Goal: Task Accomplishment & Management: Manage account settings

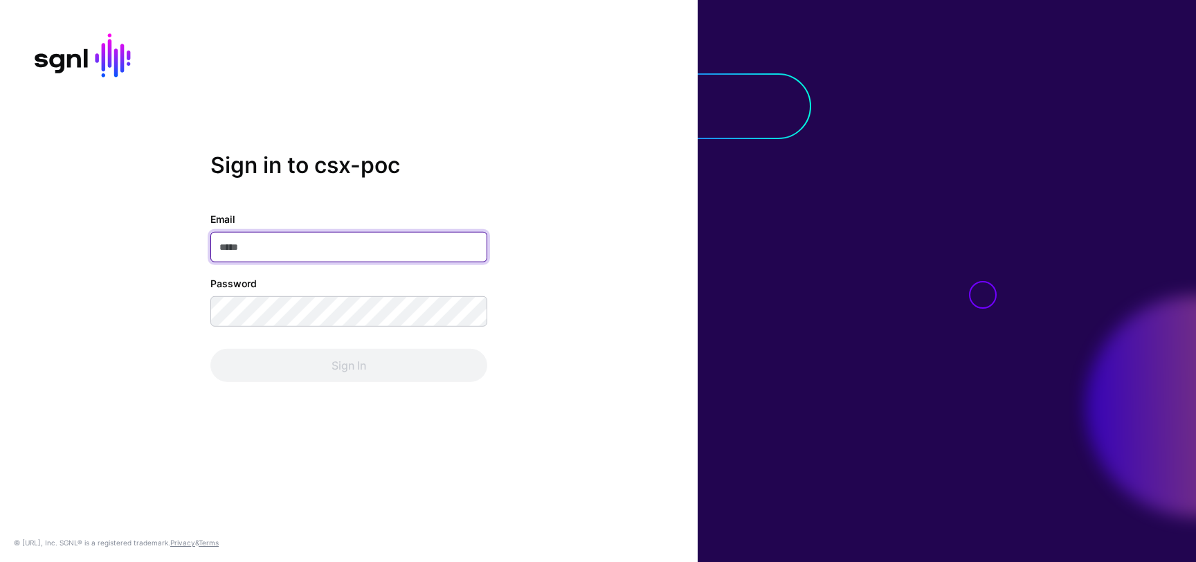
type input "**********"
click at [323, 361] on div "Sign In" at bounding box center [348, 365] width 277 height 33
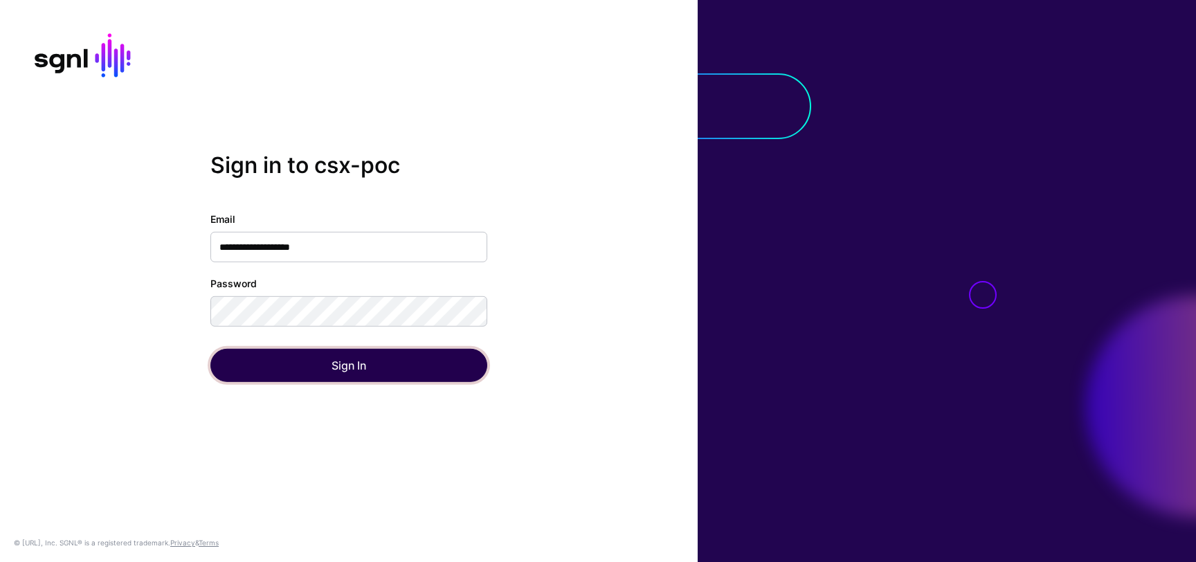
click at [327, 363] on button "Sign In" at bounding box center [348, 365] width 277 height 33
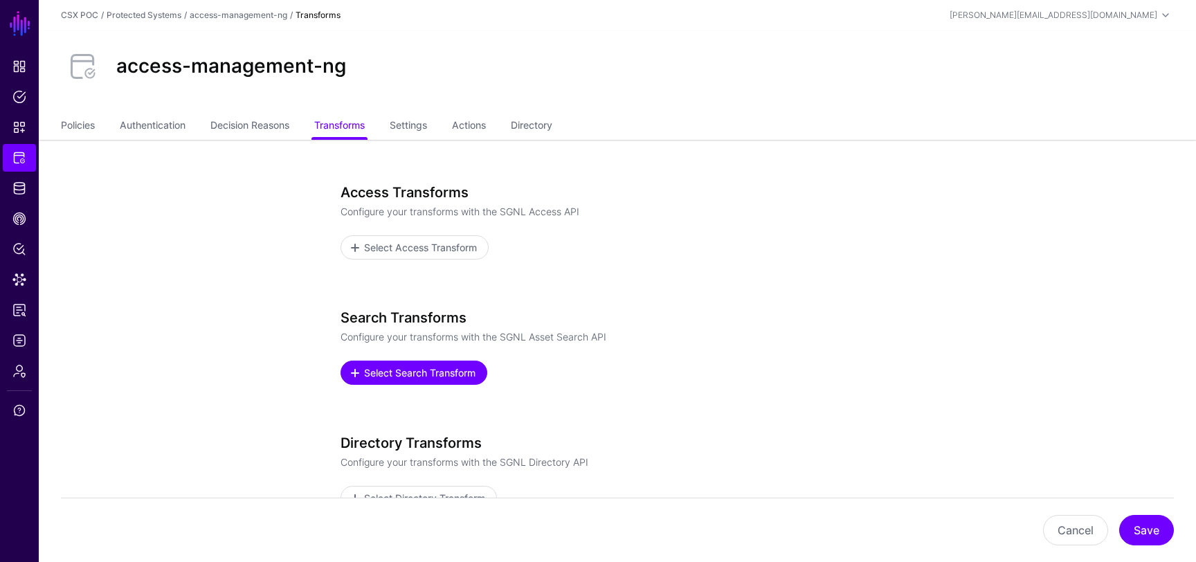
click at [421, 378] on span "Select Search Transform" at bounding box center [420, 372] width 115 height 15
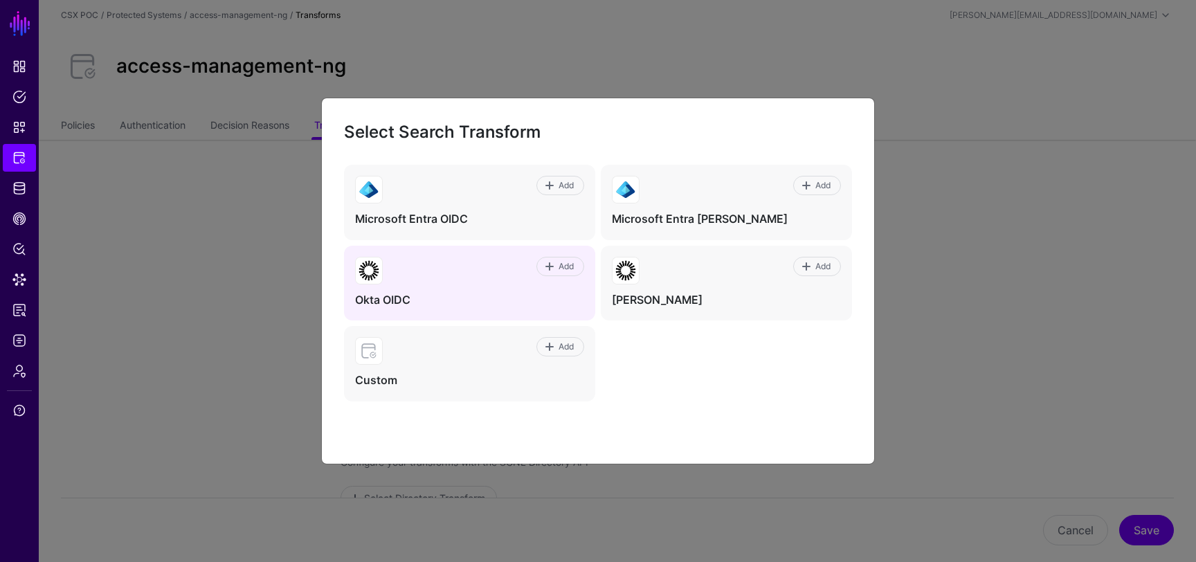
click at [487, 287] on div "Add Okta OIDC" at bounding box center [469, 283] width 251 height 75
click at [557, 267] on span "Add" at bounding box center [566, 266] width 19 height 12
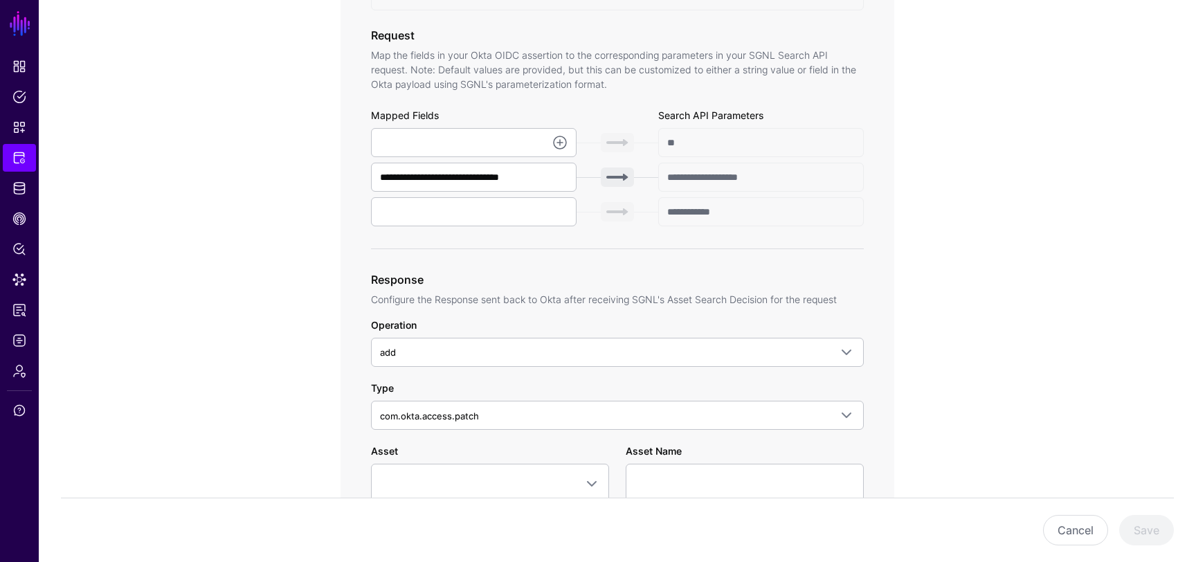
scroll to position [486, 0]
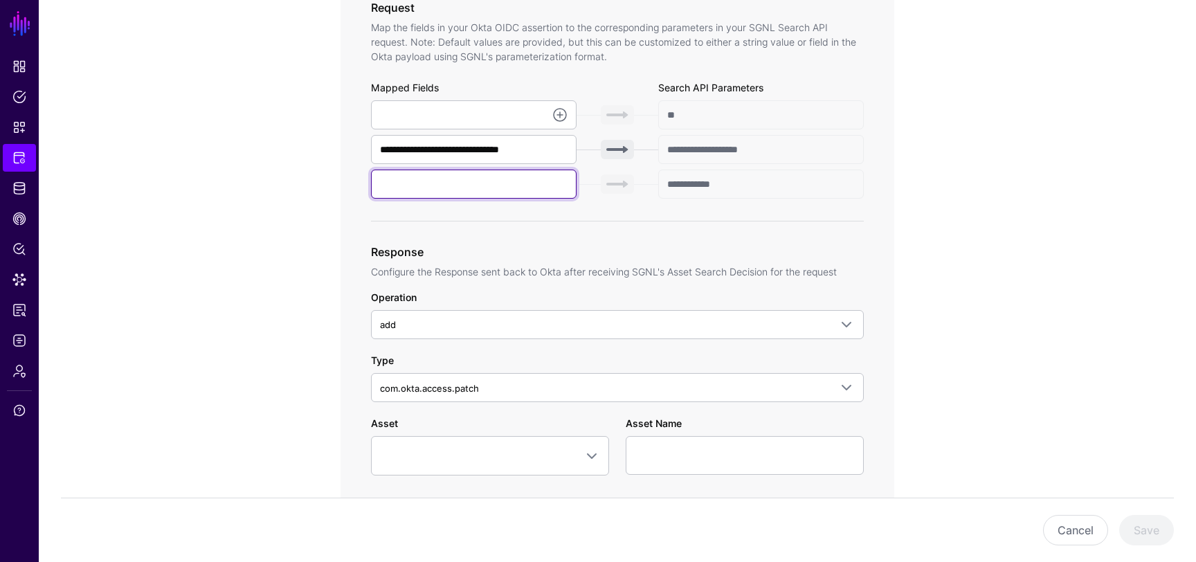
click at [525, 182] on input "text" at bounding box center [474, 184] width 206 height 29
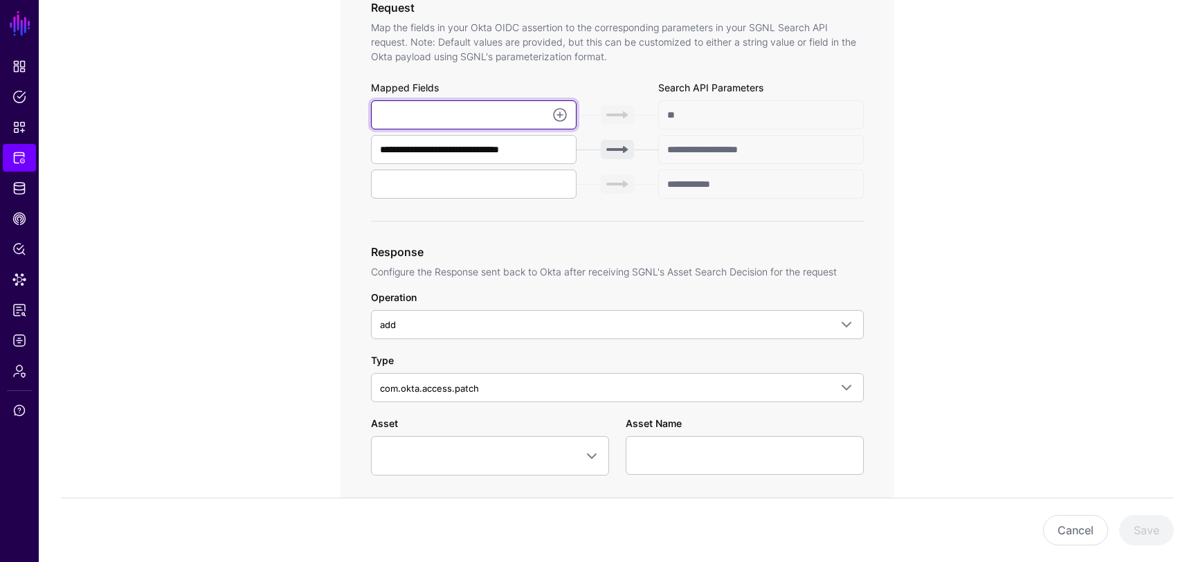
click at [489, 109] on input "text" at bounding box center [474, 114] width 206 height 29
paste input "**********"
type input "**********"
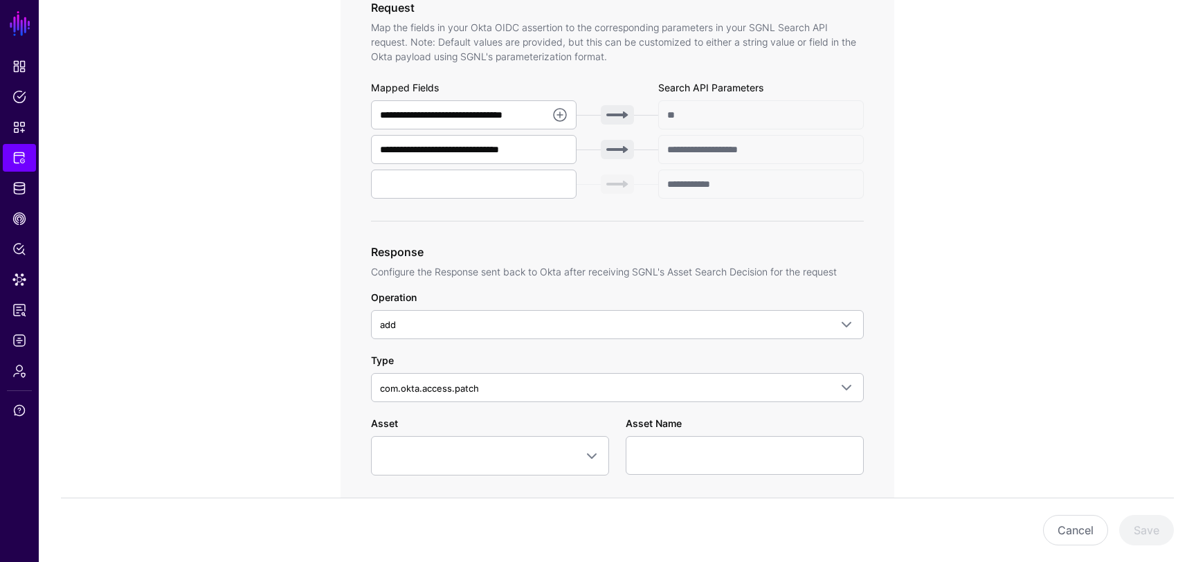
click at [961, 325] on app-integrations-item-transforms "**********" at bounding box center [617, 398] width 1157 height 1488
click at [506, 185] on input "text" at bounding box center [474, 184] width 206 height 29
paste input "******"
type input "******"
click at [1063, 307] on app-integrations-item-transforms "**********" at bounding box center [617, 398] width 1157 height 1488
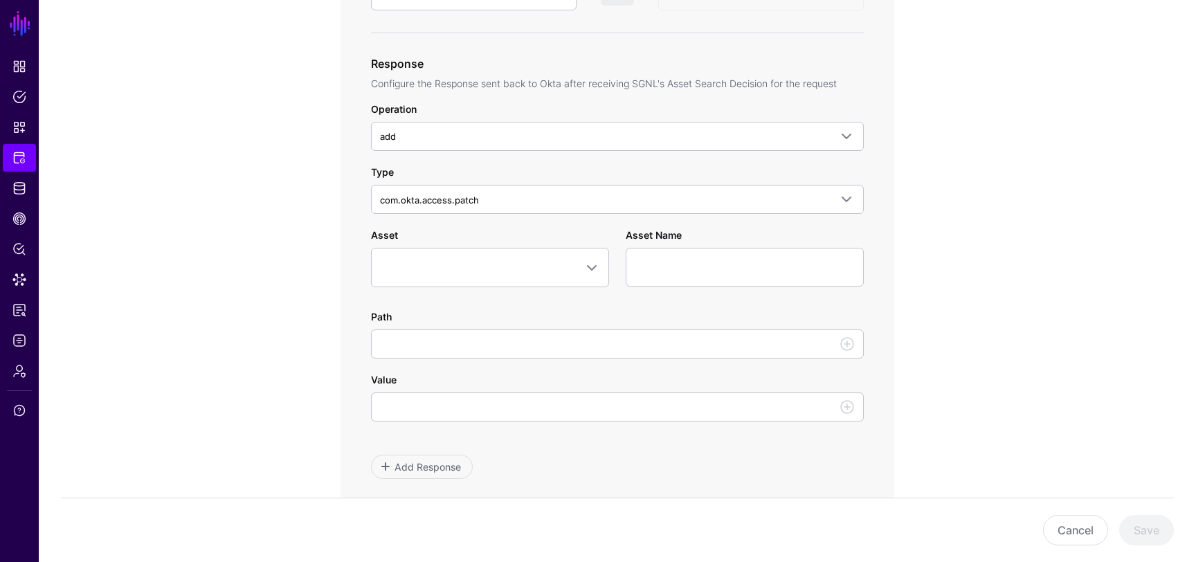
scroll to position [660, 0]
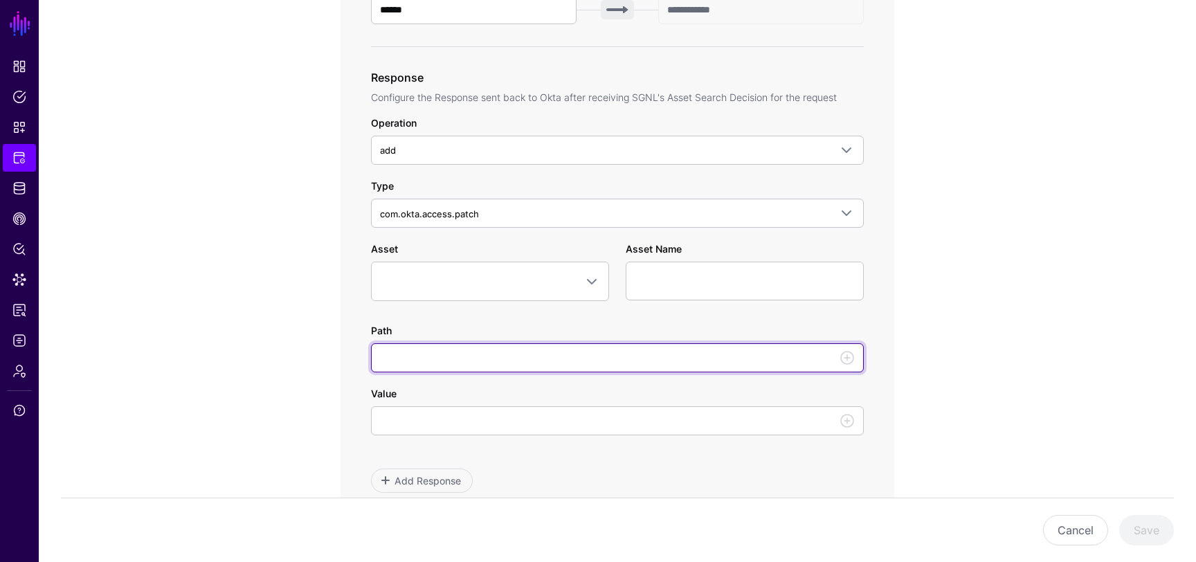
click at [603, 359] on input "Path" at bounding box center [617, 357] width 493 height 29
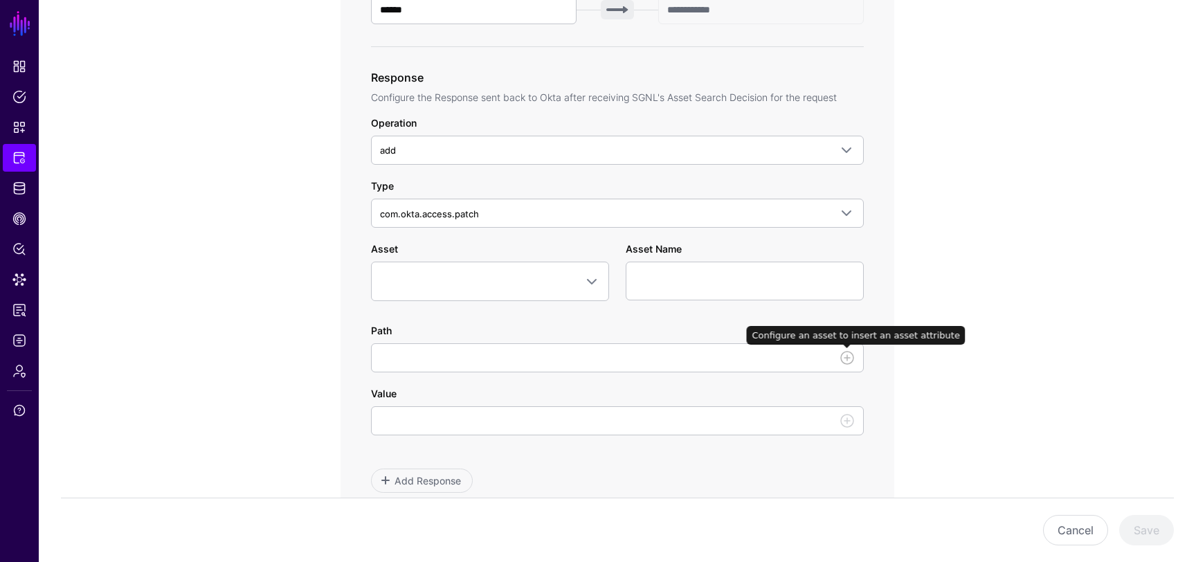
click at [846, 353] on link at bounding box center [847, 357] width 17 height 17
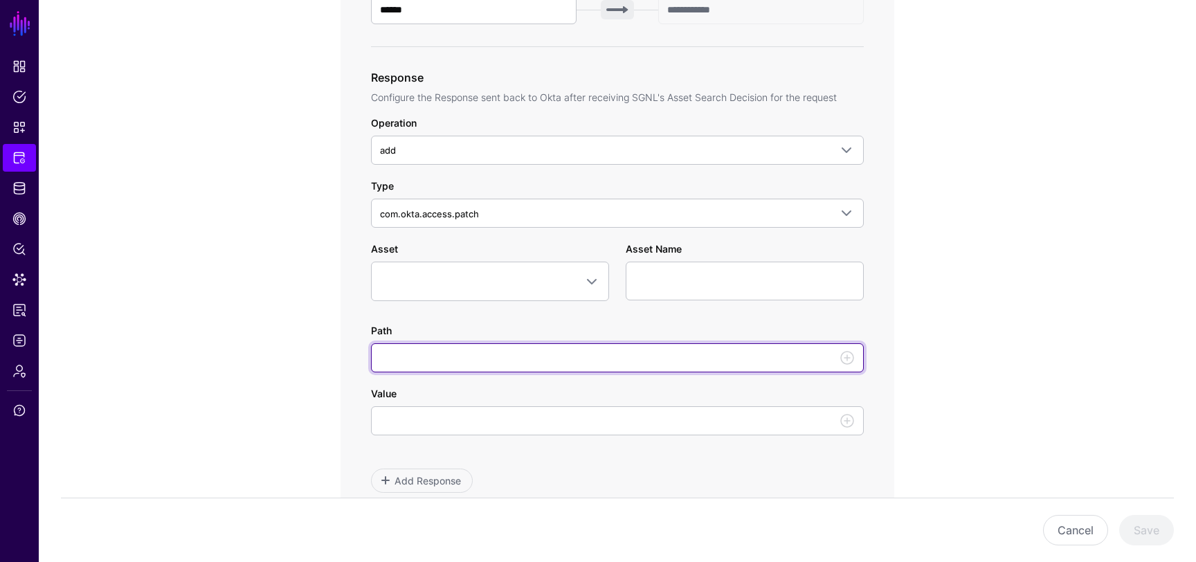
click at [816, 354] on input "Path" at bounding box center [617, 357] width 493 height 29
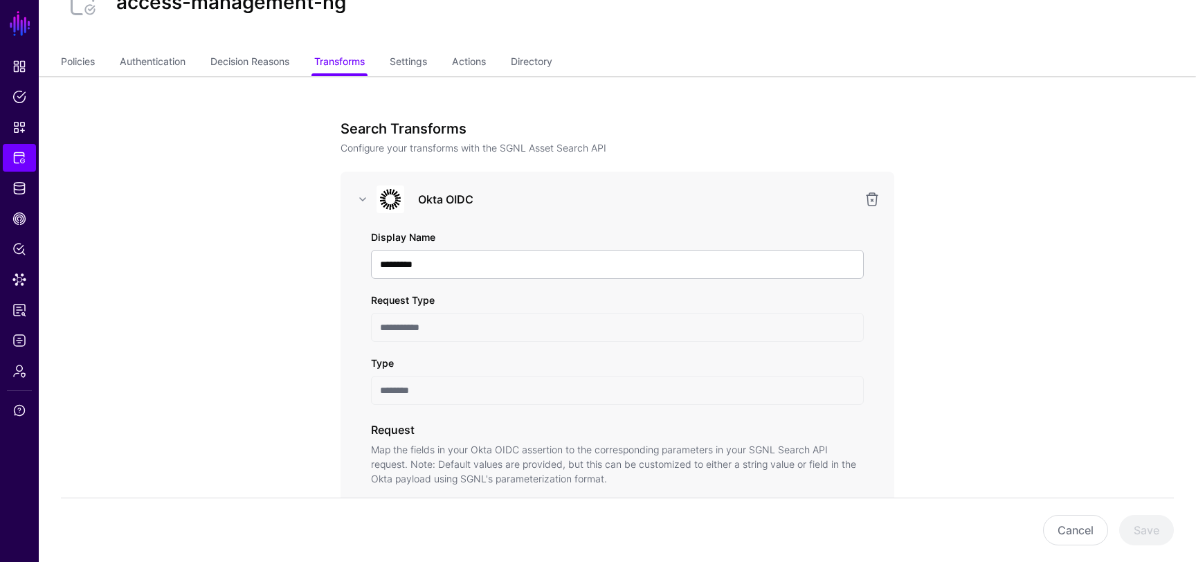
scroll to position [0, 0]
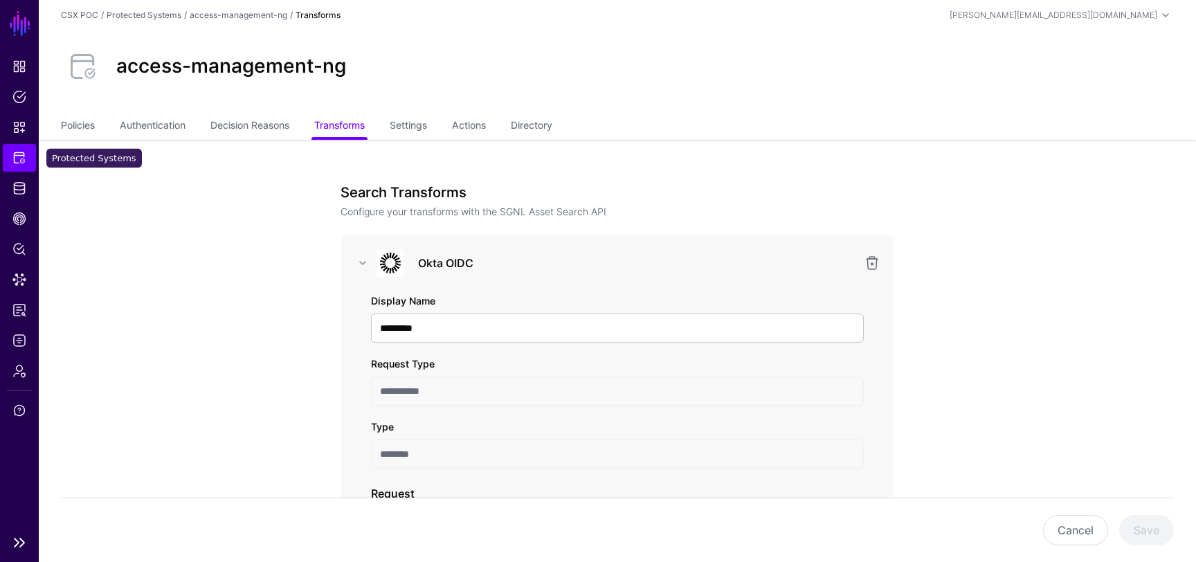
click at [21, 153] on span "Protected Systems" at bounding box center [19, 158] width 14 height 14
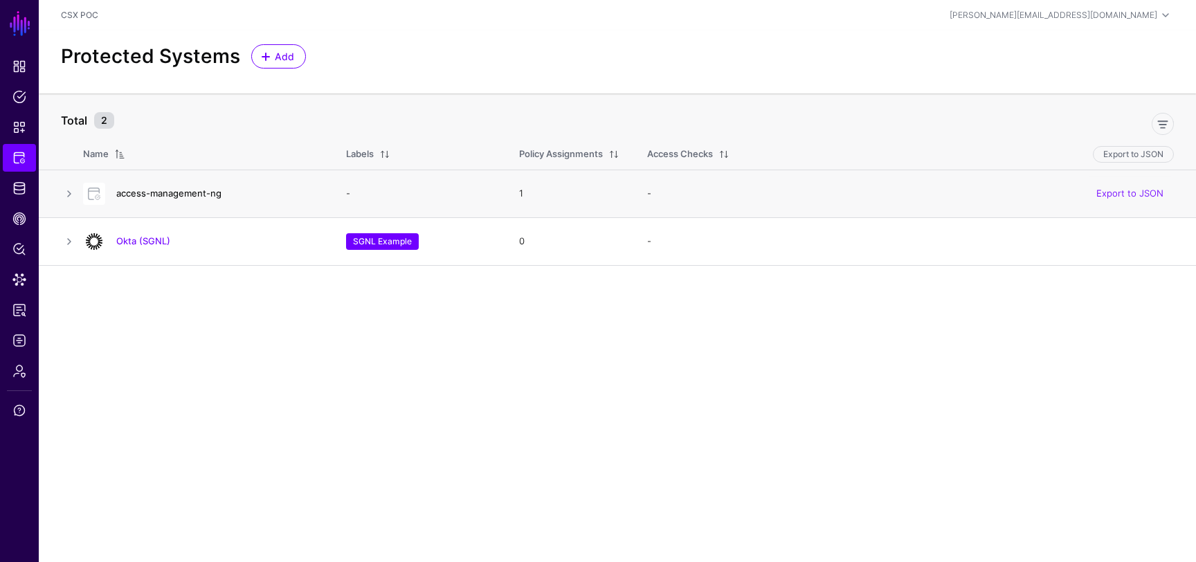
click at [199, 193] on link "access-management-ng" at bounding box center [168, 193] width 105 height 11
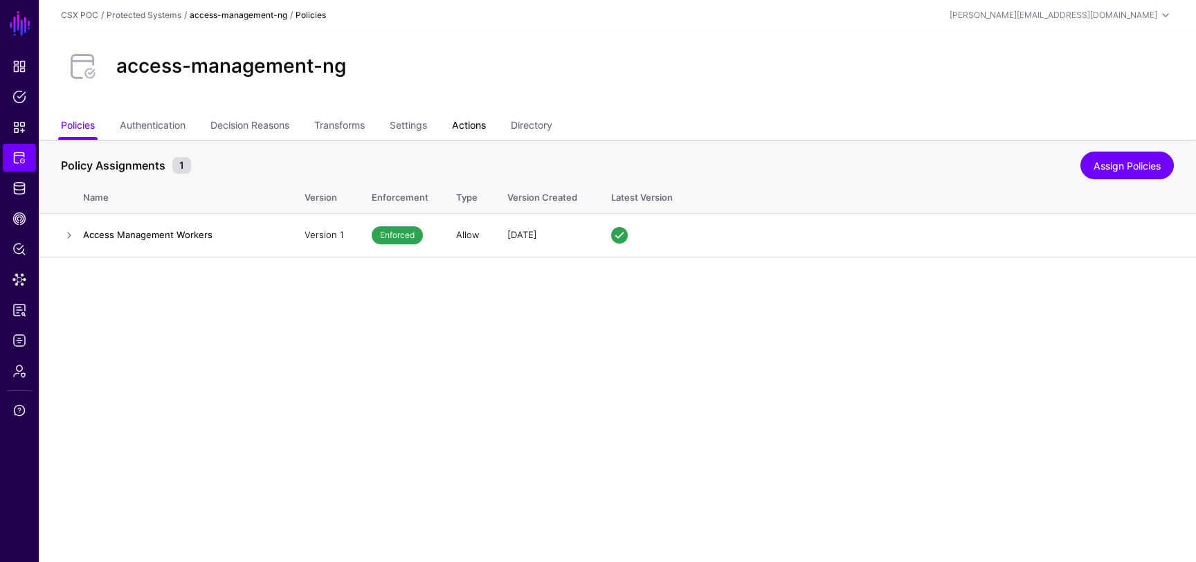
click at [471, 126] on link "Actions" at bounding box center [469, 126] width 34 height 26
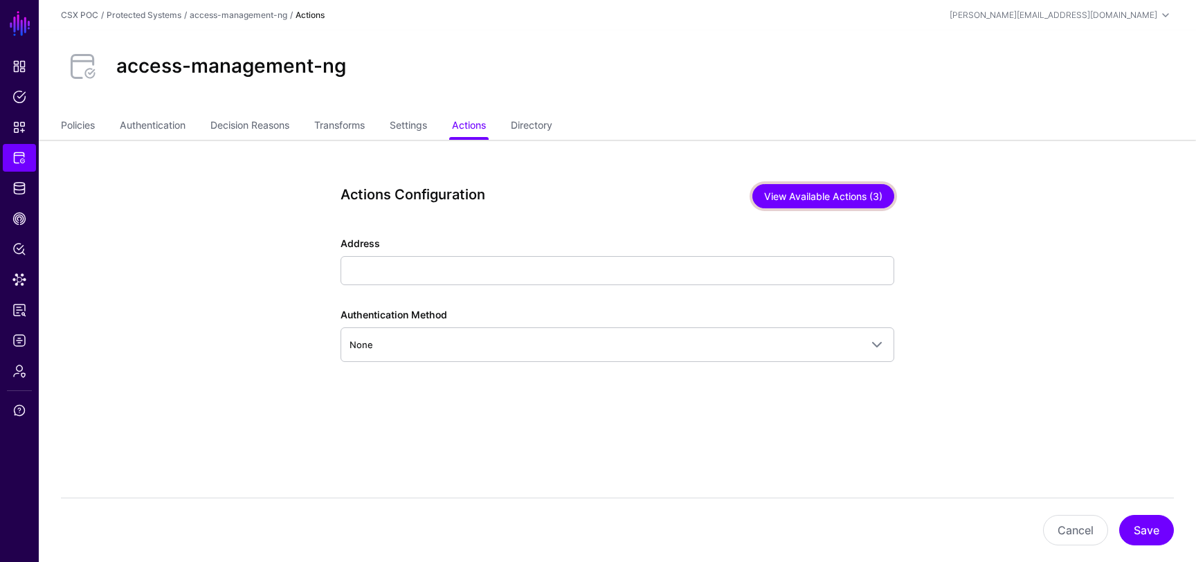
click at [822, 198] on button "View Available Actions (3)" at bounding box center [823, 196] width 142 height 24
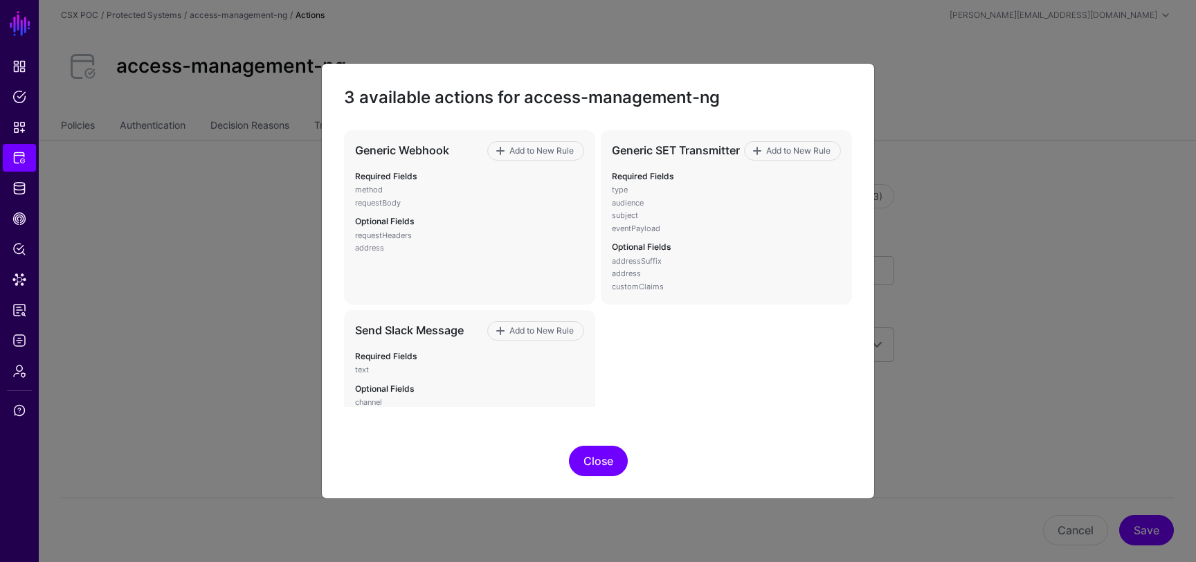
click at [604, 454] on button "Close" at bounding box center [598, 461] width 59 height 30
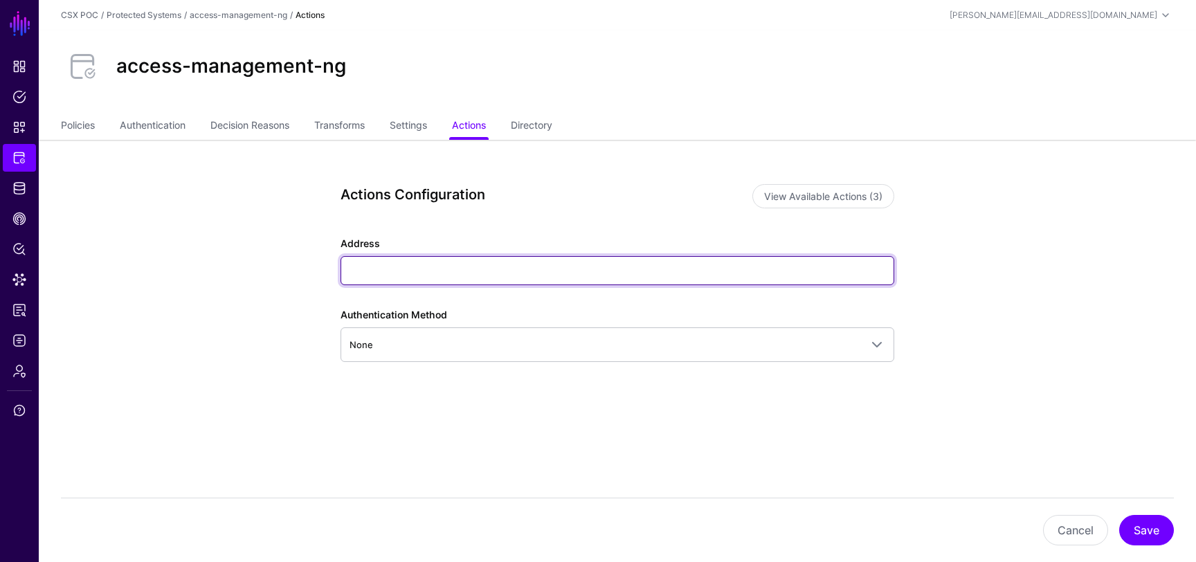
click at [517, 276] on input "Address" at bounding box center [617, 270] width 554 height 29
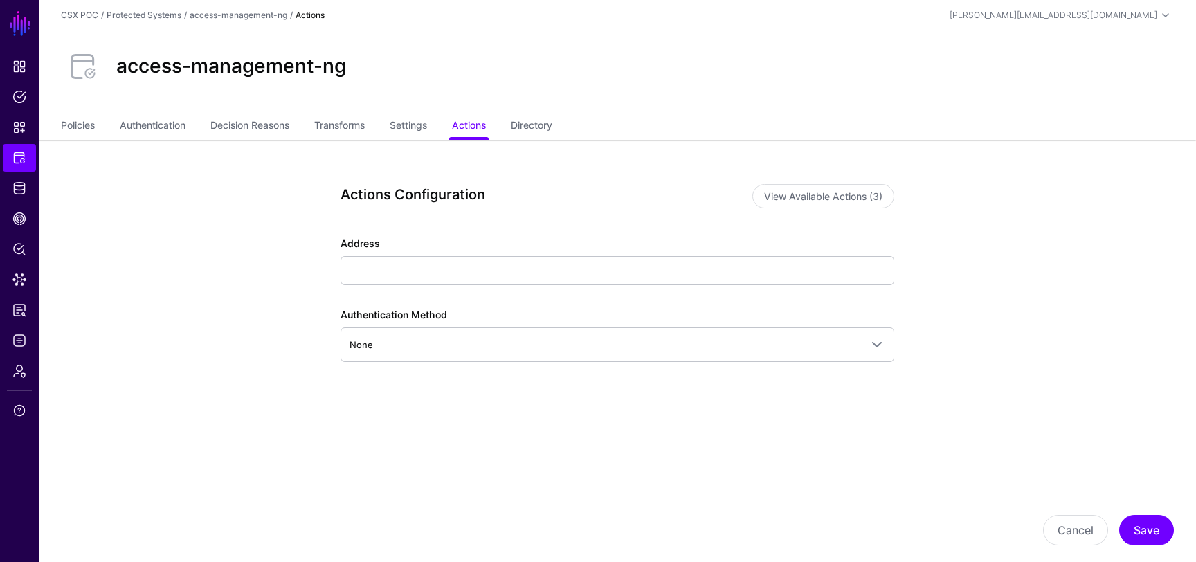
click at [527, 232] on div "Actions Configuration View Available Actions (3) Address Authentication Method …" at bounding box center [617, 309] width 554 height 250
click at [365, 123] on link "Transforms" at bounding box center [339, 126] width 51 height 26
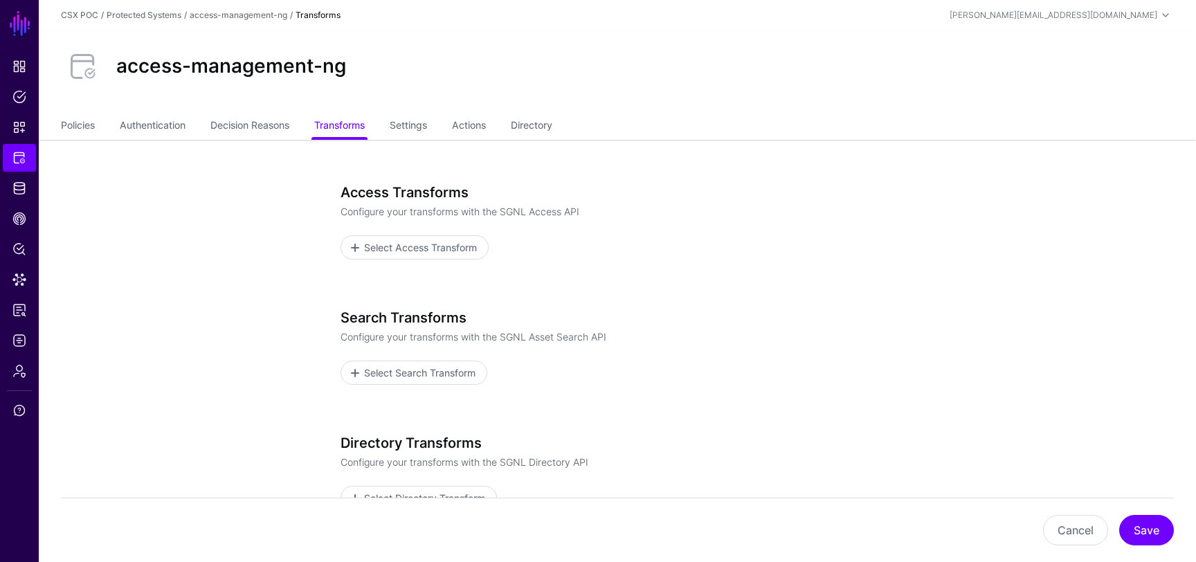
click at [296, 122] on ul "Policies Authentication Decision Reasons Transforms Settings Actions Directory" at bounding box center [617, 126] width 1113 height 26
click at [279, 124] on link "Decision Reasons" at bounding box center [249, 126] width 79 height 26
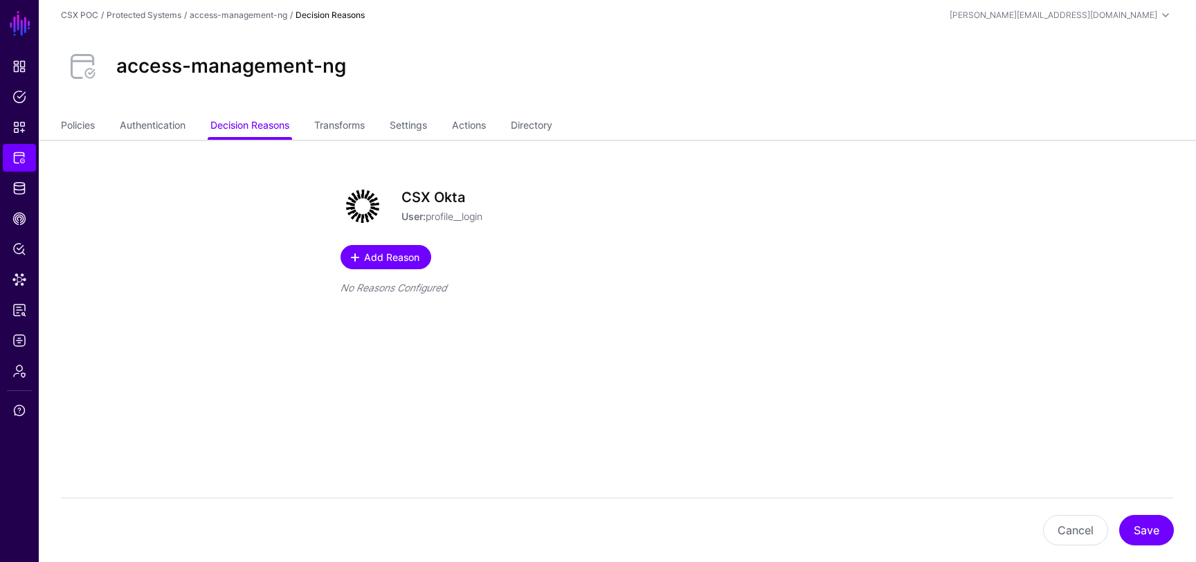
click at [382, 257] on span "Add Reason" at bounding box center [392, 257] width 59 height 15
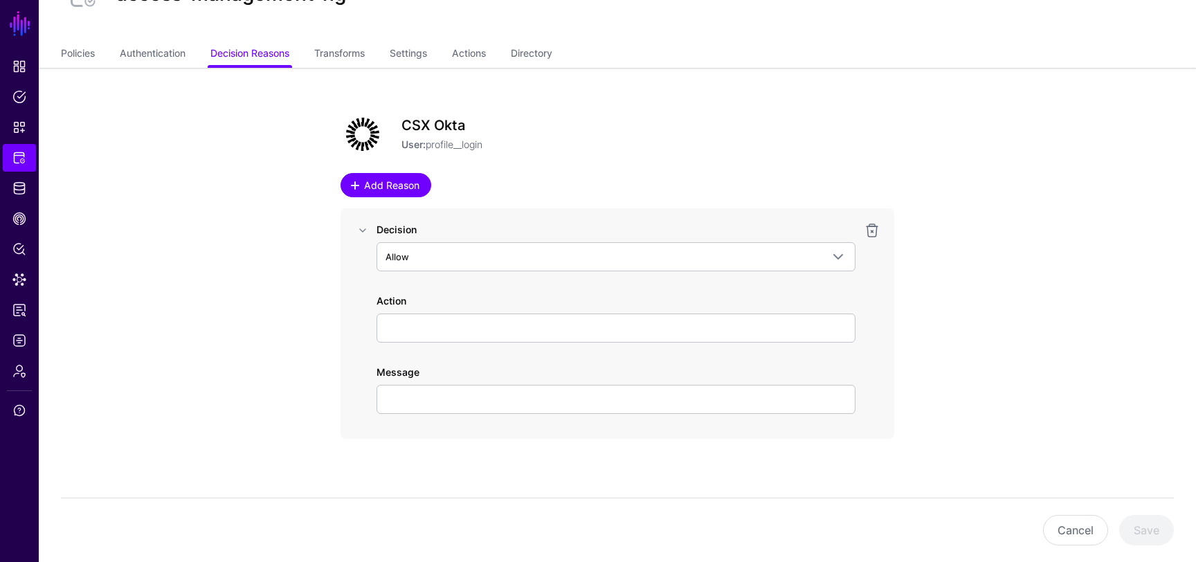
scroll to position [76, 0]
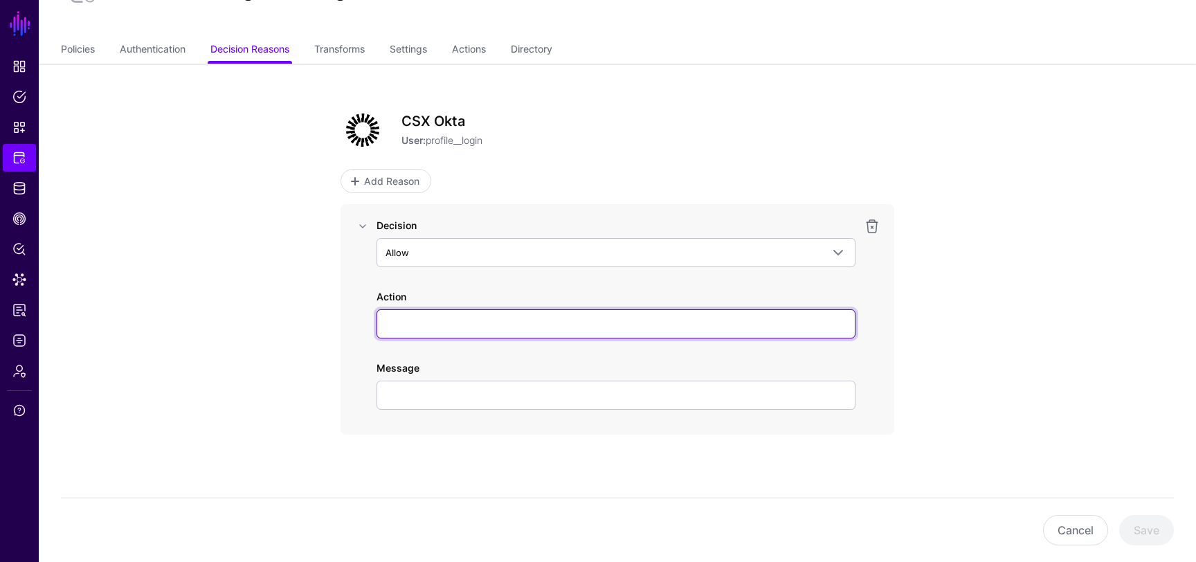
click at [539, 329] on input "Action" at bounding box center [615, 323] width 479 height 29
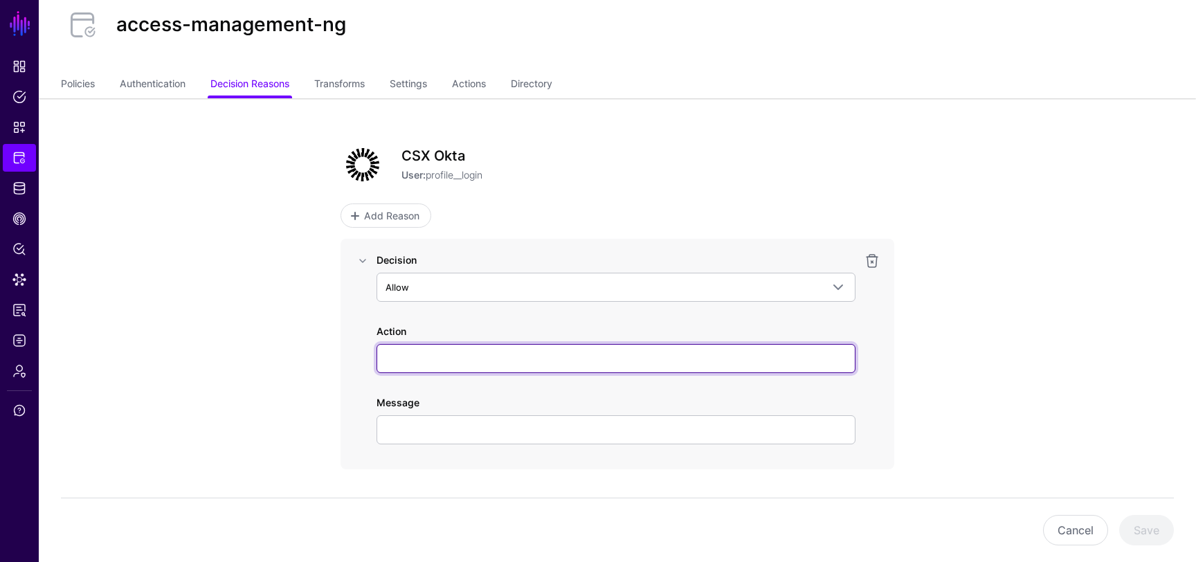
scroll to position [0, 0]
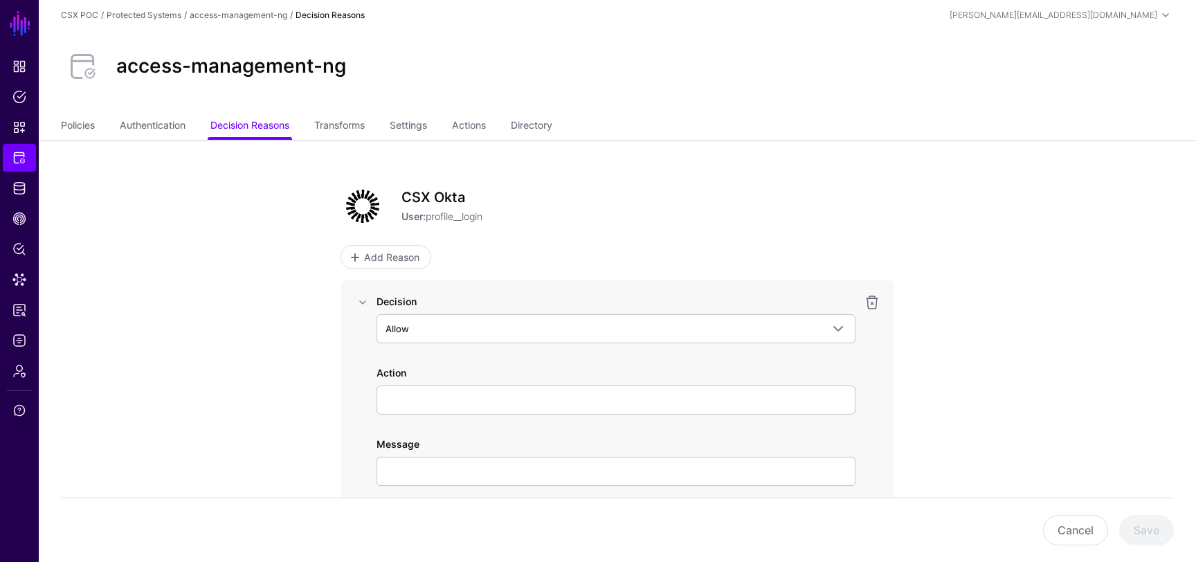
click at [161, 113] on div "access-management-ng" at bounding box center [617, 71] width 1157 height 83
click at [158, 124] on link "Authentication" at bounding box center [153, 126] width 66 height 26
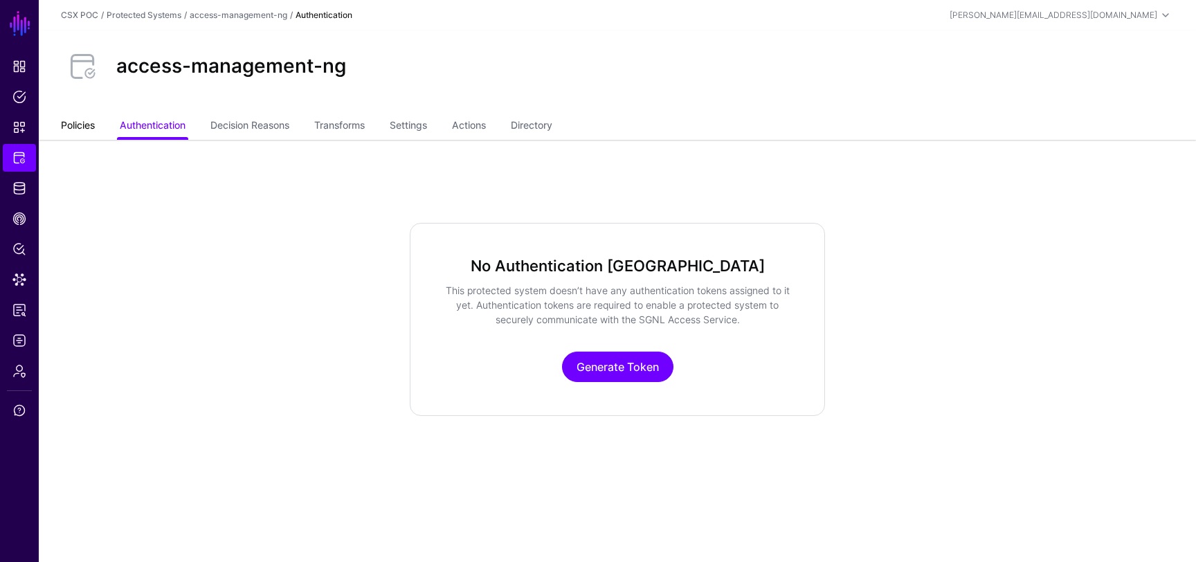
click at [89, 125] on link "Policies" at bounding box center [78, 126] width 34 height 26
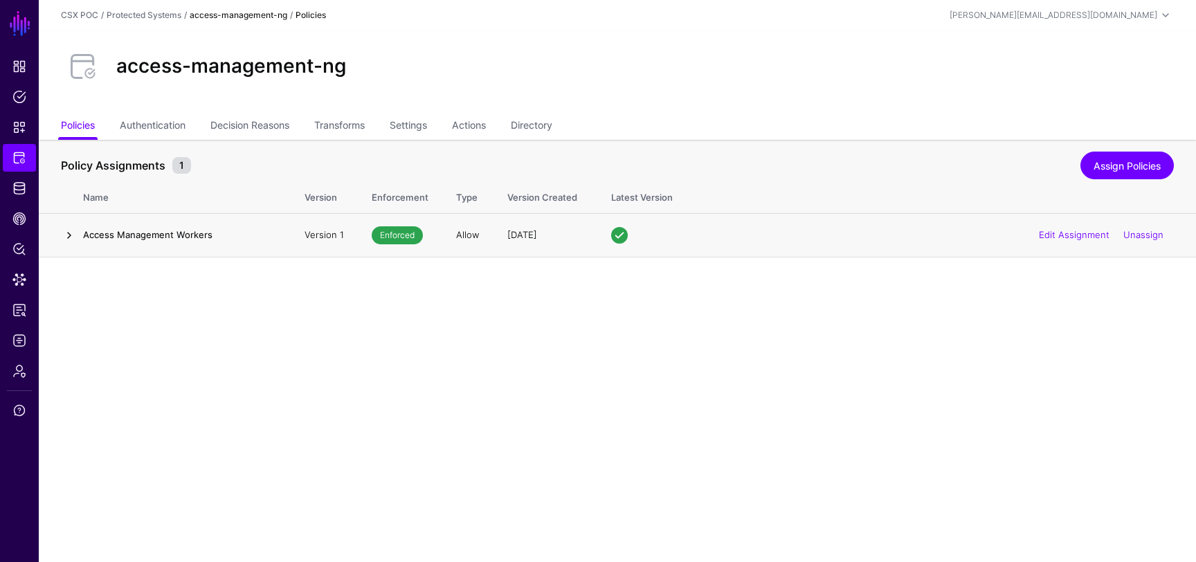
click at [74, 232] on link at bounding box center [69, 235] width 17 height 17
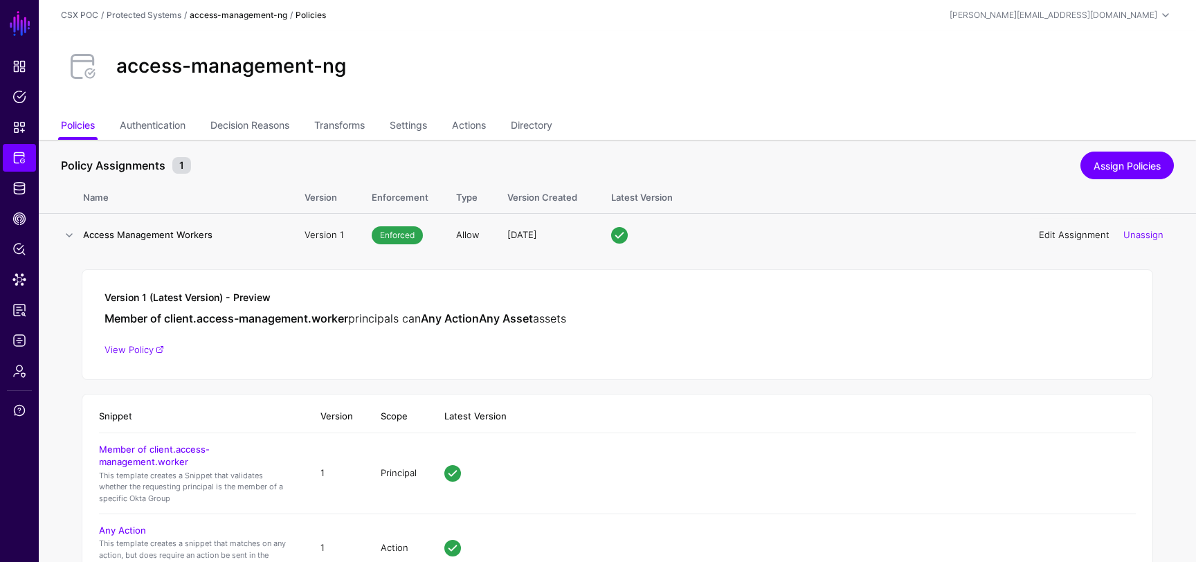
click at [1088, 237] on link "Edit Assignment" at bounding box center [1074, 234] width 71 height 11
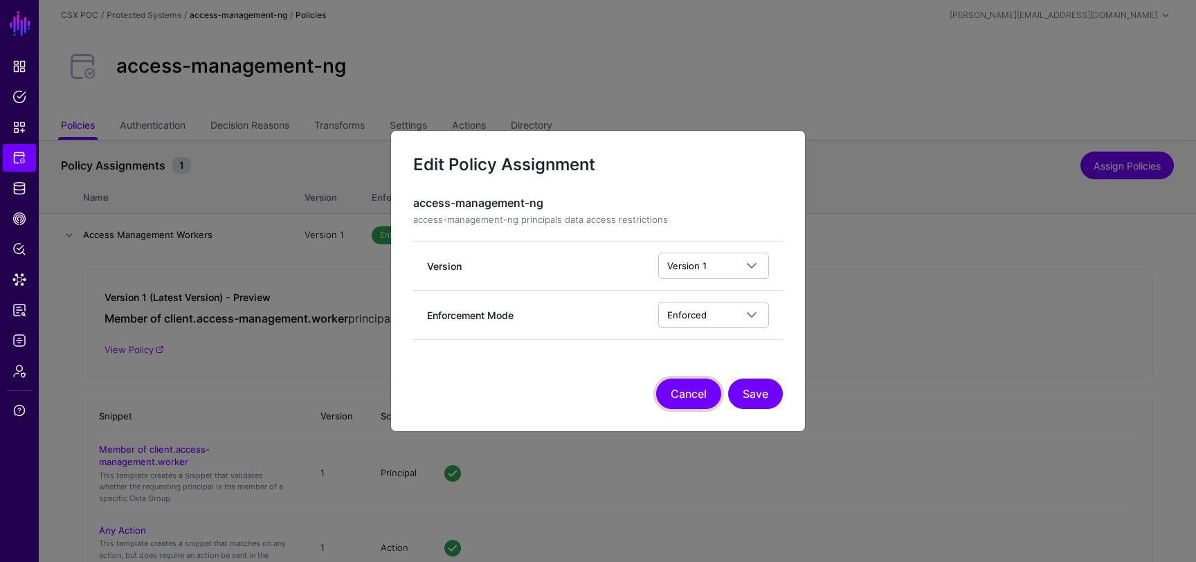
click at [691, 381] on button "Cancel" at bounding box center [688, 393] width 65 height 30
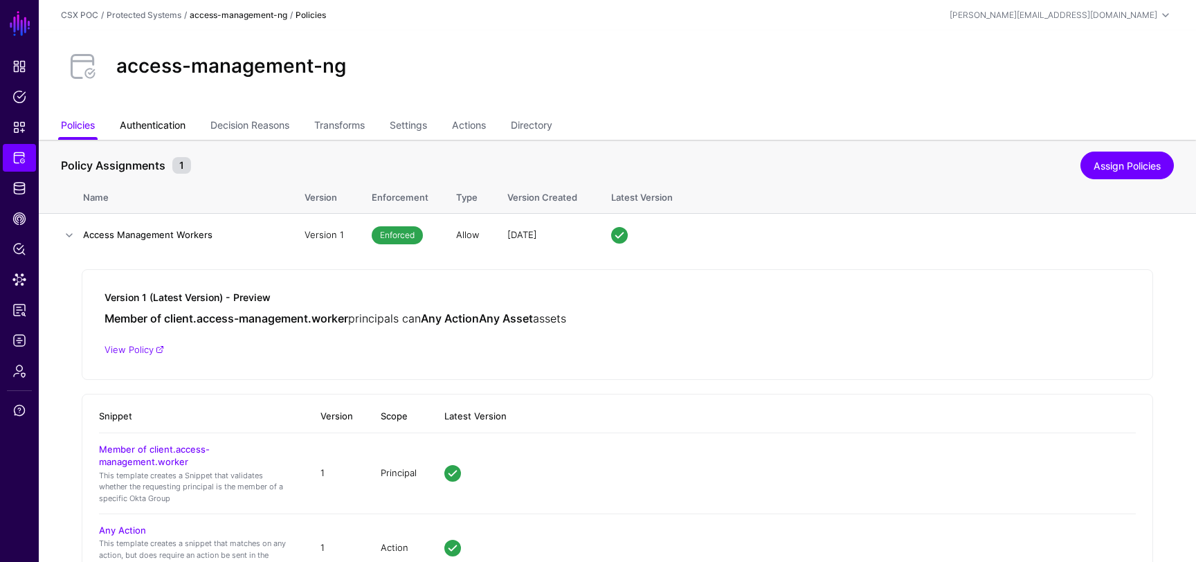
click at [152, 118] on link "Authentication" at bounding box center [153, 126] width 66 height 26
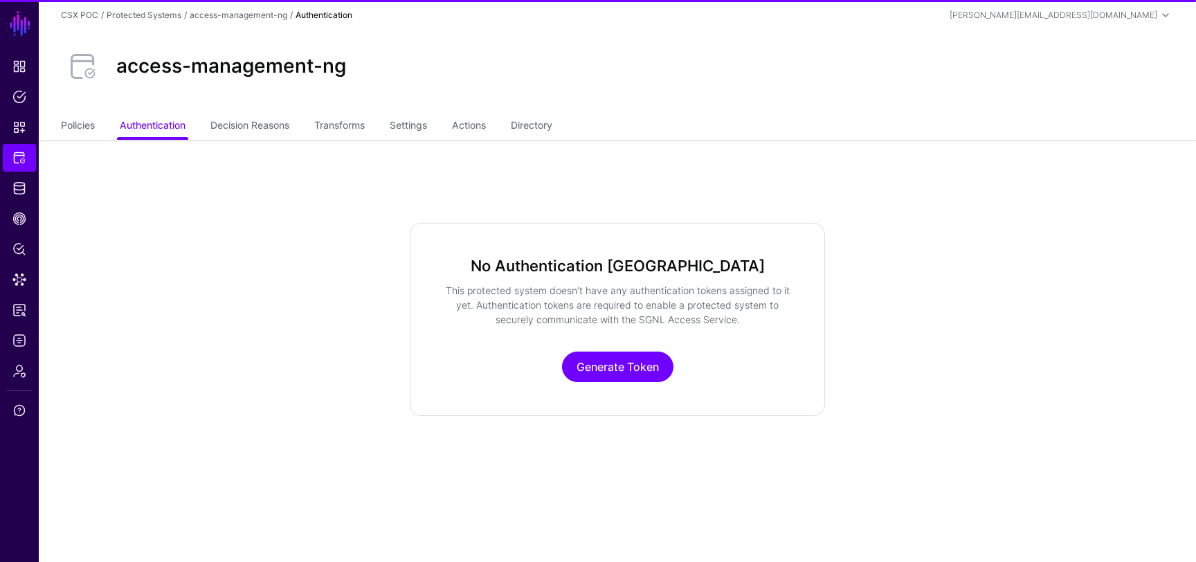
click at [207, 134] on ul "Policies Authentication Decision Reasons Transforms Settings Actions Directory" at bounding box center [617, 126] width 1113 height 26
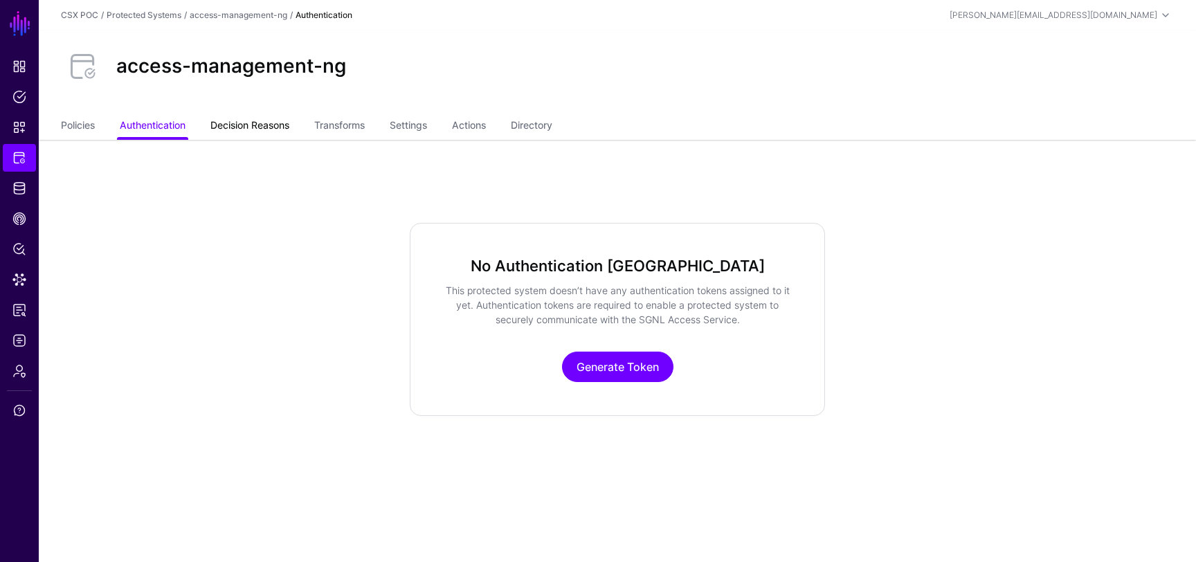
click at [221, 128] on link "Decision Reasons" at bounding box center [249, 126] width 79 height 26
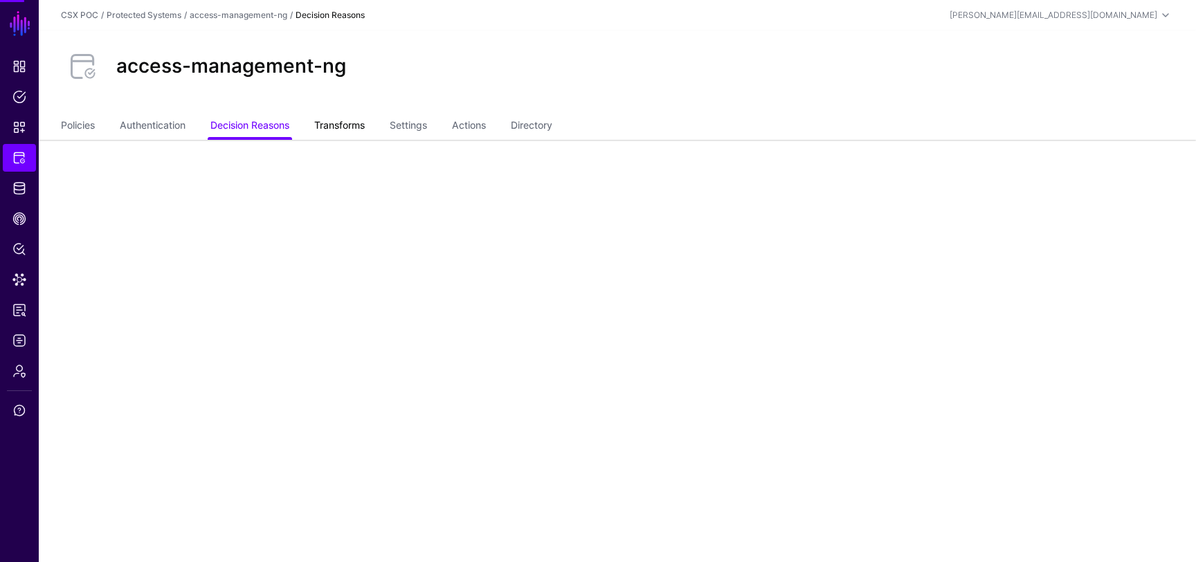
click at [322, 127] on link "Transforms" at bounding box center [339, 126] width 51 height 26
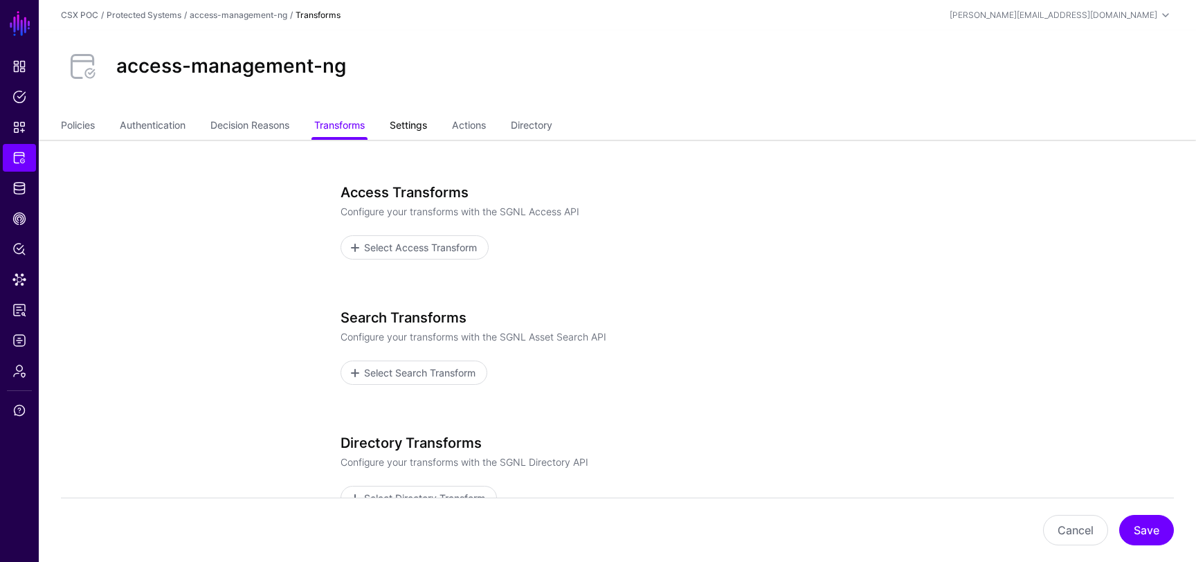
click at [398, 128] on link "Settings" at bounding box center [408, 126] width 37 height 26
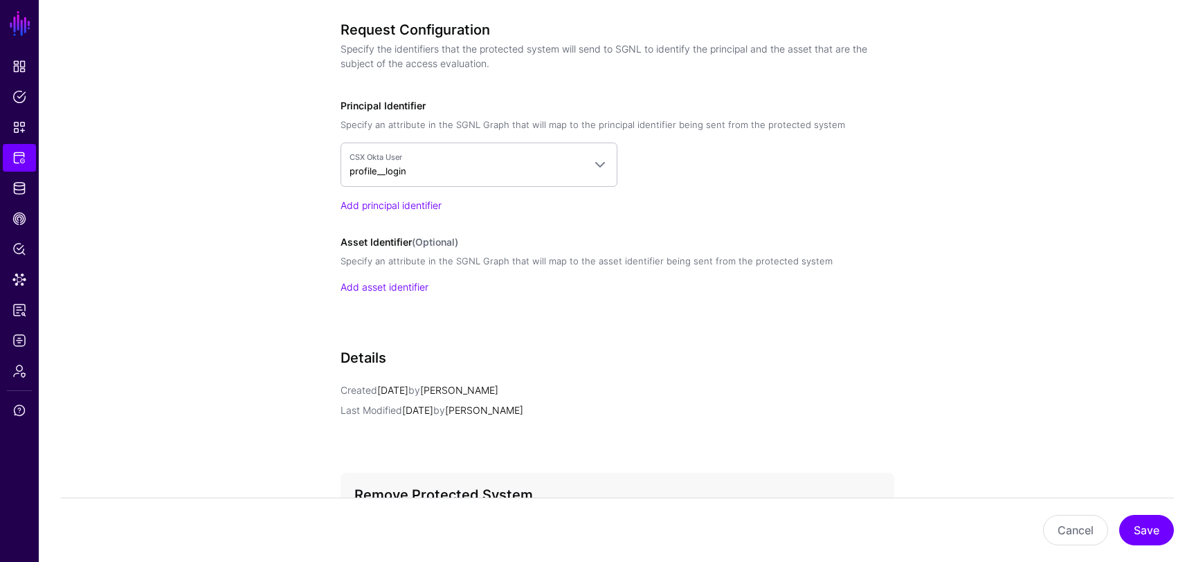
scroll to position [1095, 0]
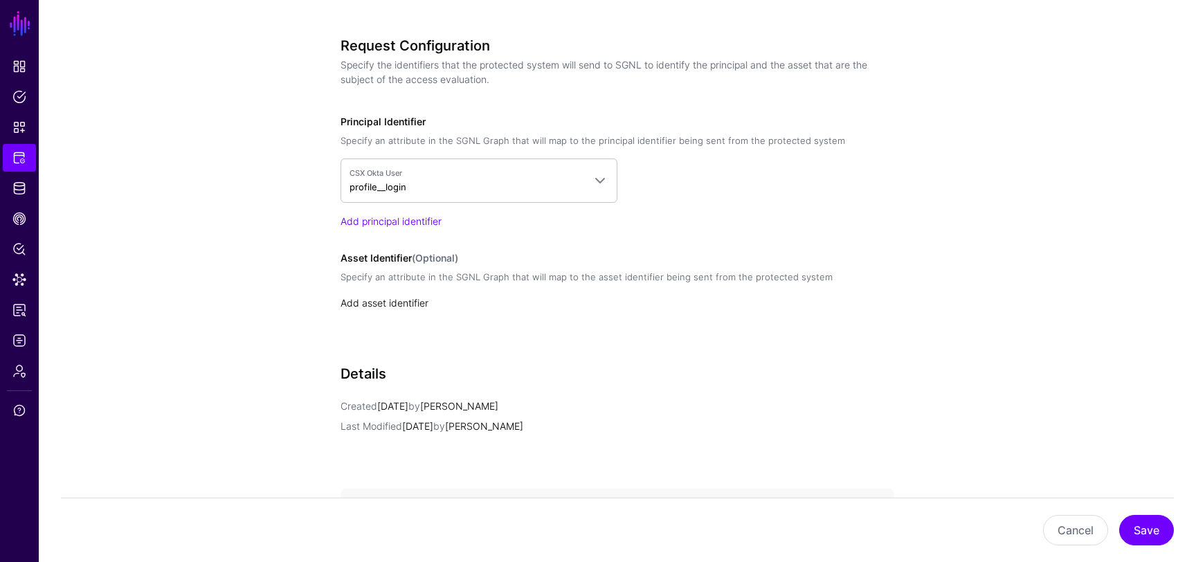
click at [408, 303] on link "Add asset identifier" at bounding box center [384, 303] width 88 height 12
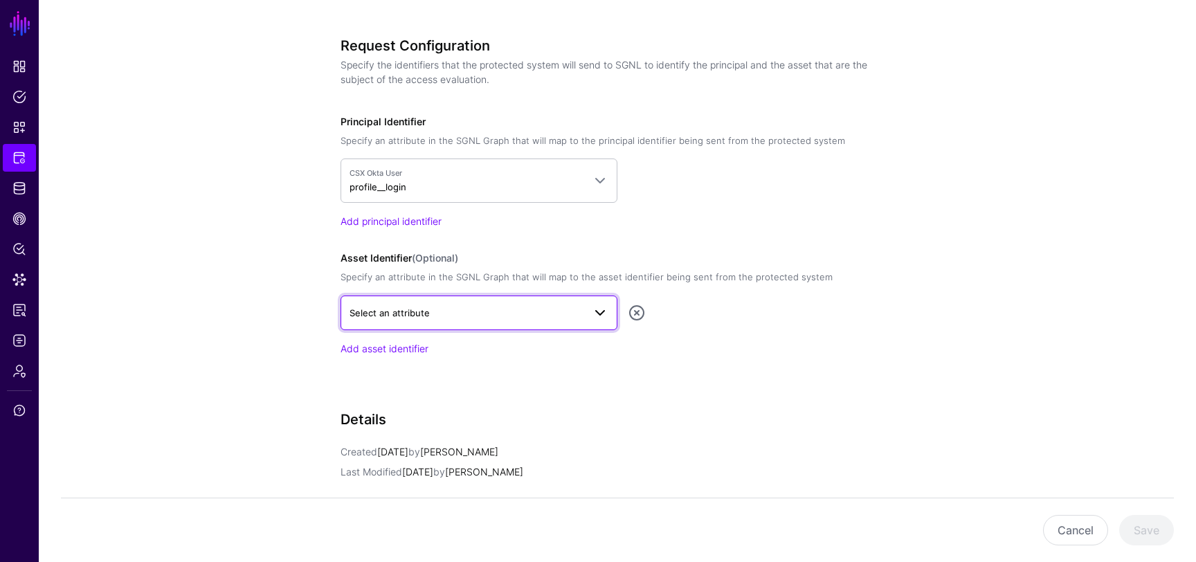
click at [432, 316] on span "Select an attribute" at bounding box center [466, 312] width 234 height 15
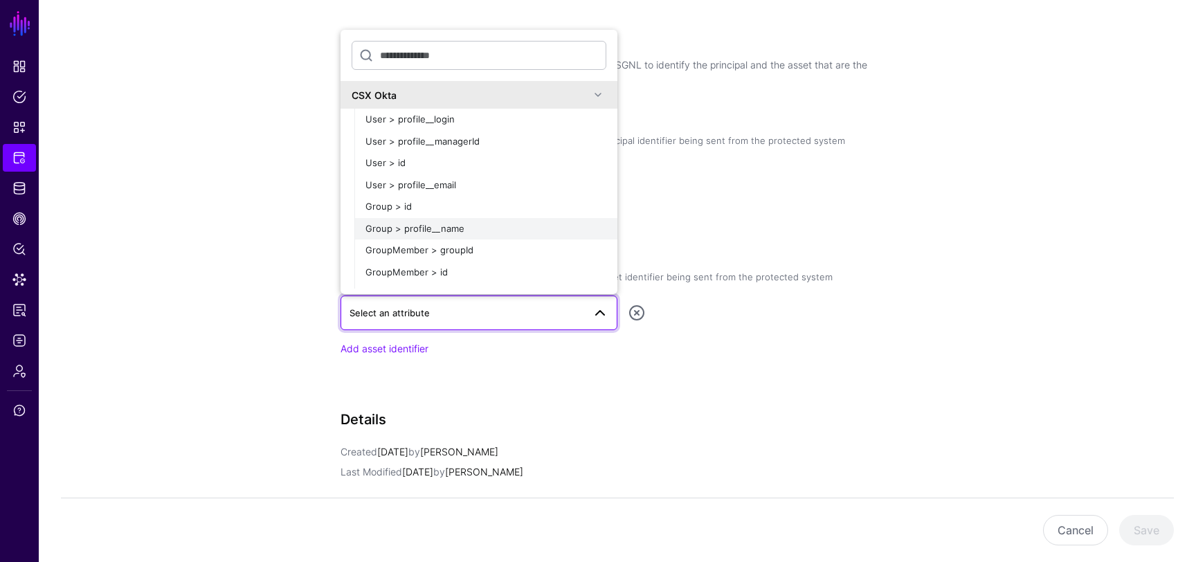
click at [483, 234] on div "Group > profile__name" at bounding box center [485, 229] width 241 height 14
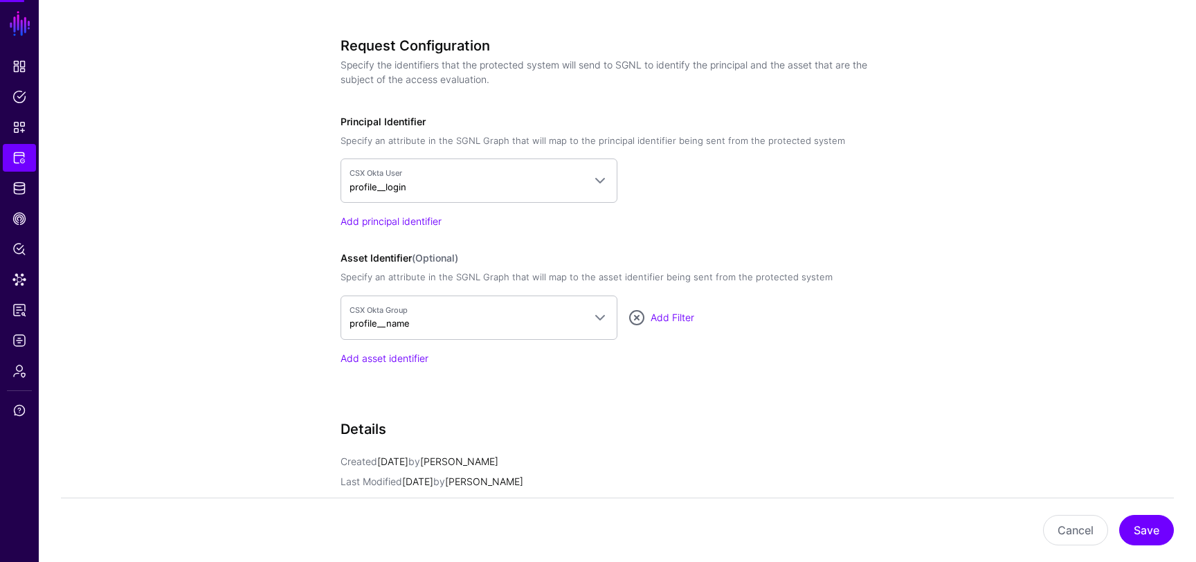
click at [512, 353] on div "CSX Okta Group profile__name CSX Okta User > profile__login User > profile__man…" at bounding box center [617, 330] width 554 height 70
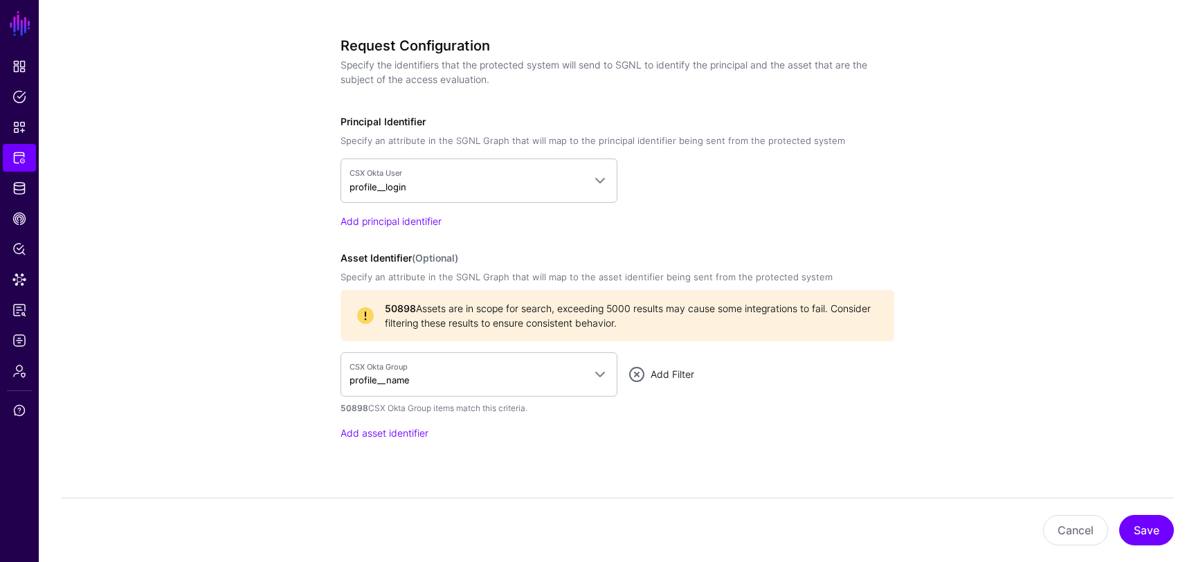
click at [677, 373] on link "Add Filter" at bounding box center [672, 374] width 44 height 12
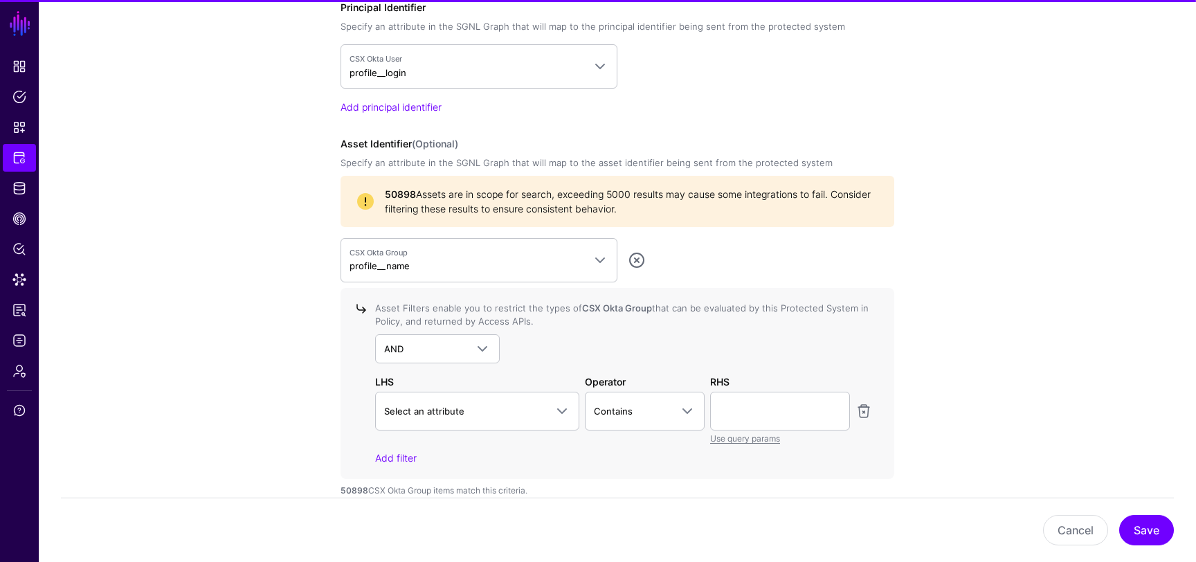
scroll to position [1262, 0]
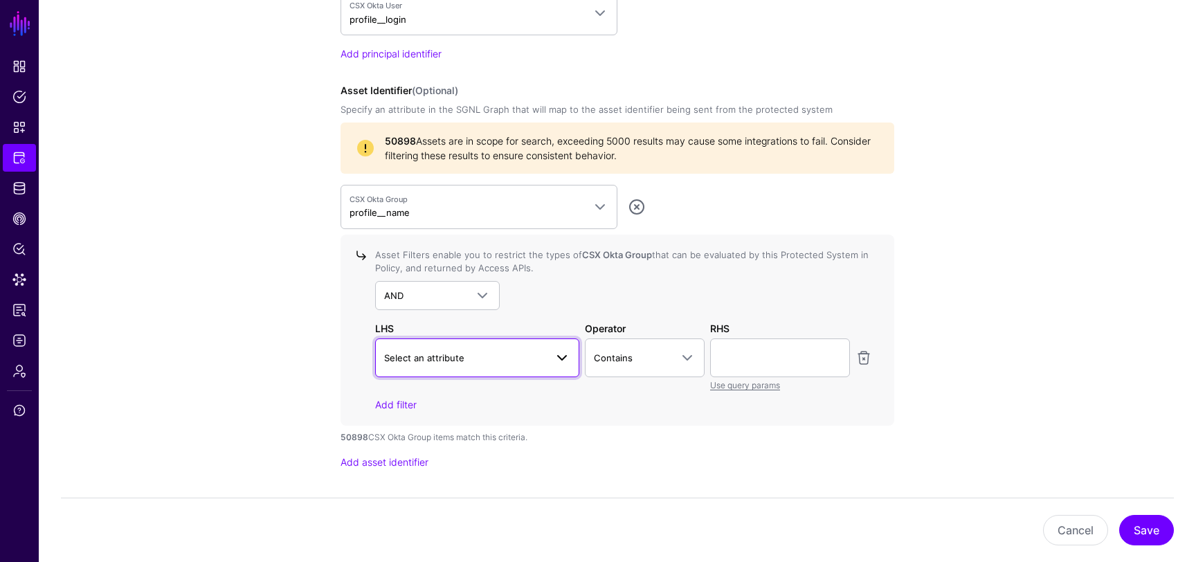
click at [505, 350] on span "Select an attribute" at bounding box center [464, 357] width 161 height 15
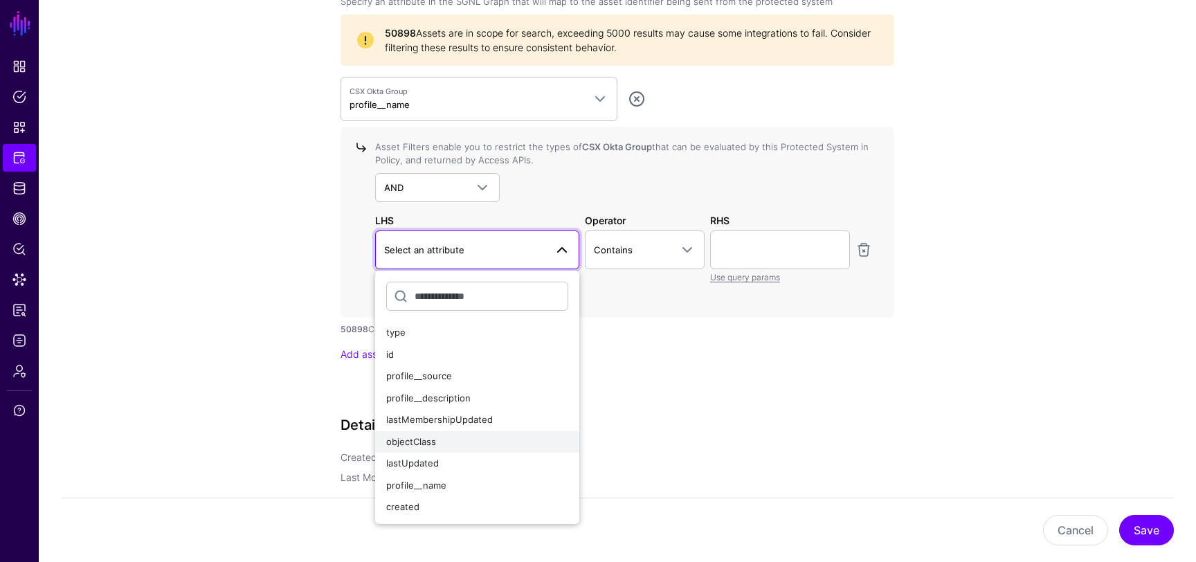
scroll to position [1371, 0]
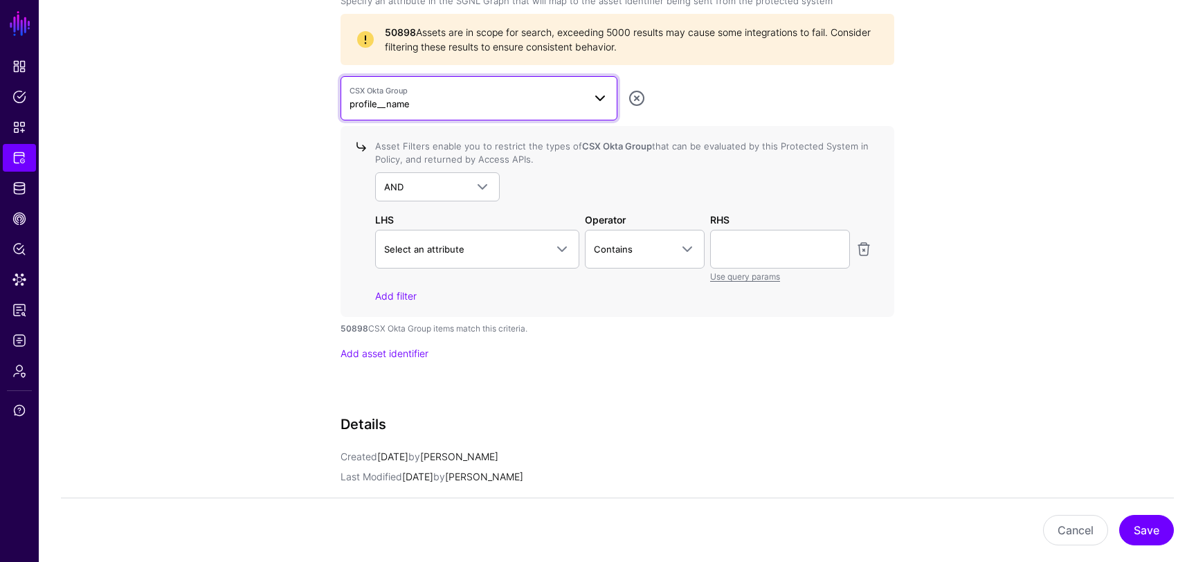
click at [562, 101] on span "CSX Okta Group profile__name" at bounding box center [466, 98] width 234 height 26
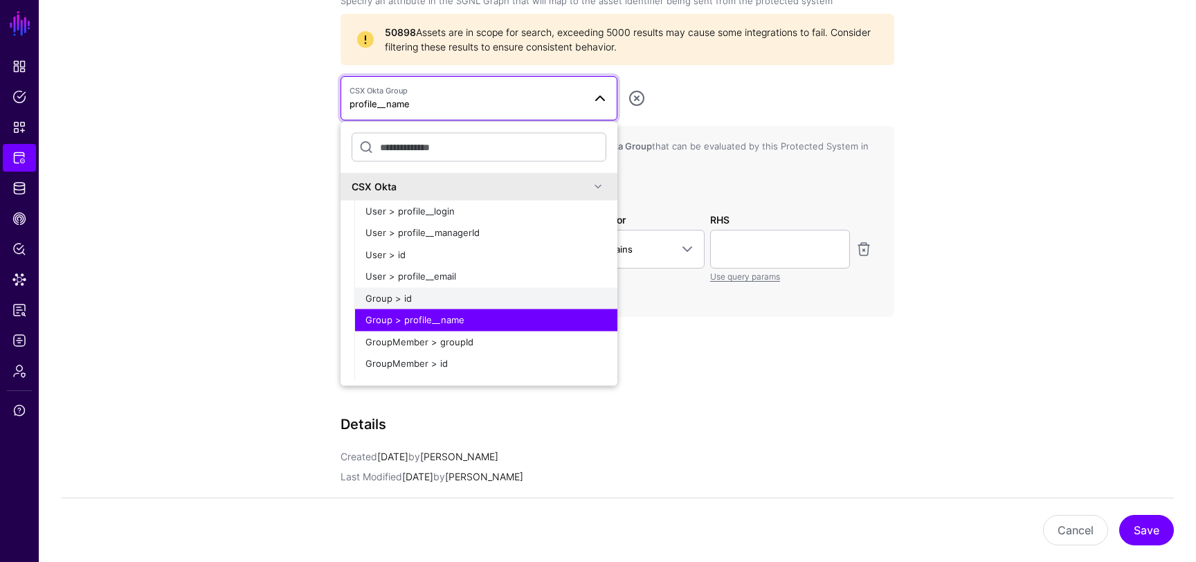
click at [453, 306] on button "Group > id" at bounding box center [485, 298] width 263 height 22
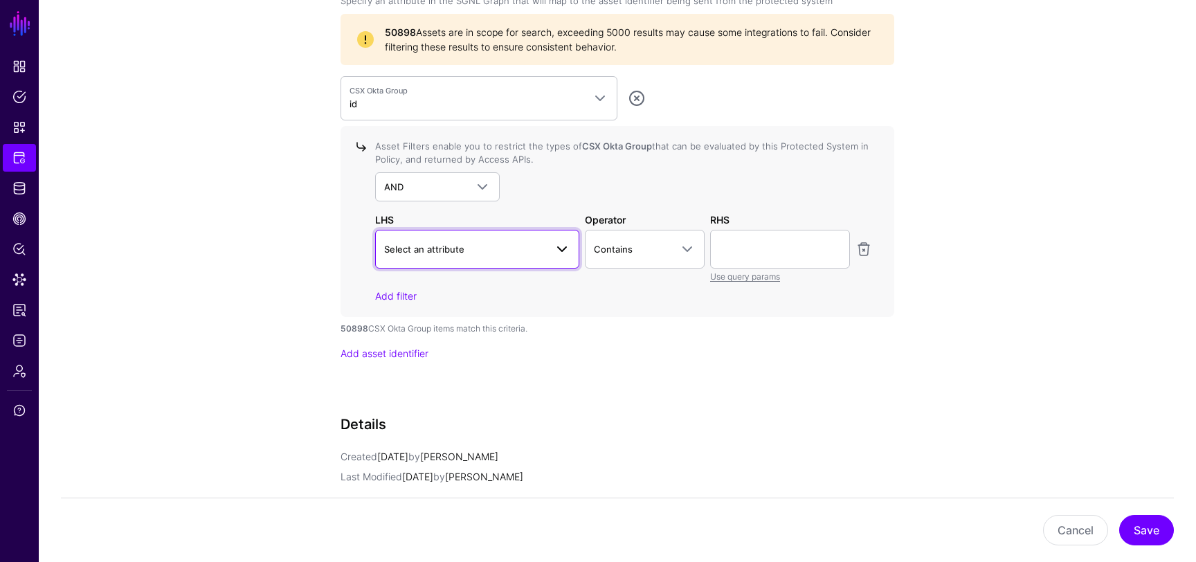
click at [486, 249] on span "Select an attribute" at bounding box center [464, 248] width 161 height 15
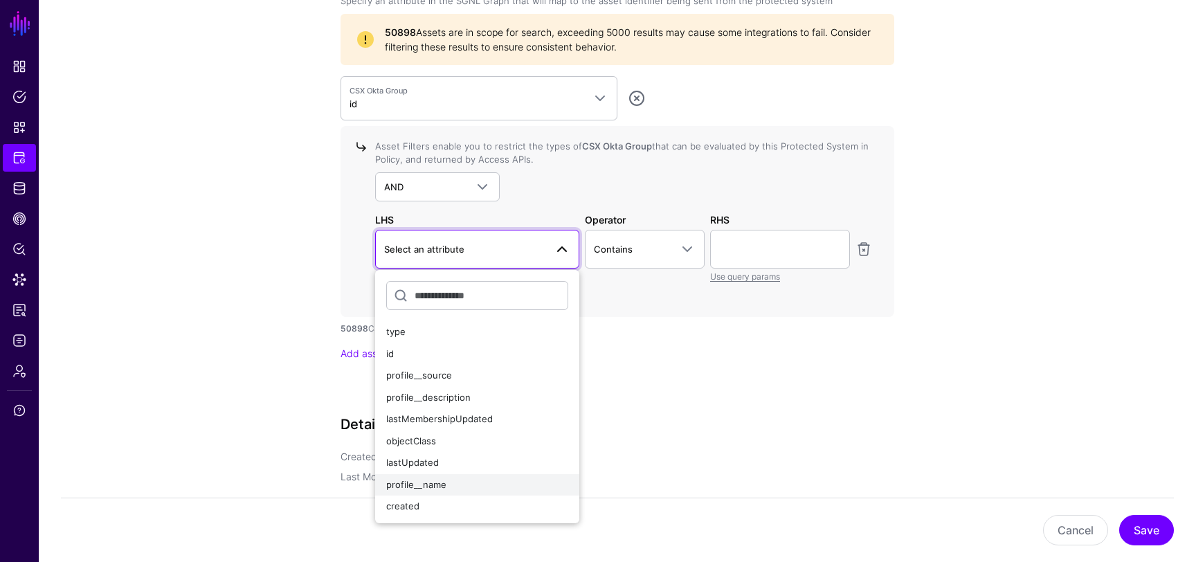
click at [453, 475] on button "profile__name" at bounding box center [477, 485] width 204 height 22
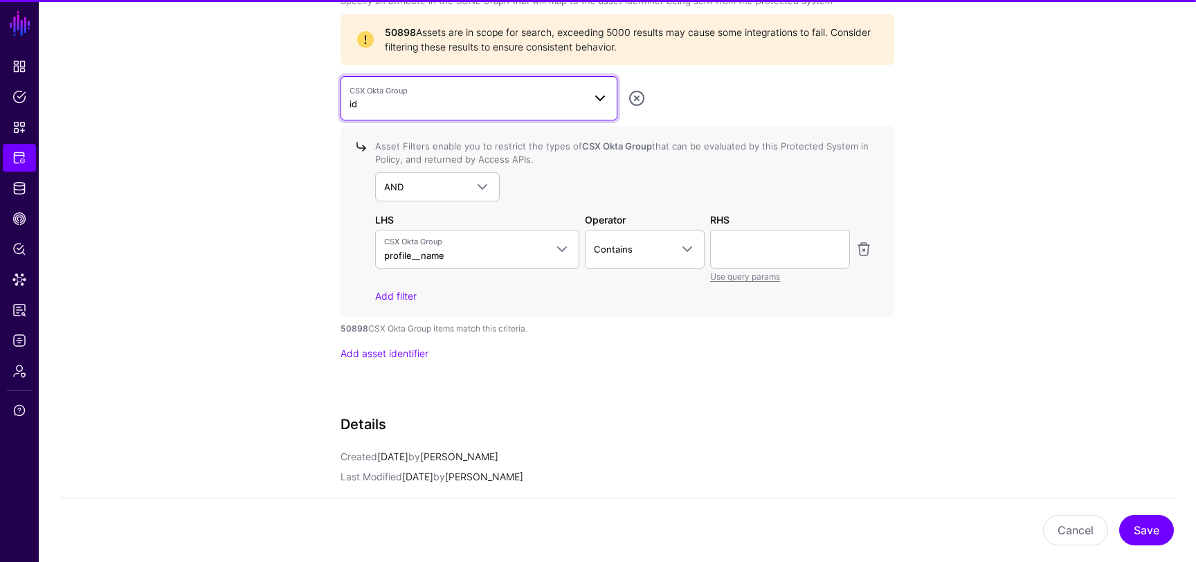
click at [482, 102] on span "CSX Okta Group id" at bounding box center [466, 98] width 234 height 26
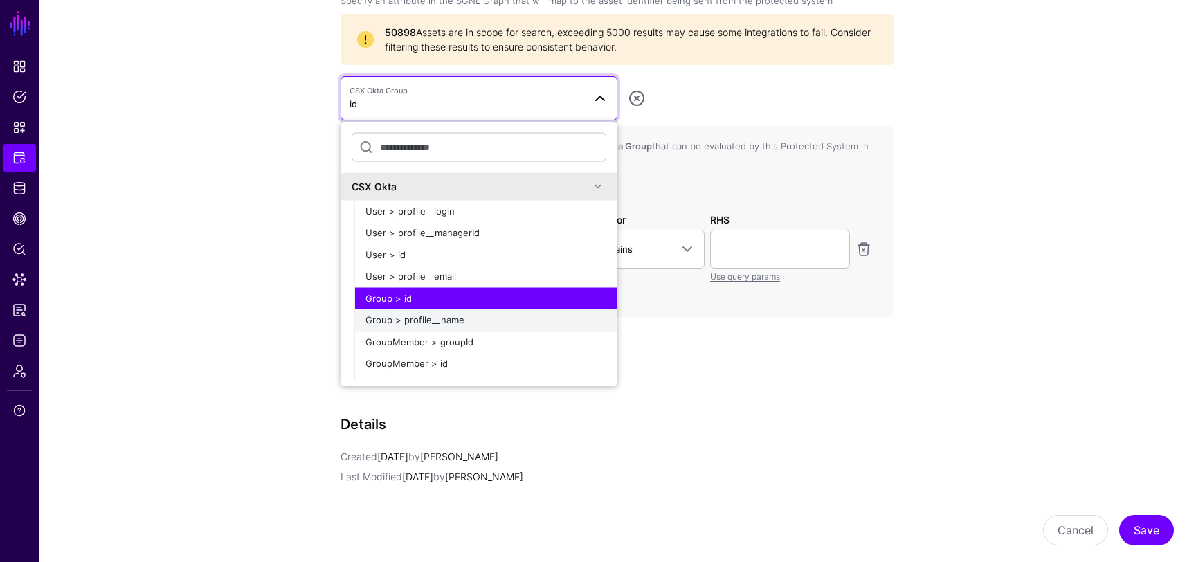
click at [457, 314] on span "Group > profile__name" at bounding box center [414, 319] width 99 height 11
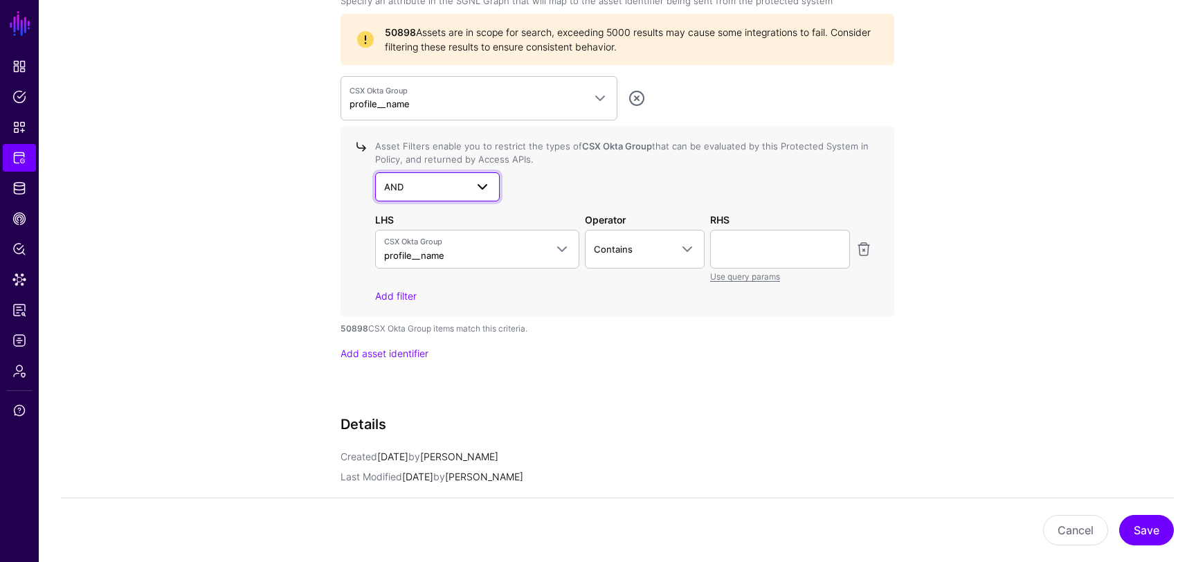
click at [487, 185] on span at bounding box center [482, 187] width 17 height 17
click at [522, 188] on div "AND AND NOT OR" at bounding box center [623, 186] width 497 height 29
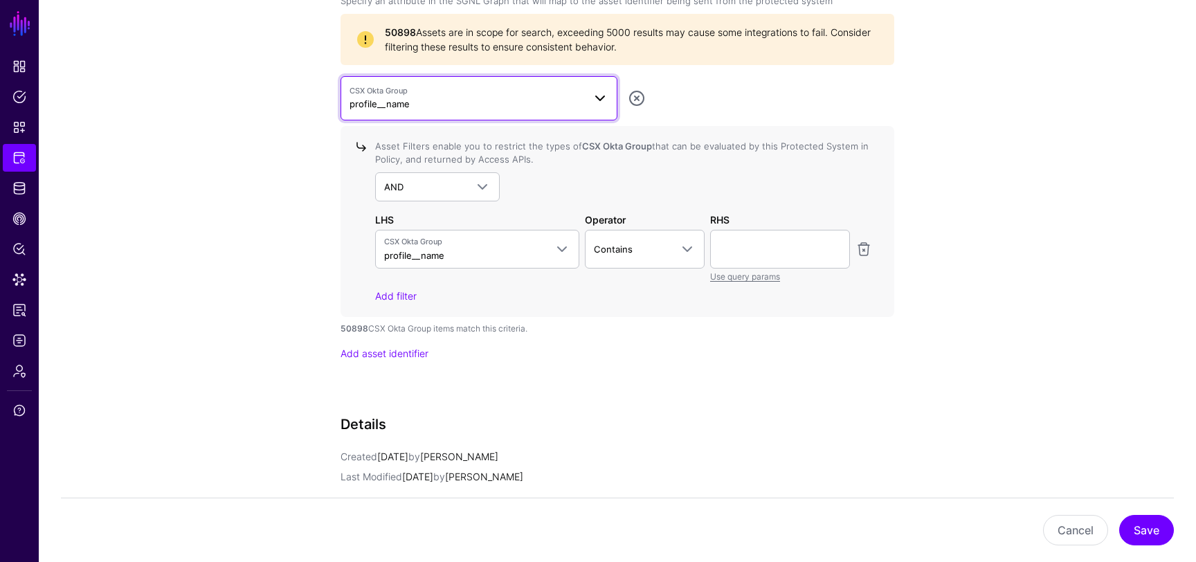
click at [488, 107] on span "CSX Okta Group profile__name" at bounding box center [466, 98] width 234 height 26
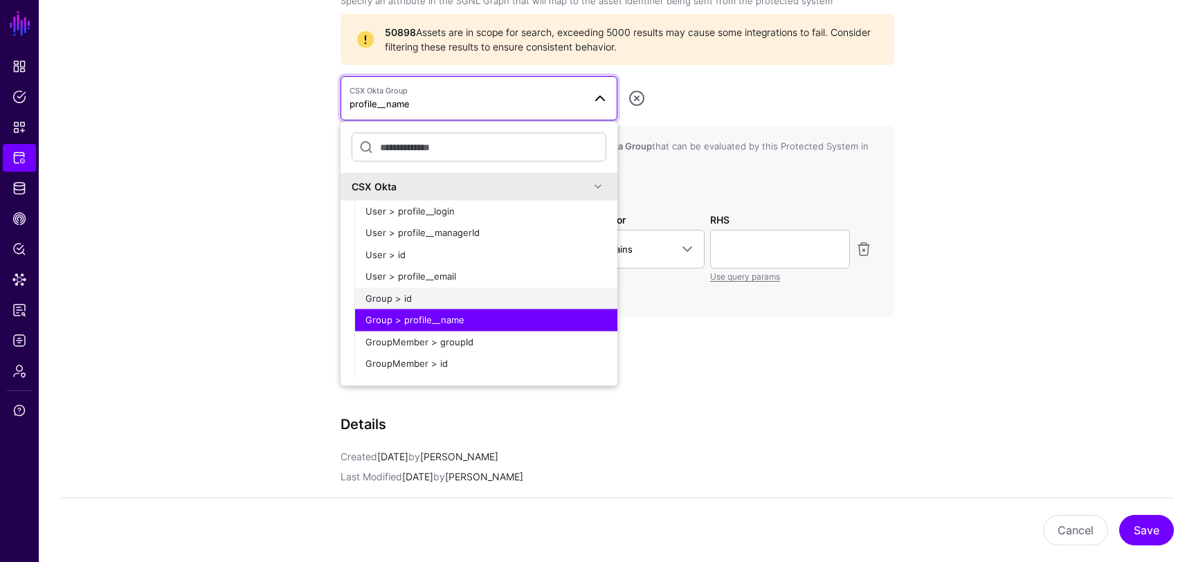
click at [437, 292] on div "Group > id" at bounding box center [485, 298] width 241 height 14
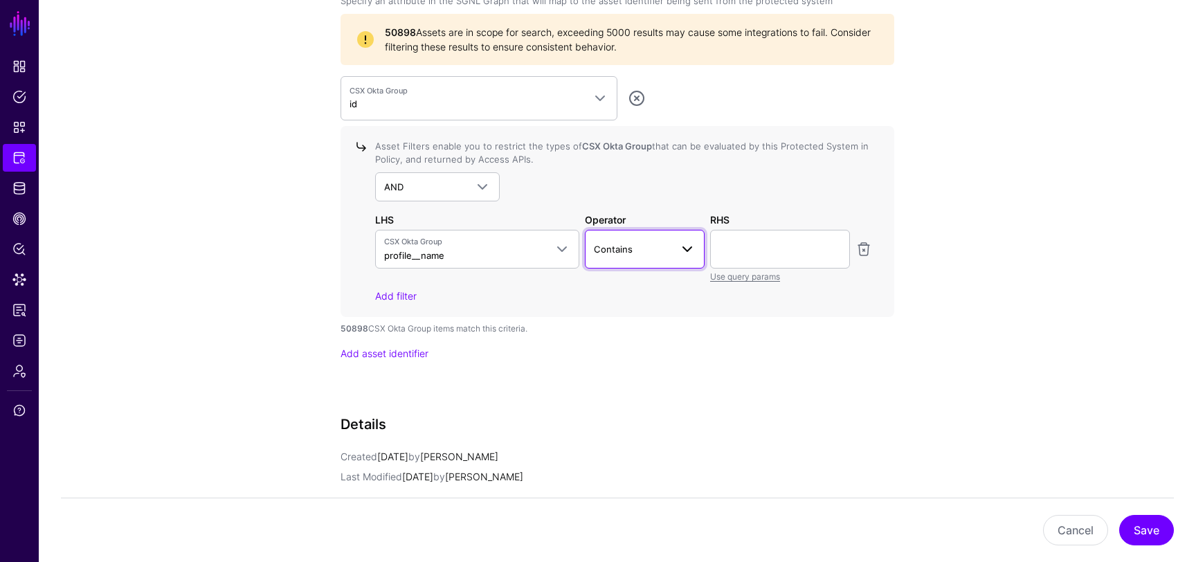
click at [664, 251] on span "Contains" at bounding box center [632, 248] width 77 height 15
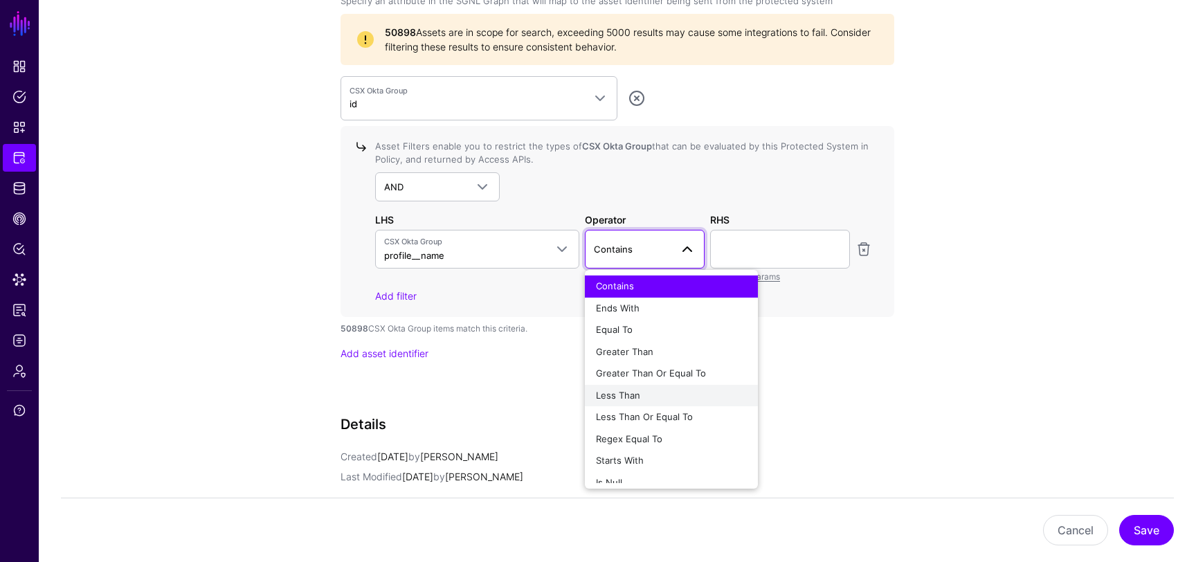
scroll to position [10, 0]
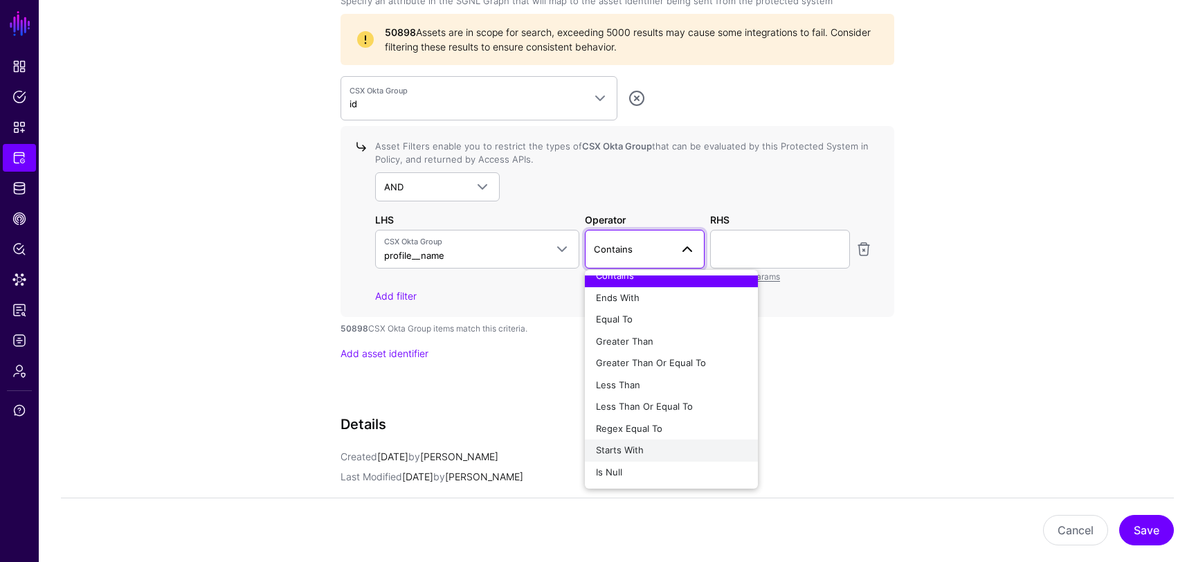
click at [637, 446] on span "Starts With" at bounding box center [620, 449] width 48 height 11
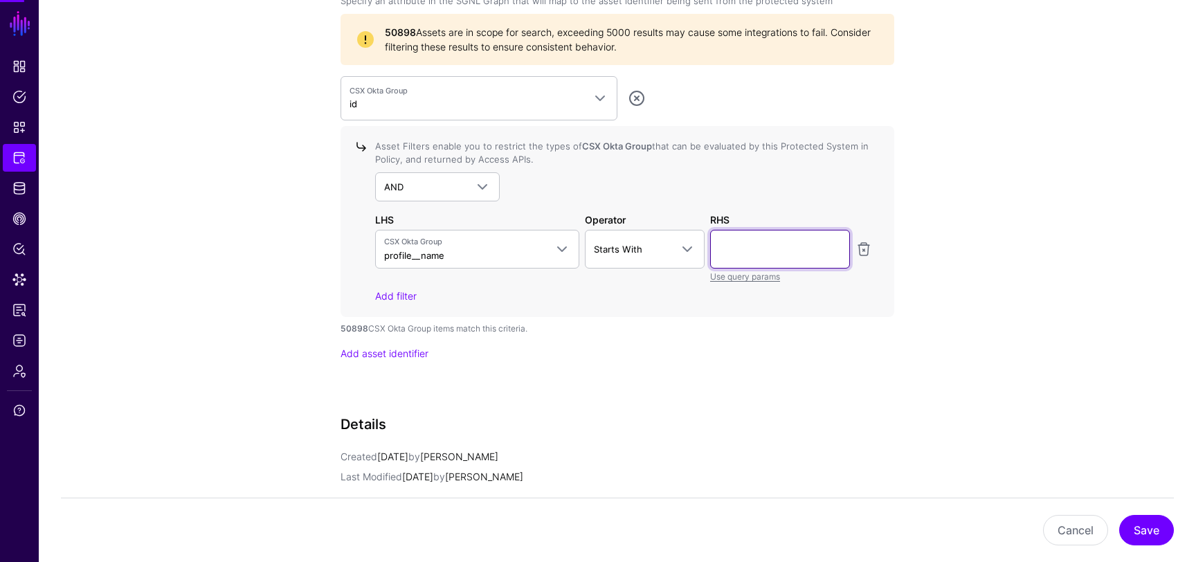
click at [751, 257] on input "text" at bounding box center [780, 249] width 140 height 39
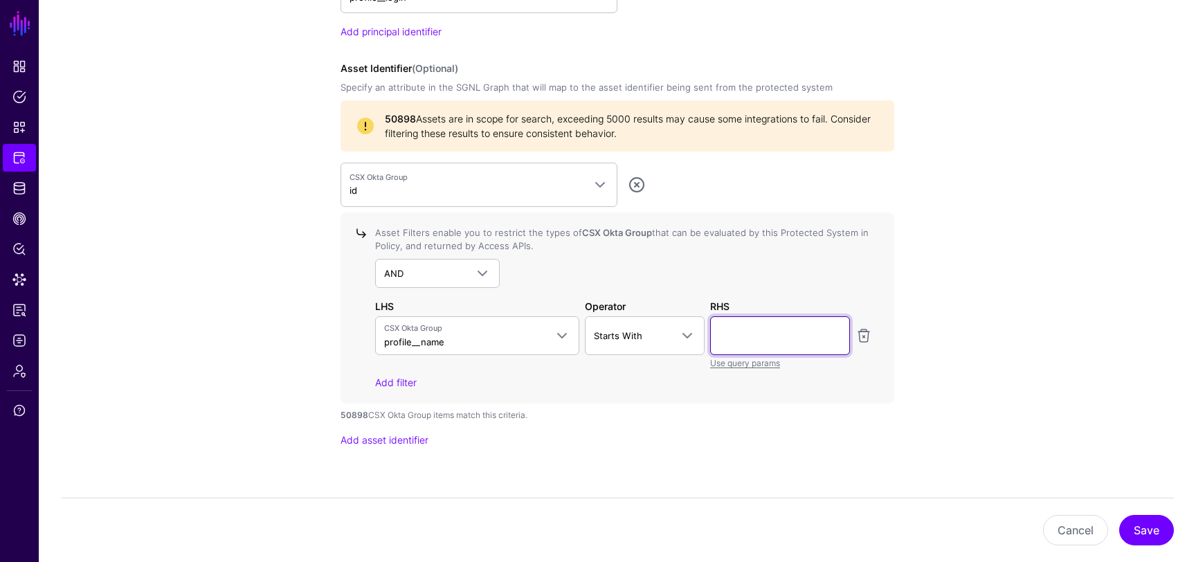
scroll to position [1286, 0]
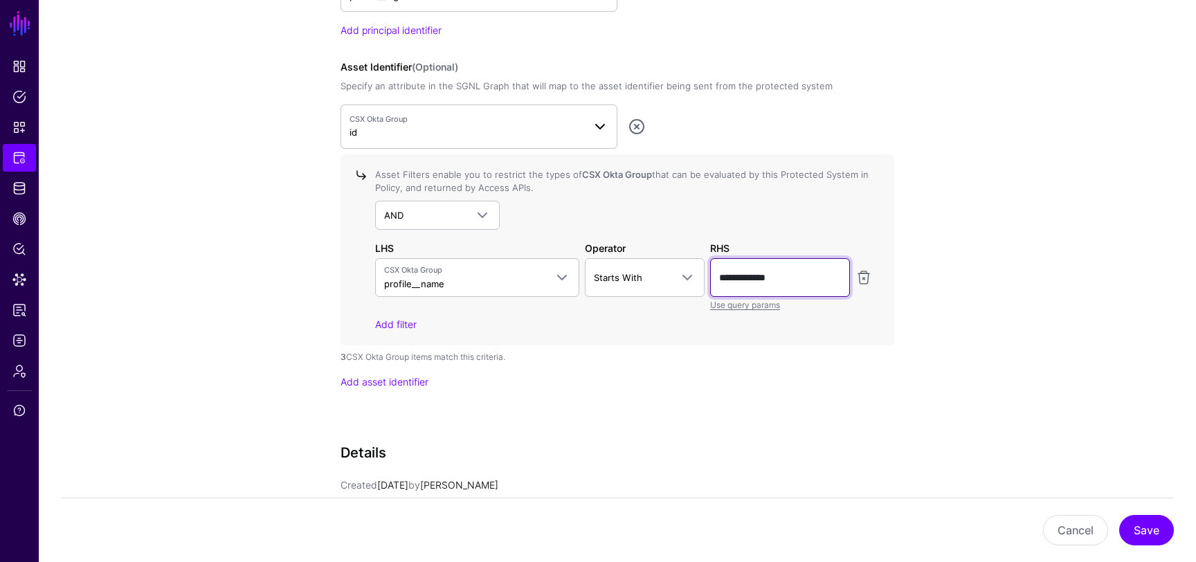
type input "**********"
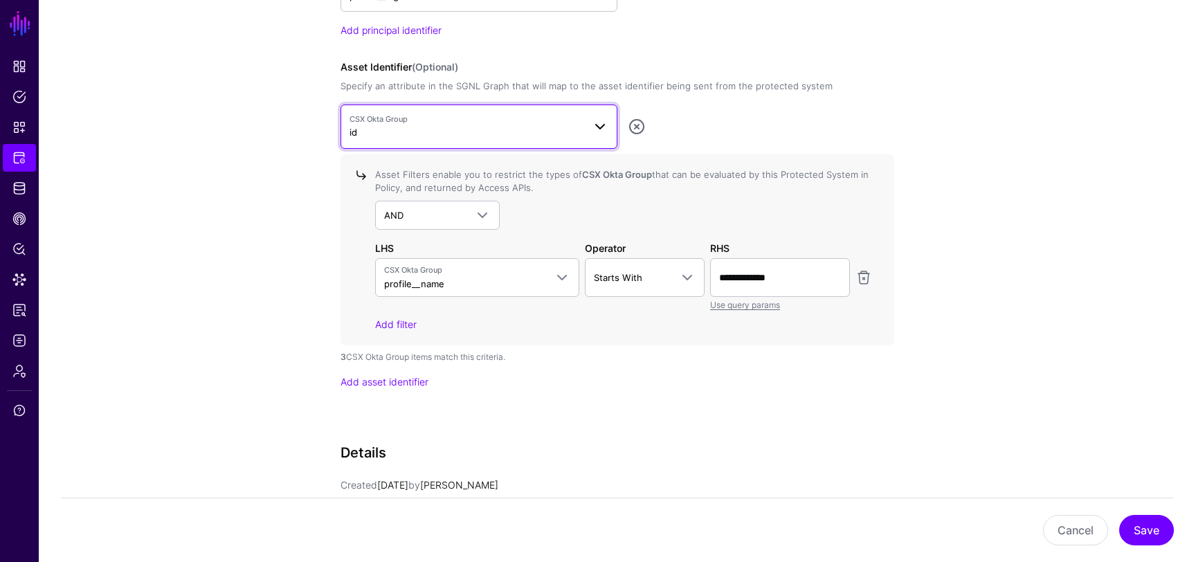
click at [560, 122] on span "CSX Okta Group" at bounding box center [466, 119] width 234 height 12
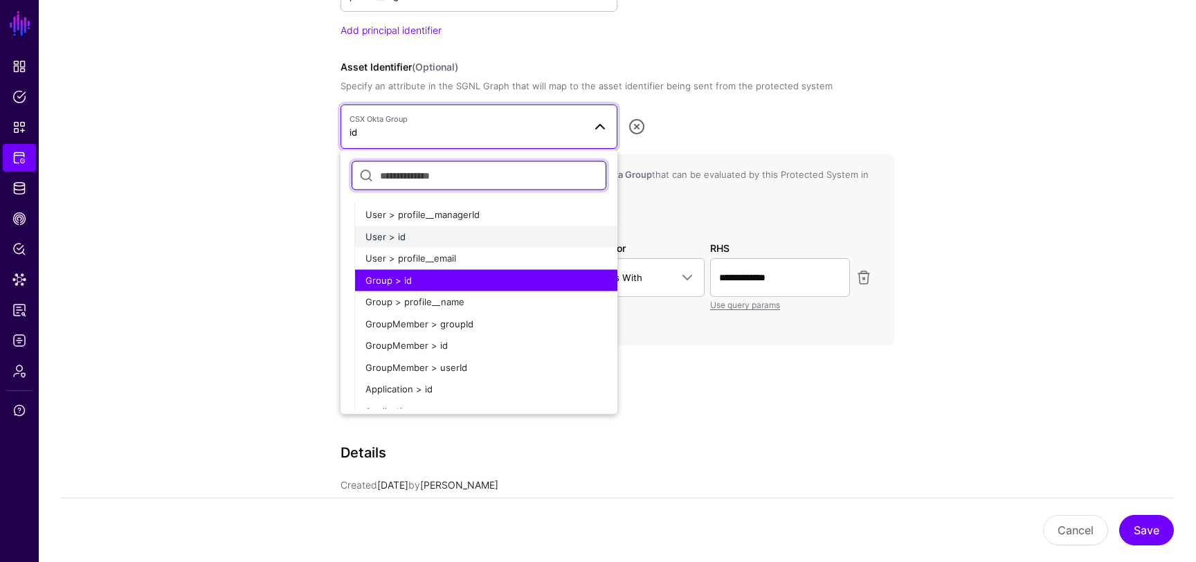
scroll to position [51, 0]
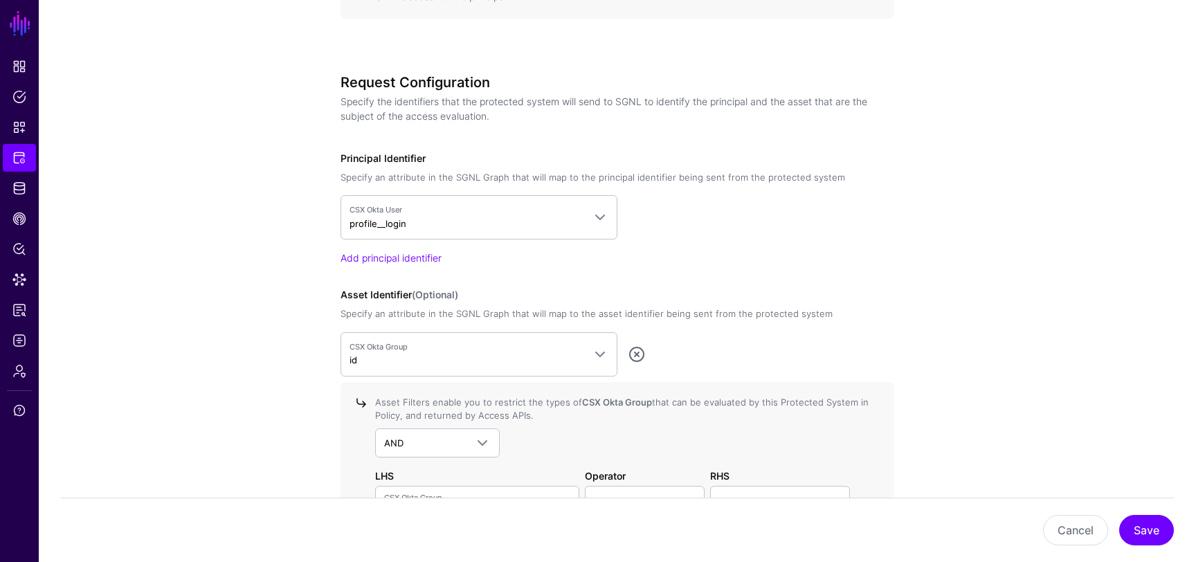
scroll to position [1088, 0]
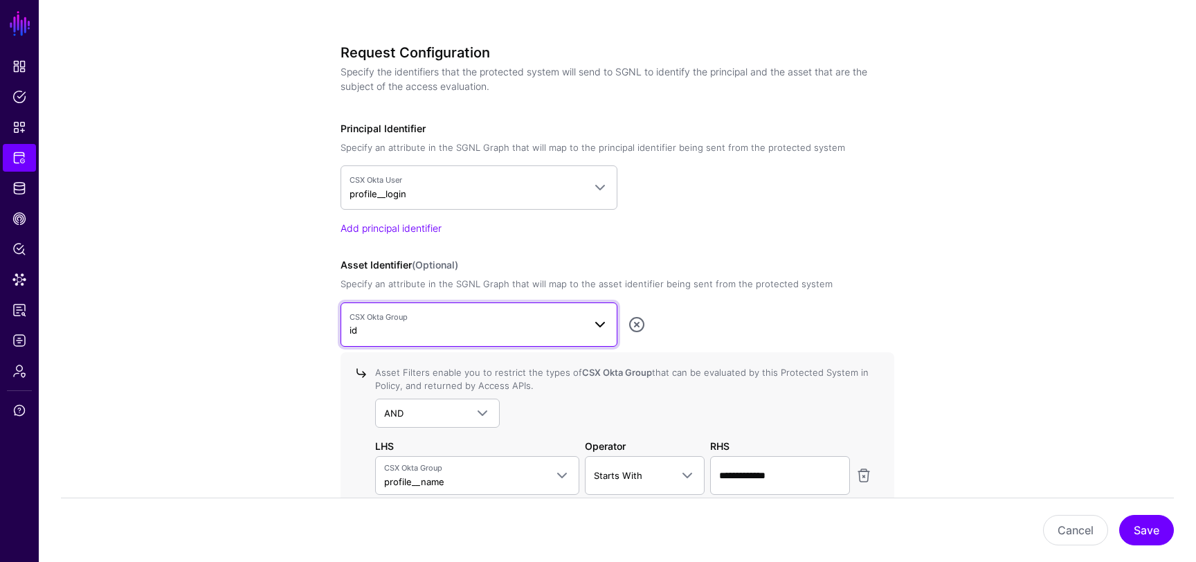
click at [547, 330] on span "CSX Okta Group id" at bounding box center [466, 324] width 234 height 26
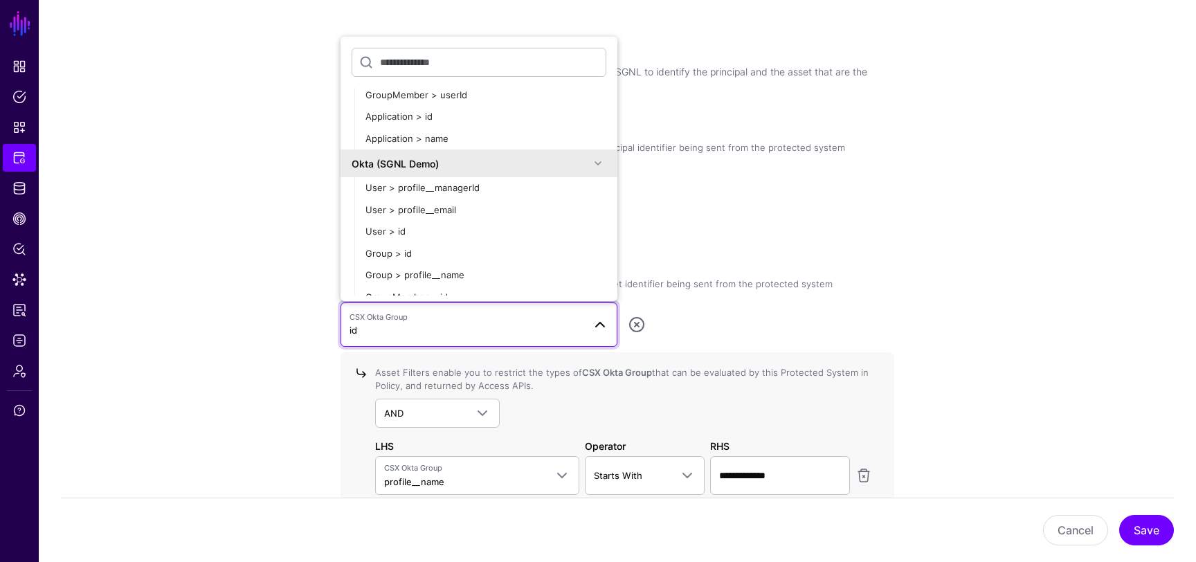
scroll to position [0, 0]
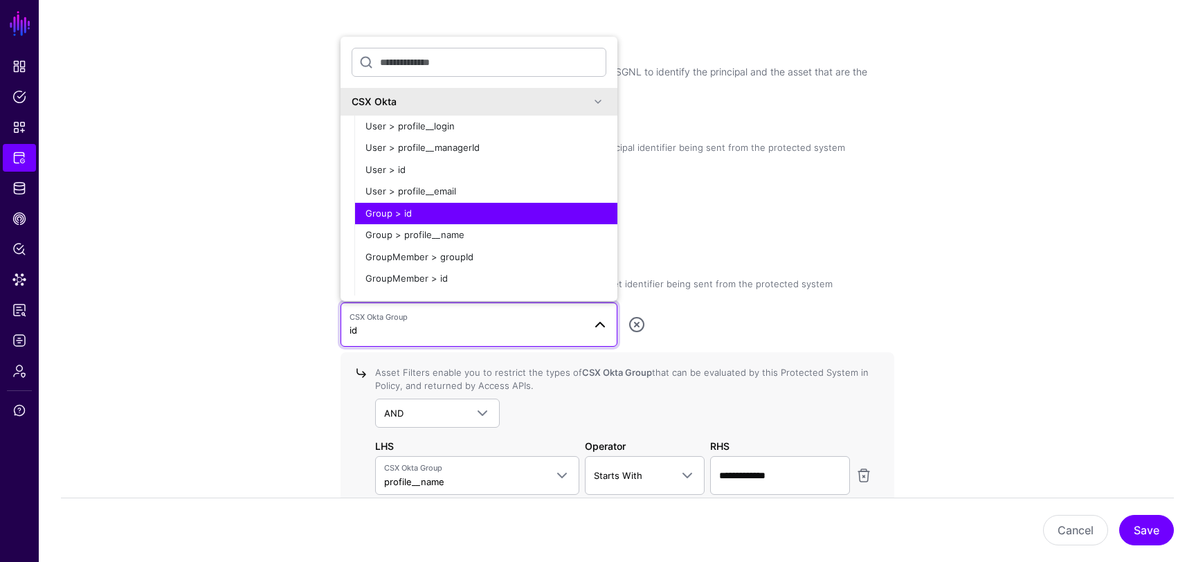
click at [285, 223] on app-integrations-details-form "**********" at bounding box center [617, 27] width 1157 height 1950
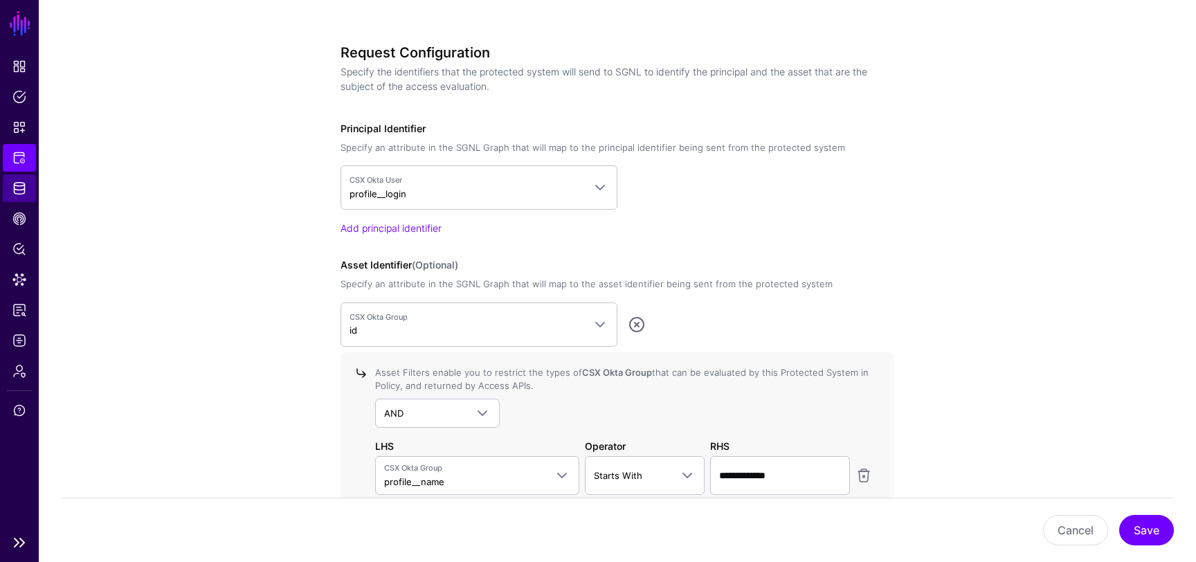
click at [19, 185] on span "Identity Data Fabric" at bounding box center [19, 188] width 14 height 14
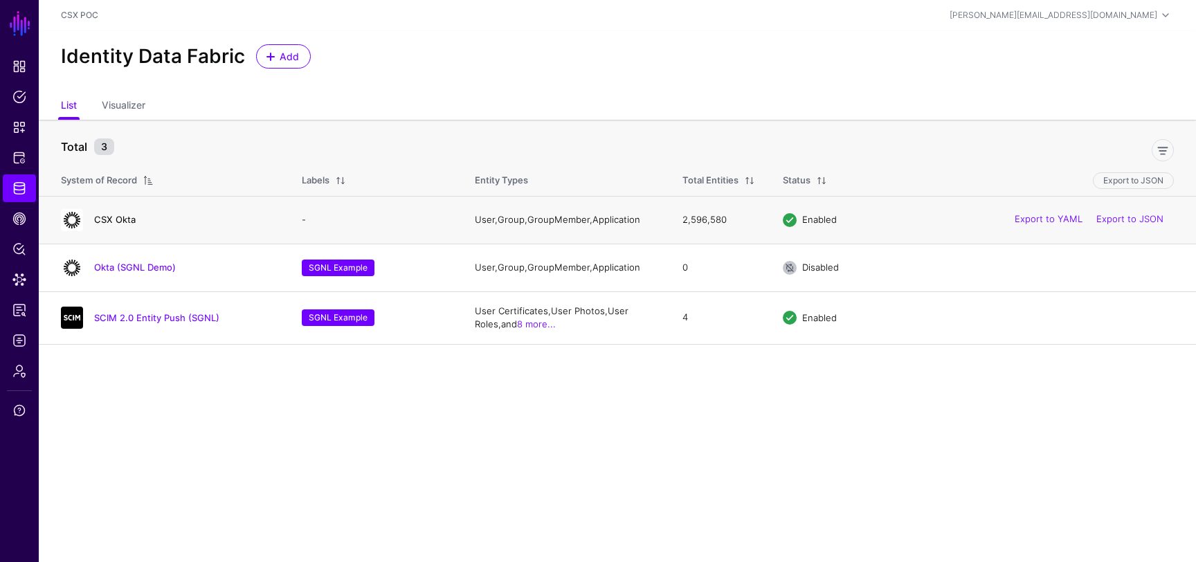
click at [119, 219] on link "CSX Okta" at bounding box center [115, 219] width 42 height 11
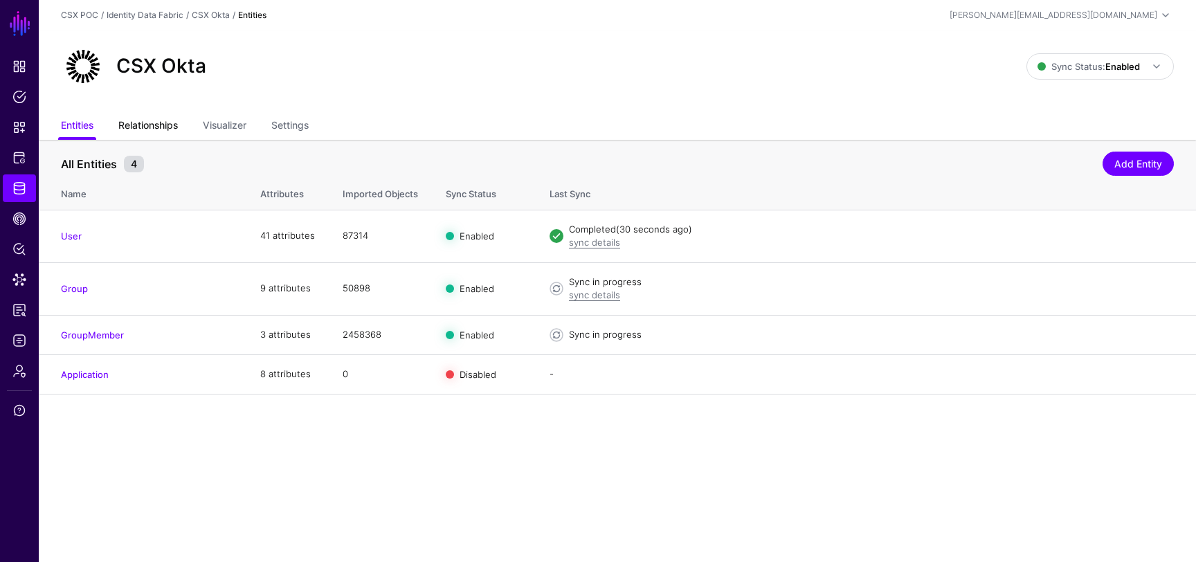
click at [167, 123] on link "Relationships" at bounding box center [148, 126] width 60 height 26
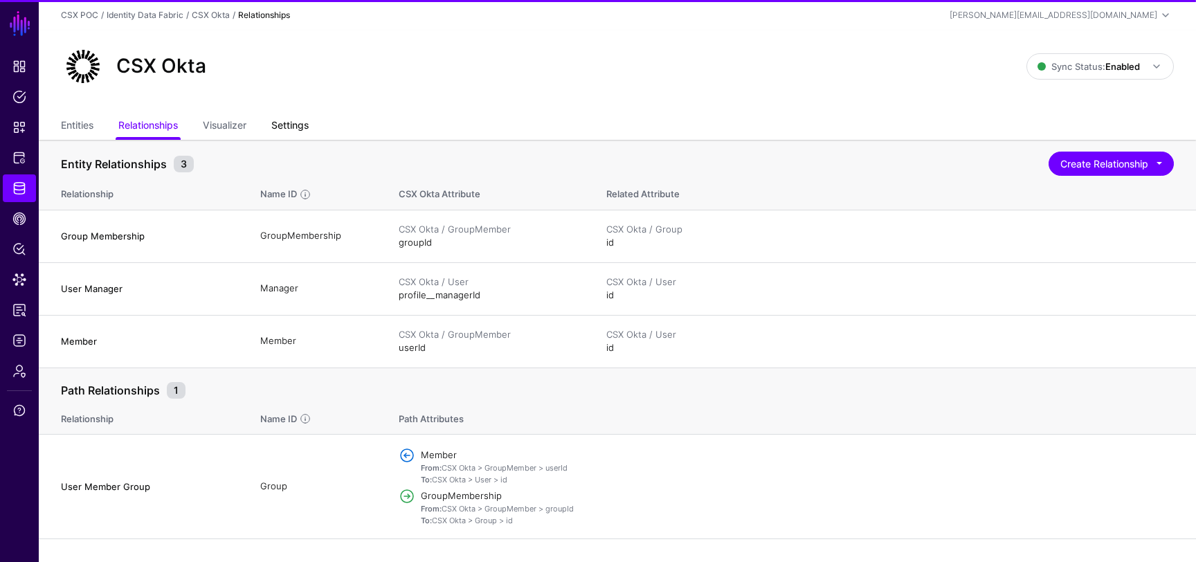
click at [279, 123] on link "Settings" at bounding box center [289, 126] width 37 height 26
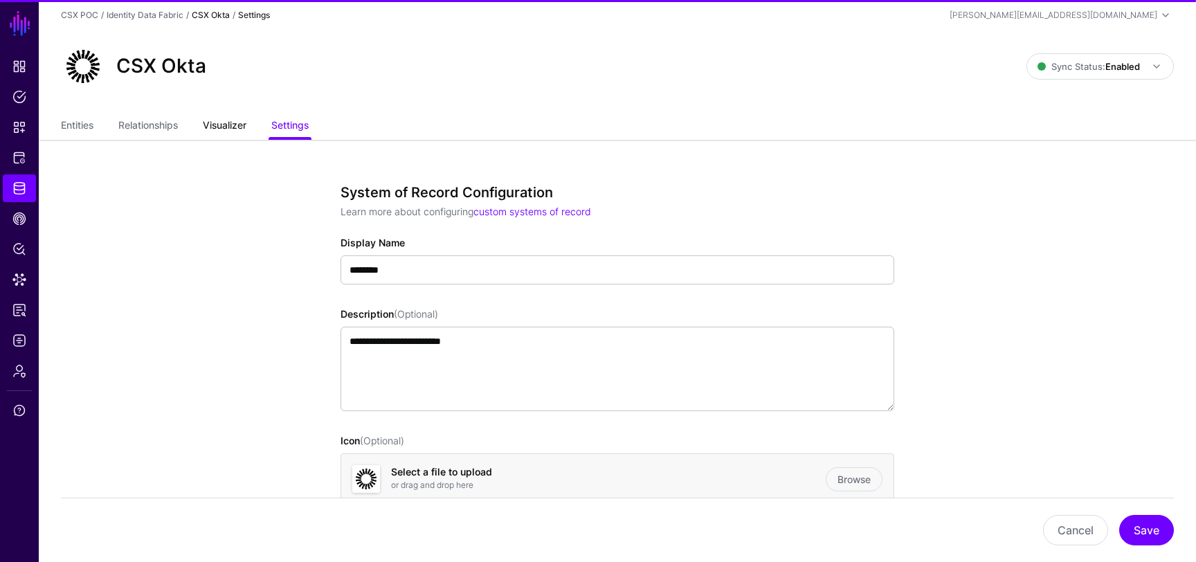
click at [231, 125] on link "Visualizer" at bounding box center [225, 126] width 44 height 26
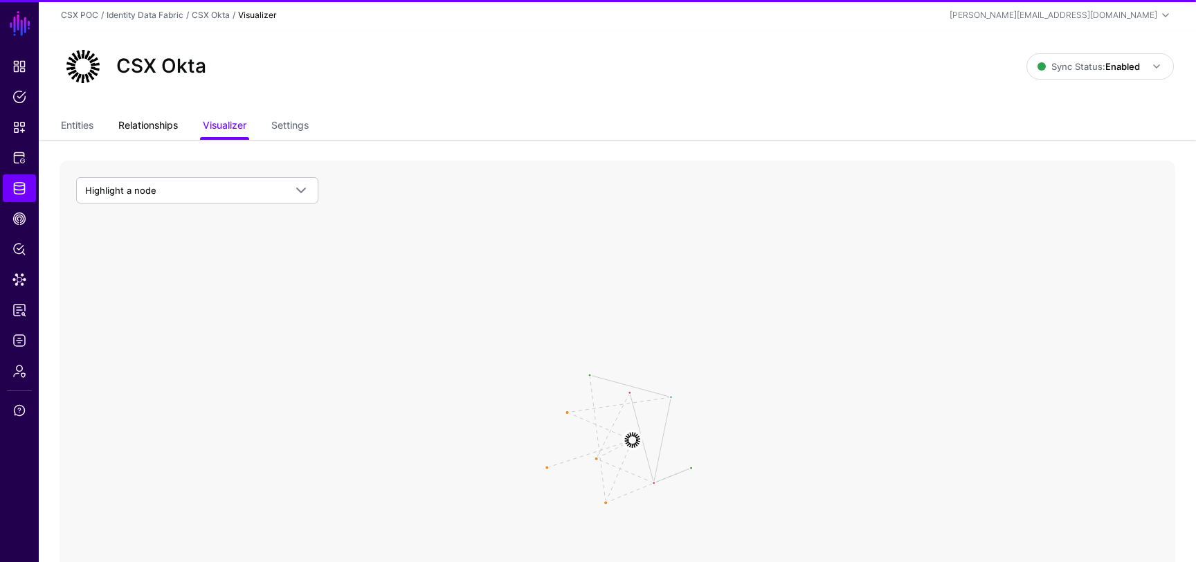
click at [170, 125] on link "Relationships" at bounding box center [148, 126] width 60 height 26
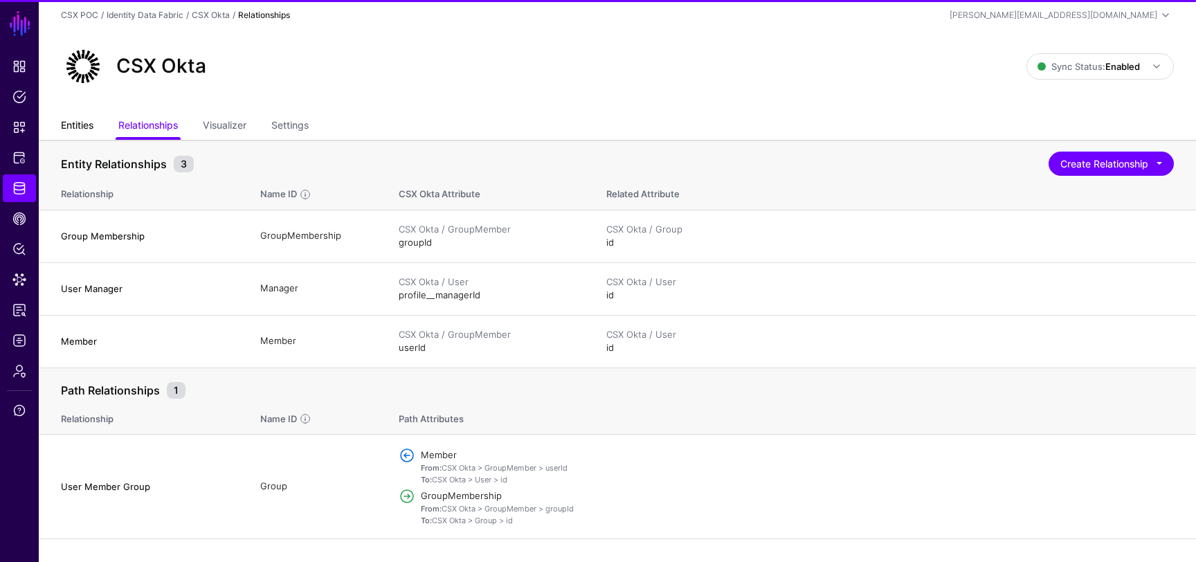
click at [93, 124] on link "Entities" at bounding box center [77, 126] width 33 height 26
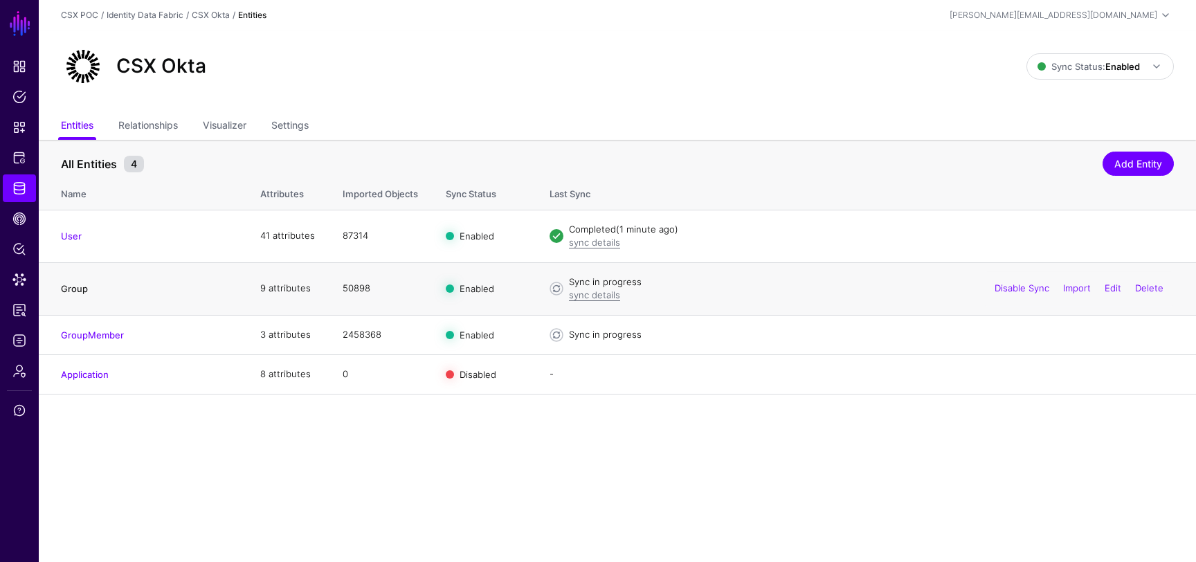
click at [78, 290] on link "Group" at bounding box center [74, 288] width 27 height 11
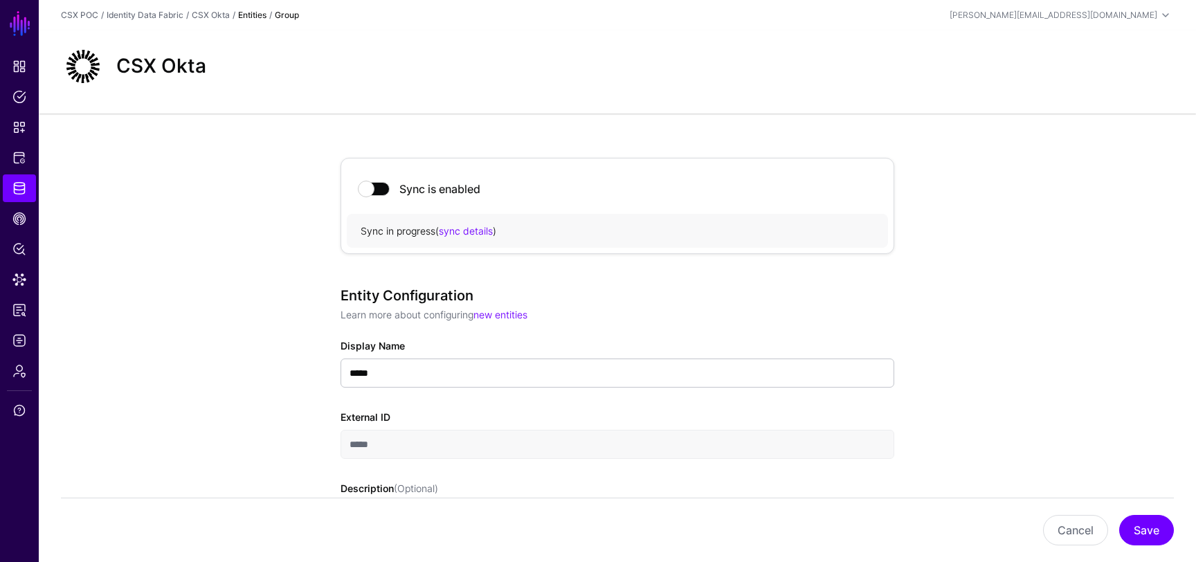
click at [259, 19] on strong "Entities" at bounding box center [252, 15] width 28 height 10
click at [221, 12] on link "CSX Okta" at bounding box center [211, 15] width 38 height 10
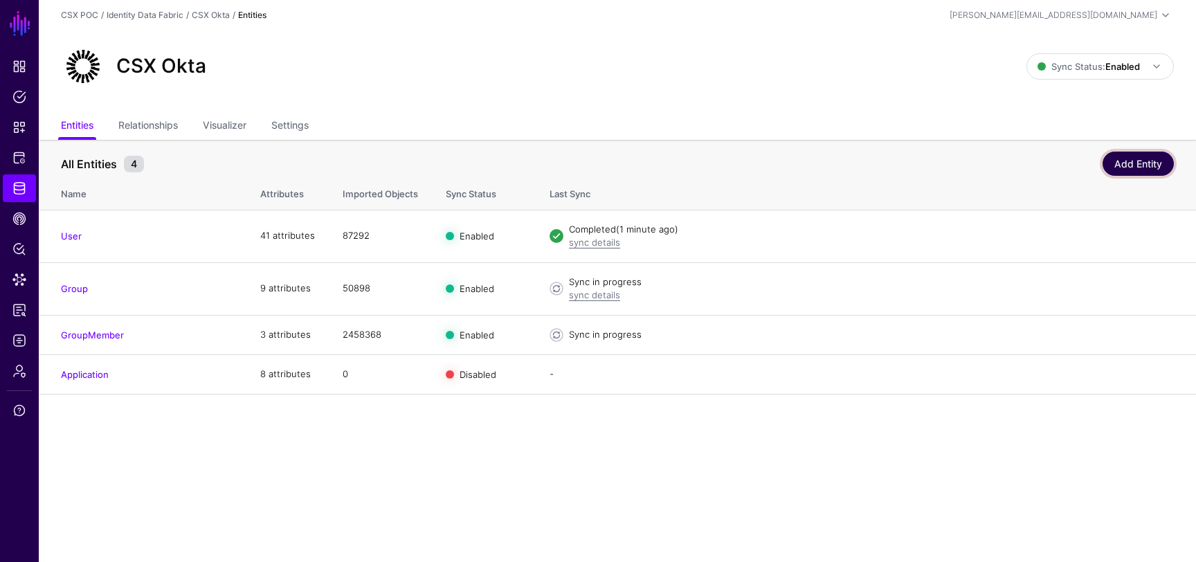
click at [1134, 166] on link "Add Entity" at bounding box center [1137, 164] width 71 height 24
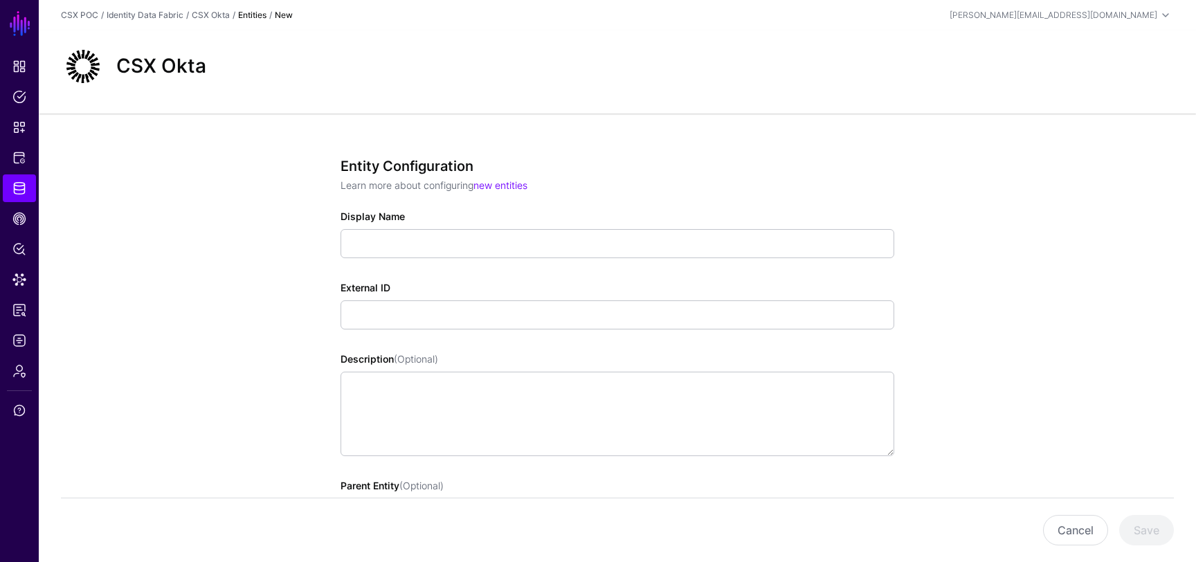
click at [262, 19] on link "Entities" at bounding box center [252, 15] width 28 height 10
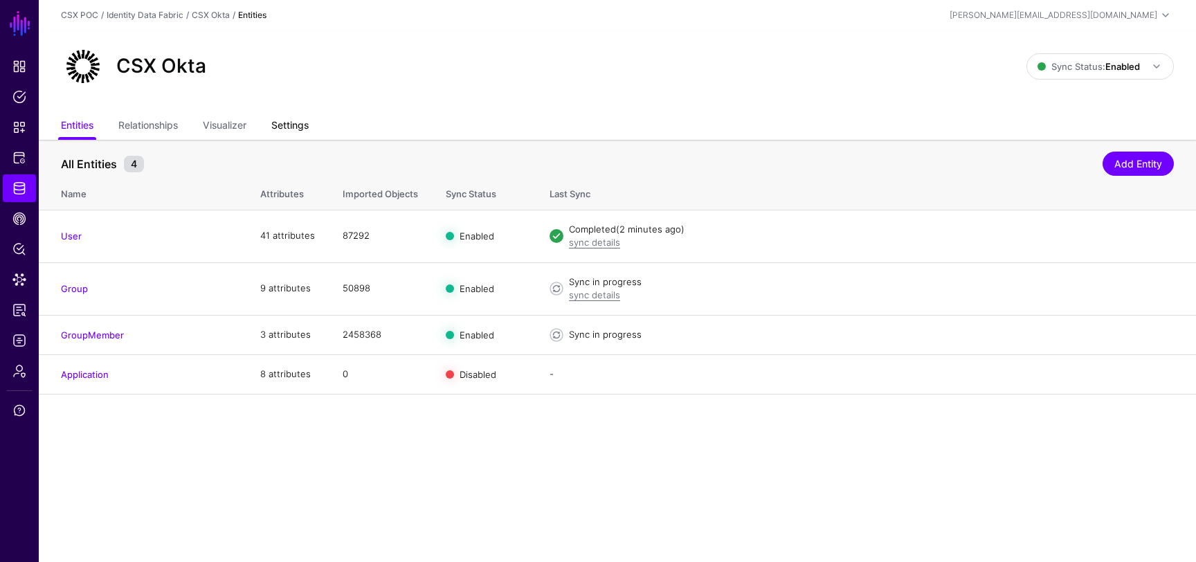
click at [300, 124] on link "Settings" at bounding box center [289, 126] width 37 height 26
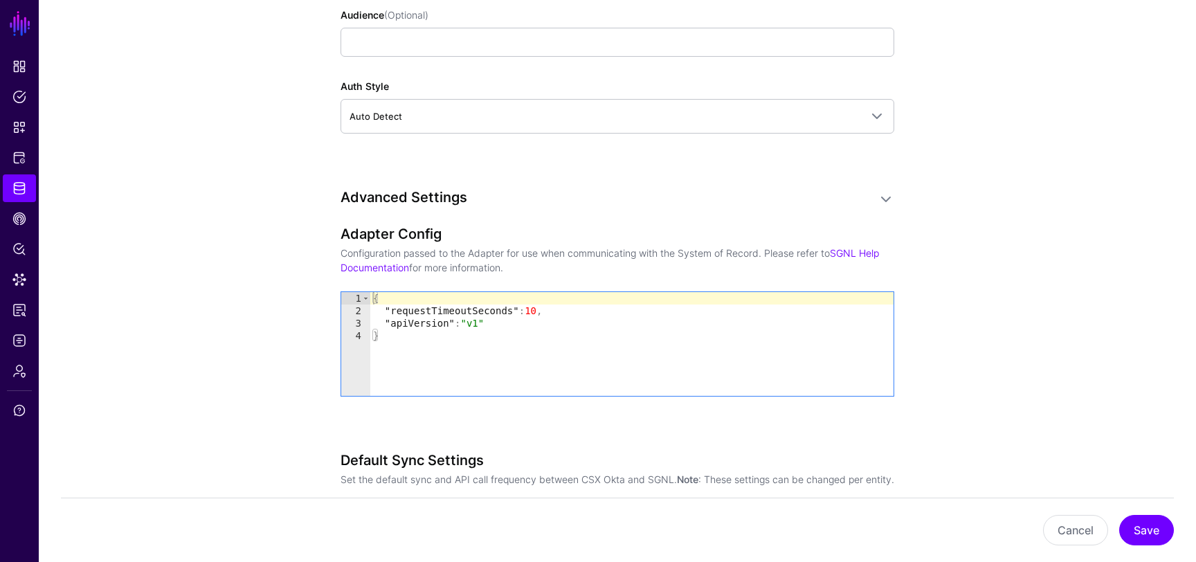
scroll to position [1398, 0]
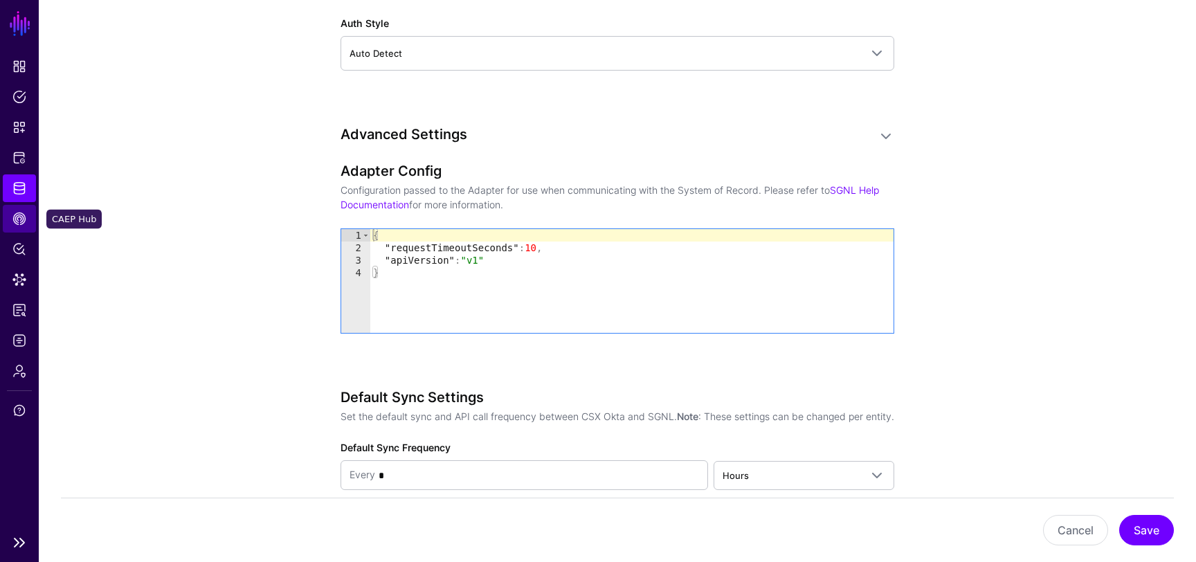
click at [26, 223] on link "CAEP Hub" at bounding box center [19, 219] width 33 height 28
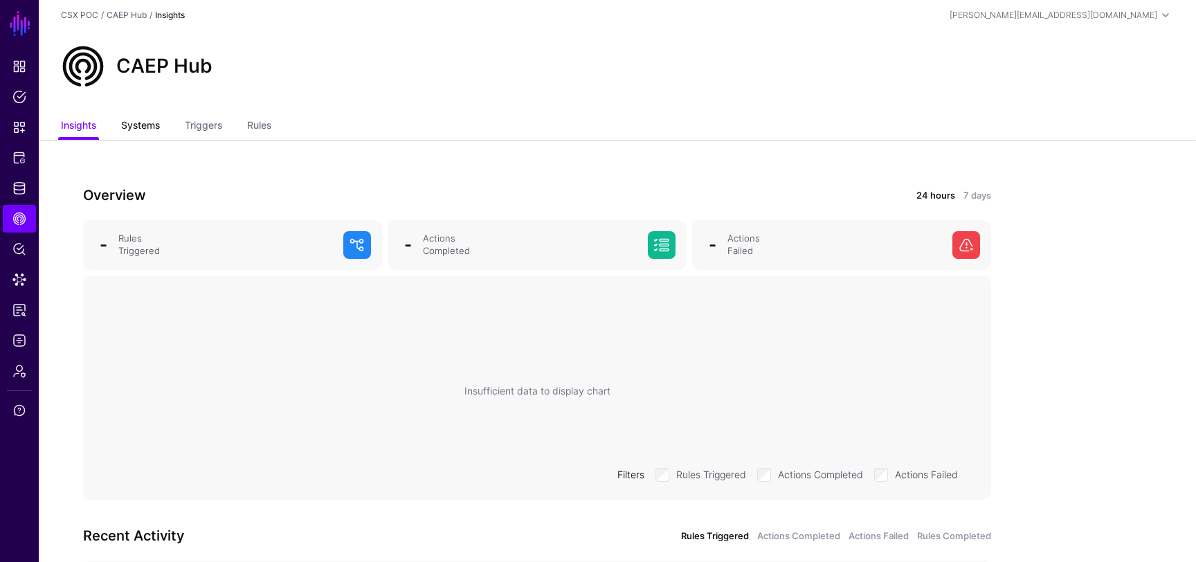
click at [142, 124] on link "Systems" at bounding box center [140, 126] width 39 height 26
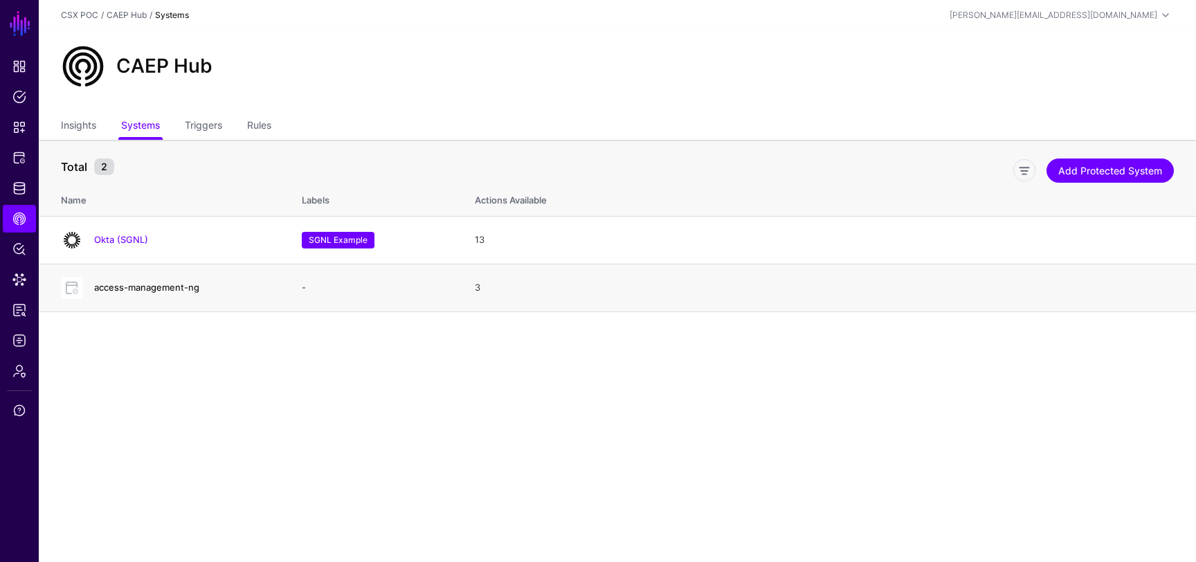
click at [153, 287] on link "access-management-ng" at bounding box center [146, 287] width 105 height 11
click at [206, 132] on link "Triggers" at bounding box center [203, 126] width 37 height 26
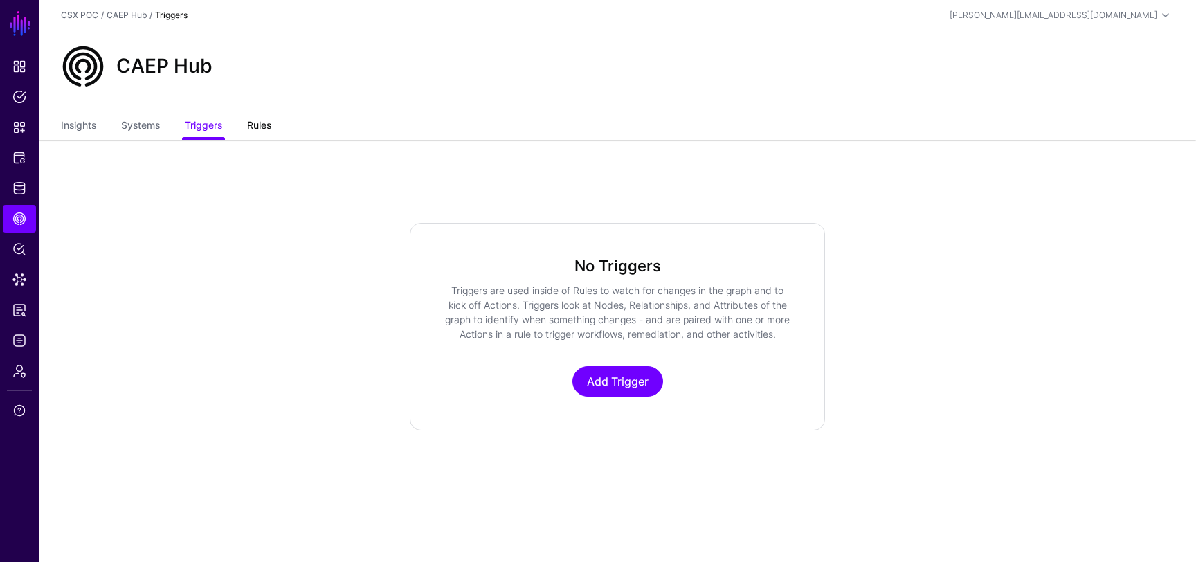
click at [259, 132] on link "Rules" at bounding box center [259, 126] width 24 height 26
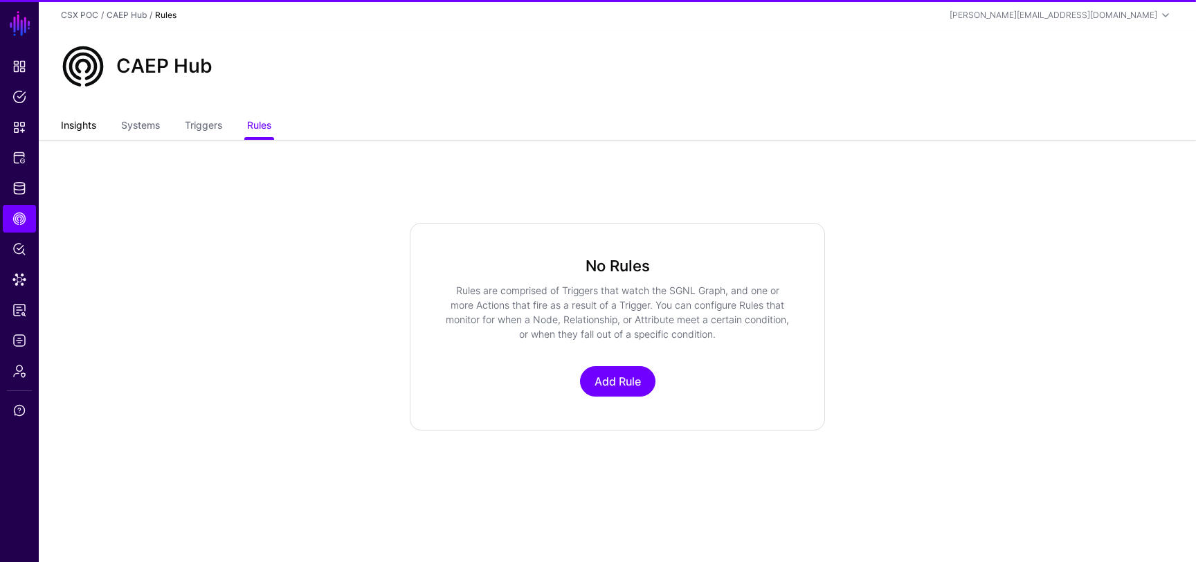
click at [95, 122] on link "Insights" at bounding box center [78, 126] width 35 height 26
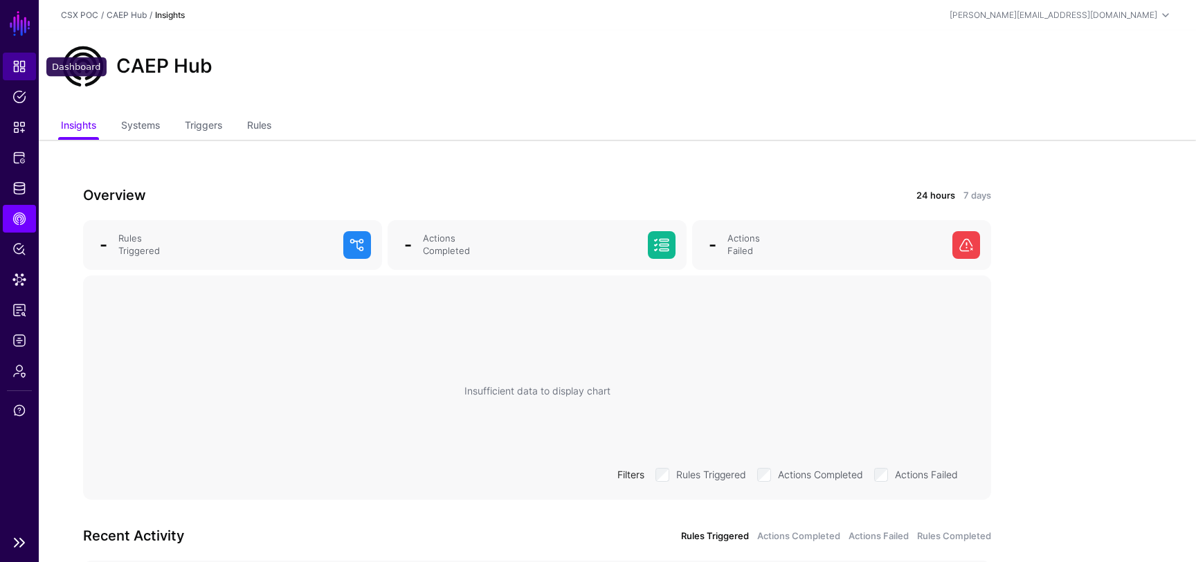
click at [17, 66] on span "Dashboard" at bounding box center [19, 67] width 14 height 14
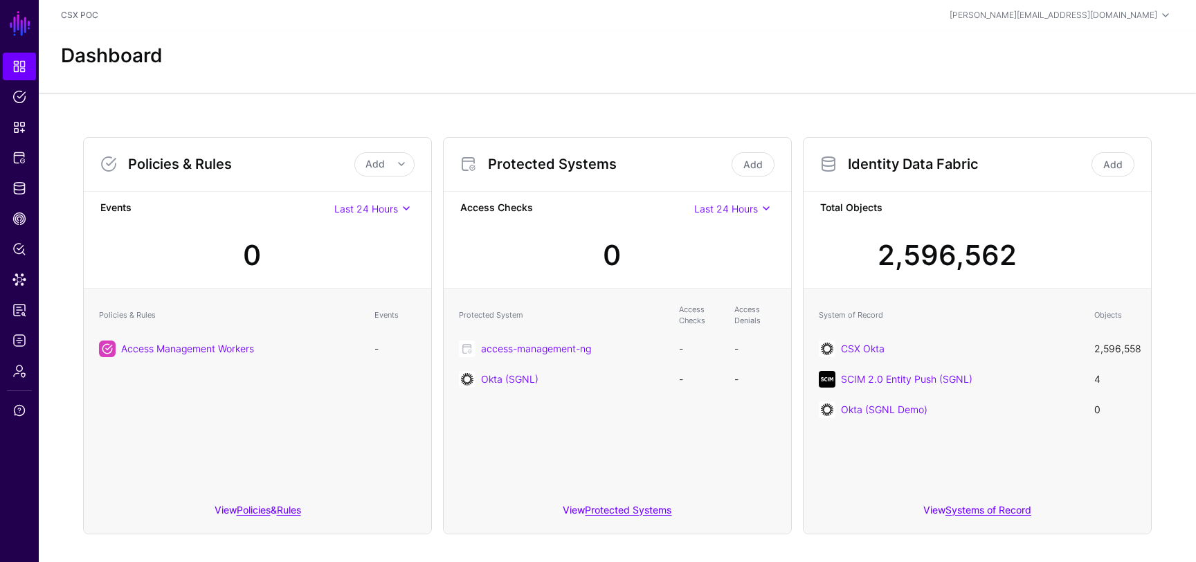
scroll to position [16, 0]
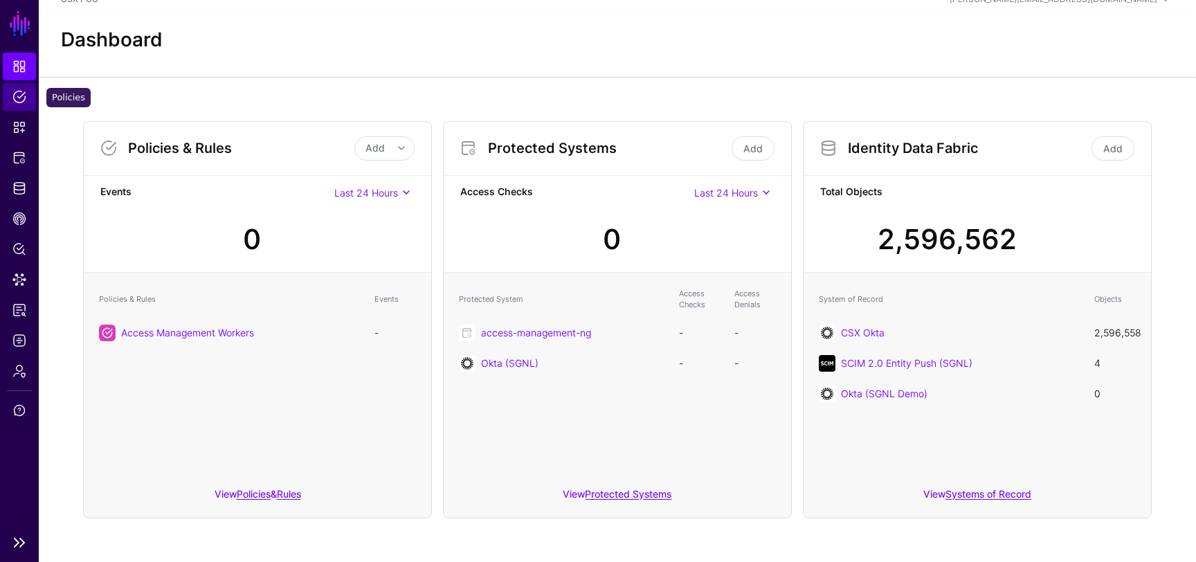
click at [17, 100] on span "Policies" at bounding box center [19, 97] width 14 height 14
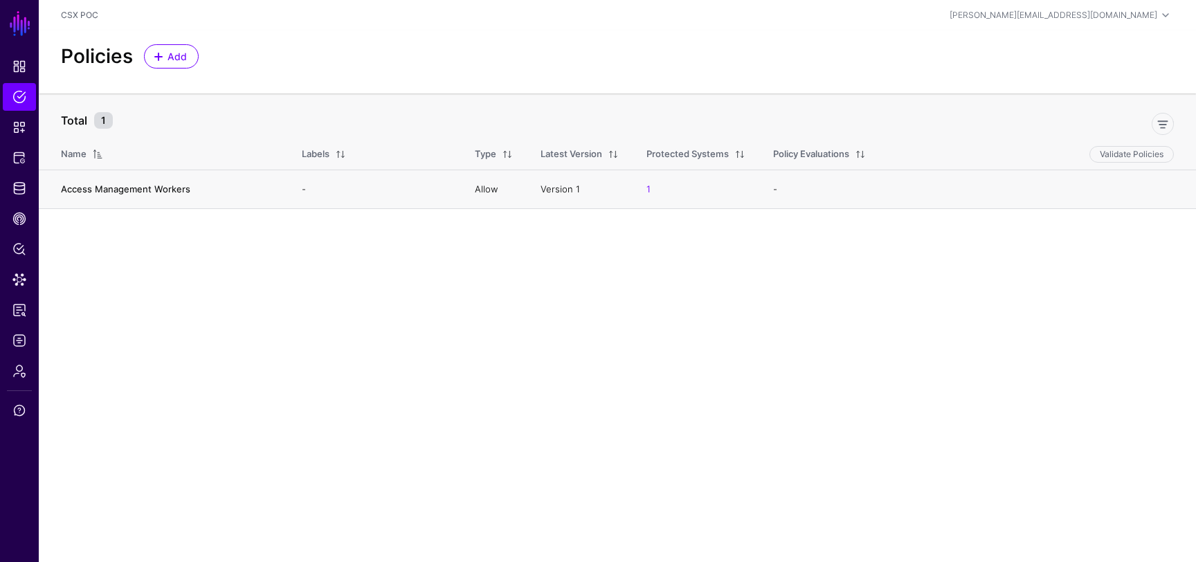
click at [154, 190] on link "Access Management Workers" at bounding box center [125, 188] width 129 height 11
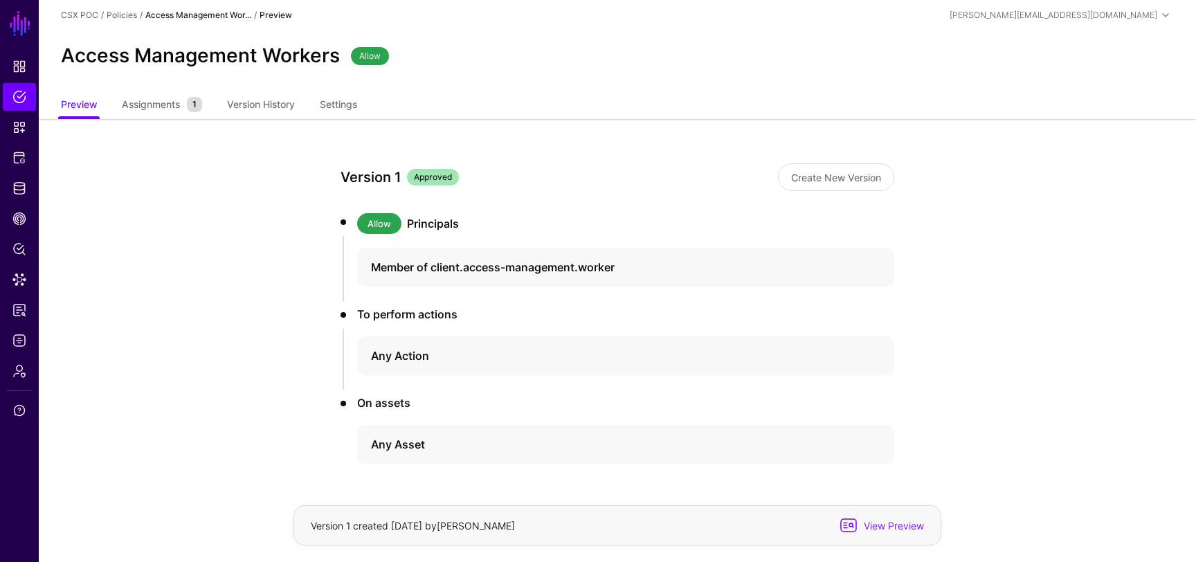
scroll to position [44, 0]
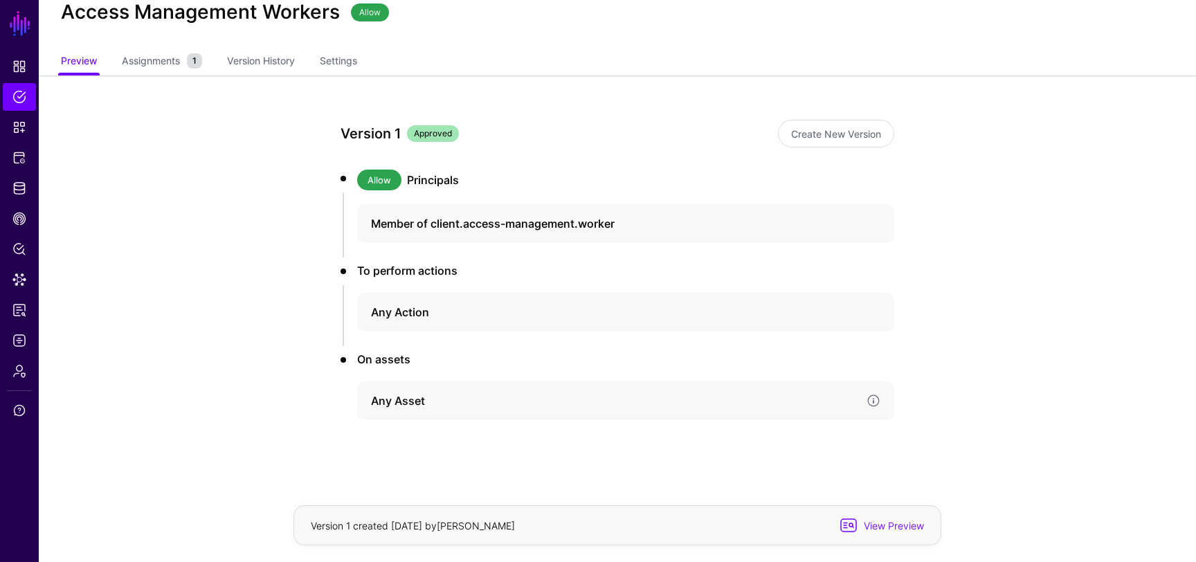
click at [498, 401] on h4 "Any Asset" at bounding box center [613, 400] width 484 height 17
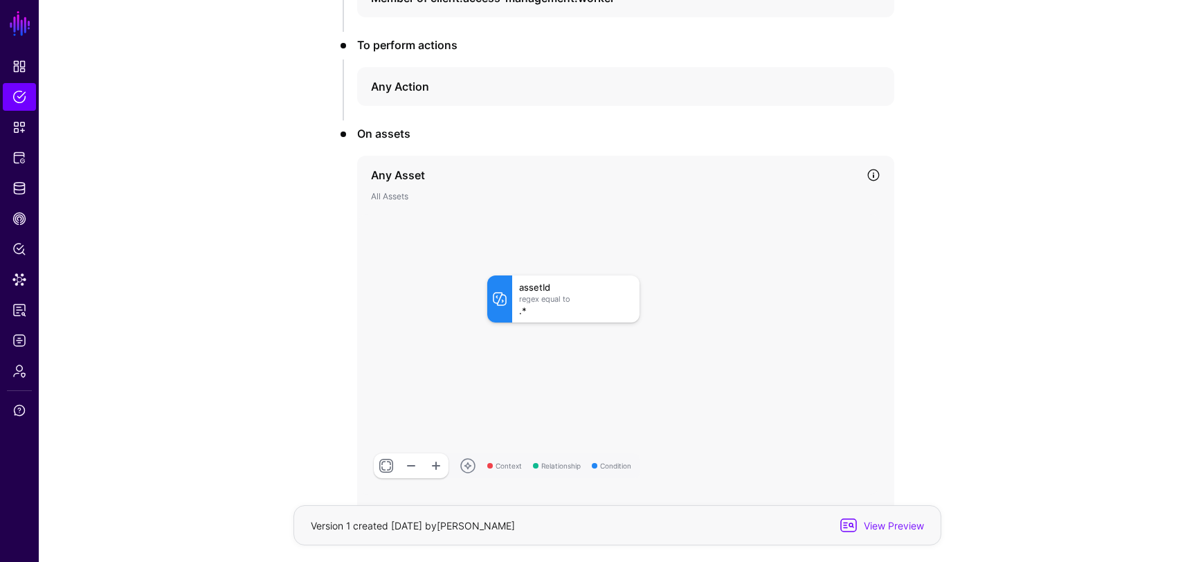
scroll to position [323, 0]
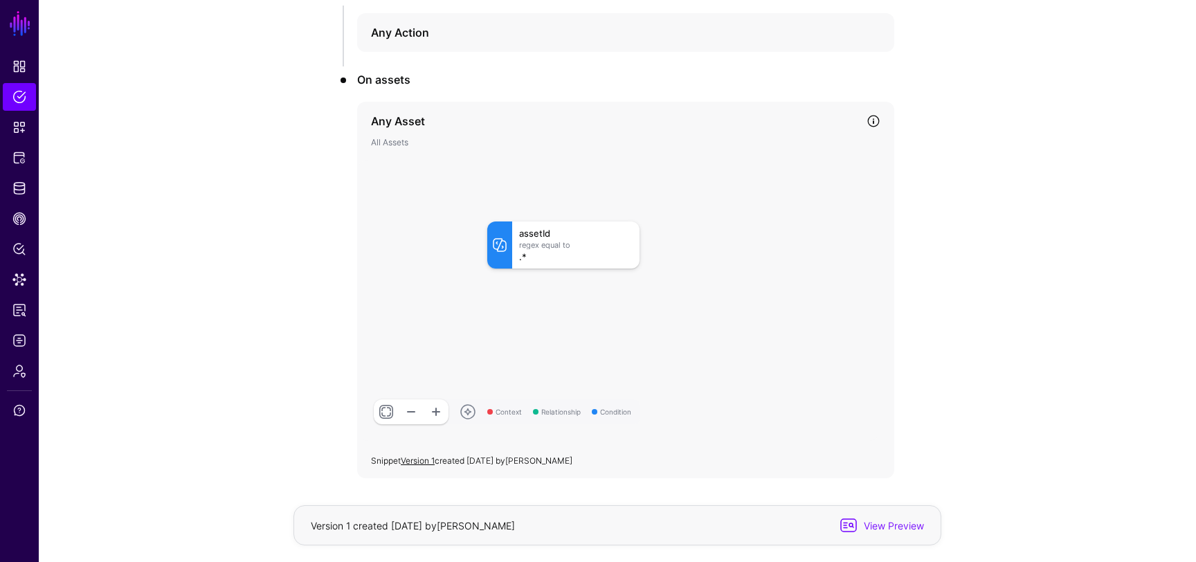
click at [415, 118] on h4 "Any Asset" at bounding box center [613, 121] width 484 height 17
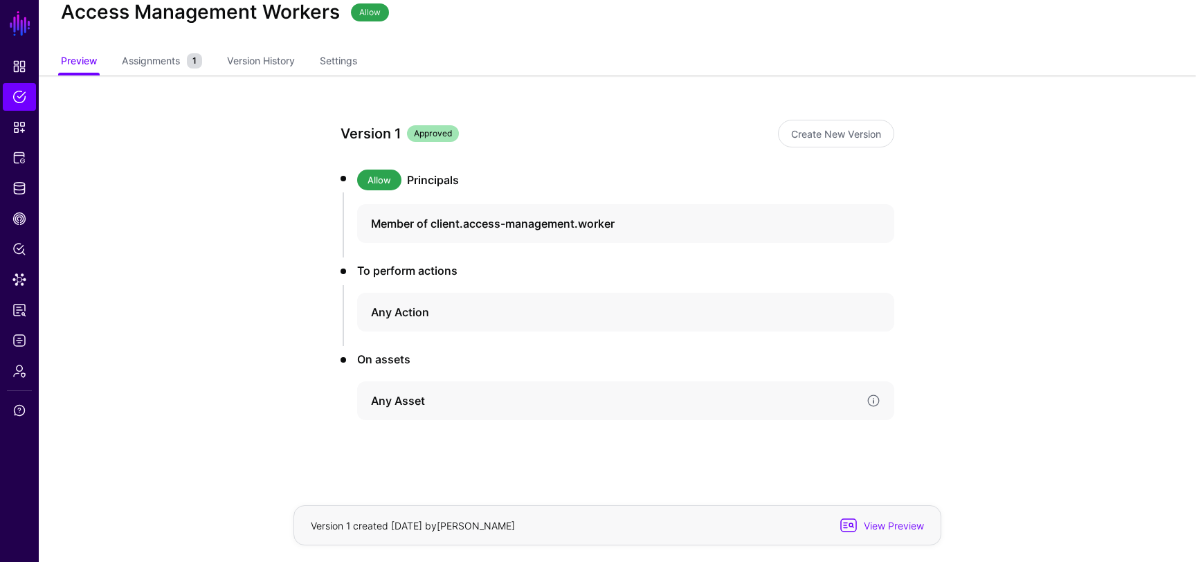
scroll to position [44, 0]
click at [162, 56] on span "Assignments" at bounding box center [150, 60] width 65 height 15
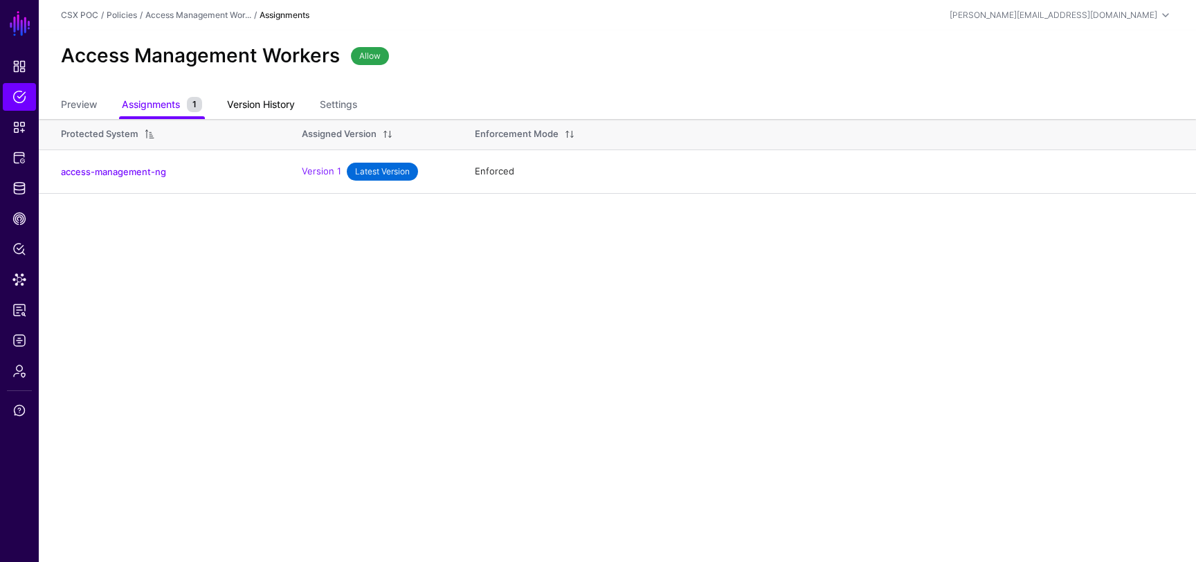
click at [248, 99] on link "Version History" at bounding box center [261, 106] width 68 height 26
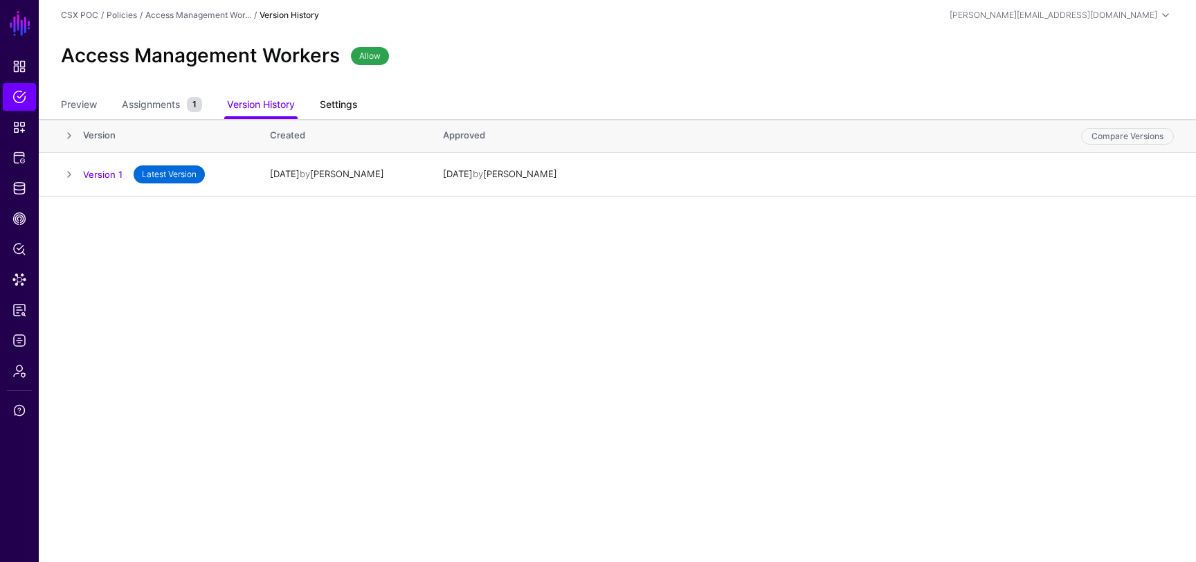
click at [332, 102] on link "Settings" at bounding box center [338, 106] width 37 height 26
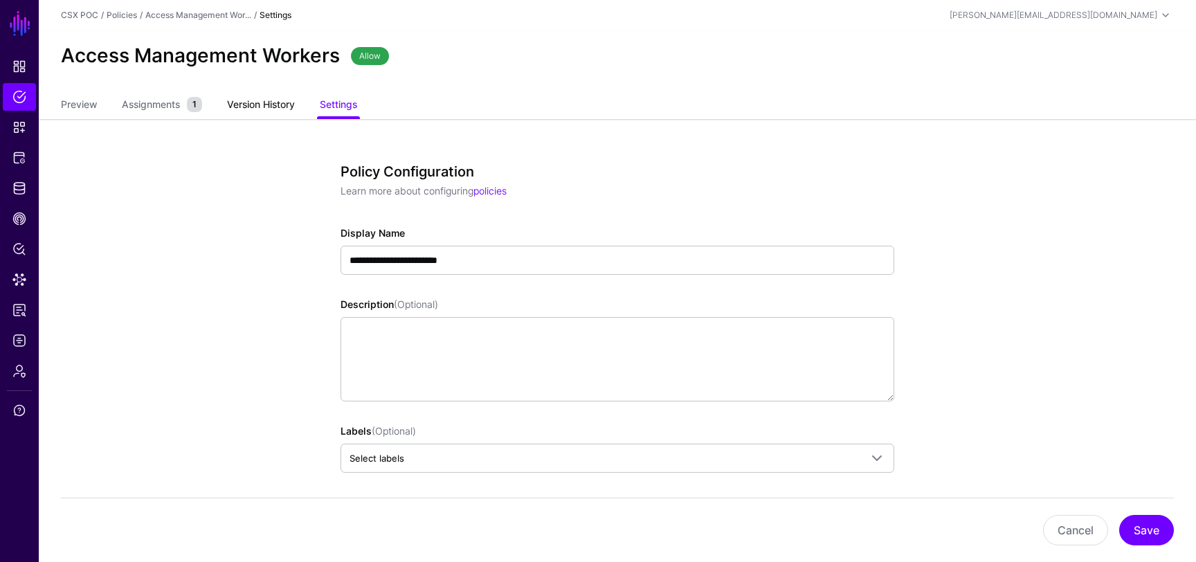
click at [279, 107] on link "Version History" at bounding box center [261, 106] width 68 height 26
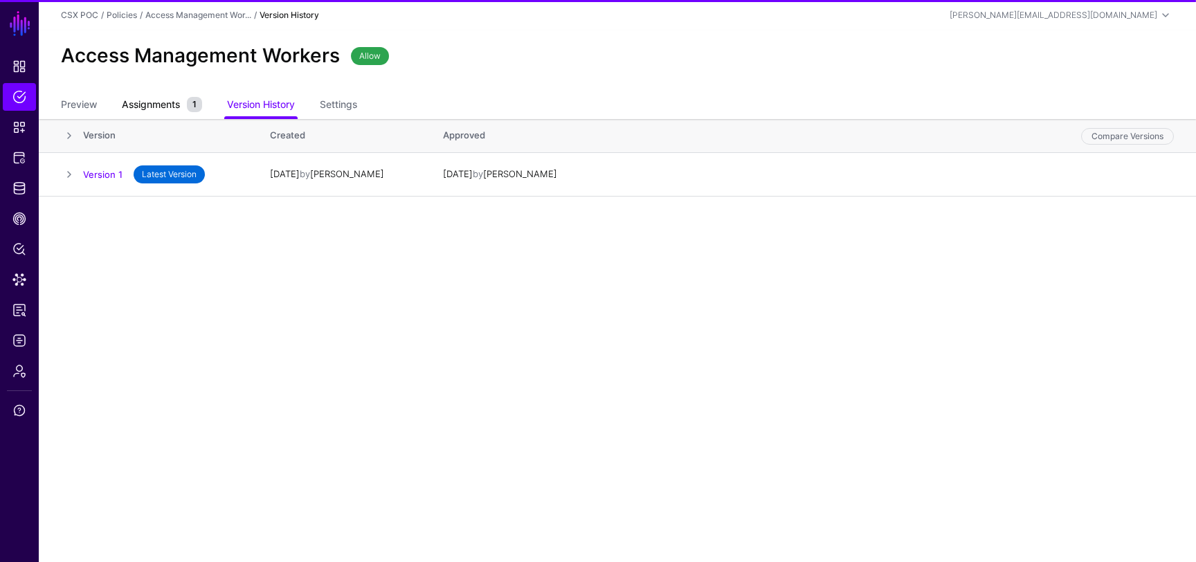
click at [189, 102] on small "1" at bounding box center [194, 104] width 15 height 15
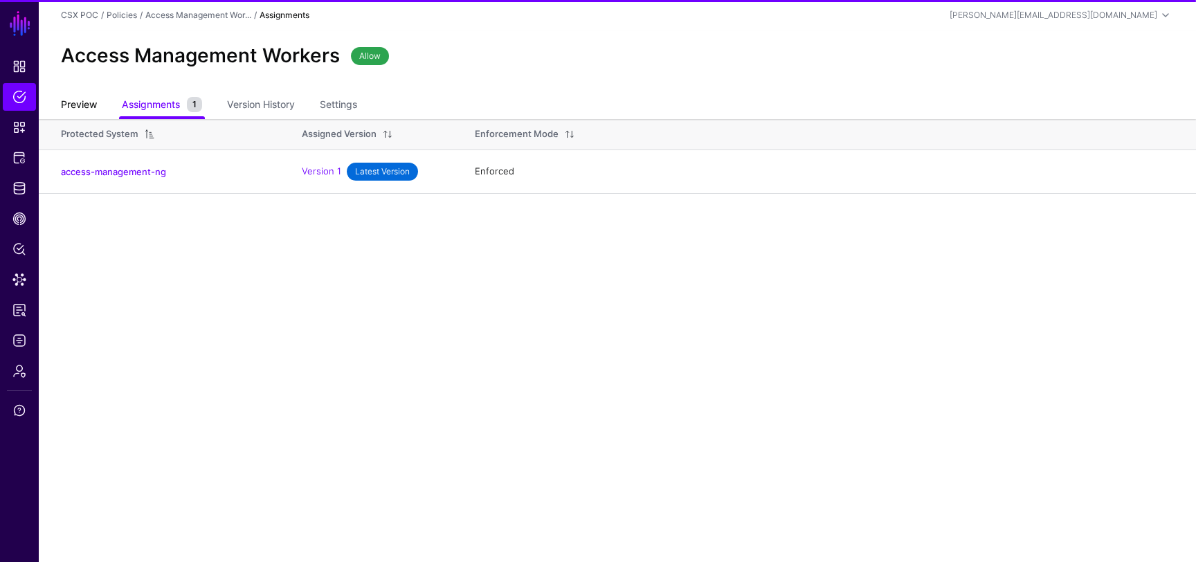
click at [85, 95] on link "Preview" at bounding box center [79, 106] width 36 height 26
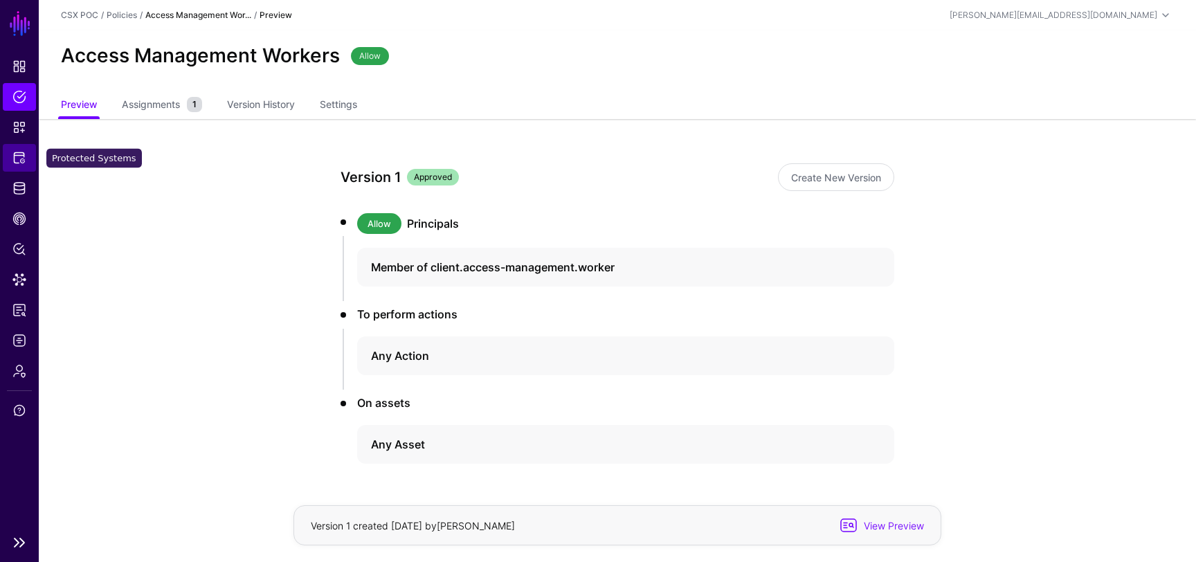
click at [21, 166] on link "Protected Systems" at bounding box center [19, 158] width 33 height 28
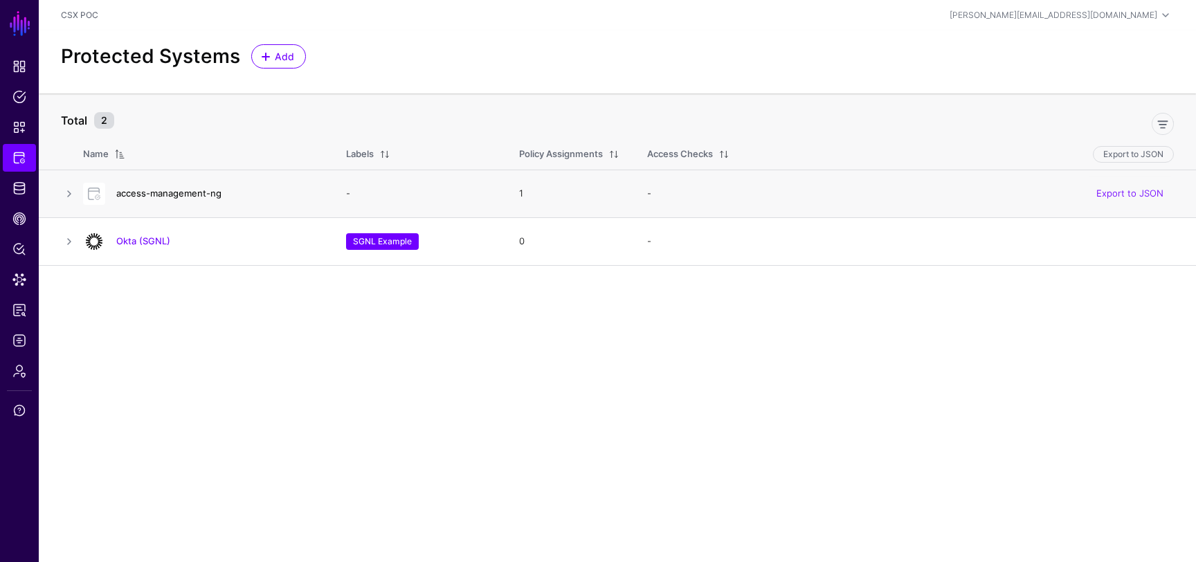
click at [166, 196] on link "access-management-ng" at bounding box center [168, 193] width 105 height 11
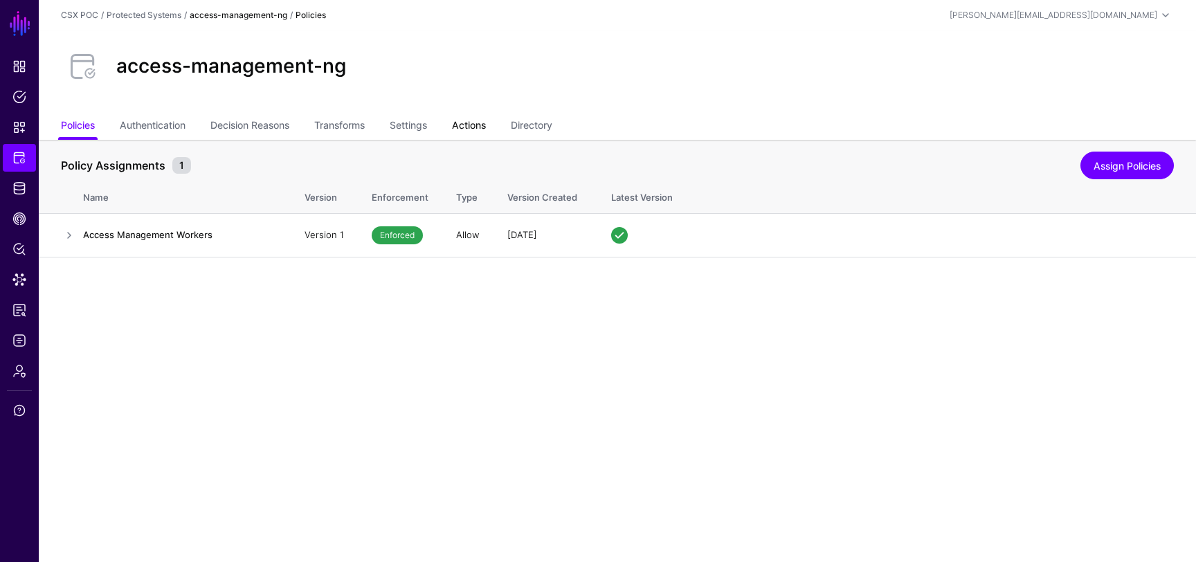
click at [473, 122] on link "Actions" at bounding box center [469, 126] width 34 height 26
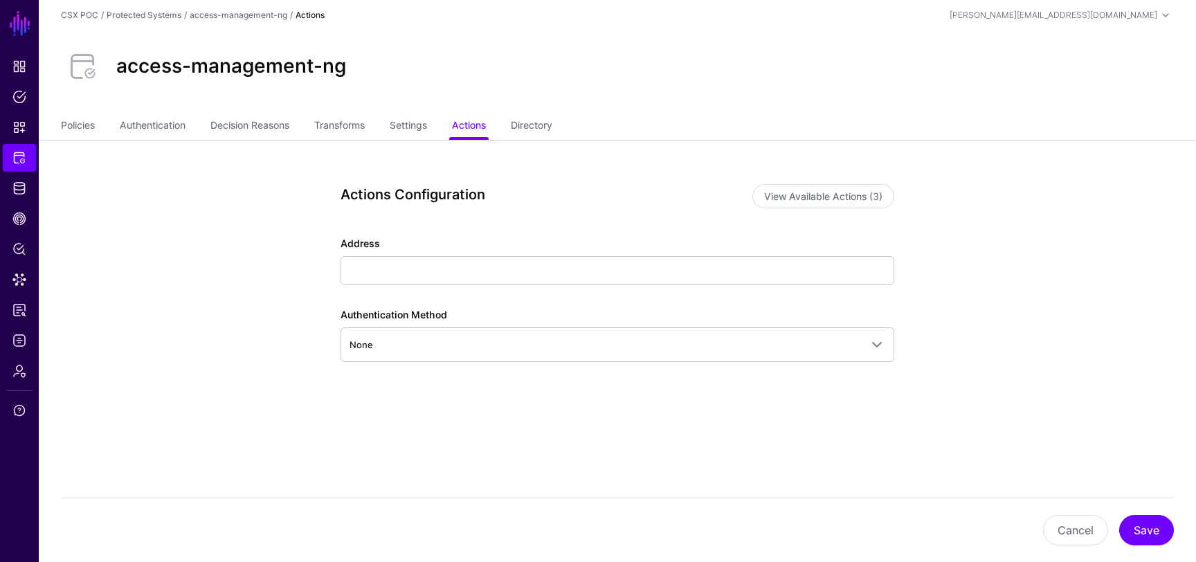
click at [514, 116] on ul "Policies Authentication Decision Reasons Transforms Settings Actions Directory" at bounding box center [617, 126] width 1113 height 26
click at [526, 125] on link "Directory" at bounding box center [532, 126] width 42 height 26
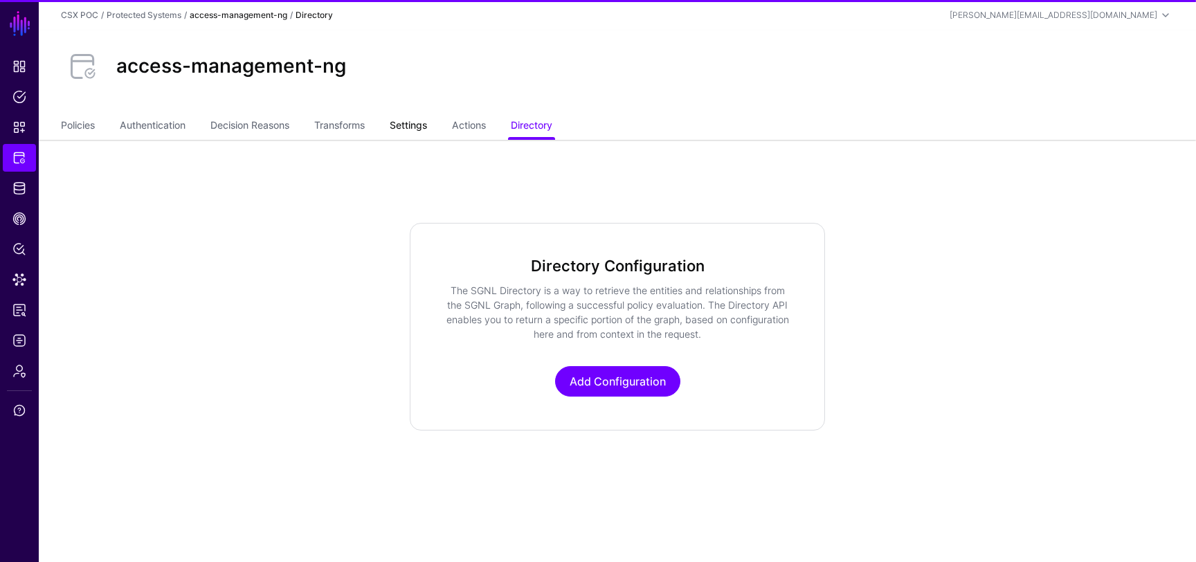
click at [415, 132] on link "Settings" at bounding box center [408, 126] width 37 height 26
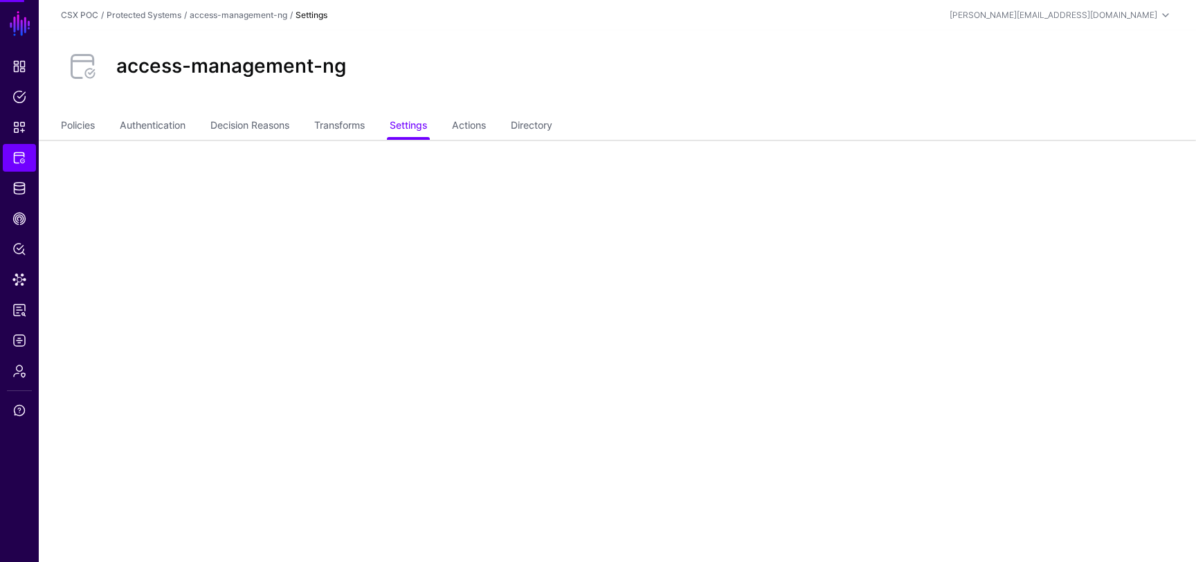
click at [572, 129] on ul "Policies Authentication Decision Reasons Transforms Settings Actions Directory" at bounding box center [617, 126] width 1113 height 26
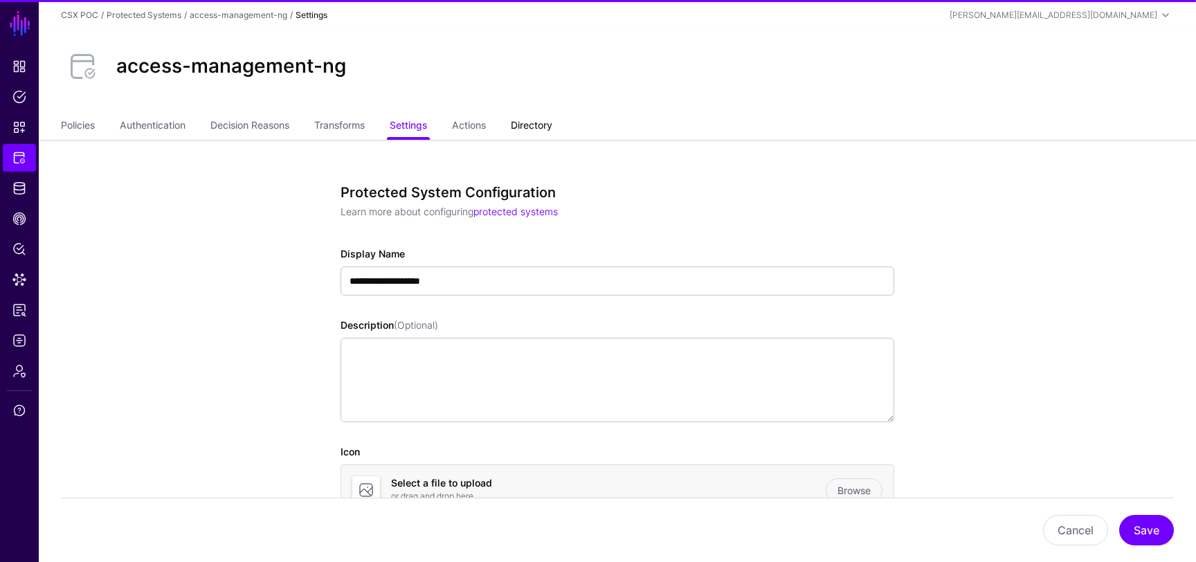
click at [552, 123] on link "Directory" at bounding box center [532, 126] width 42 height 26
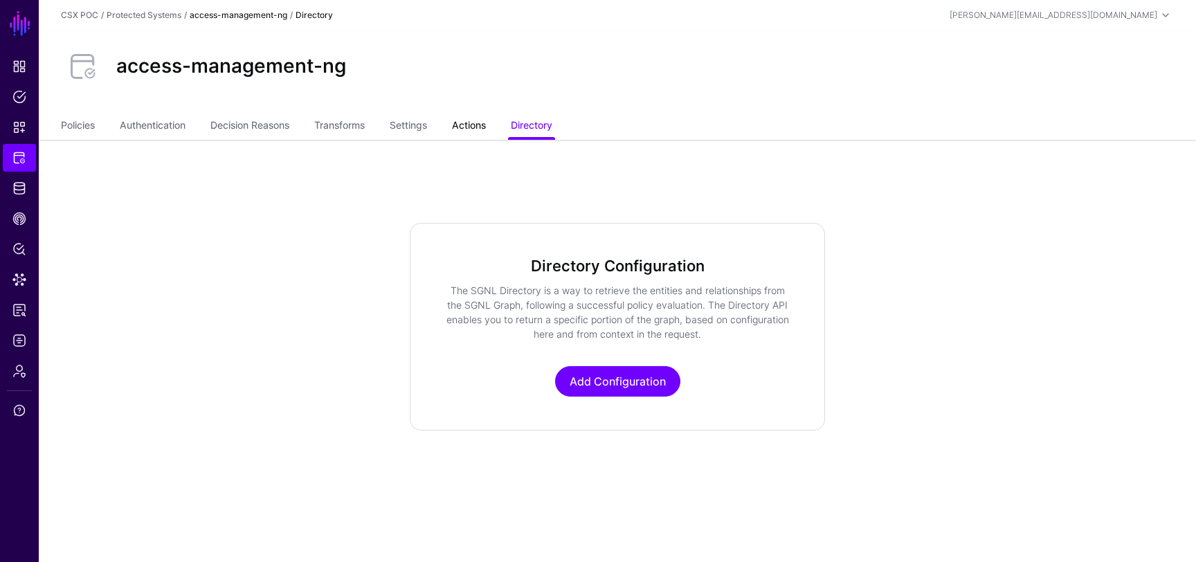
click at [472, 129] on link "Actions" at bounding box center [469, 126] width 34 height 26
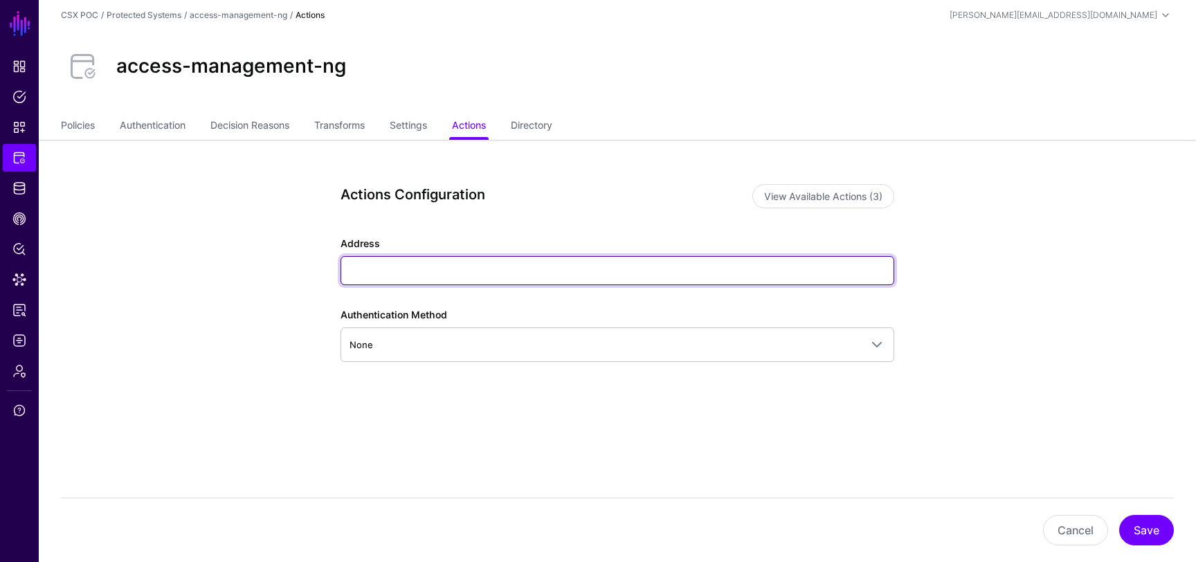
click at [523, 272] on input "Address" at bounding box center [617, 270] width 554 height 29
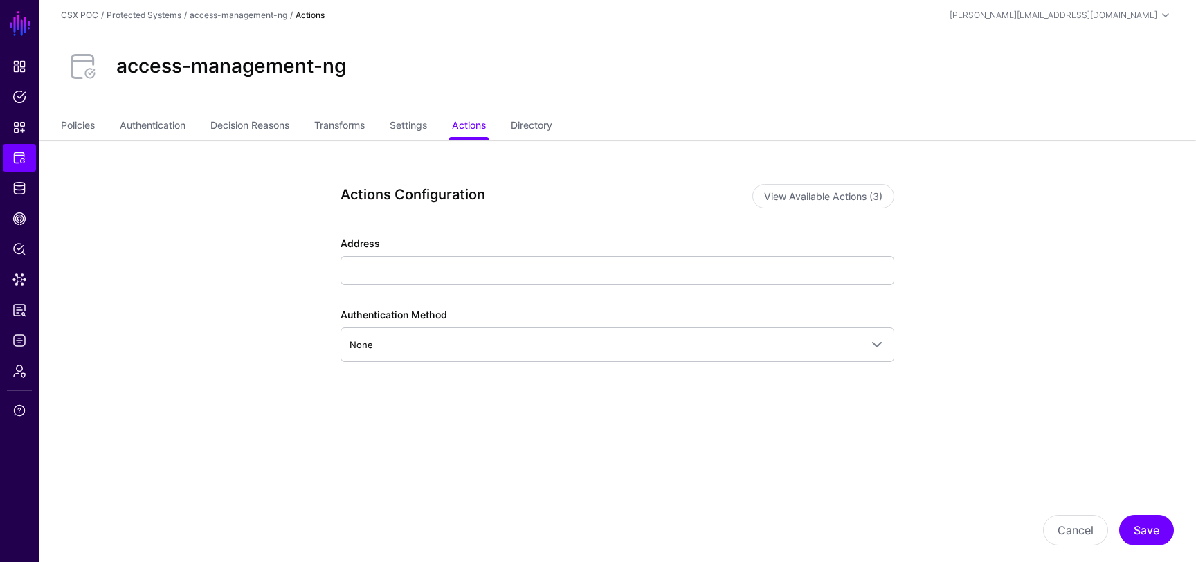
click at [576, 227] on div "Actions Configuration View Available Actions (3) Address Authentication Method …" at bounding box center [617, 309] width 554 height 250
click at [809, 190] on button "View Available Actions (3)" at bounding box center [823, 196] width 142 height 24
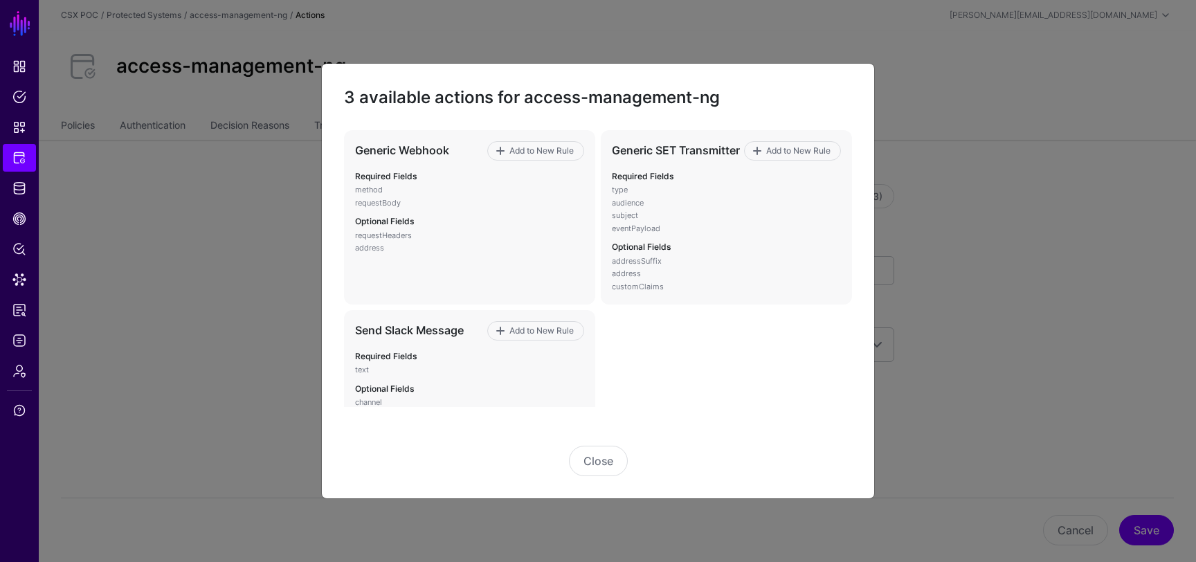
click at [985, 171] on ngb-modal-window "3 available actions for access-management-ng Generic Webhook Add to New Rule Re…" at bounding box center [598, 281] width 1196 height 562
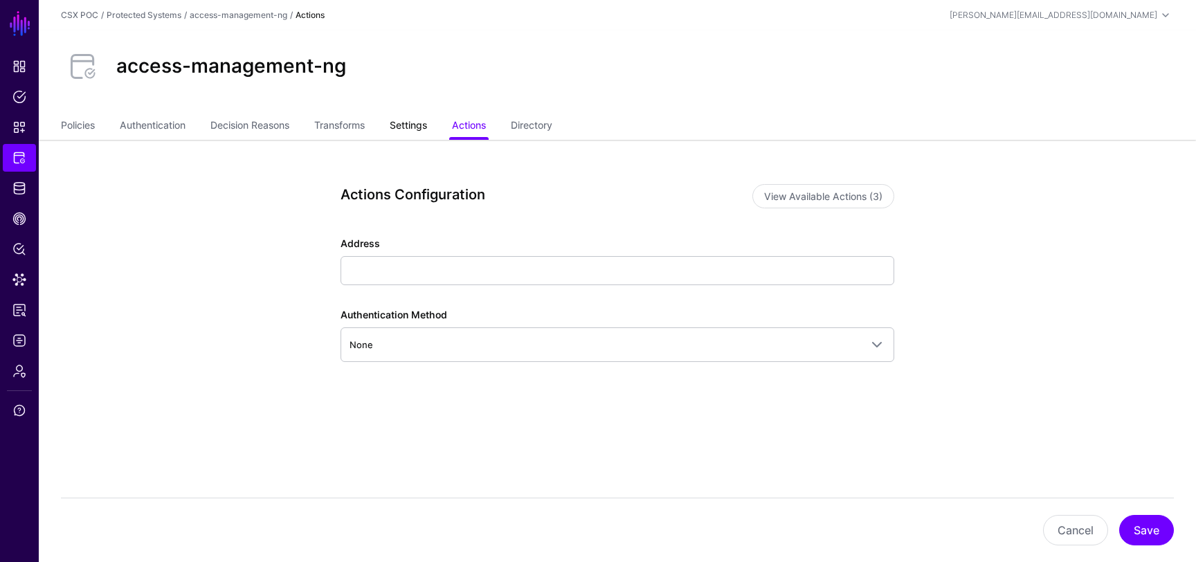
click at [427, 131] on link "Settings" at bounding box center [408, 126] width 37 height 26
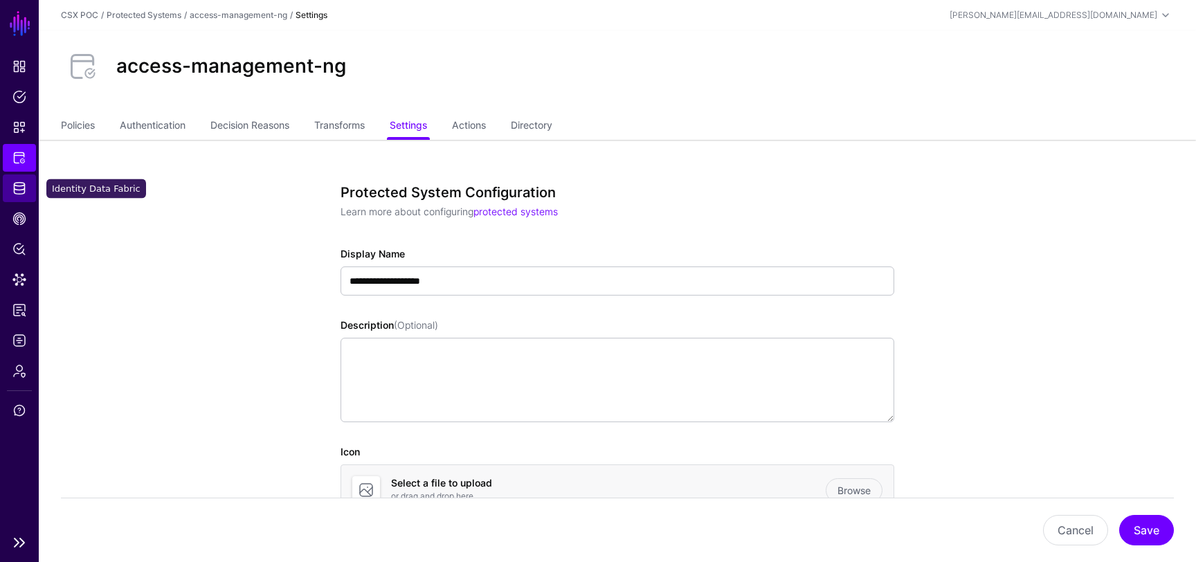
click at [32, 196] on link "Identity Data Fabric" at bounding box center [19, 188] width 33 height 28
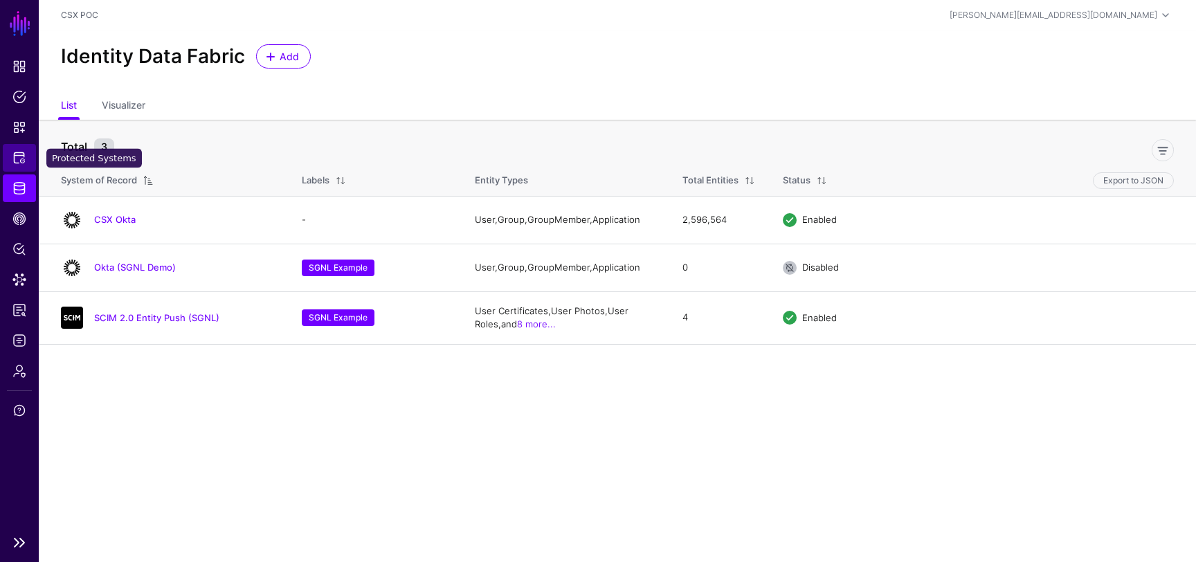
click at [19, 161] on span "Protected Systems" at bounding box center [19, 158] width 14 height 14
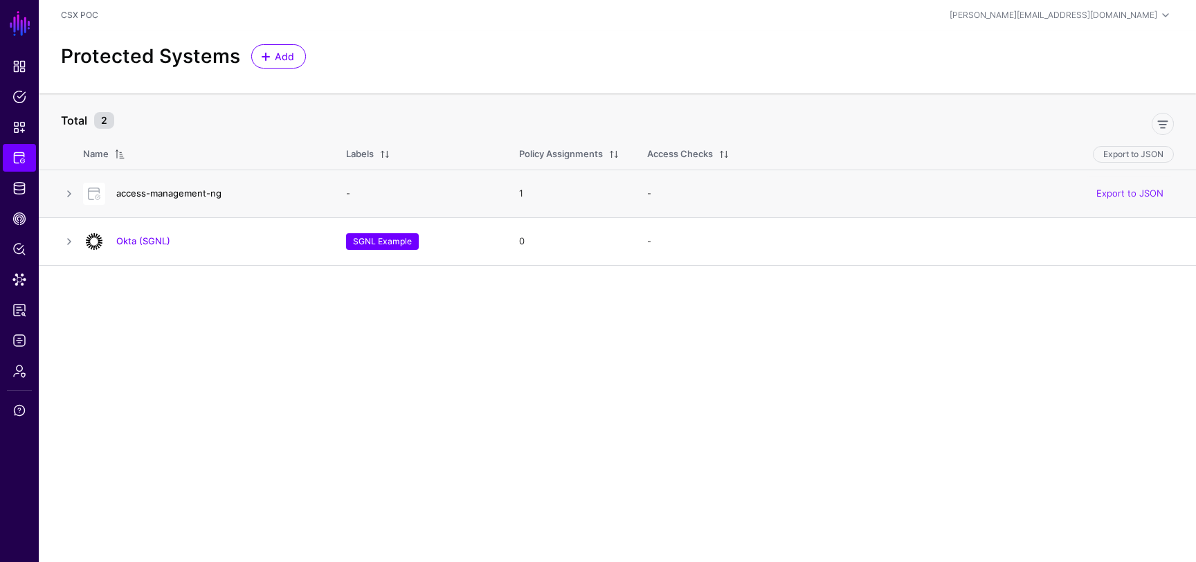
click at [179, 194] on link "access-management-ng" at bounding box center [168, 193] width 105 height 11
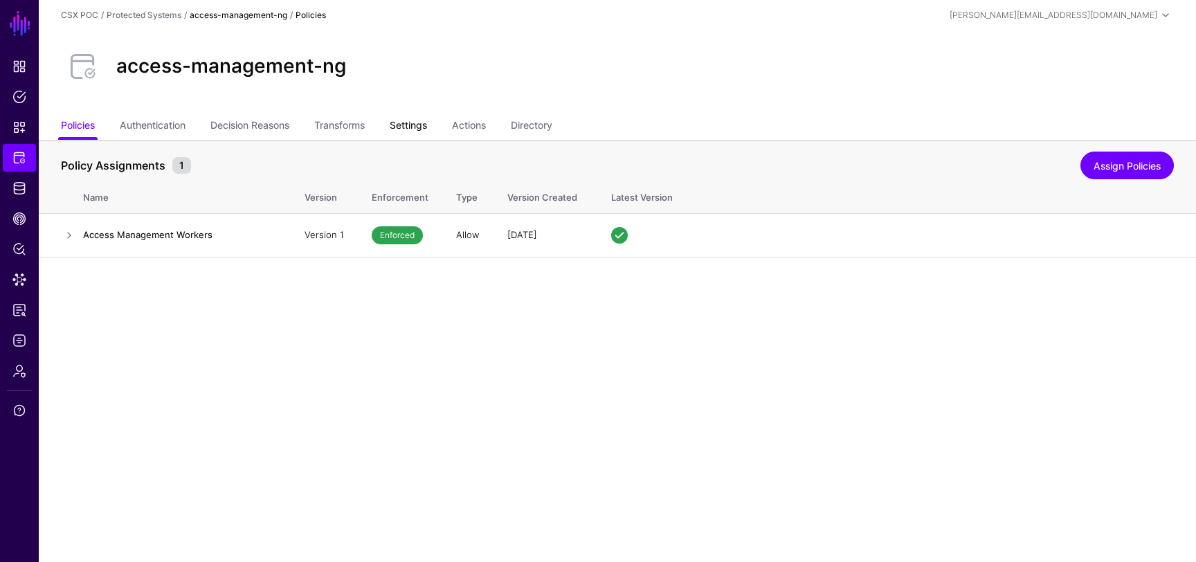
click at [404, 121] on link "Settings" at bounding box center [408, 126] width 37 height 26
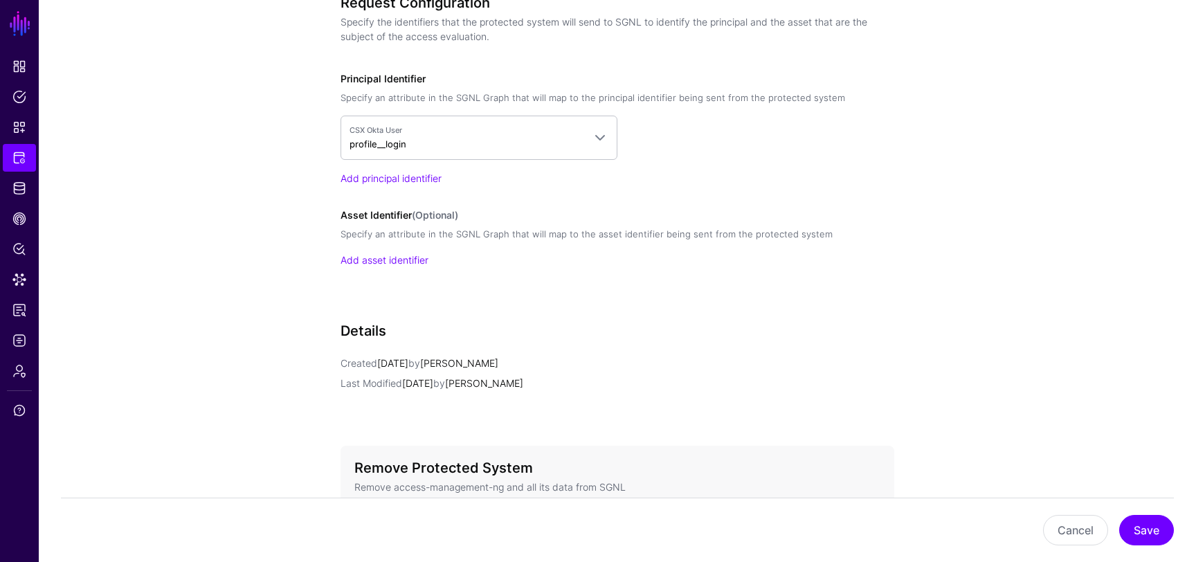
scroll to position [1135, 0]
click at [409, 262] on link "Add asset identifier" at bounding box center [384, 263] width 88 height 12
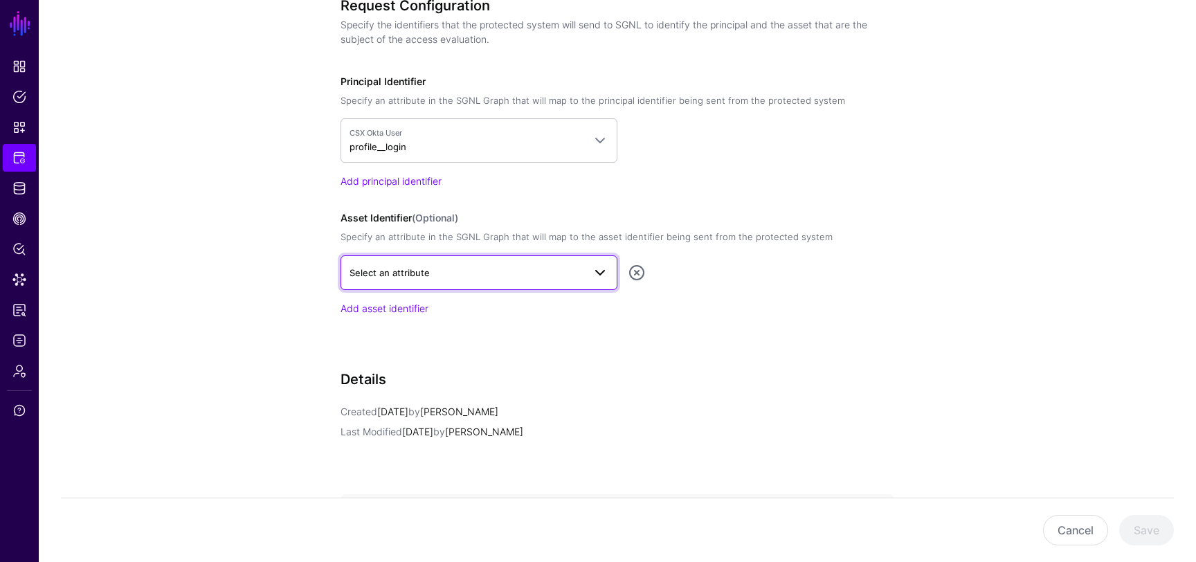
click at [448, 271] on span "Select an attribute" at bounding box center [466, 272] width 234 height 15
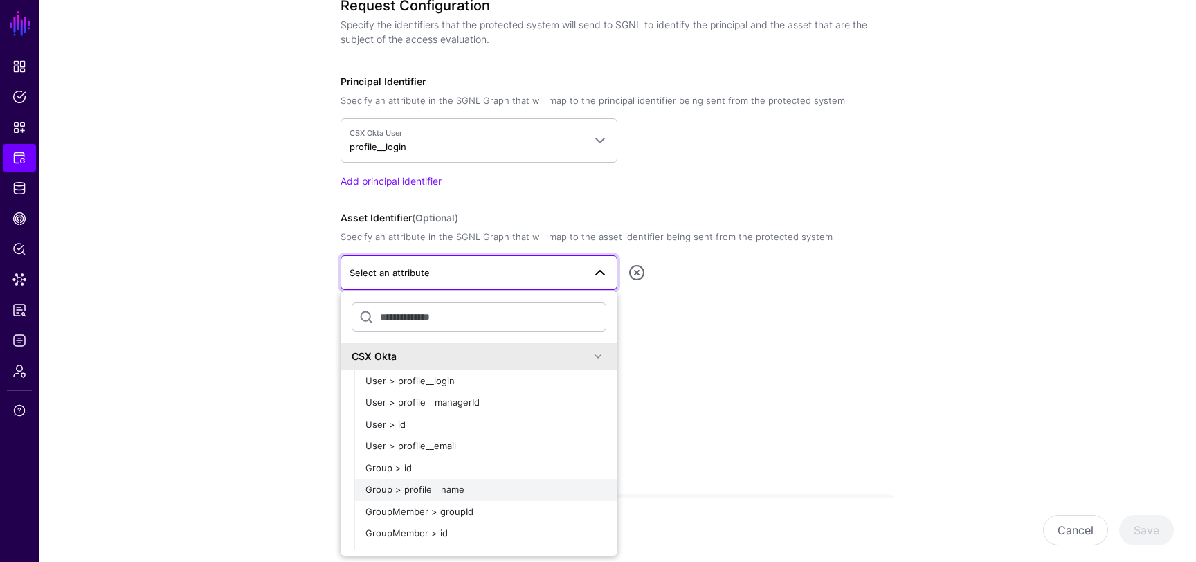
click at [435, 489] on span "Group > profile__name" at bounding box center [414, 489] width 99 height 11
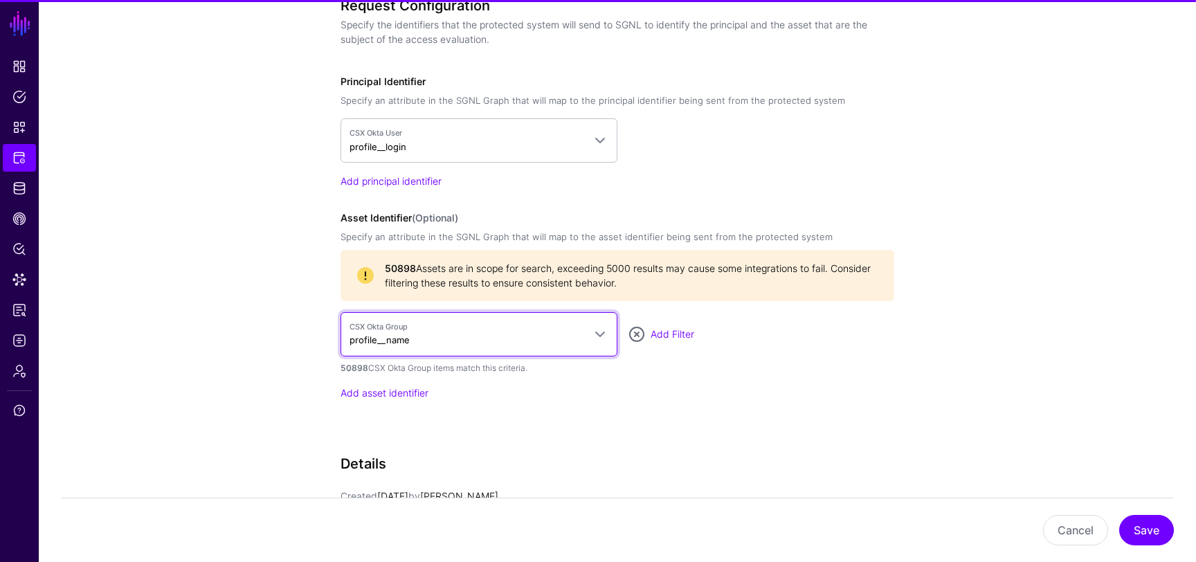
click at [612, 330] on link "CSX Okta Group profile__name" at bounding box center [478, 334] width 277 height 44
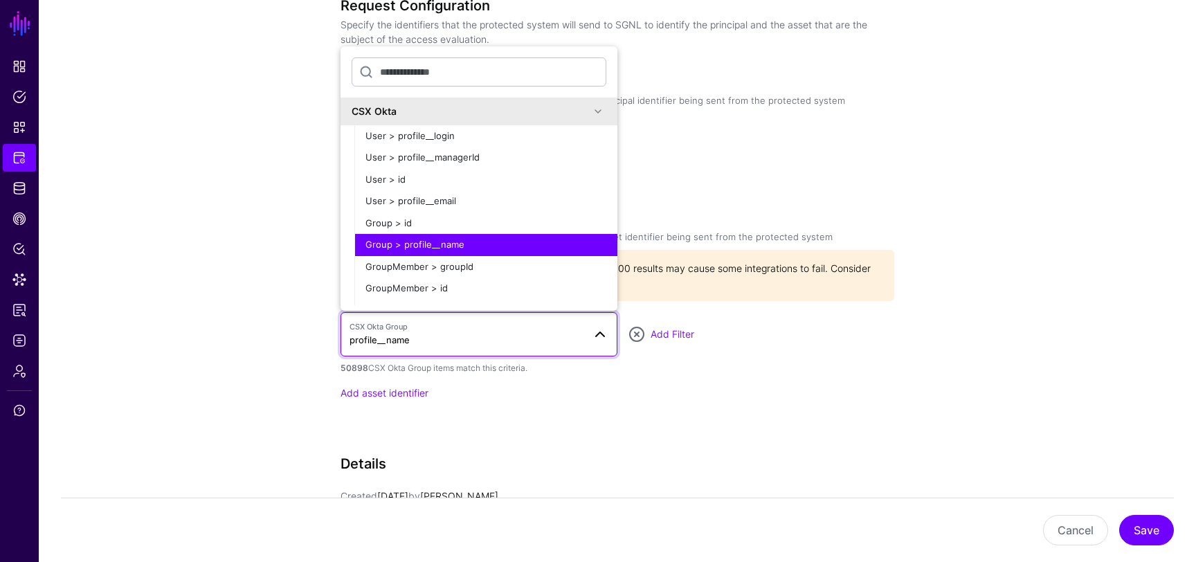
click at [648, 389] on div "Add asset identifier" at bounding box center [617, 392] width 554 height 15
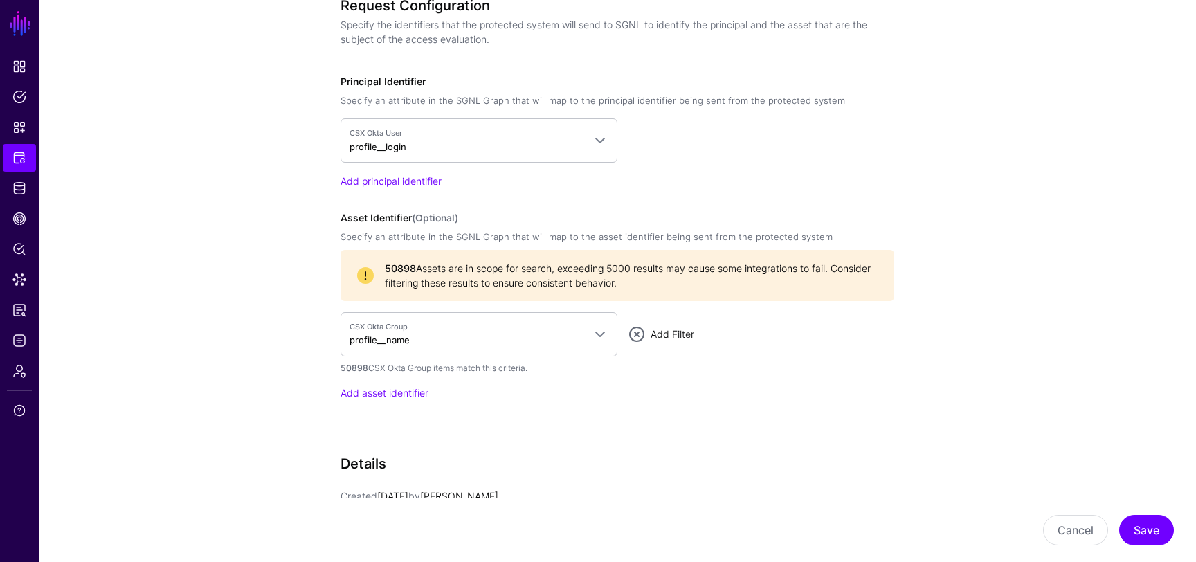
click at [673, 336] on link "Add Filter" at bounding box center [672, 334] width 44 height 12
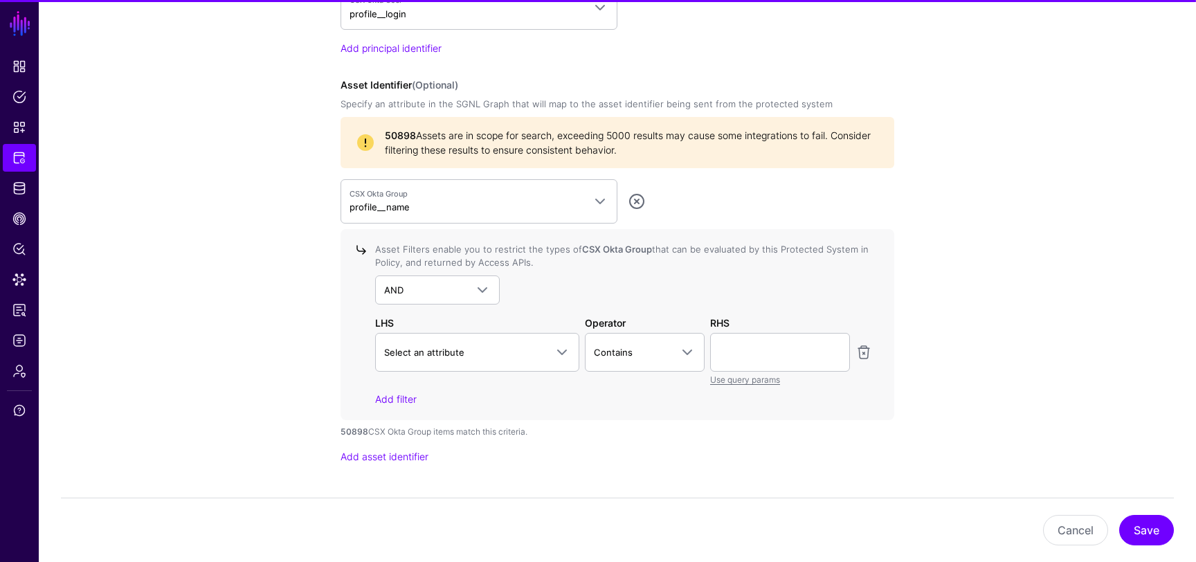
scroll to position [1292, 0]
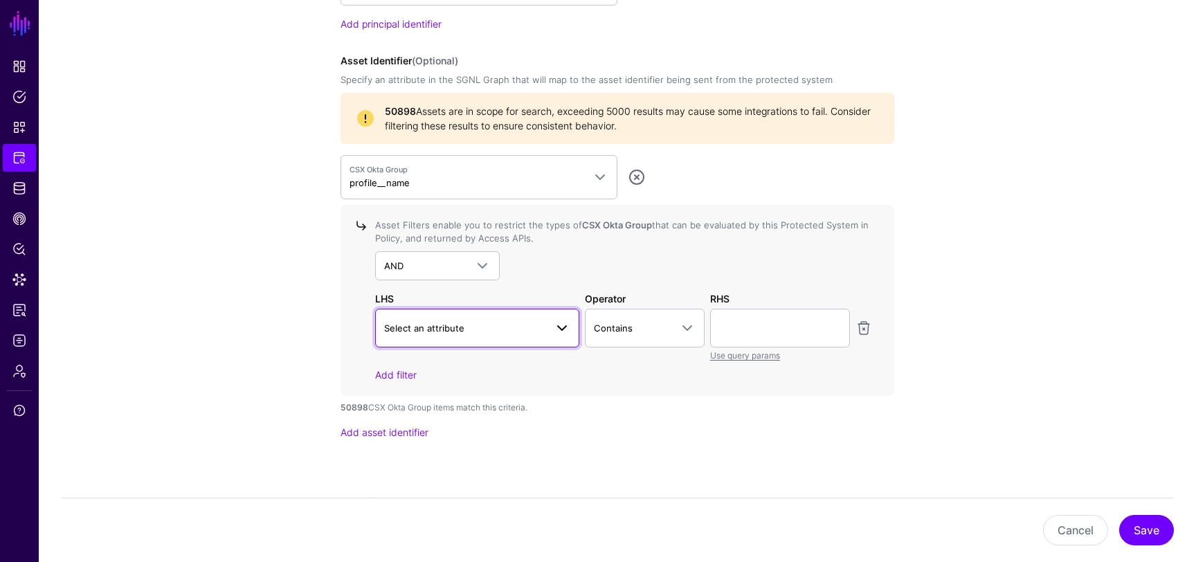
click at [524, 321] on span "Select an attribute" at bounding box center [464, 327] width 161 height 15
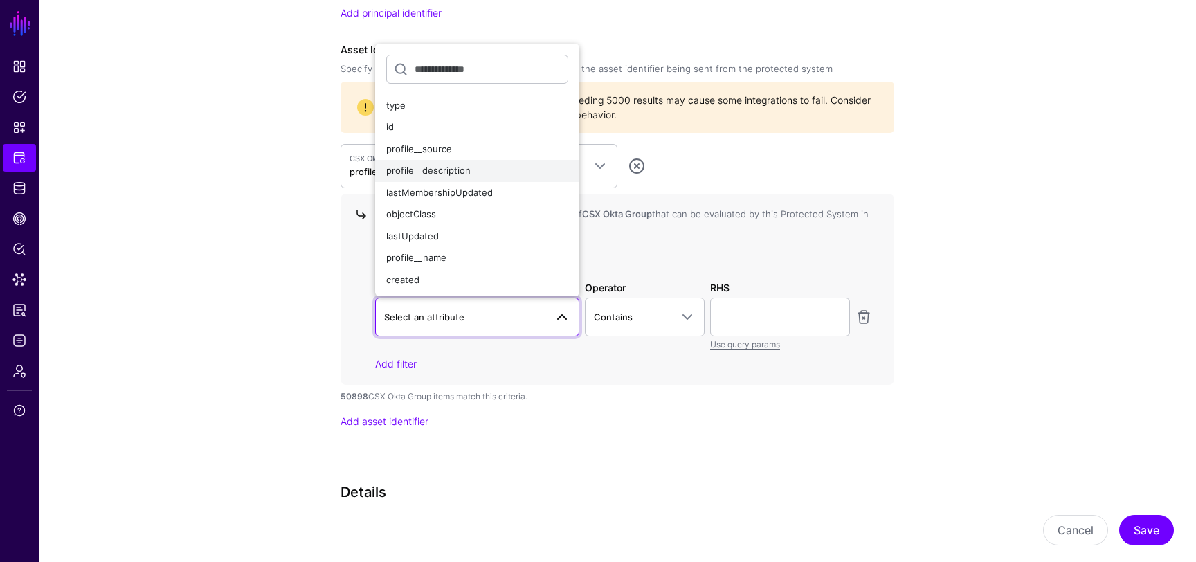
scroll to position [1304, 0]
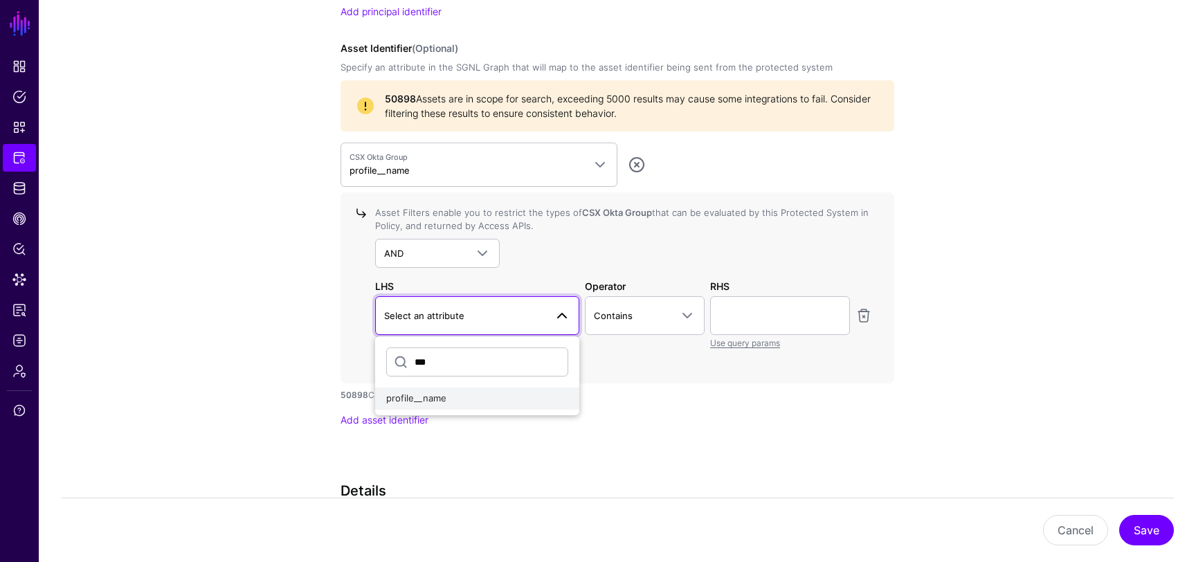
type input "***"
click at [466, 400] on div "profile__name" at bounding box center [477, 399] width 182 height 14
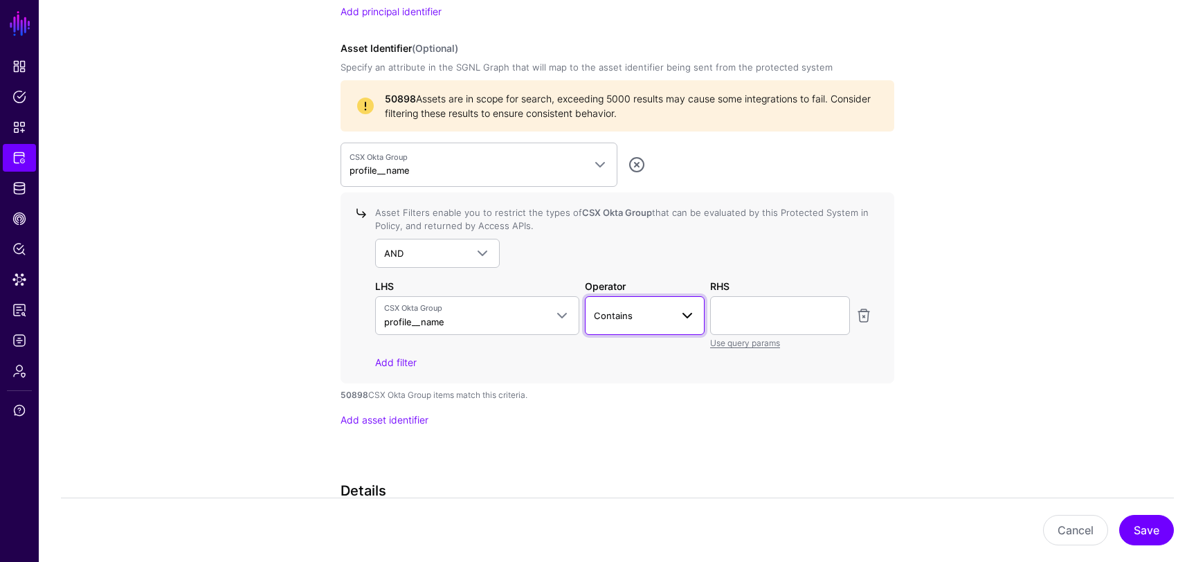
click at [667, 318] on span "Contains" at bounding box center [632, 315] width 77 height 15
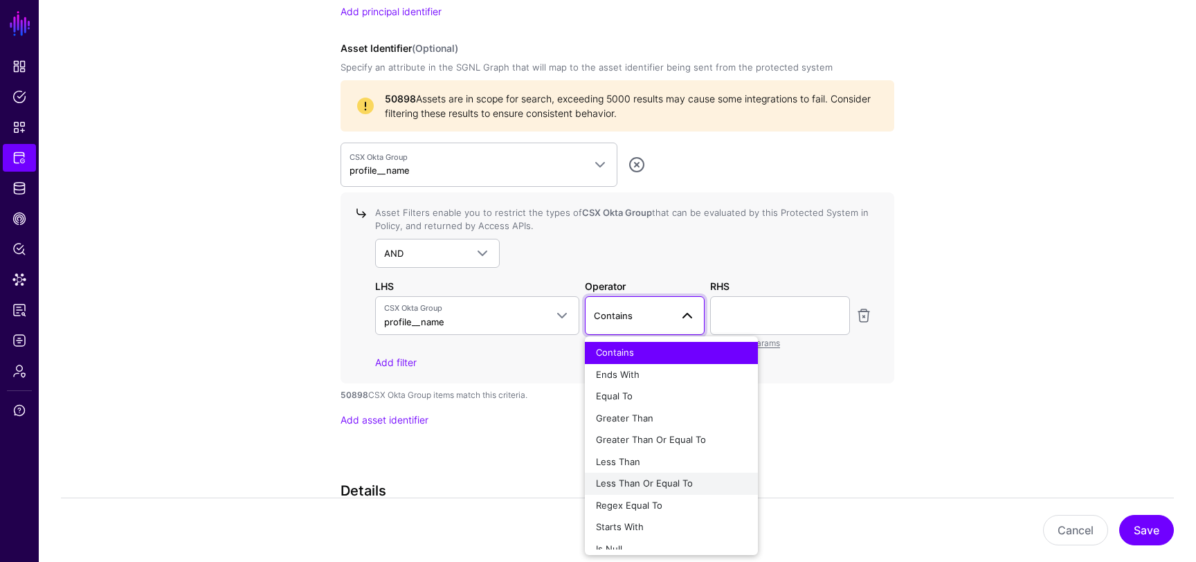
scroll to position [10, 0]
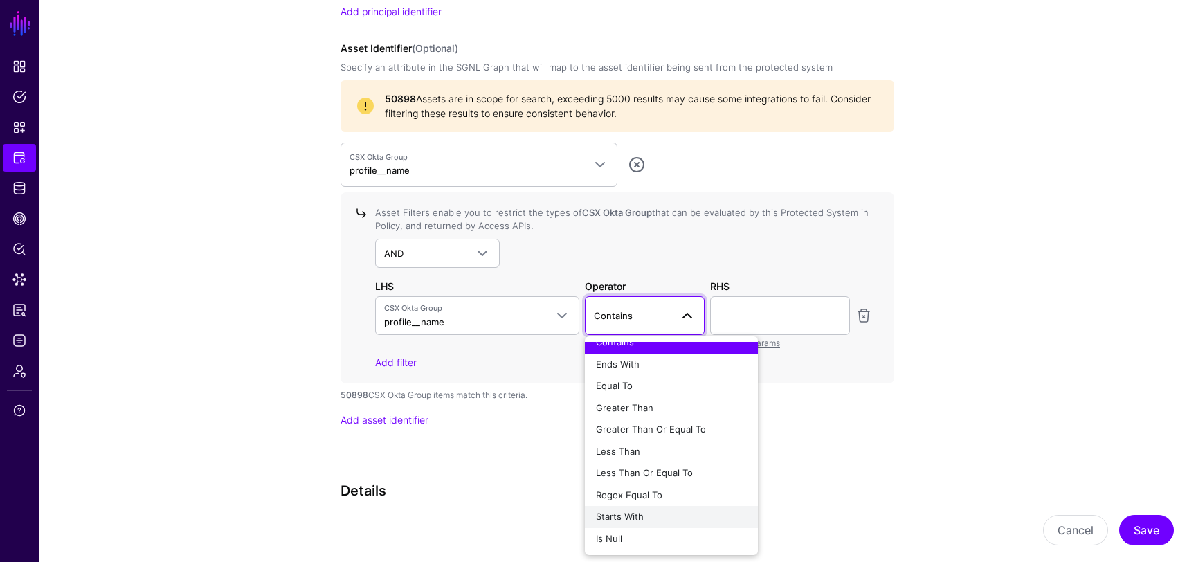
click at [631, 515] on span "Starts With" at bounding box center [620, 516] width 48 height 11
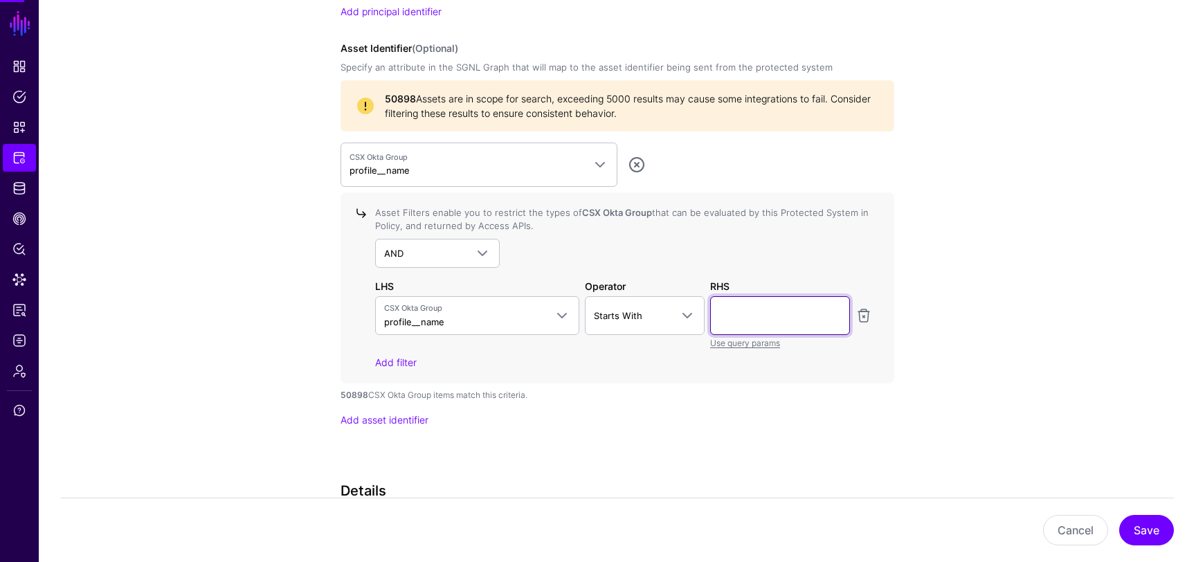
click at [758, 325] on input "text" at bounding box center [780, 315] width 140 height 39
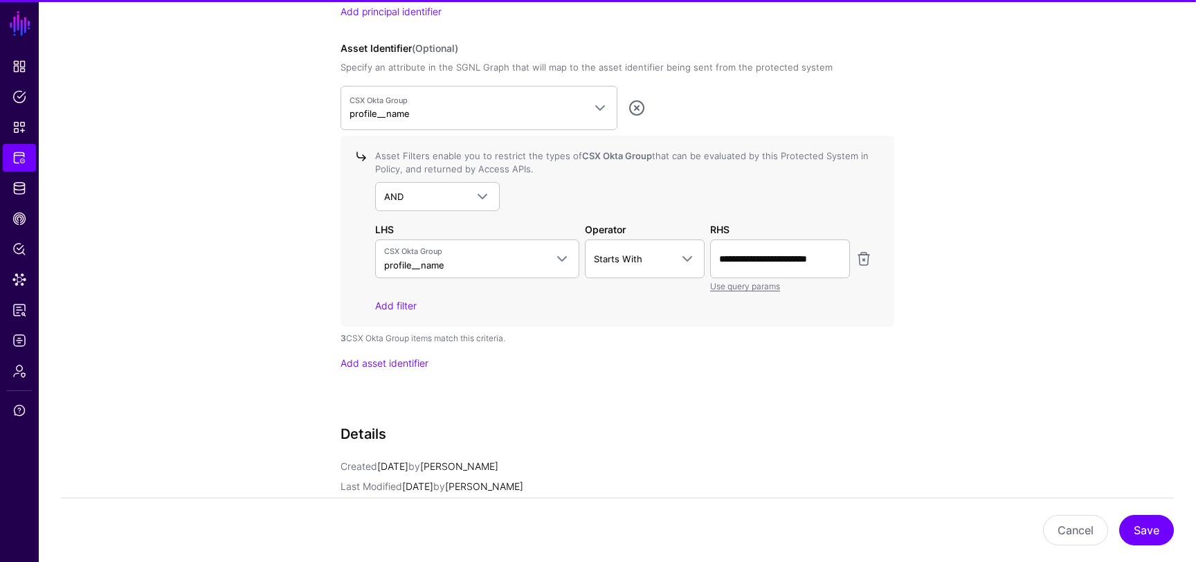
scroll to position [0, 0]
click at [814, 395] on div "Request Configuration Specify the identifiers that the protected system will se…" at bounding box center [617, 118] width 554 height 581
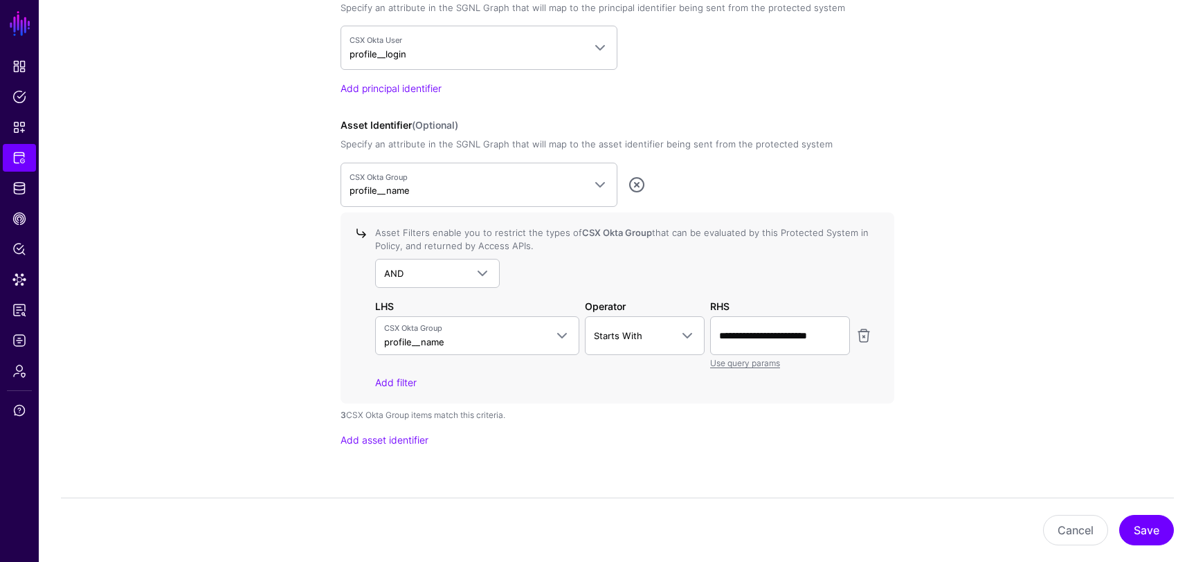
scroll to position [1229, 0]
drag, startPoint x: 750, startPoint y: 335, endPoint x: 864, endPoint y: 334, distance: 113.5
click at [862, 335] on div "**********" at bounding box center [623, 341] width 502 height 53
type input "**********"
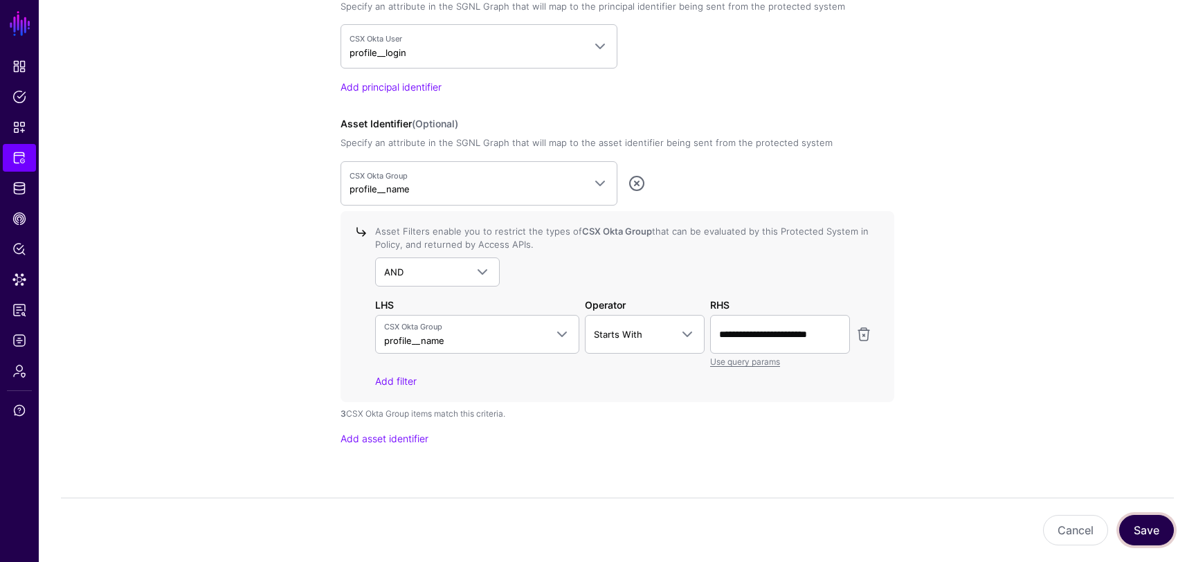
click at [1158, 524] on button "Save" at bounding box center [1146, 530] width 55 height 30
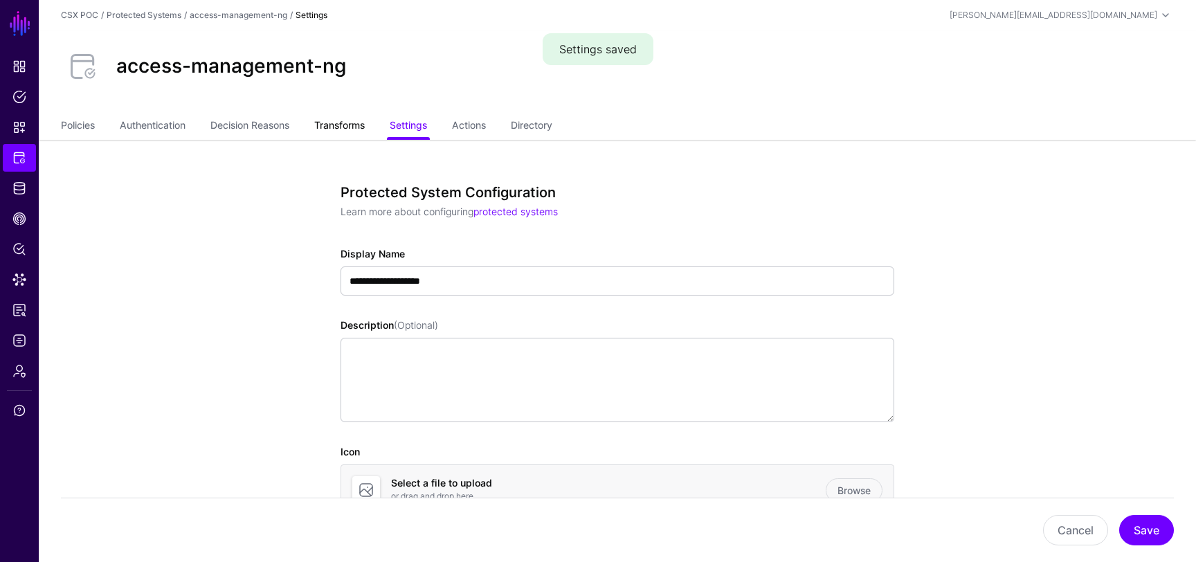
click at [339, 121] on link "Transforms" at bounding box center [339, 126] width 51 height 26
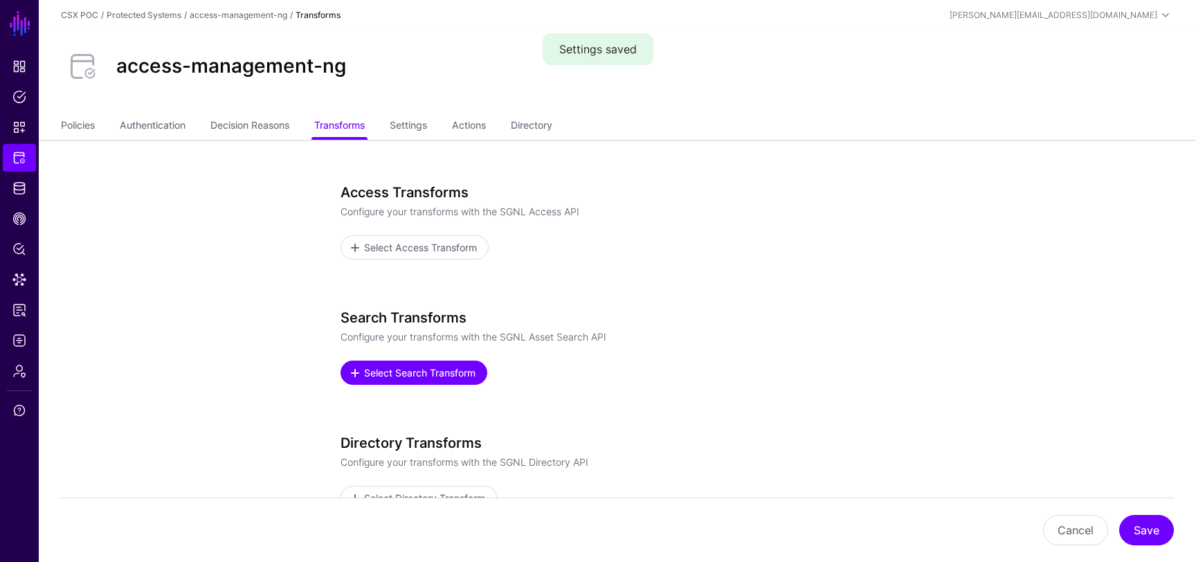
click at [435, 373] on span "Select Search Transform" at bounding box center [420, 372] width 115 height 15
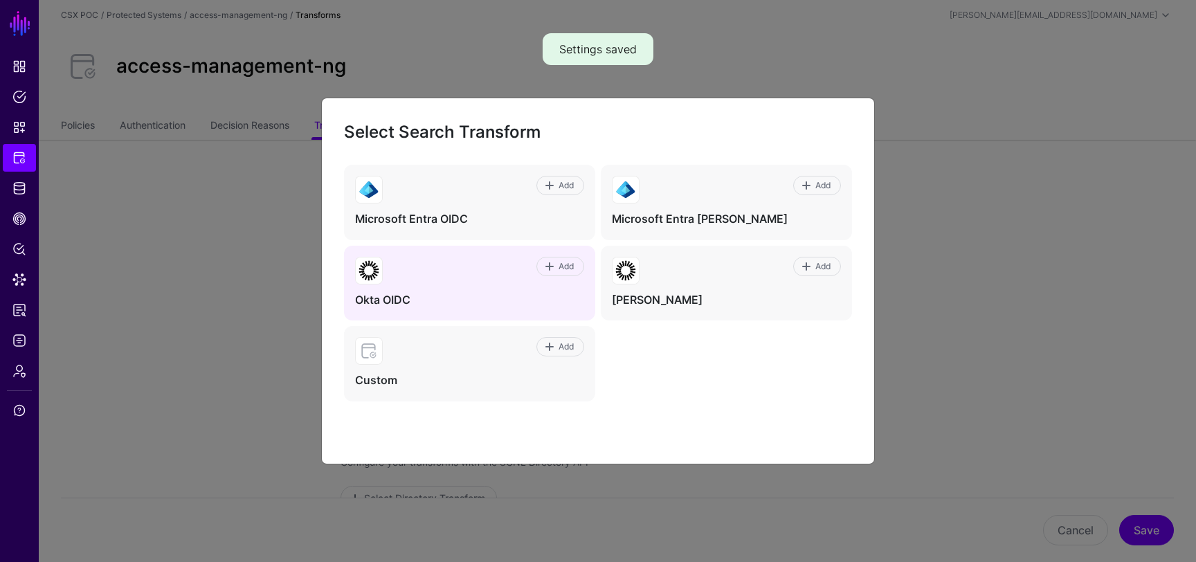
click at [486, 284] on div "Add Okta OIDC" at bounding box center [469, 283] width 251 height 75
click at [558, 269] on span "Add" at bounding box center [566, 266] width 19 height 12
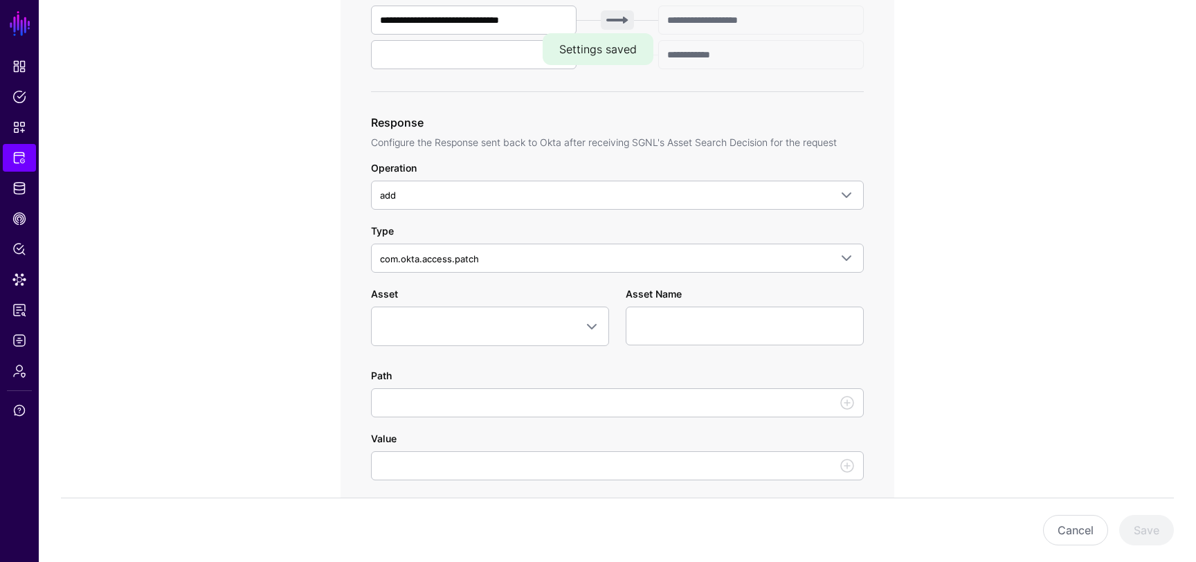
scroll to position [653, 0]
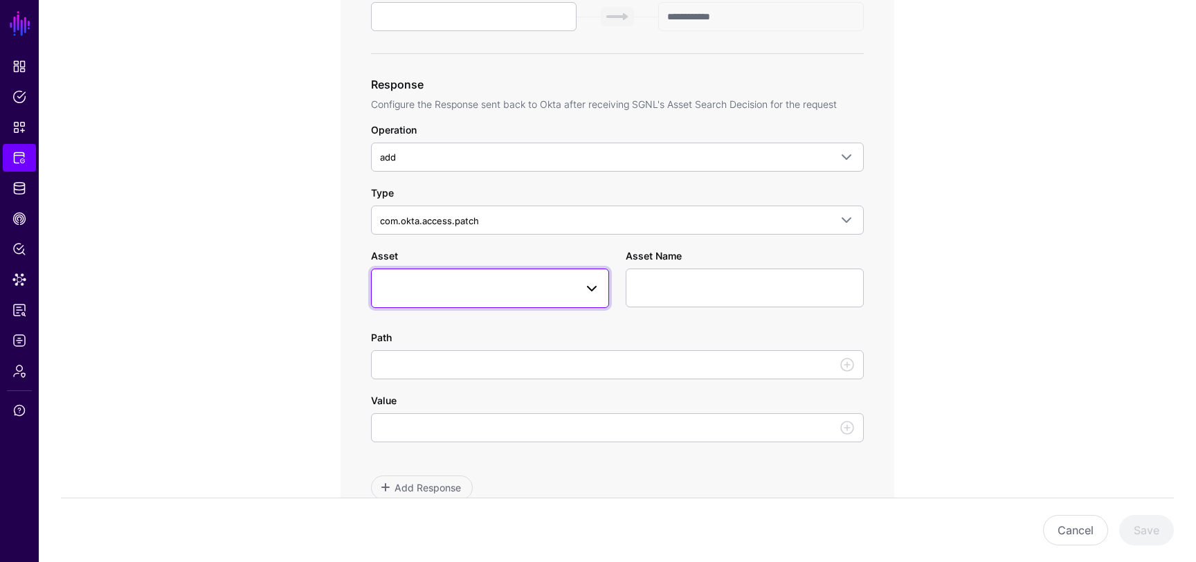
click at [586, 282] on span at bounding box center [591, 288] width 17 height 17
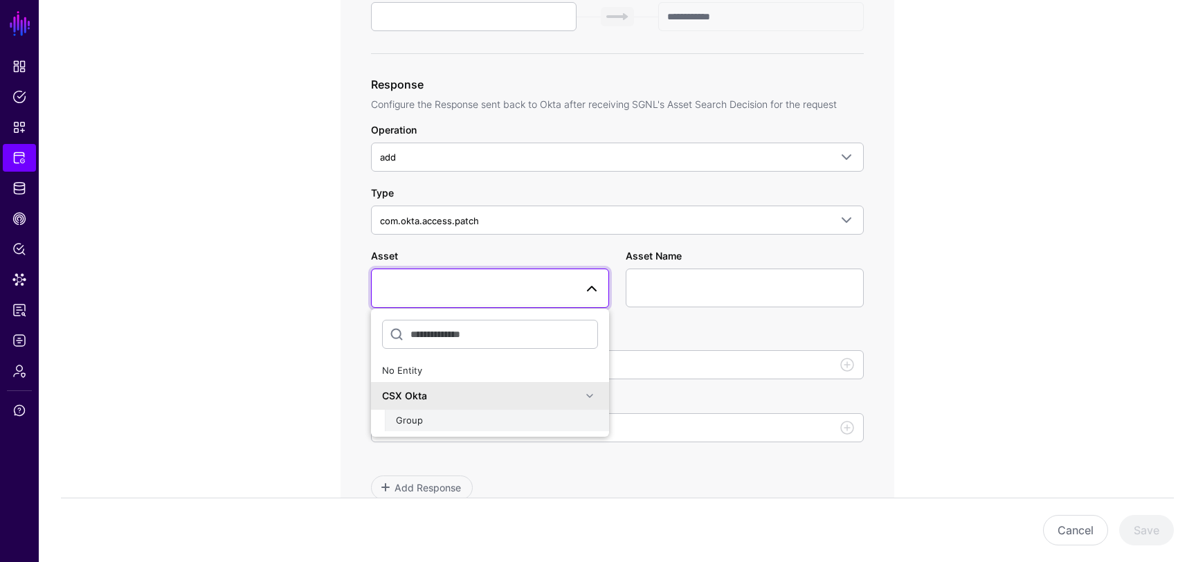
click at [493, 415] on div "Group" at bounding box center [497, 421] width 202 height 14
type input "**********"
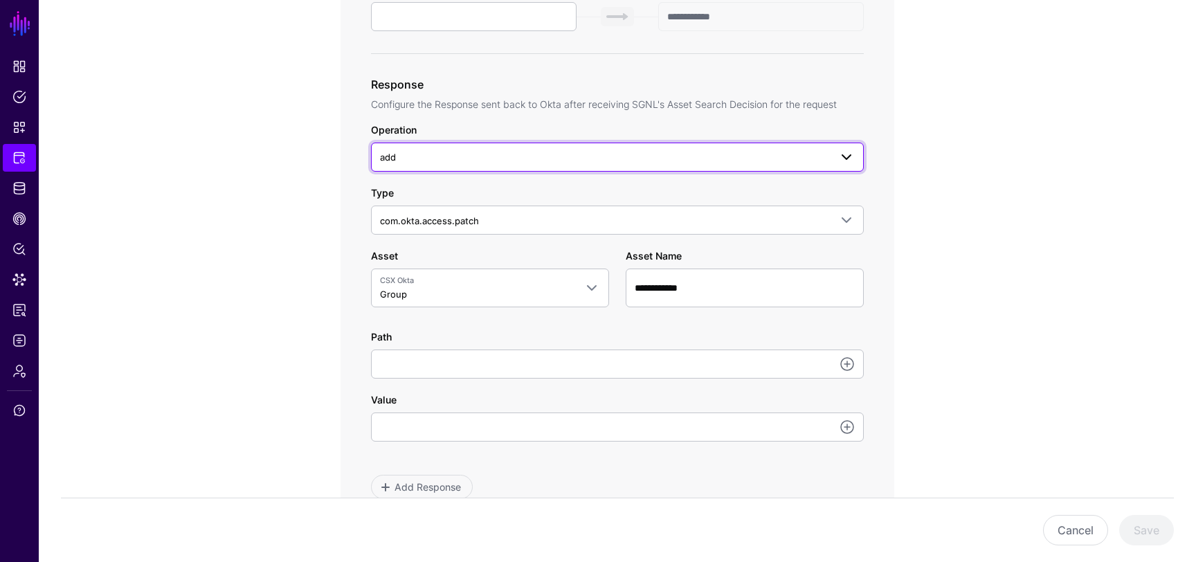
click at [837, 151] on span at bounding box center [842, 157] width 25 height 17
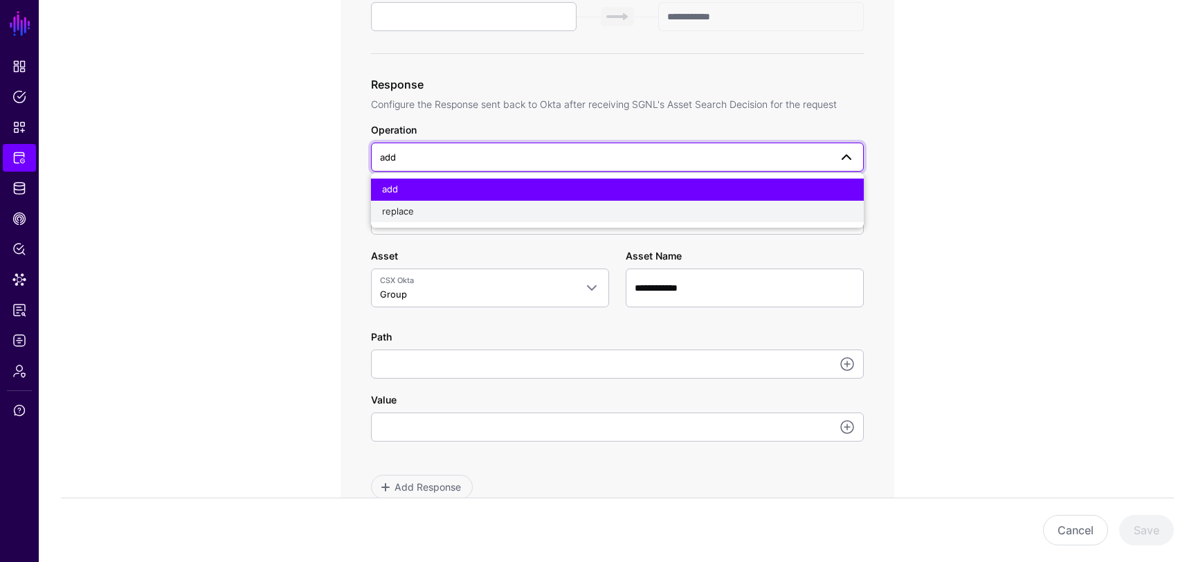
click at [799, 209] on div "replace" at bounding box center [617, 212] width 471 height 14
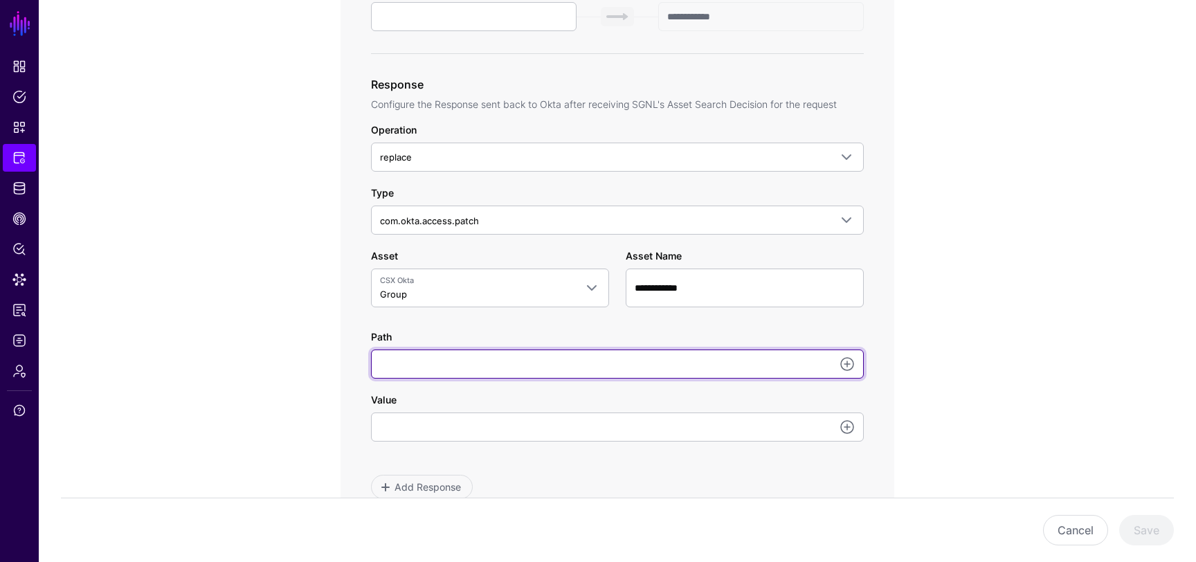
click at [597, 360] on input "Path" at bounding box center [617, 363] width 493 height 29
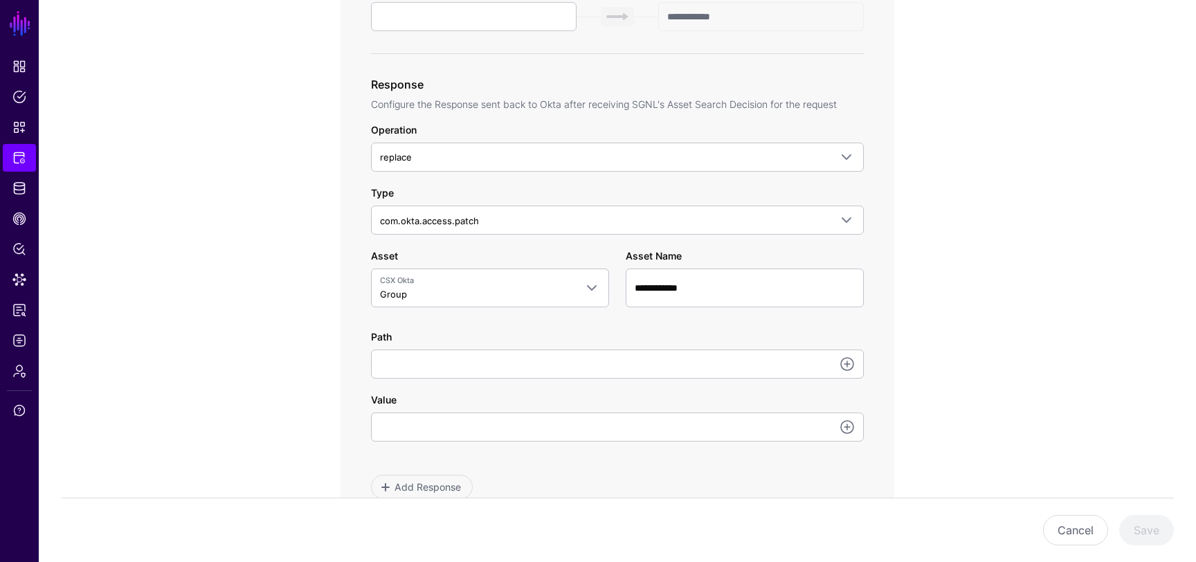
click at [1070, 66] on app-integrations-item-transforms "**********" at bounding box center [617, 230] width 1157 height 1487
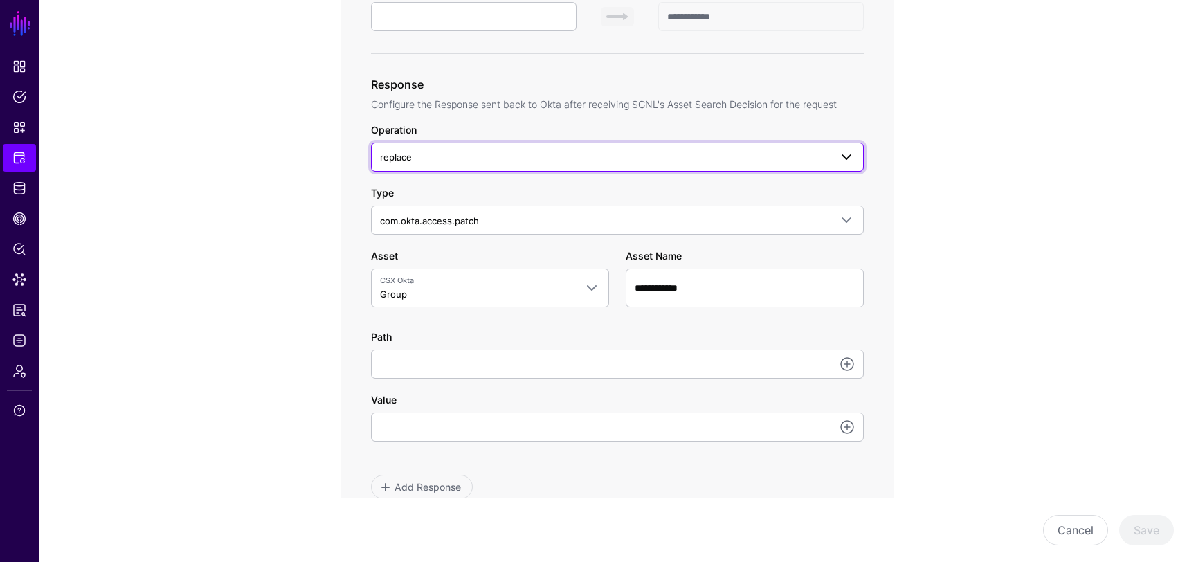
click at [568, 162] on span "replace" at bounding box center [605, 156] width 450 height 15
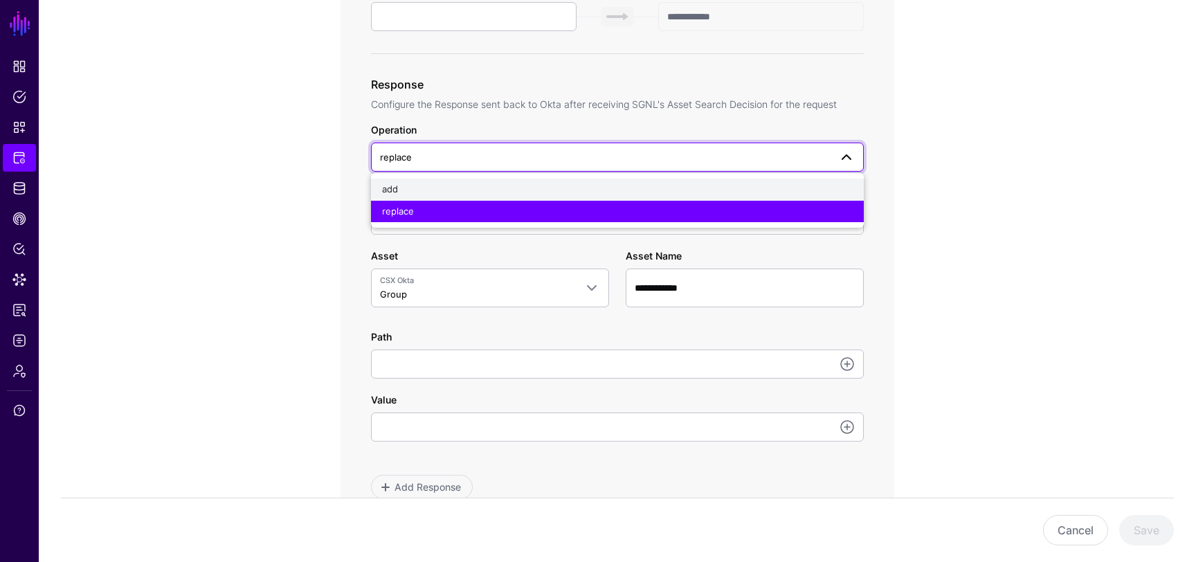
click at [560, 181] on button "add" at bounding box center [617, 190] width 493 height 22
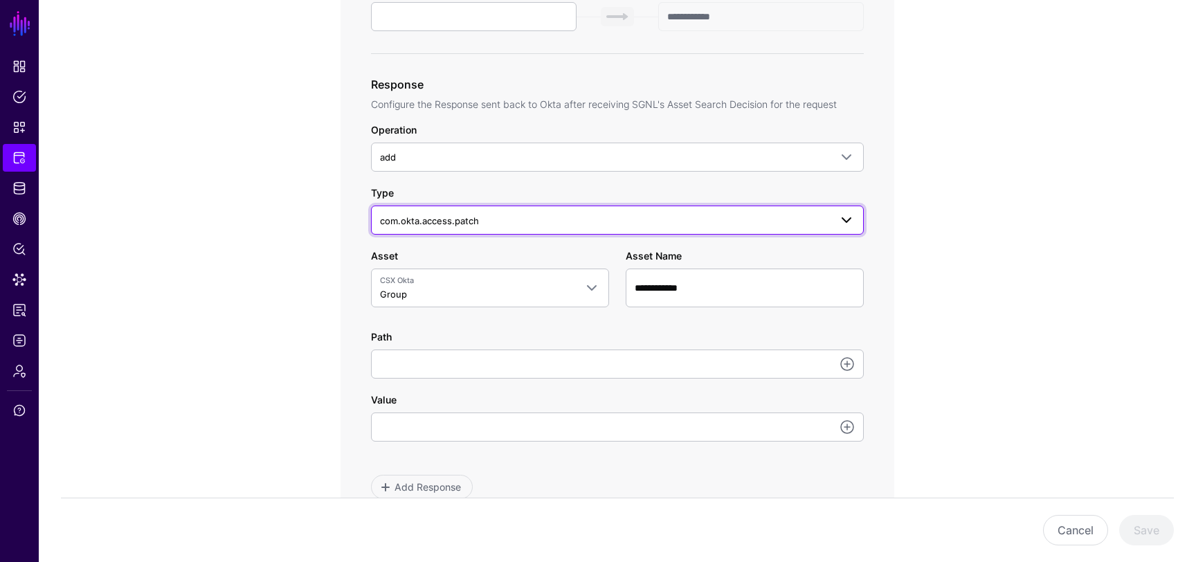
click at [529, 221] on span "com.okta.access.patch" at bounding box center [605, 220] width 450 height 15
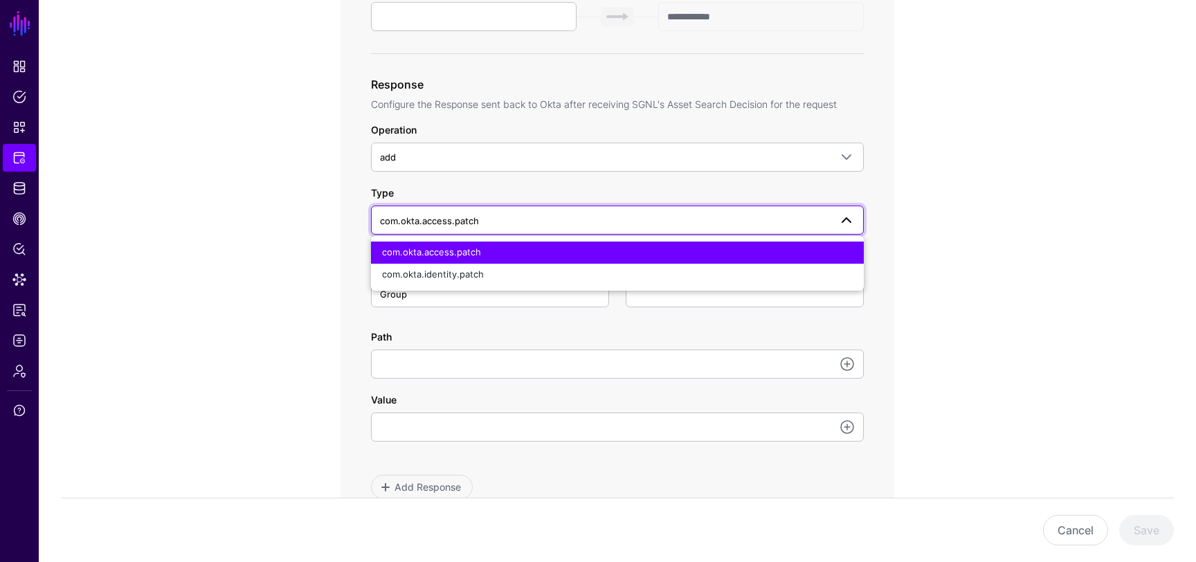
click at [504, 253] on div "com.okta.access.patch" at bounding box center [617, 253] width 471 height 14
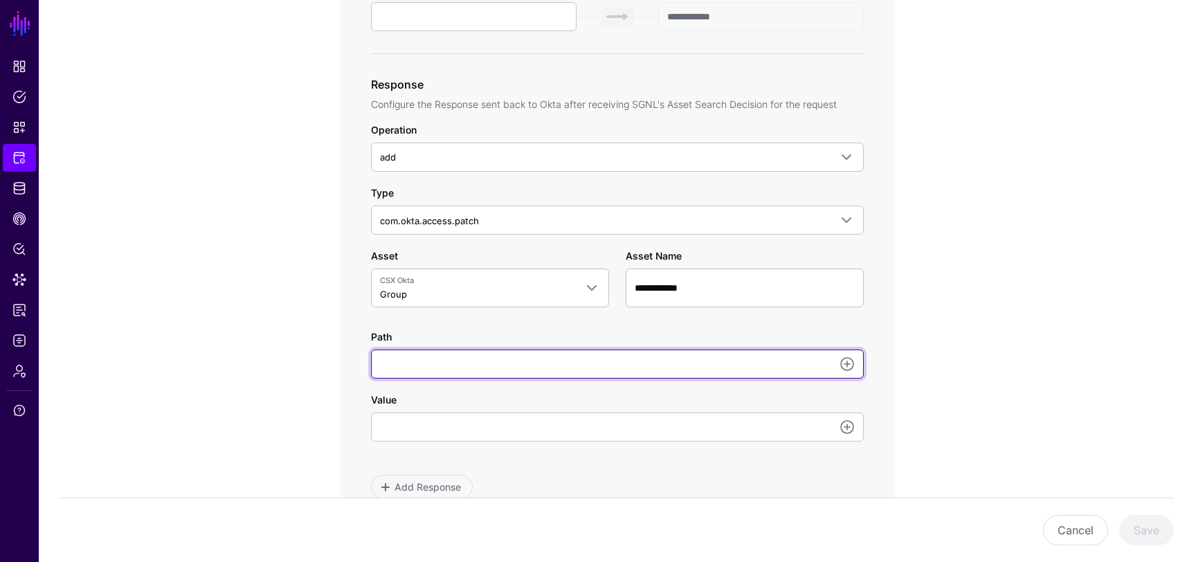
click at [474, 361] on input "Path" at bounding box center [617, 363] width 493 height 29
paste input "**********"
type input "**********"
click at [644, 368] on input "**********" at bounding box center [617, 363] width 493 height 29
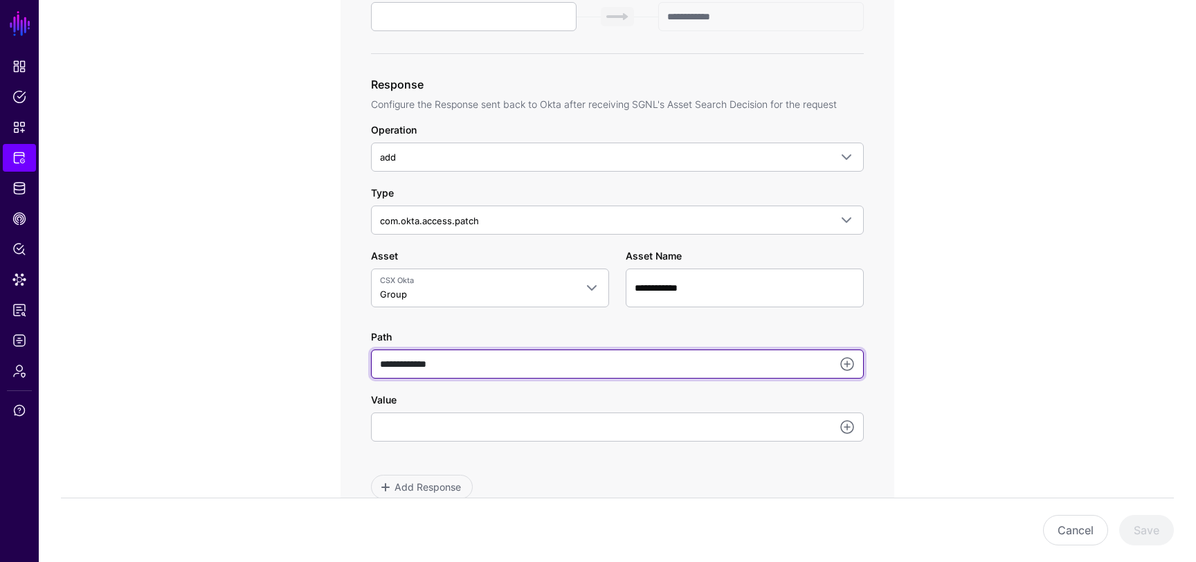
click at [644, 368] on input "**********" at bounding box center [617, 363] width 493 height 29
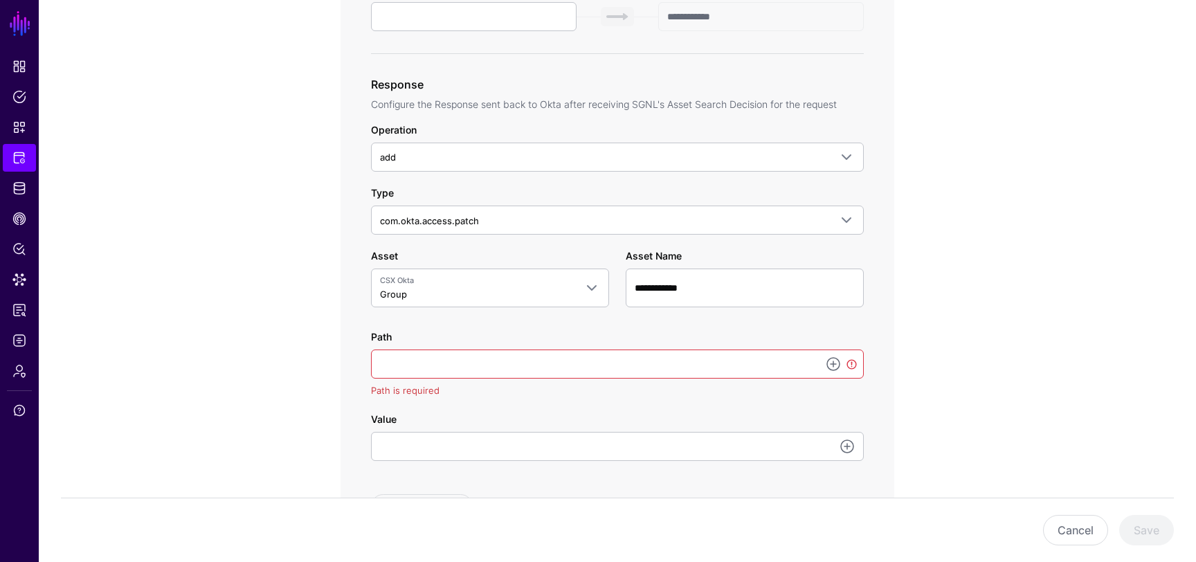
click at [881, 340] on div "**********" at bounding box center [617, 65] width 554 height 967
click at [832, 366] on link at bounding box center [833, 364] width 17 height 17
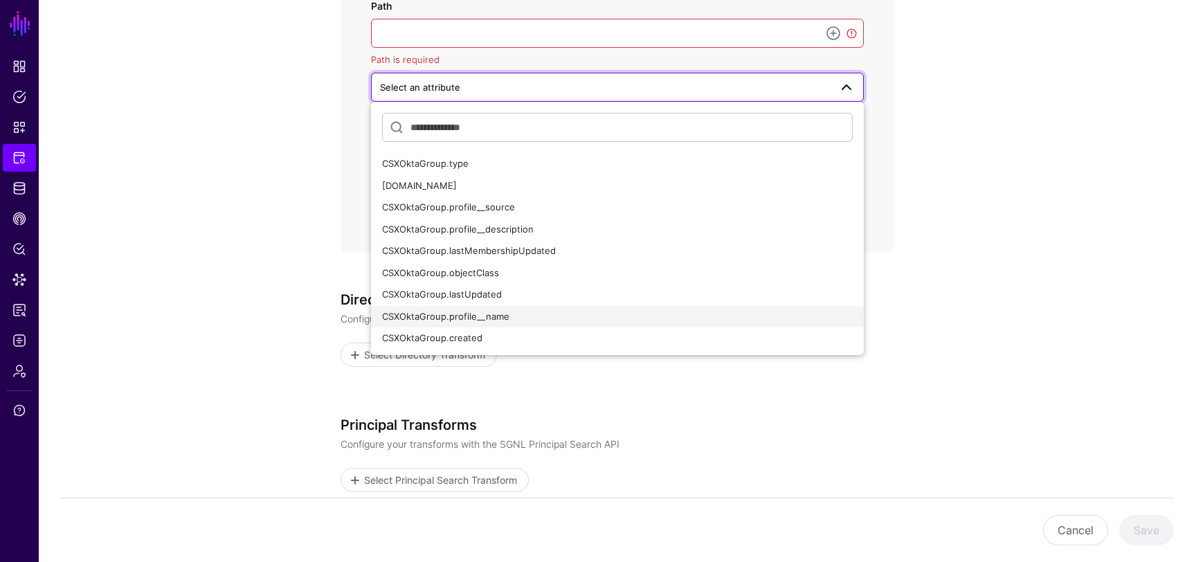
scroll to position [987, 0]
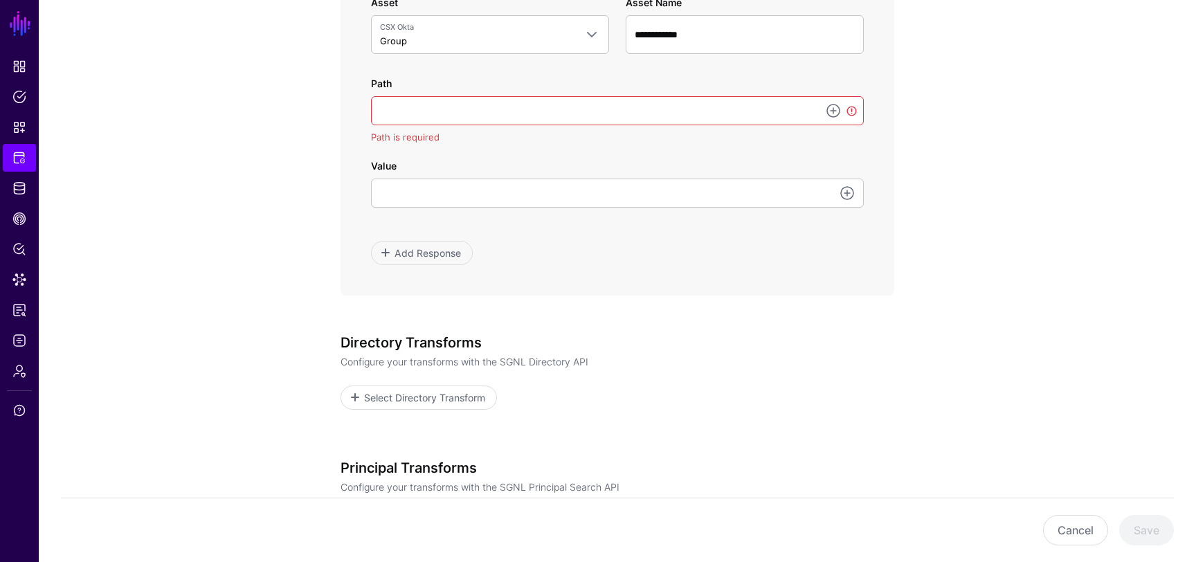
scroll to position [802, 0]
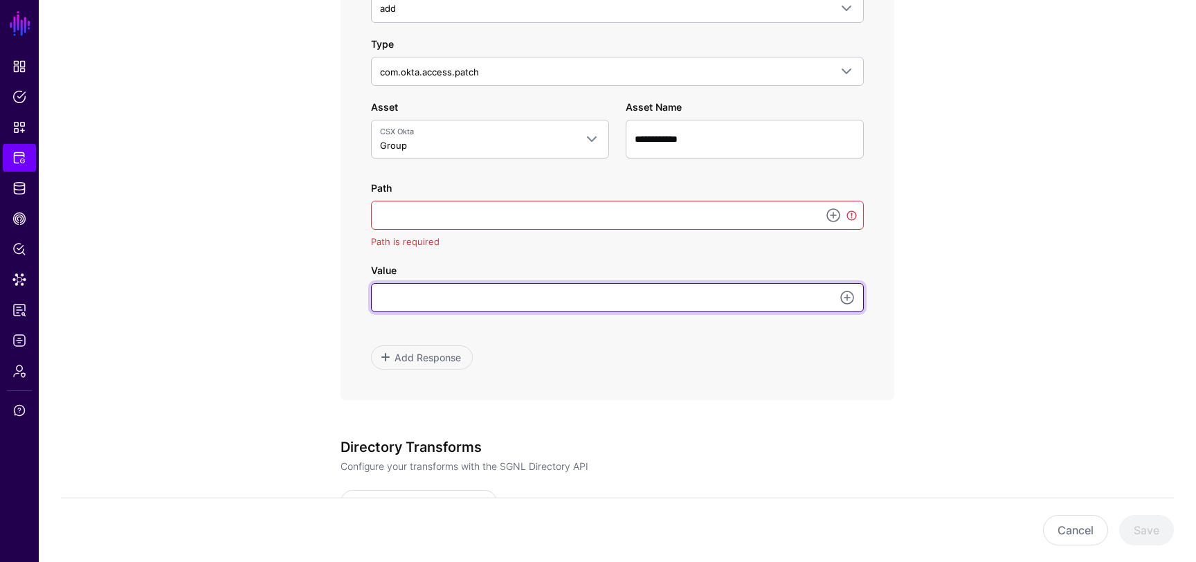
click at [484, 296] on input "Value" at bounding box center [617, 297] width 493 height 29
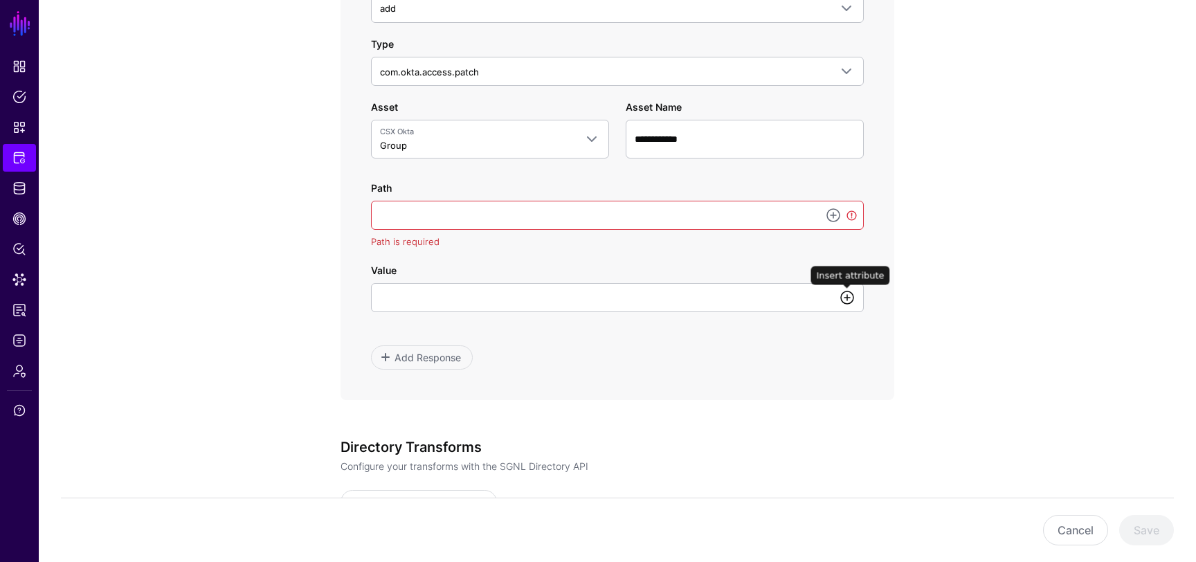
click at [848, 296] on link at bounding box center [847, 297] width 17 height 17
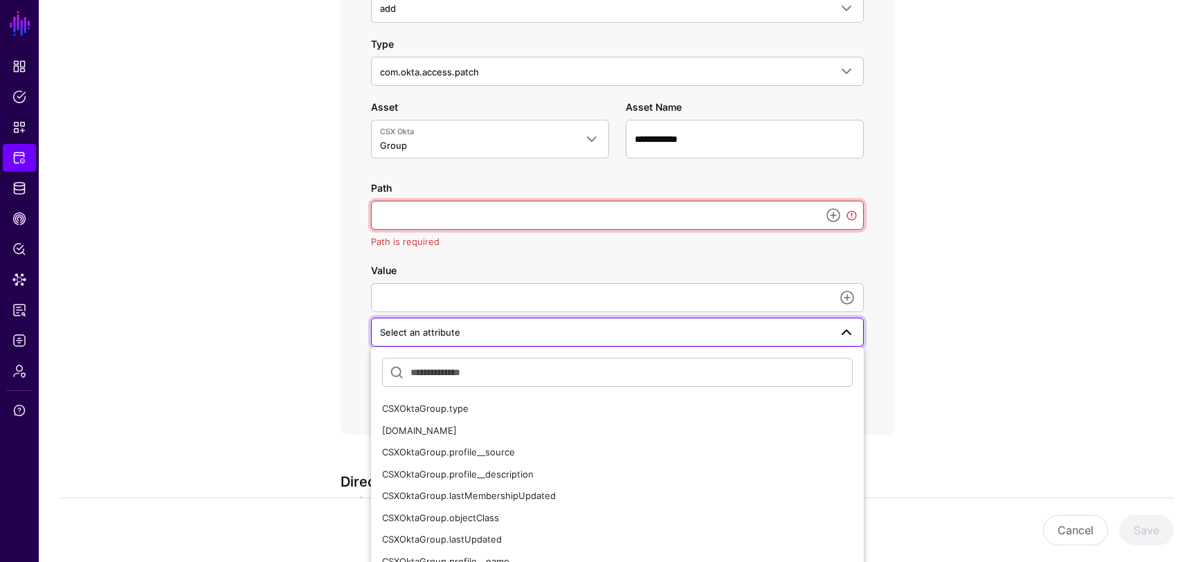
click at [641, 226] on input "Path" at bounding box center [617, 215] width 493 height 29
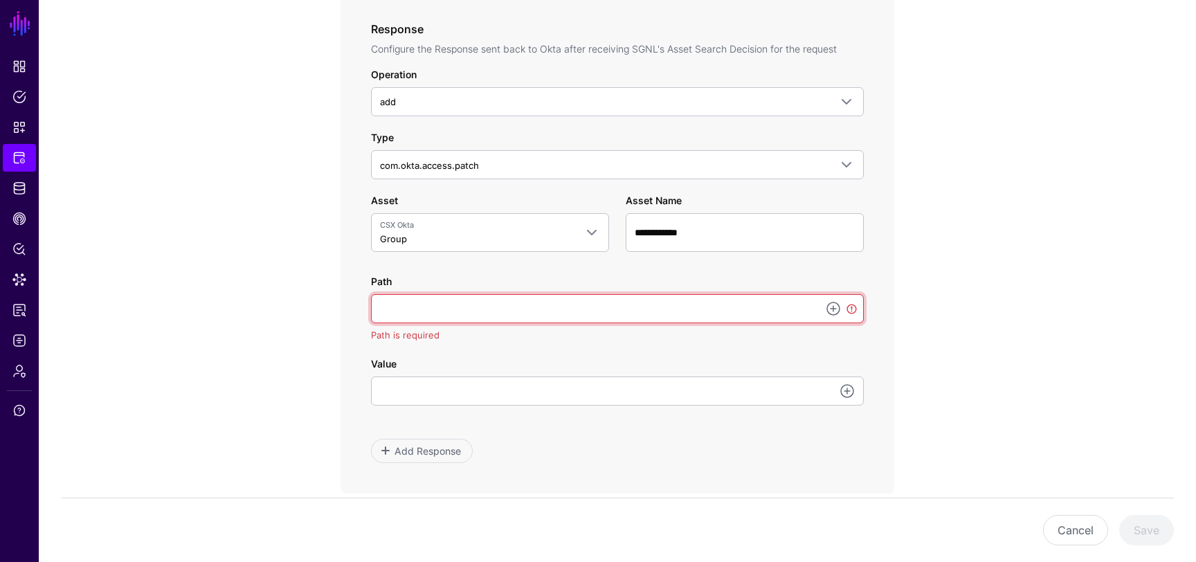
scroll to position [707, 0]
paste input "**********"
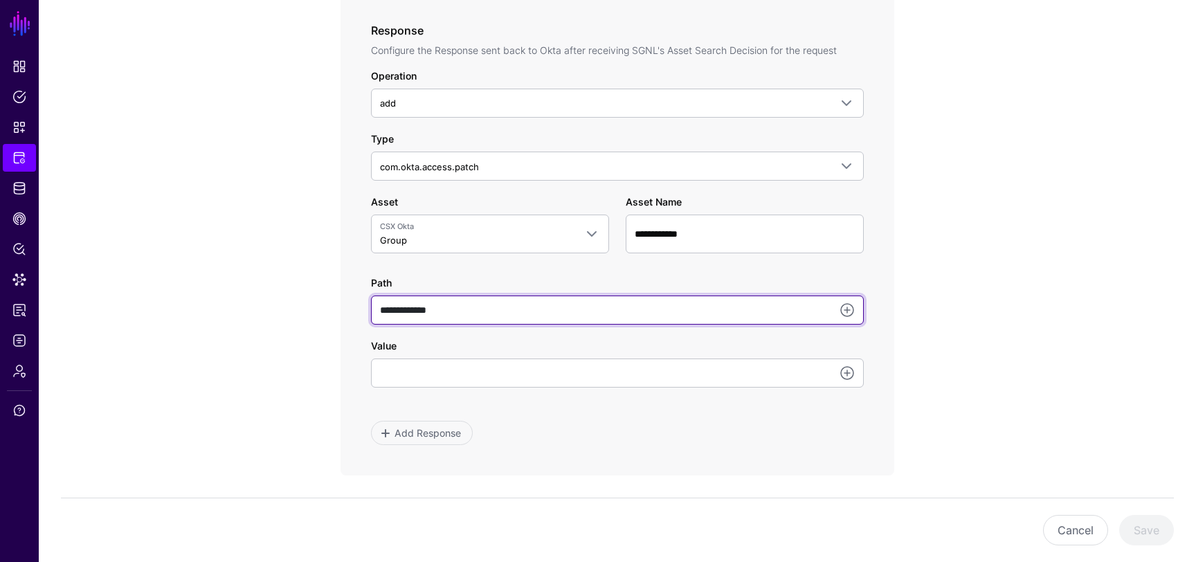
type input "**********"
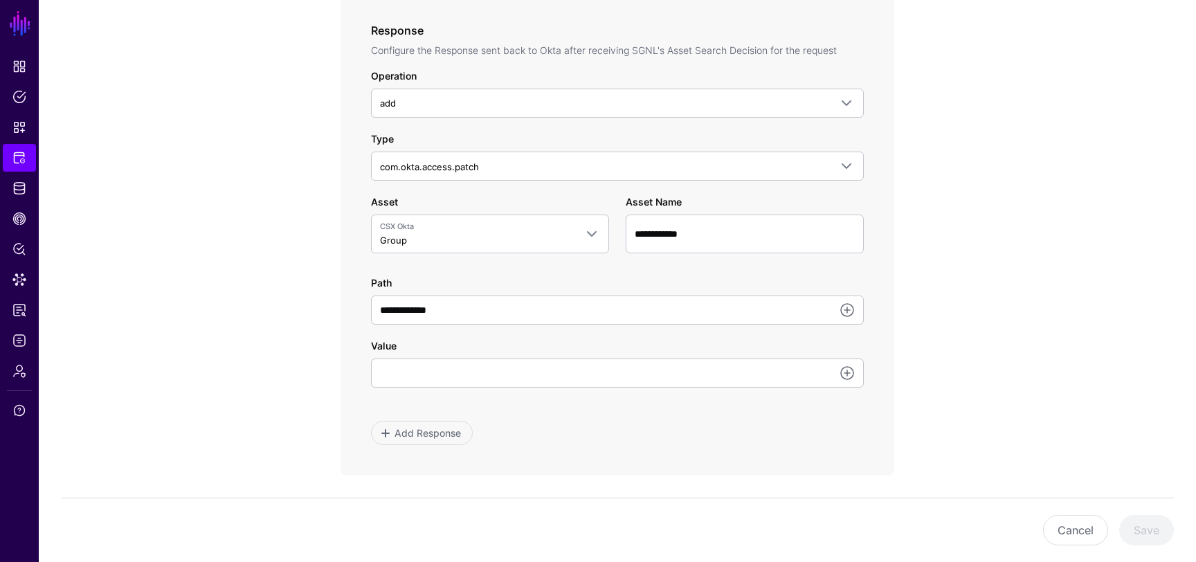
click at [920, 336] on div "**********" at bounding box center [617, 176] width 642 height 1487
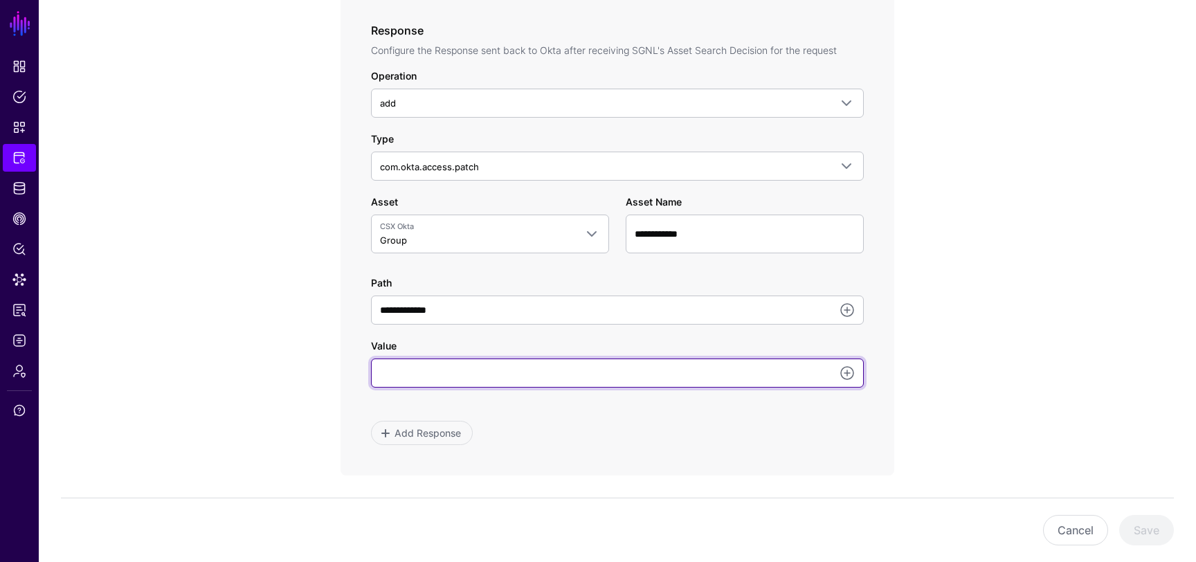
click at [803, 375] on input "Value" at bounding box center [617, 372] width 493 height 29
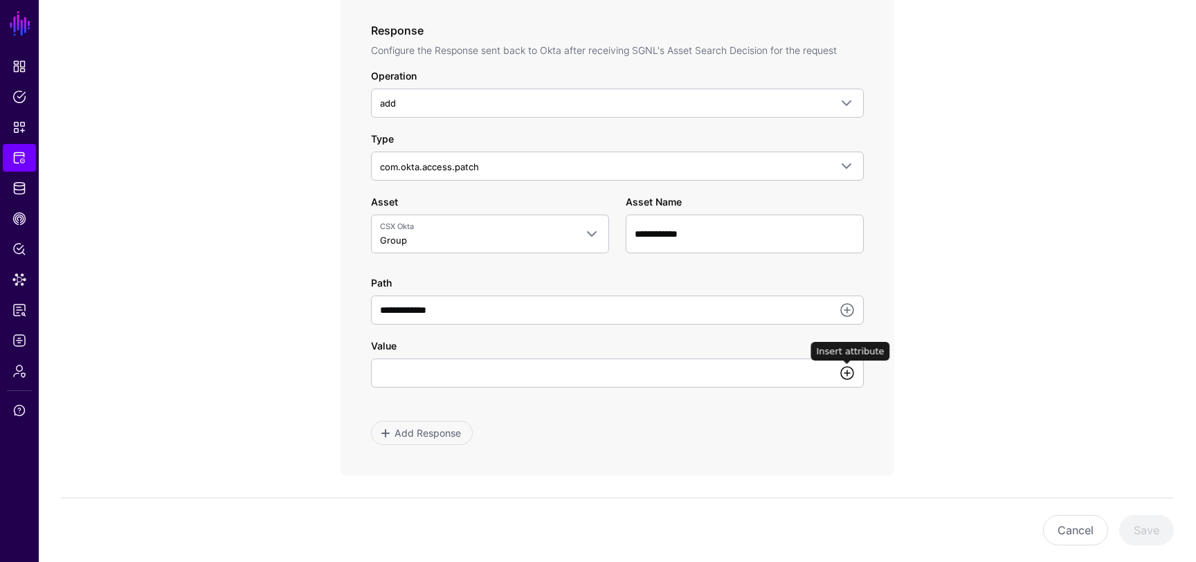
click at [846, 369] on link at bounding box center [847, 373] width 17 height 17
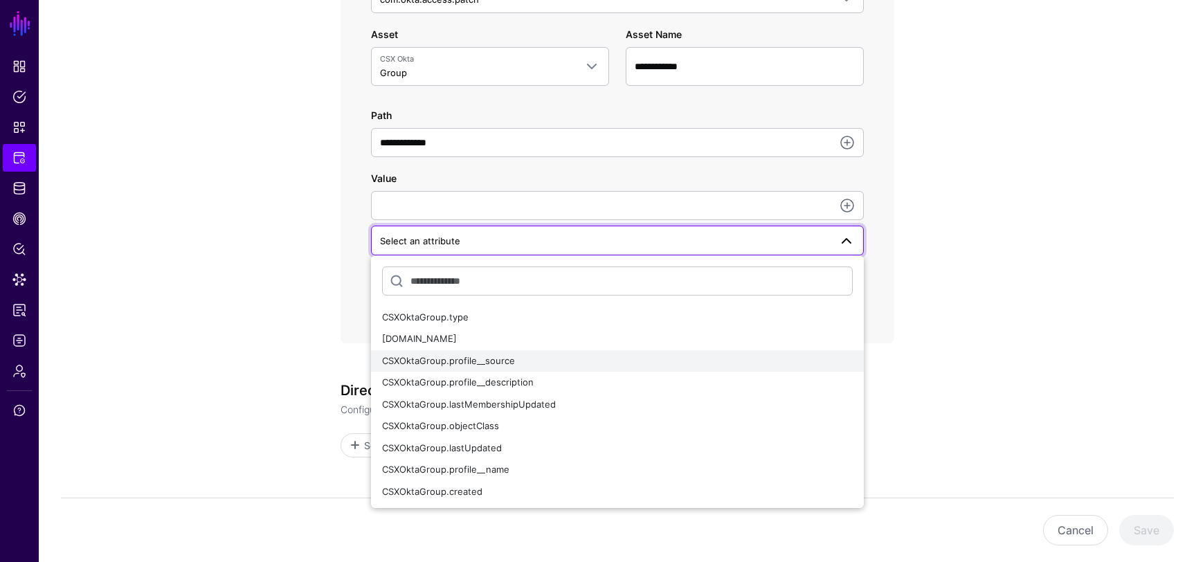
scroll to position [876, 0]
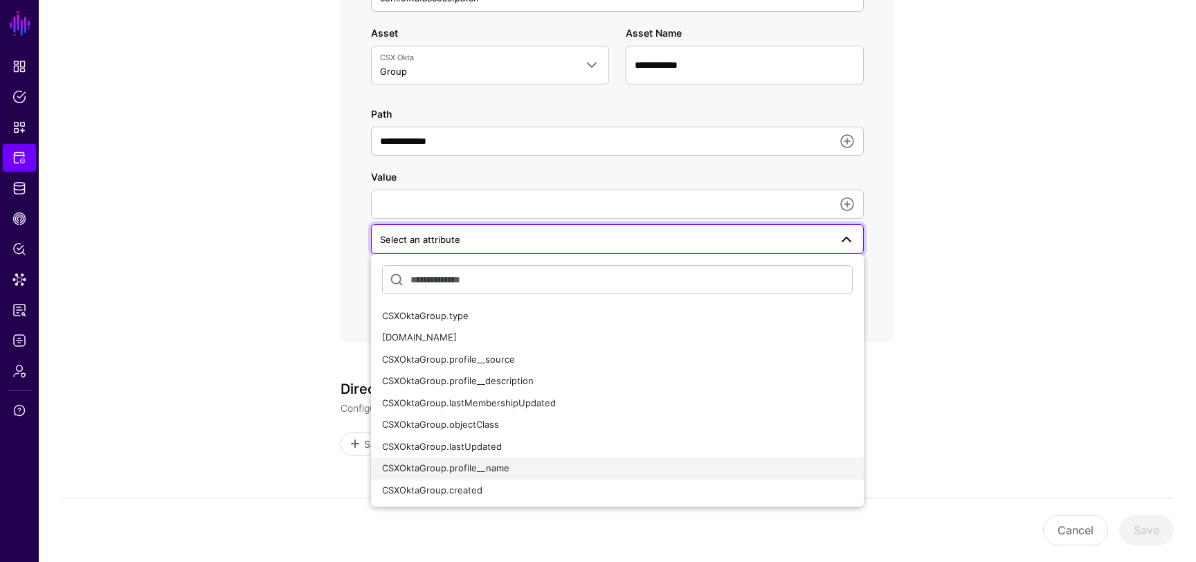
click at [614, 457] on button "CSXOktaGroup.profile__name" at bounding box center [617, 468] width 493 height 22
type input "**********"
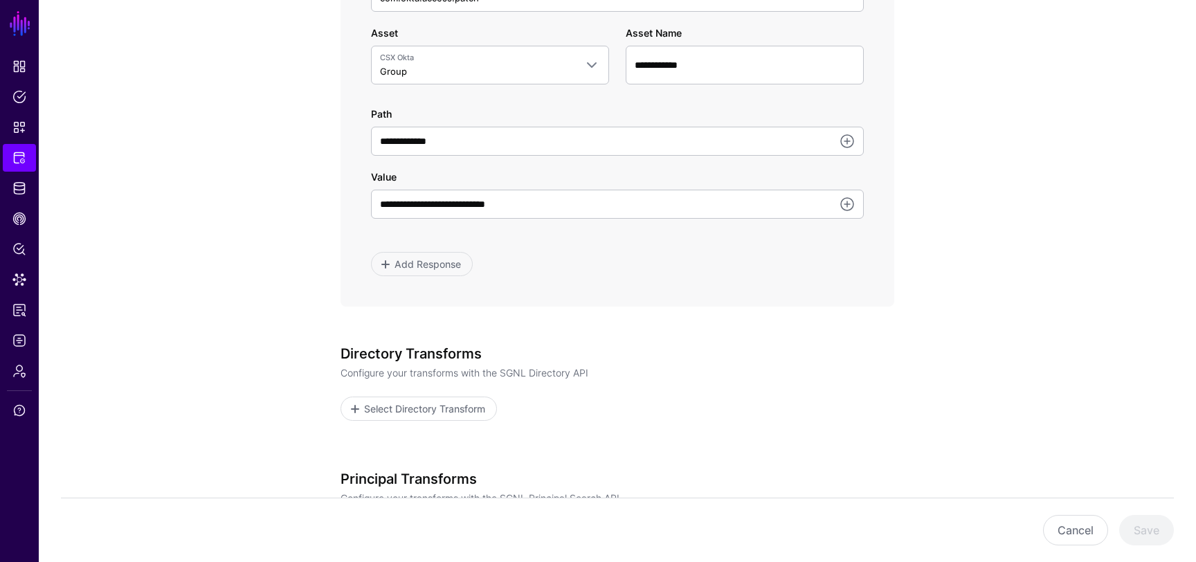
click at [895, 317] on div "**********" at bounding box center [617, 7] width 642 height 1487
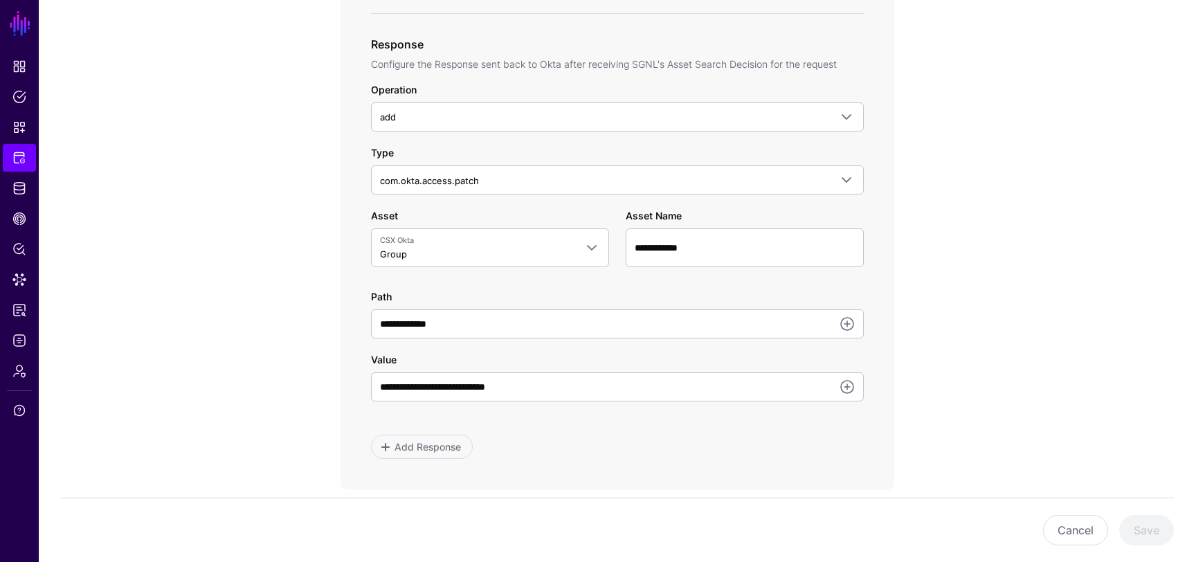
scroll to position [702, 0]
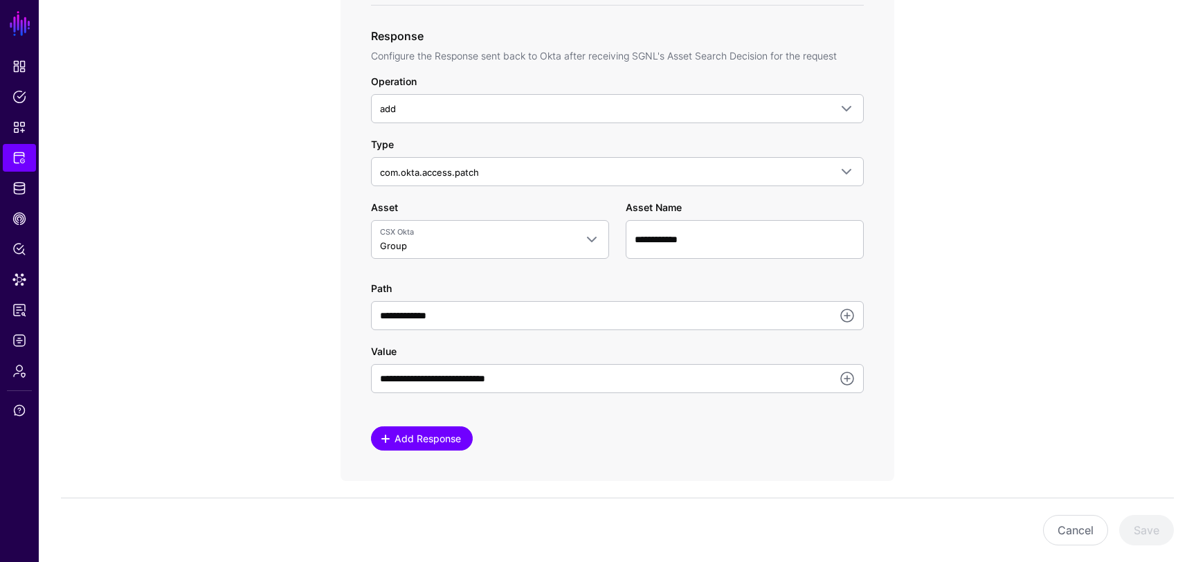
click at [466, 443] on link "Add Response" at bounding box center [422, 438] width 102 height 24
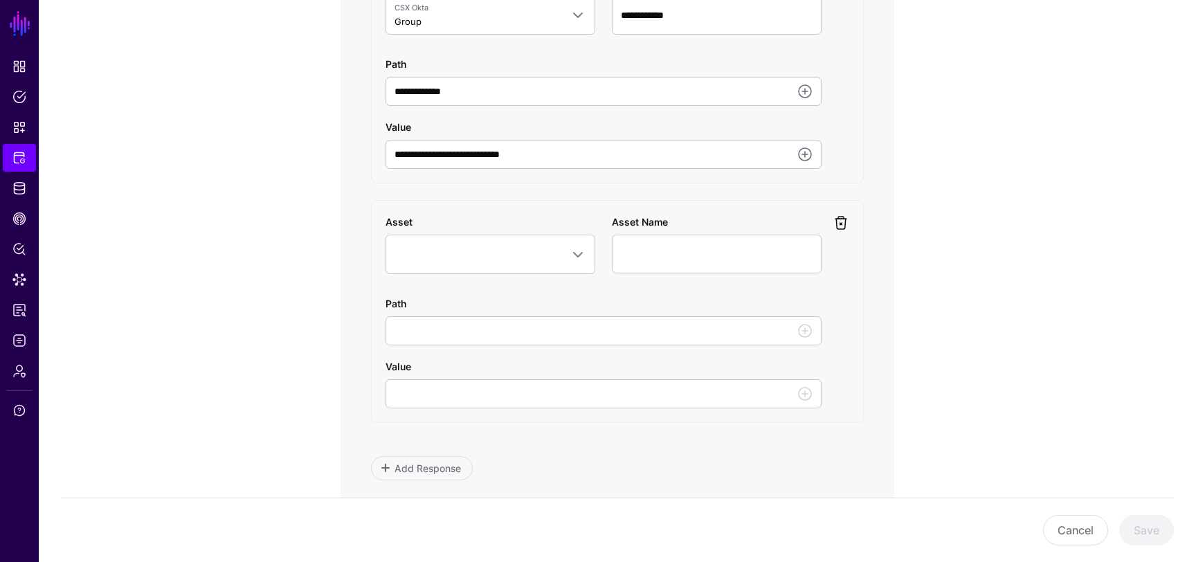
click at [844, 225] on link at bounding box center [840, 223] width 17 height 17
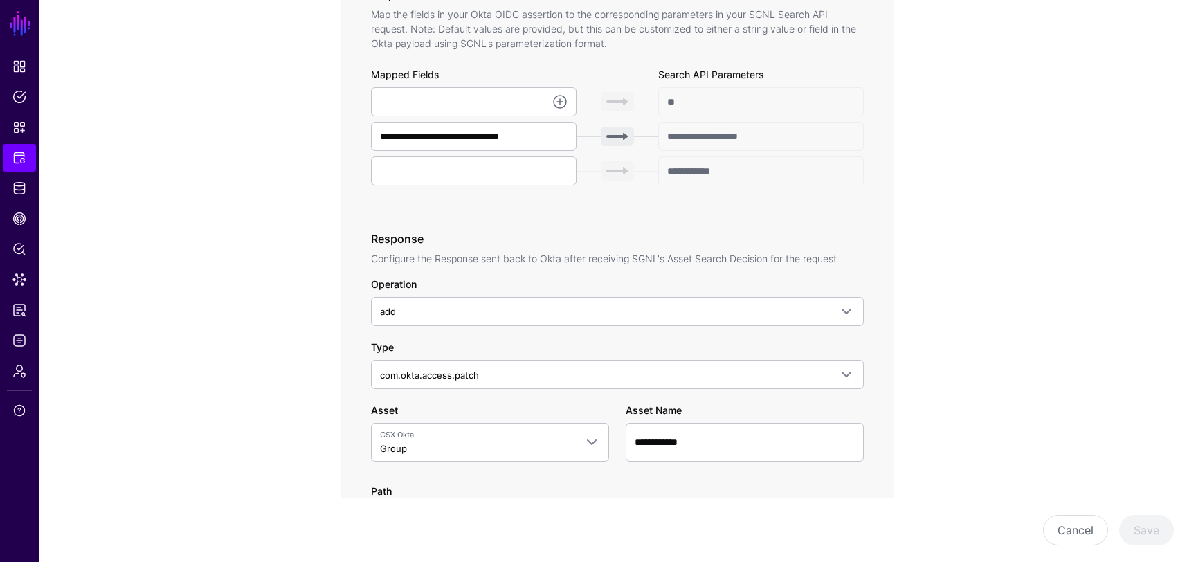
scroll to position [468, 0]
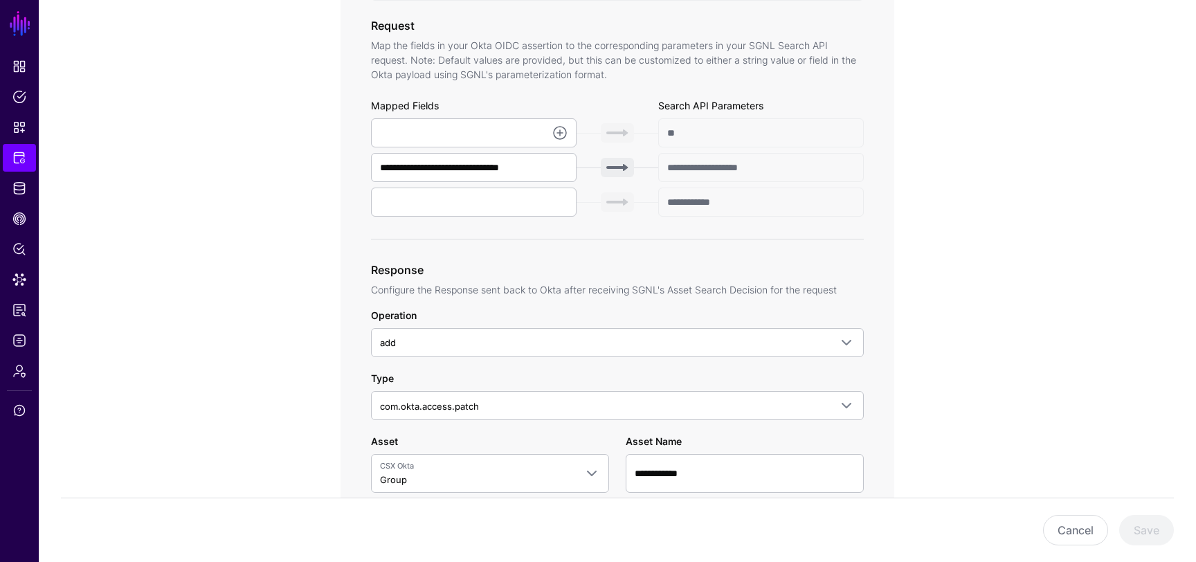
click at [943, 225] on app-integrations-item-transforms "**********" at bounding box center [617, 415] width 1157 height 1487
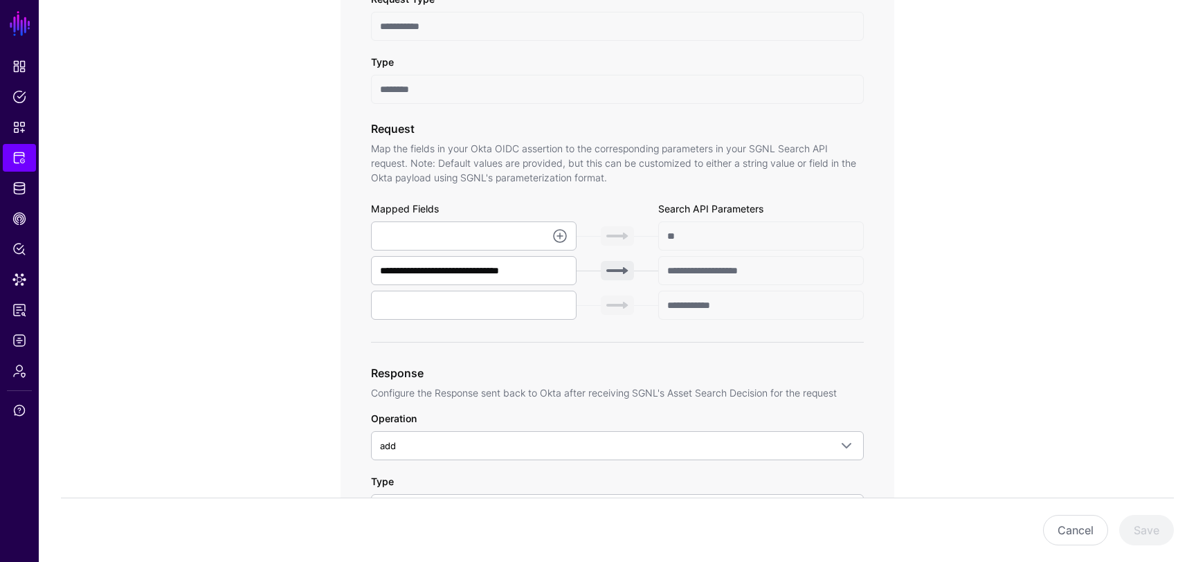
scroll to position [403, 0]
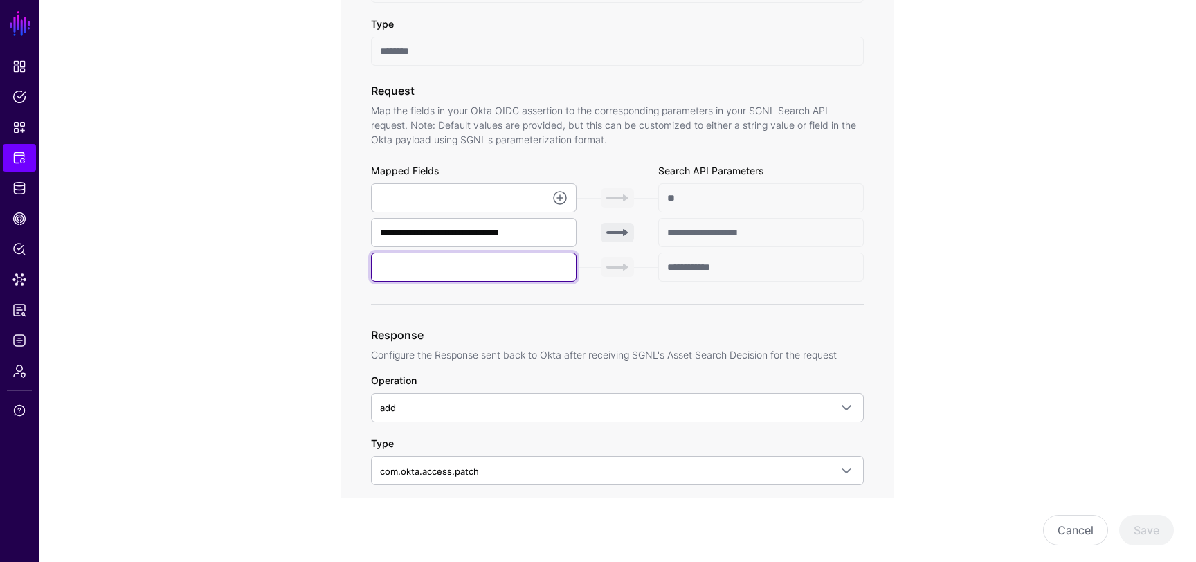
click at [533, 275] on input "text" at bounding box center [474, 267] width 206 height 29
type input "******"
click at [821, 316] on div "**********" at bounding box center [617, 320] width 493 height 859
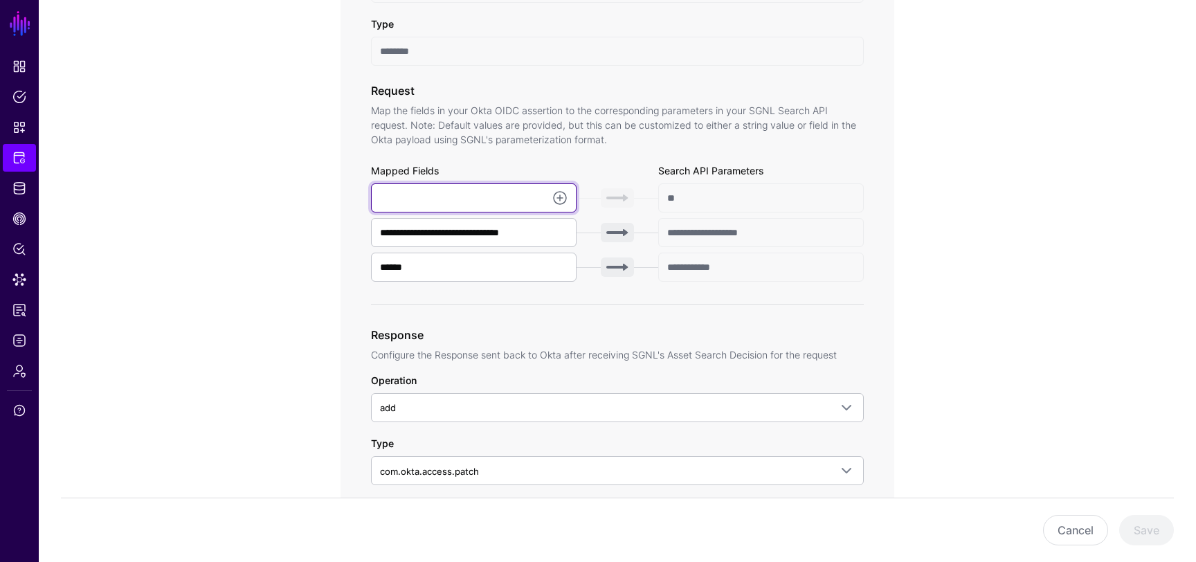
click at [493, 195] on input "text" at bounding box center [474, 197] width 206 height 29
paste input "**********"
type input "**********"
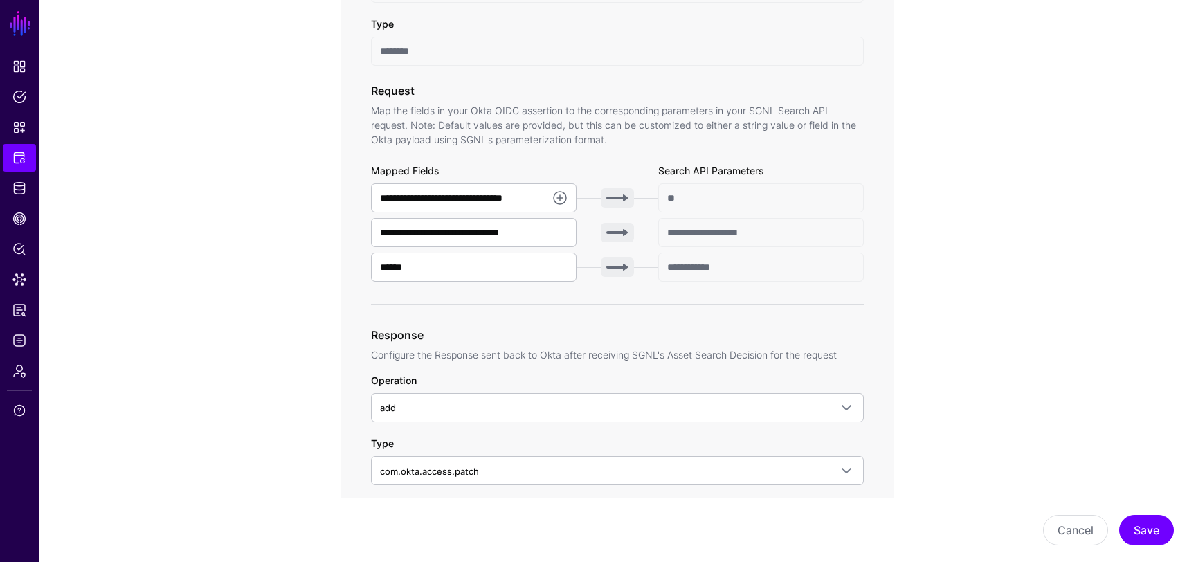
click at [933, 293] on div "**********" at bounding box center [617, 480] width 642 height 1487
click at [1149, 533] on button "Save" at bounding box center [1146, 530] width 55 height 30
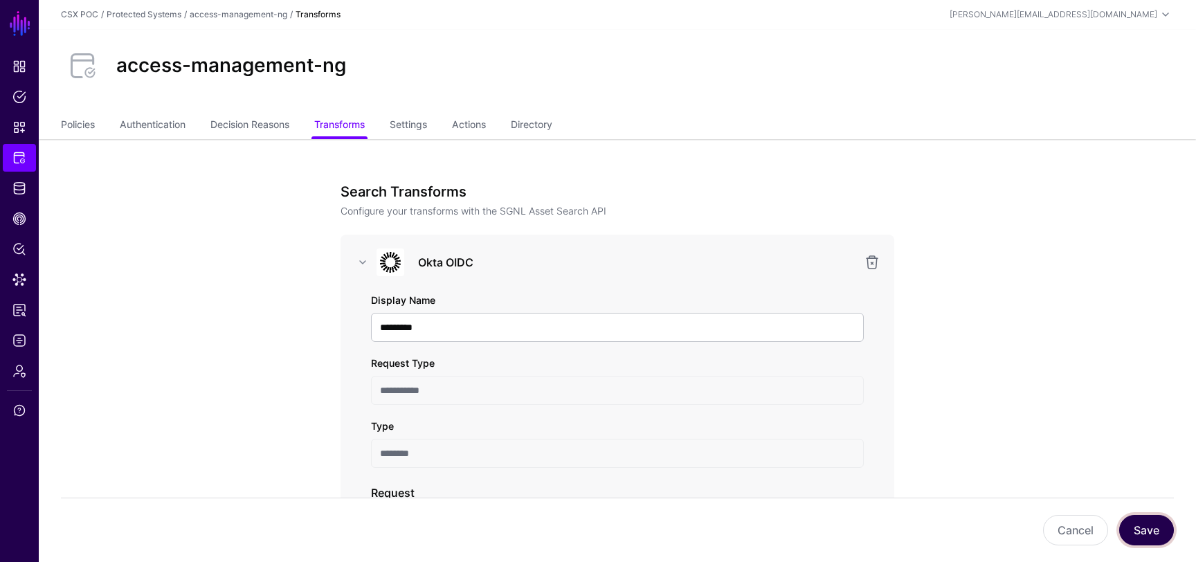
scroll to position [0, 0]
click at [161, 125] on link "Authentication" at bounding box center [153, 126] width 66 height 26
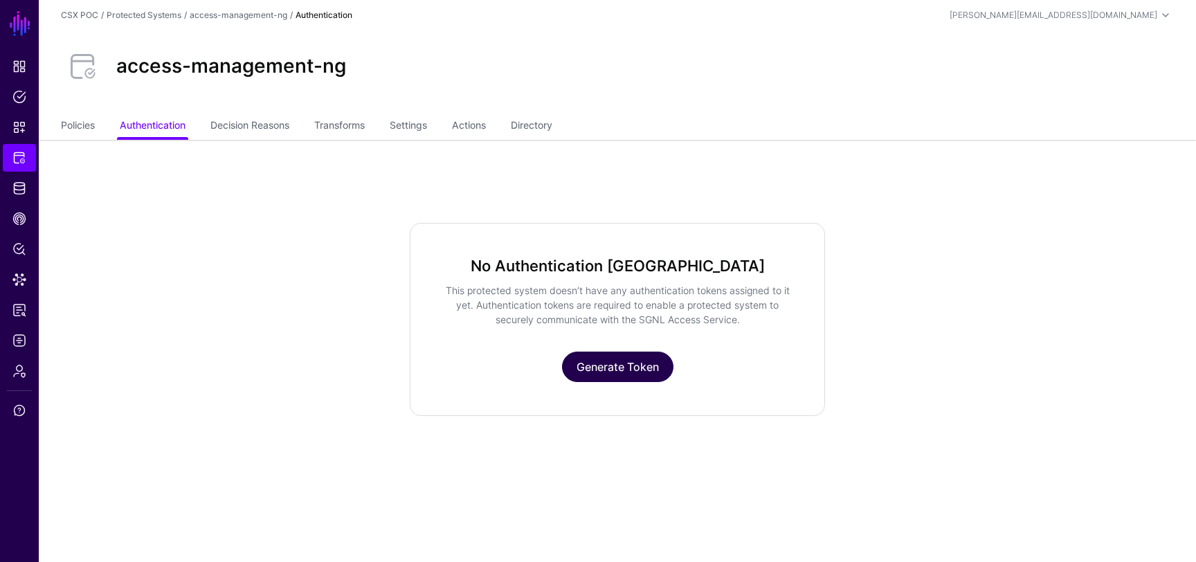
click at [634, 364] on link "Generate Token" at bounding box center [617, 367] width 111 height 30
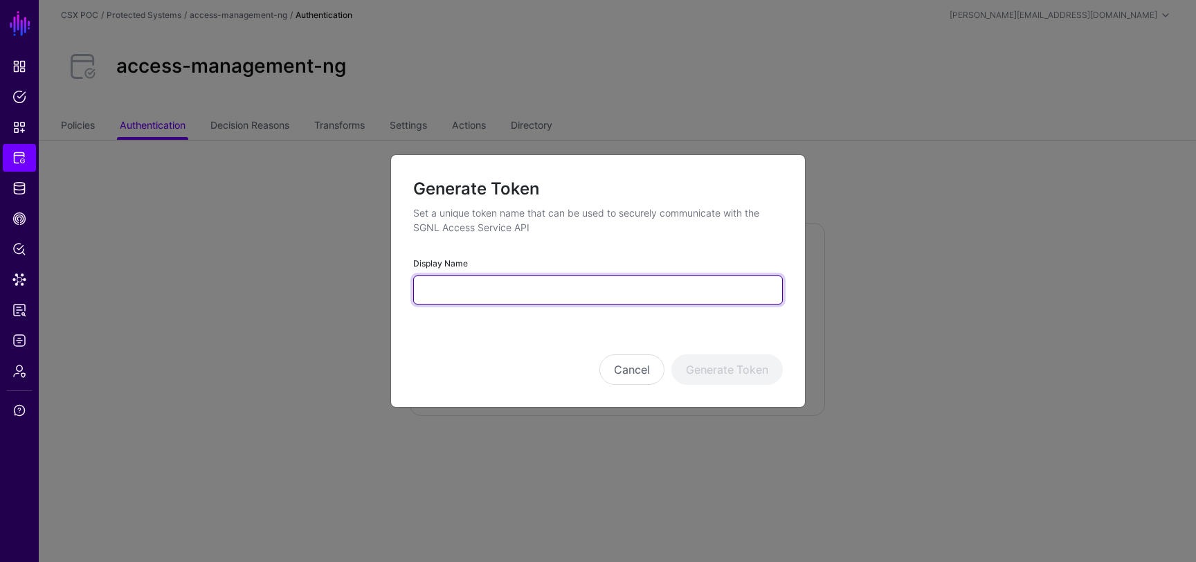
click at [536, 284] on input "Display Name" at bounding box center [597, 289] width 369 height 29
type input "**********"
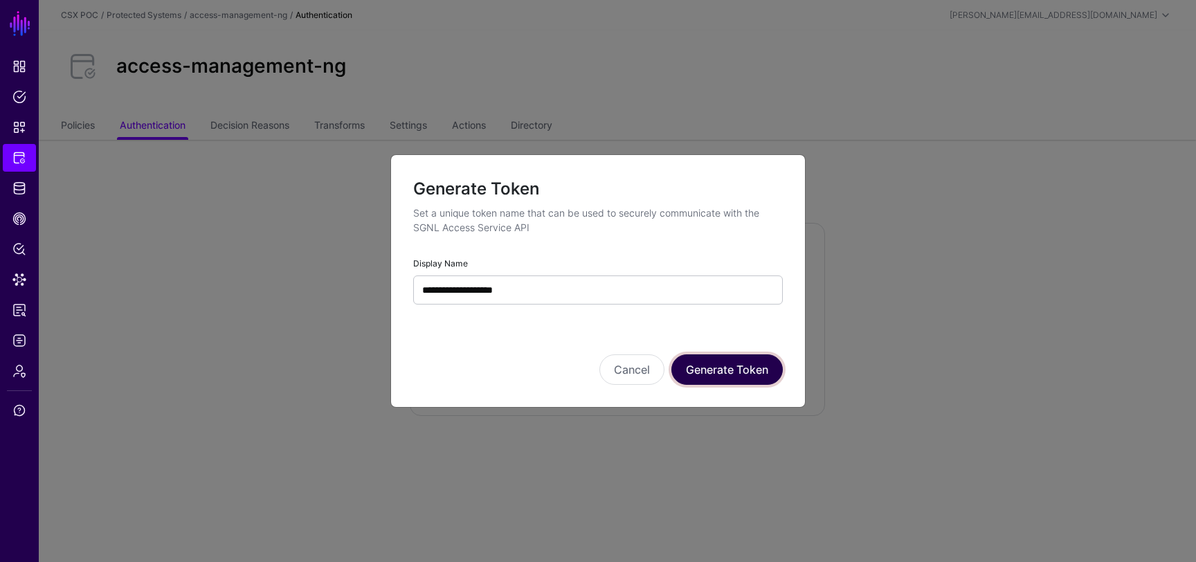
click at [712, 375] on button "Generate Token" at bounding box center [726, 369] width 111 height 30
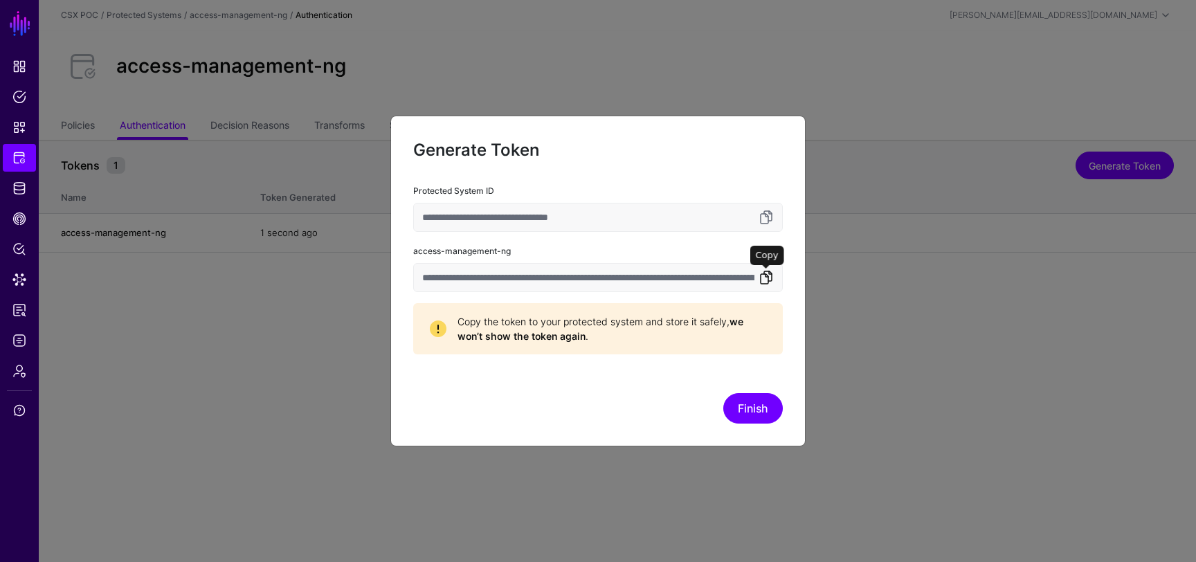
click at [768, 278] on link at bounding box center [766, 277] width 17 height 17
click at [566, 216] on input "**********" at bounding box center [597, 217] width 369 height 29
click at [751, 412] on button "Finish" at bounding box center [753, 408] width 60 height 30
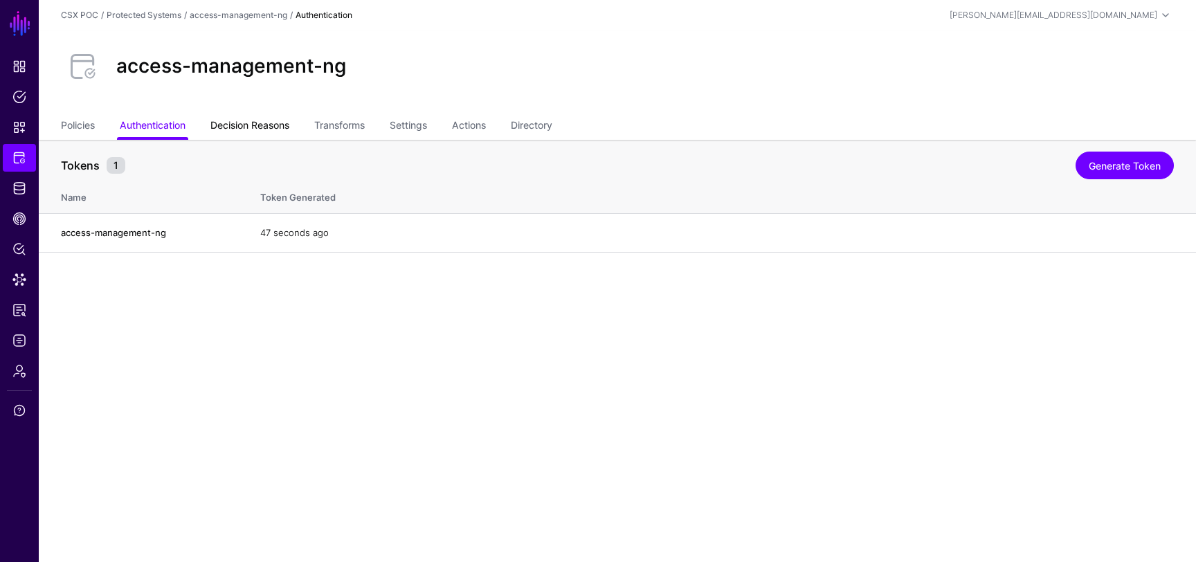
click at [252, 130] on link "Decision Reasons" at bounding box center [249, 126] width 79 height 26
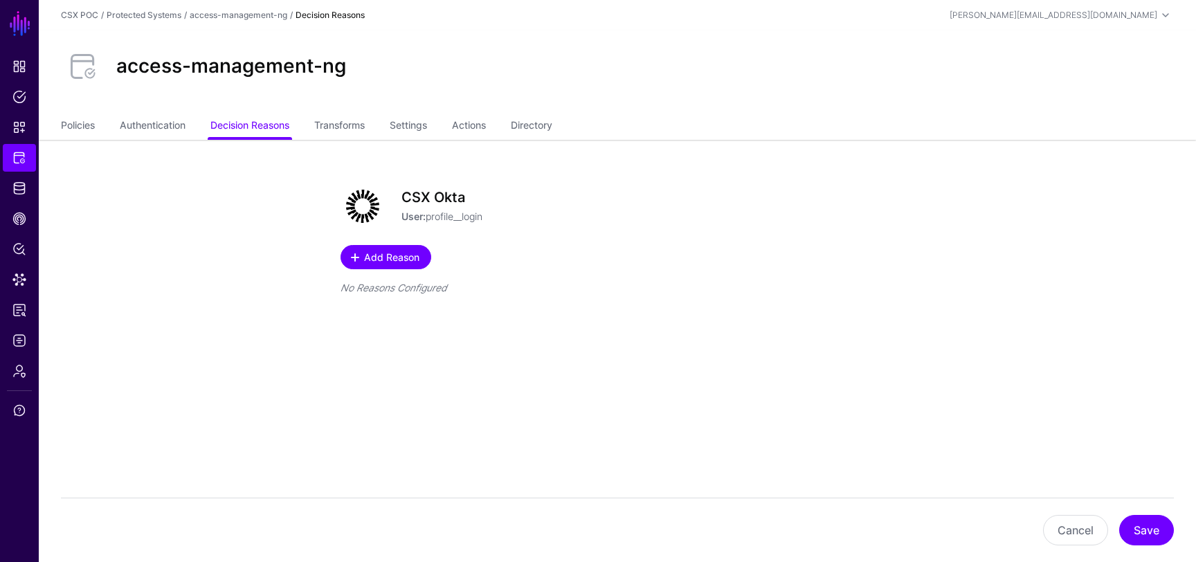
click at [398, 263] on span "Add Reason" at bounding box center [392, 257] width 59 height 15
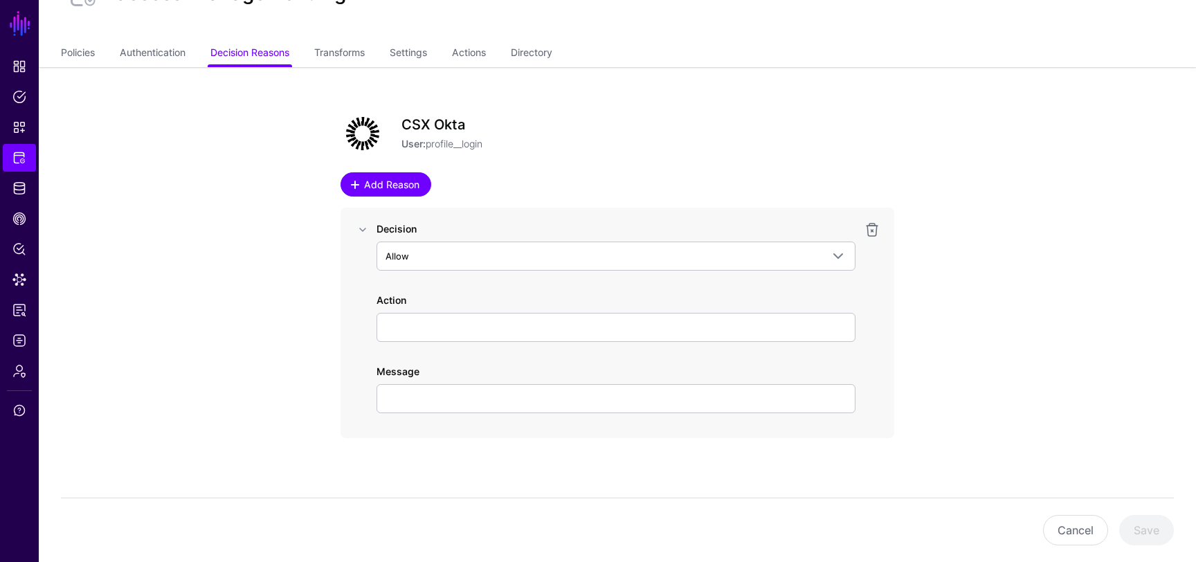
scroll to position [76, 0]
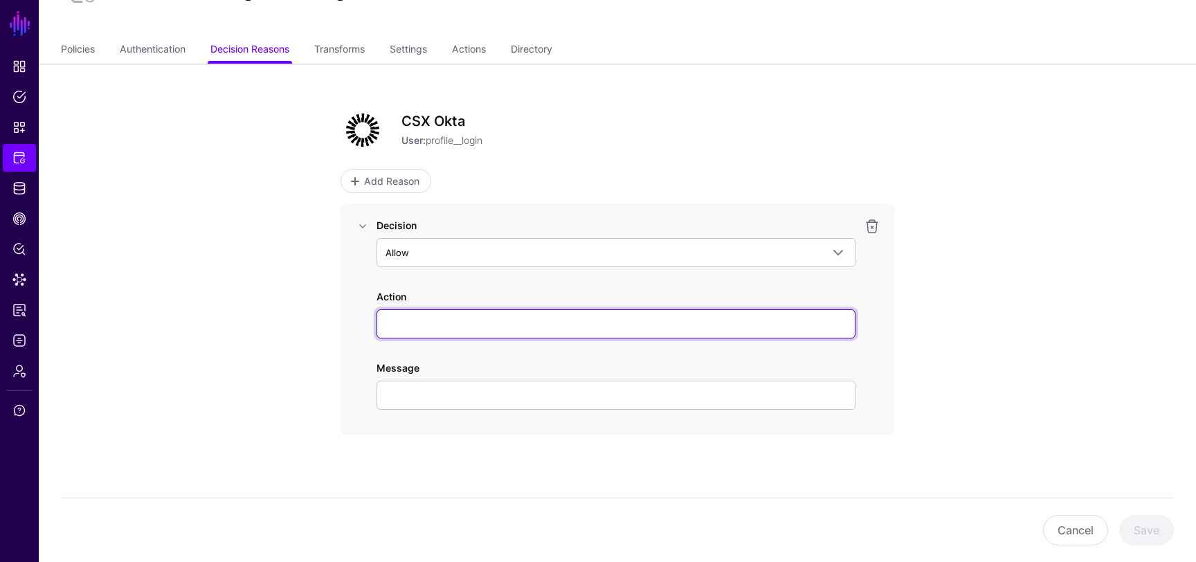
click at [447, 322] on input "Action" at bounding box center [615, 323] width 479 height 29
type input "*"
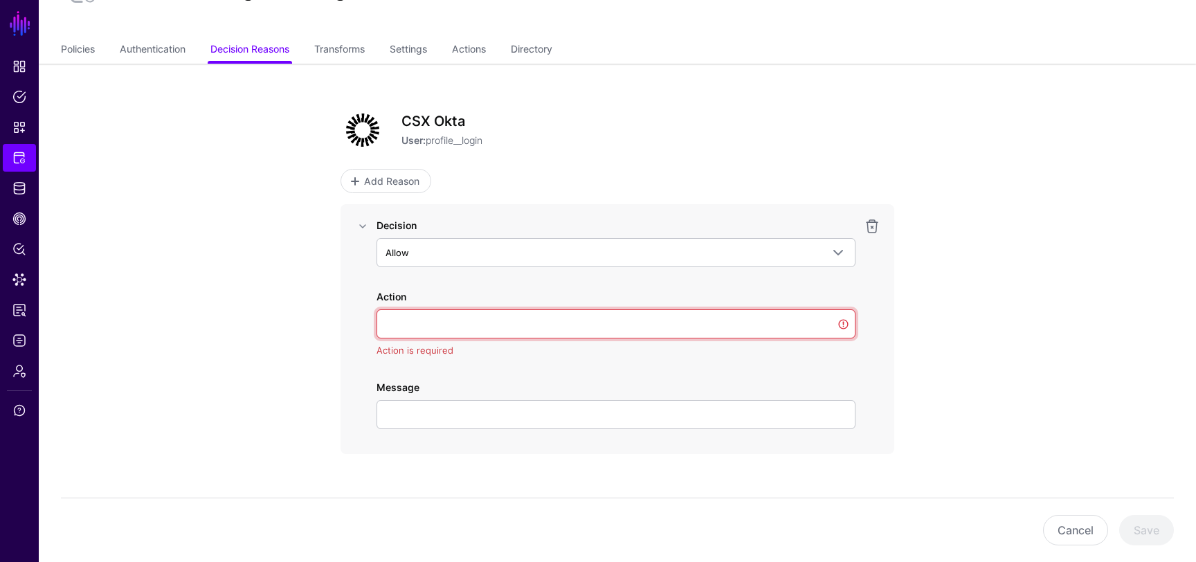
type input "*"
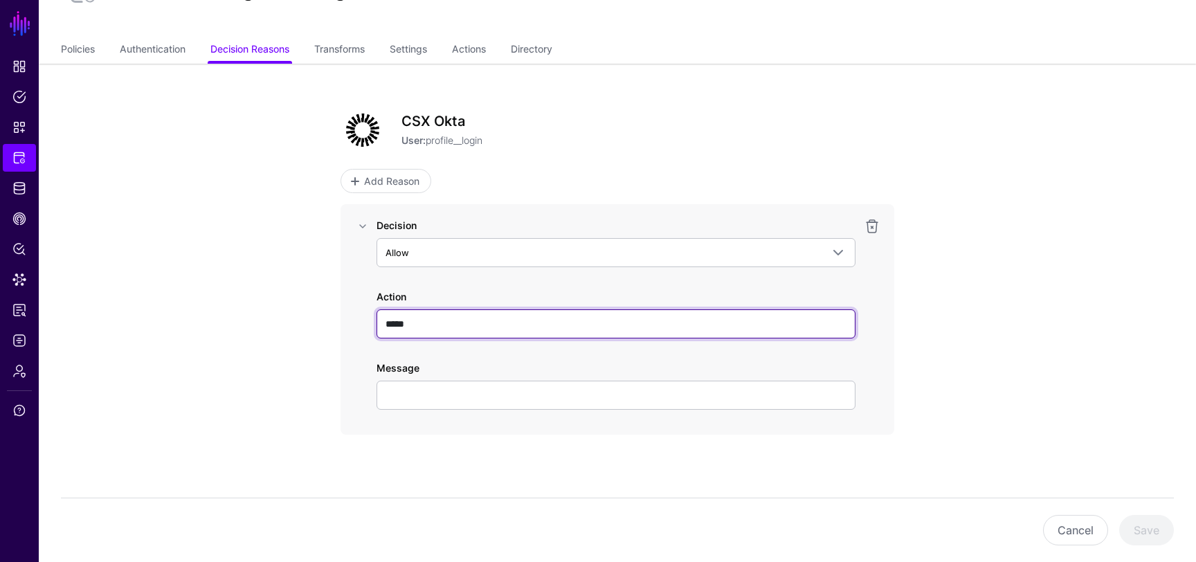
type input "*****"
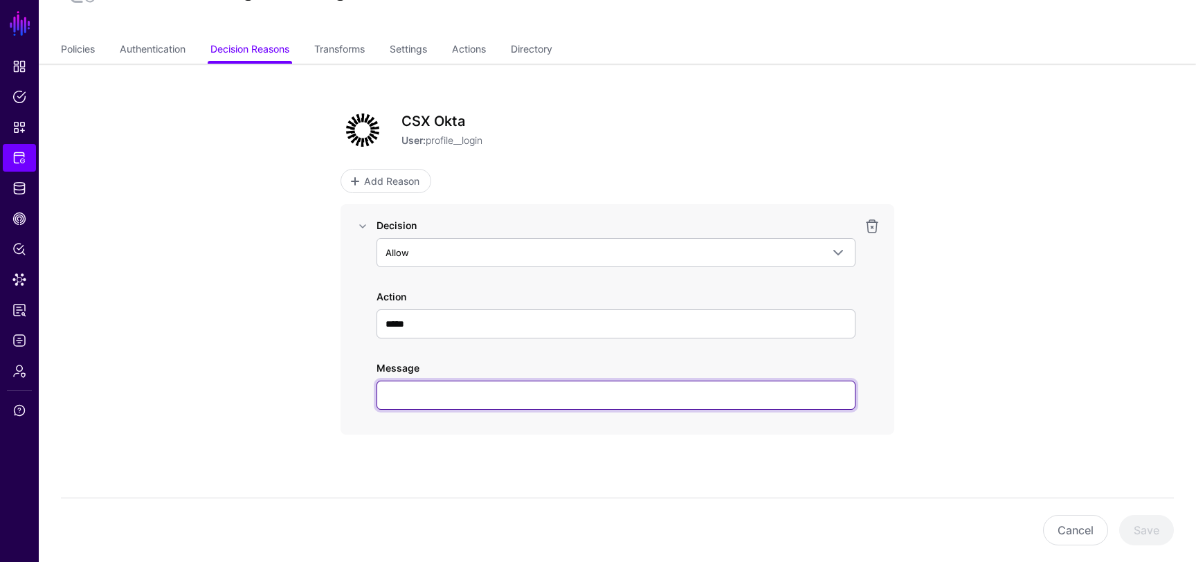
click at [750, 392] on input "Message" at bounding box center [615, 395] width 479 height 29
type input "***"
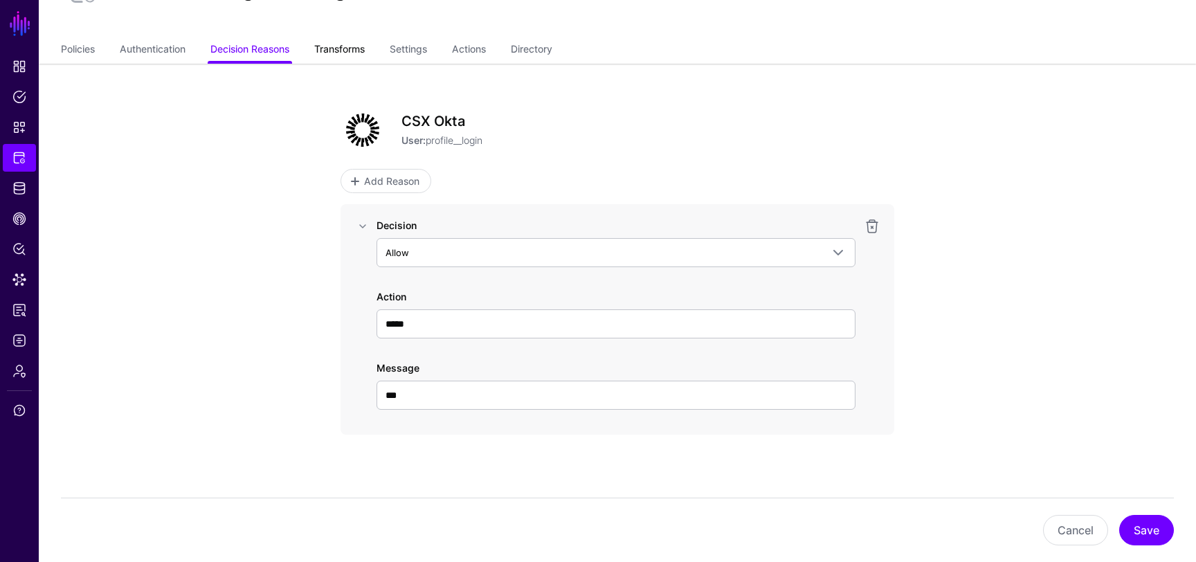
click at [344, 47] on link "Transforms" at bounding box center [339, 50] width 51 height 26
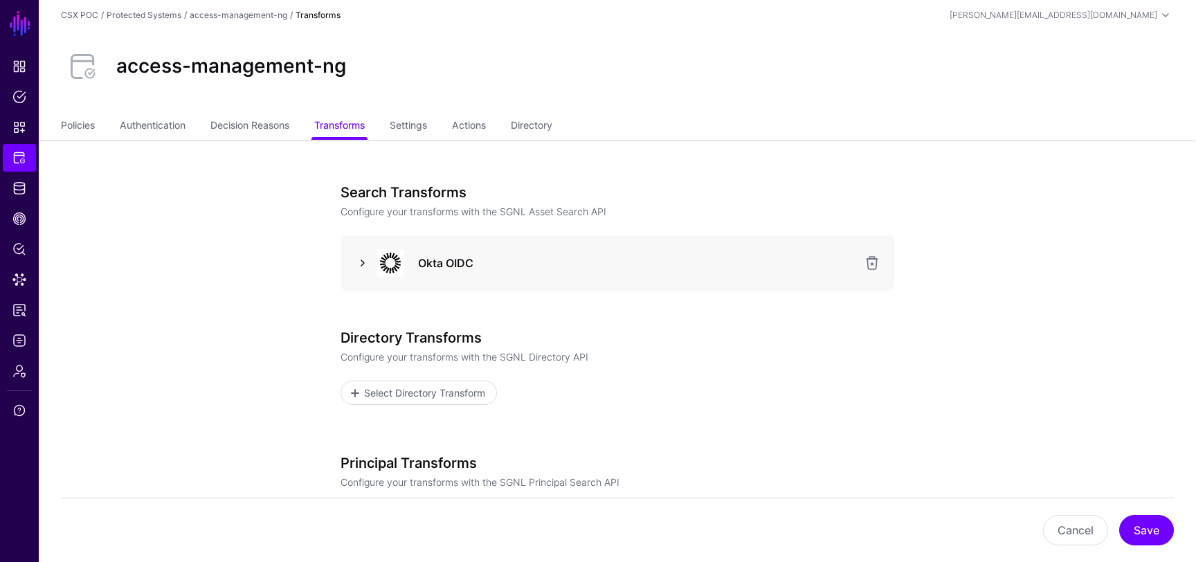
click at [360, 261] on link at bounding box center [362, 263] width 17 height 17
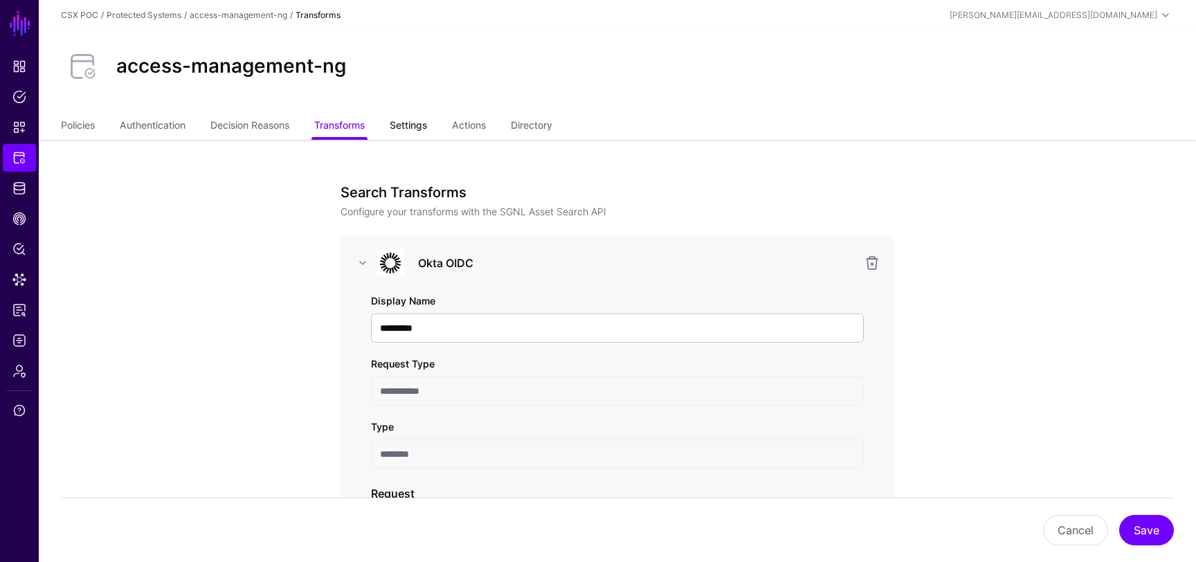
click at [412, 128] on link "Settings" at bounding box center [408, 126] width 37 height 26
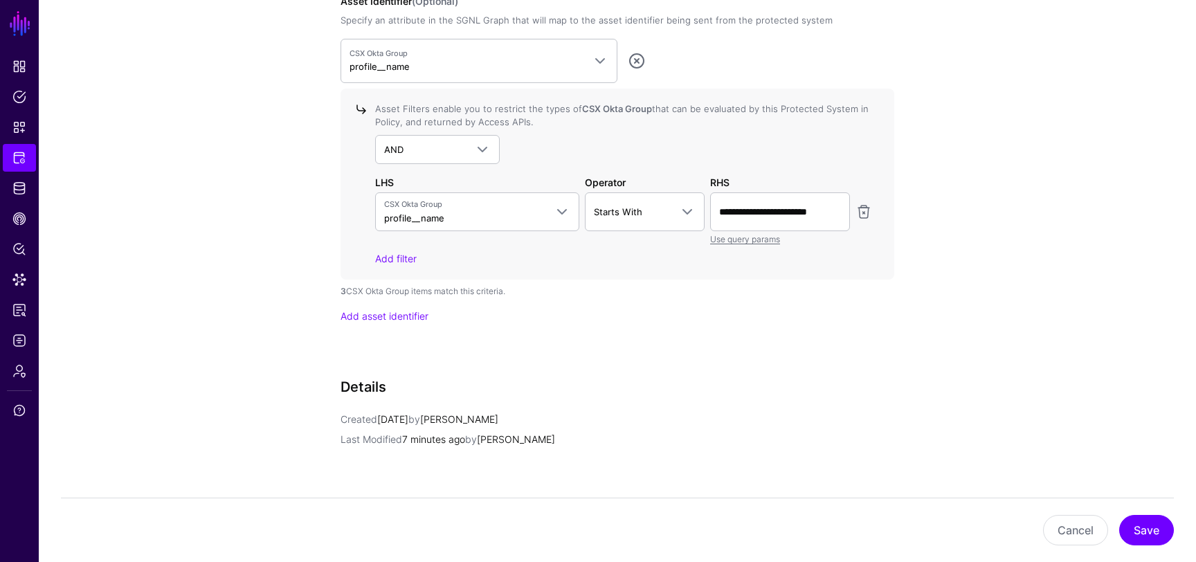
scroll to position [1308, 0]
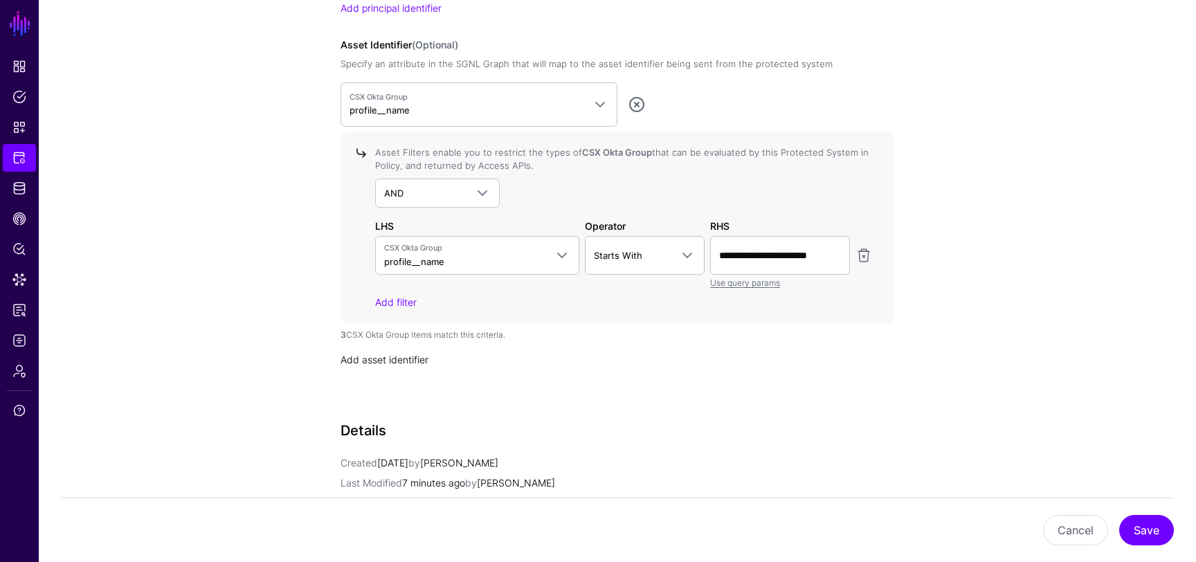
click at [401, 355] on link "Add asset identifier" at bounding box center [384, 360] width 88 height 12
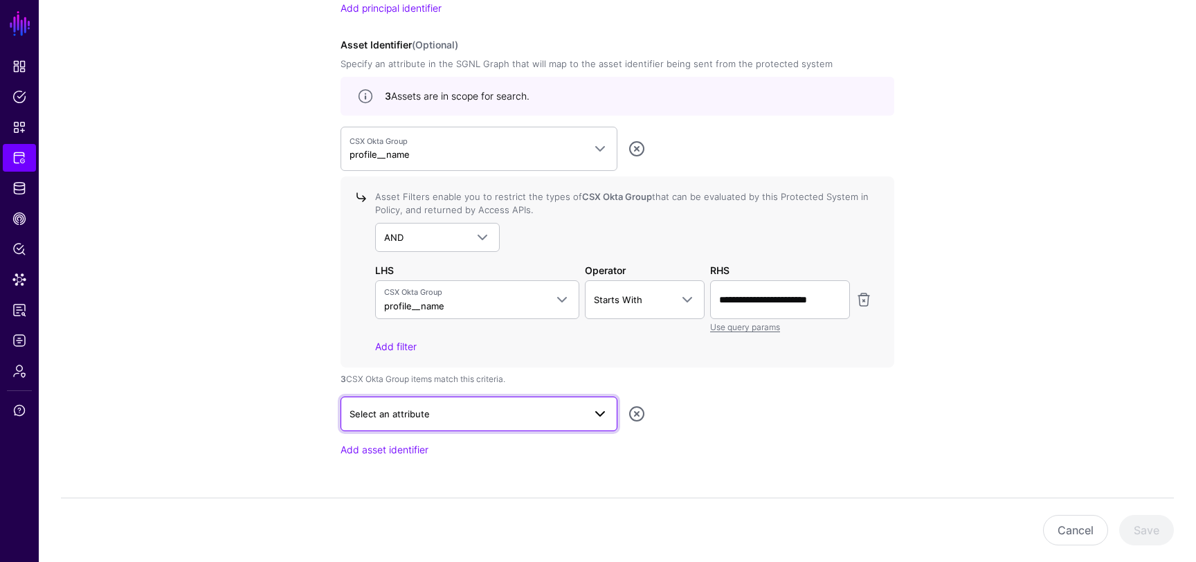
click at [504, 417] on span "Select an attribute" at bounding box center [466, 413] width 234 height 15
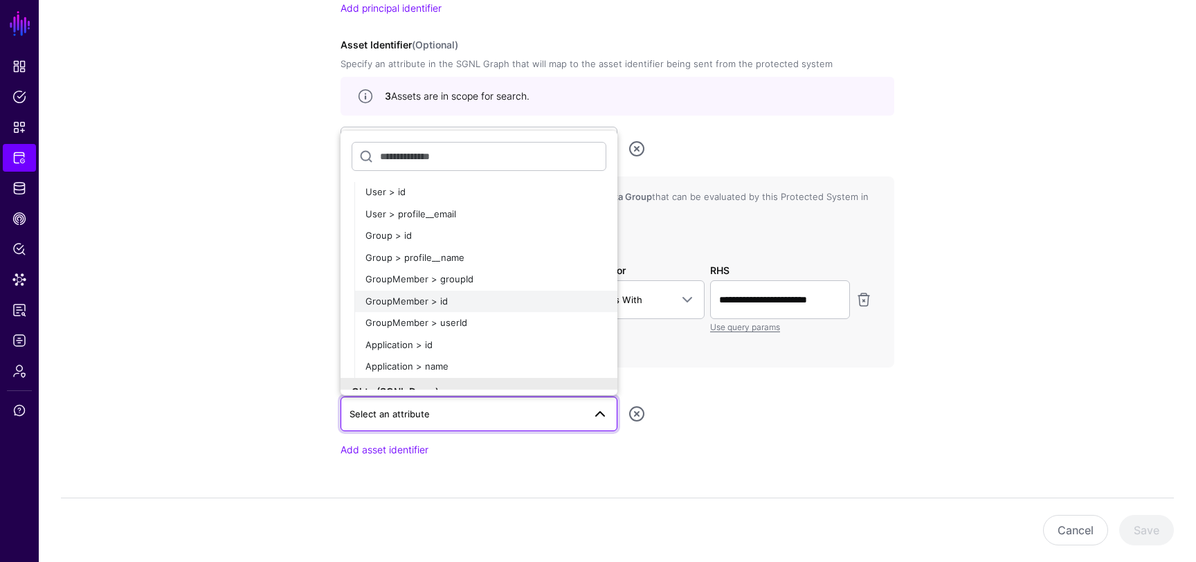
scroll to position [86, 0]
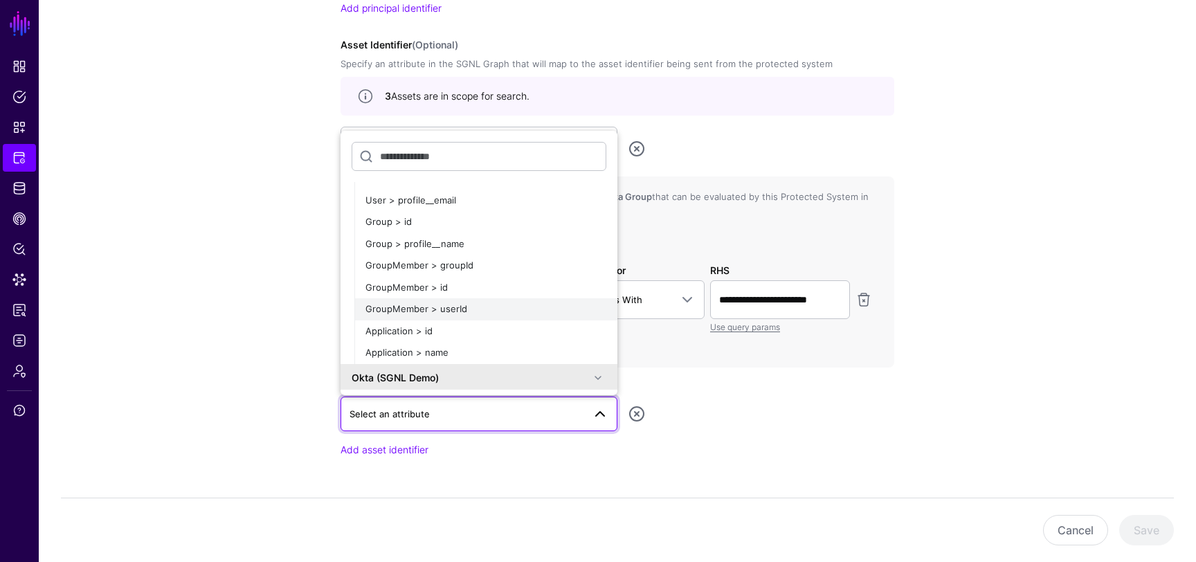
click at [489, 302] on div "GroupMember > userId" at bounding box center [485, 309] width 241 height 14
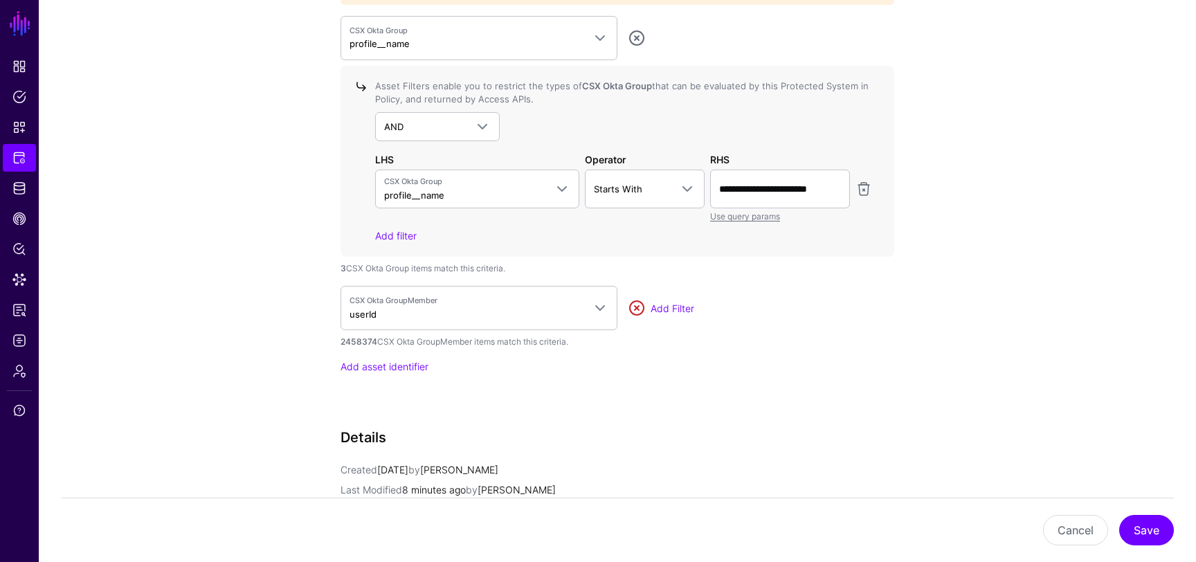
scroll to position [1520, 0]
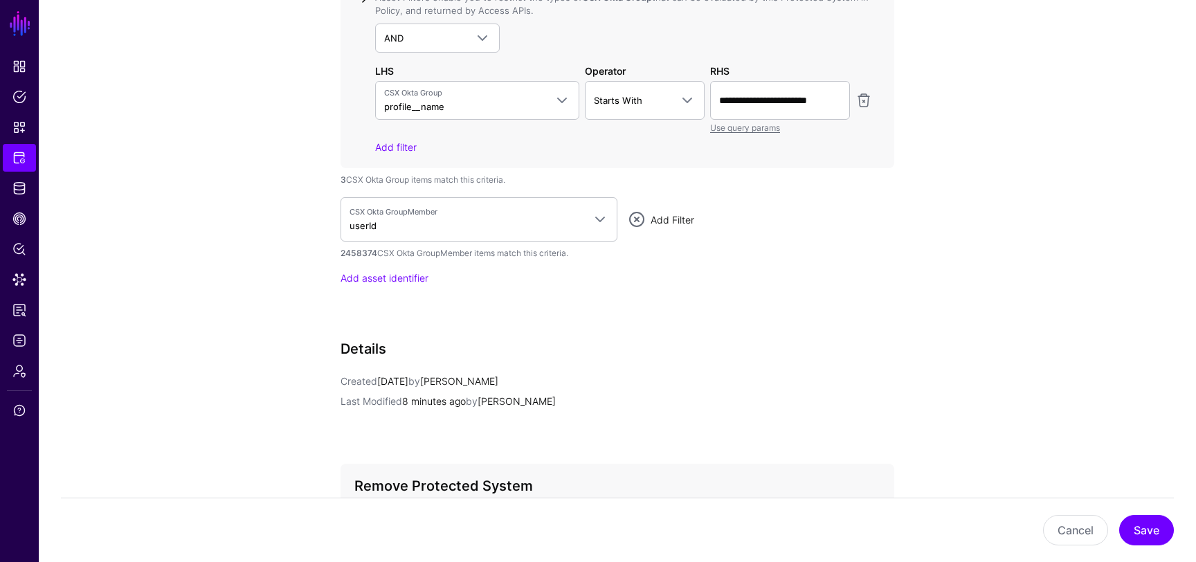
click at [681, 218] on link "Add Filter" at bounding box center [672, 220] width 44 height 12
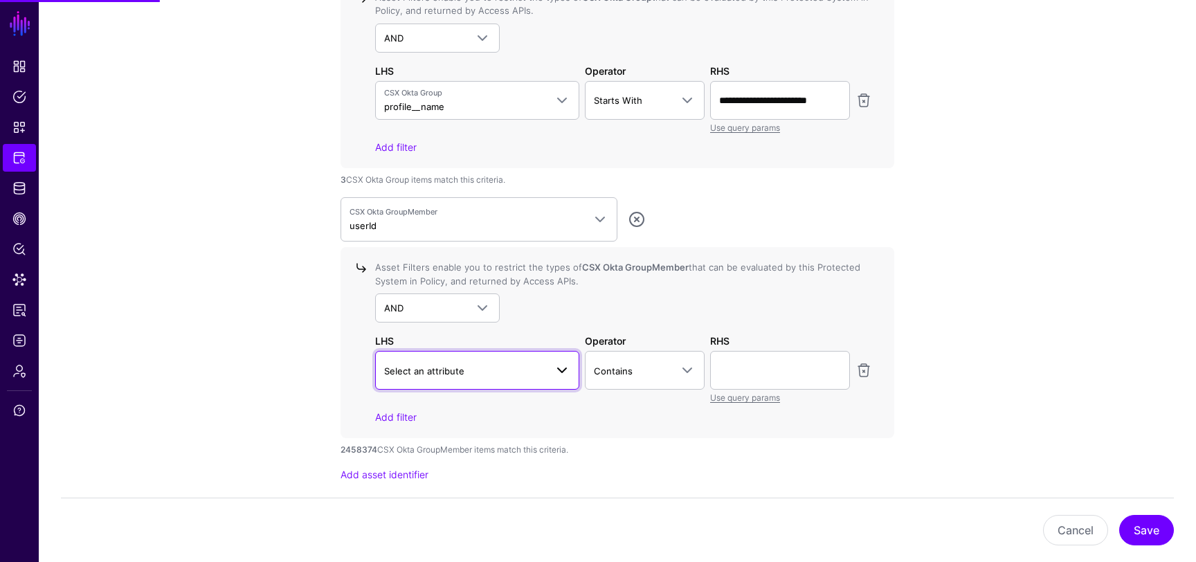
click at [564, 372] on span at bounding box center [562, 370] width 17 height 17
click at [520, 444] on div "userId" at bounding box center [477, 451] width 182 height 14
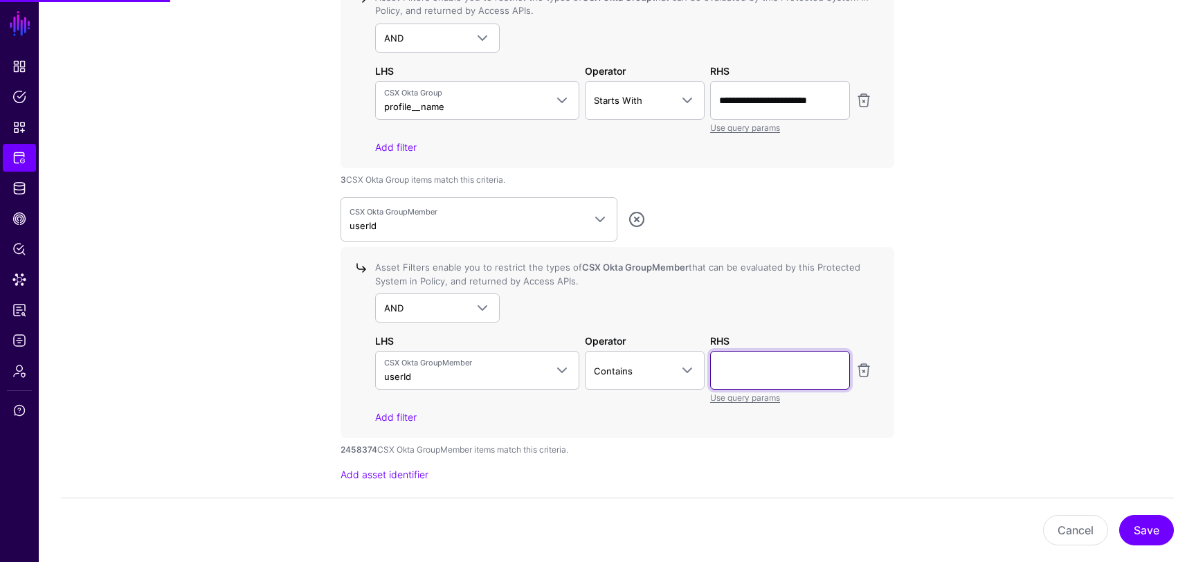
click at [740, 368] on input "text" at bounding box center [780, 370] width 140 height 39
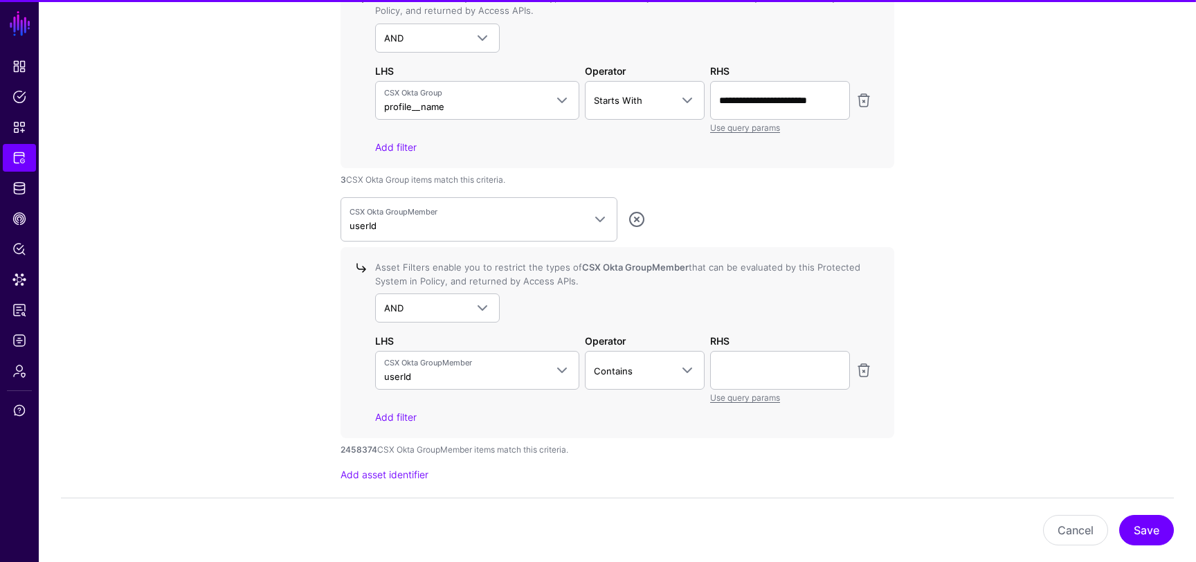
click at [784, 316] on div "AND AND NOT OR" at bounding box center [623, 307] width 497 height 29
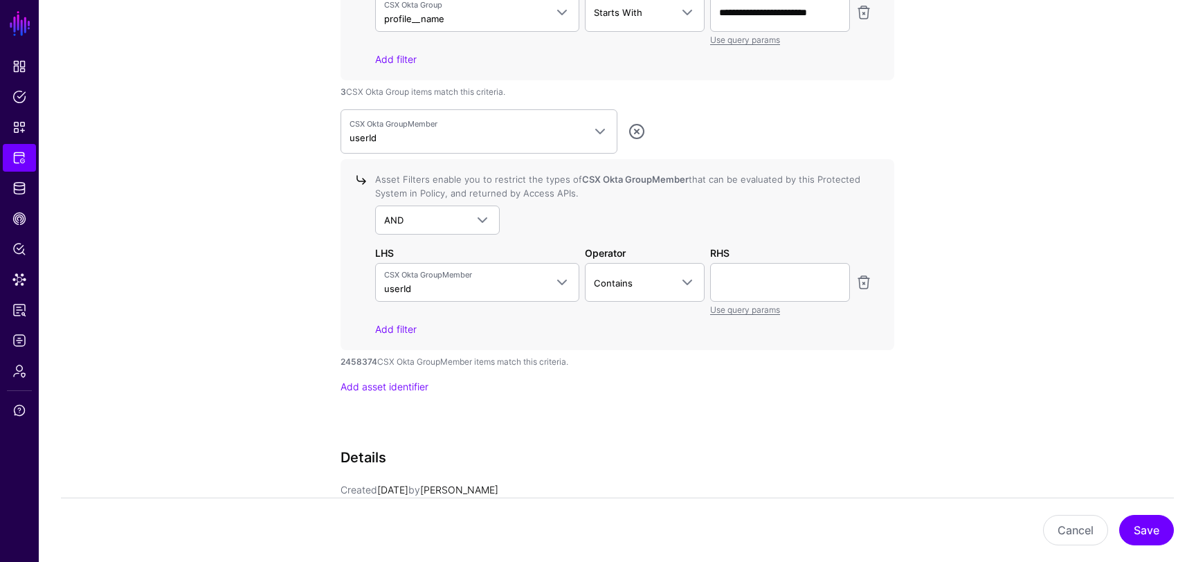
scroll to position [1614, 0]
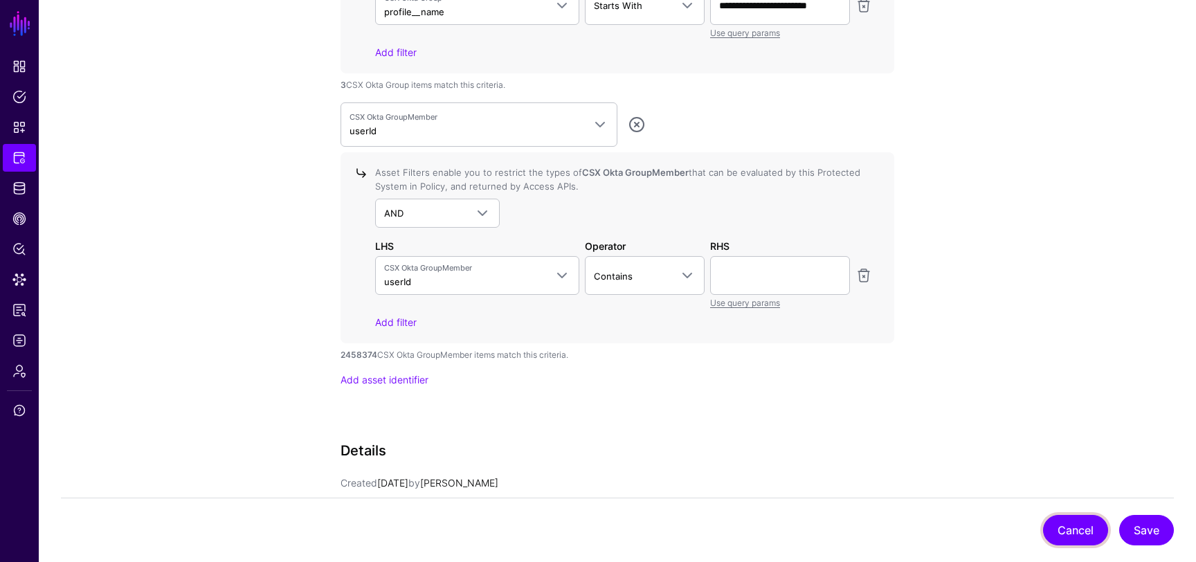
click at [1077, 536] on button "Cancel" at bounding box center [1075, 530] width 65 height 30
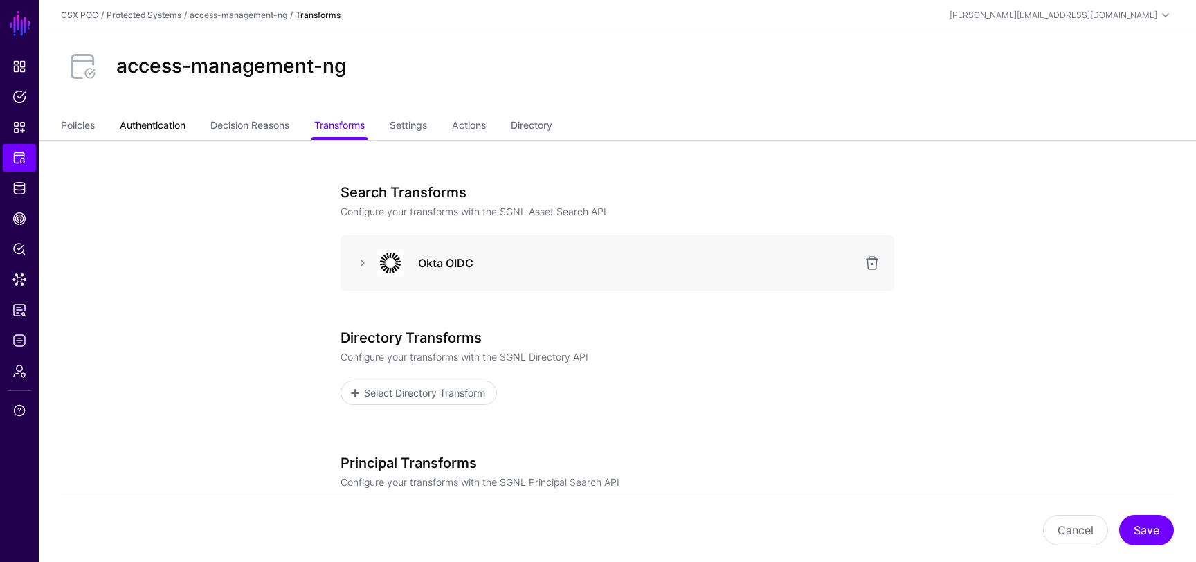
click at [160, 132] on link "Authentication" at bounding box center [153, 126] width 66 height 26
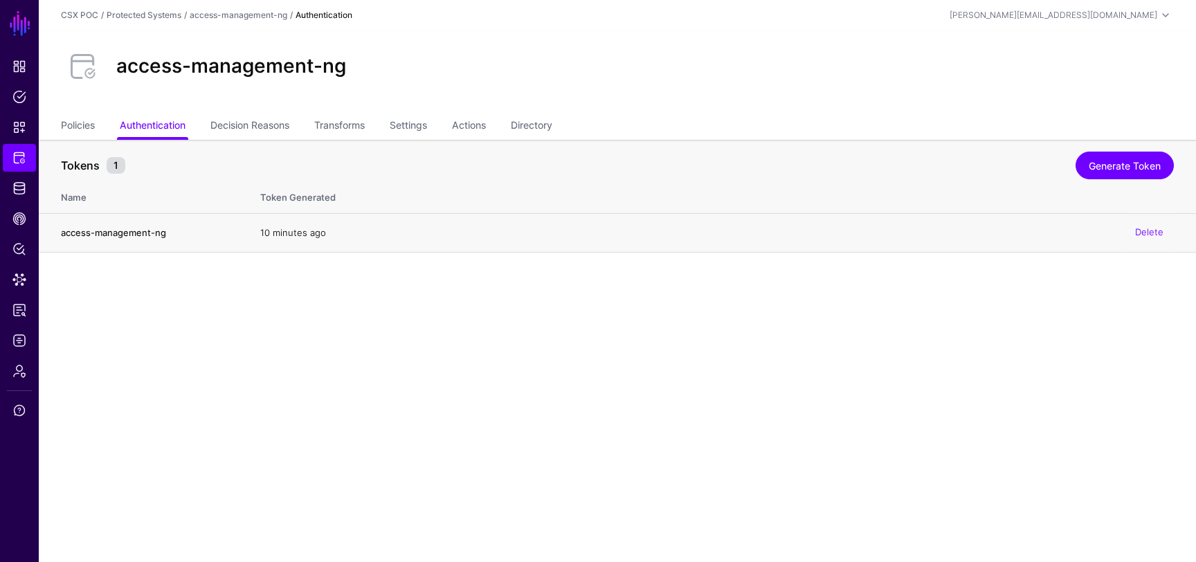
click at [147, 233] on h4 "access-management-ng" at bounding box center [147, 232] width 172 height 12
click at [19, 381] on link "Admin" at bounding box center [19, 371] width 33 height 28
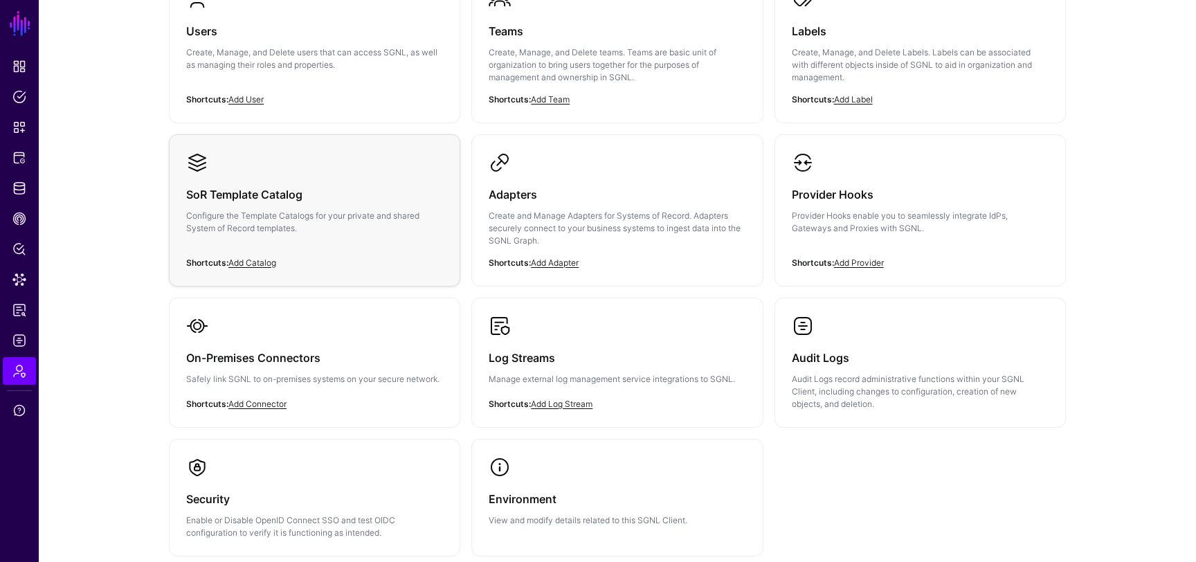
scroll to position [189, 0]
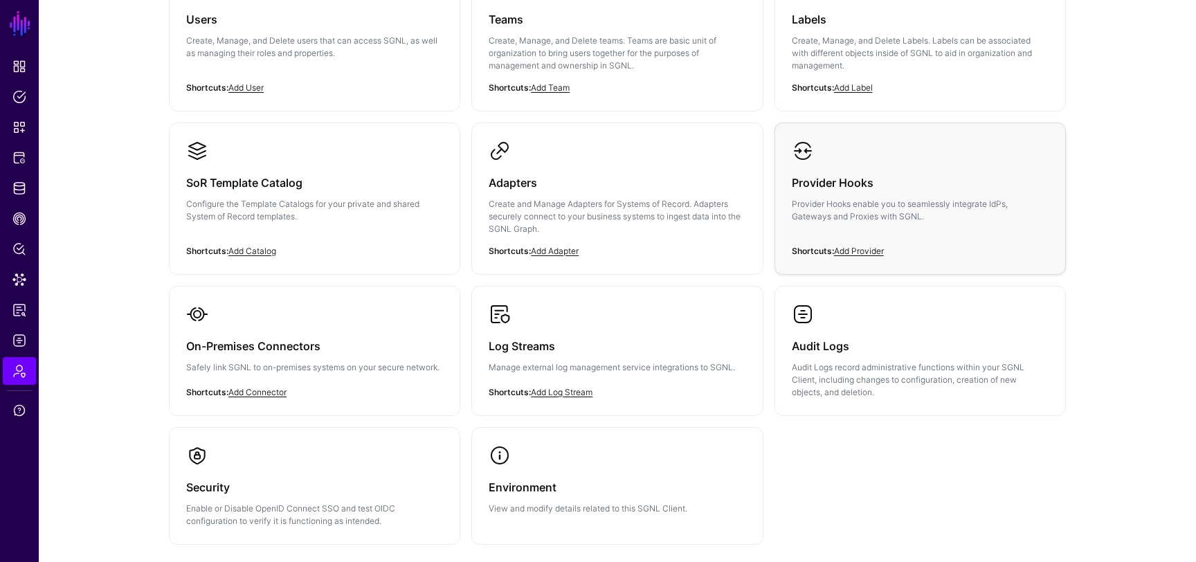
click at [885, 196] on div "Provider Hooks Provider Hooks enable you to seamlessly integrate IdPs, Gateways…" at bounding box center [920, 203] width 257 height 83
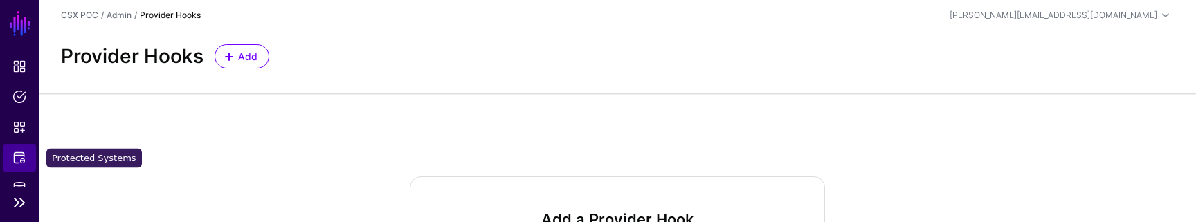
click at [20, 160] on span "Protected Systems" at bounding box center [19, 158] width 14 height 14
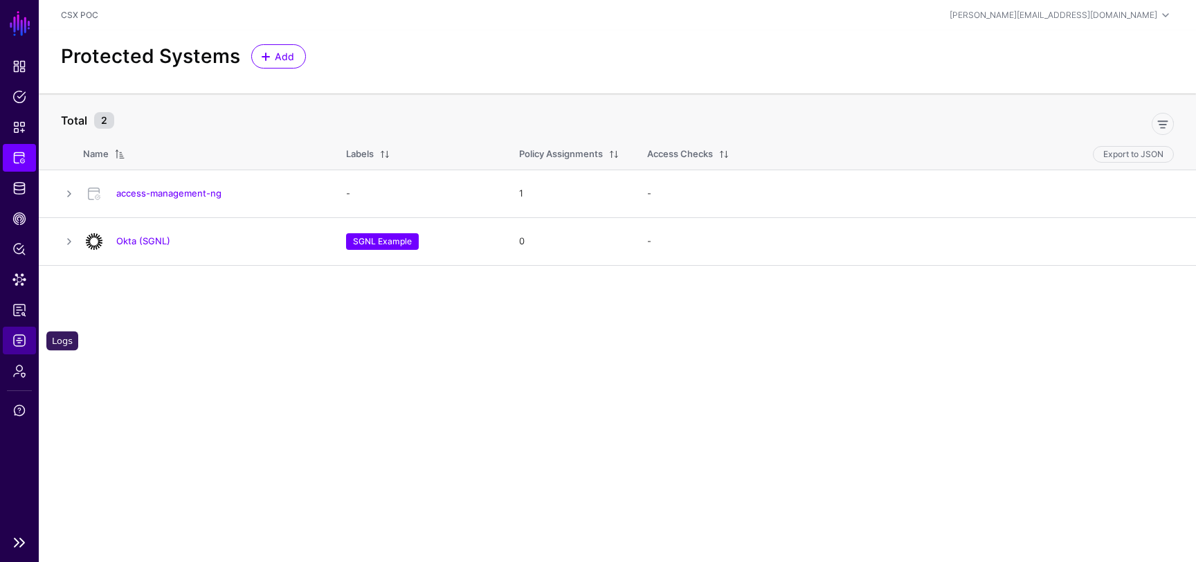
click at [17, 344] on span "Logs" at bounding box center [19, 341] width 14 height 14
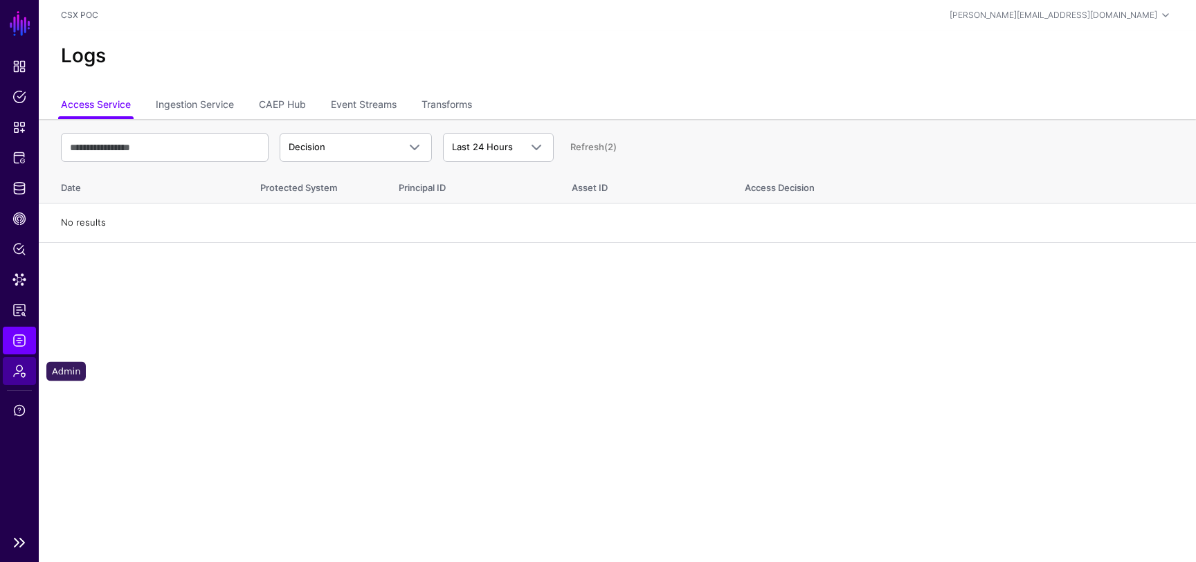
click at [21, 379] on link "Admin" at bounding box center [19, 371] width 33 height 28
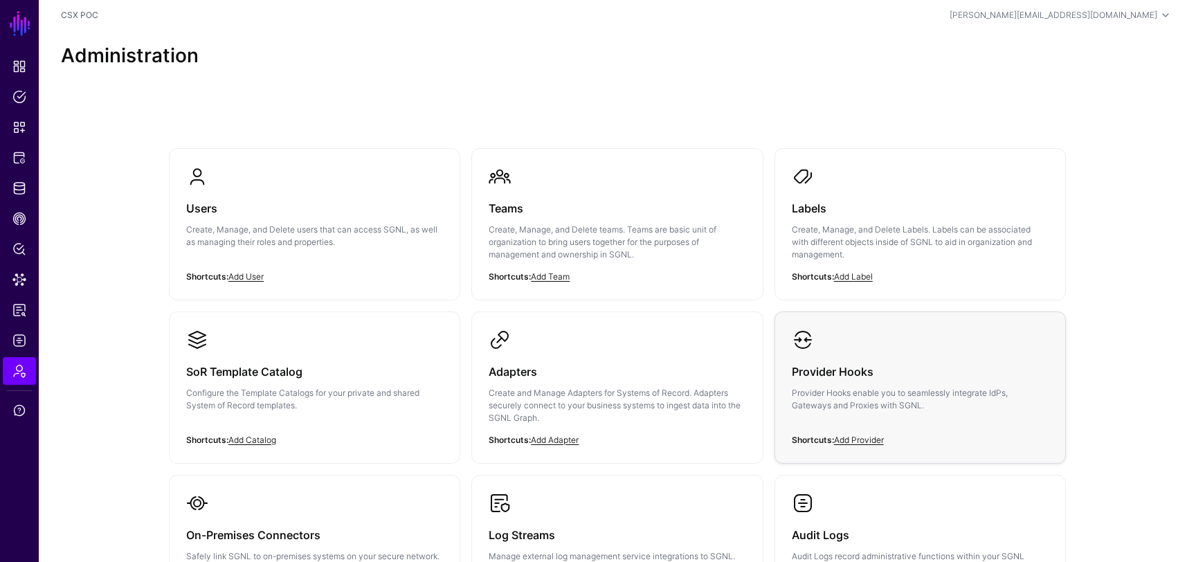
click at [829, 370] on h3 "Provider Hooks" at bounding box center [920, 371] width 257 height 19
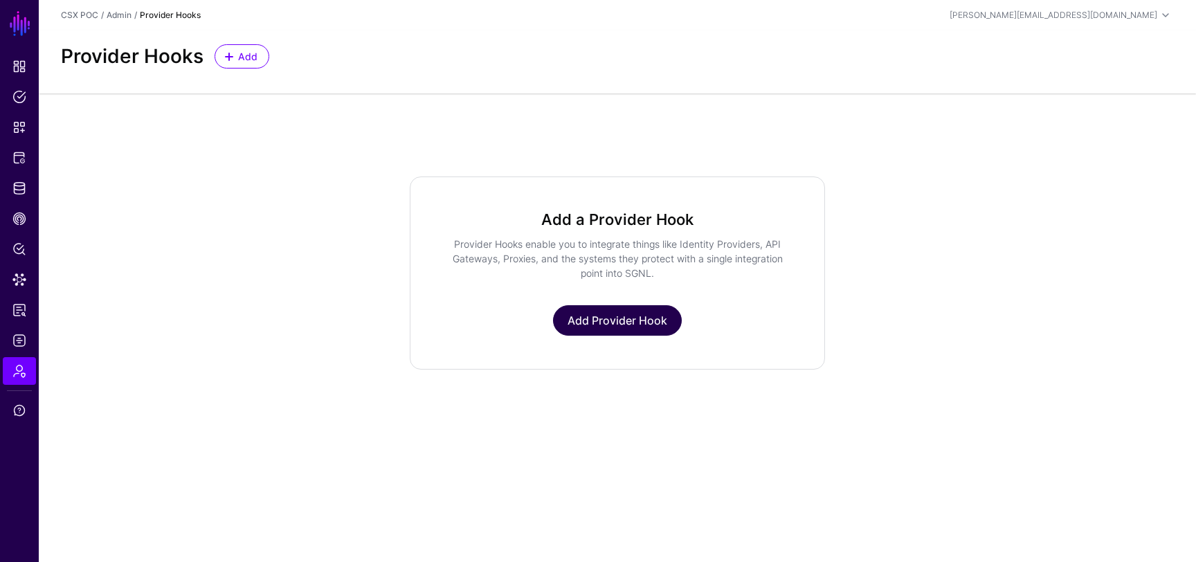
click at [572, 331] on link "Add Provider Hook" at bounding box center [617, 320] width 129 height 30
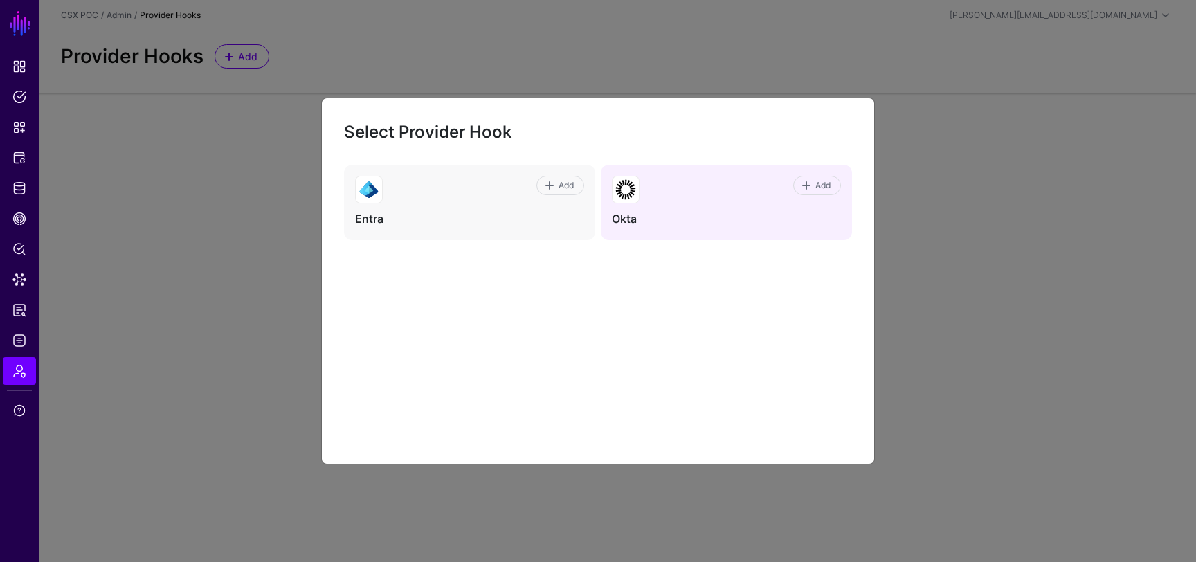
click at [617, 214] on h4 "Okta" at bounding box center [726, 219] width 229 height 15
click at [815, 188] on span "Add" at bounding box center [823, 185] width 19 height 12
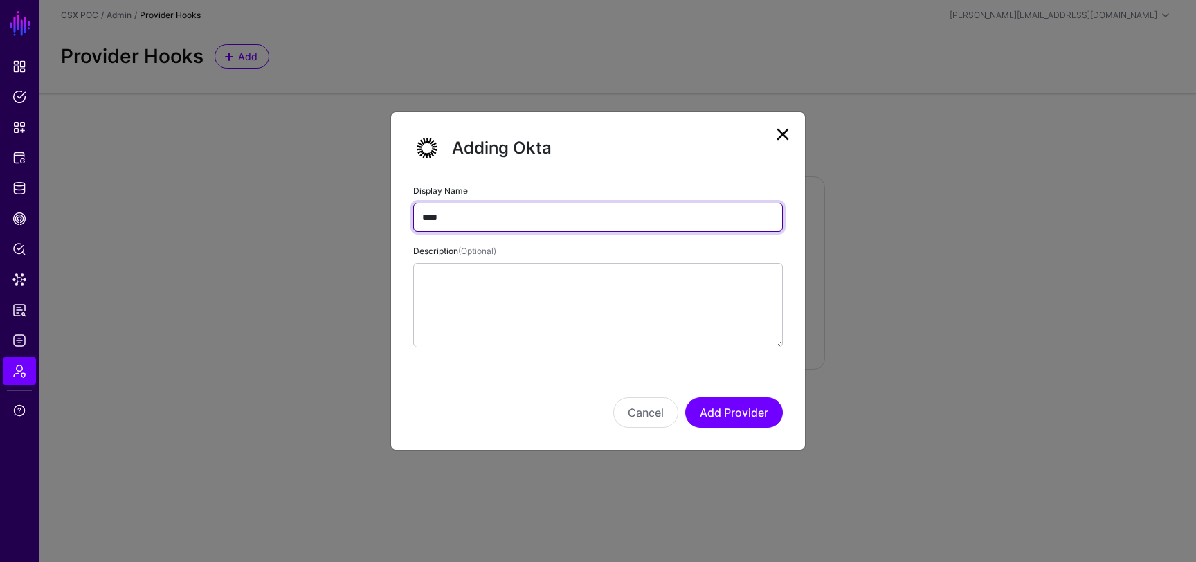
click at [423, 219] on input "****" at bounding box center [597, 217] width 369 height 29
click at [537, 217] on input "********" at bounding box center [597, 217] width 369 height 29
drag, startPoint x: 470, startPoint y: 219, endPoint x: 687, endPoint y: 228, distance: 217.5
click at [680, 229] on input "**********" at bounding box center [597, 217] width 369 height 29
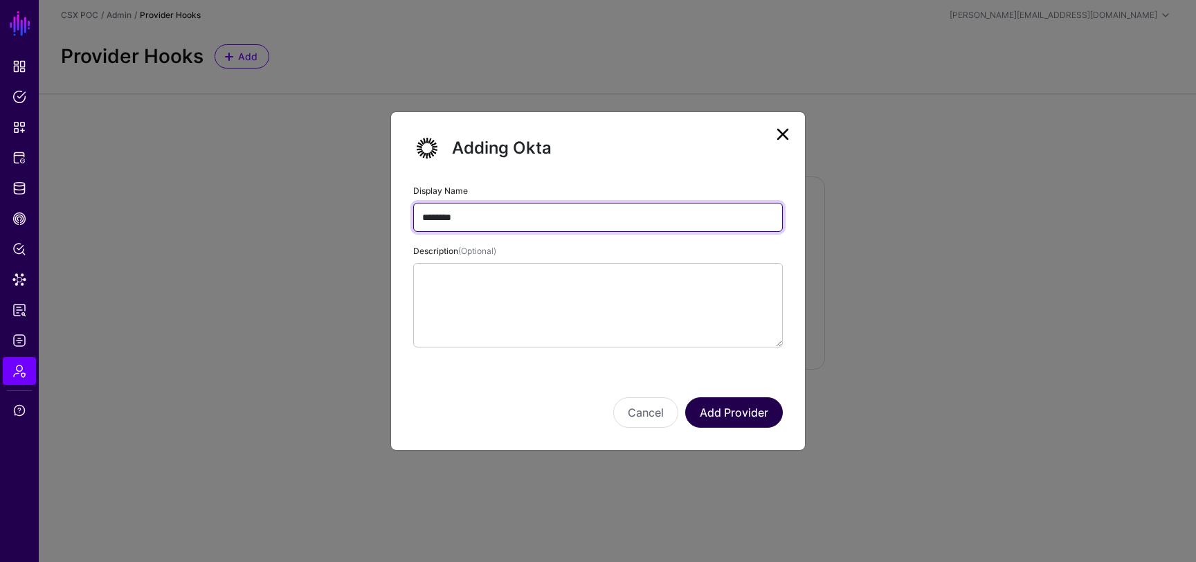
type input "********"
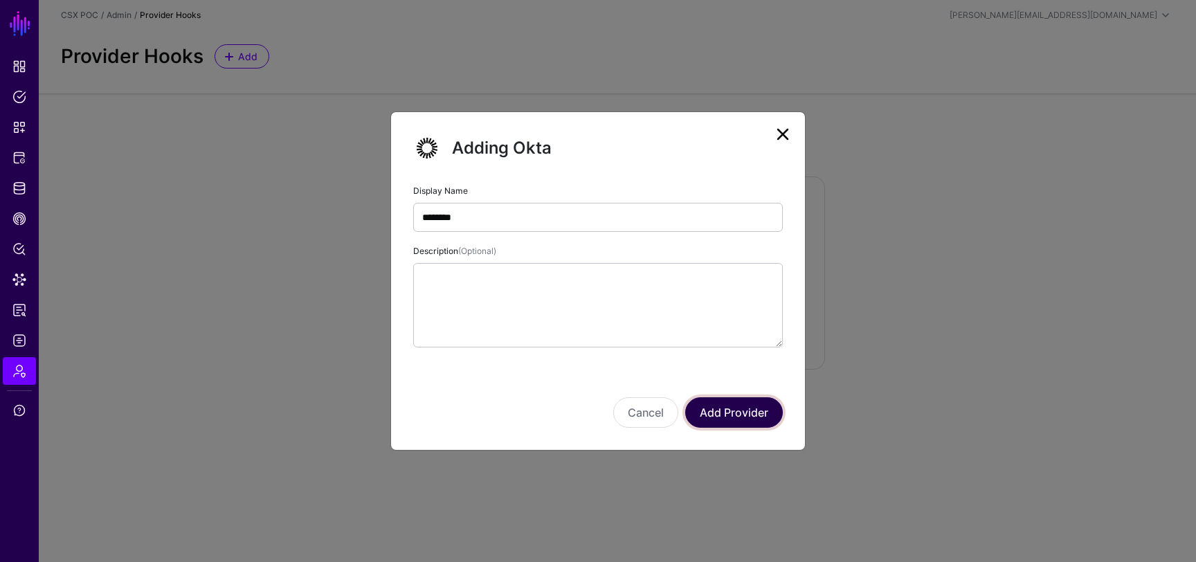
click at [747, 408] on button "Add Provider" at bounding box center [734, 412] width 98 height 30
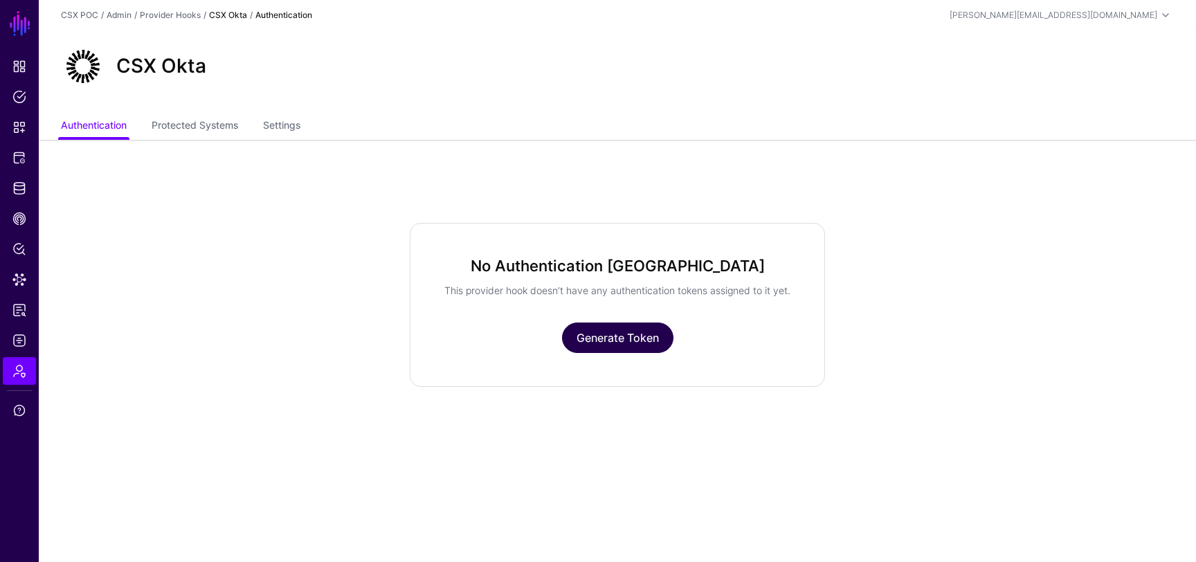
click at [648, 353] on link "Generate Token" at bounding box center [617, 337] width 111 height 30
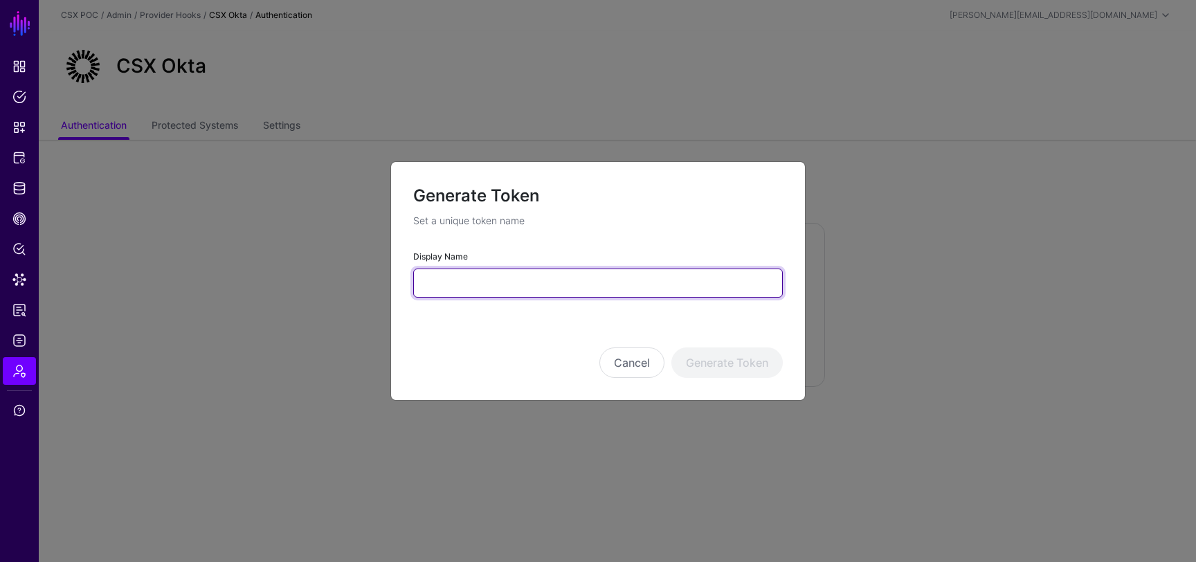
click at [554, 286] on input "Display Name" at bounding box center [597, 282] width 369 height 29
type input "********"
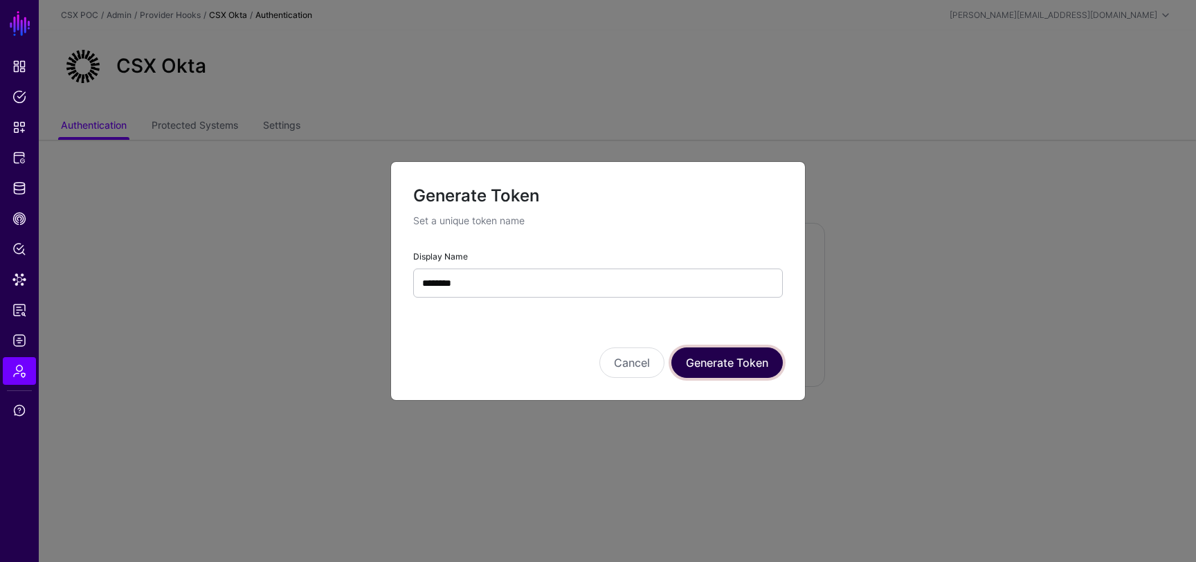
click at [704, 358] on button "Generate Token" at bounding box center [726, 362] width 111 height 30
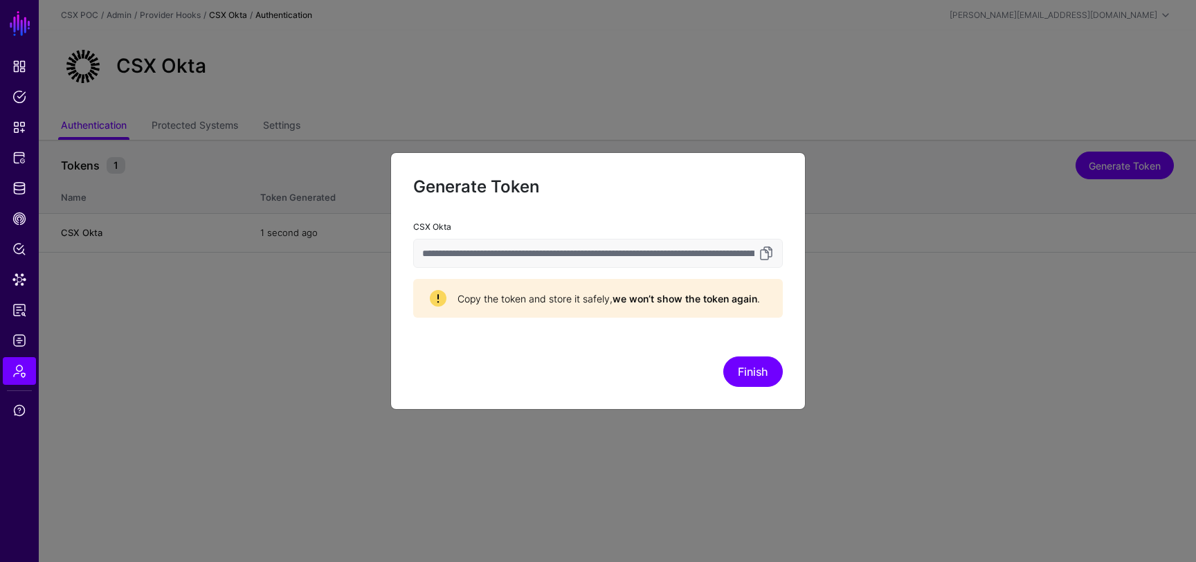
click at [603, 252] on input "**********" at bounding box center [597, 253] width 369 height 29
click at [767, 250] on link at bounding box center [766, 253] width 17 height 17
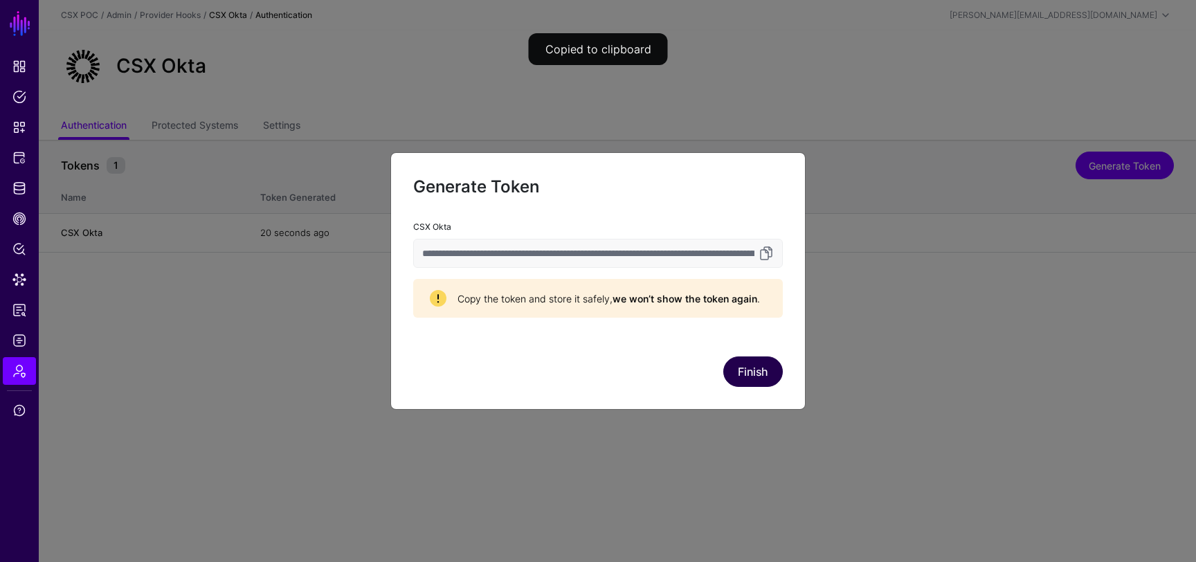
click at [727, 361] on div "Finish" at bounding box center [597, 371] width 369 height 30
click at [743, 367] on button "Finish" at bounding box center [753, 371] width 60 height 30
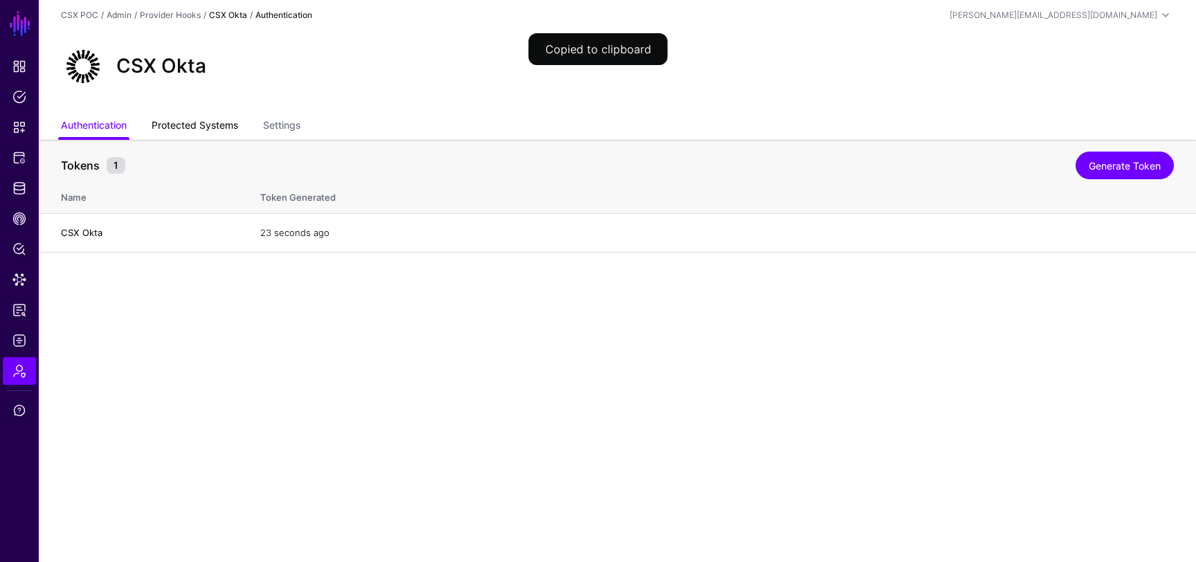
click at [200, 120] on link "Protected Systems" at bounding box center [195, 126] width 86 height 26
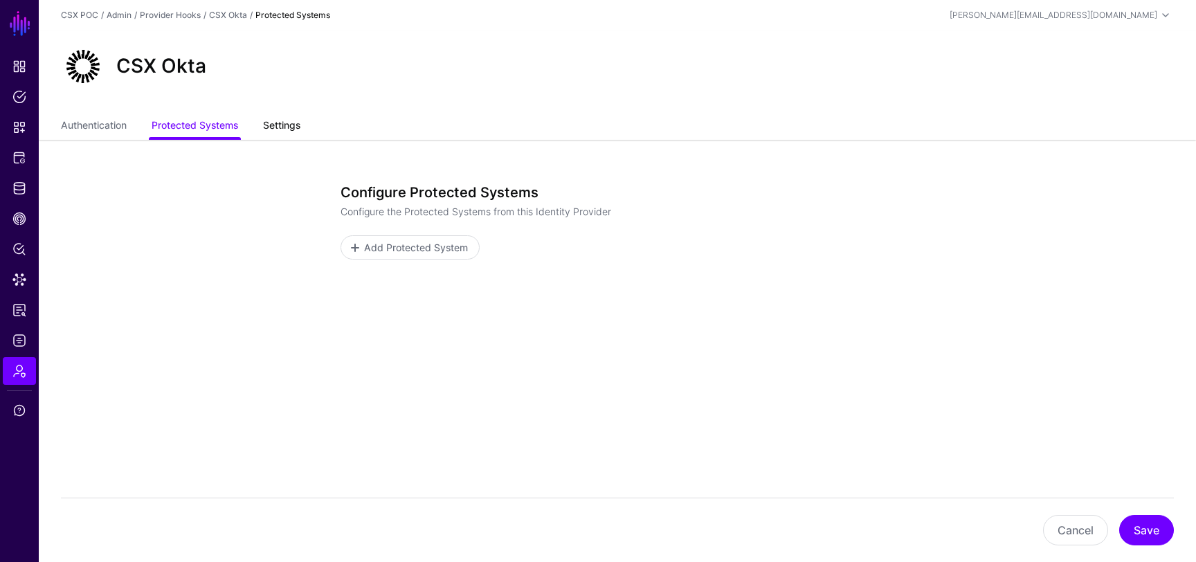
click at [289, 130] on link "Settings" at bounding box center [281, 126] width 37 height 26
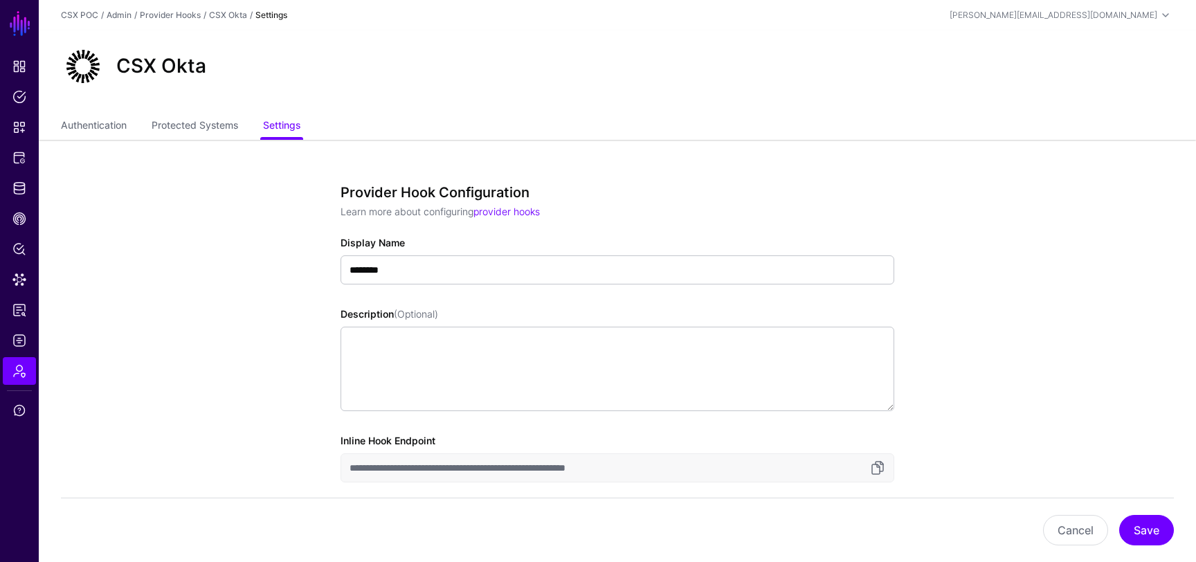
scroll to position [156, 0]
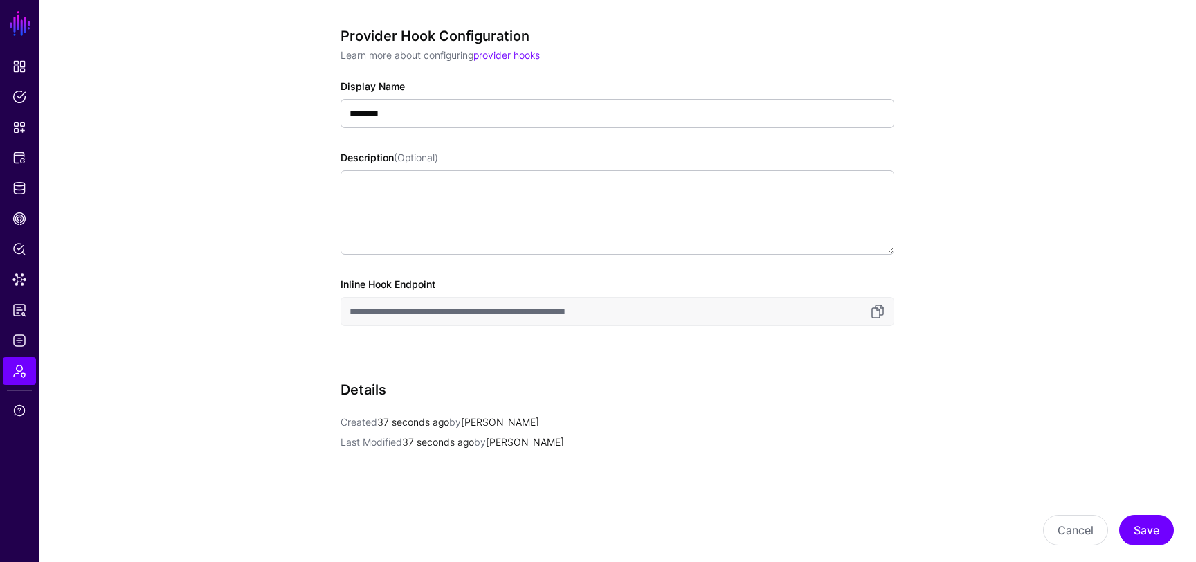
click at [492, 314] on input "**********" at bounding box center [617, 311] width 554 height 29
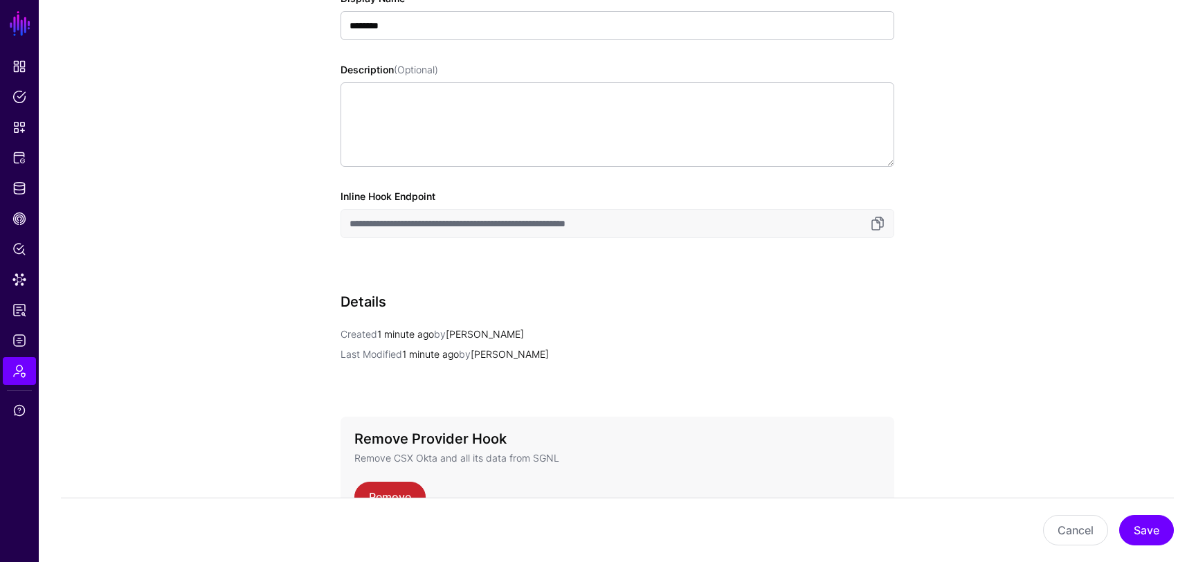
scroll to position [0, 0]
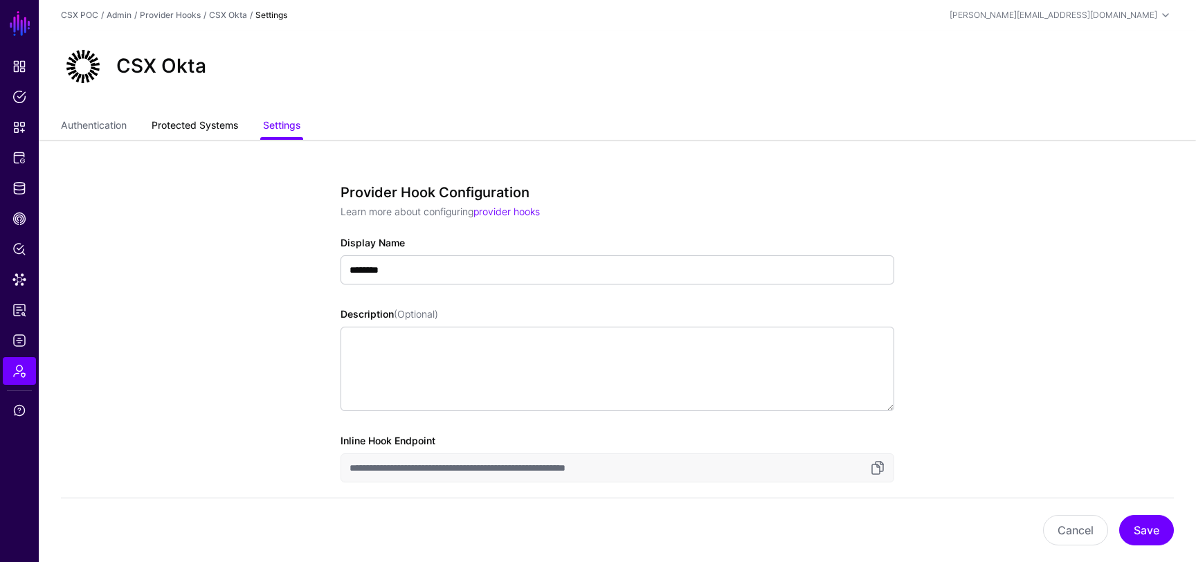
click at [196, 122] on link "Protected Systems" at bounding box center [195, 126] width 86 height 26
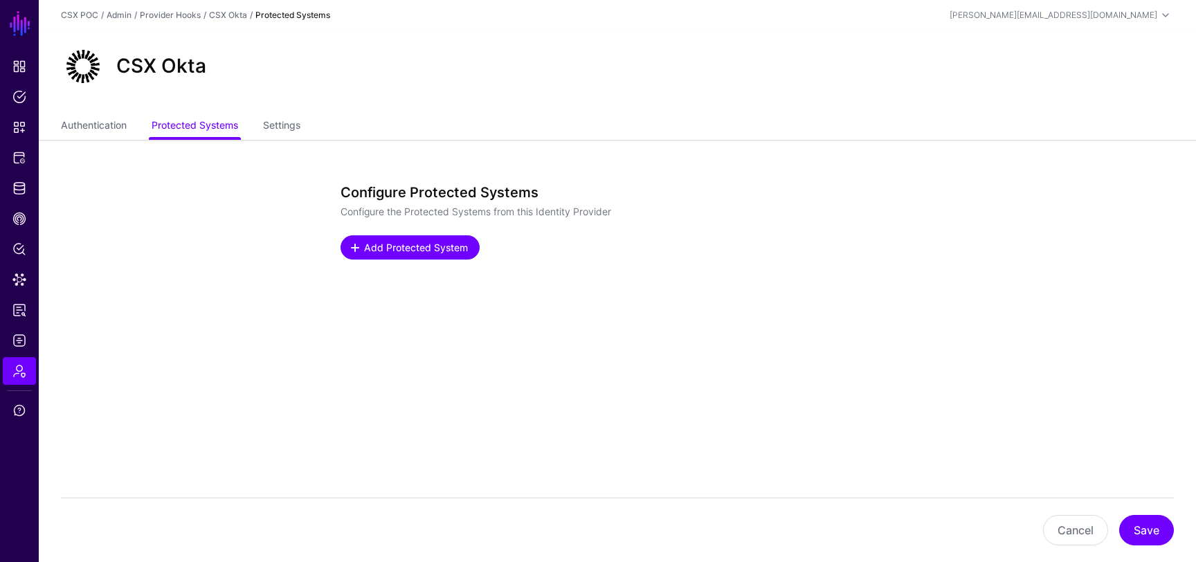
click at [446, 253] on span "Add Protected System" at bounding box center [416, 247] width 107 height 15
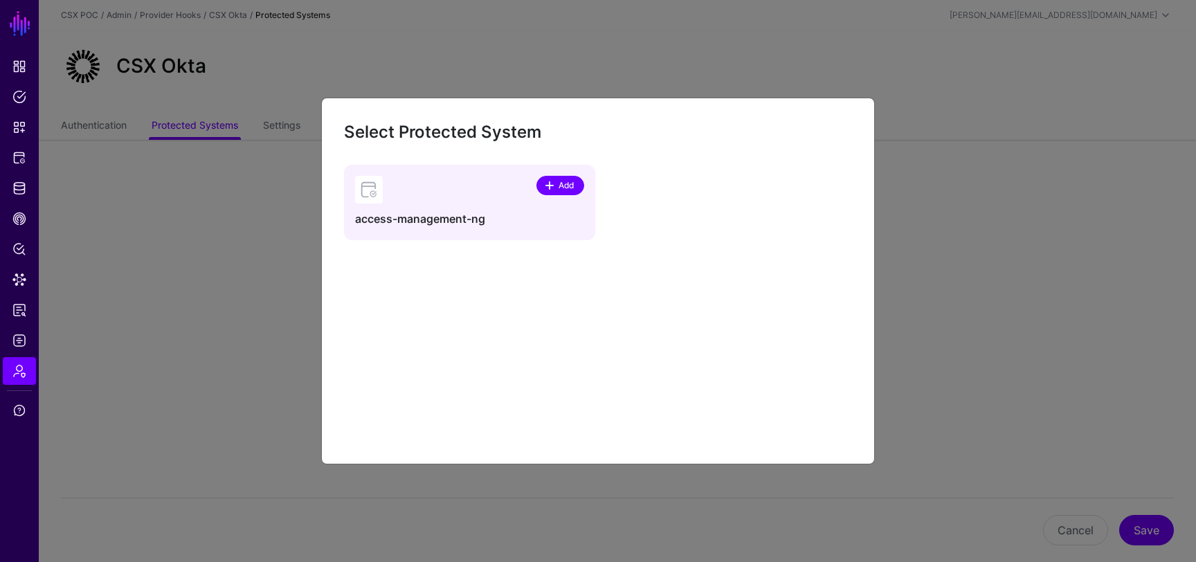
click at [555, 187] on span at bounding box center [551, 185] width 12 height 11
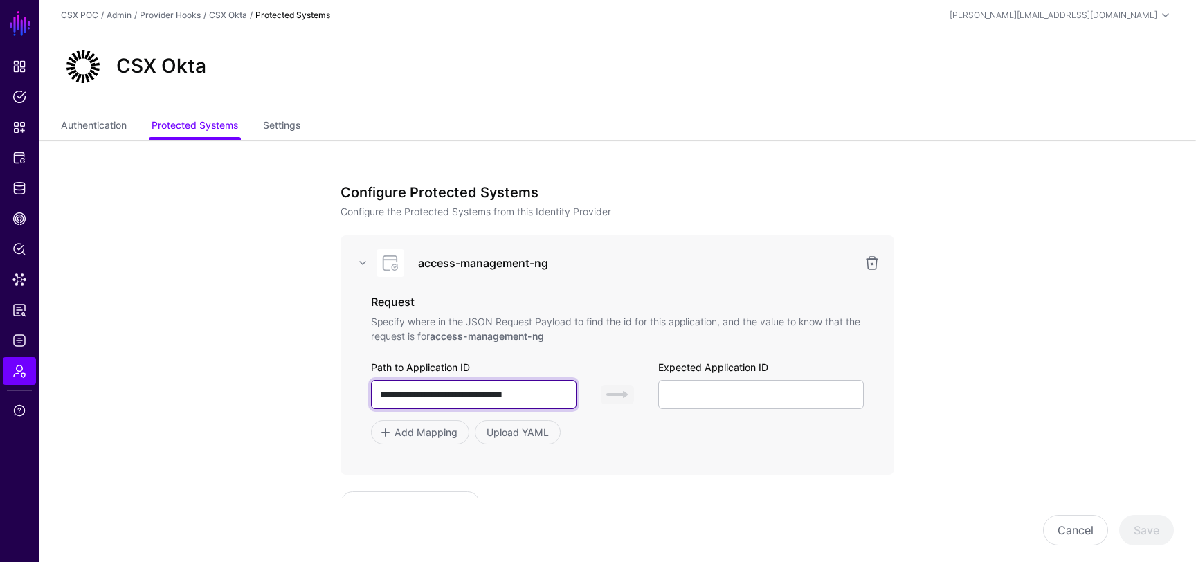
click at [491, 401] on input "**********" at bounding box center [474, 394] width 206 height 29
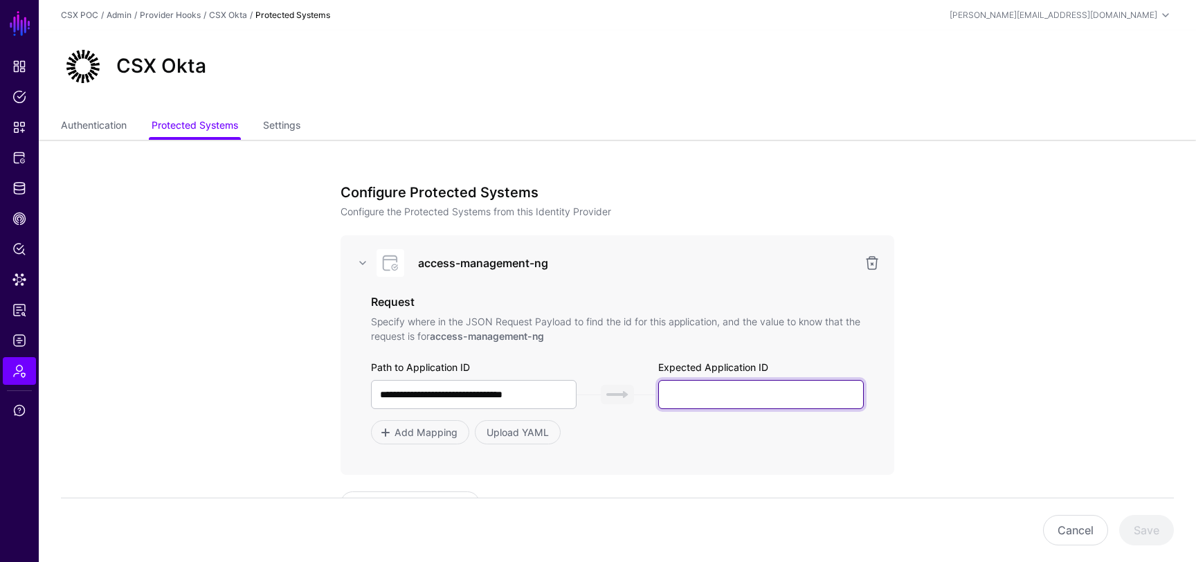
click at [697, 394] on input "text" at bounding box center [761, 394] width 206 height 29
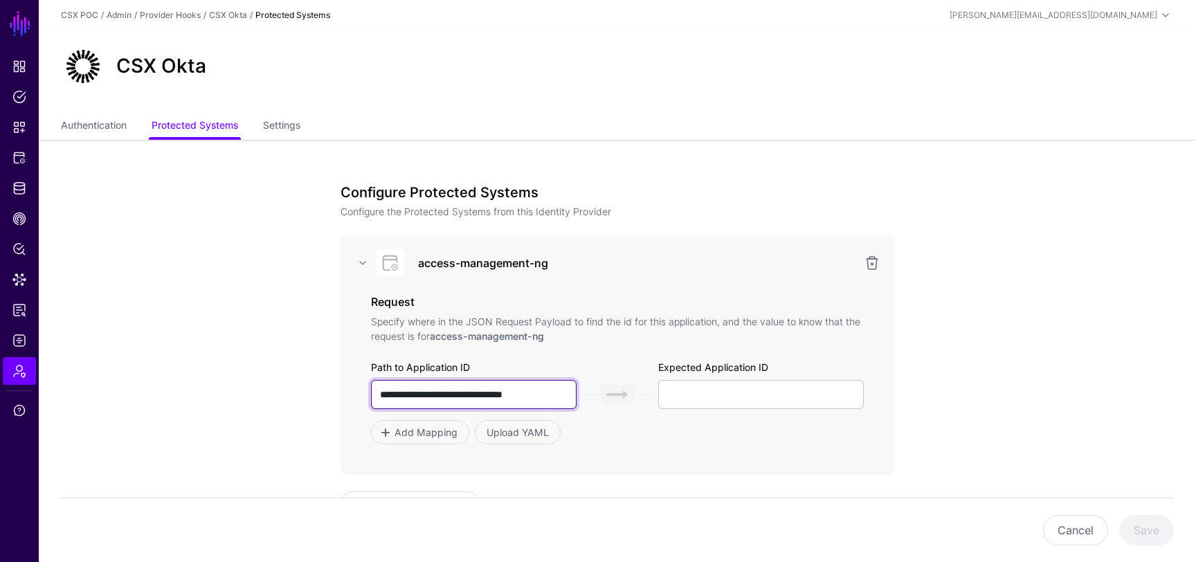
click at [507, 394] on input "**********" at bounding box center [474, 394] width 206 height 29
type input "**********"
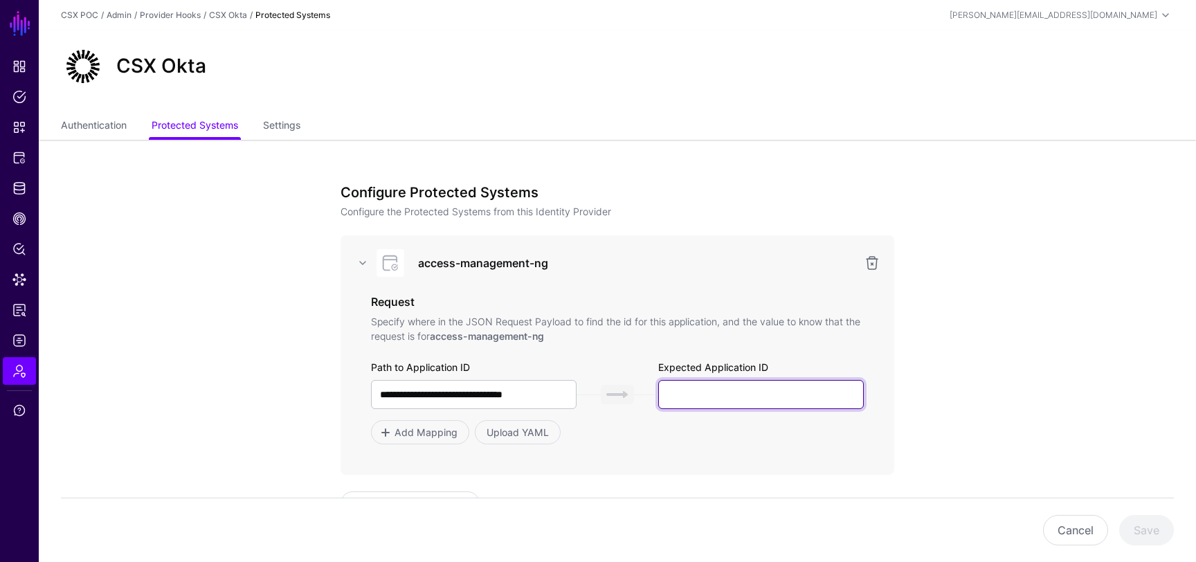
click at [711, 389] on input "text" at bounding box center [761, 394] width 206 height 29
paste input "**********"
type input "**********"
click at [731, 403] on input "**********" at bounding box center [761, 394] width 206 height 29
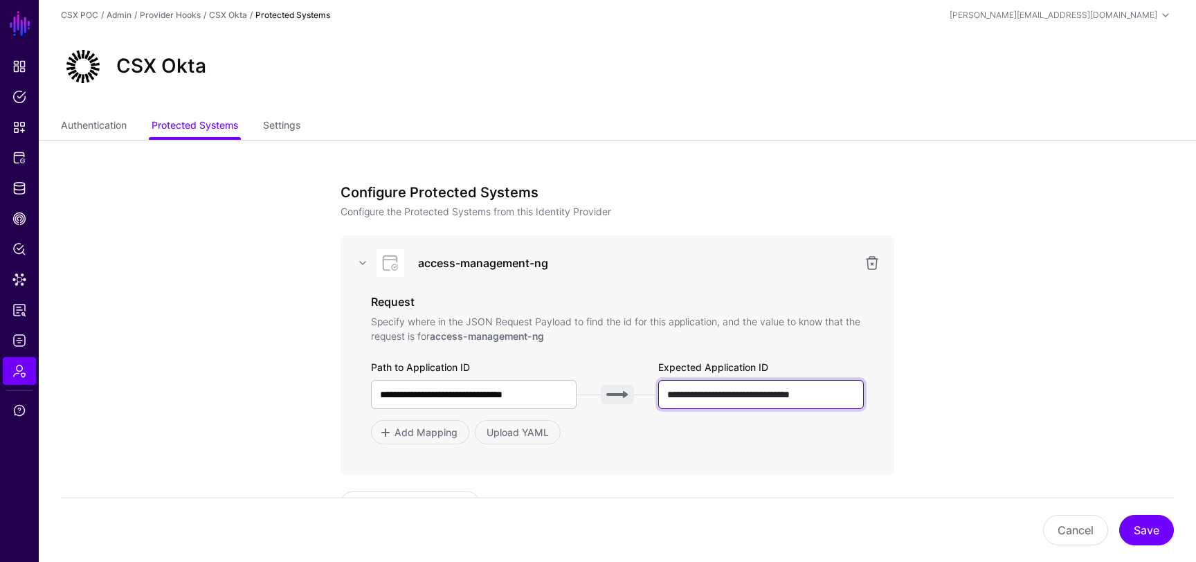
click at [731, 403] on input "**********" at bounding box center [761, 394] width 206 height 29
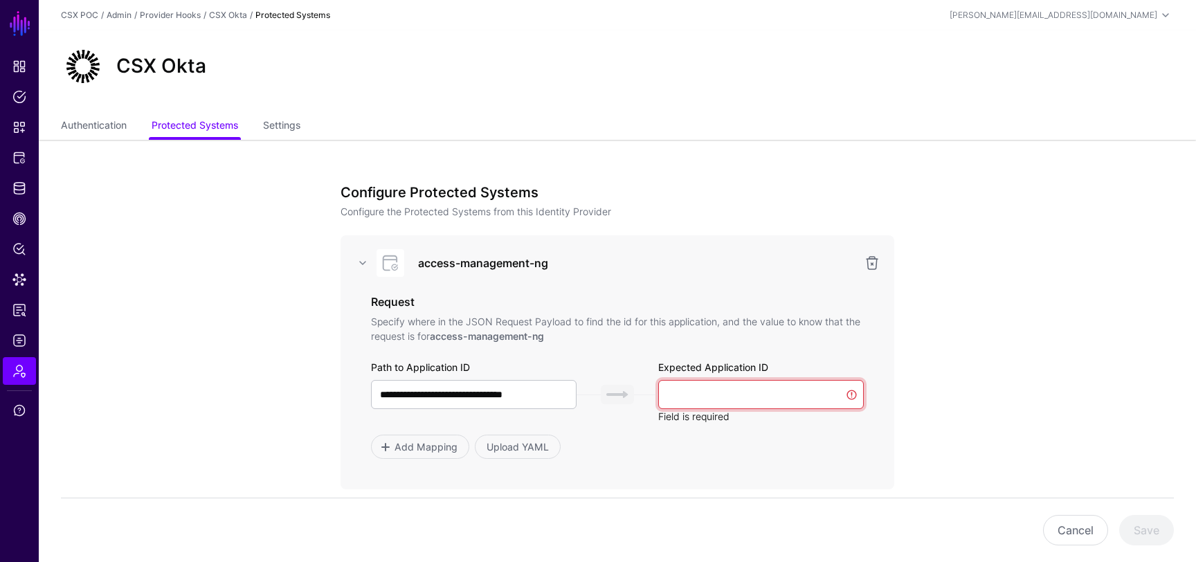
paste input "**********"
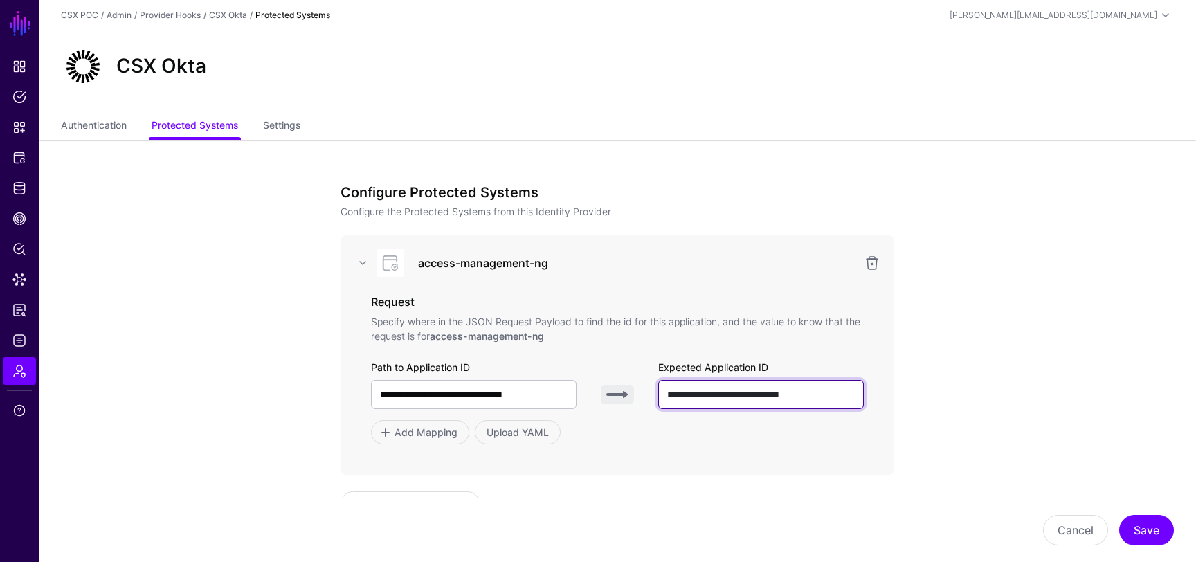
type input "**********"
click at [960, 376] on app-admin-providers-item-integrations "**********" at bounding box center [617, 422] width 1157 height 564
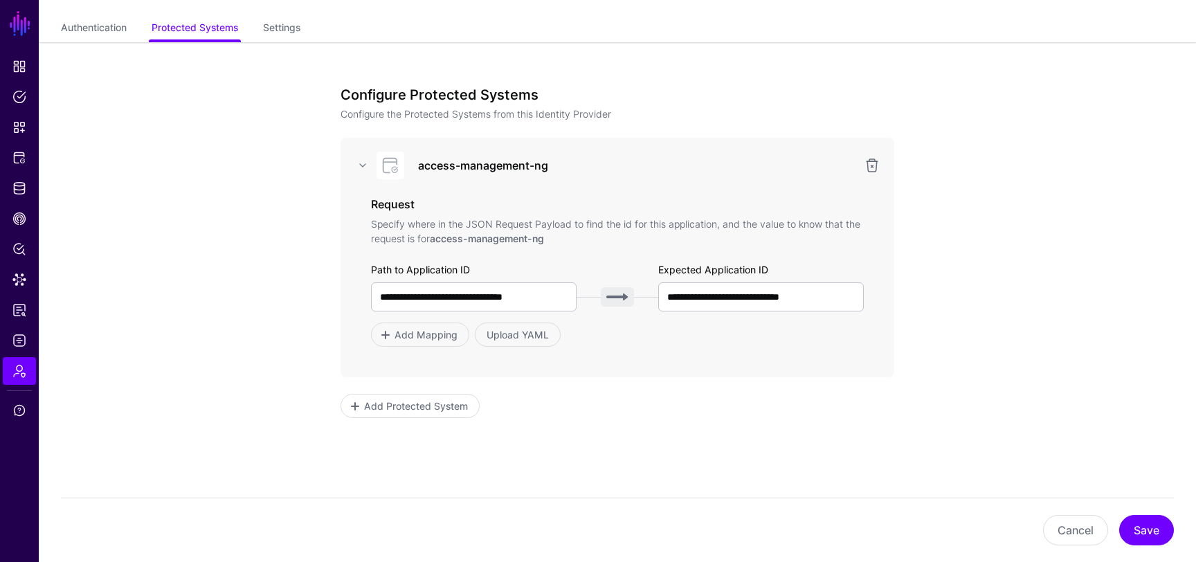
scroll to position [136, 0]
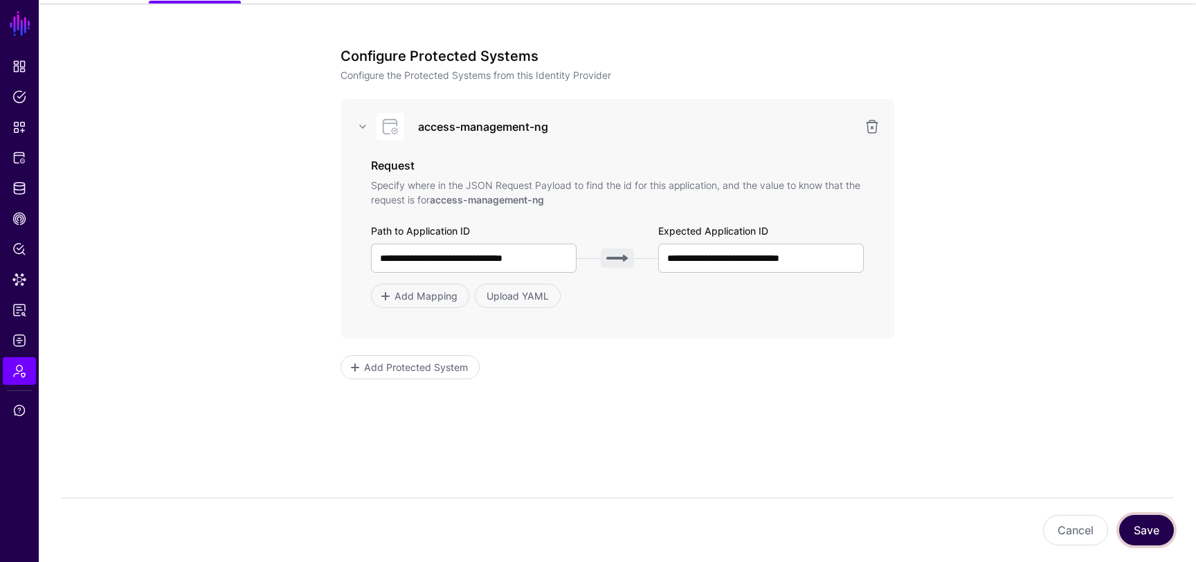
click at [1147, 531] on button "Save" at bounding box center [1146, 530] width 55 height 30
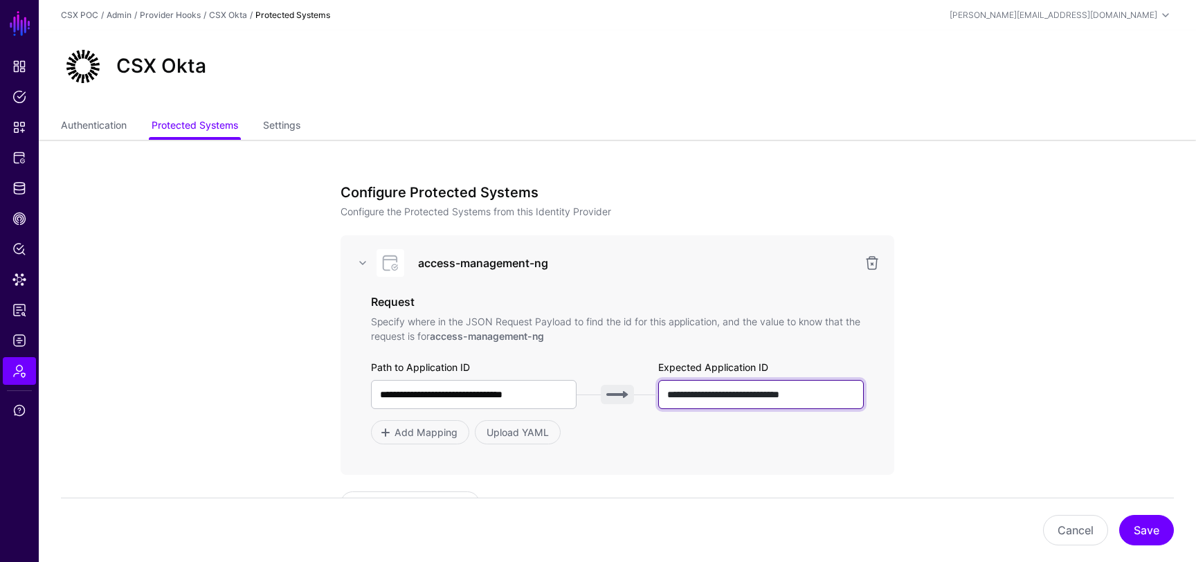
click at [724, 399] on input "**********" at bounding box center [761, 394] width 206 height 29
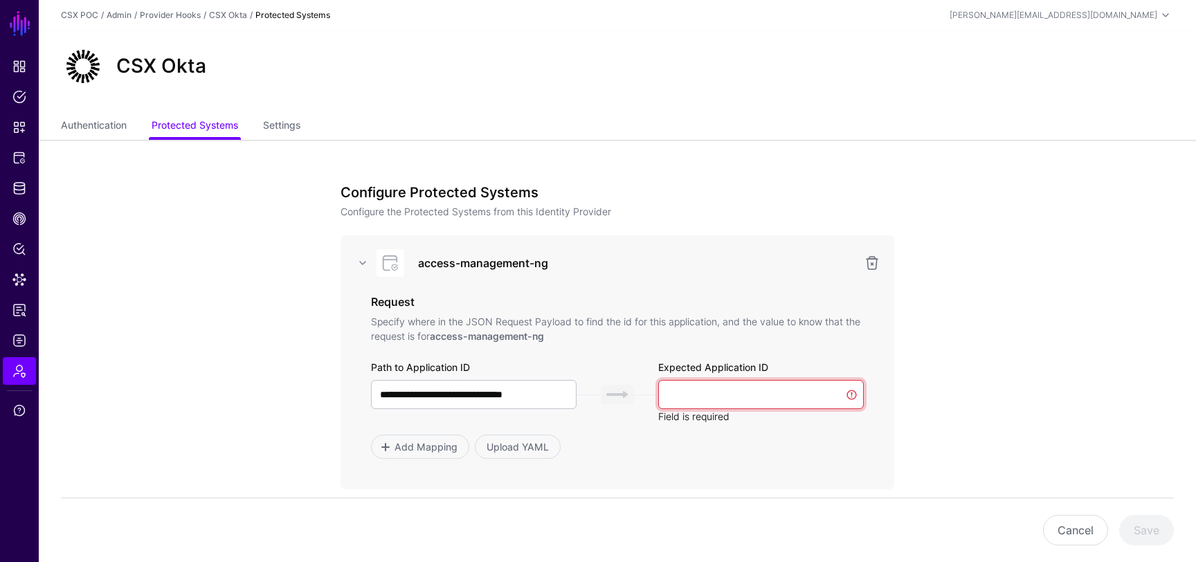
paste input "**********"
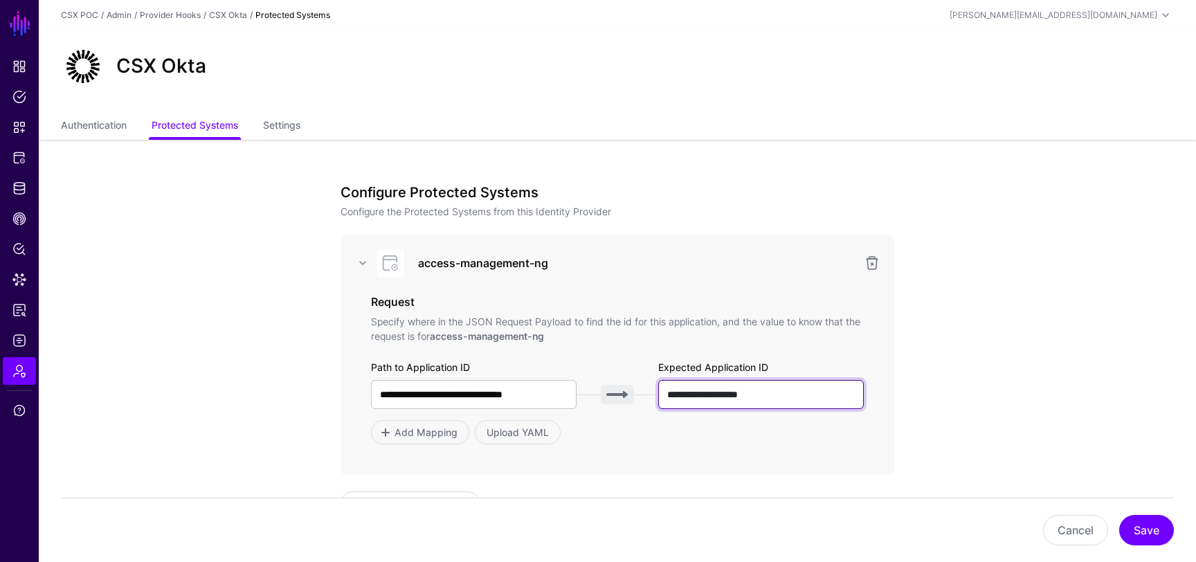
type input "**********"
click at [720, 448] on div "**********" at bounding box center [617, 354] width 554 height 239
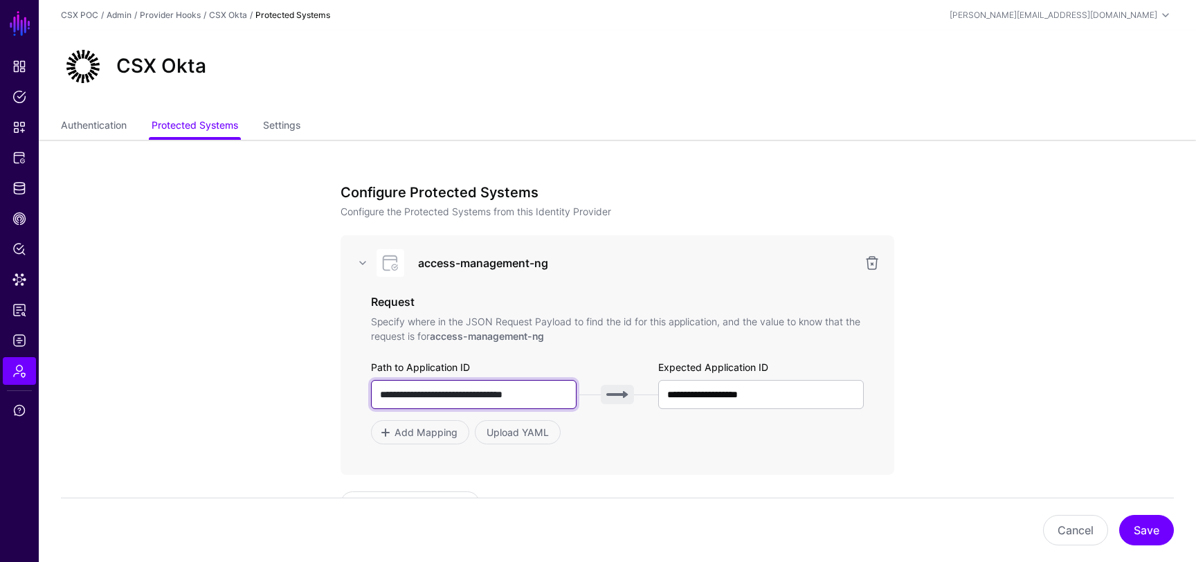
click at [429, 396] on input "**********" at bounding box center [474, 394] width 206 height 29
click at [434, 392] on input "**********" at bounding box center [474, 394] width 206 height 29
drag, startPoint x: 524, startPoint y: 396, endPoint x: 450, endPoint y: 398, distance: 73.4
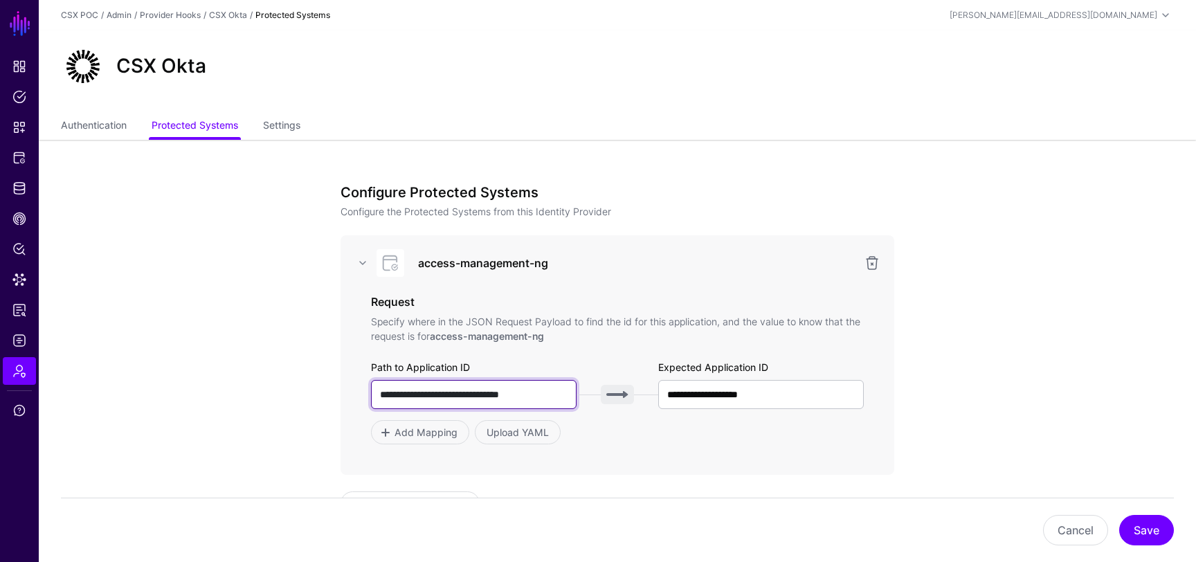
click at [450, 398] on input "**********" at bounding box center [474, 394] width 206 height 29
type input "**********"
click at [730, 472] on div "**********" at bounding box center [617, 354] width 554 height 239
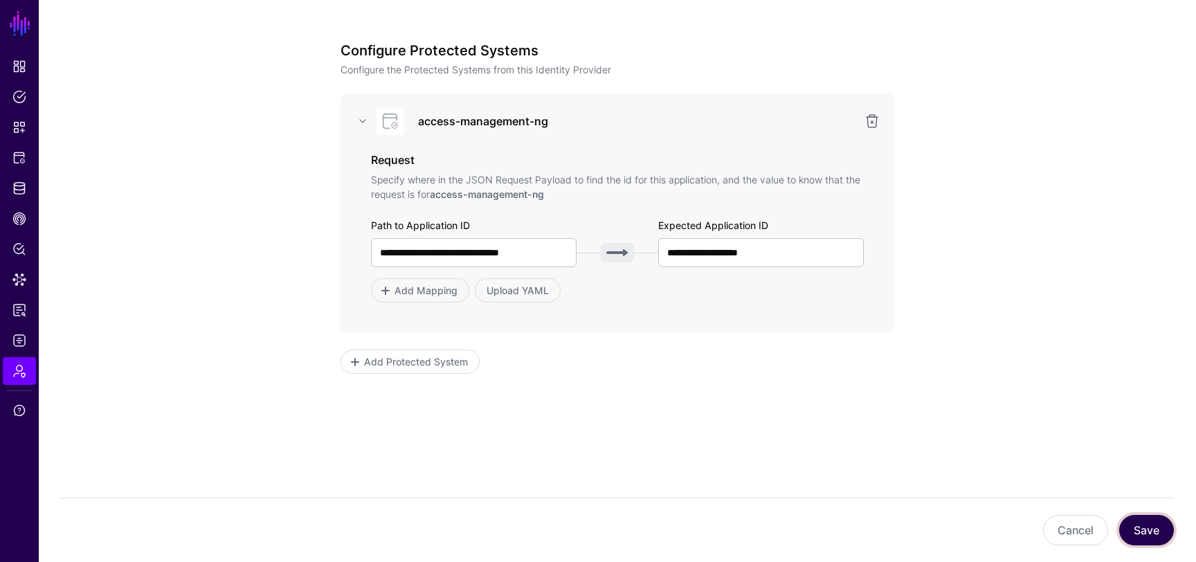
click at [1134, 528] on button "Save" at bounding box center [1146, 530] width 55 height 30
click at [1140, 531] on button "Save" at bounding box center [1146, 530] width 55 height 30
click at [1145, 531] on button "Save" at bounding box center [1146, 530] width 55 height 30
click at [1043, 441] on app-admin-providers-item-integrations "**********" at bounding box center [617, 280] width 1157 height 564
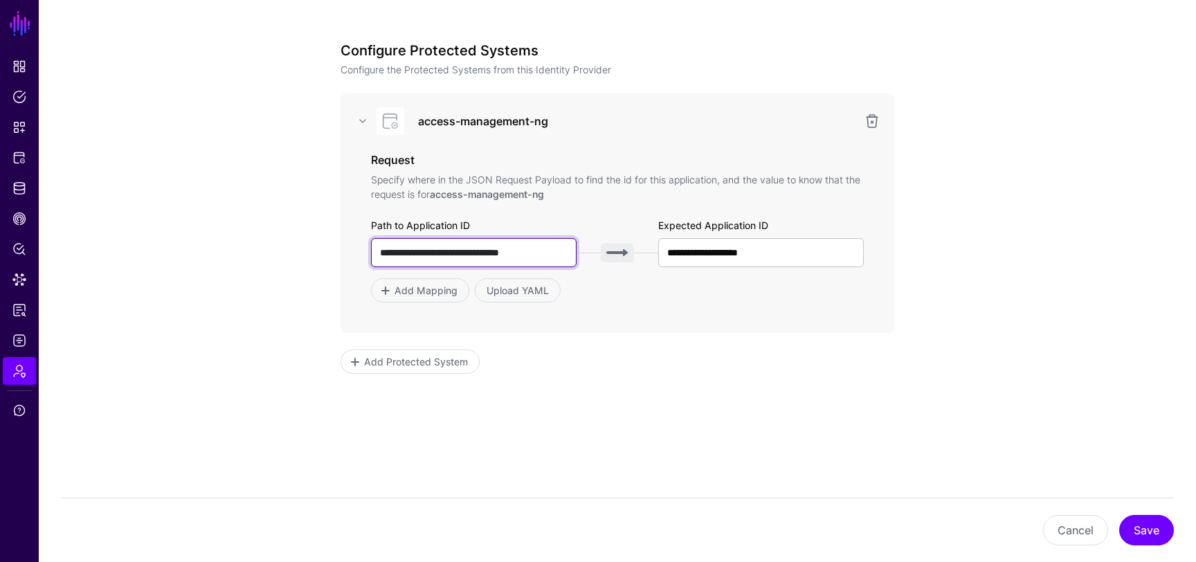
click at [555, 250] on input "**********" at bounding box center [474, 252] width 206 height 29
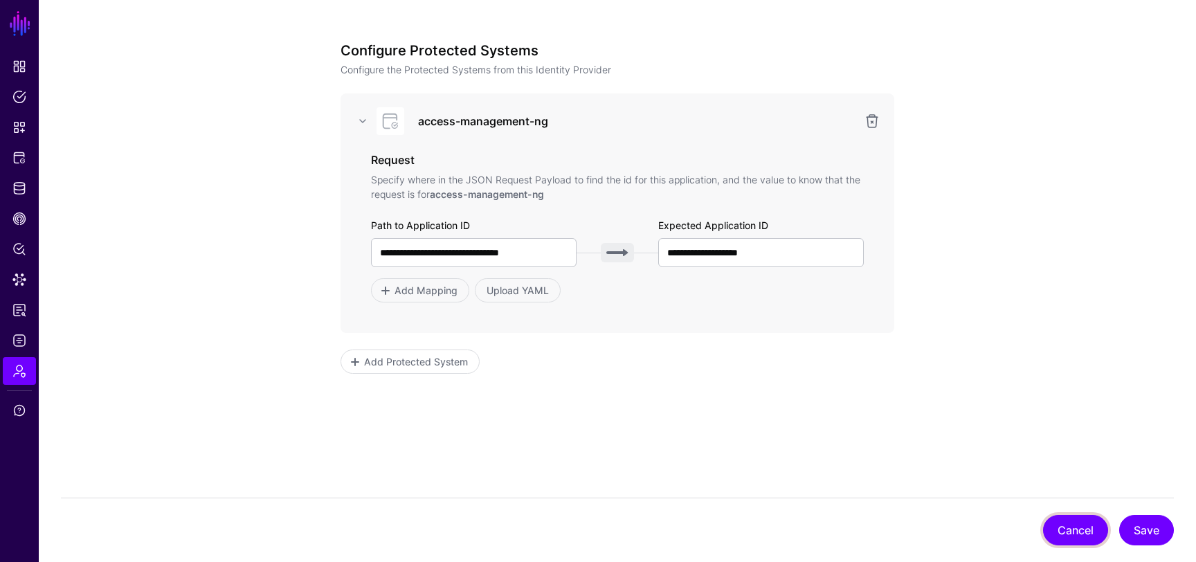
click at [1079, 540] on button "Cancel" at bounding box center [1075, 530] width 65 height 30
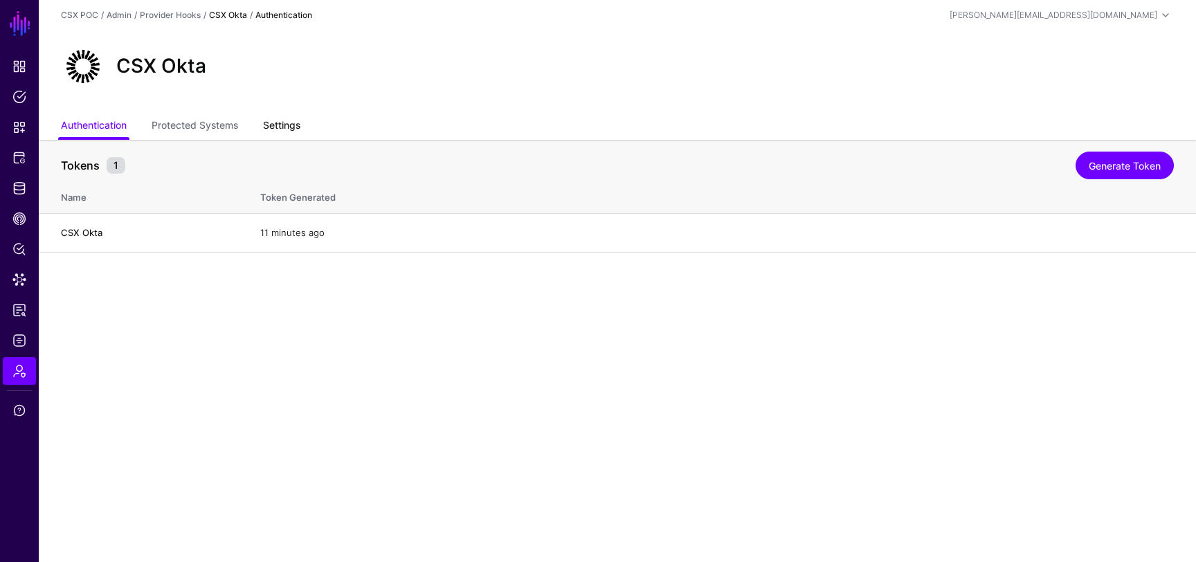
click at [284, 125] on link "Settings" at bounding box center [281, 126] width 37 height 26
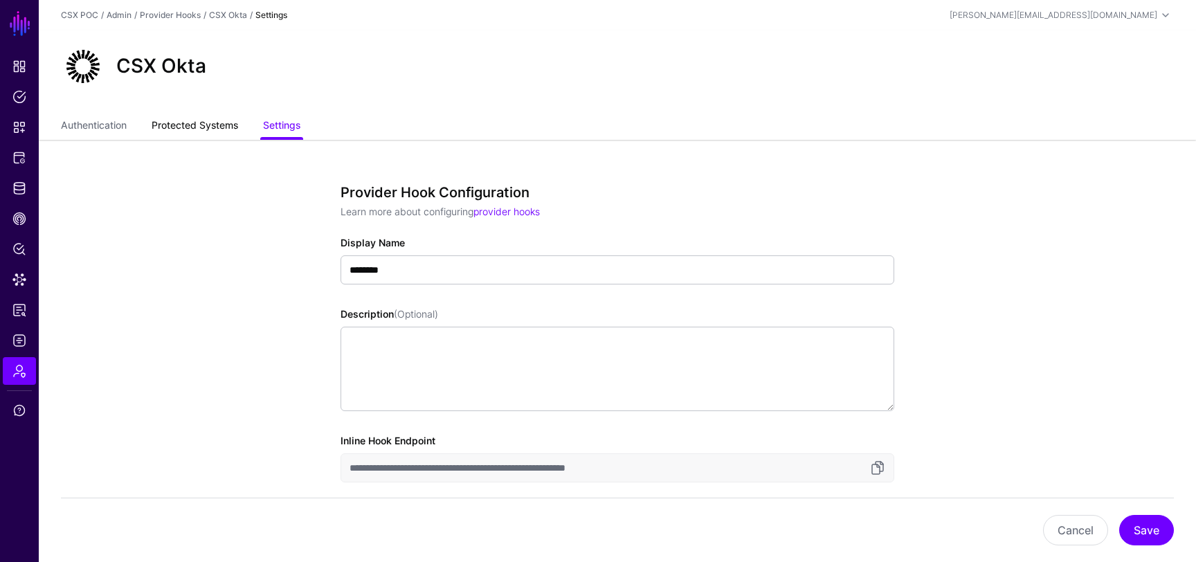
click at [223, 134] on link "Protected Systems" at bounding box center [195, 126] width 86 height 26
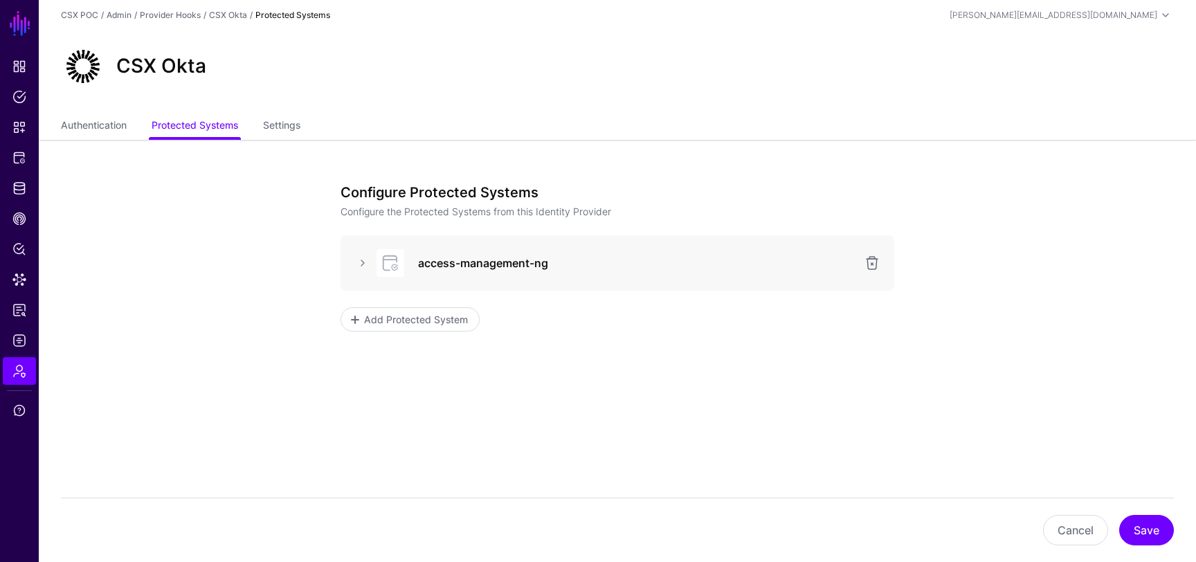
click at [490, 274] on div "access-management-ng" at bounding box center [615, 263] width 495 height 28
click at [360, 264] on link at bounding box center [362, 263] width 17 height 17
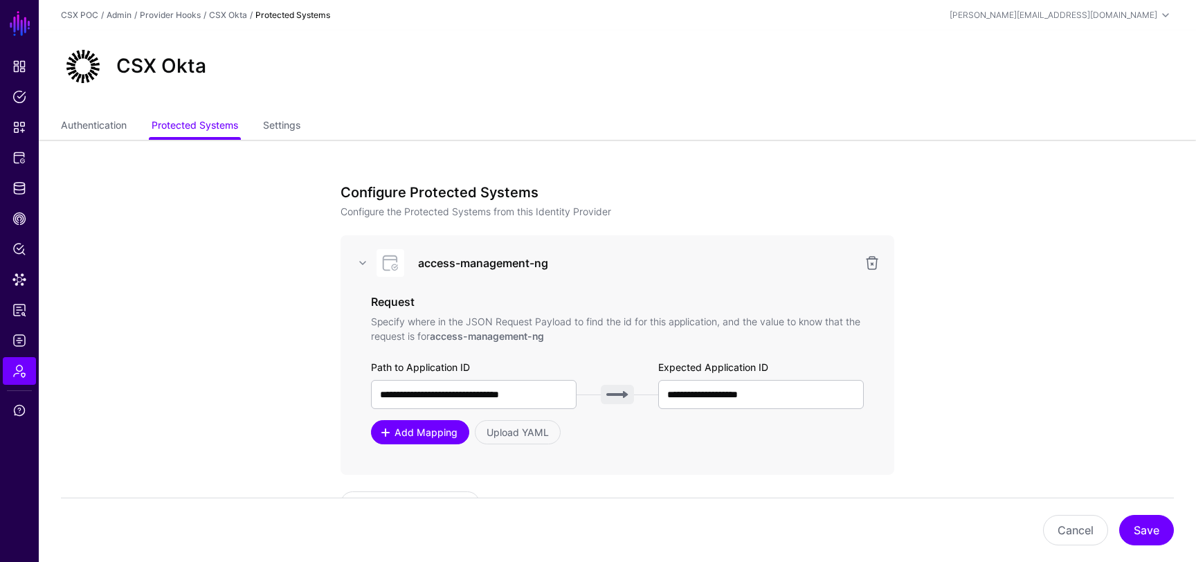
click at [448, 431] on span "Add Mapping" at bounding box center [426, 432] width 66 height 15
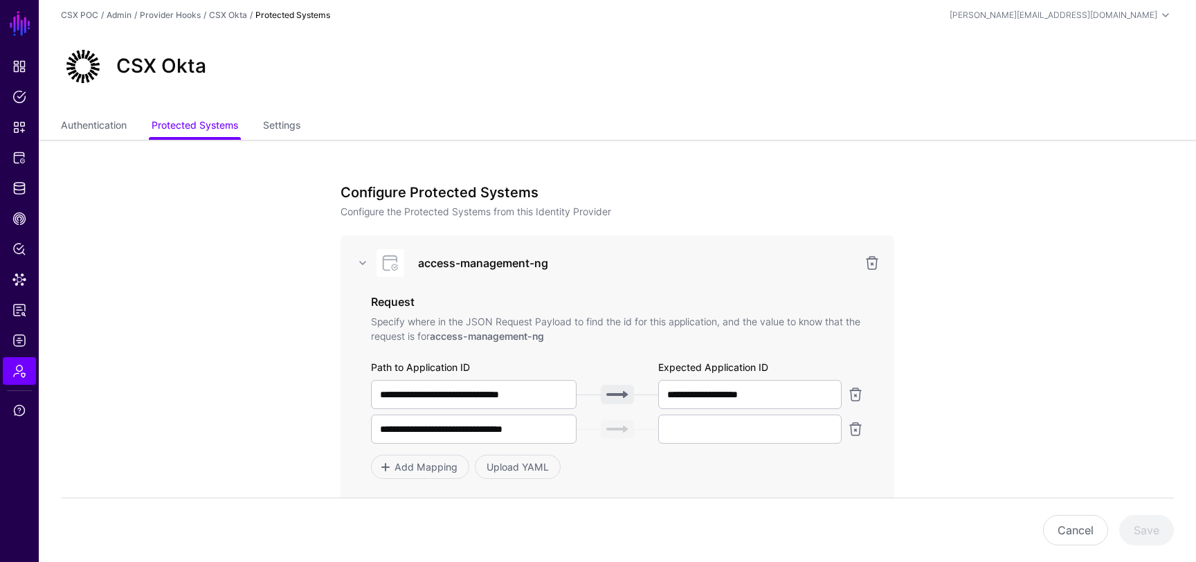
click at [850, 437] on div at bounding box center [761, 428] width 206 height 29
click at [855, 434] on link at bounding box center [855, 429] width 17 height 17
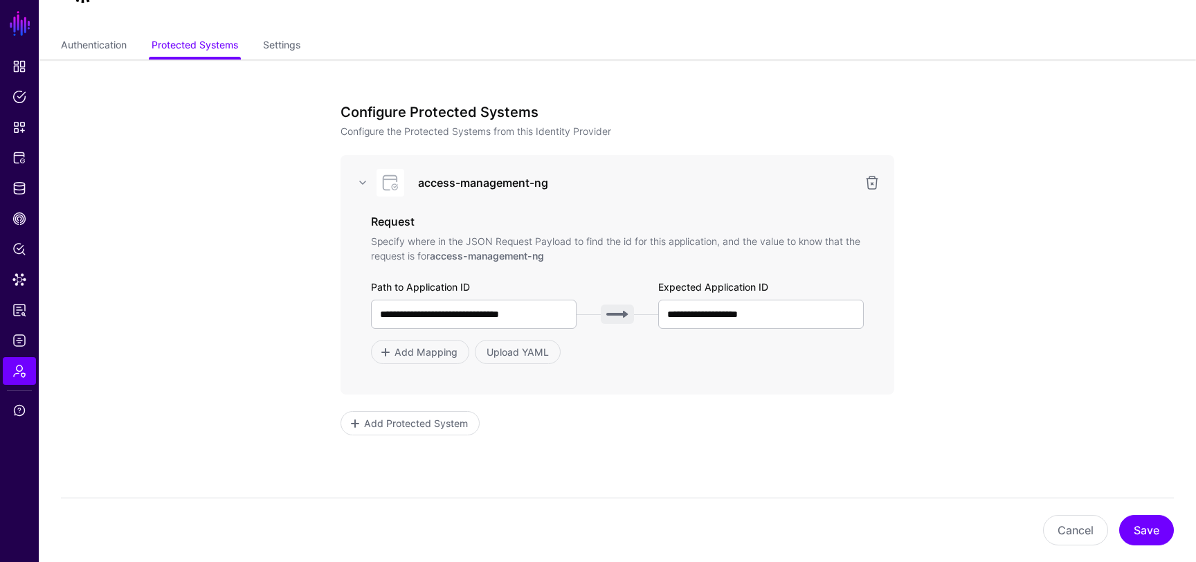
scroll to position [60, 0]
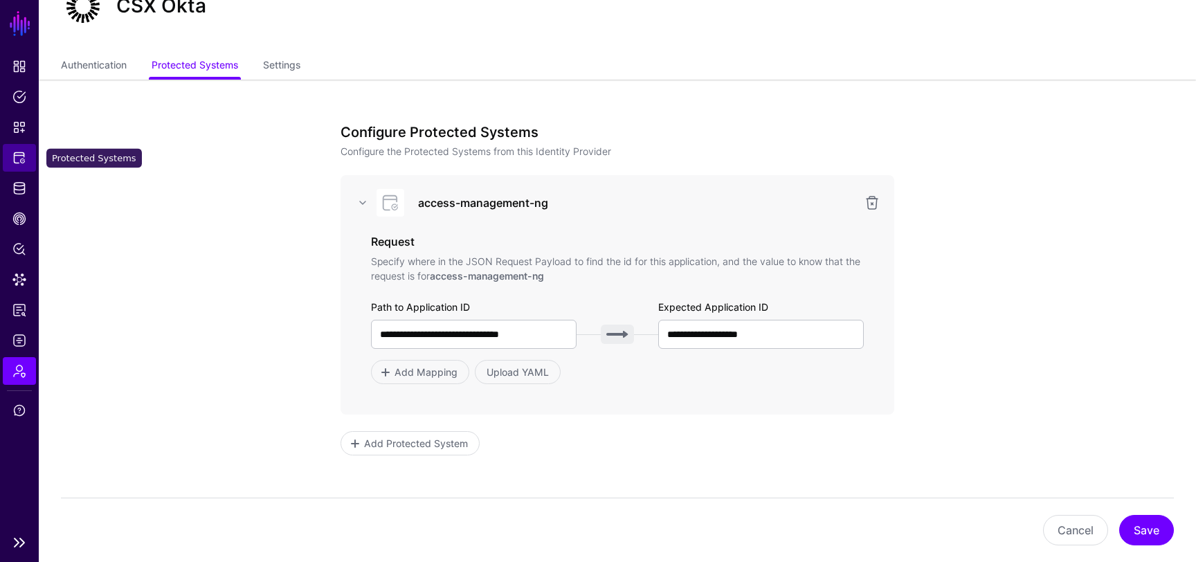
click at [23, 161] on span "Protected Systems" at bounding box center [19, 158] width 14 height 14
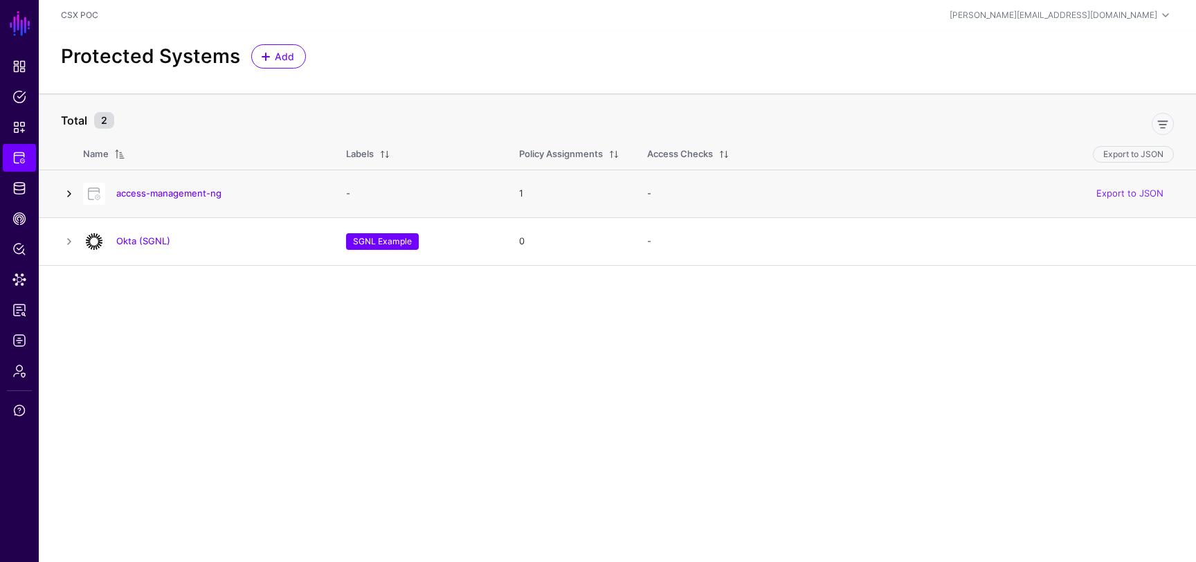
click at [66, 197] on link at bounding box center [69, 193] width 17 height 17
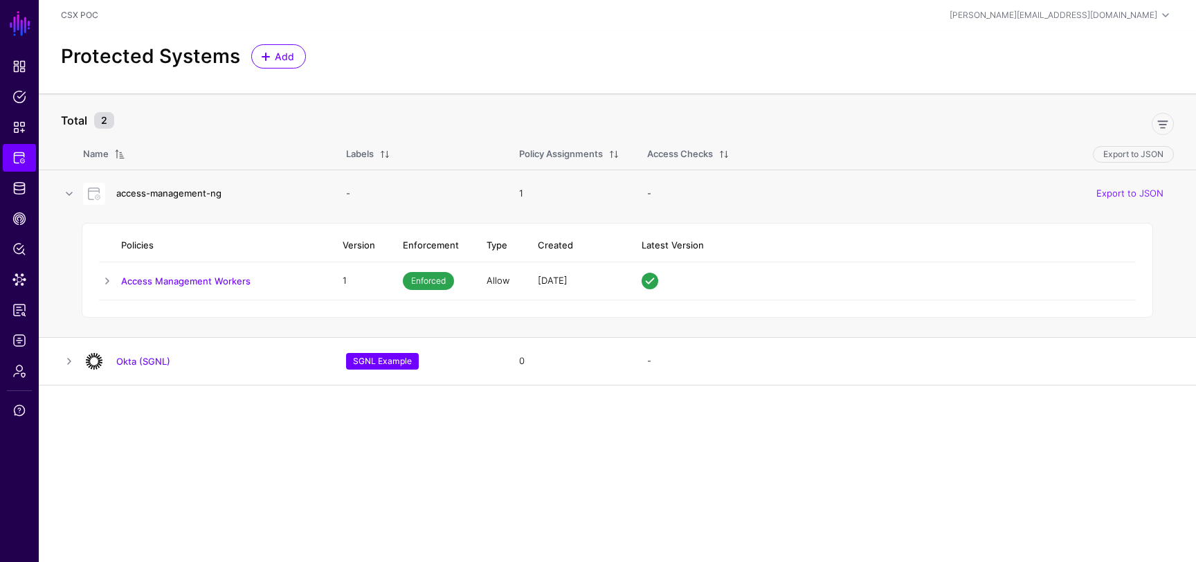
click at [161, 192] on link "access-management-ng" at bounding box center [168, 193] width 105 height 11
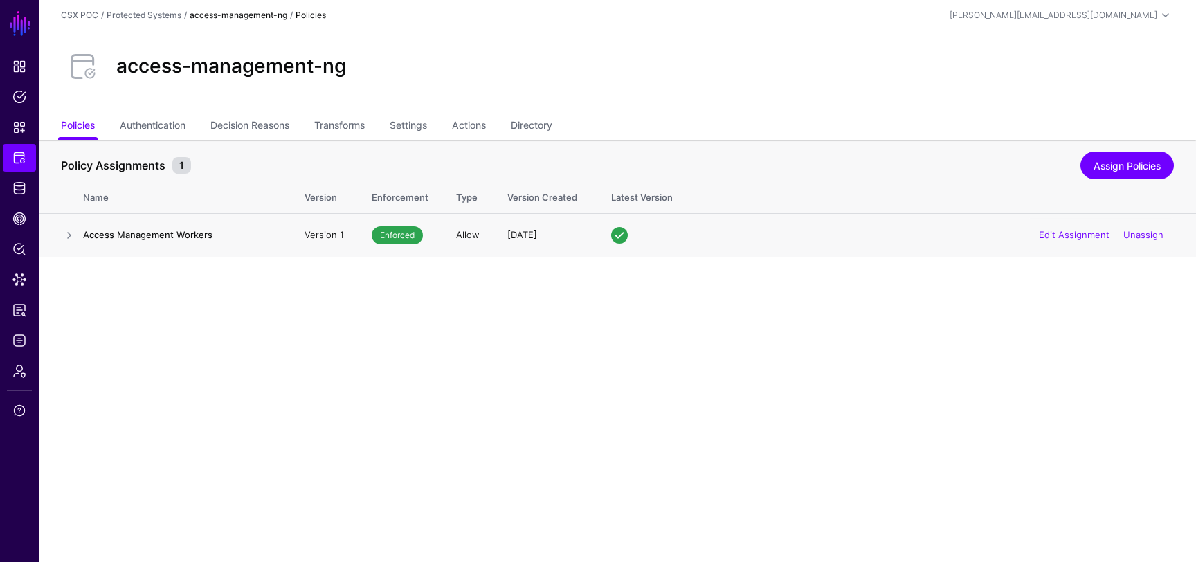
click at [179, 240] on h4 "Access Management Workers" at bounding box center [180, 234] width 194 height 12
click at [158, 120] on link "Authentication" at bounding box center [153, 126] width 66 height 26
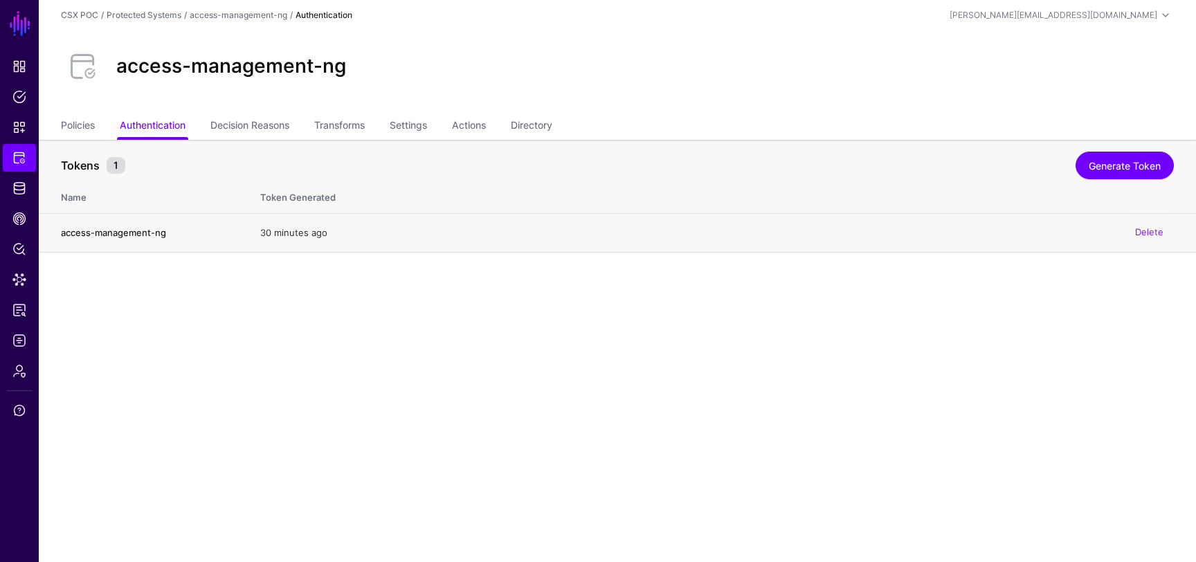
click at [160, 231] on h4 "access-management-ng" at bounding box center [147, 232] width 172 height 12
click at [91, 124] on link "Policies" at bounding box center [78, 126] width 34 height 26
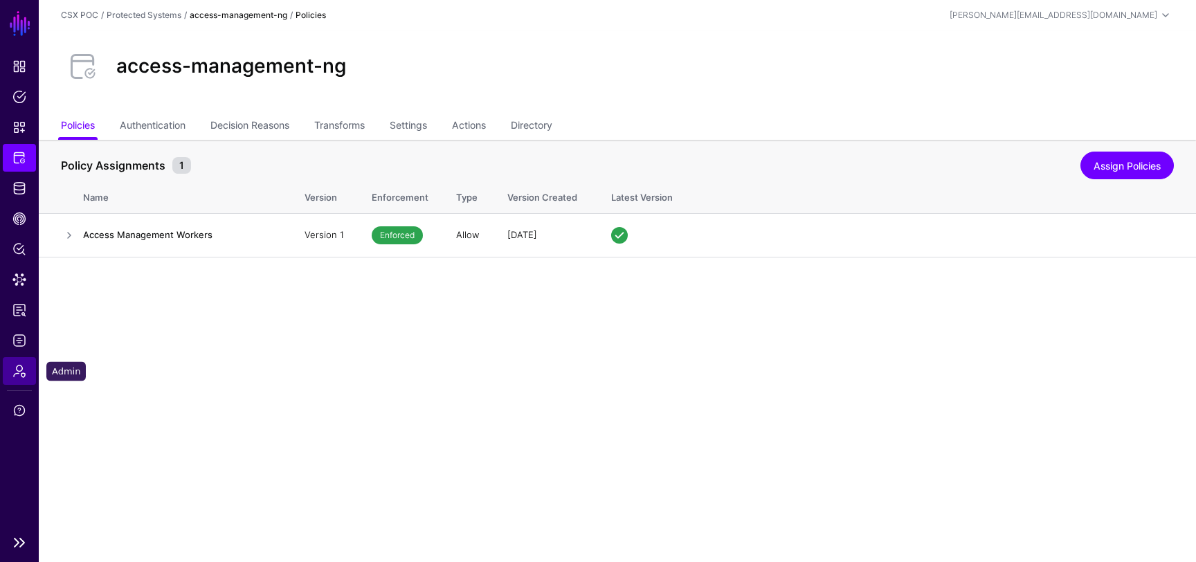
click at [28, 374] on link "Admin" at bounding box center [19, 371] width 33 height 28
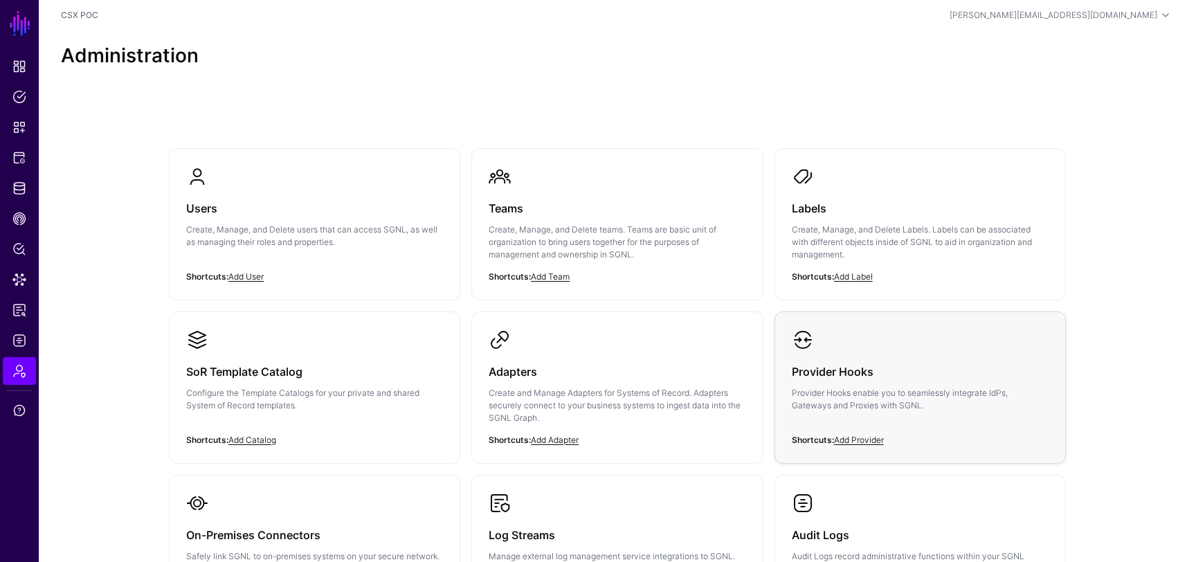
click at [870, 362] on h3 "Provider Hooks" at bounding box center [920, 371] width 257 height 19
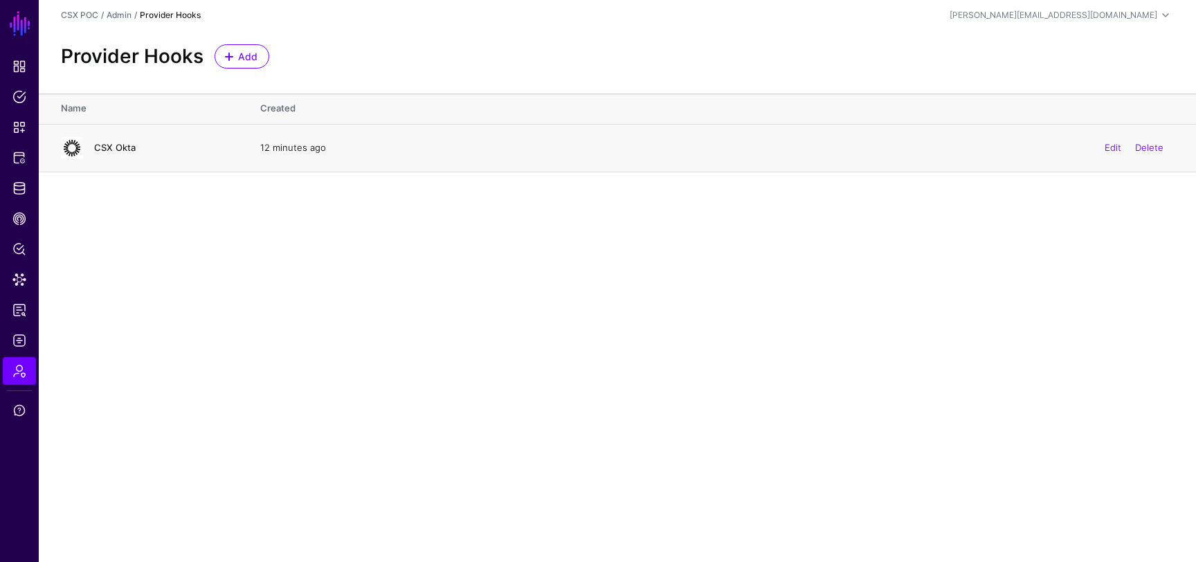
click at [124, 148] on link "CSX Okta" at bounding box center [115, 147] width 42 height 11
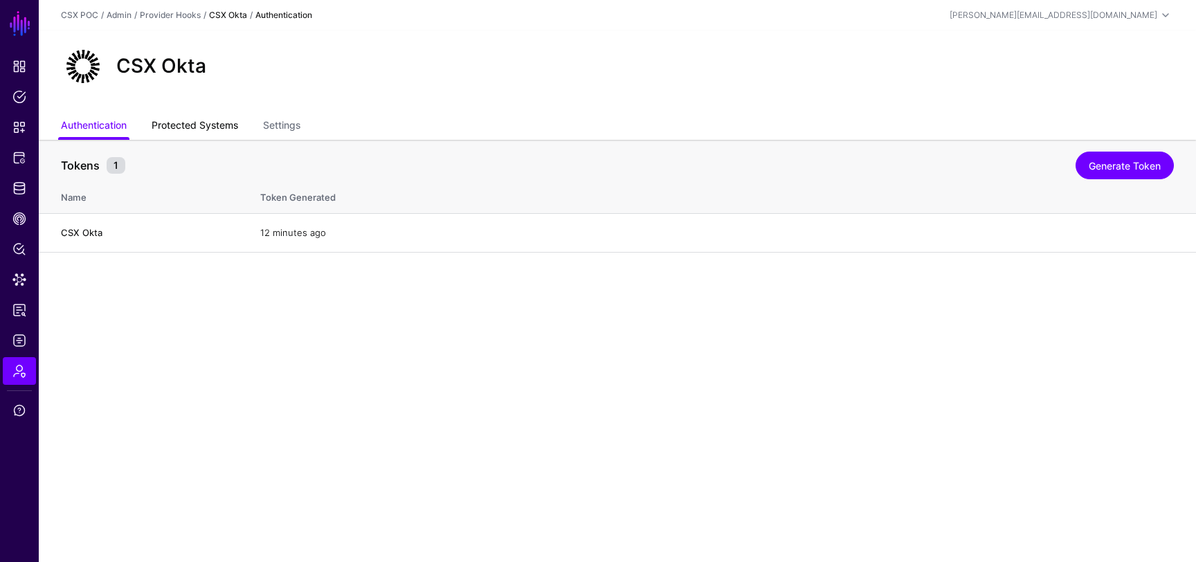
click at [212, 122] on link "Protected Systems" at bounding box center [195, 126] width 86 height 26
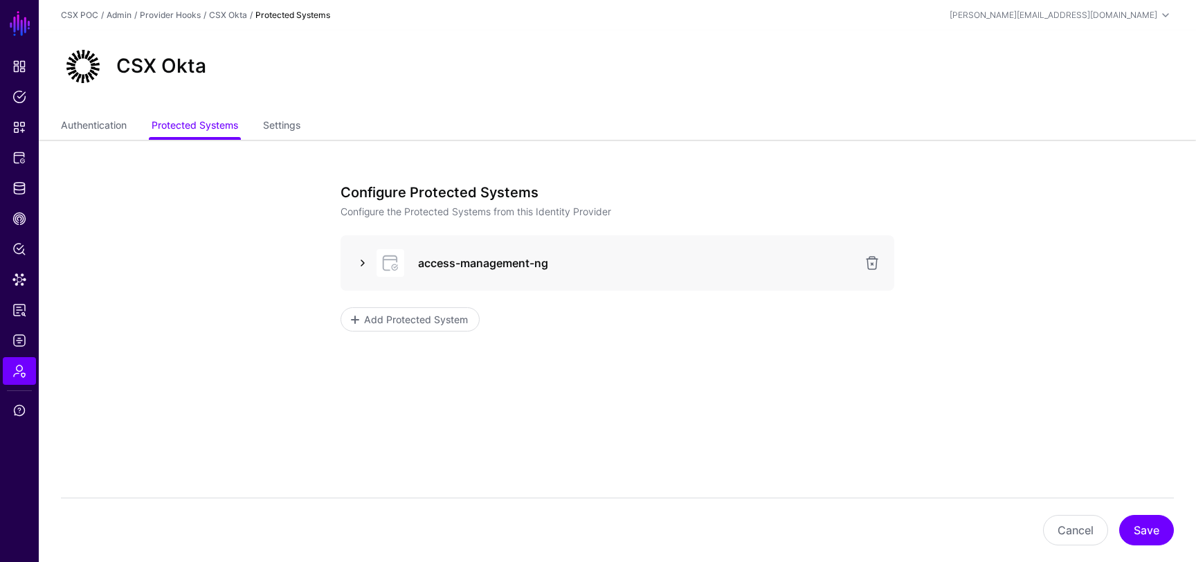
click at [361, 264] on link at bounding box center [362, 263] width 17 height 17
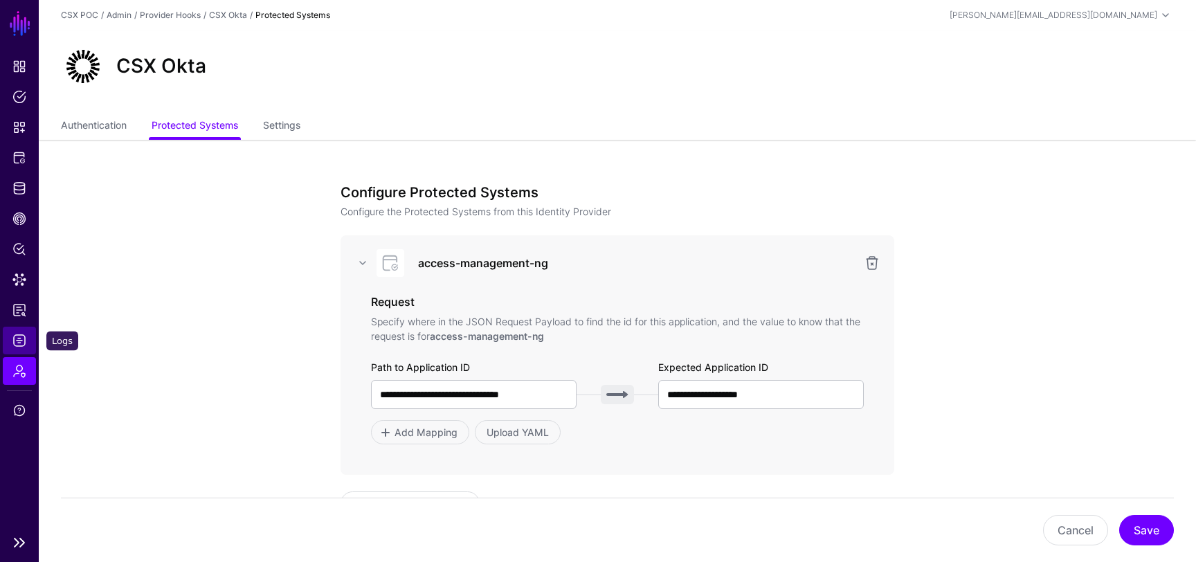
click at [16, 337] on span "Logs" at bounding box center [19, 341] width 14 height 14
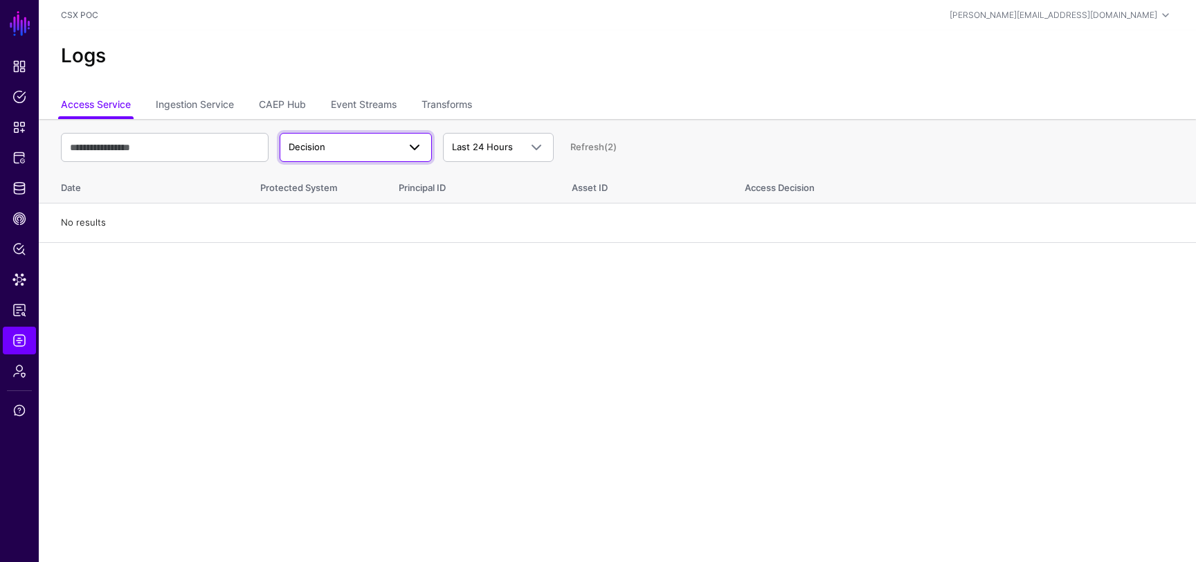
click at [384, 145] on span "Decision" at bounding box center [343, 147] width 109 height 14
click at [243, 75] on div "Logs" at bounding box center [617, 61] width 1157 height 62
click at [214, 109] on link "Ingestion Service" at bounding box center [195, 106] width 78 height 26
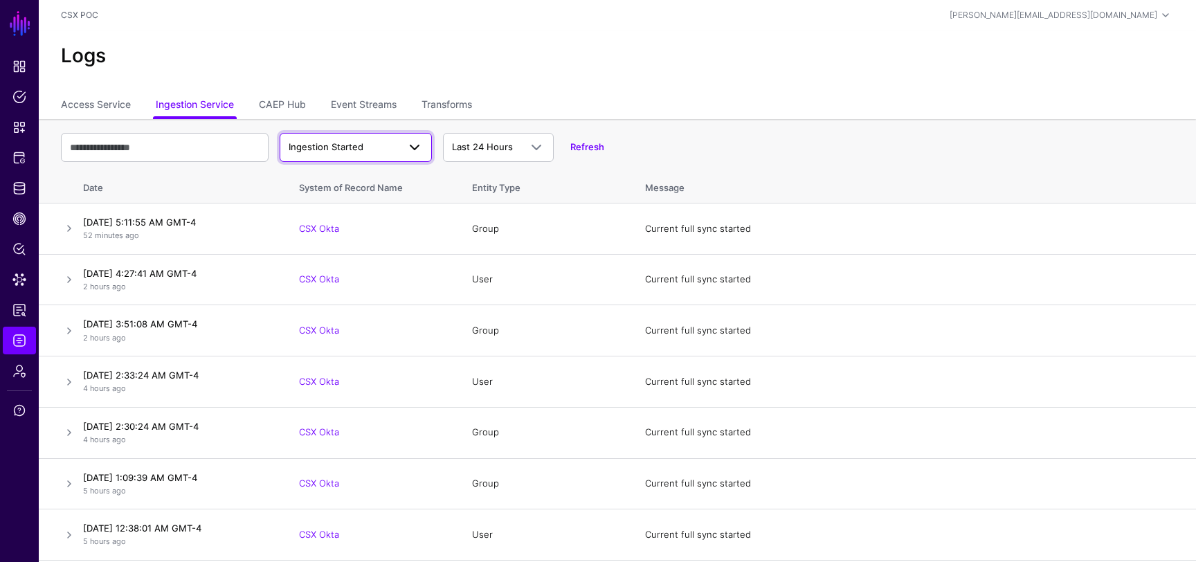
click at [375, 145] on span "Ingestion Started" at bounding box center [343, 147] width 109 height 14
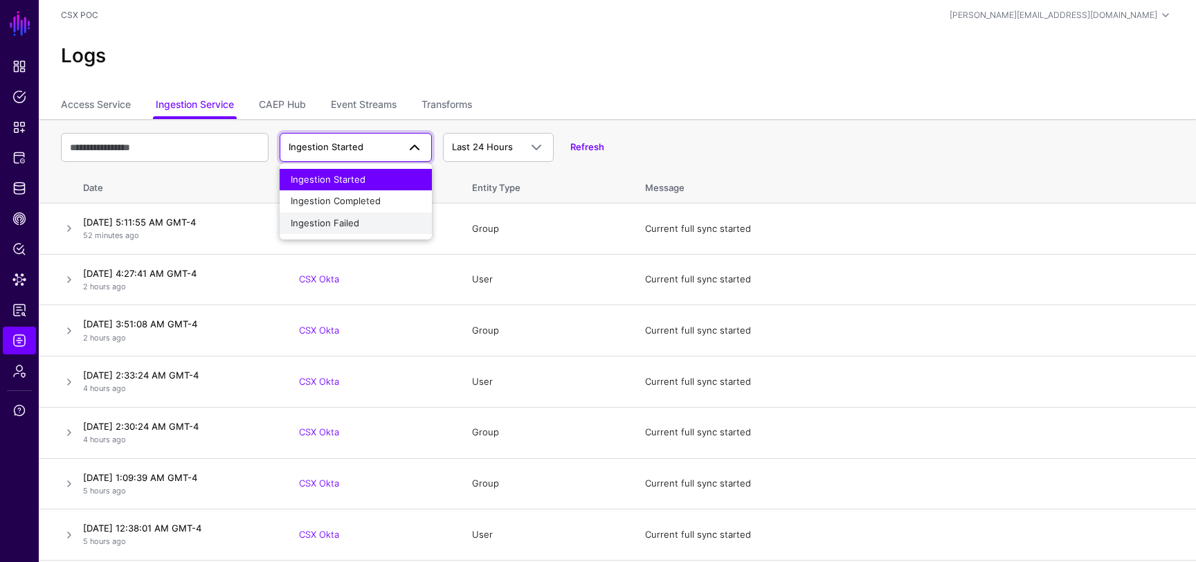
click at [356, 223] on span "Ingestion Failed" at bounding box center [325, 222] width 69 height 11
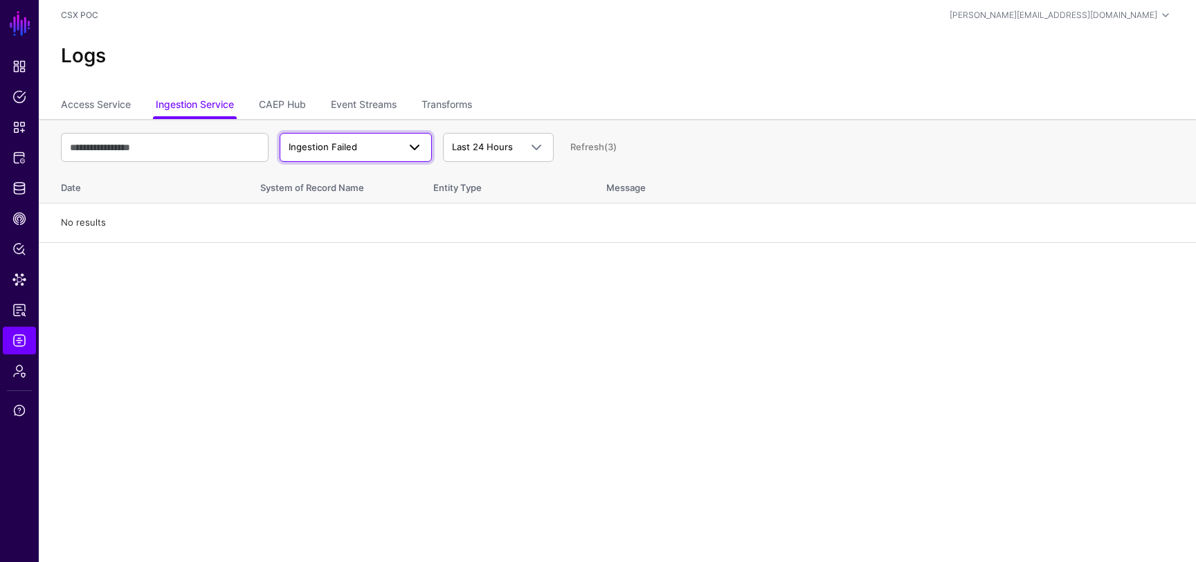
click at [390, 139] on span "Ingestion Failed" at bounding box center [356, 147] width 134 height 17
click at [381, 164] on div "Ingestion Started Ingestion Completed Ingestion Failed" at bounding box center [356, 201] width 152 height 77
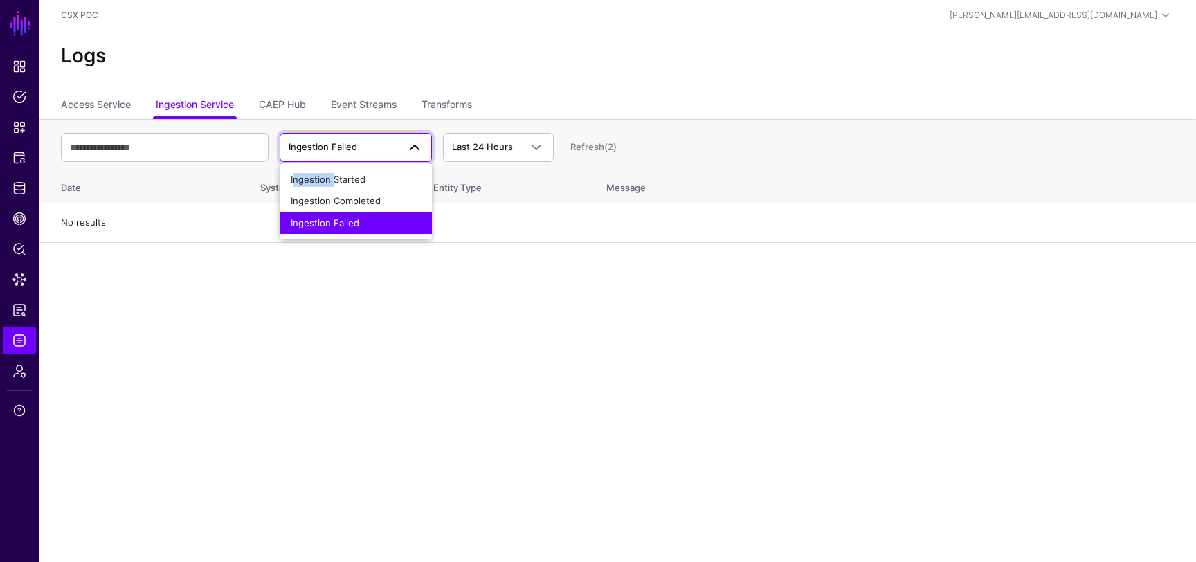
click at [381, 164] on div "Ingestion Started Ingestion Completed Ingestion Failed" at bounding box center [356, 201] width 152 height 77
click at [376, 181] on div "Ingestion Started" at bounding box center [356, 180] width 130 height 14
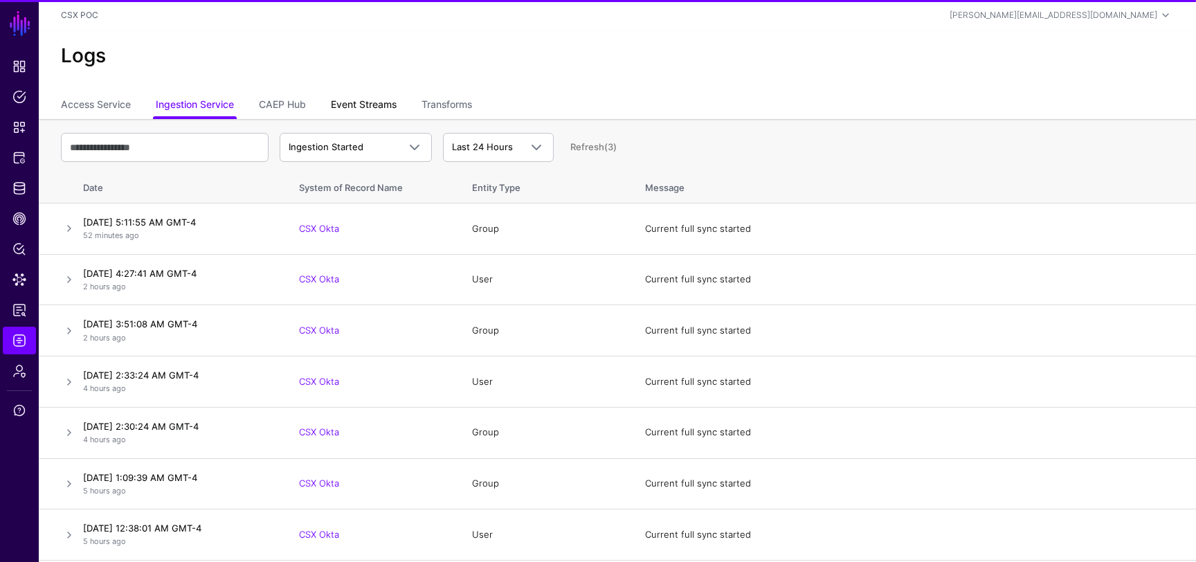
click at [387, 109] on link "Event Streams" at bounding box center [364, 106] width 66 height 26
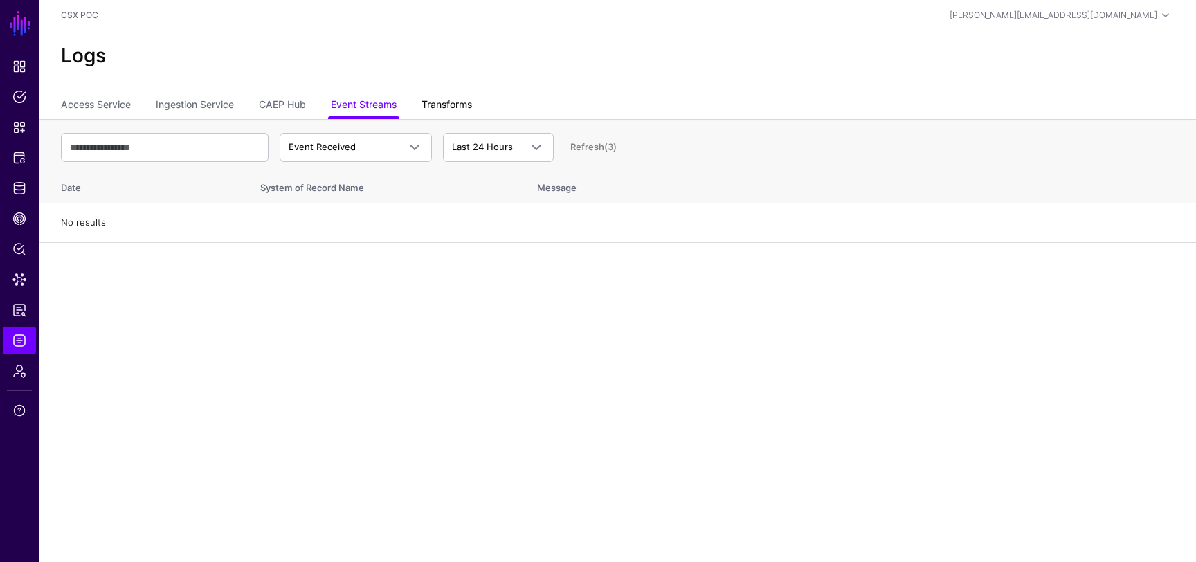
click at [443, 107] on link "Transforms" at bounding box center [446, 106] width 51 height 26
click at [118, 104] on link "Access Service" at bounding box center [96, 106] width 70 height 26
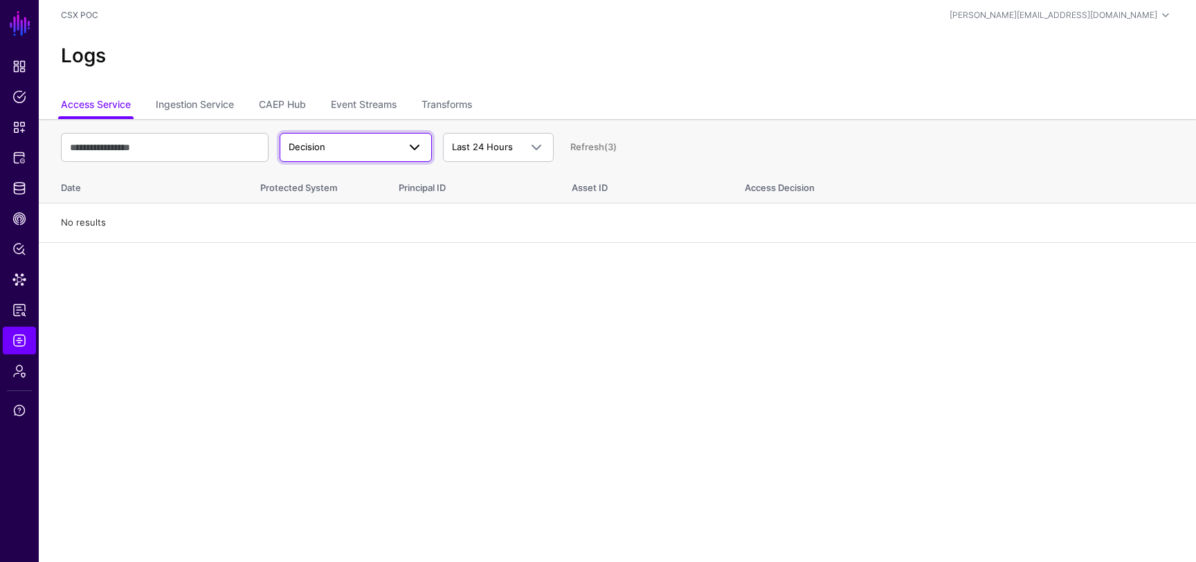
click at [360, 158] on link "Decision" at bounding box center [356, 147] width 152 height 29
click at [338, 198] on div "Match" at bounding box center [356, 201] width 130 height 14
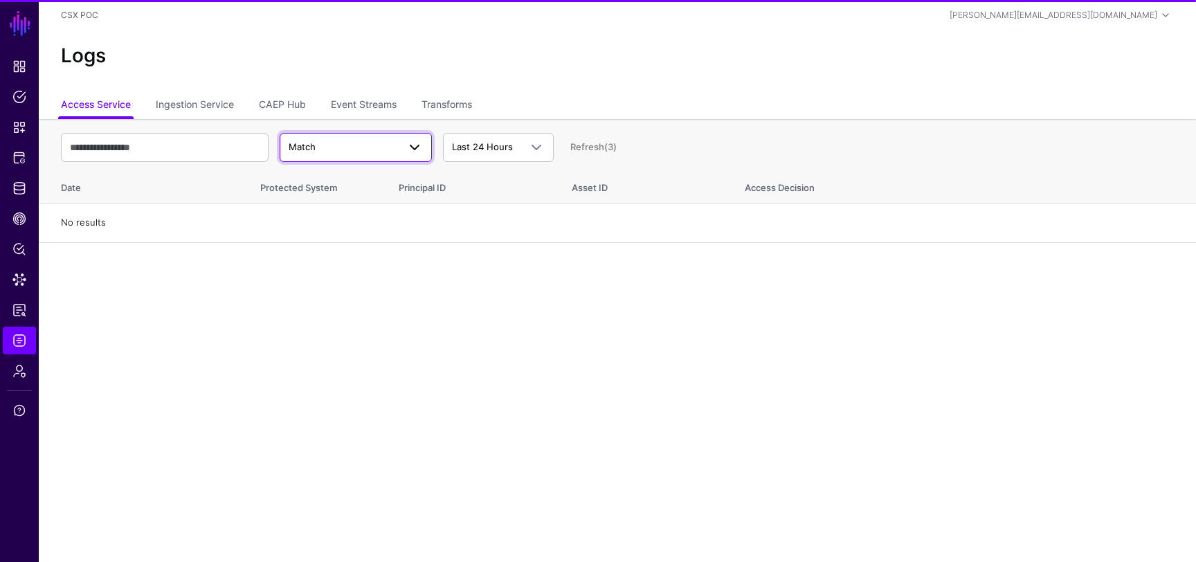
click at [343, 149] on span "Match" at bounding box center [343, 147] width 109 height 14
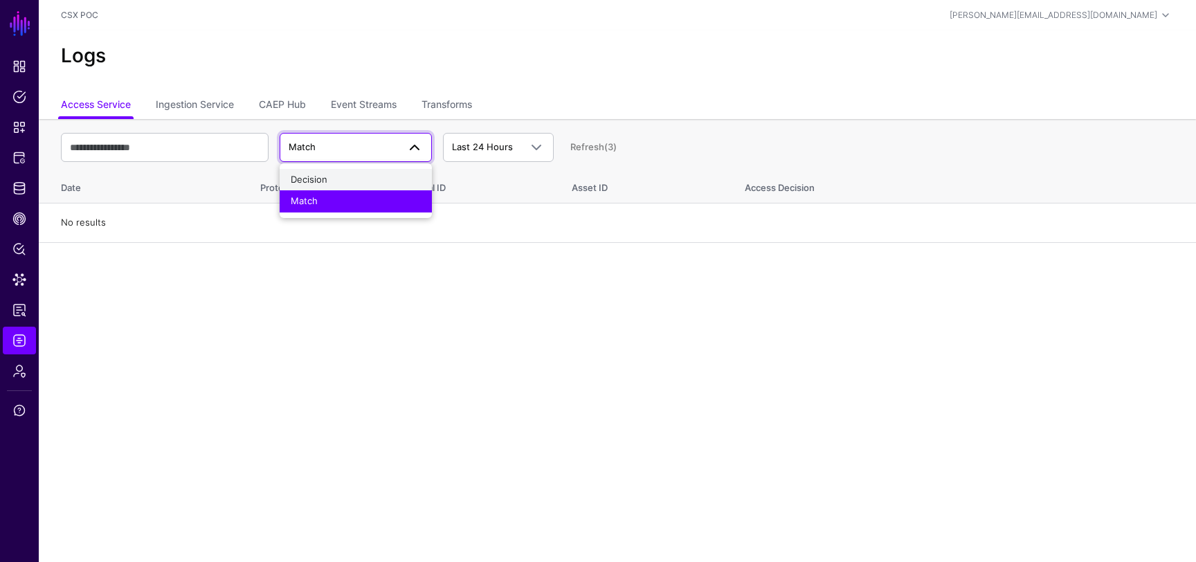
click at [343, 176] on div "Decision" at bounding box center [356, 180] width 130 height 14
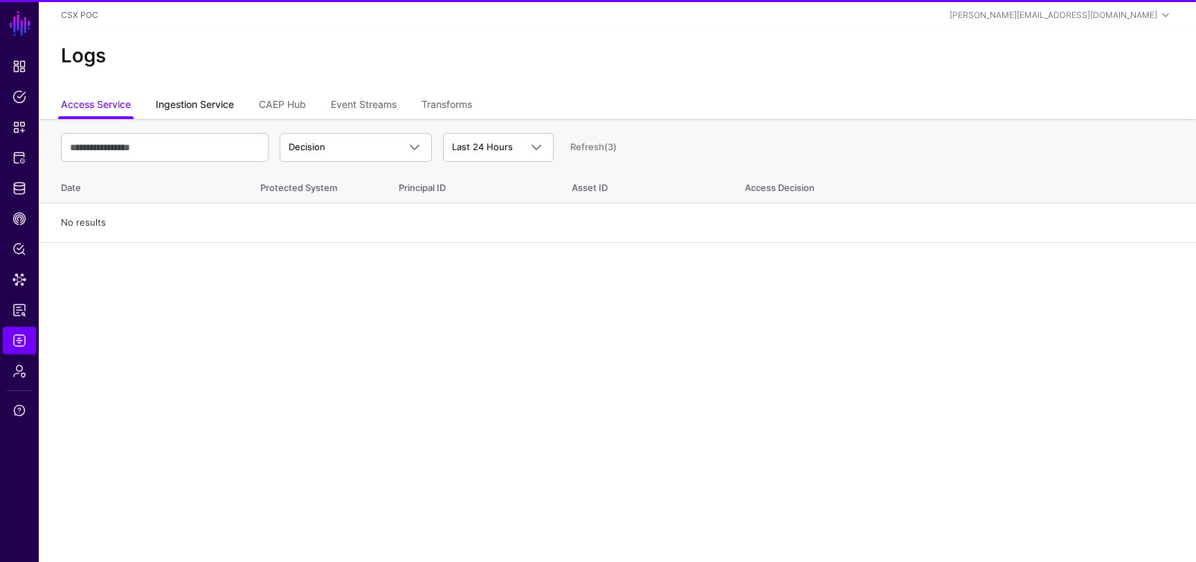
click at [221, 109] on link "Ingestion Service" at bounding box center [195, 106] width 78 height 26
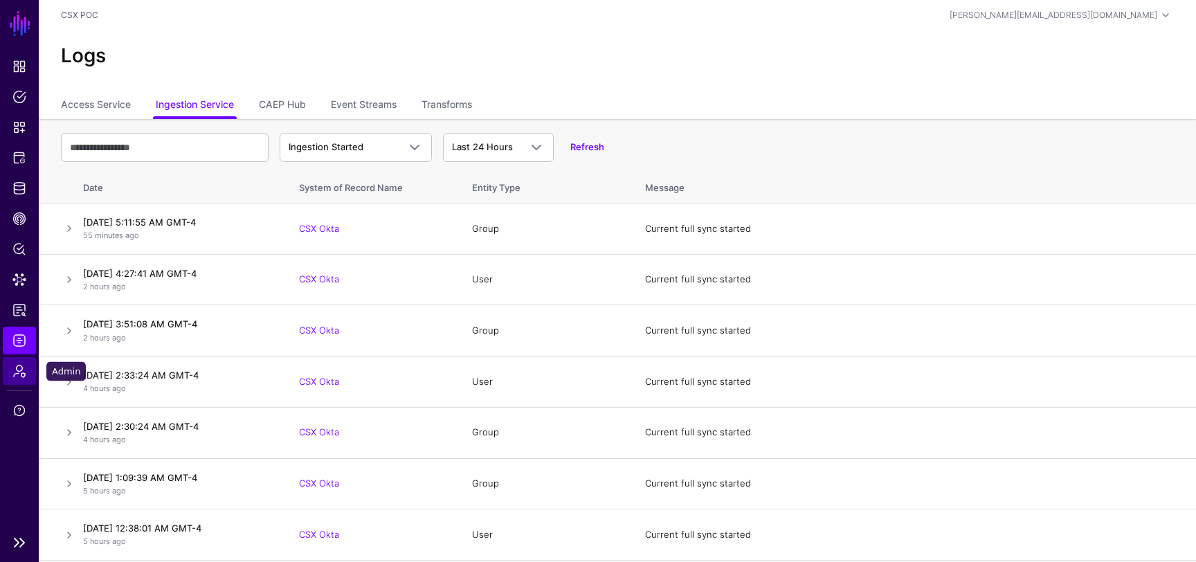
click at [21, 374] on span "Admin" at bounding box center [19, 371] width 14 height 14
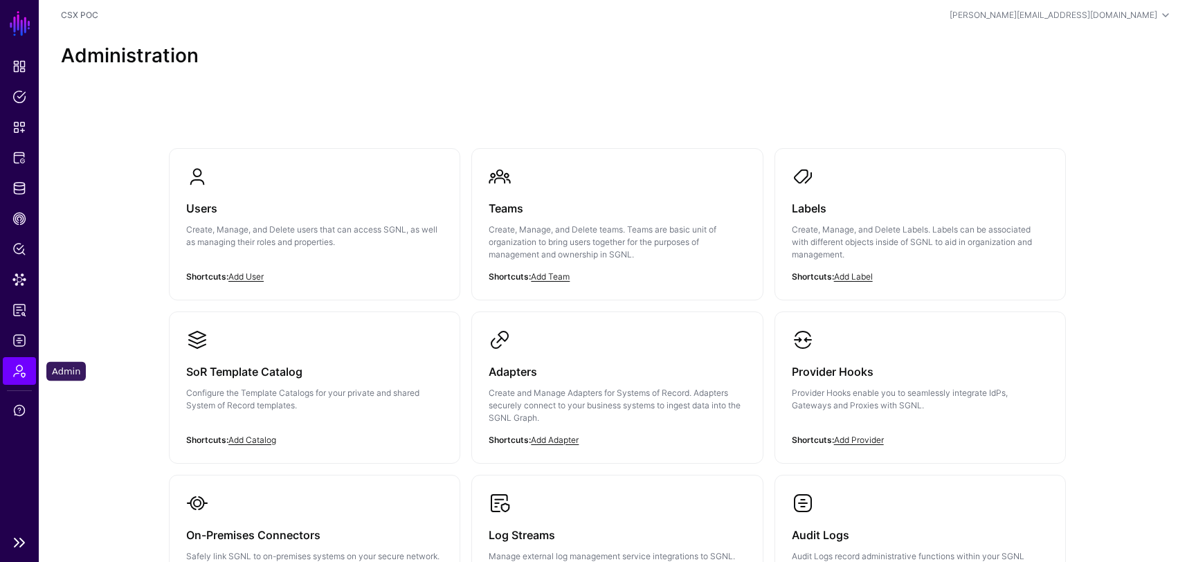
click at [13, 388] on ul "Dashboard Policies Snippets Protected Systems Identity Data Fabric CAEP Hub Pol…" at bounding box center [19, 290] width 39 height 475
click at [866, 398] on p "Provider Hooks enable you to seamlessly integrate IdPs, Gateways and Proxies wi…" at bounding box center [920, 399] width 257 height 25
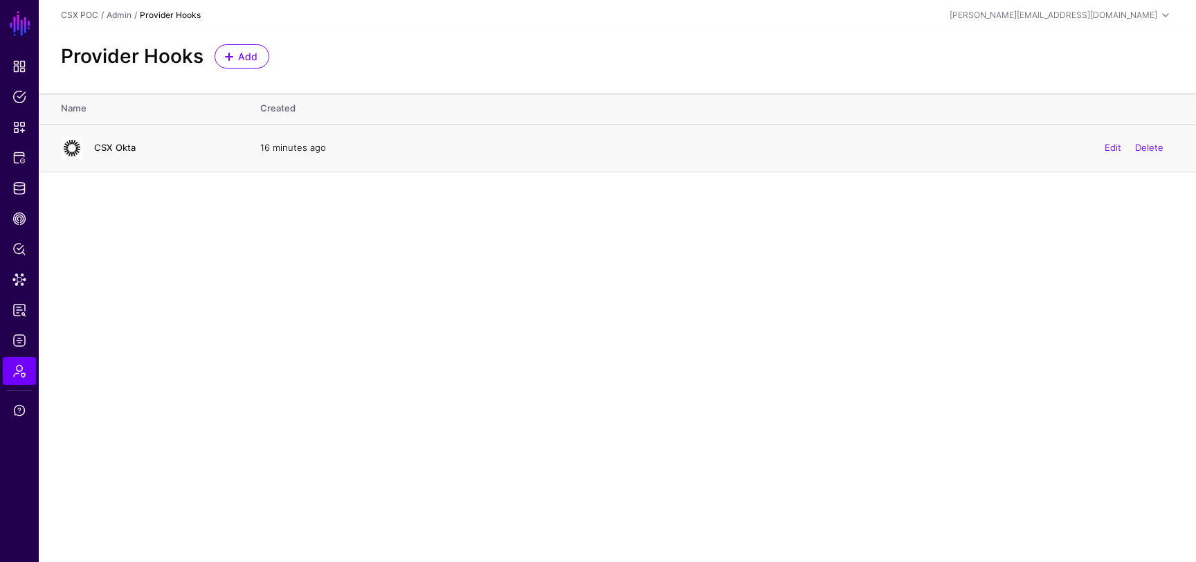
click at [111, 145] on link "CSX Okta" at bounding box center [115, 147] width 42 height 11
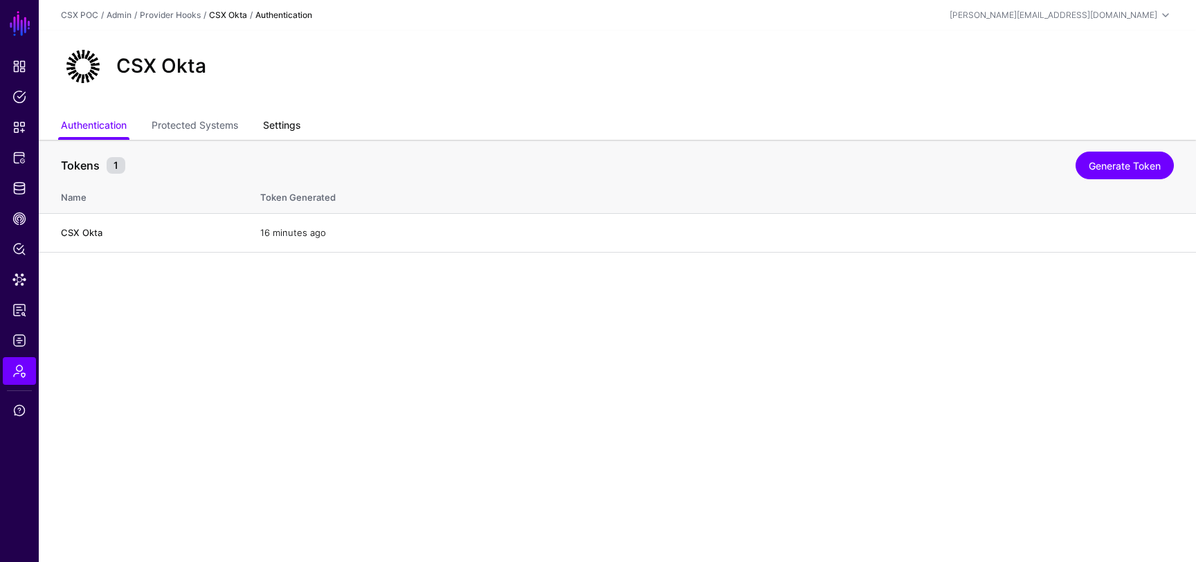
click at [284, 120] on link "Settings" at bounding box center [281, 126] width 37 height 26
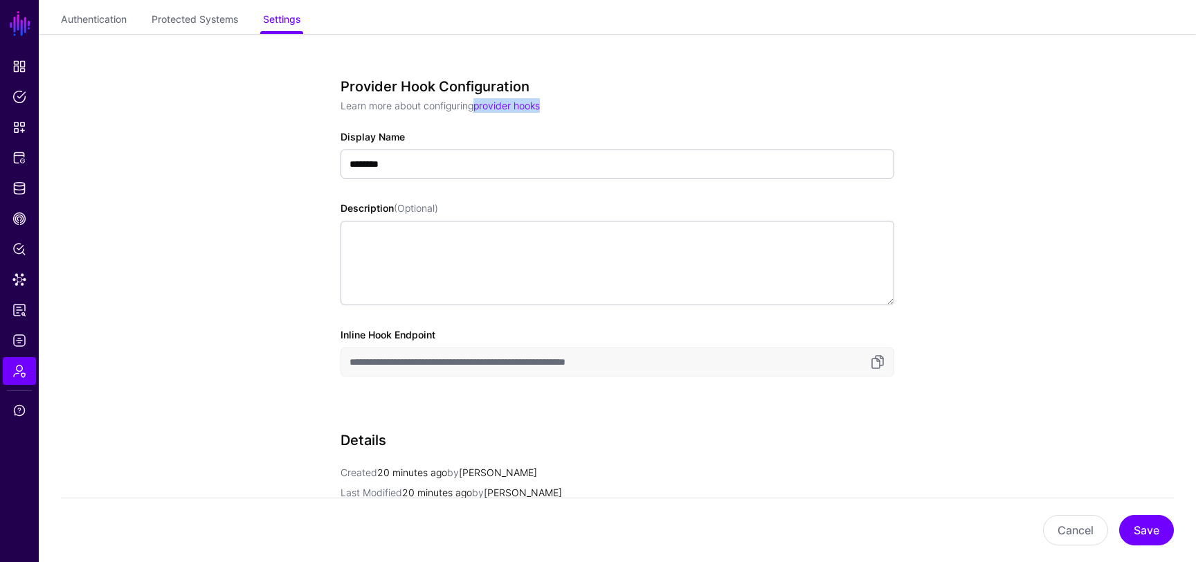
scroll to position [143, 0]
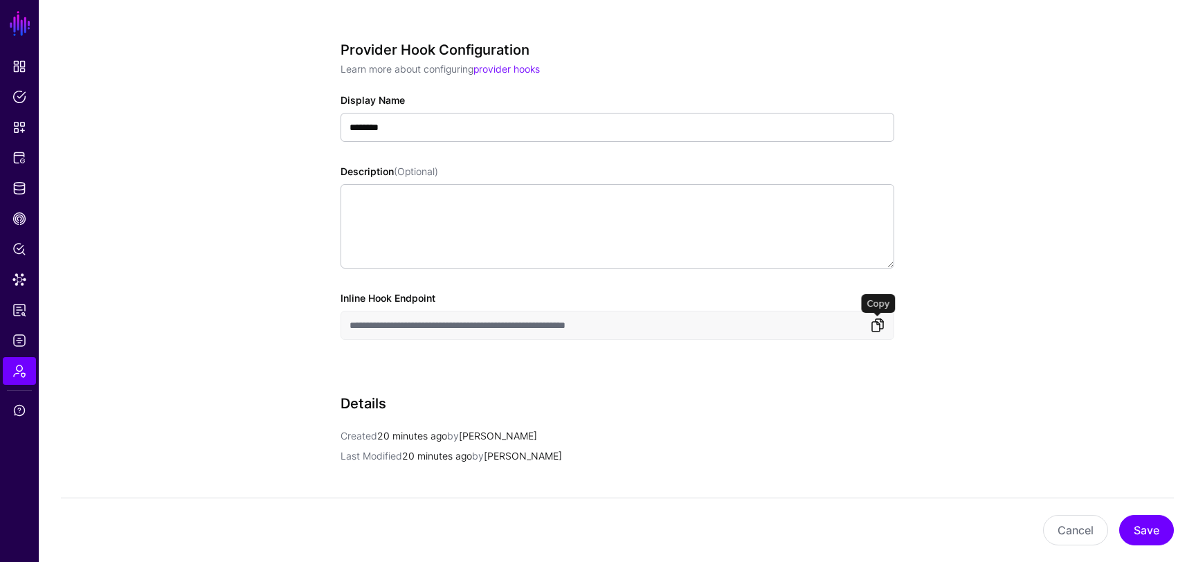
click at [879, 329] on link at bounding box center [877, 325] width 17 height 17
click at [19, 168] on link "Protected Systems" at bounding box center [19, 158] width 33 height 28
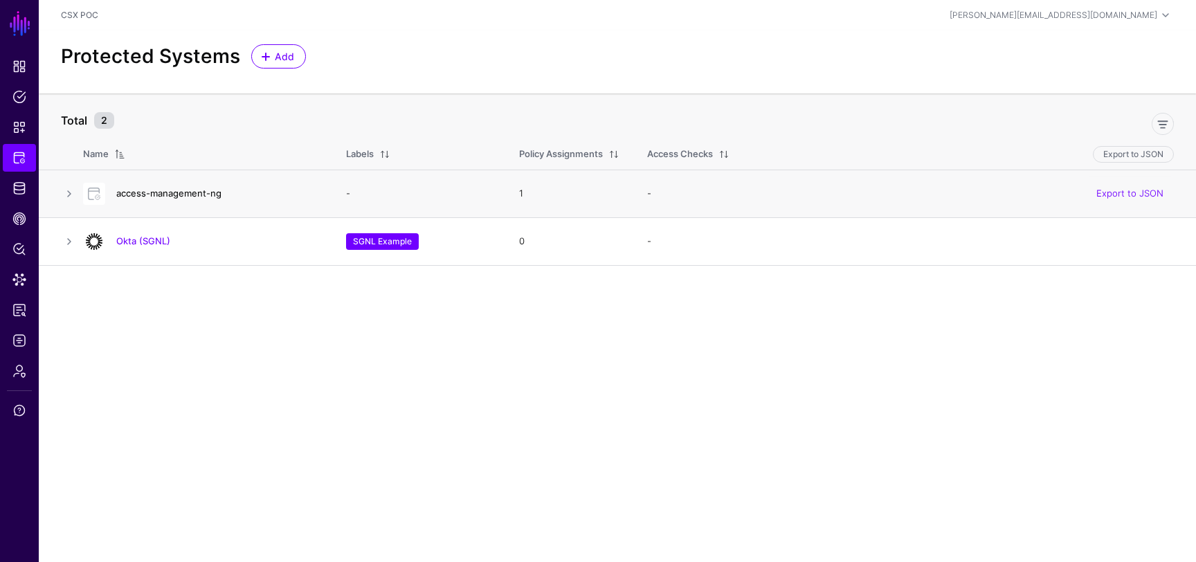
click at [212, 192] on link "access-management-ng" at bounding box center [168, 193] width 105 height 11
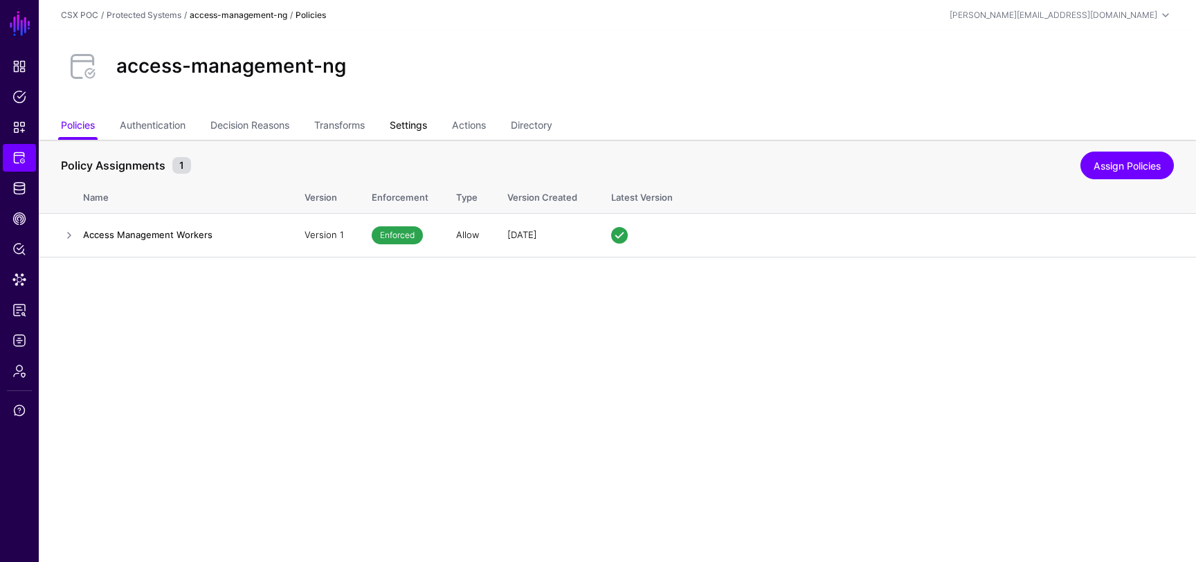
click at [412, 122] on link "Settings" at bounding box center [408, 126] width 37 height 26
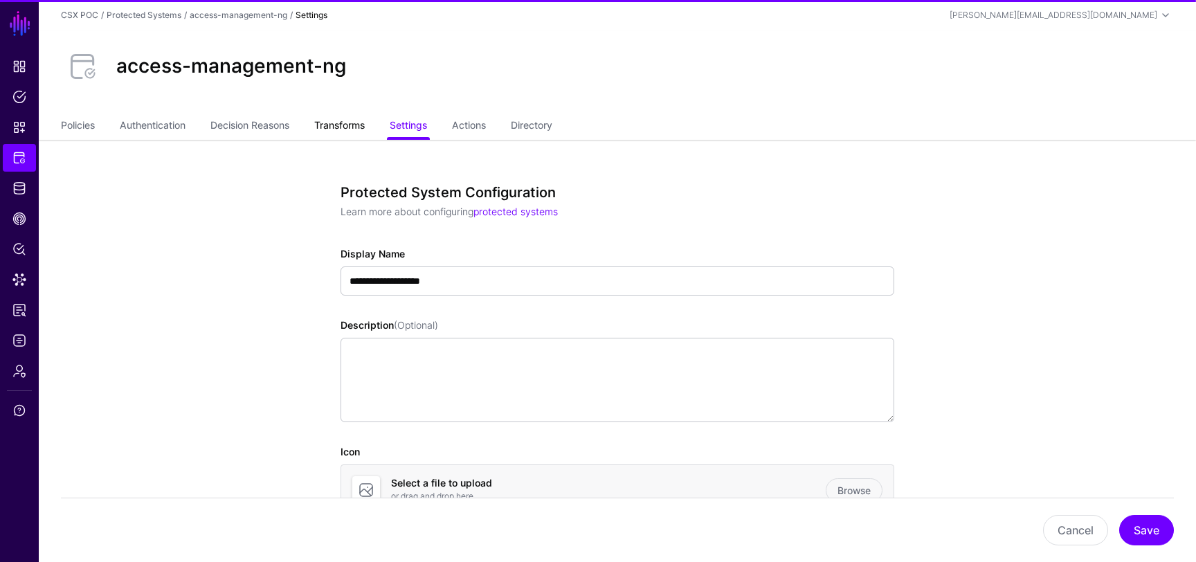
click at [352, 120] on link "Transforms" at bounding box center [339, 126] width 51 height 26
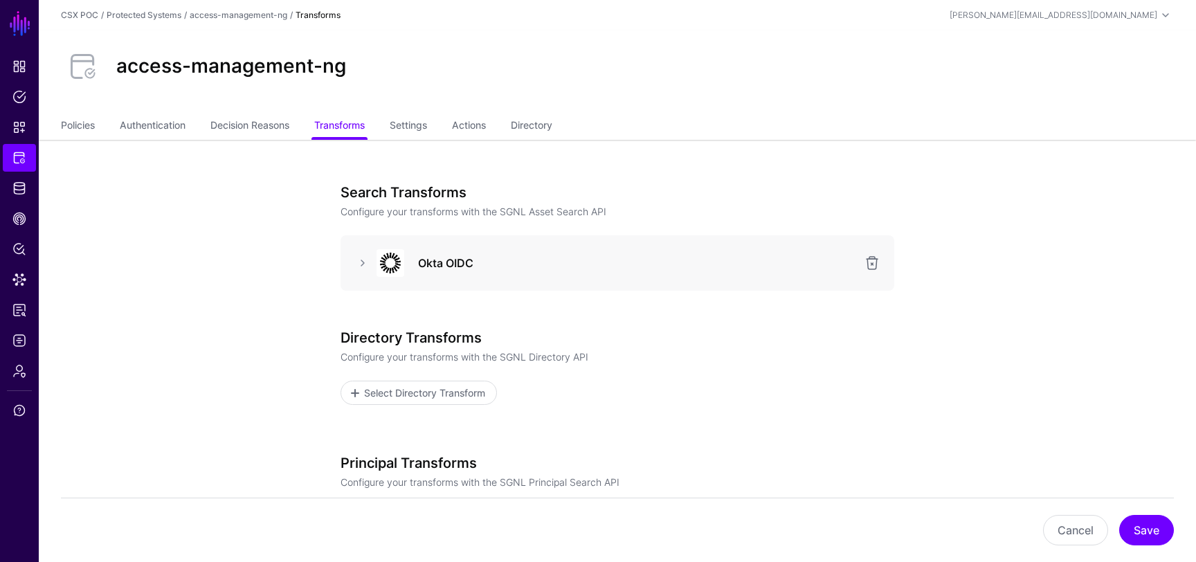
click at [374, 255] on div at bounding box center [389, 263] width 42 height 28
click at [367, 259] on link at bounding box center [362, 263] width 17 height 17
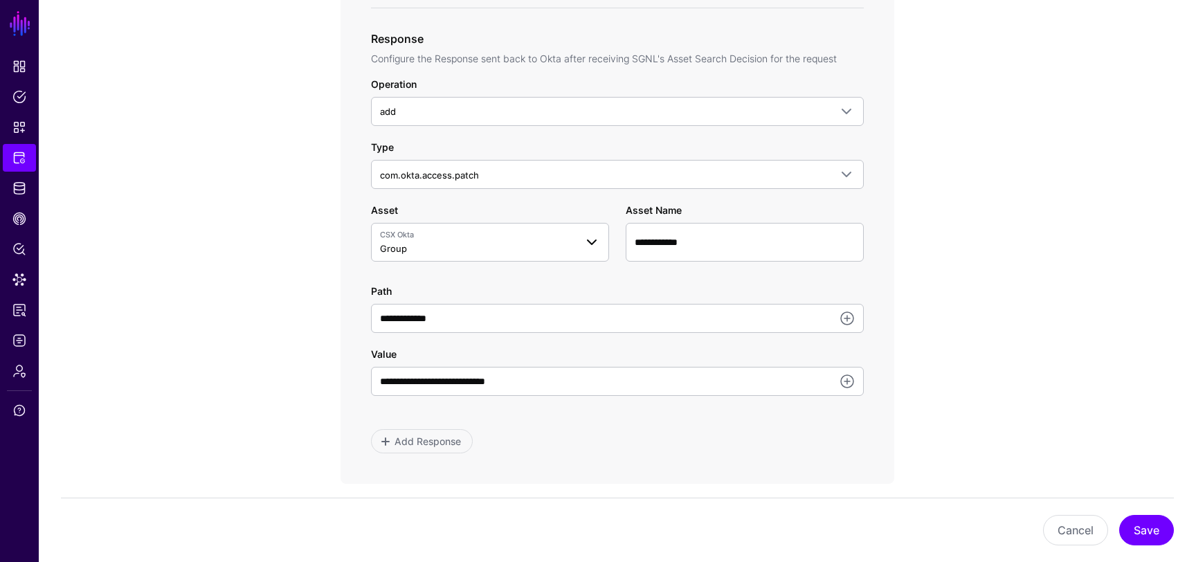
scroll to position [693, 0]
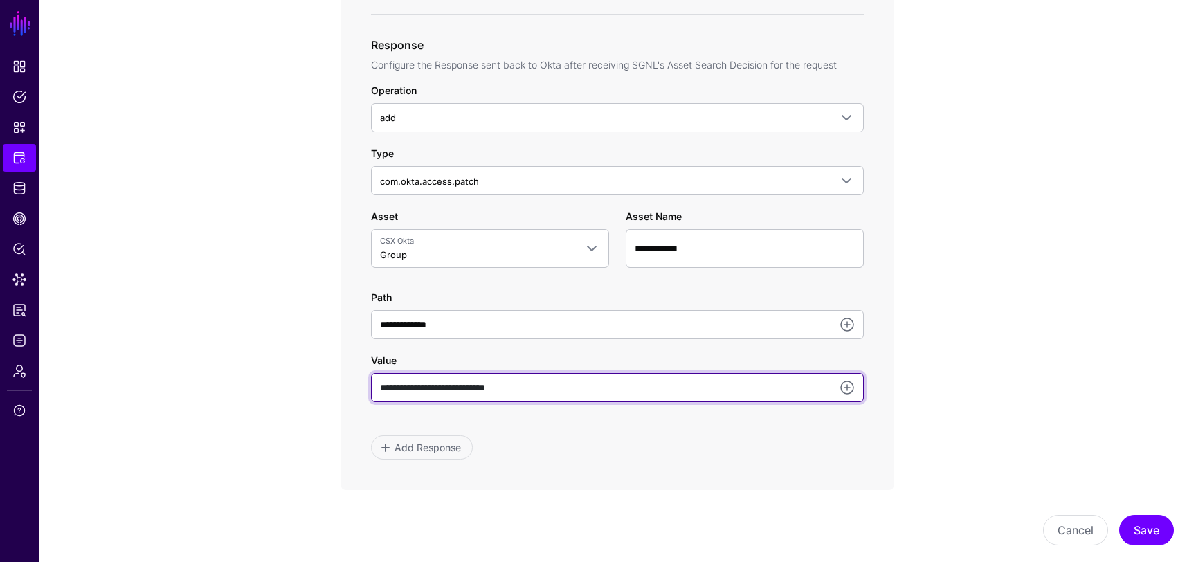
click at [531, 396] on input "**********" at bounding box center [617, 387] width 493 height 29
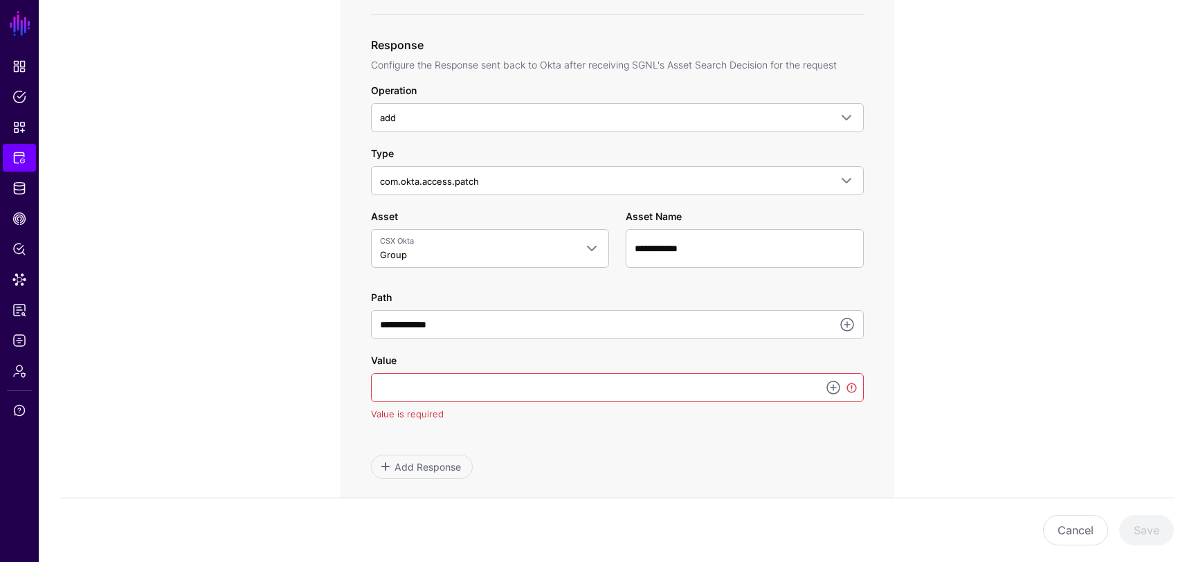
click at [947, 417] on app-integrations-item-transforms "**********" at bounding box center [617, 200] width 1157 height 1506
click at [716, 387] on input "Value" at bounding box center [617, 387] width 493 height 29
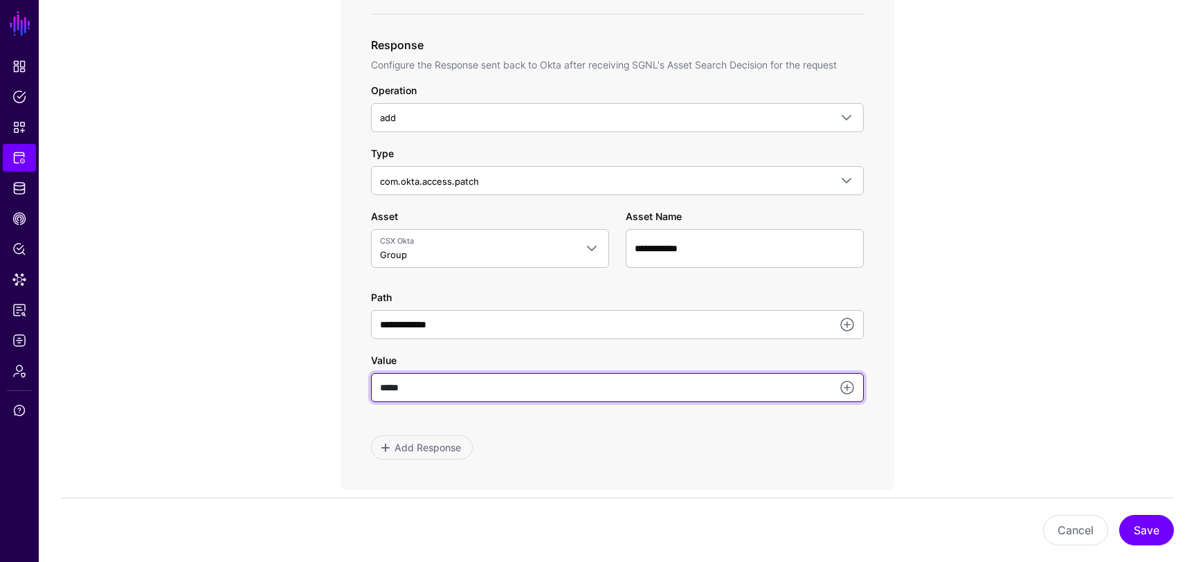
type input "*****"
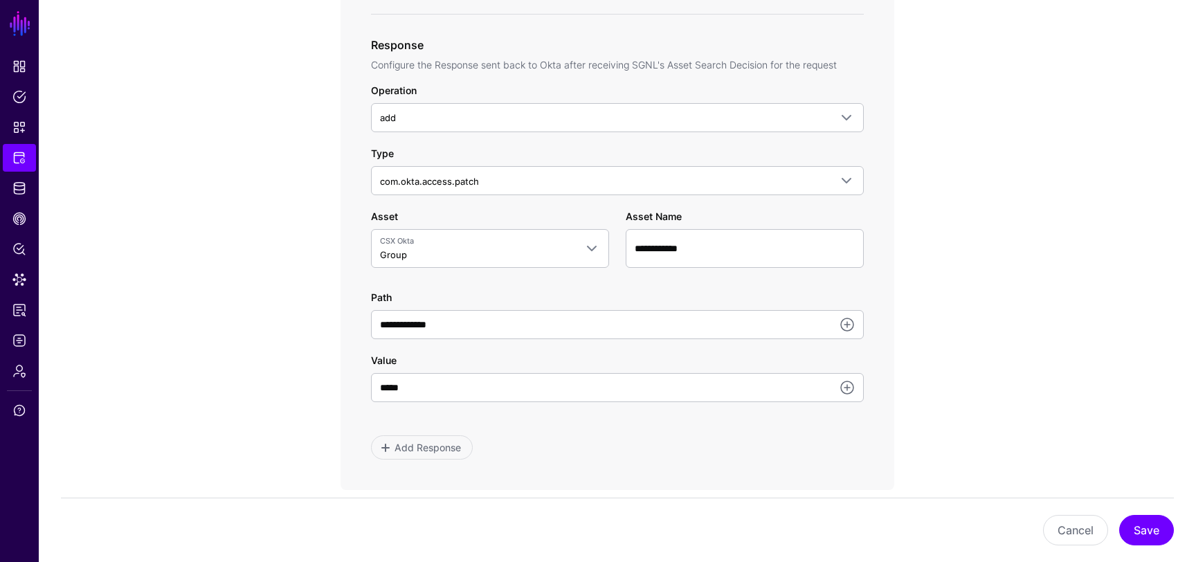
click at [783, 467] on div "**********" at bounding box center [617, 16] width 554 height 947
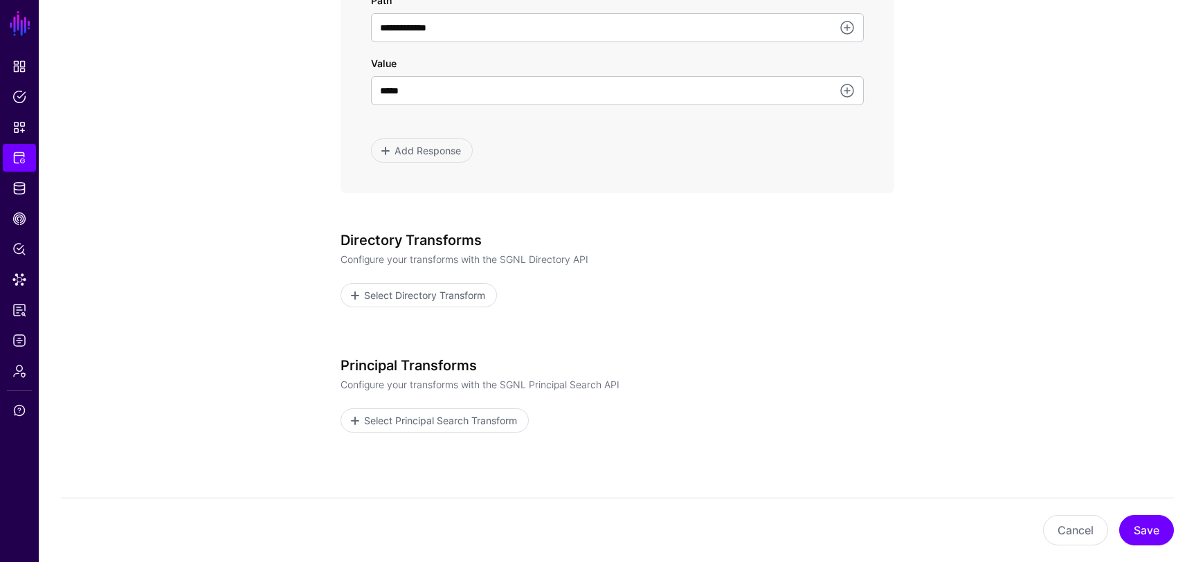
scroll to position [1065, 0]
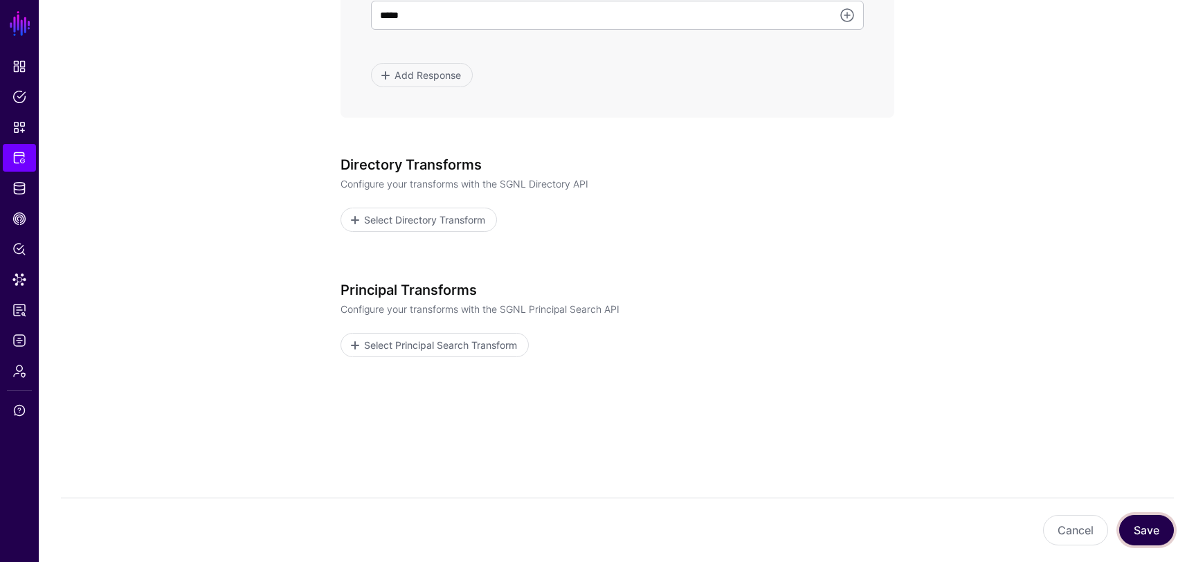
click at [1156, 527] on button "Save" at bounding box center [1146, 530] width 55 height 30
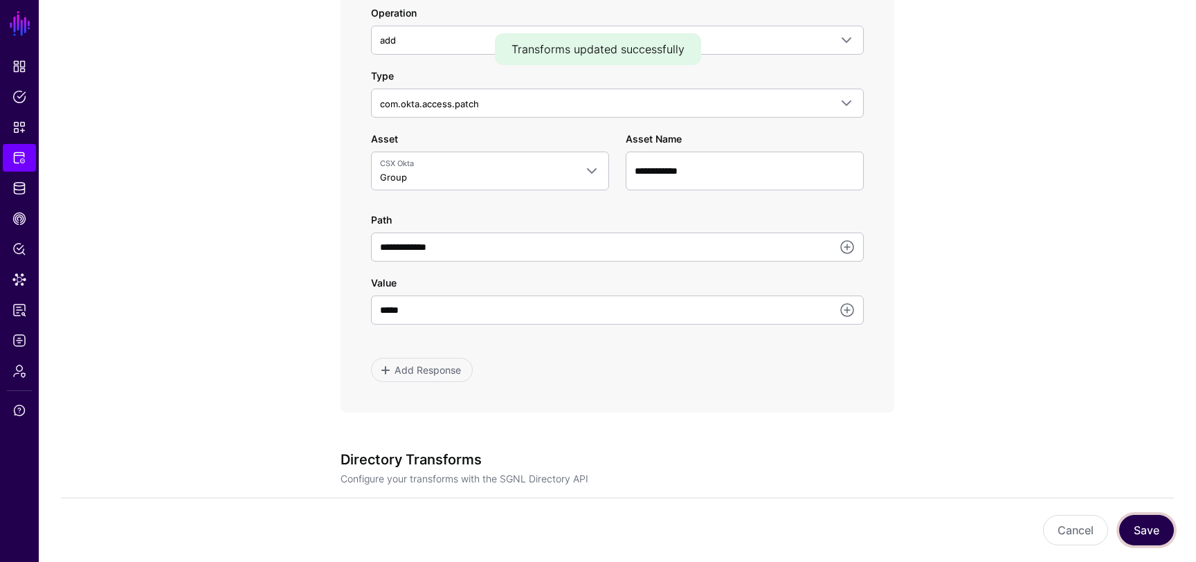
scroll to position [671, 0]
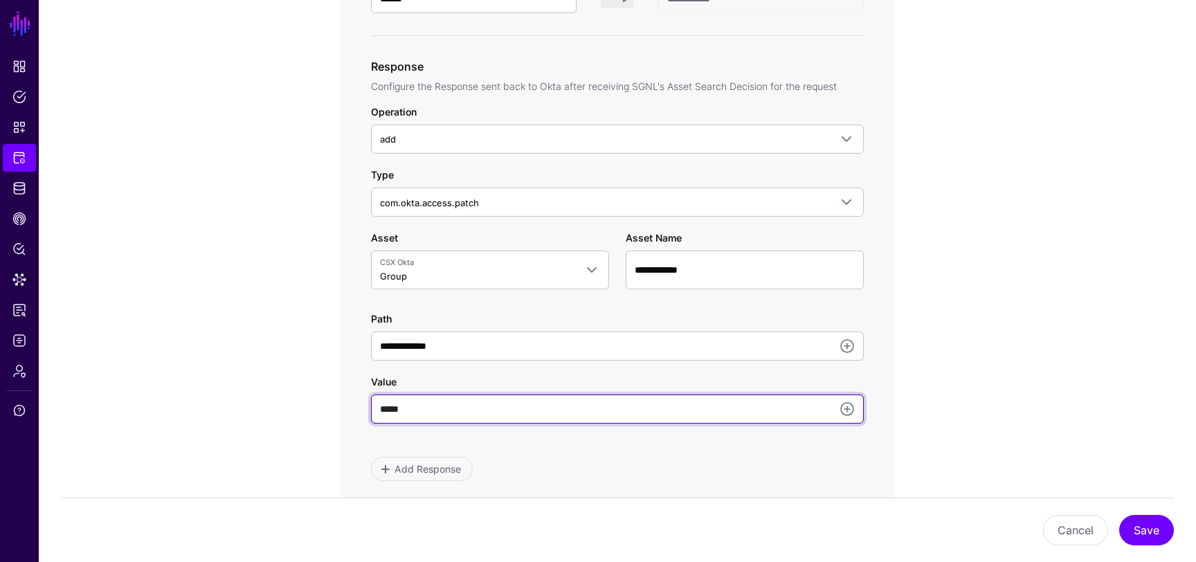
click at [794, 403] on input "*****" at bounding box center [617, 408] width 493 height 29
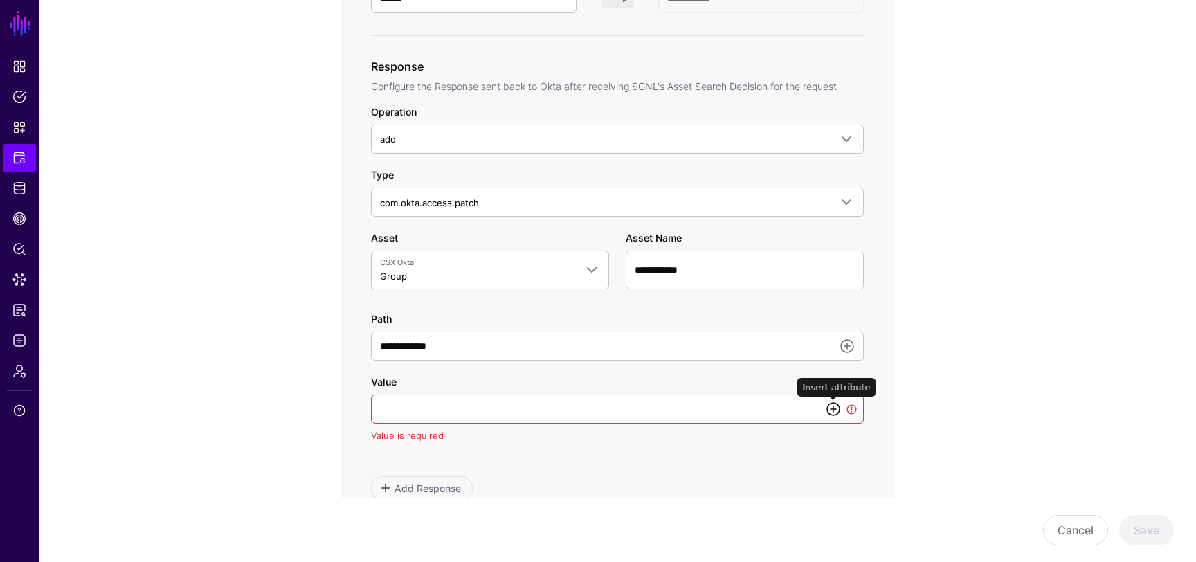
click at [831, 411] on link at bounding box center [833, 409] width 17 height 17
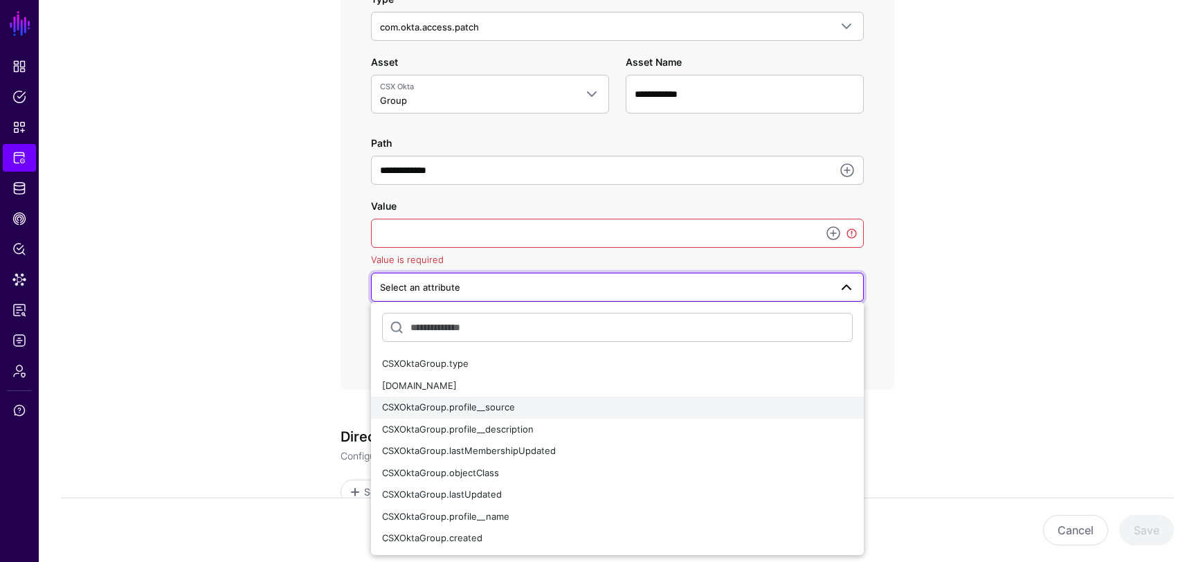
scroll to position [848, 0]
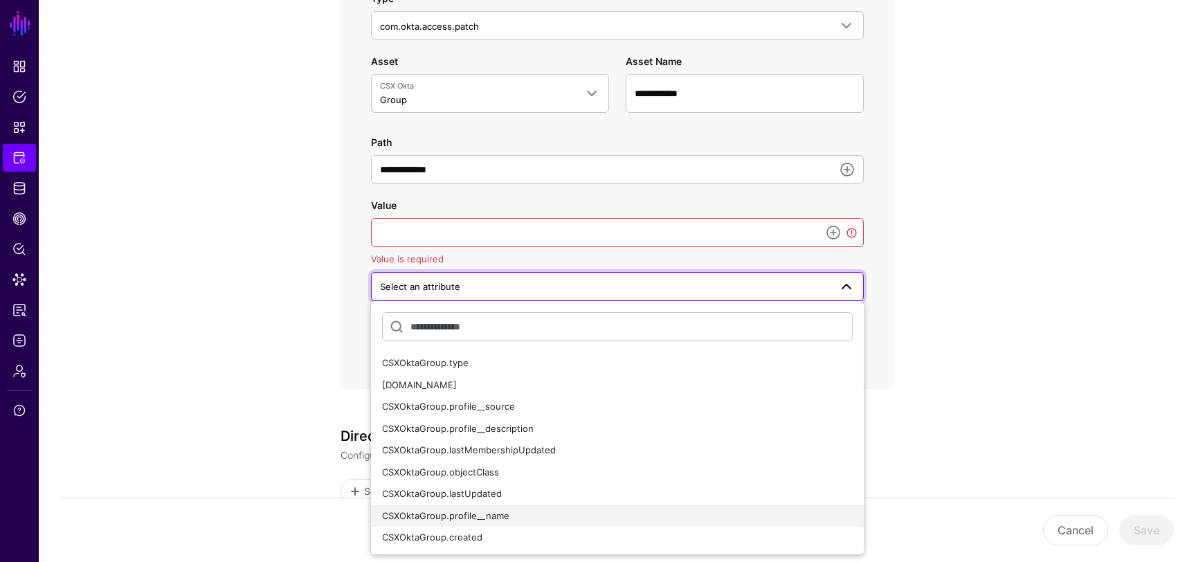
click at [561, 509] on div "CSXOktaGroup.profile__name" at bounding box center [617, 516] width 471 height 14
type input "**********"
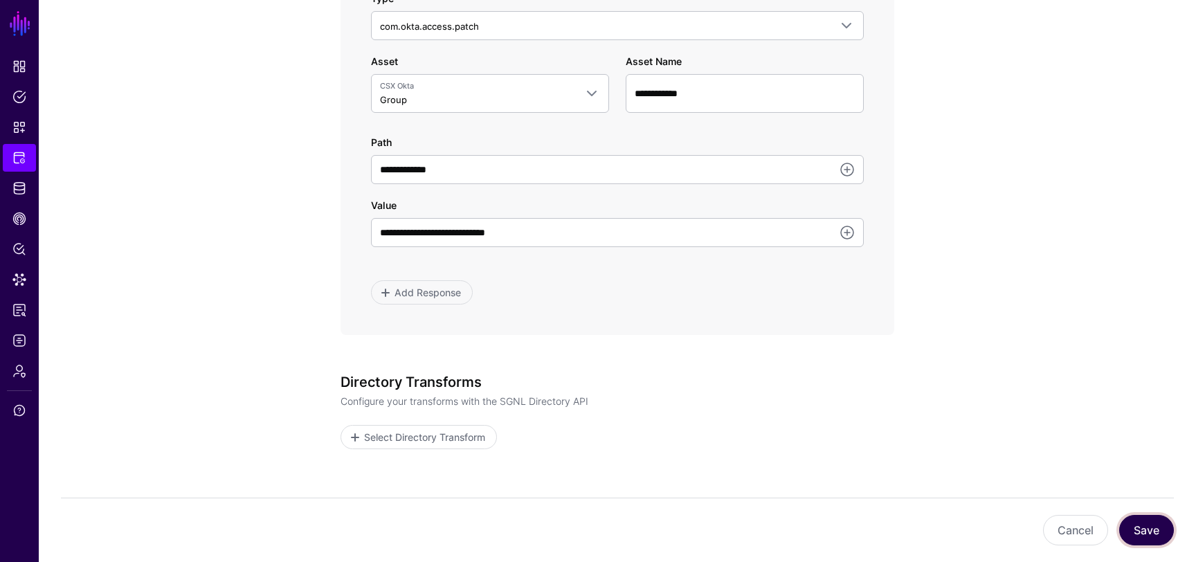
click at [1132, 525] on button "Save" at bounding box center [1146, 530] width 55 height 30
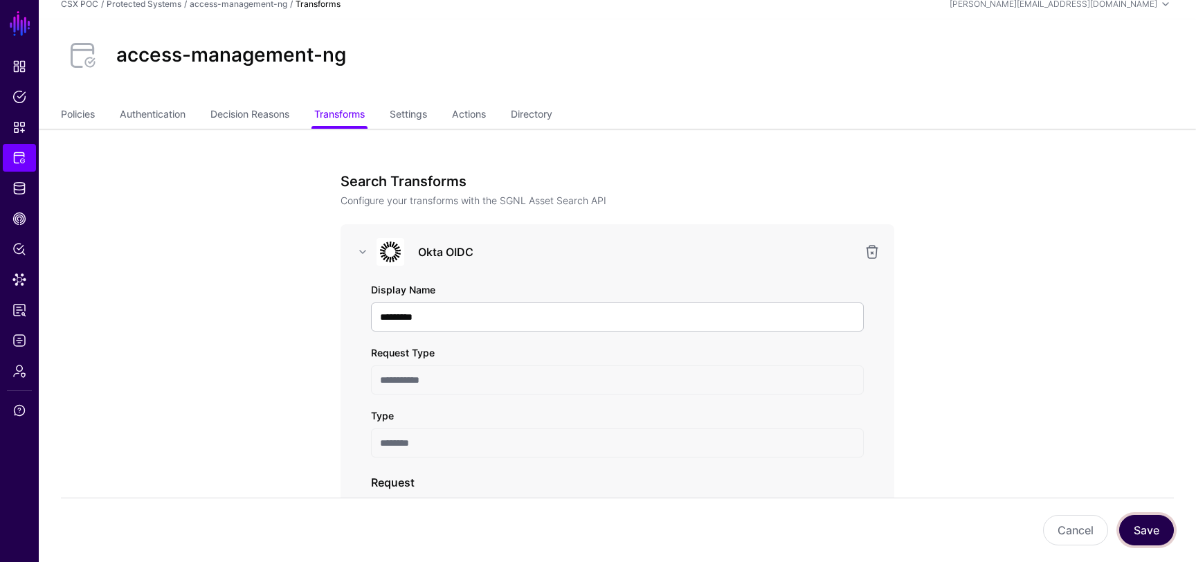
scroll to position [0, 0]
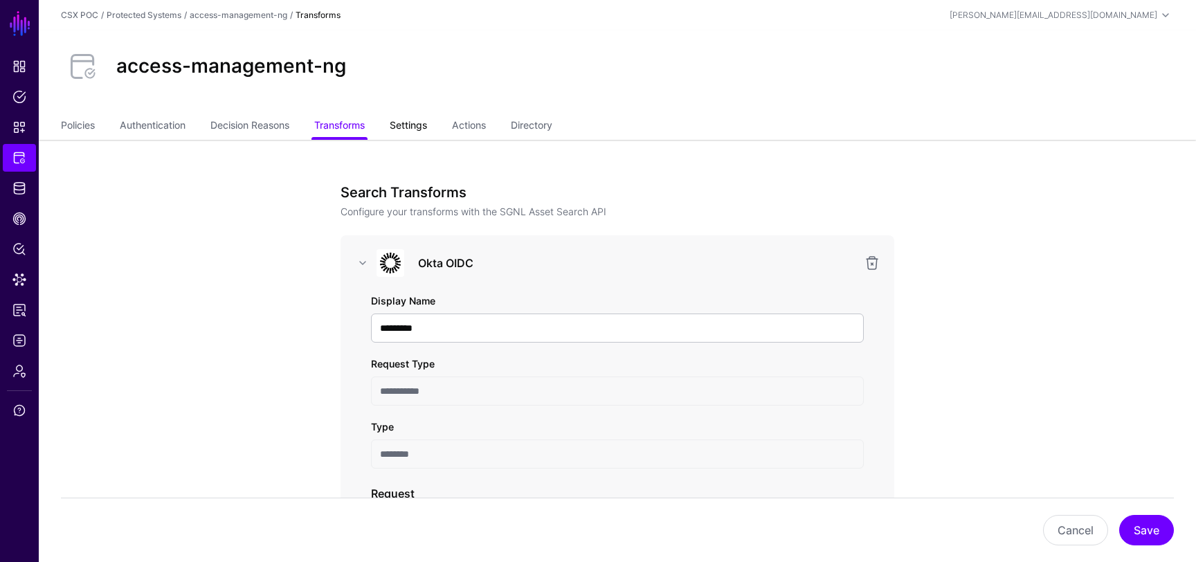
click at [427, 129] on link "Settings" at bounding box center [408, 126] width 37 height 26
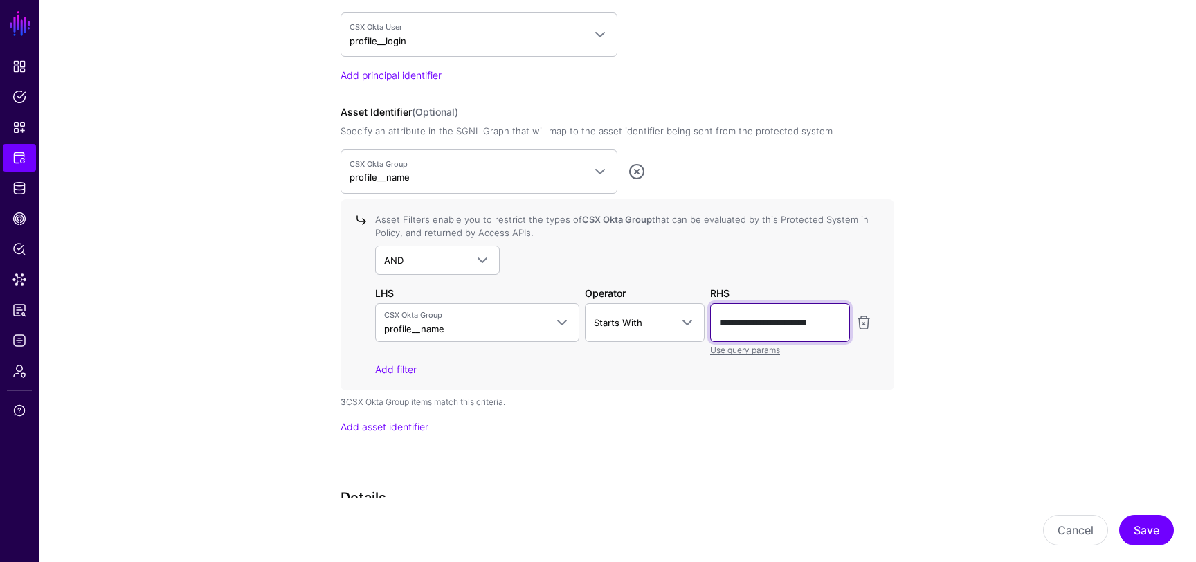
scroll to position [0, 4]
drag, startPoint x: 814, startPoint y: 320, endPoint x: 877, endPoint y: 325, distance: 63.2
click at [877, 325] on div "**********" at bounding box center [617, 294] width 554 height 191
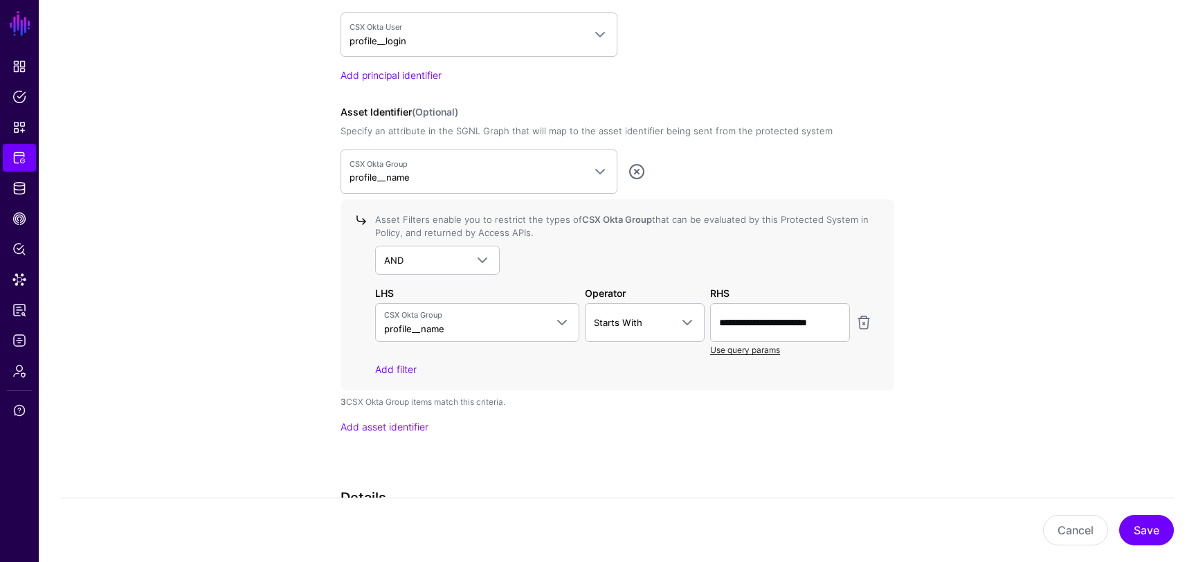
click at [754, 352] on link "Use query params" at bounding box center [745, 350] width 70 height 10
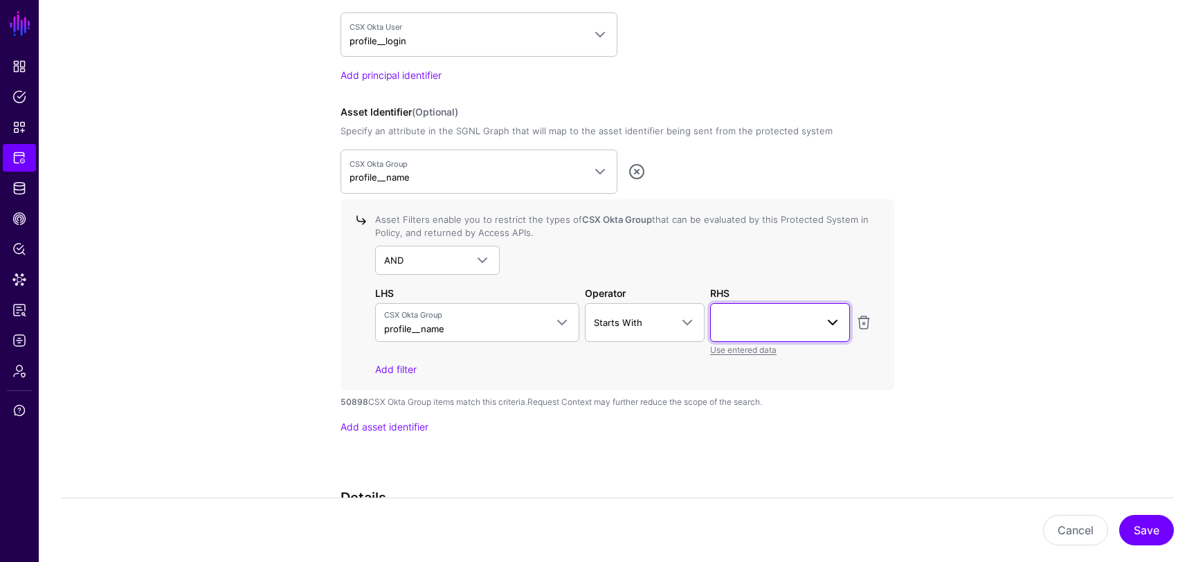
click at [793, 334] on link at bounding box center [780, 322] width 140 height 39
click at [647, 365] on div "Add filter" at bounding box center [623, 369] width 497 height 15
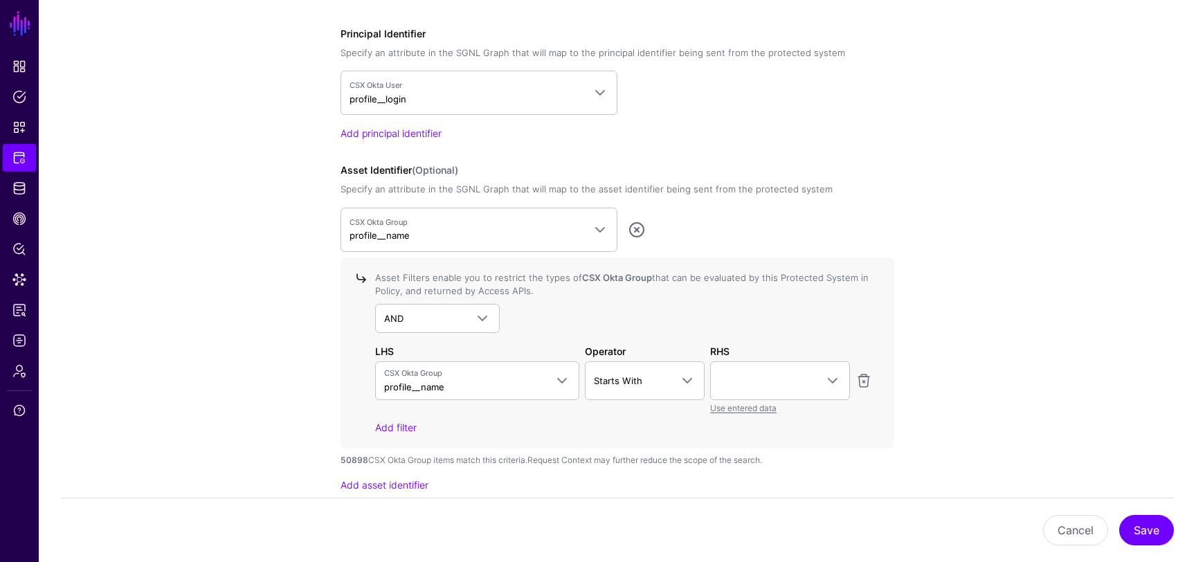
scroll to position [1200, 0]
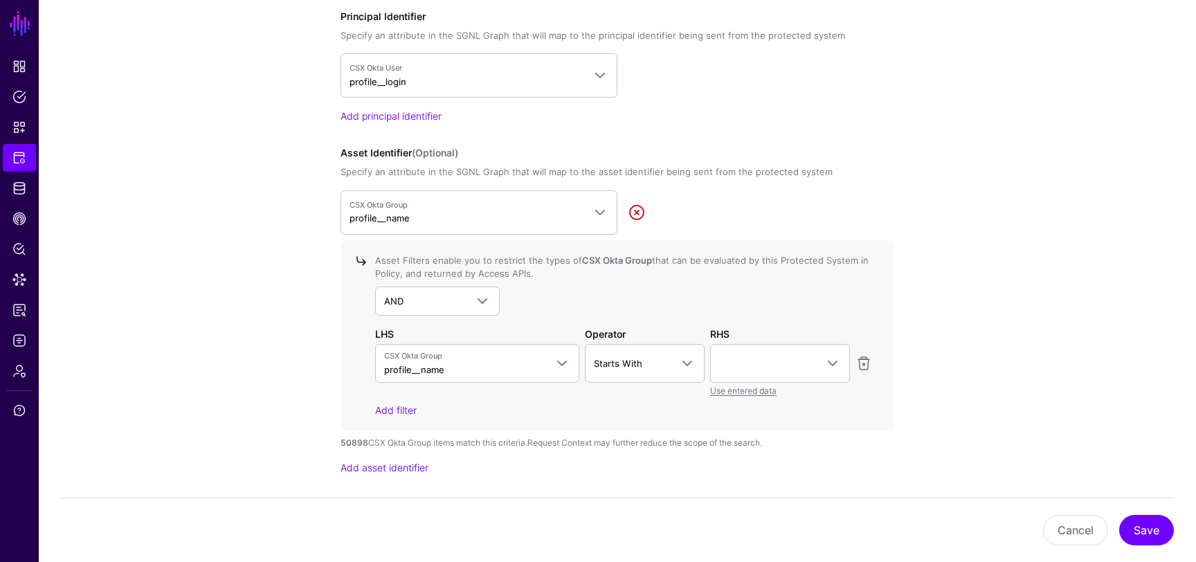
click at [637, 212] on link at bounding box center [636, 212] width 17 height 17
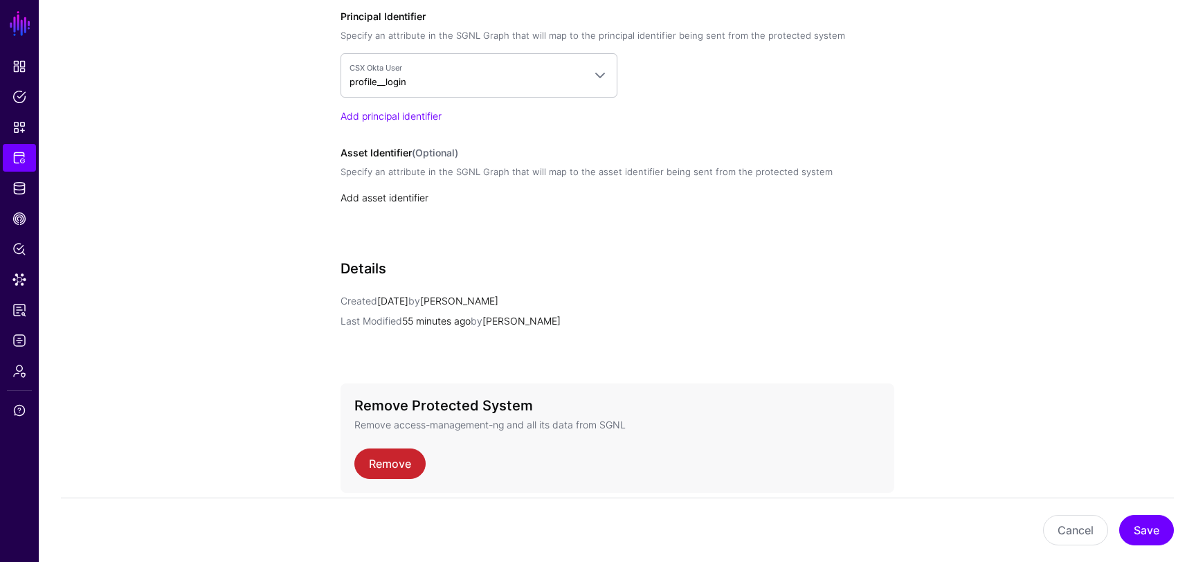
click at [412, 196] on link "Add asset identifier" at bounding box center [384, 198] width 88 height 12
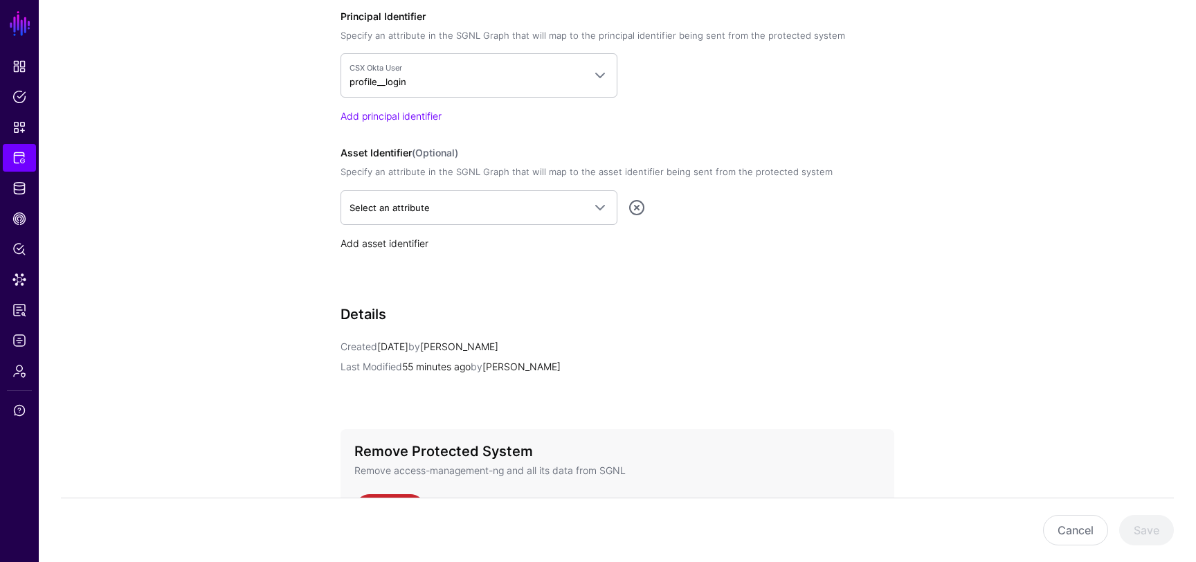
click at [410, 239] on link "Add asset identifier" at bounding box center [384, 243] width 88 height 12
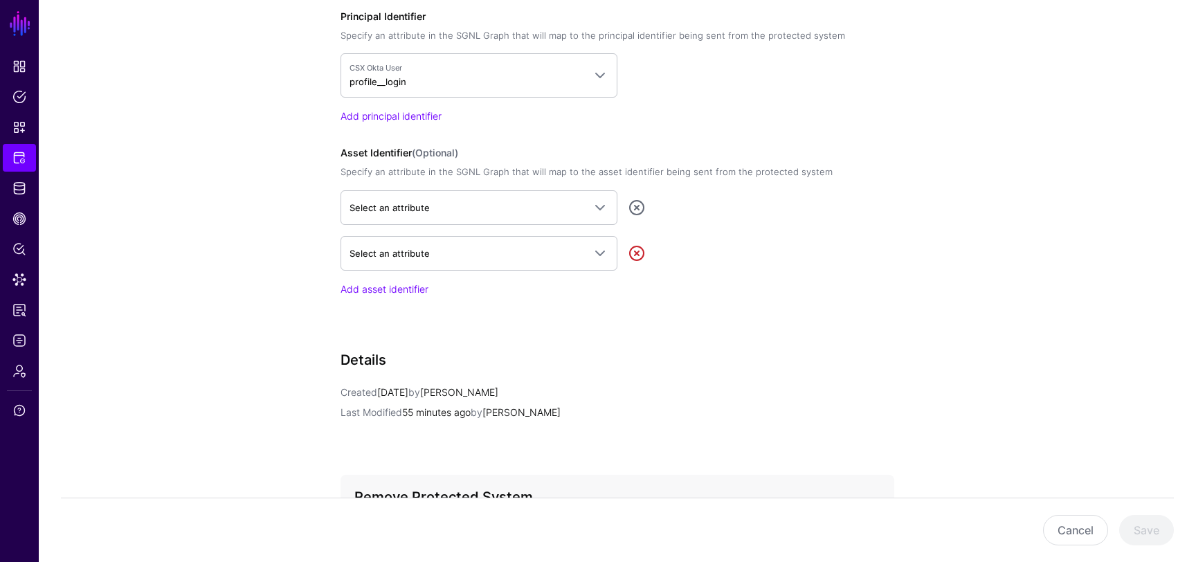
click at [641, 250] on link at bounding box center [636, 253] width 17 height 17
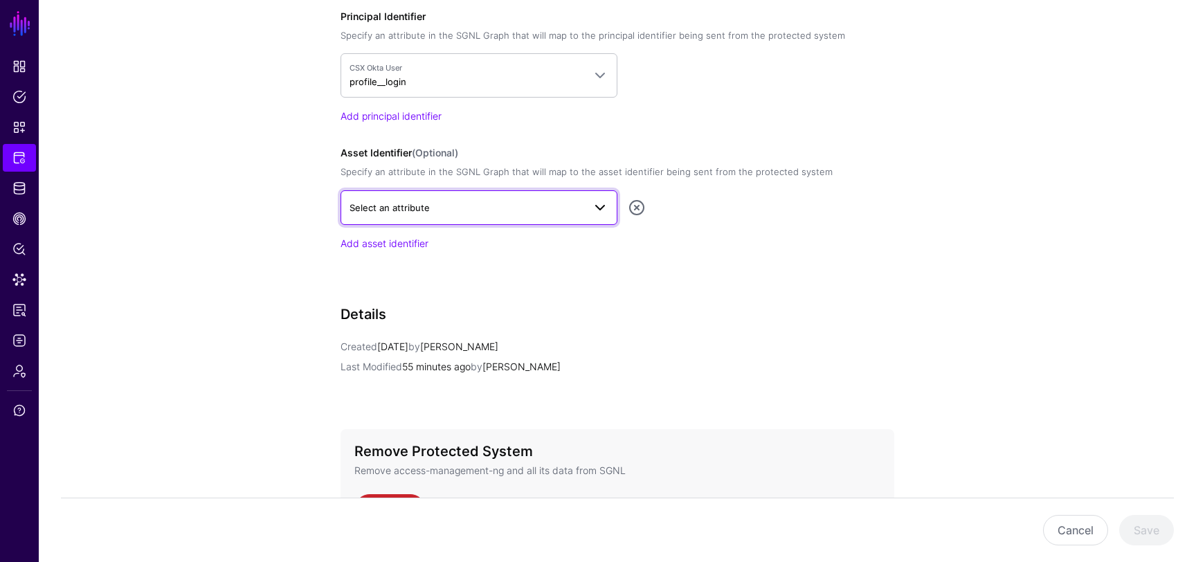
click at [553, 204] on span "Select an attribute" at bounding box center [466, 207] width 234 height 15
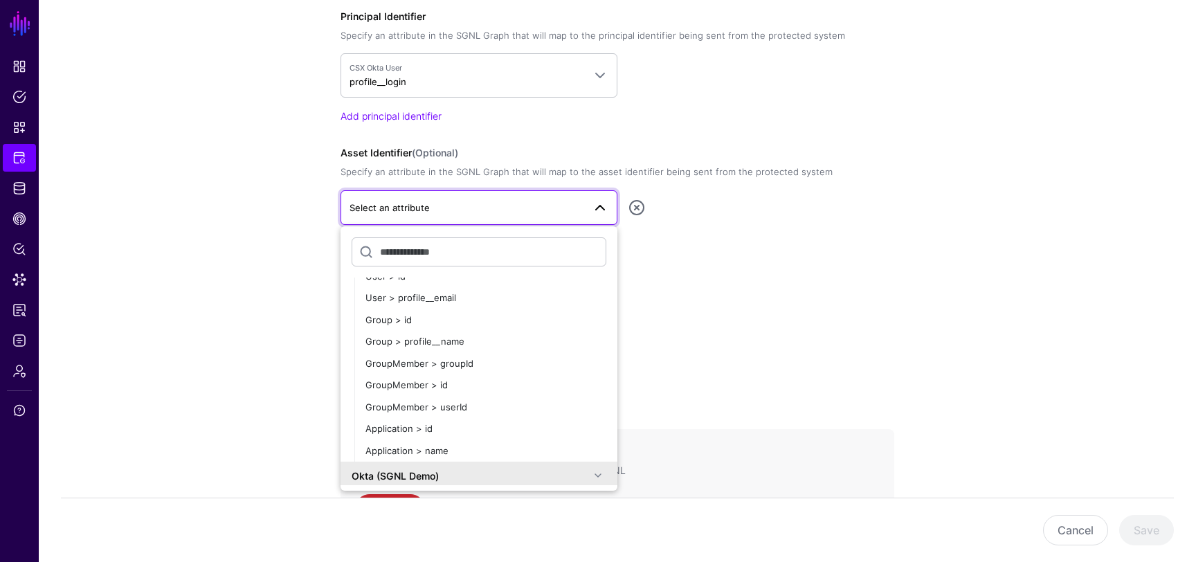
scroll to position [75, 0]
click at [741, 245] on div "Add asset identifier" at bounding box center [617, 243] width 554 height 15
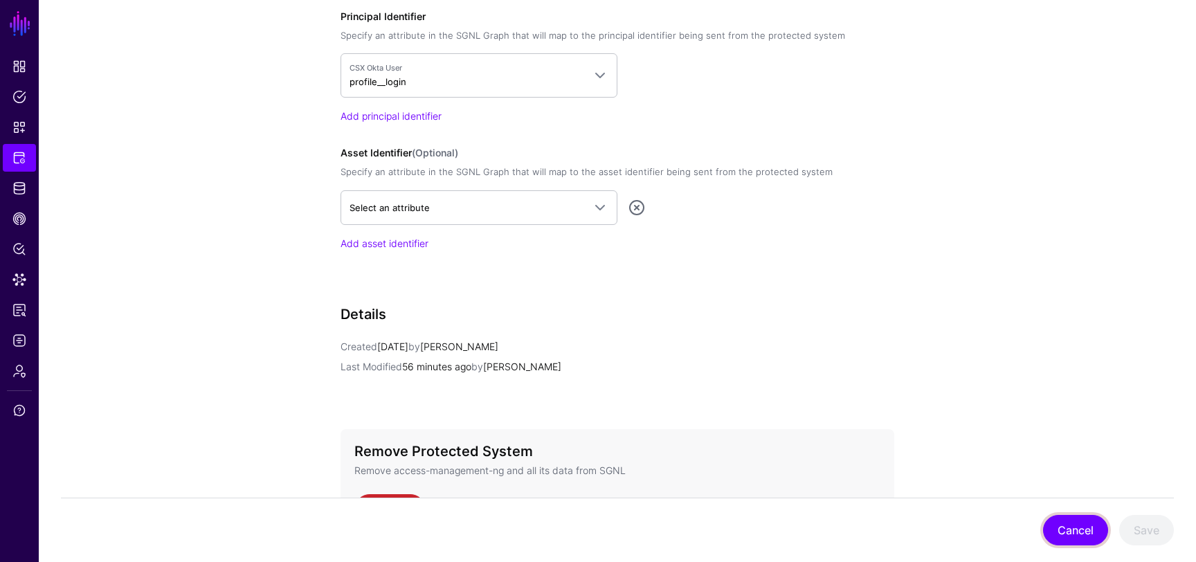
click at [1084, 539] on button "Cancel" at bounding box center [1075, 530] width 65 height 30
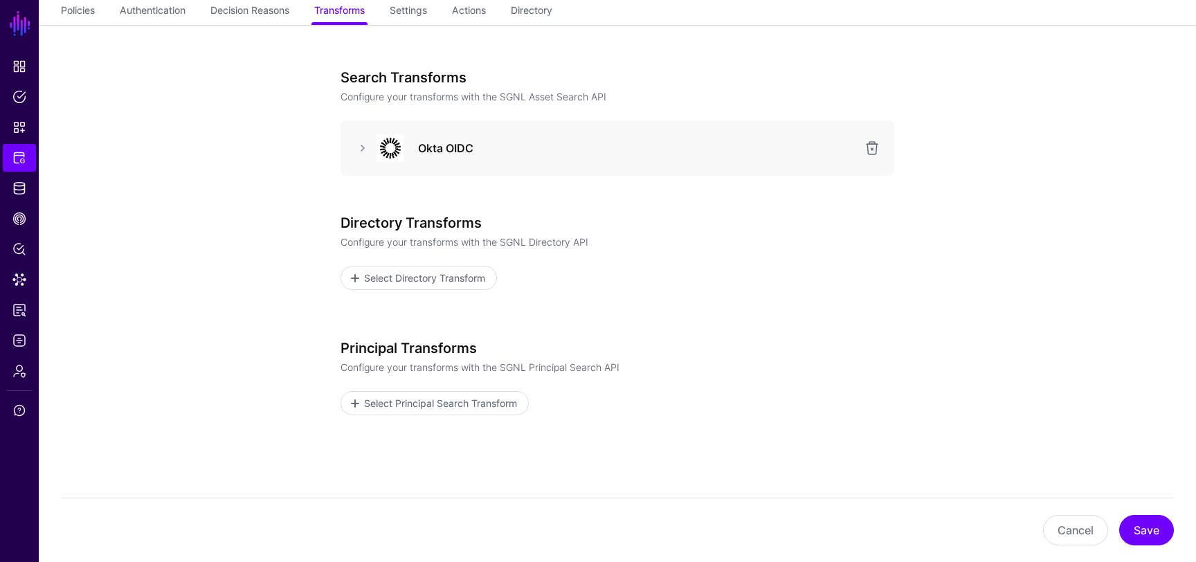
scroll to position [100, 0]
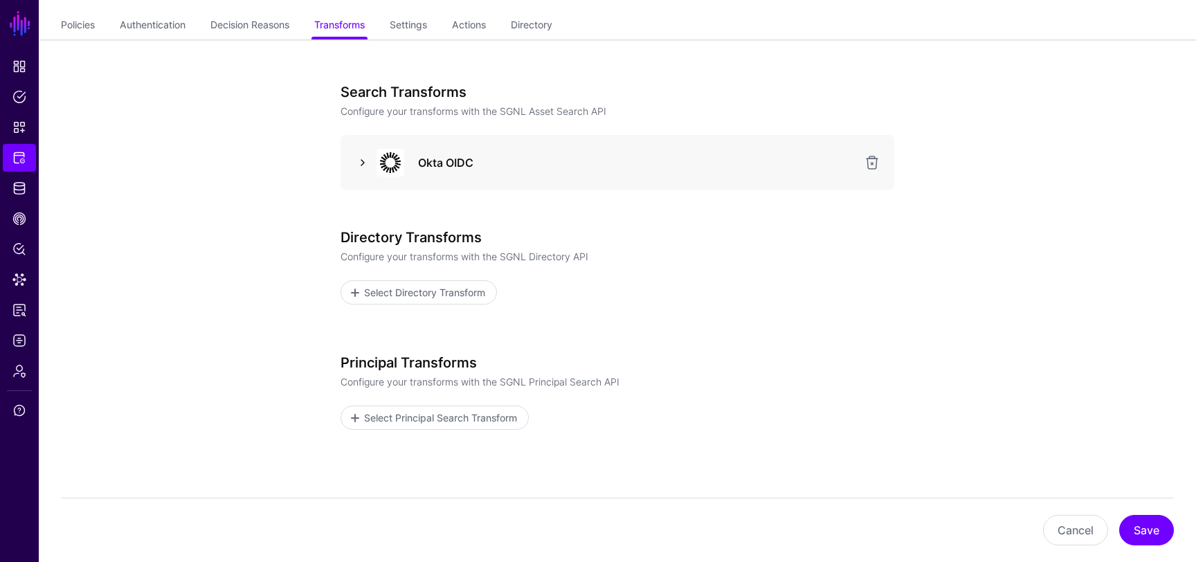
click at [361, 159] on link at bounding box center [362, 162] width 17 height 17
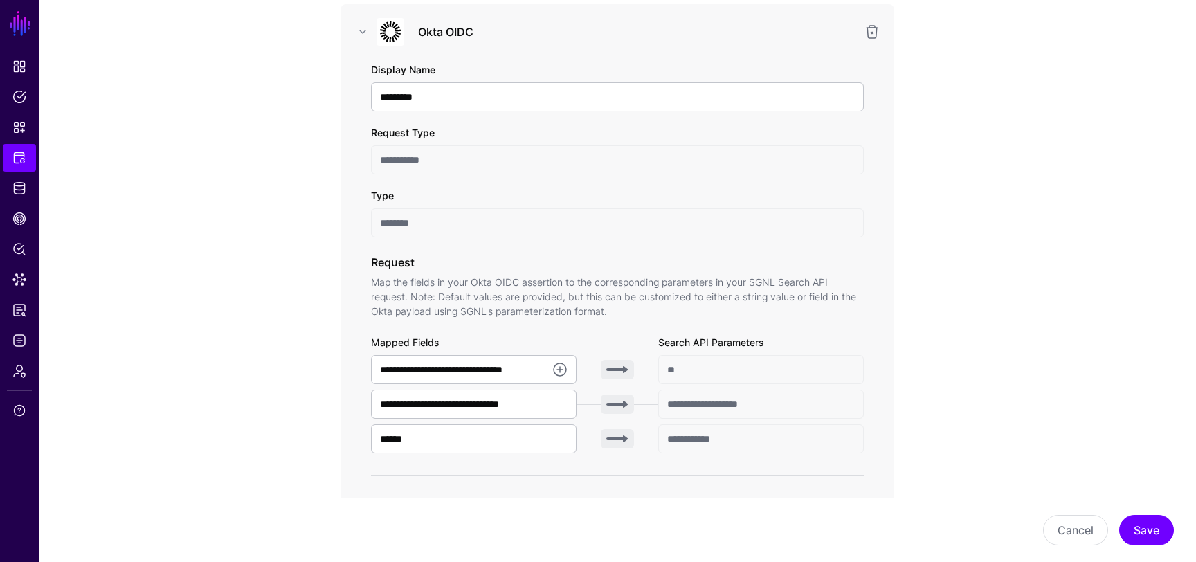
scroll to position [246, 0]
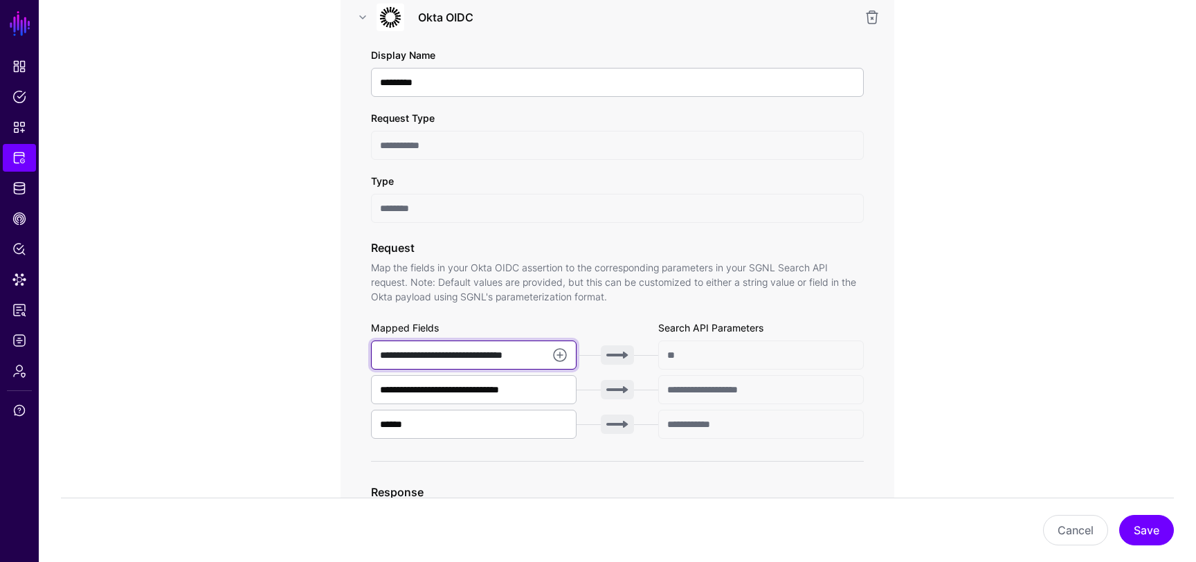
click at [518, 355] on input "**********" at bounding box center [474, 354] width 206 height 29
type input "**********"
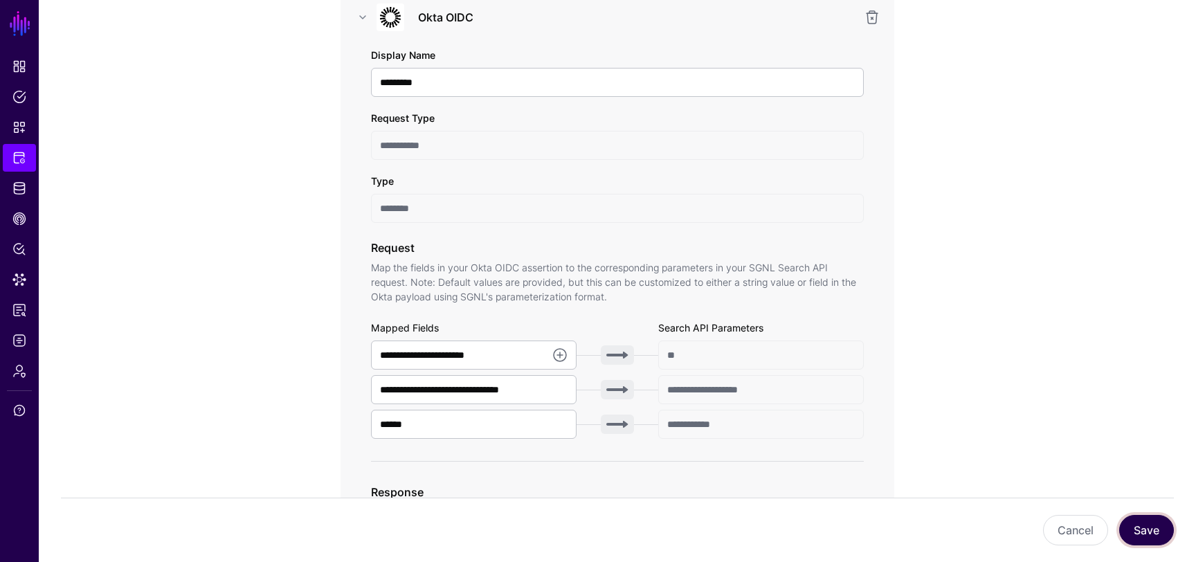
click at [1149, 527] on button "Save" at bounding box center [1146, 530] width 55 height 30
click at [443, 432] on input "******" at bounding box center [474, 424] width 206 height 29
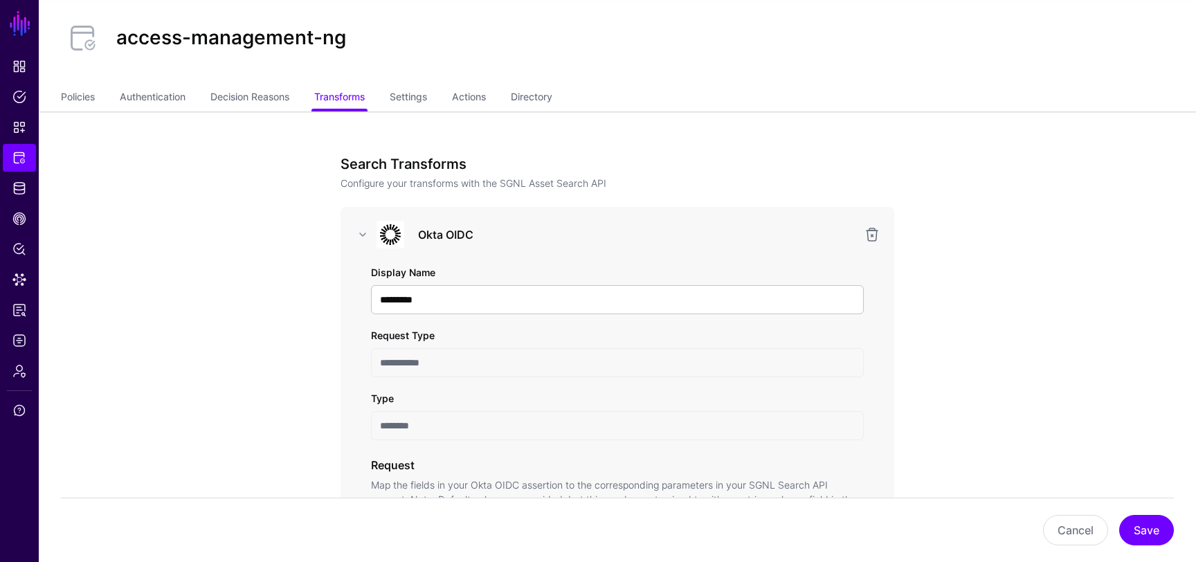
scroll to position [0, 0]
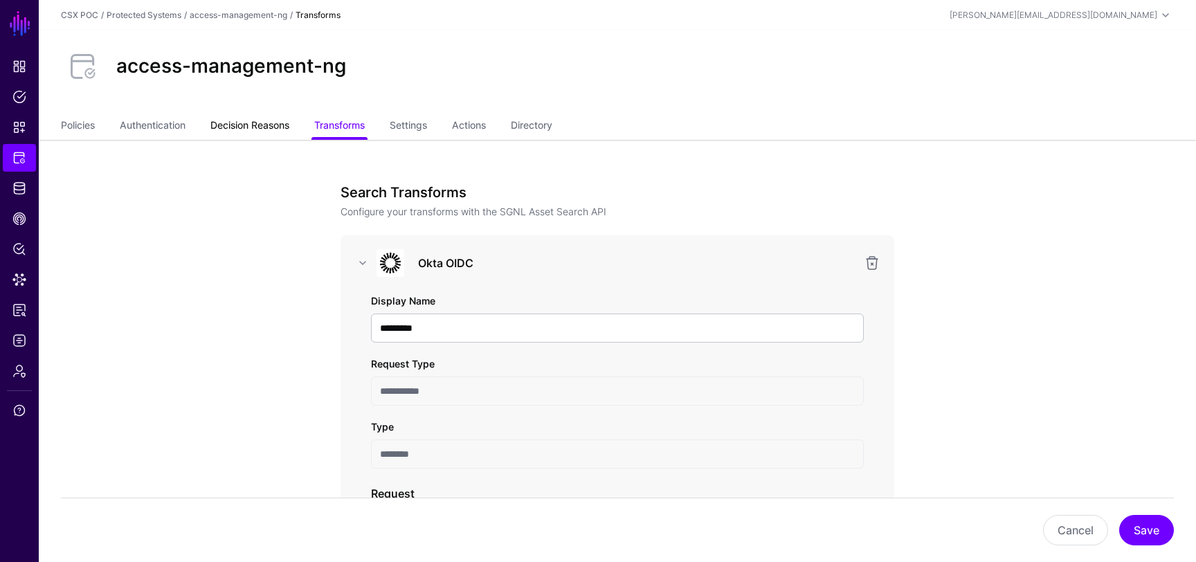
click at [237, 126] on link "Decision Reasons" at bounding box center [249, 126] width 79 height 26
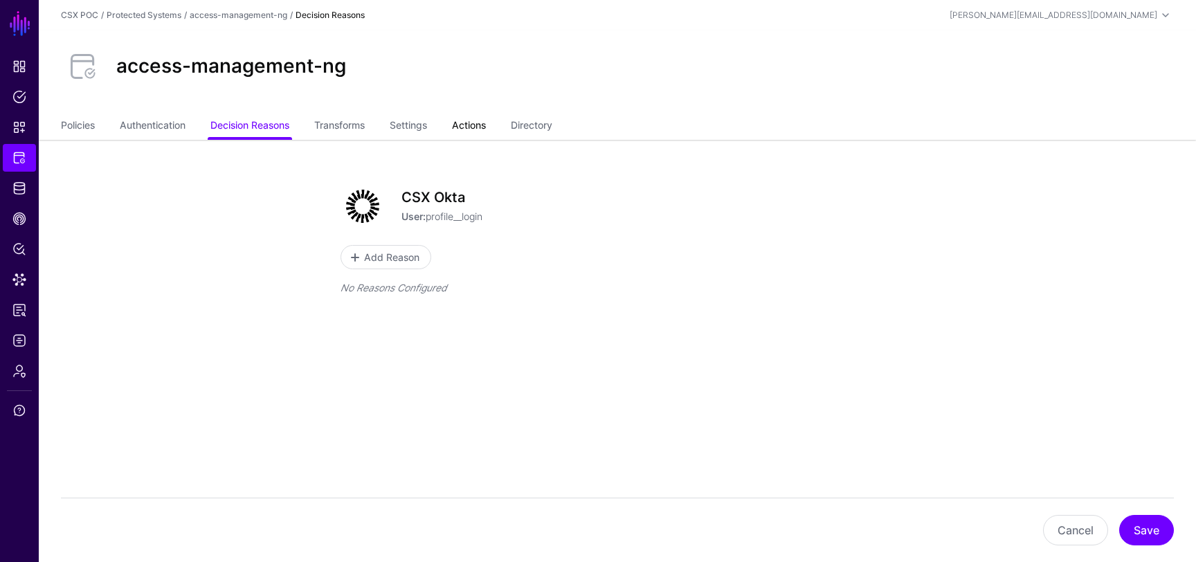
click at [482, 121] on link "Actions" at bounding box center [469, 126] width 34 height 26
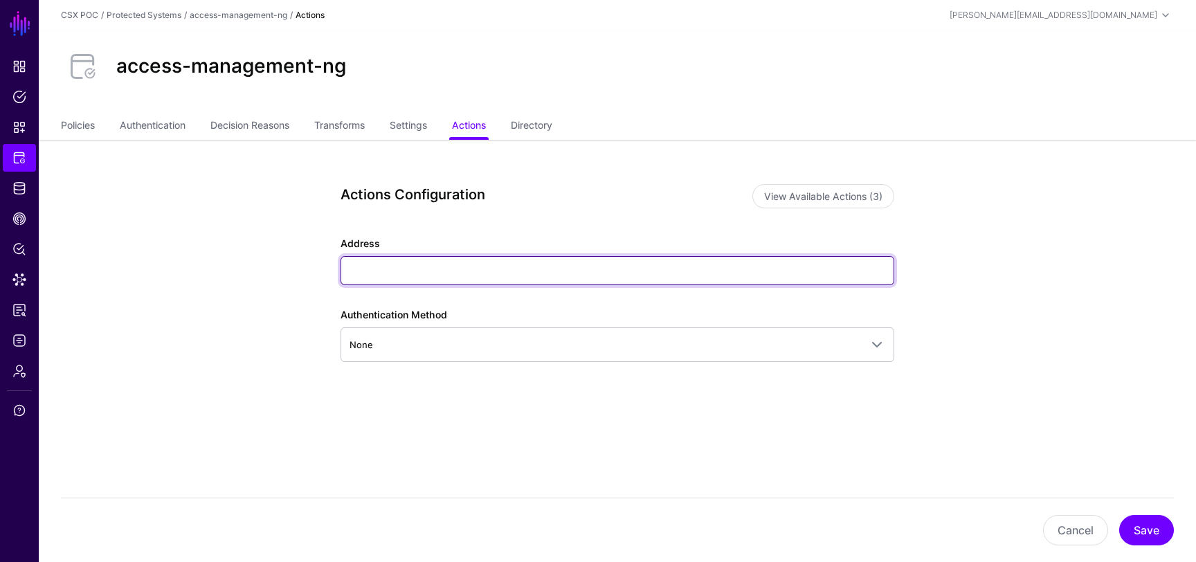
click at [479, 280] on input "Address" at bounding box center [617, 270] width 554 height 29
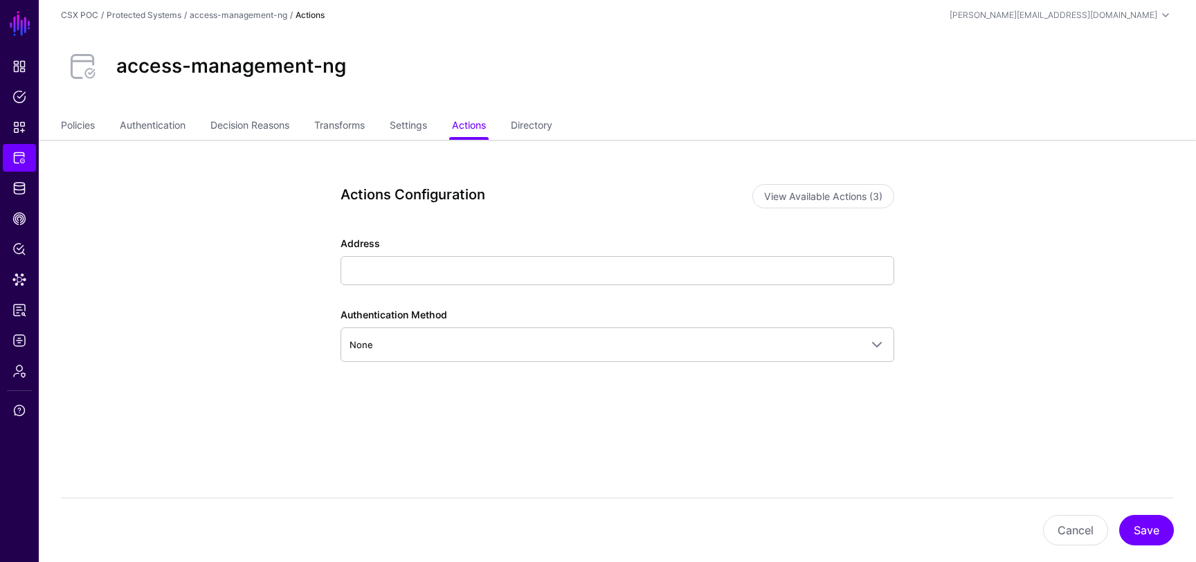
click at [300, 317] on div "Actions Configuration View Available Actions (3) Address Authentication Method …" at bounding box center [617, 339] width 642 height 399
click at [807, 198] on button "View Available Actions (3)" at bounding box center [823, 196] width 142 height 24
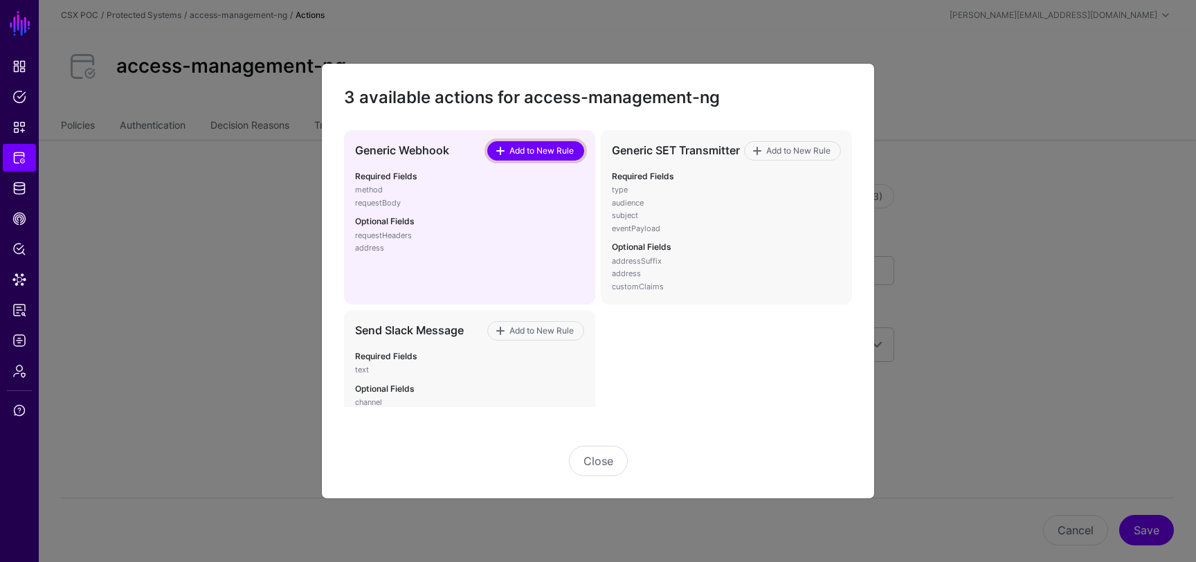
click at [556, 154] on span "Add to New Rule" at bounding box center [542, 151] width 68 height 12
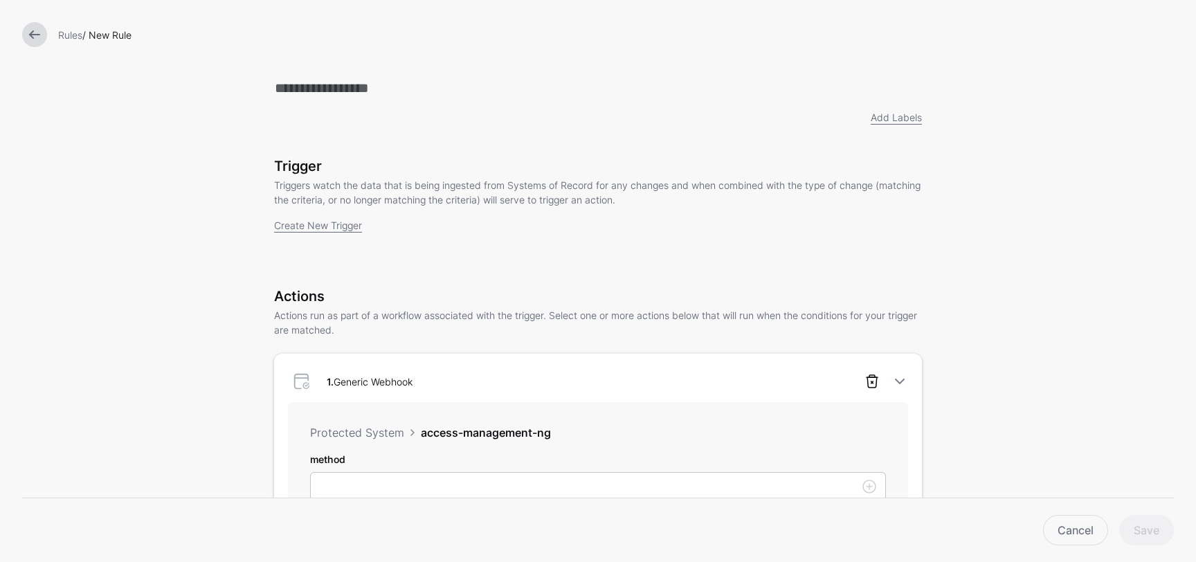
click at [869, 384] on link at bounding box center [872, 381] width 17 height 17
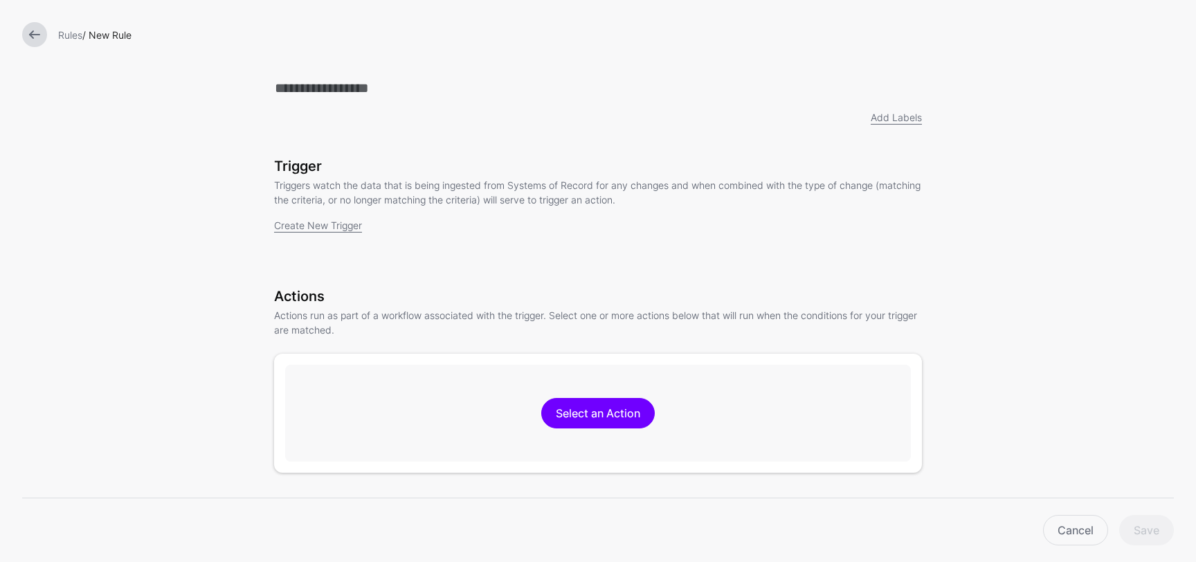
click at [40, 30] on link at bounding box center [34, 34] width 25 height 25
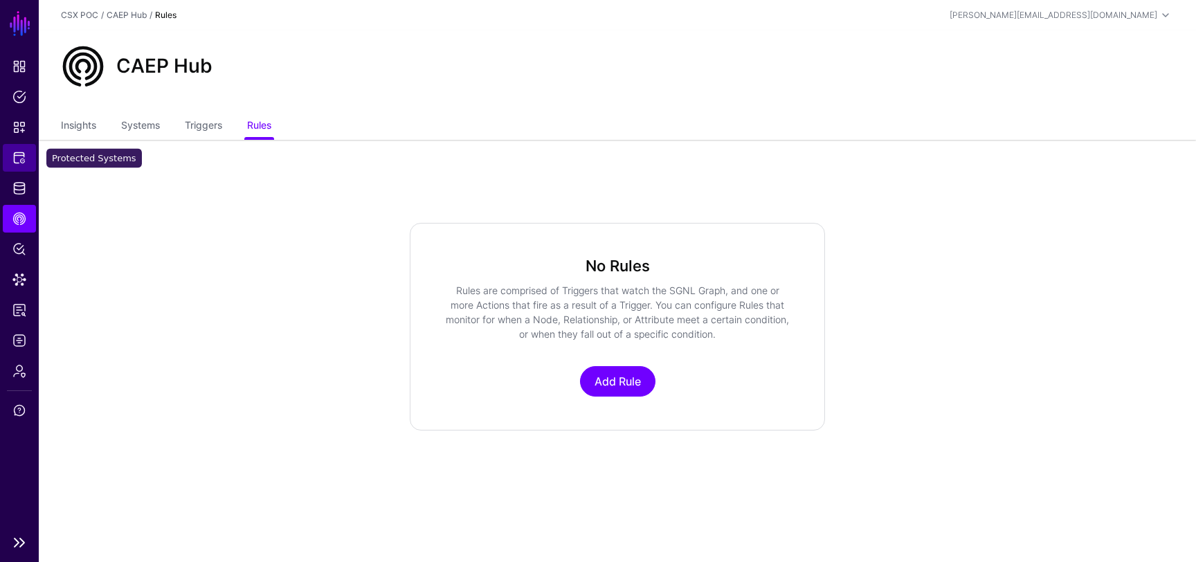
click at [24, 156] on span "Protected Systems" at bounding box center [19, 158] width 14 height 14
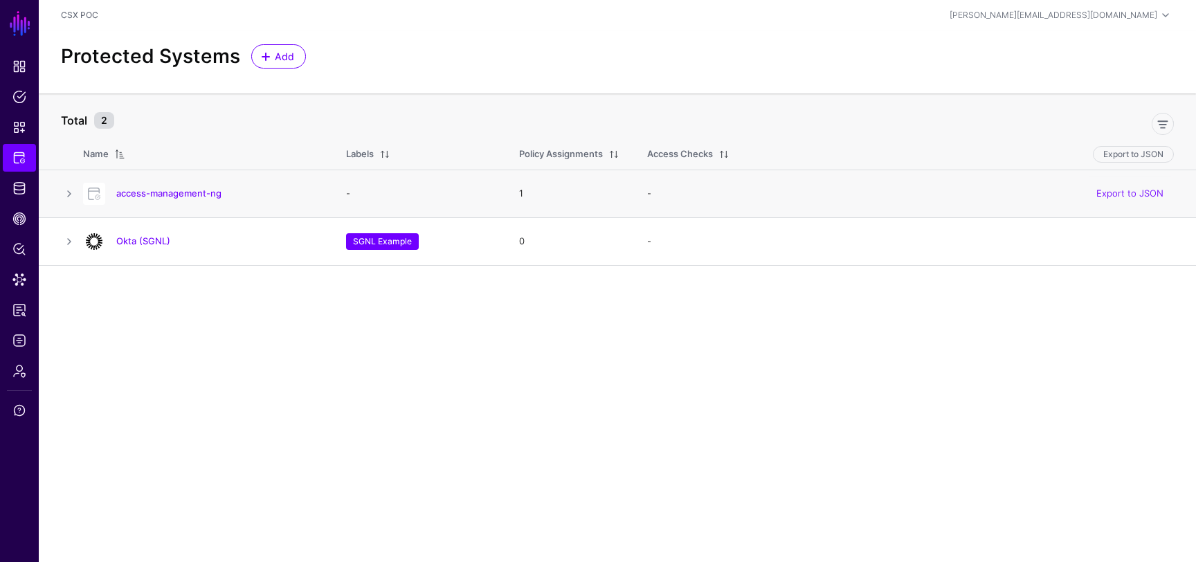
click at [208, 186] on div "access-management-ng" at bounding box center [200, 194] width 246 height 22
click at [208, 192] on link "access-management-ng" at bounding box center [168, 193] width 105 height 11
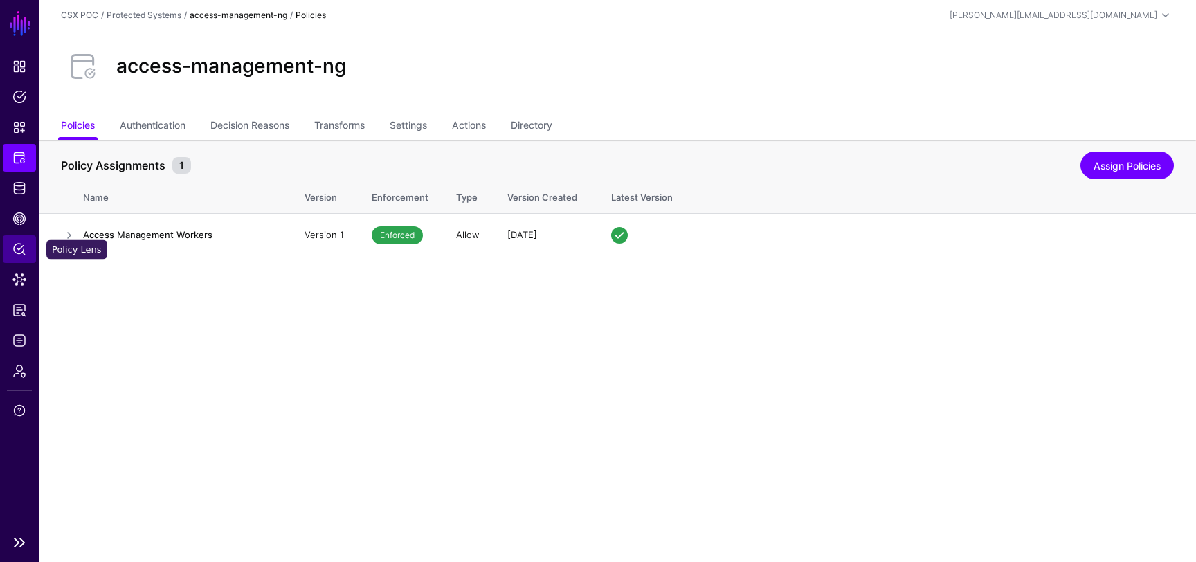
click at [17, 254] on span "Policy Lens" at bounding box center [19, 249] width 14 height 14
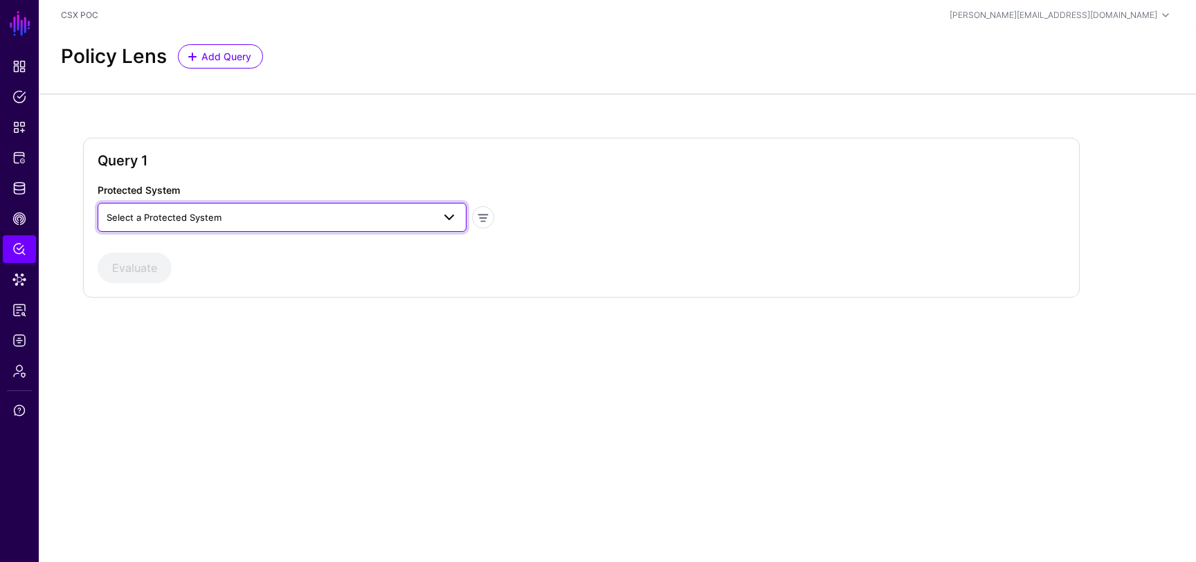
click at [239, 215] on span "Select a Protected System" at bounding box center [270, 217] width 326 height 15
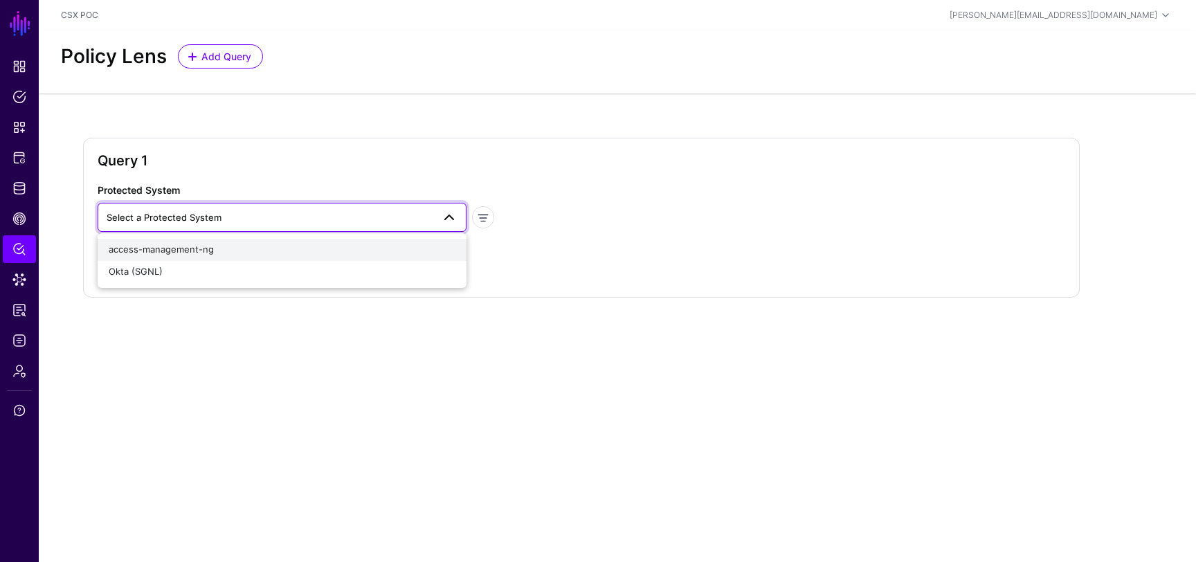
click at [213, 250] on div "access-management-ng" at bounding box center [282, 250] width 347 height 14
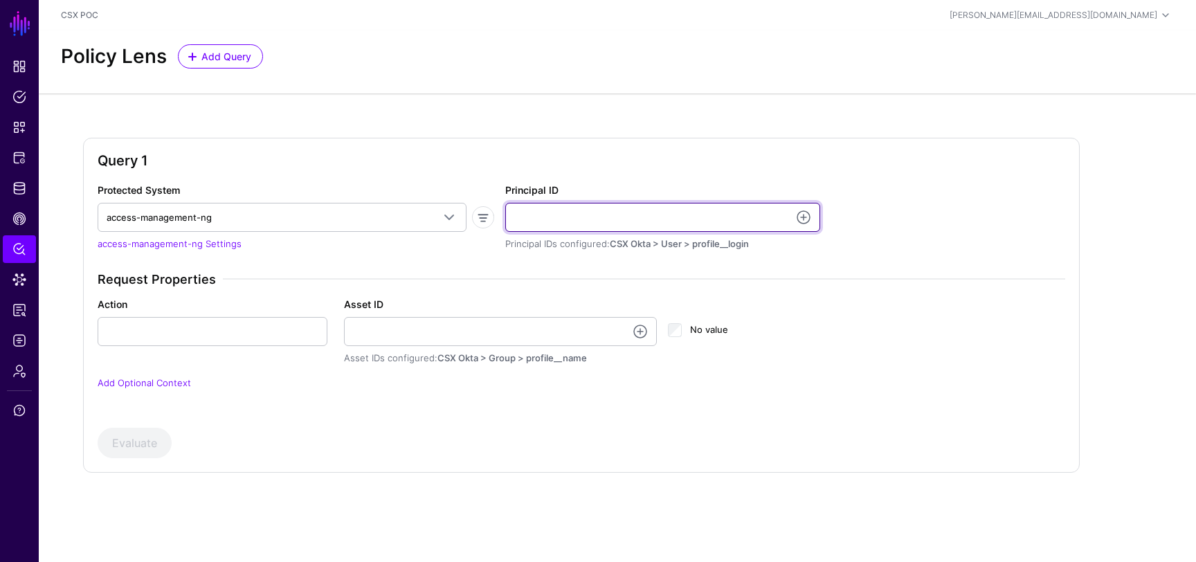
click at [587, 219] on input "Principal ID" at bounding box center [662, 217] width 315 height 29
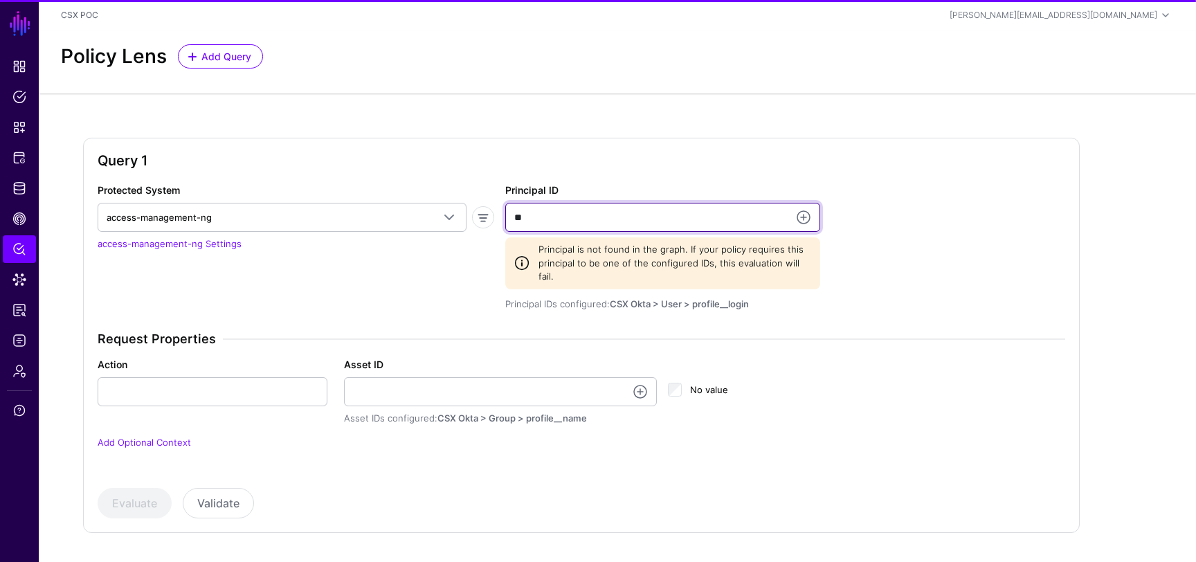
type input "*"
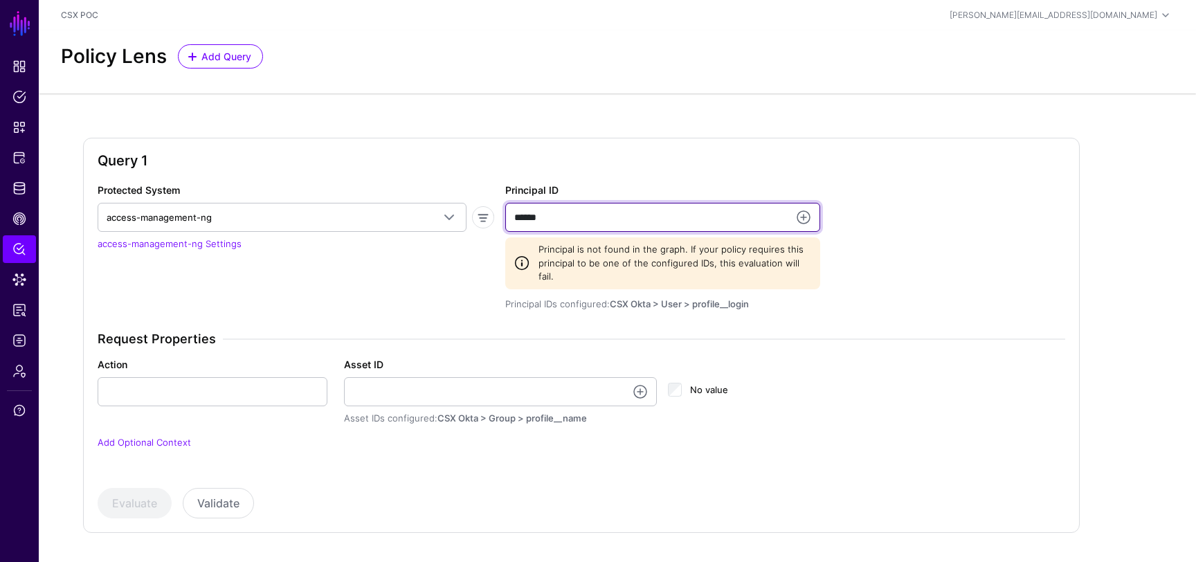
type input "******"
click at [608, 219] on input "******" at bounding box center [662, 217] width 315 height 29
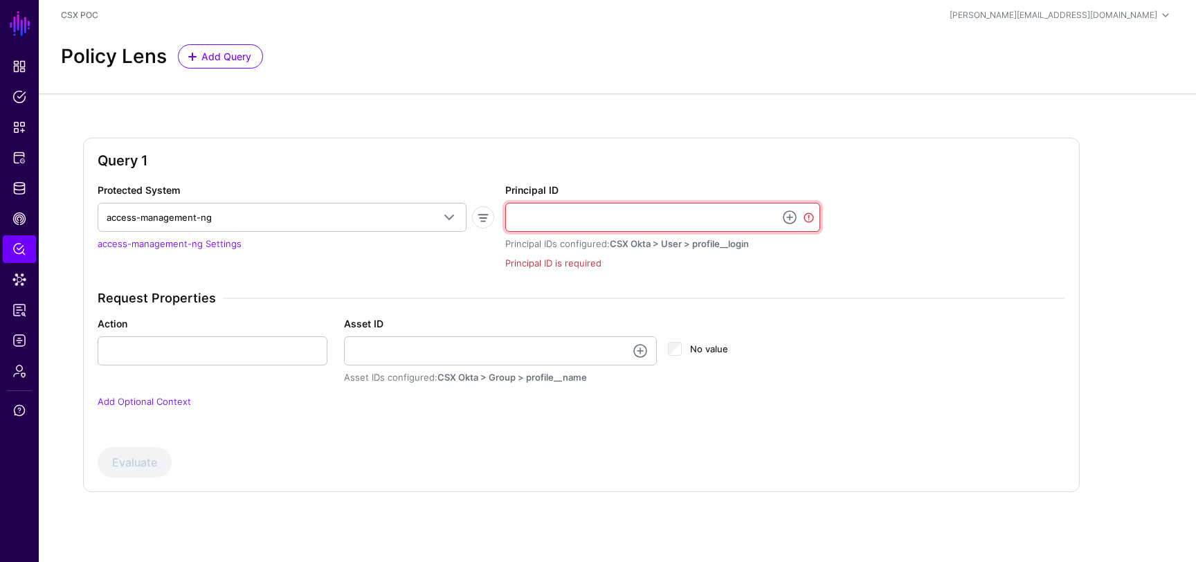
paste input "**********"
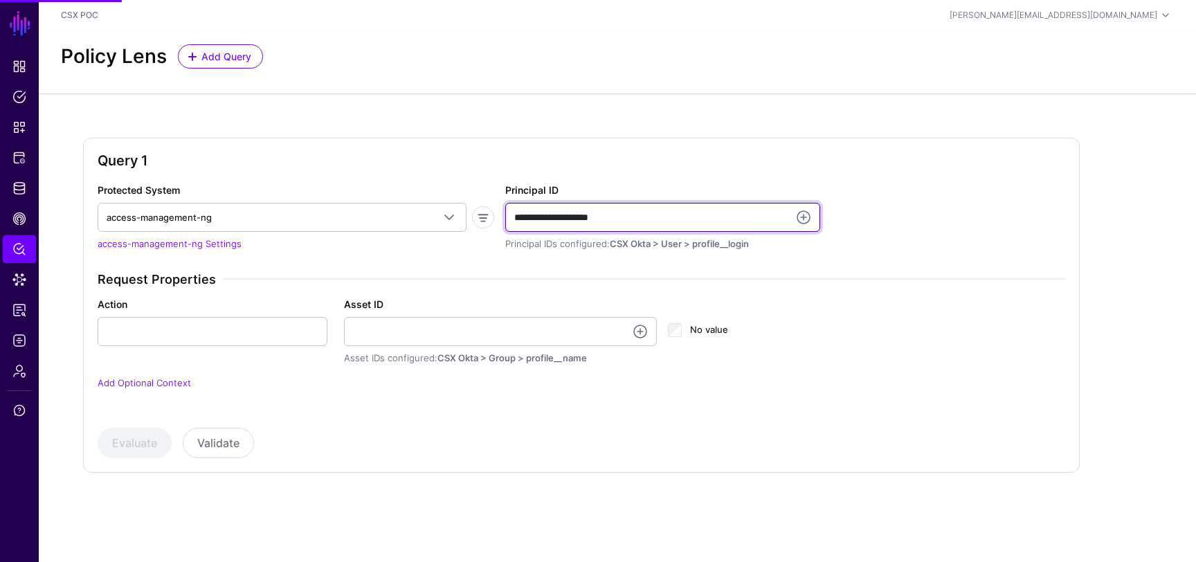
type input "**********"
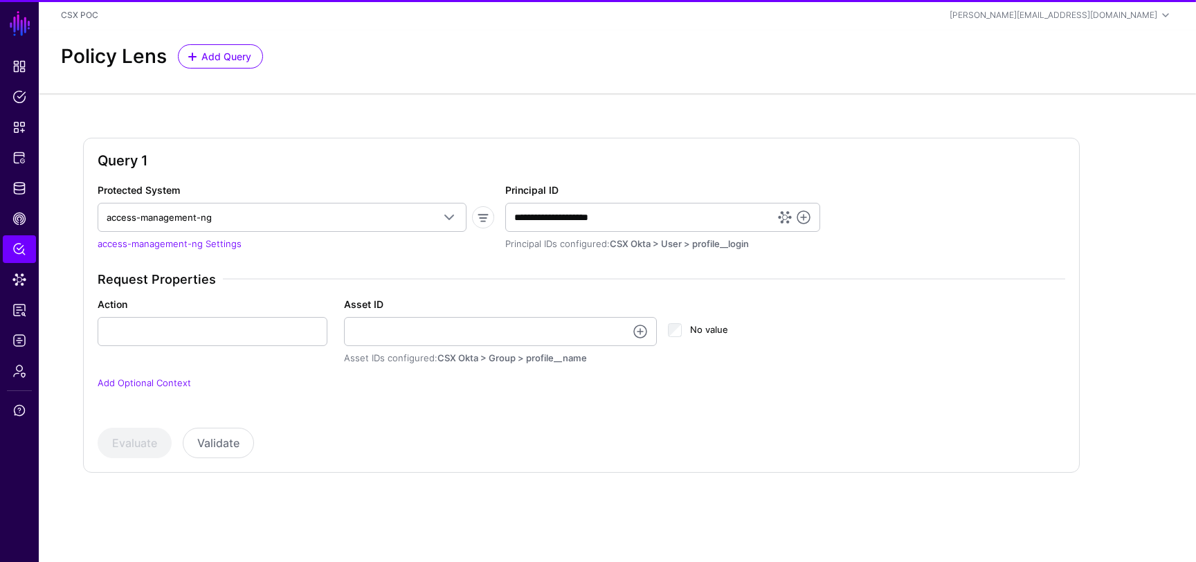
click at [716, 177] on div "Query 1" at bounding box center [581, 167] width 967 height 30
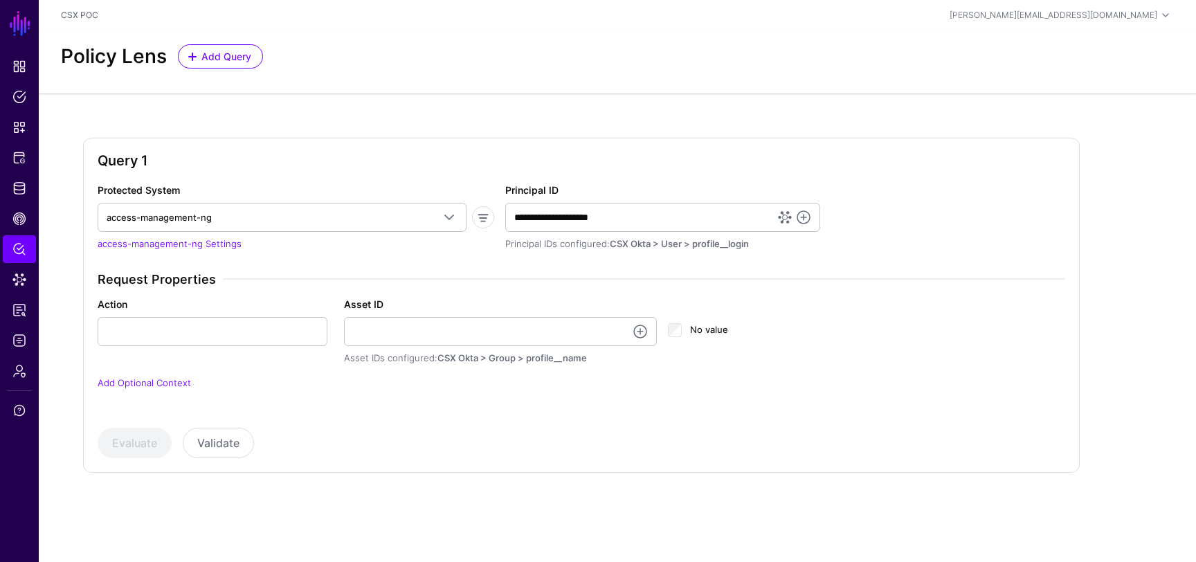
click at [320, 373] on div "Request Properties Action Asset ID Asset IDs configured: CSX Okta > Group > pro…" at bounding box center [581, 340] width 978 height 136
click at [284, 316] on div "Action" at bounding box center [212, 321] width 246 height 49
click at [284, 331] on input "Action" at bounding box center [213, 331] width 230 height 29
type input "******"
click at [345, 369] on div "Request Properties Action ****** Asset ID Asset IDs configured: CSX Okta > Grou…" at bounding box center [581, 340] width 978 height 136
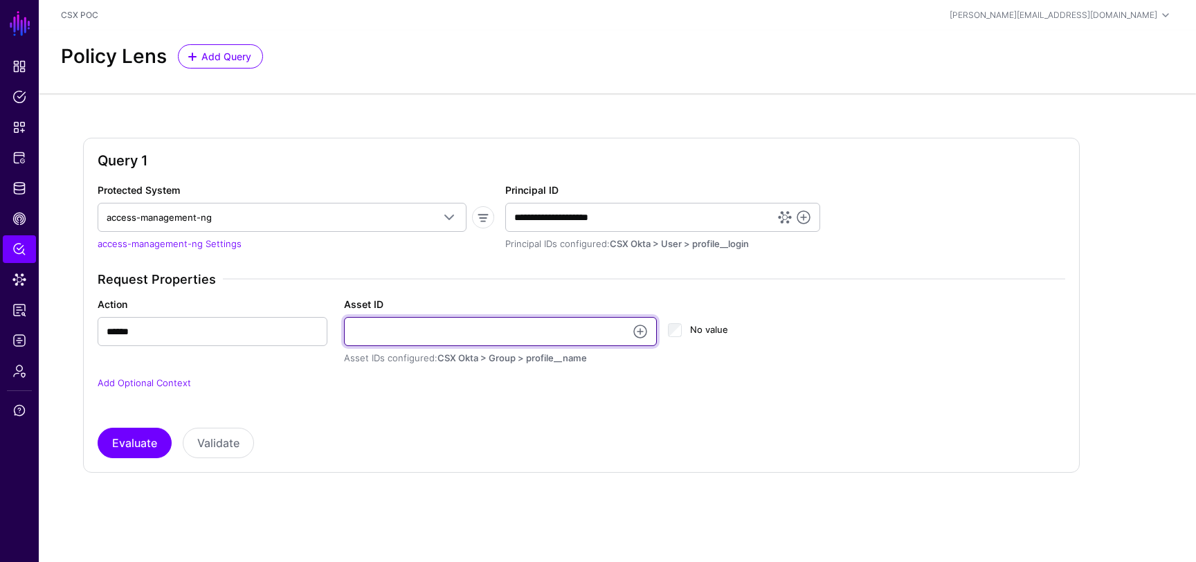
click at [428, 333] on input "Asset ID" at bounding box center [500, 331] width 313 height 29
type input "*"
click at [686, 327] on div "No value" at bounding box center [743, 334] width 151 height 28
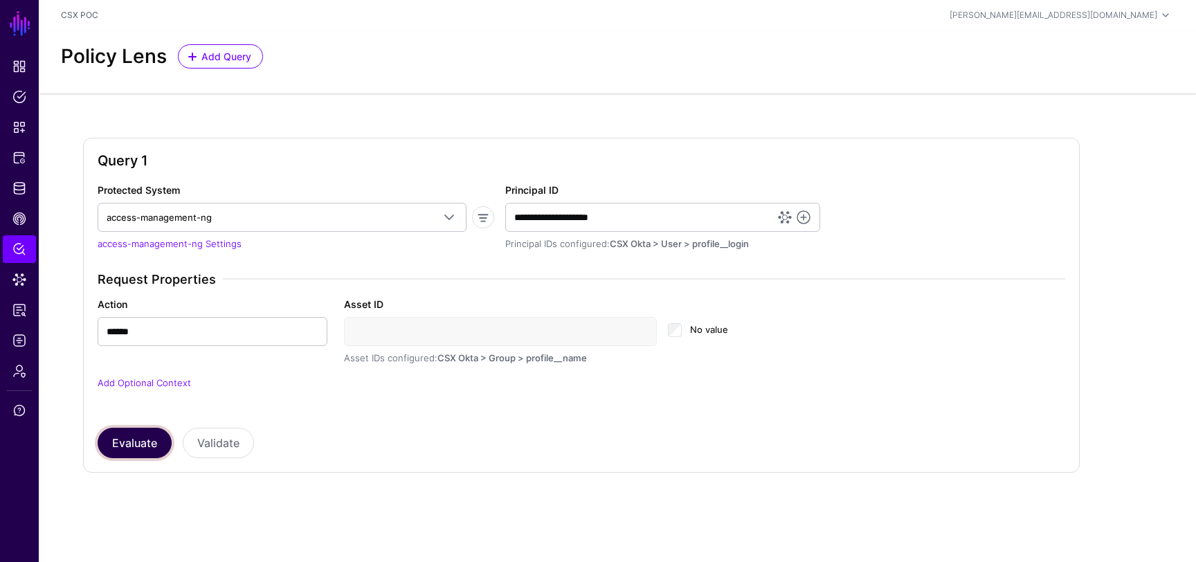
click at [142, 449] on button "Evaluate" at bounding box center [135, 443] width 74 height 30
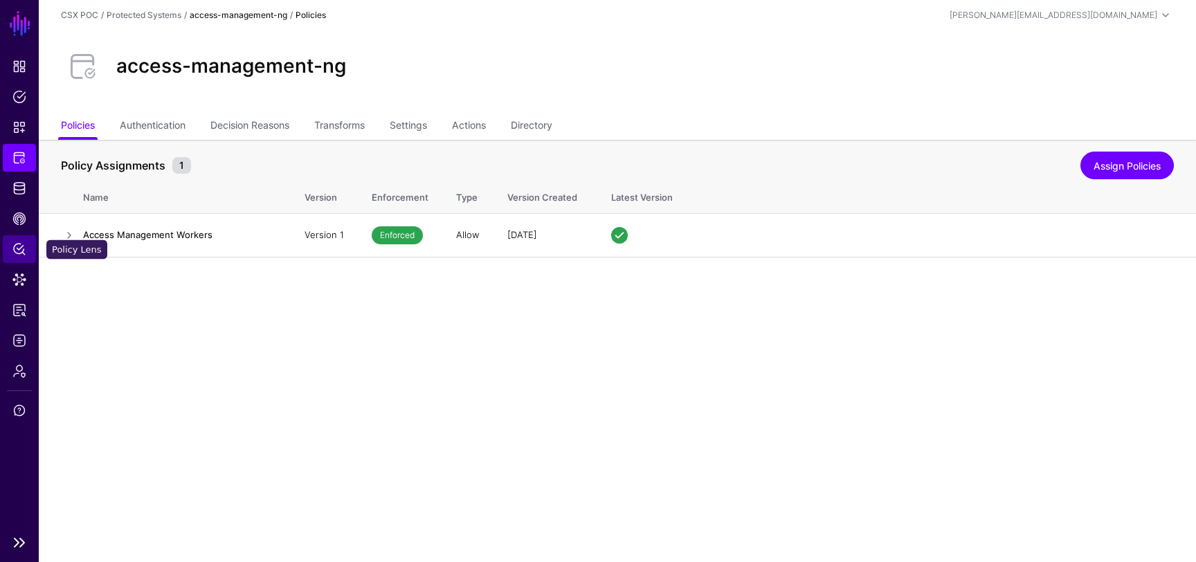
click at [19, 248] on span "Policy Lens" at bounding box center [19, 249] width 14 height 14
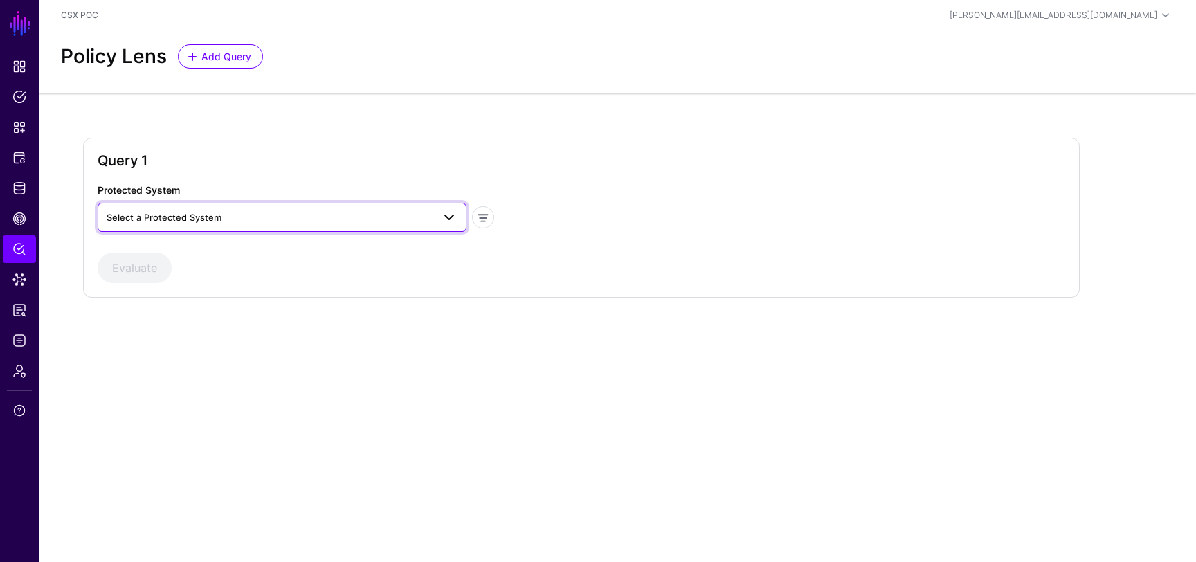
click at [253, 213] on span "Select a Protected System" at bounding box center [270, 217] width 326 height 15
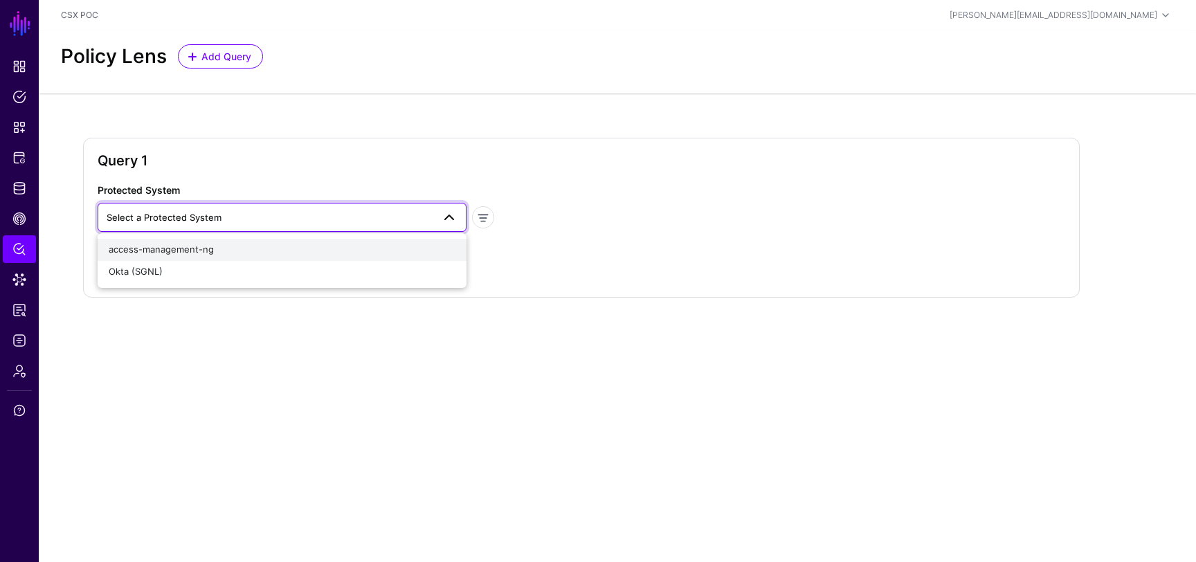
click at [238, 250] on div "access-management-ng" at bounding box center [282, 250] width 347 height 14
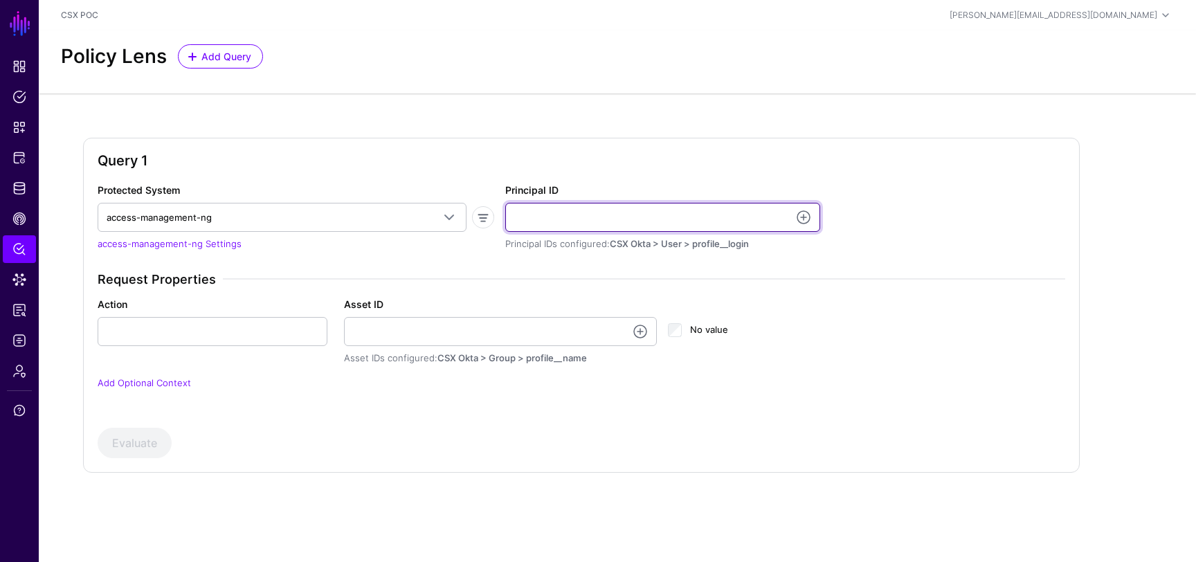
click at [621, 222] on input "Principal ID" at bounding box center [662, 217] width 315 height 29
type input "**********"
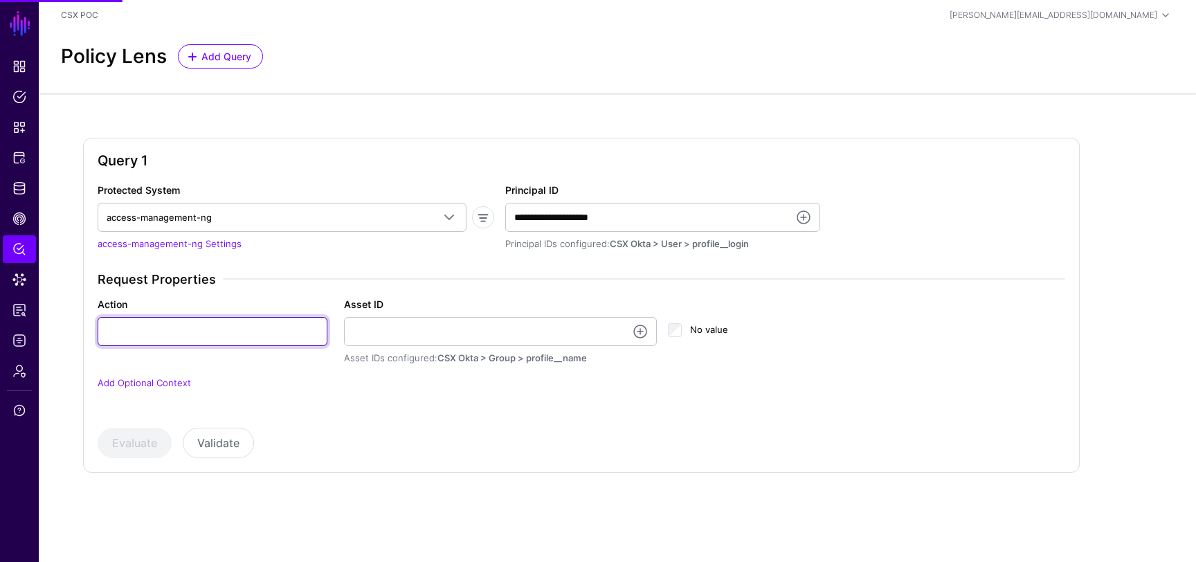
click at [258, 325] on input "Action" at bounding box center [213, 331] width 230 height 29
type input "******"
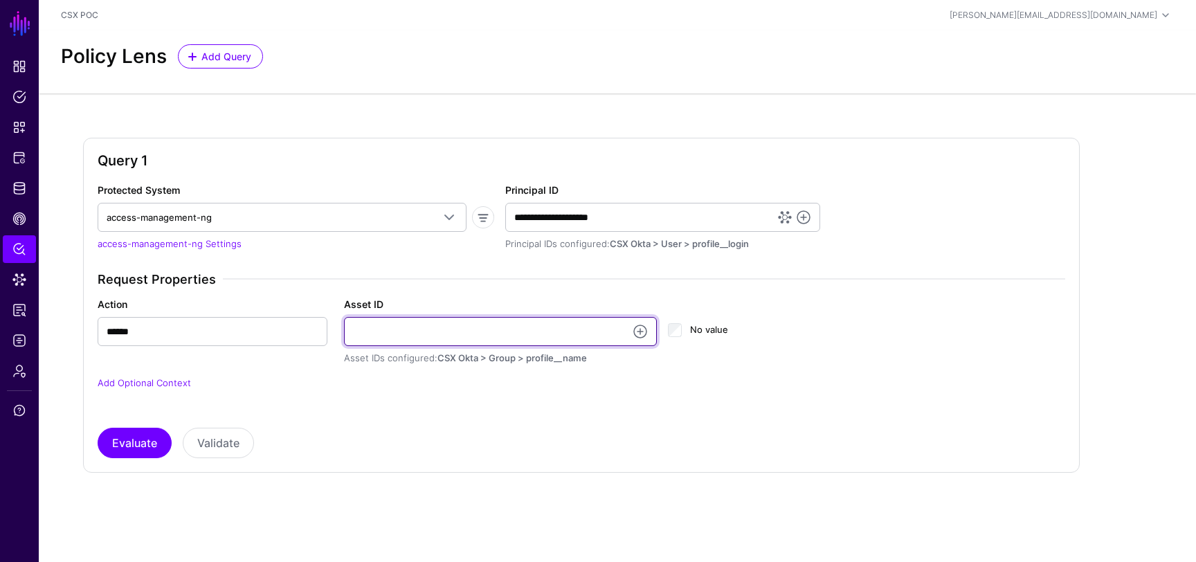
click at [471, 319] on input "Asset ID" at bounding box center [500, 331] width 313 height 29
type input "**********"
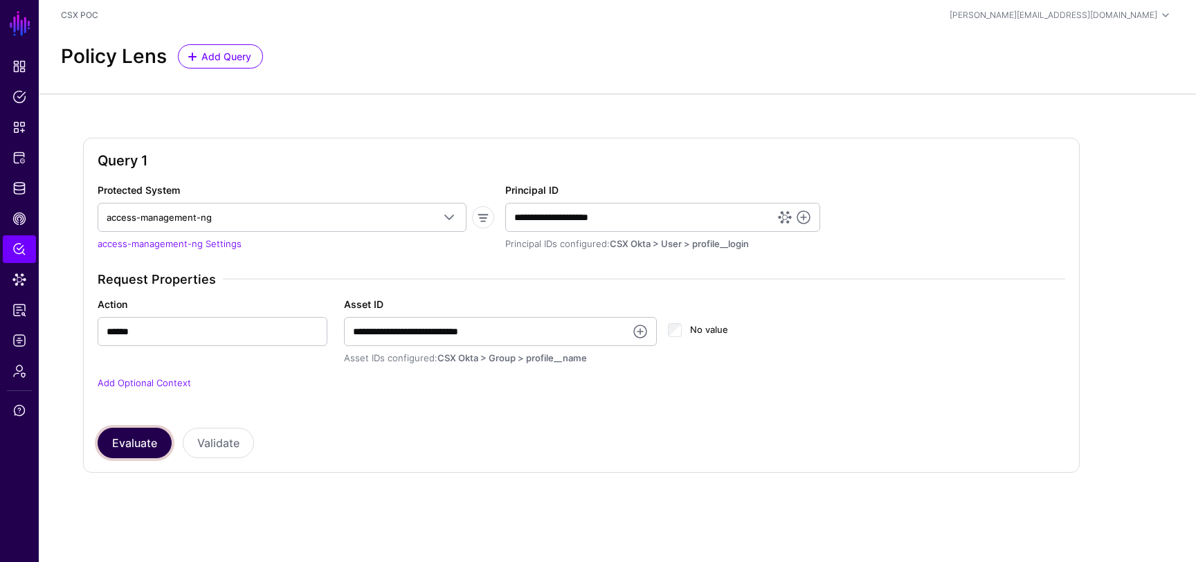
click at [161, 439] on button "Evaluate" at bounding box center [135, 443] width 74 height 30
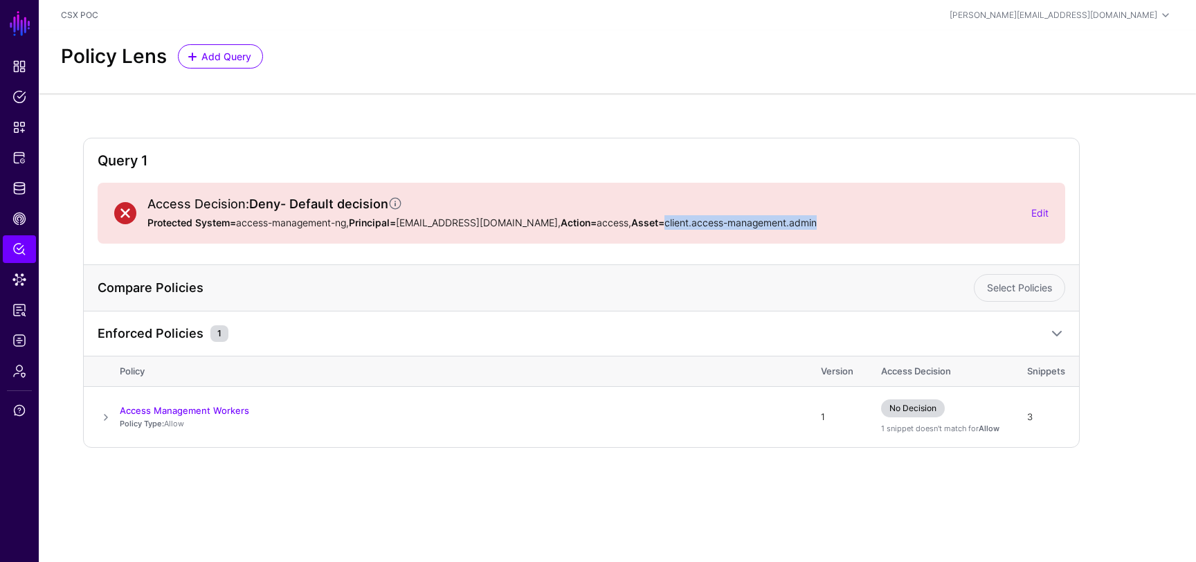
drag, startPoint x: 786, startPoint y: 221, endPoint x: 630, endPoint y: 219, distance: 156.4
click at [630, 219] on p "Protected System= access-management-ng, Principal= I6053@csxt.ad.csx.com , Acti…" at bounding box center [583, 222] width 873 height 15
copy p "client.access-management.admin"
click at [113, 414] on span at bounding box center [106, 417] width 17 height 17
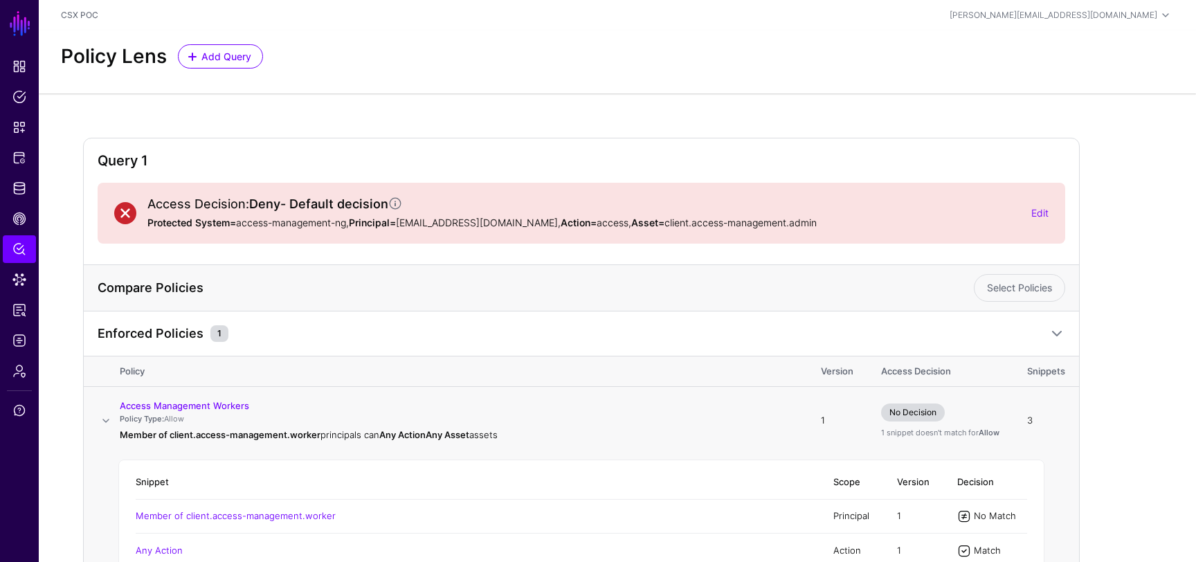
scroll to position [145, 0]
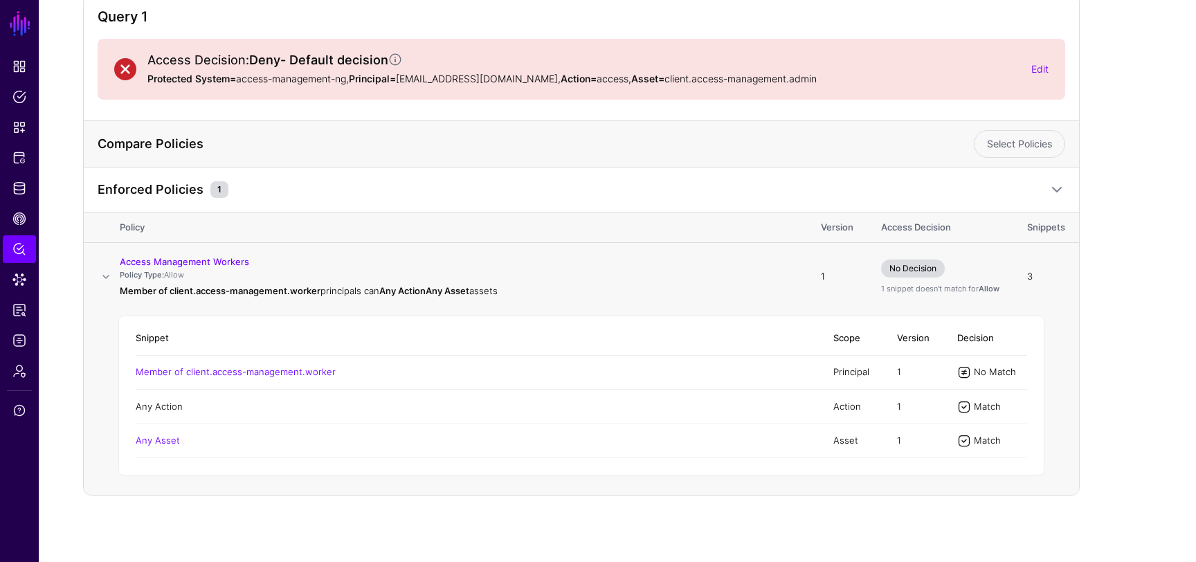
click at [161, 403] on link "Any Action" at bounding box center [159, 406] width 47 height 11
click at [156, 439] on link "Any Asset" at bounding box center [158, 440] width 44 height 11
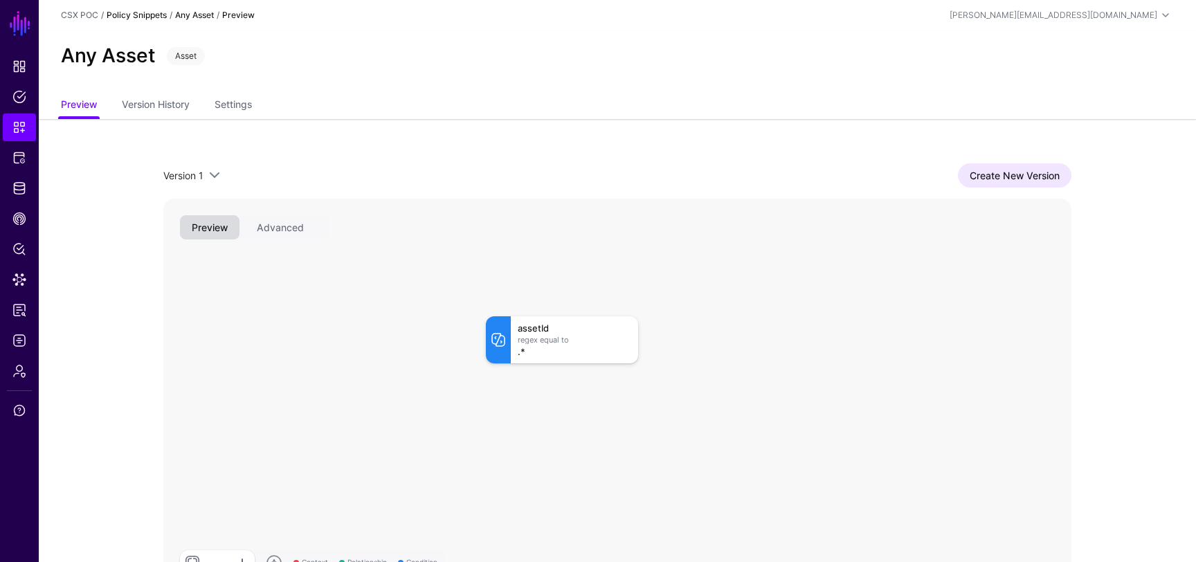
click at [153, 14] on link "Policy Snippets" at bounding box center [137, 15] width 60 height 10
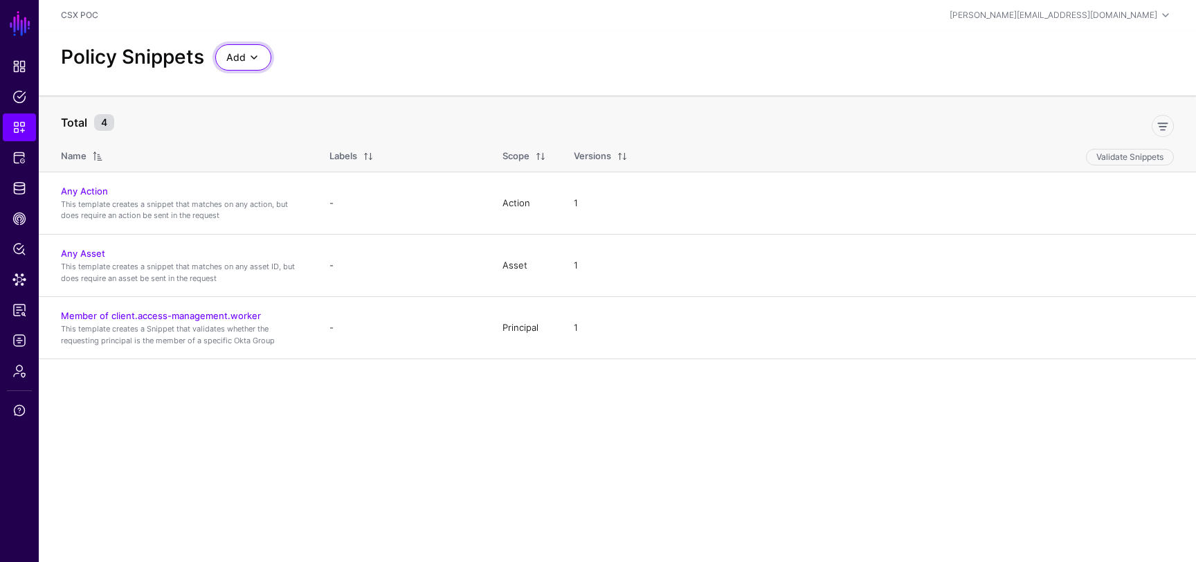
click at [251, 56] on span at bounding box center [254, 57] width 17 height 17
click at [327, 111] on span "Start from a Blank Snippet" at bounding box center [282, 109] width 113 height 11
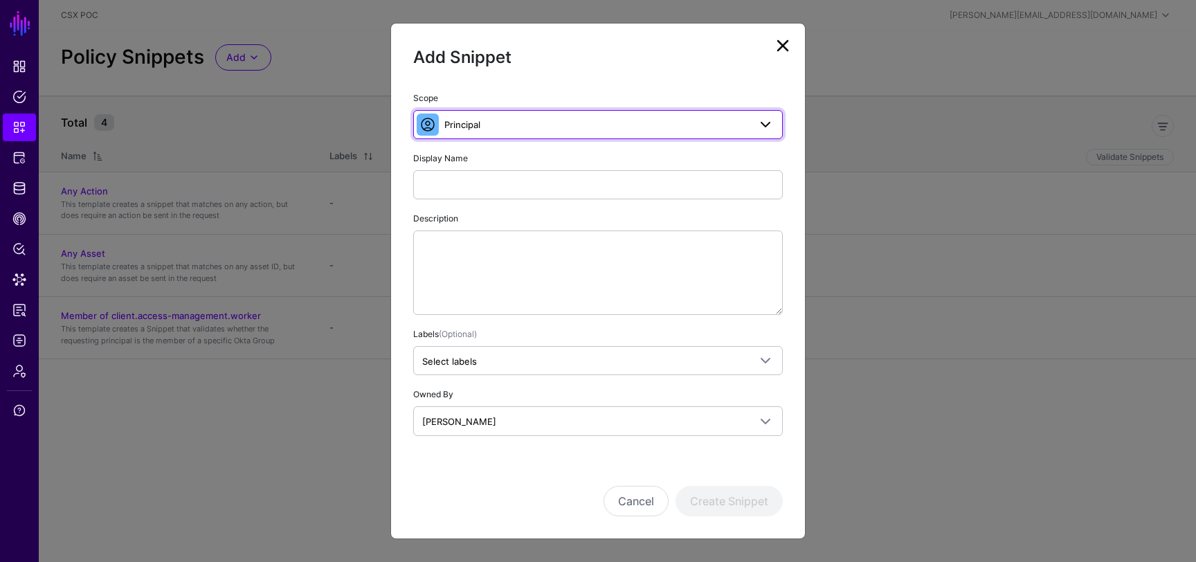
click at [566, 123] on span "Principal" at bounding box center [596, 124] width 304 height 15
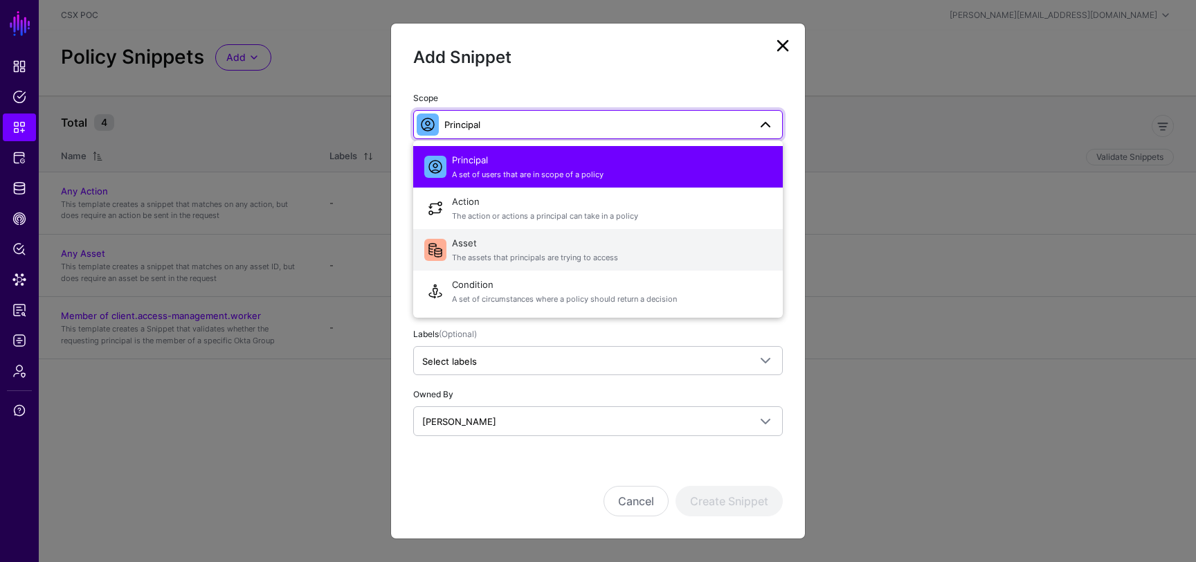
click at [531, 248] on span "Asset The assets that principals are trying to access" at bounding box center [612, 249] width 320 height 33
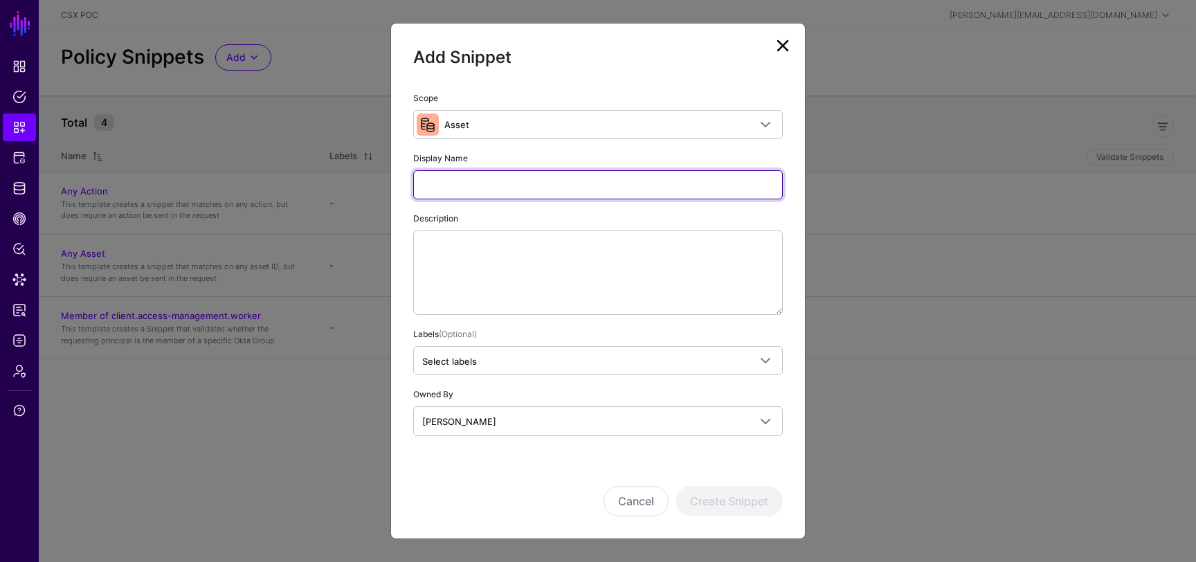
click at [520, 180] on input "Display Name" at bounding box center [597, 184] width 369 height 29
type input "**********"
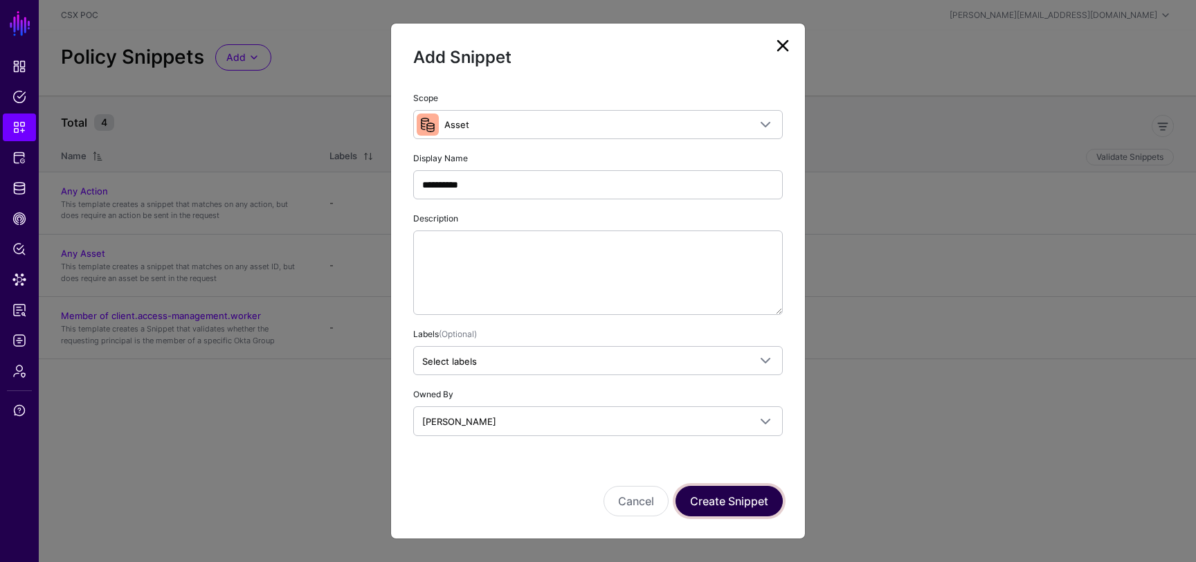
click at [710, 502] on button "Create Snippet" at bounding box center [728, 501] width 107 height 30
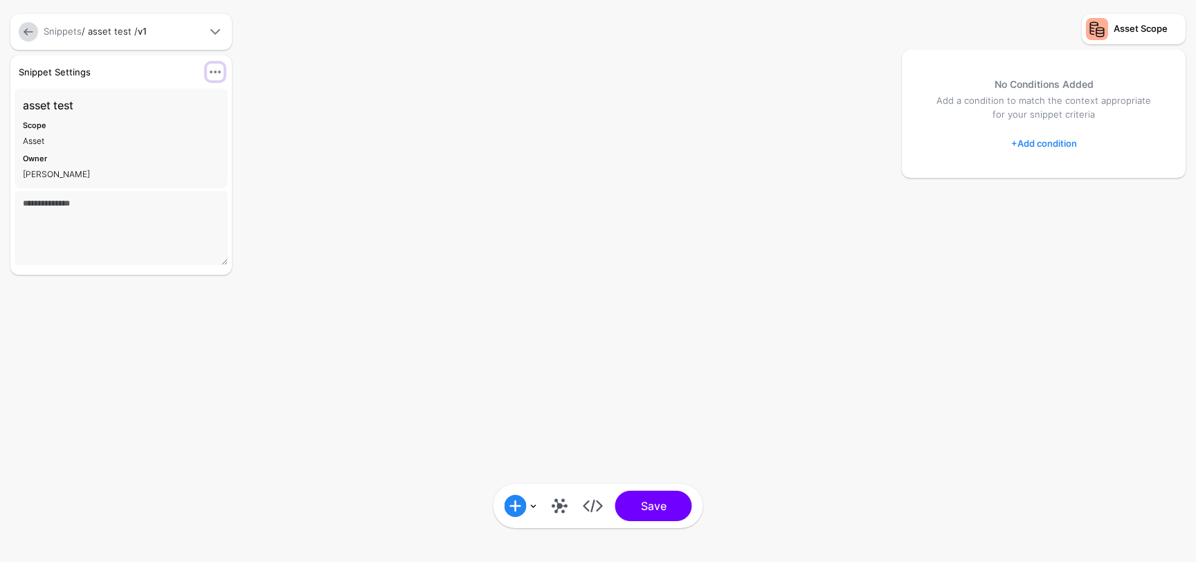
click at [214, 71] on span at bounding box center [215, 72] width 17 height 17
click at [251, 147] on div "Snippet Settings Hide Settings Edit Settings asset test Scope Asset Owner Manfr…" at bounding box center [152, 167] width 291 height 225
click at [219, 71] on span at bounding box center [215, 72] width 17 height 17
click at [199, 124] on div "Edit Settings" at bounding box center [168, 120] width 89 height 14
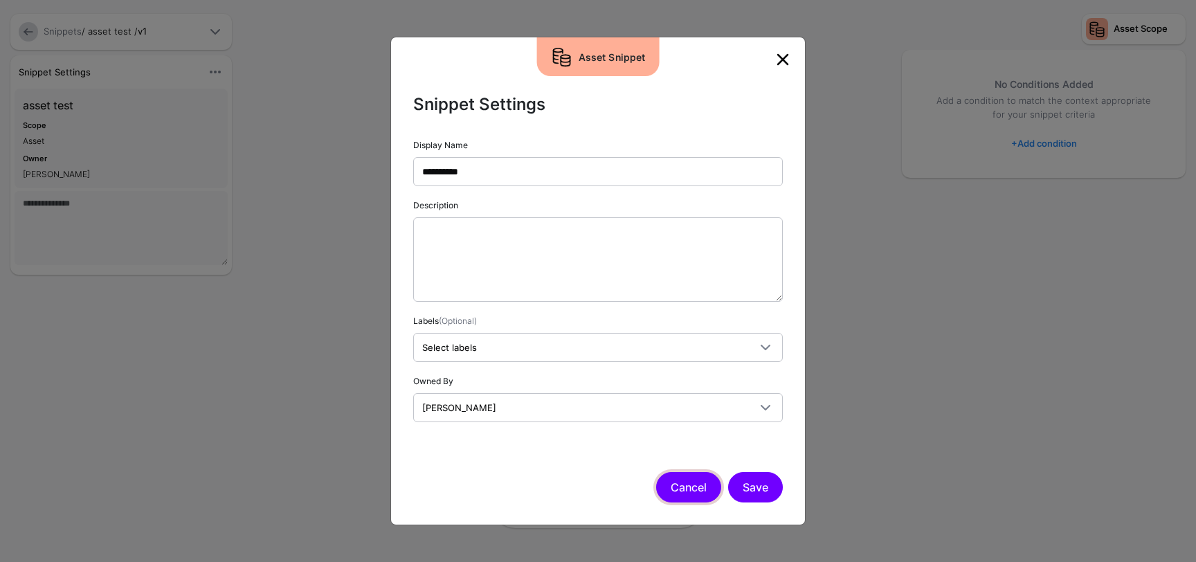
click at [693, 492] on button "Cancel" at bounding box center [688, 487] width 65 height 30
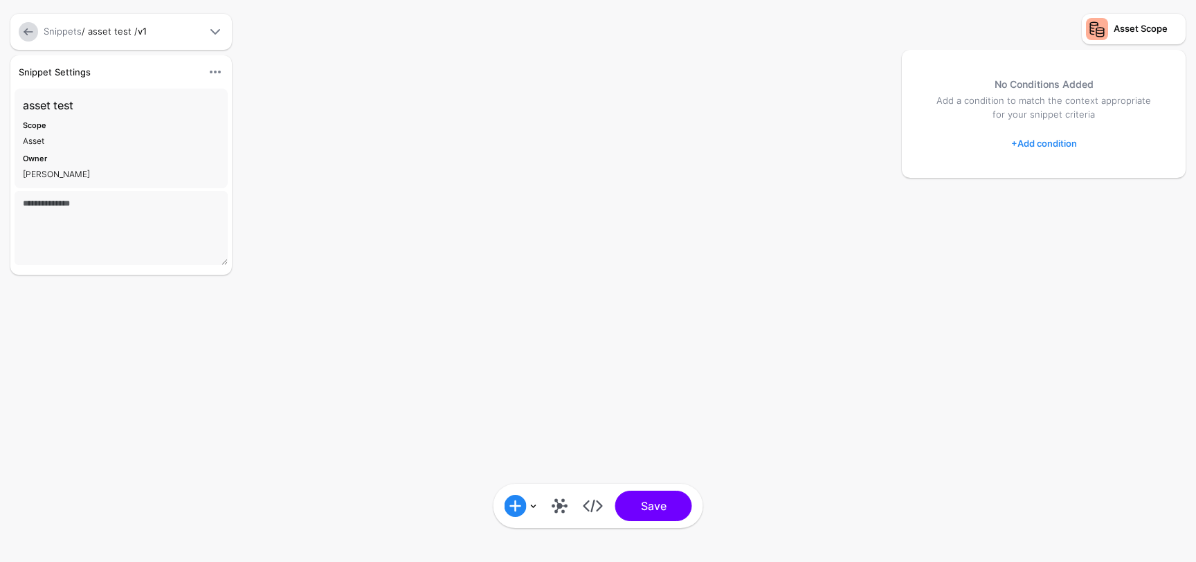
click at [1032, 156] on div "No Conditions Added Add a condition to match the context appropriate for your s…" at bounding box center [1044, 114] width 284 height 128
click at [1037, 140] on link "+ Add condition" at bounding box center [1044, 143] width 66 height 22
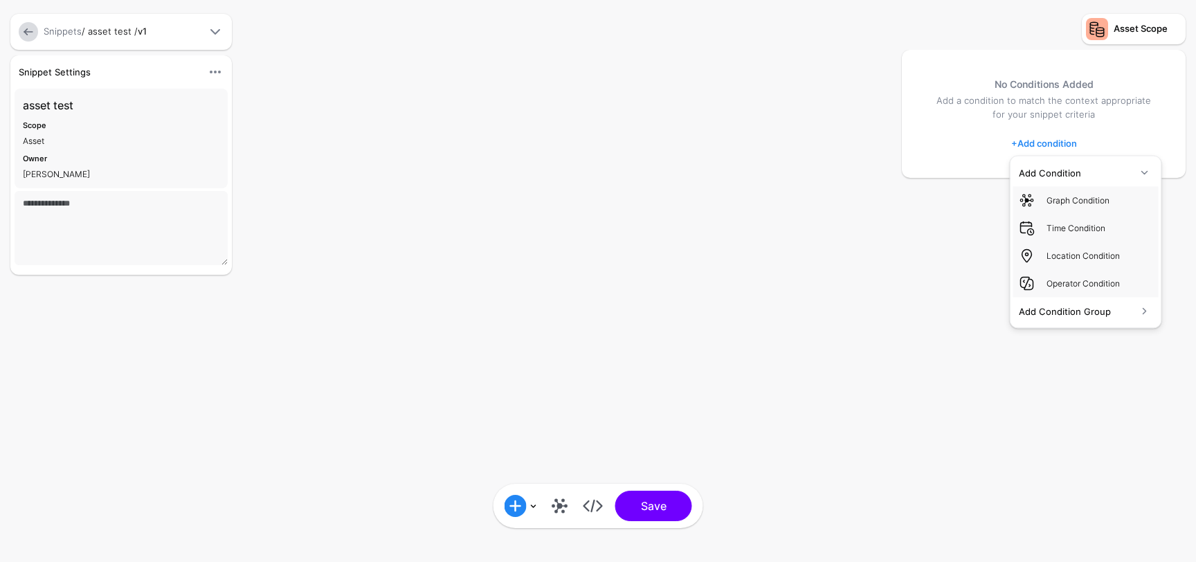
click at [751, 169] on div "Add Condition Graph Condition Time Condition Location Condition Operator Condit…" at bounding box center [598, 281] width 1196 height 562
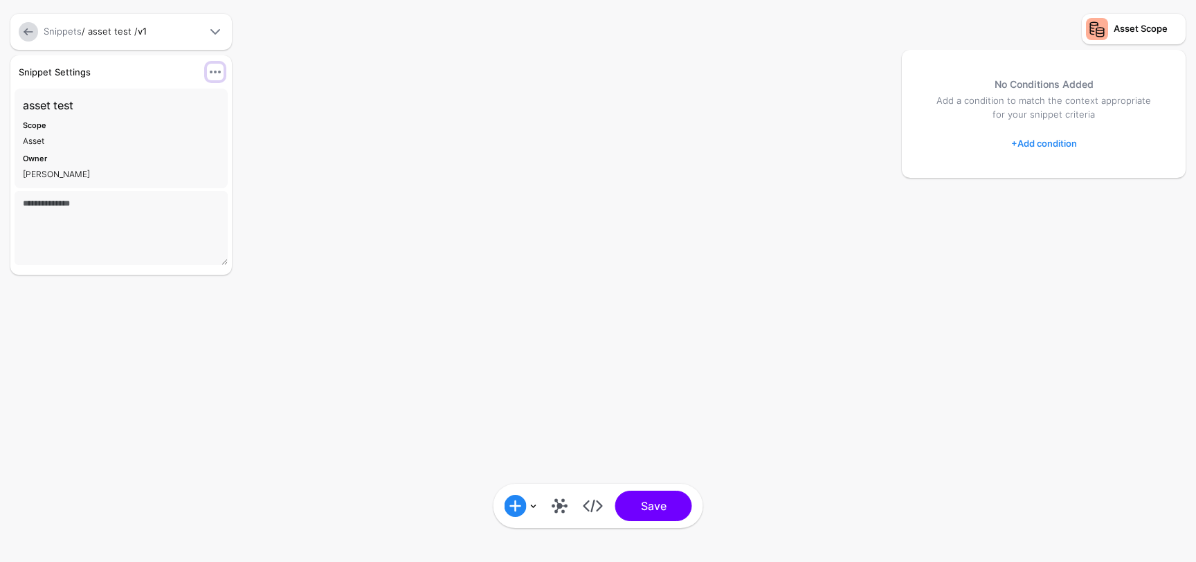
click at [216, 69] on span at bounding box center [215, 72] width 17 height 17
click at [360, 40] on div "Add Condition Graph Condition Time Condition Location Condition Operator Condit…" at bounding box center [598, 281] width 1196 height 562
click at [192, 21] on div "Snippets / asset test / v1" at bounding box center [120, 32] width 221 height 36
click at [206, 24] on div at bounding box center [212, 32] width 22 height 17
click at [212, 30] on span at bounding box center [215, 32] width 17 height 17
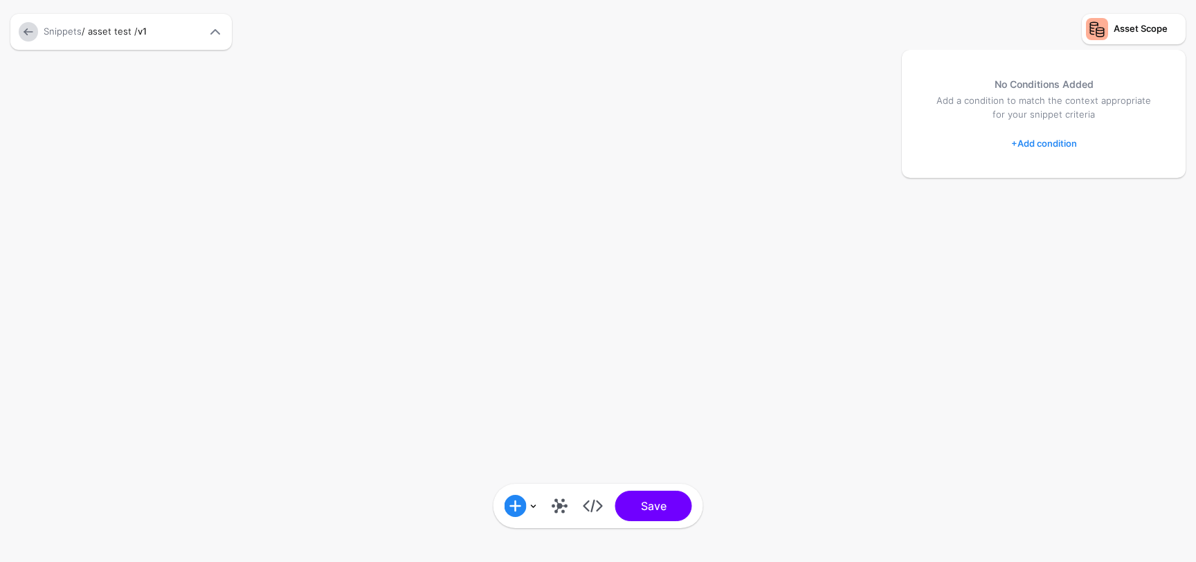
click at [216, 37] on span at bounding box center [215, 32] width 17 height 17
click at [215, 73] on span at bounding box center [215, 72] width 17 height 17
click at [183, 122] on div "Edit Settings" at bounding box center [168, 120] width 89 height 14
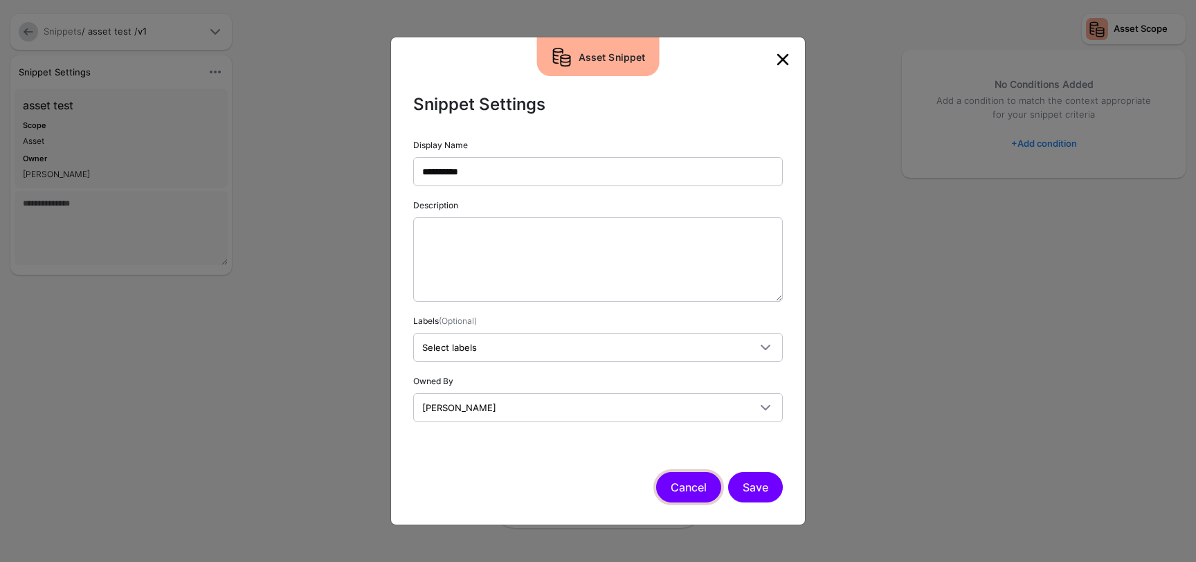
click at [677, 485] on button "Cancel" at bounding box center [688, 487] width 65 height 30
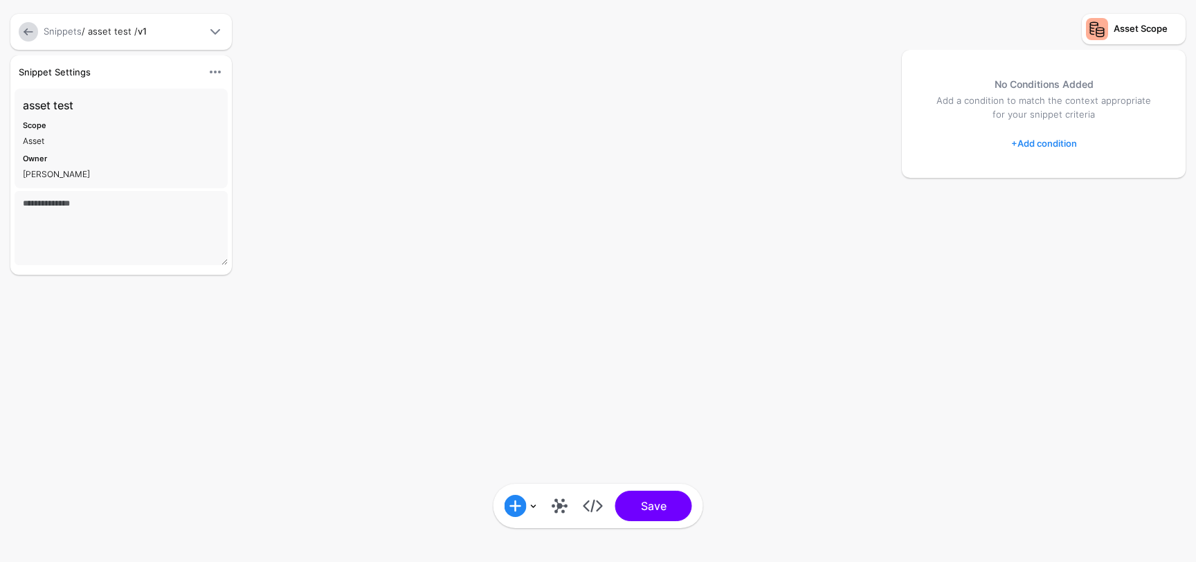
click at [1122, 32] on div "Asset Scope" at bounding box center [1140, 29] width 54 height 14
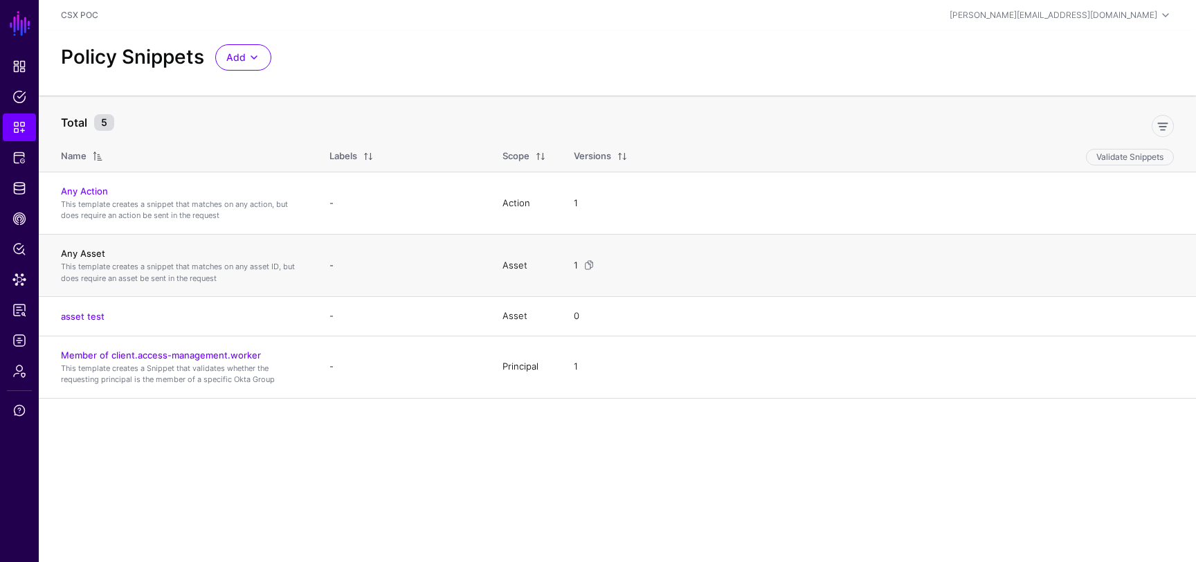
click at [90, 253] on link "Any Asset" at bounding box center [83, 253] width 44 height 11
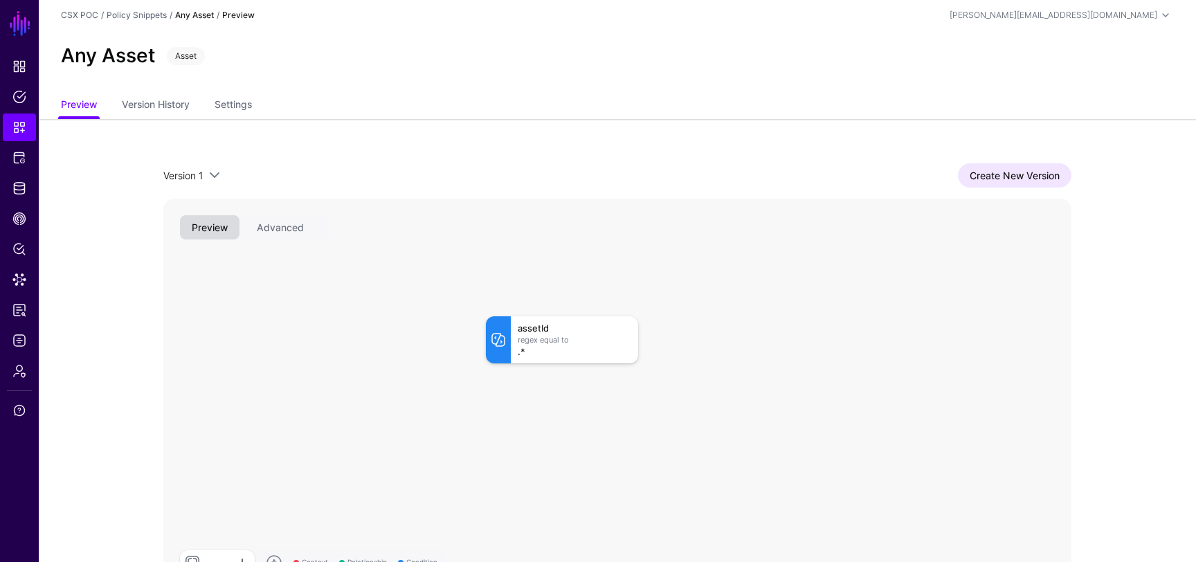
click at [255, 89] on div "Any Asset Asset" at bounding box center [617, 61] width 1157 height 62
click at [241, 104] on link "Settings" at bounding box center [233, 106] width 37 height 26
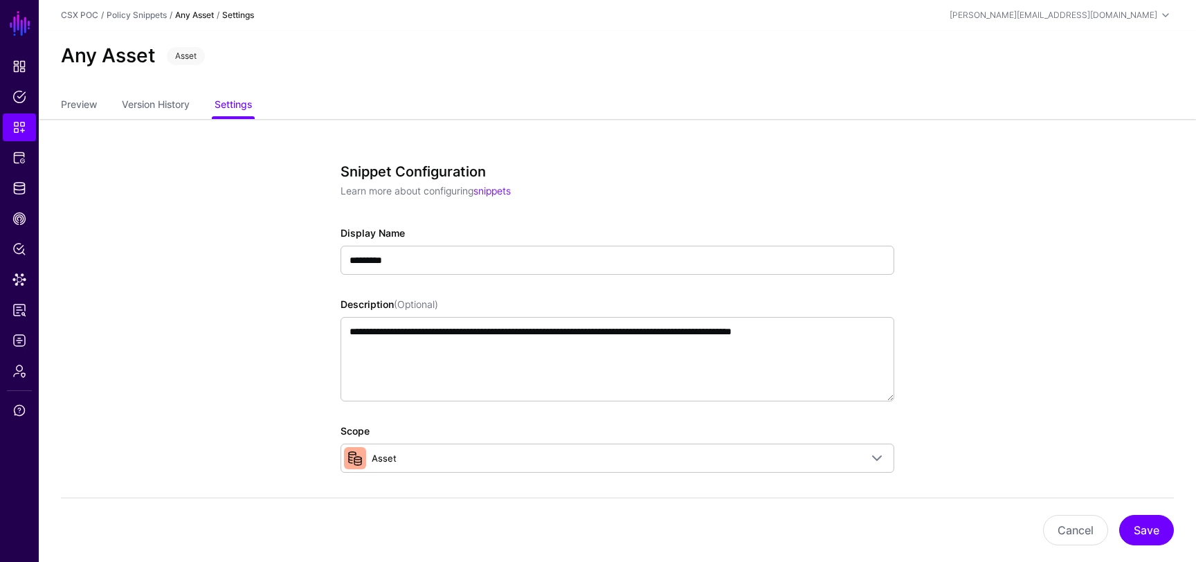
click at [197, 10] on link "Any Asset" at bounding box center [194, 15] width 39 height 10
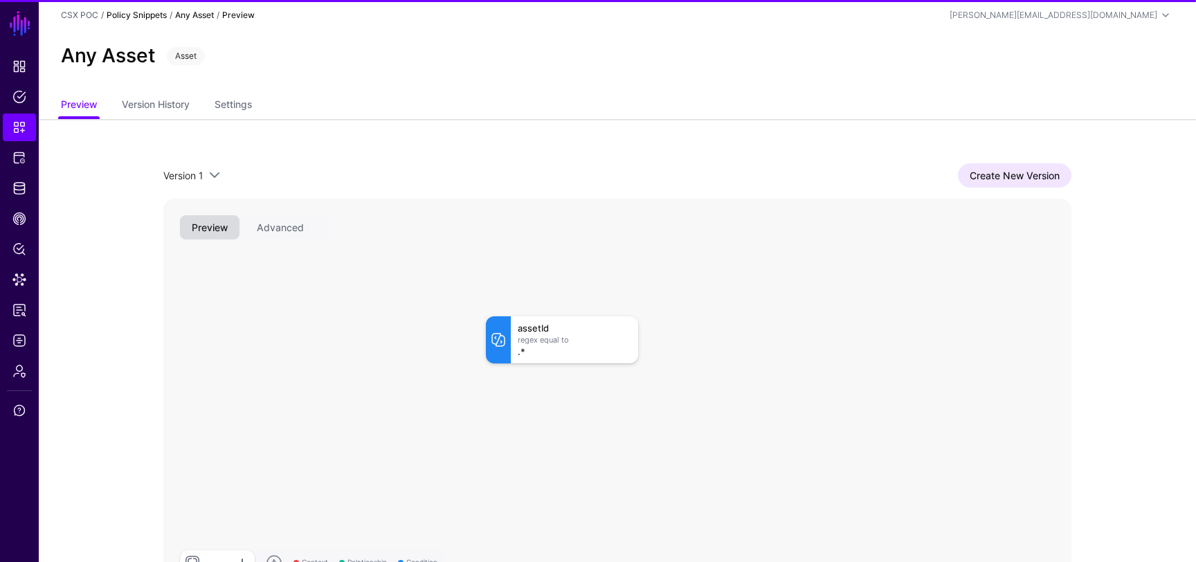
click at [163, 17] on link "Policy Snippets" at bounding box center [137, 15] width 60 height 10
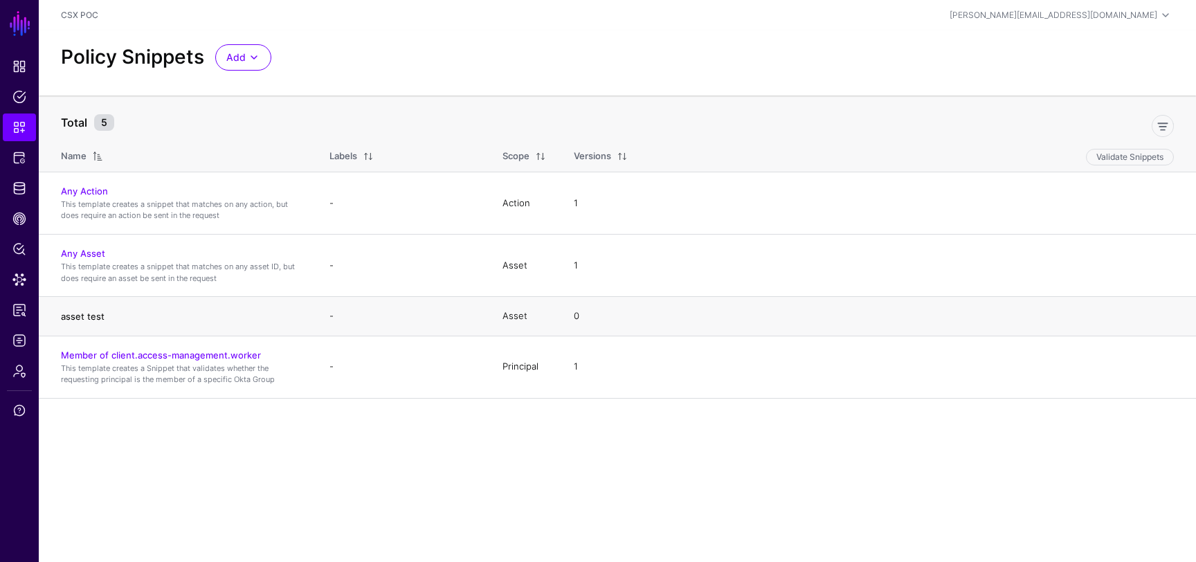
click at [89, 319] on link "asset test" at bounding box center [83, 316] width 44 height 11
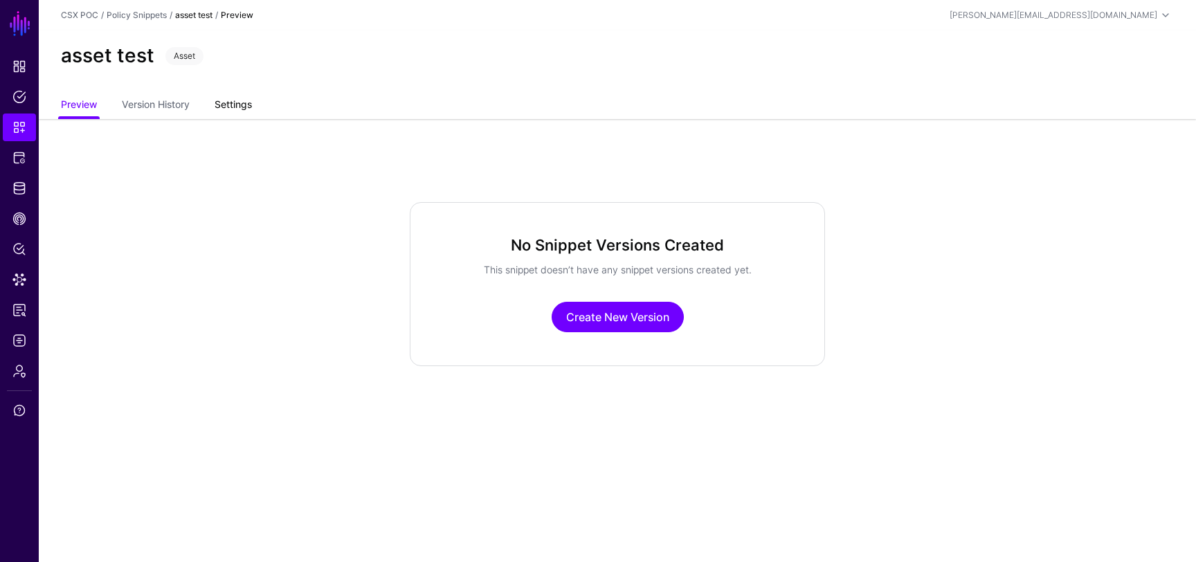
click at [252, 107] on link "Settings" at bounding box center [233, 106] width 37 height 26
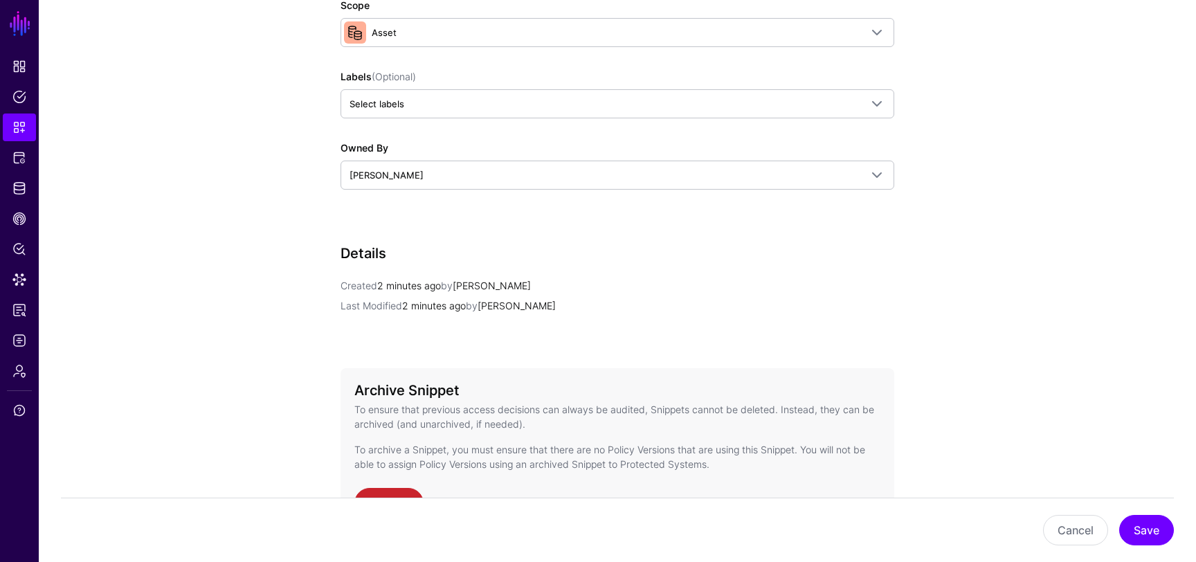
scroll to position [522, 0]
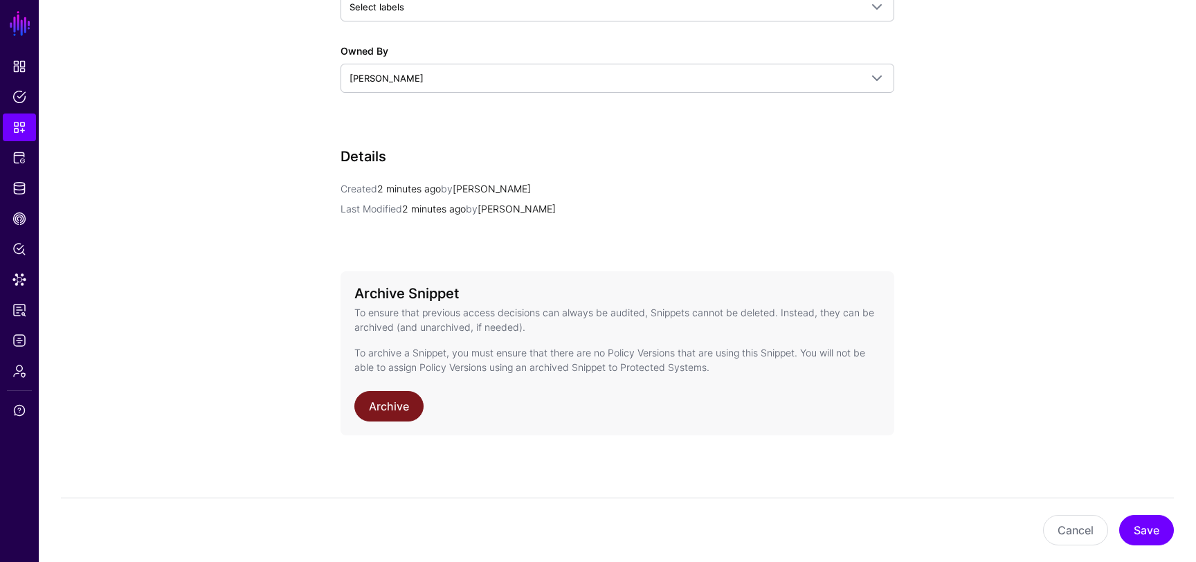
click at [390, 403] on link "Archive" at bounding box center [388, 406] width 69 height 30
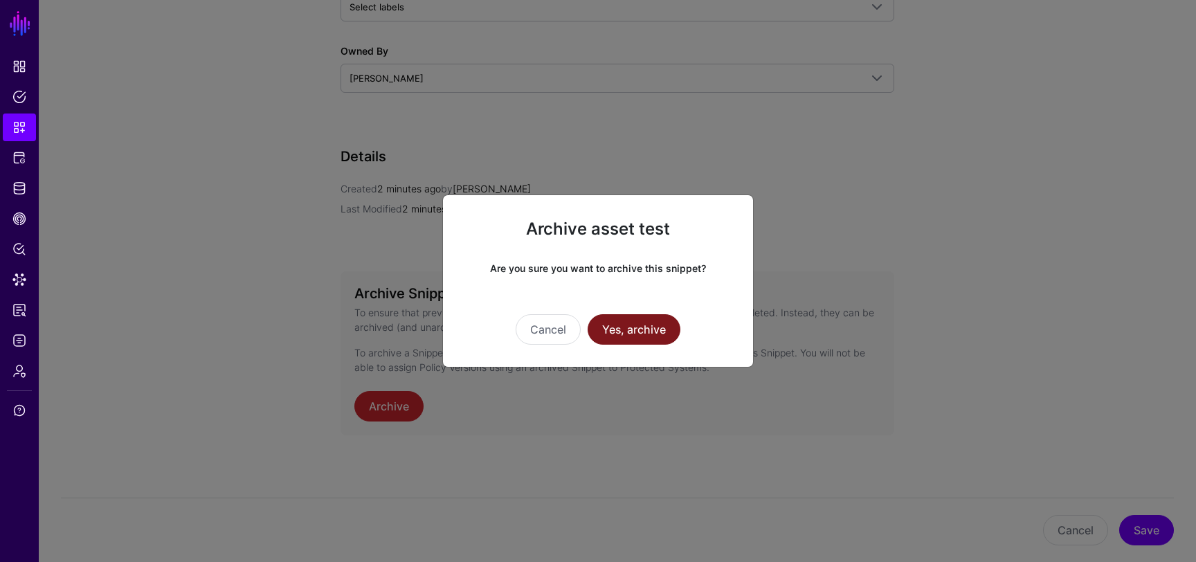
click at [621, 334] on button "Yes, archive" at bounding box center [633, 329] width 93 height 30
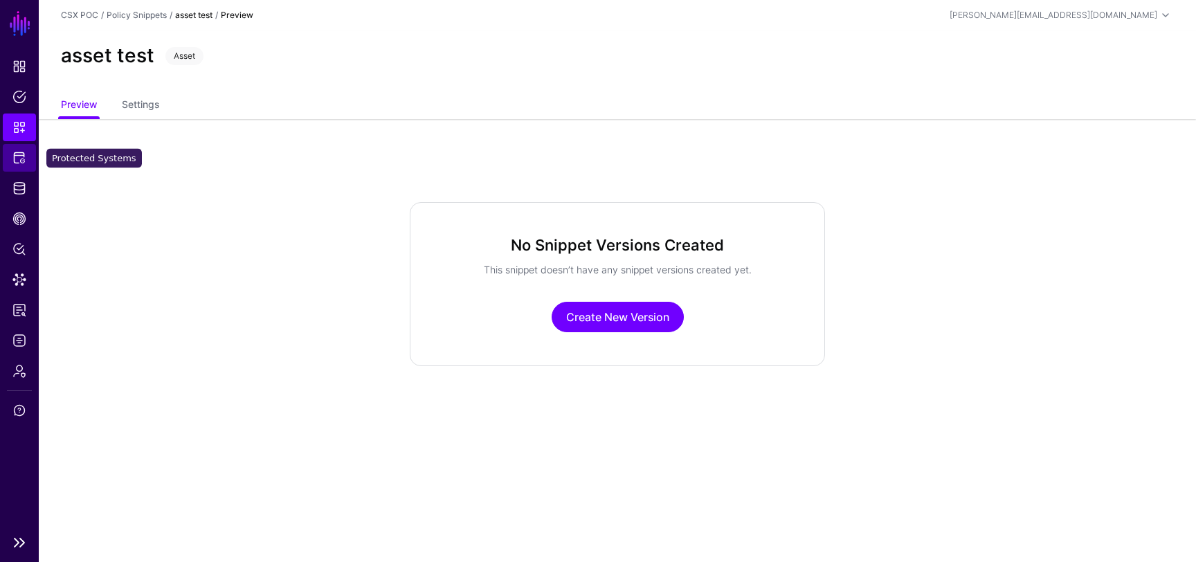
click at [12, 156] on span "Protected Systems" at bounding box center [19, 158] width 14 height 14
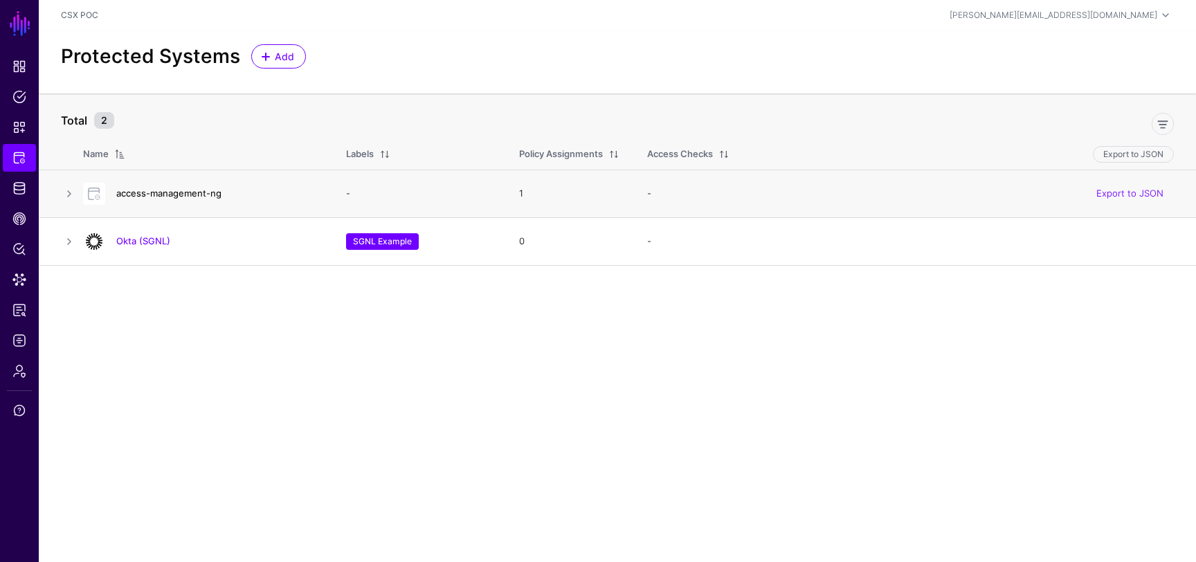
click at [172, 192] on link "access-management-ng" at bounding box center [168, 193] width 105 height 11
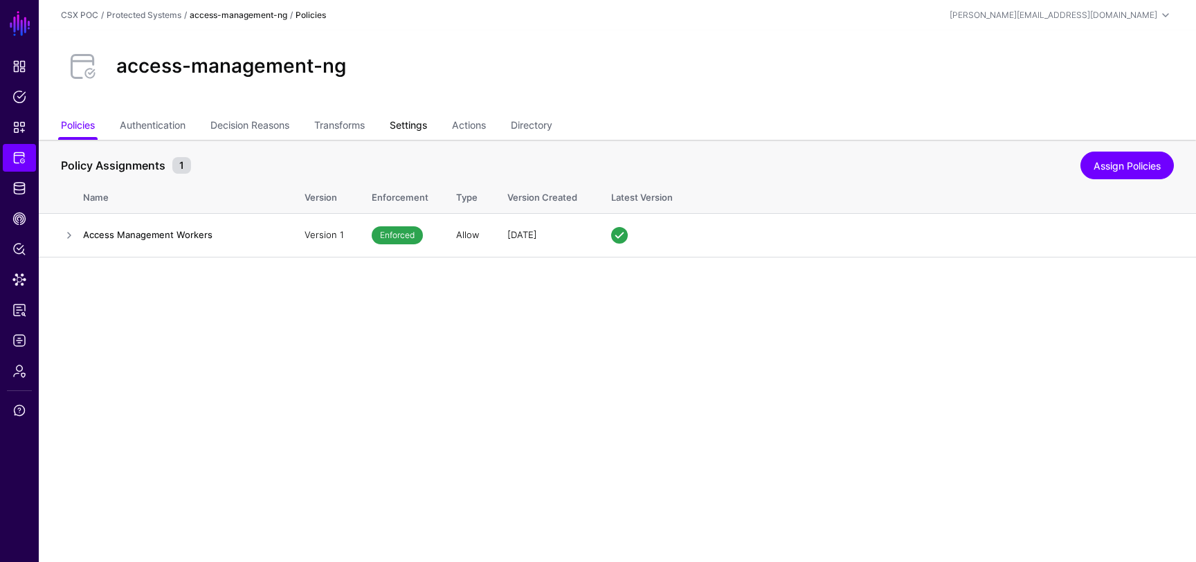
click at [425, 129] on link "Settings" at bounding box center [408, 126] width 37 height 26
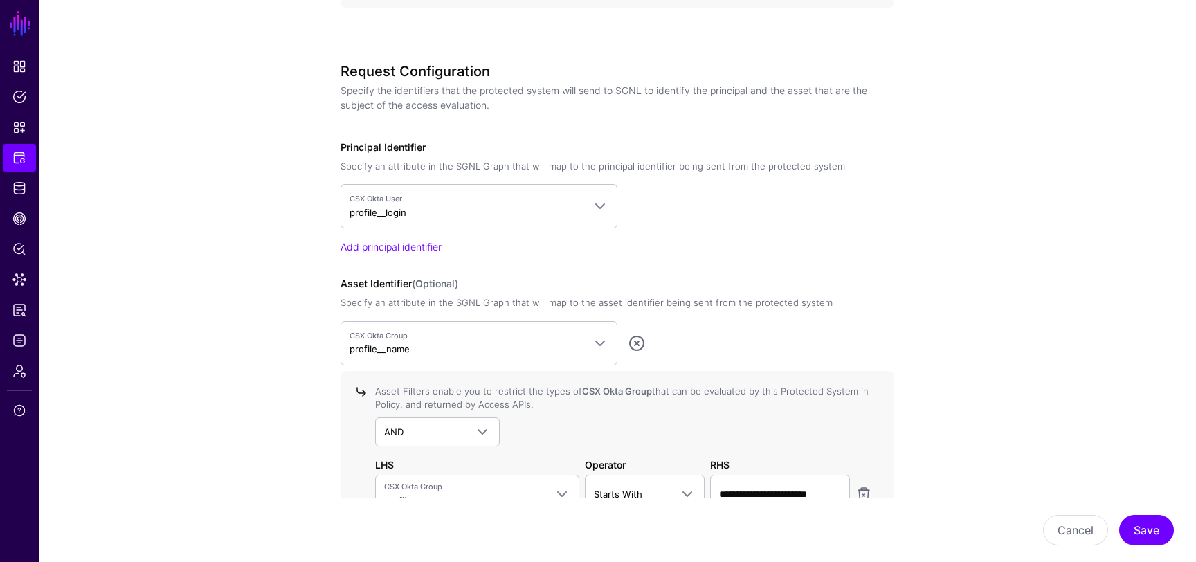
scroll to position [1080, 0]
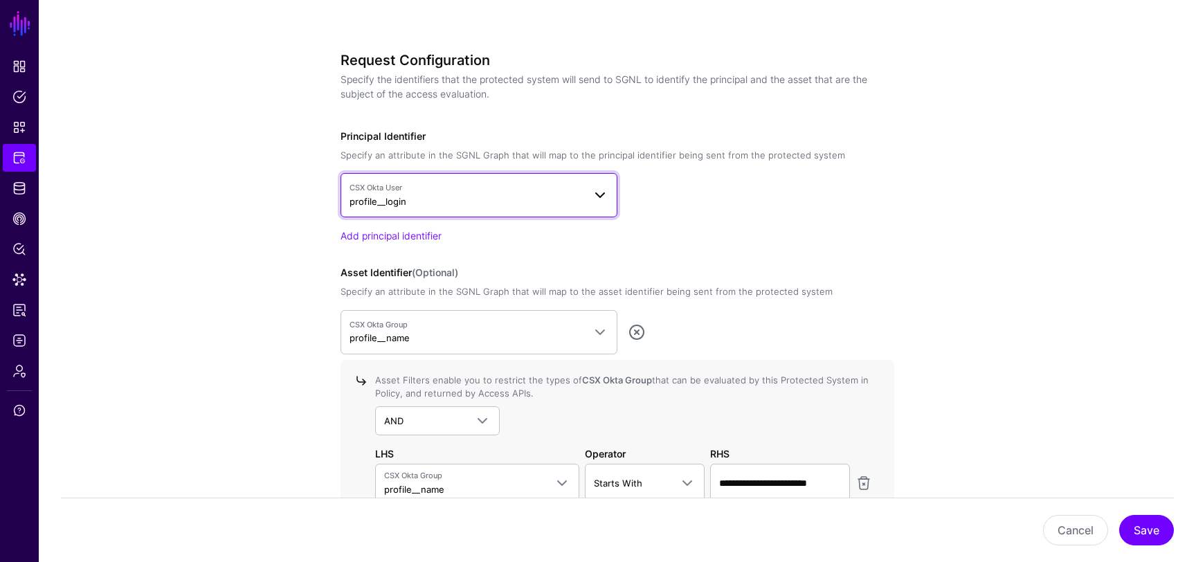
click at [439, 199] on span "CSX Okta User profile__login" at bounding box center [466, 195] width 234 height 26
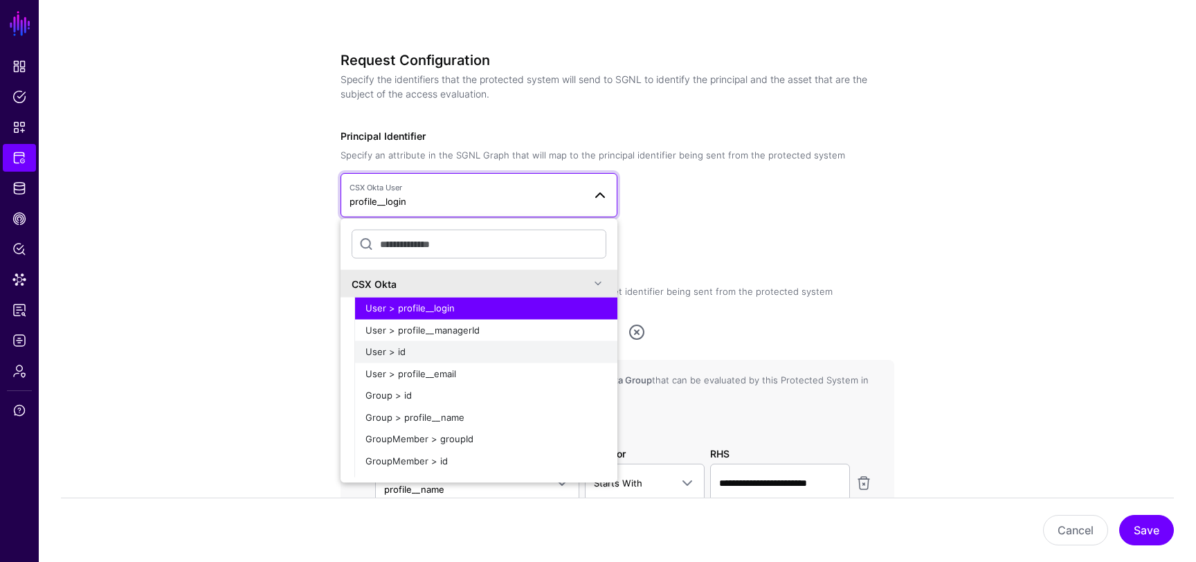
click at [430, 349] on div "User > id" at bounding box center [485, 352] width 241 height 14
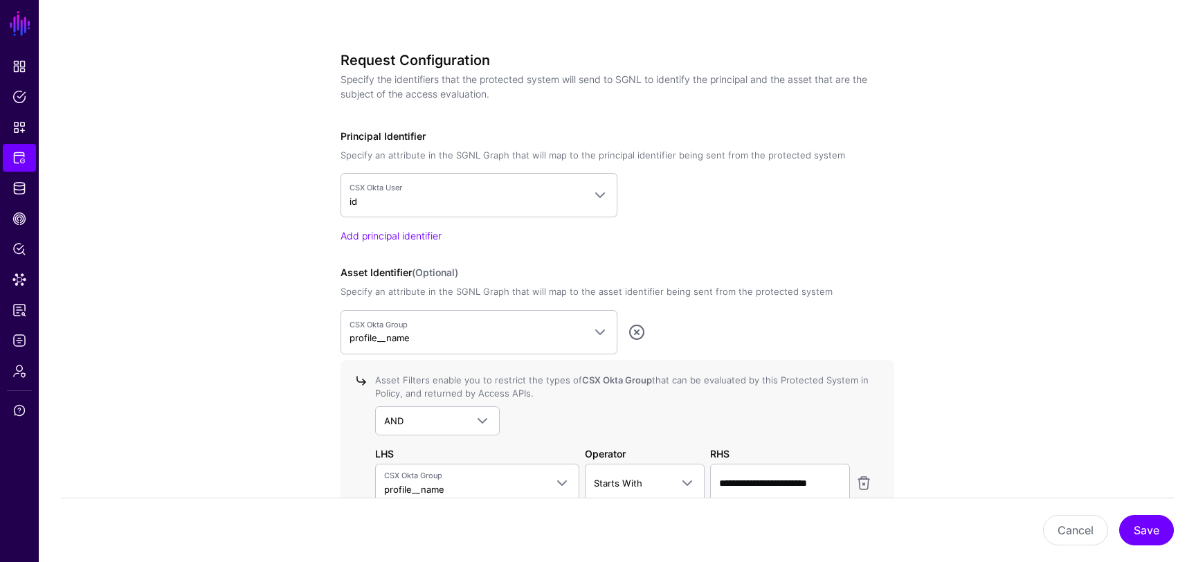
click at [275, 323] on app-integrations-details-form "**********" at bounding box center [617, 35] width 1157 height 1950
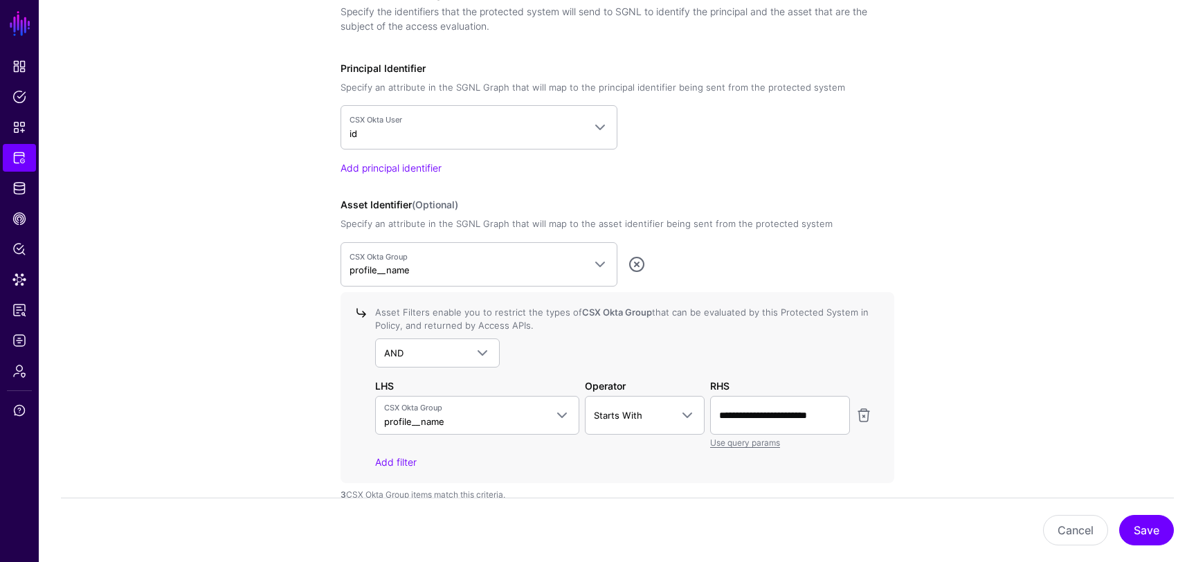
scroll to position [1165, 0]
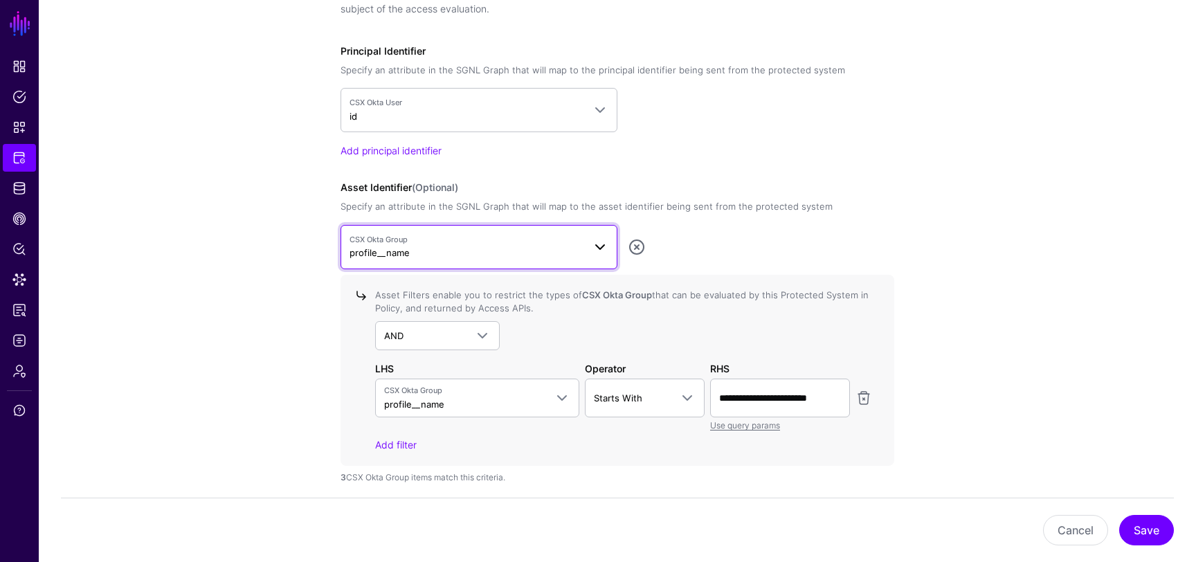
click at [439, 242] on span "CSX Okta Group" at bounding box center [466, 240] width 234 height 12
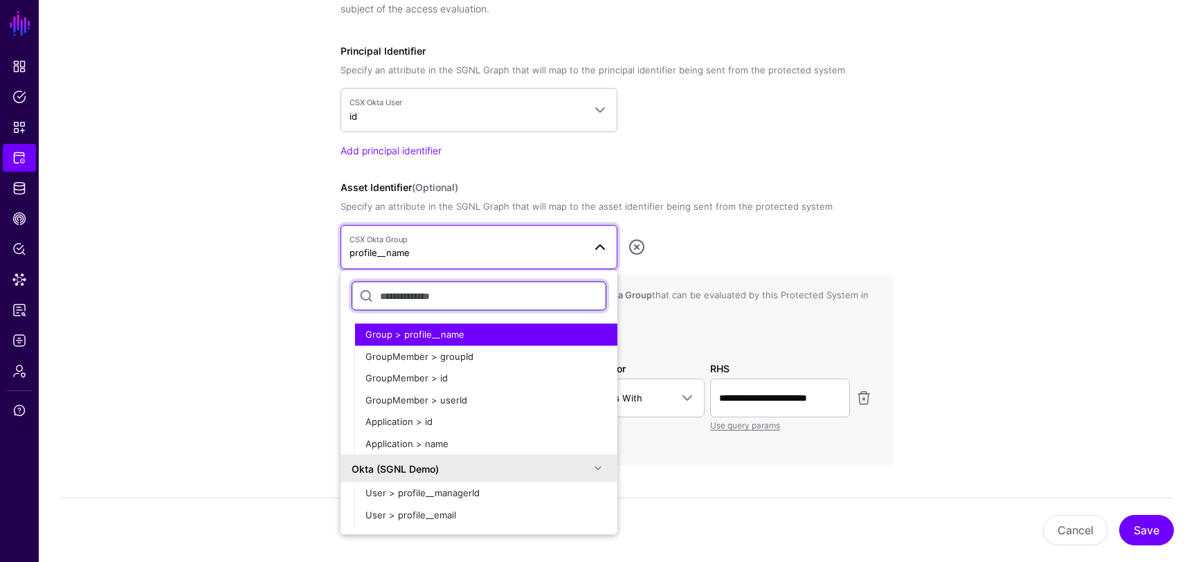
scroll to position [140, 0]
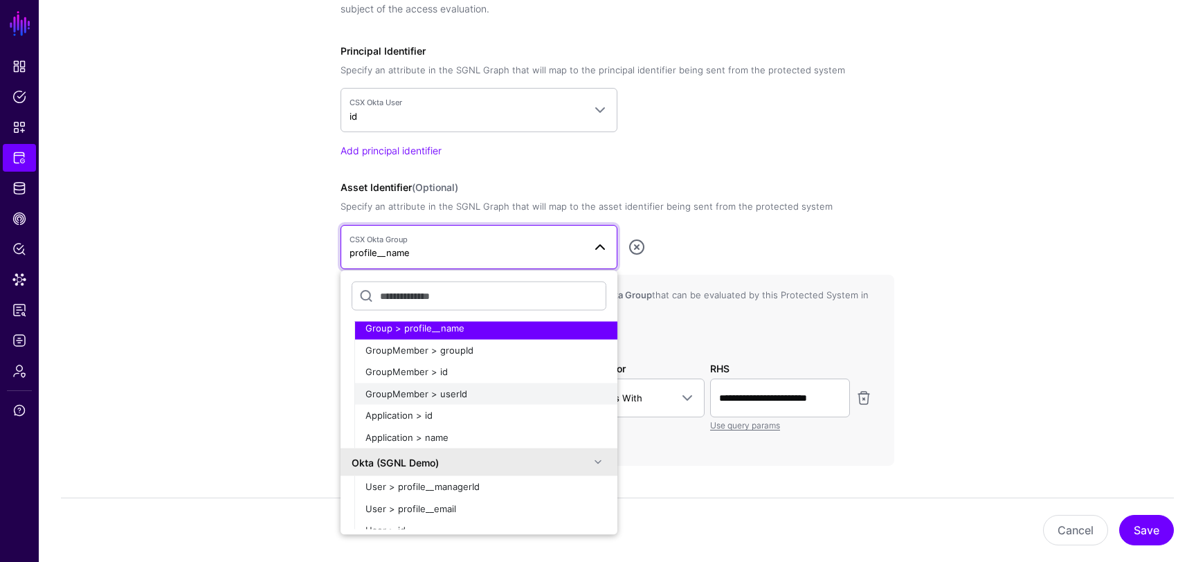
click at [444, 388] on span "GroupMember > userId" at bounding box center [416, 392] width 102 height 11
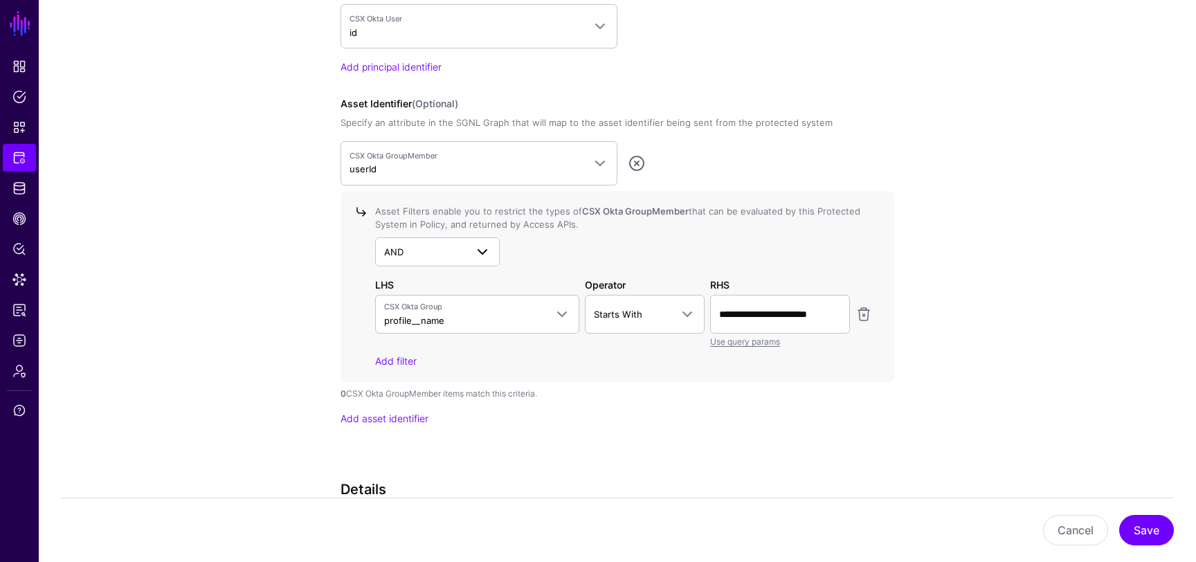
scroll to position [1250, 0]
click at [866, 307] on link at bounding box center [863, 313] width 17 height 17
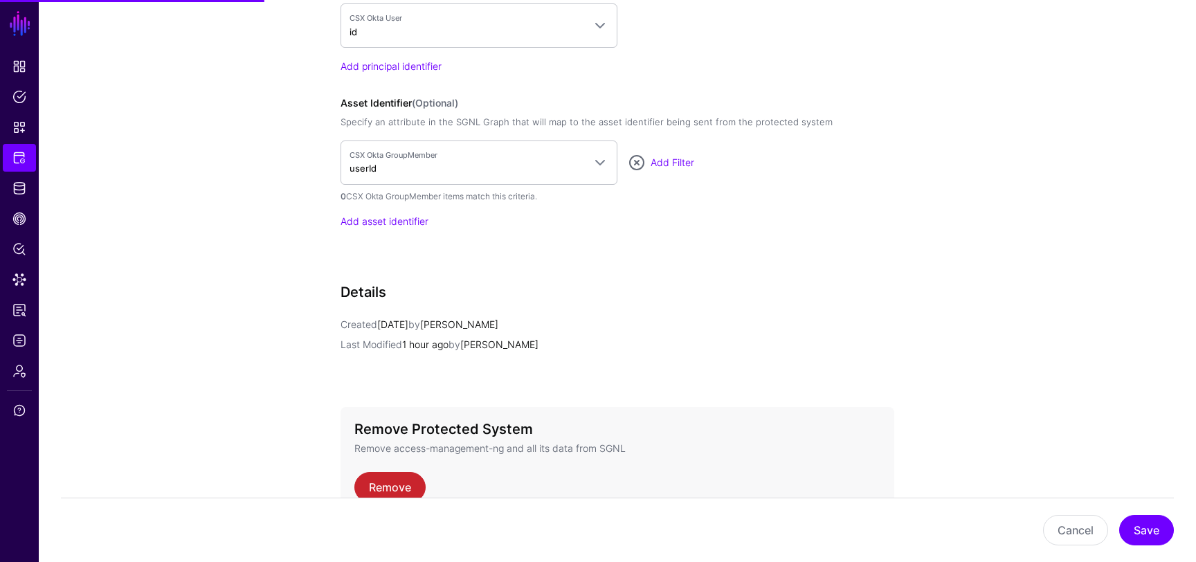
click at [465, 259] on div "Request Configuration Specify the identifiers that the protected system will se…" at bounding box center [617, 74] width 554 height 385
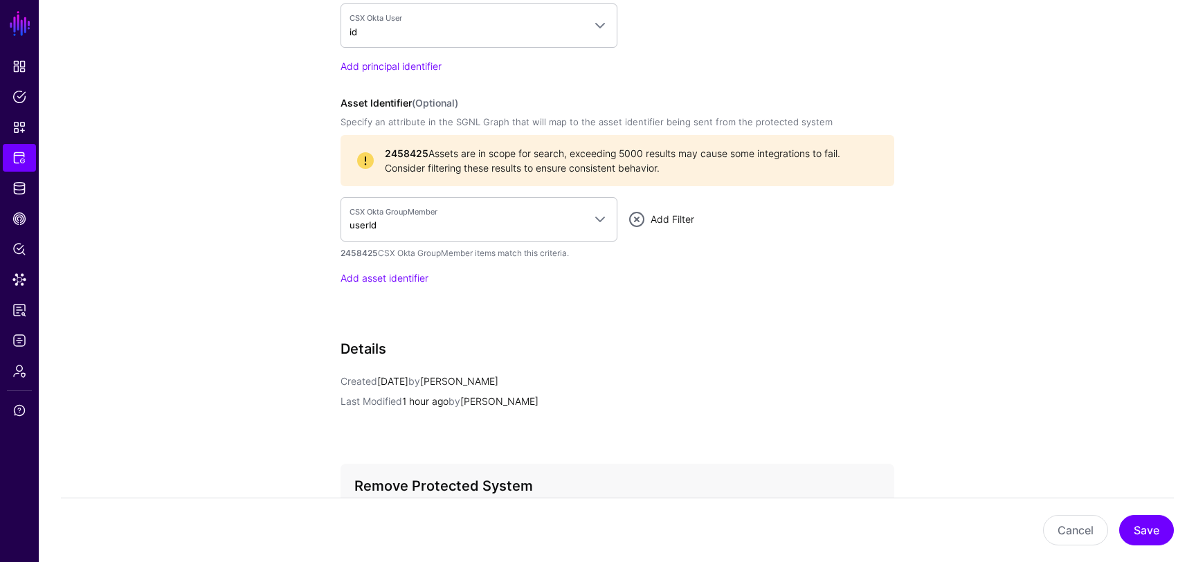
click at [678, 216] on link "Add Filter" at bounding box center [672, 219] width 44 height 12
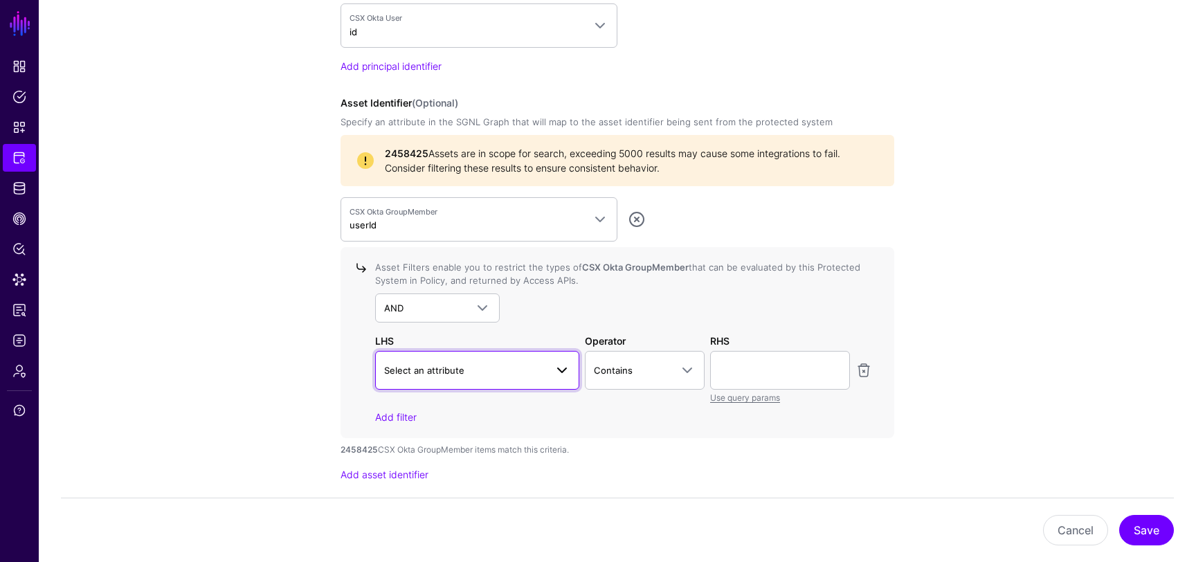
click at [523, 375] on span "Select an attribute" at bounding box center [464, 370] width 161 height 15
click at [504, 365] on span "Select an attribute" at bounding box center [464, 370] width 161 height 15
click at [861, 369] on link at bounding box center [863, 370] width 17 height 17
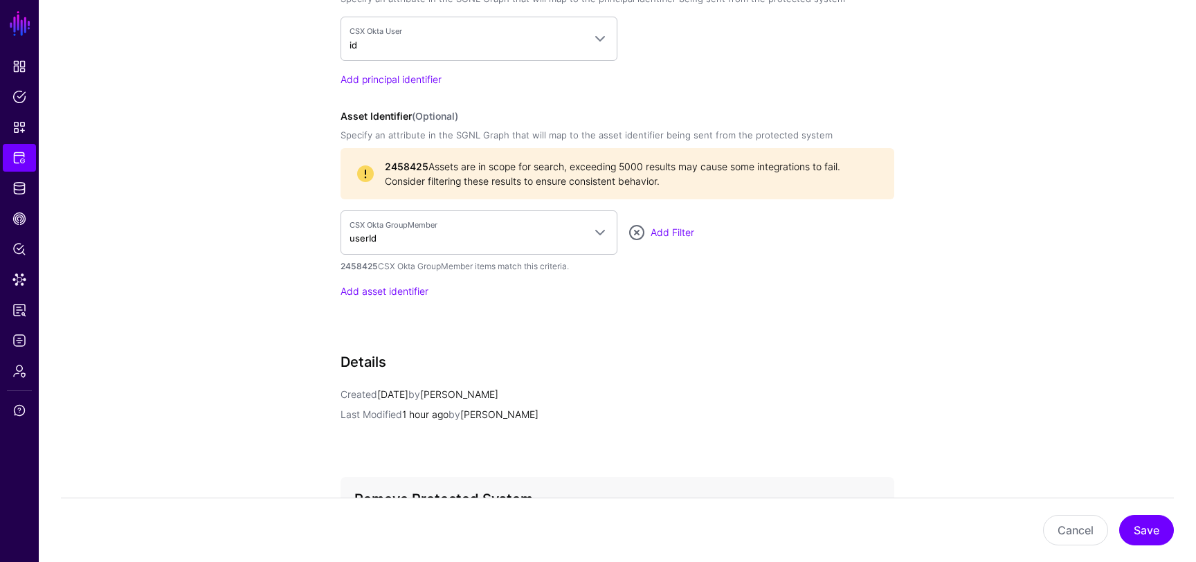
scroll to position [1230, 0]
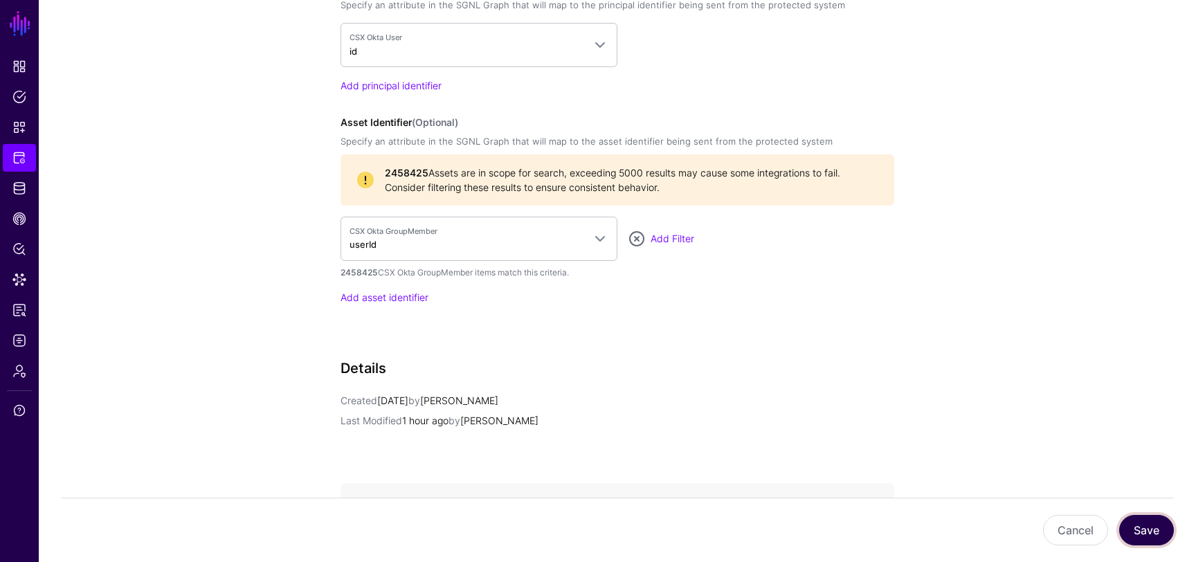
click at [1149, 529] on button "Save" at bounding box center [1146, 530] width 55 height 30
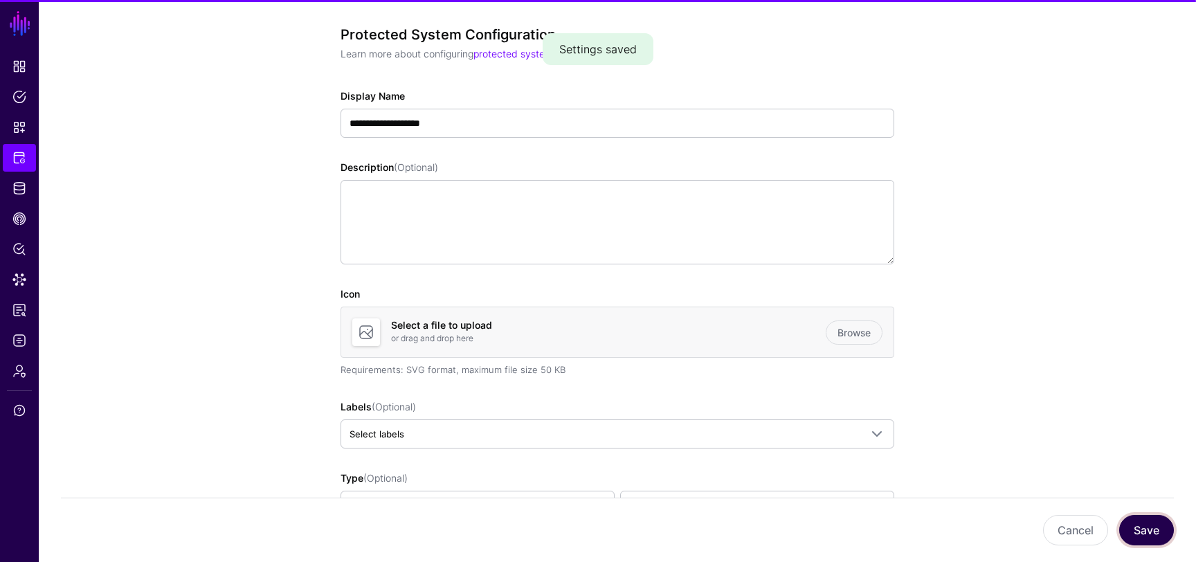
scroll to position [0, 0]
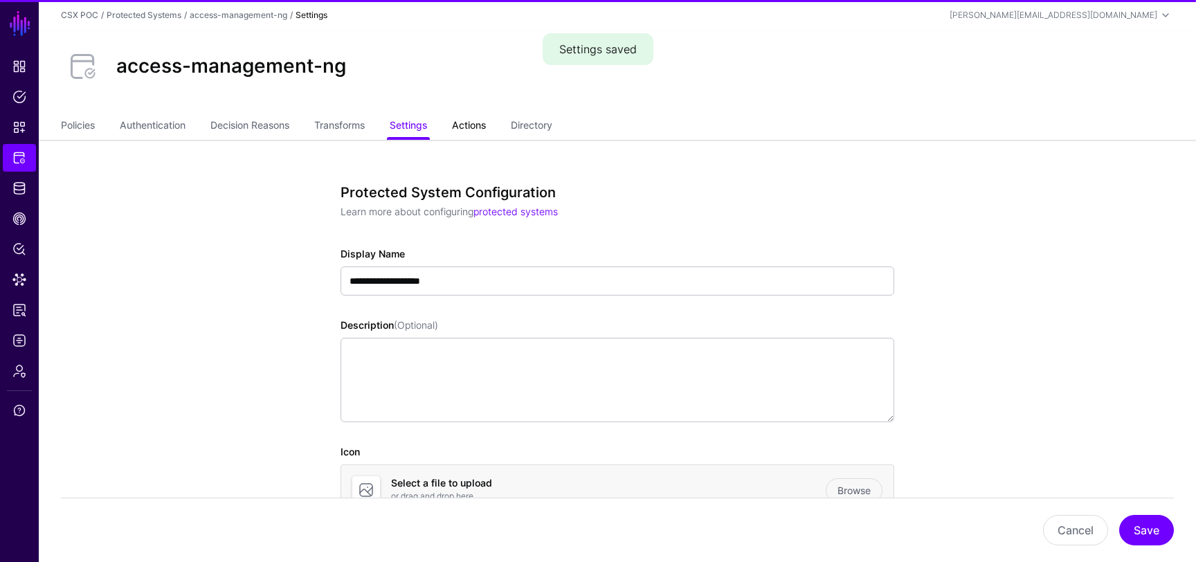
click at [463, 121] on link "Actions" at bounding box center [469, 126] width 34 height 26
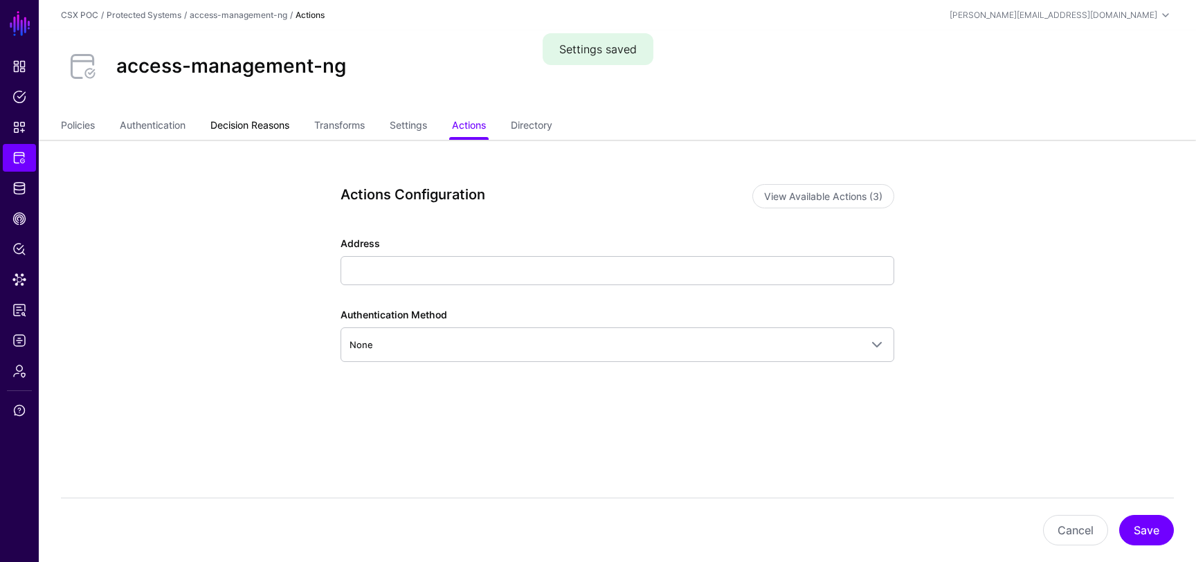
click at [267, 136] on link "Decision Reasons" at bounding box center [249, 126] width 79 height 26
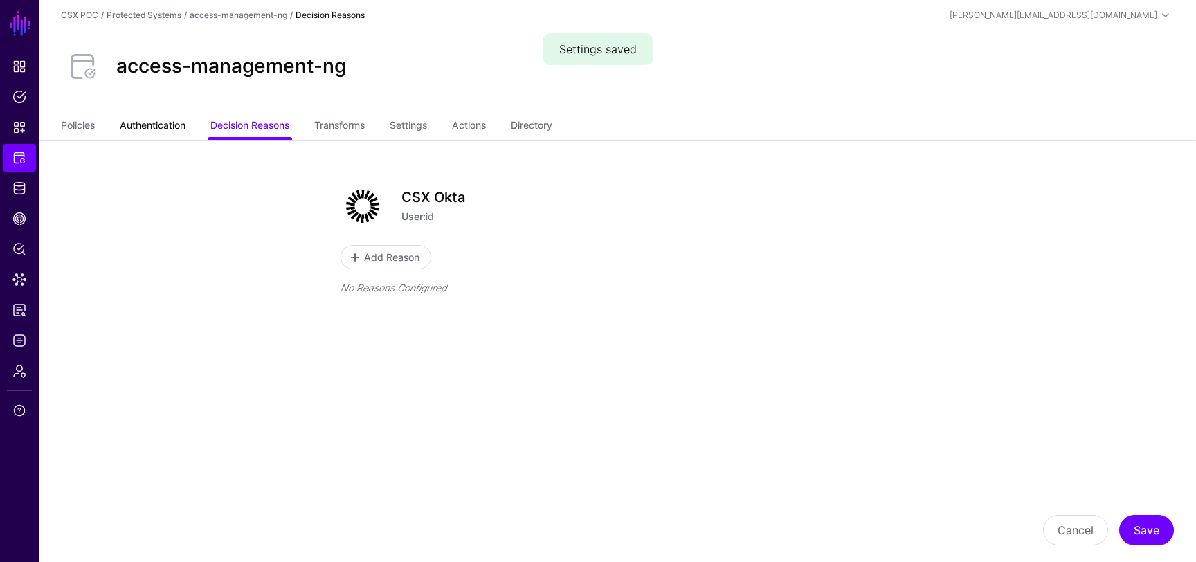
click at [179, 131] on link "Authentication" at bounding box center [153, 126] width 66 height 26
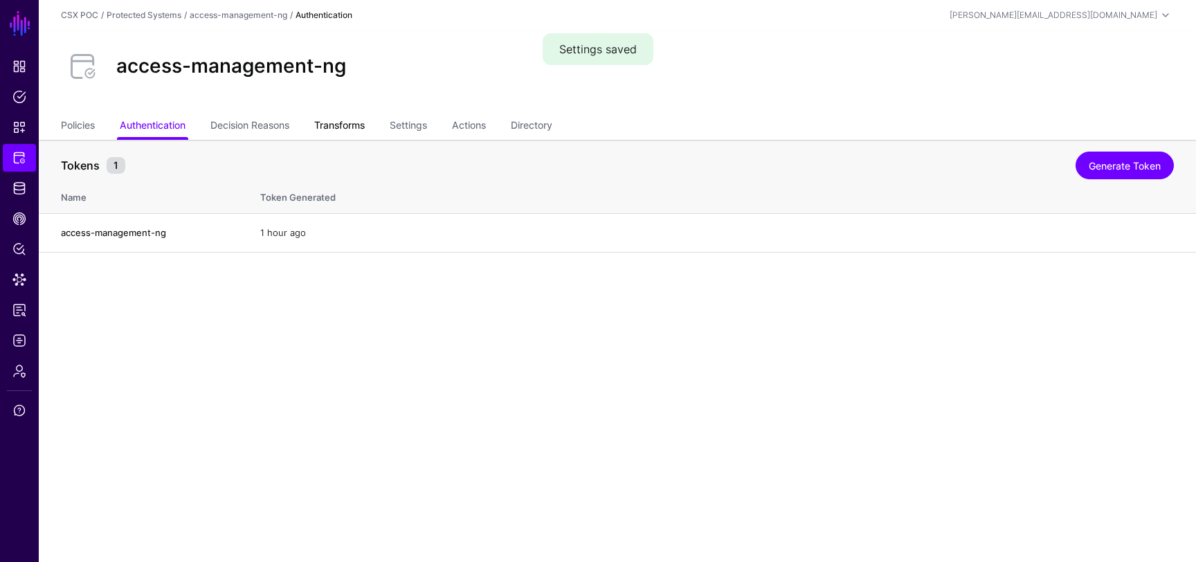
click at [353, 127] on link "Transforms" at bounding box center [339, 126] width 51 height 26
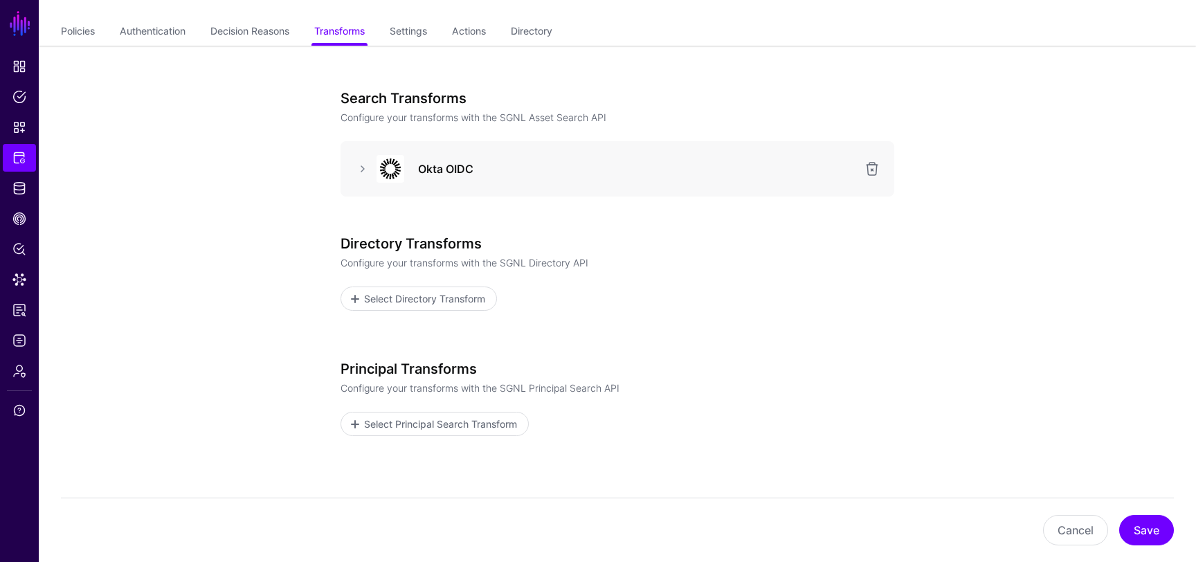
scroll to position [92, 0]
click at [369, 179] on link at bounding box center [362, 171] width 17 height 17
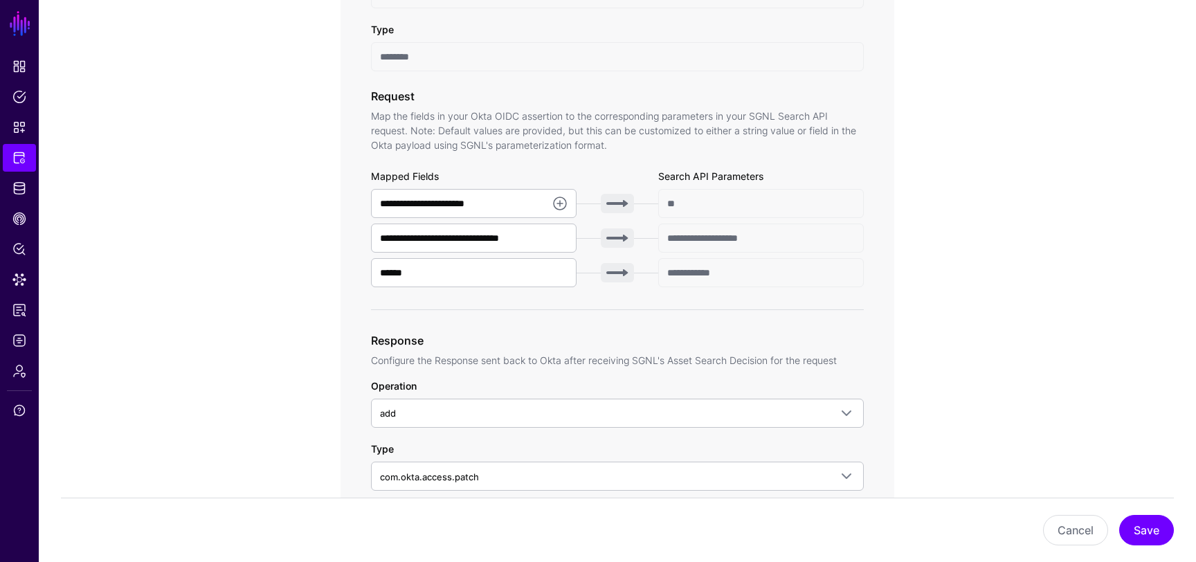
scroll to position [392, 0]
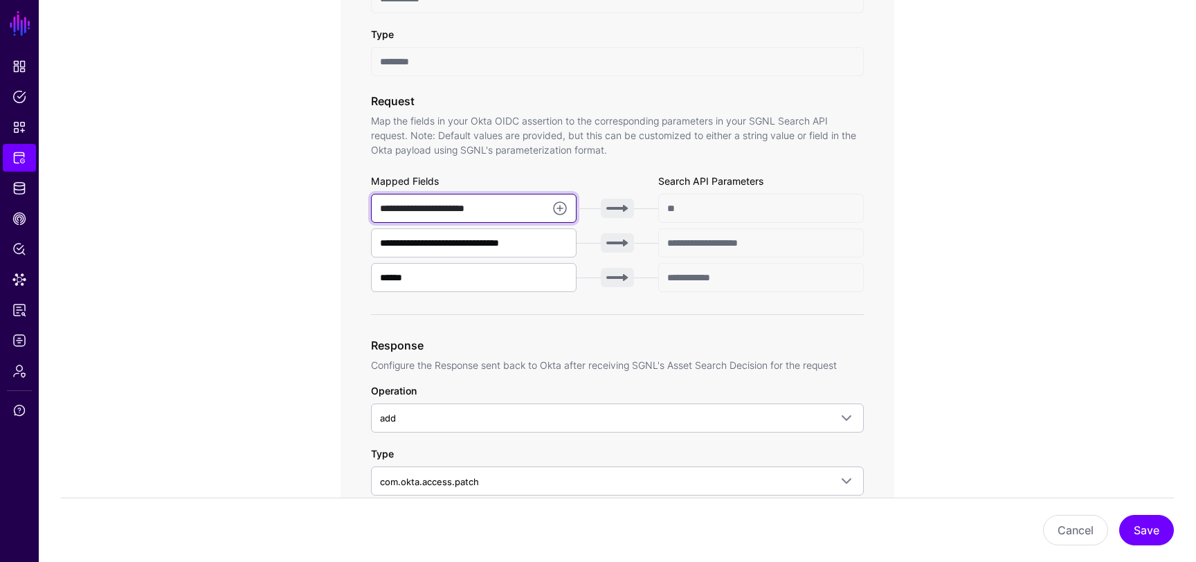
click at [489, 209] on input "**********" at bounding box center [474, 208] width 206 height 29
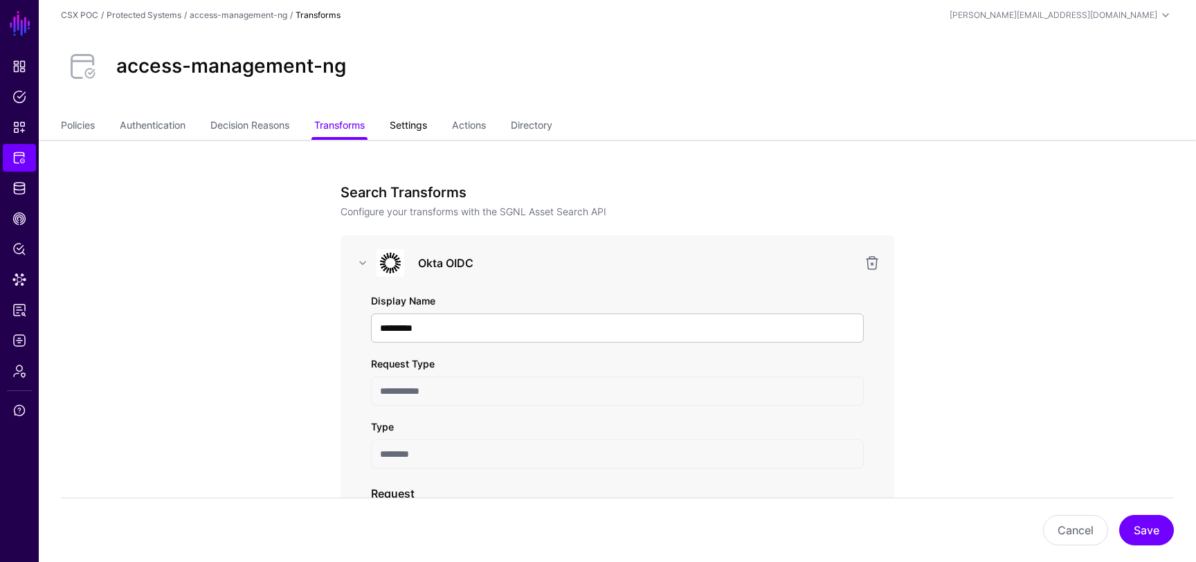
click at [420, 131] on link "Settings" at bounding box center [408, 126] width 37 height 26
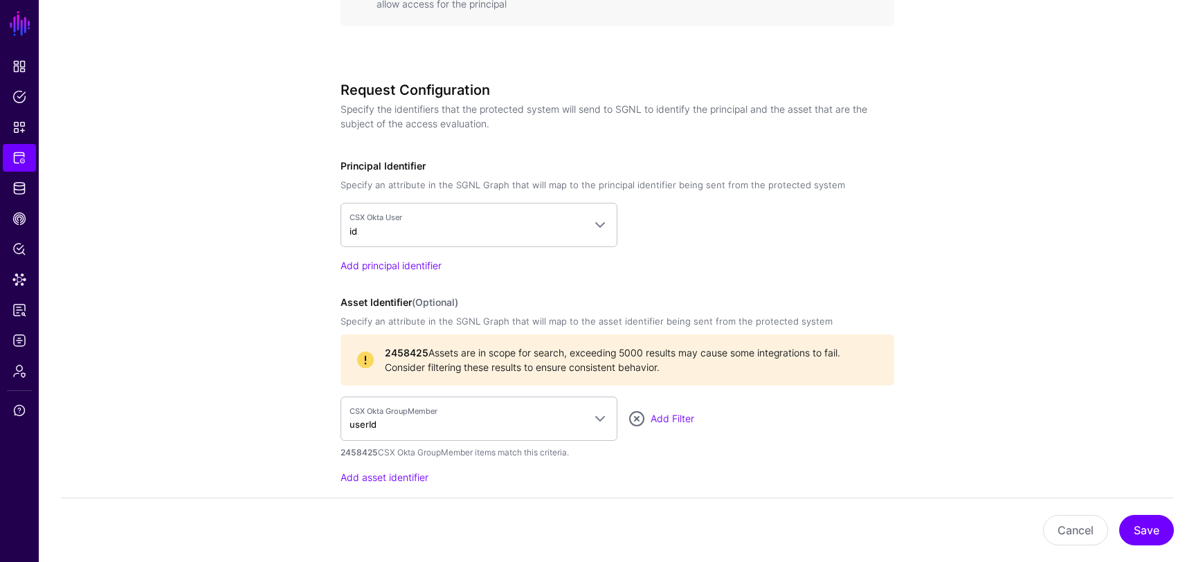
scroll to position [1104, 0]
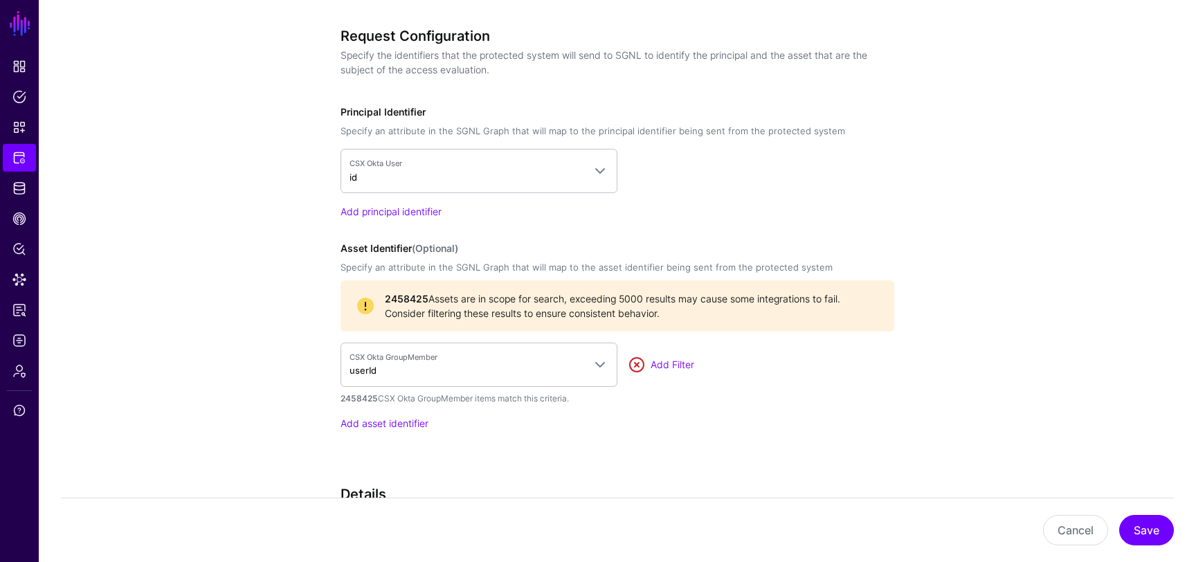
click at [637, 364] on link at bounding box center [636, 364] width 17 height 17
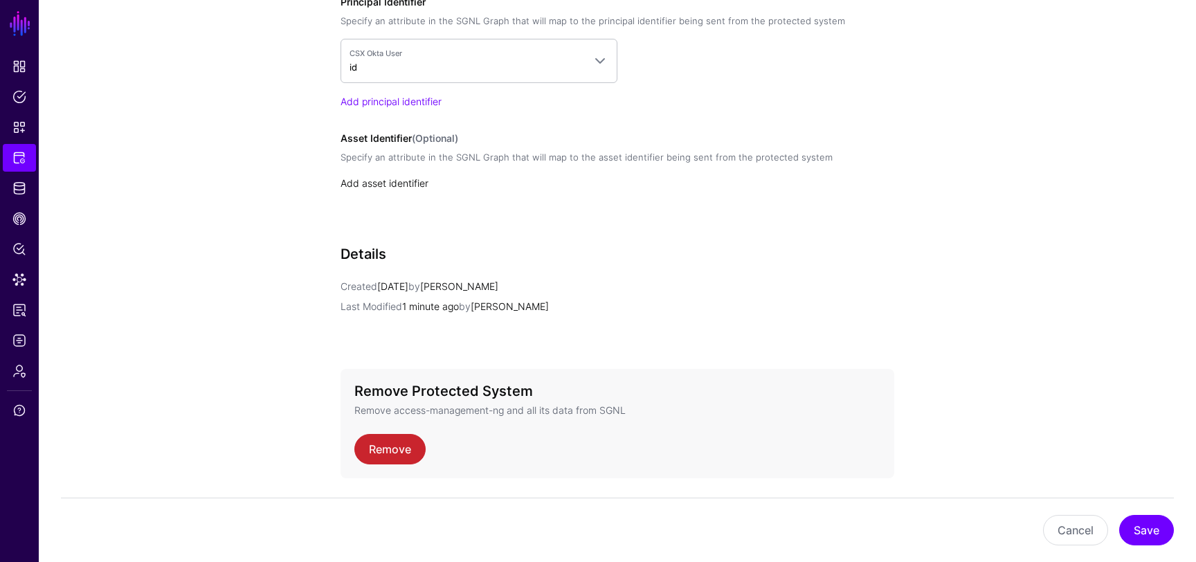
scroll to position [1257, 0]
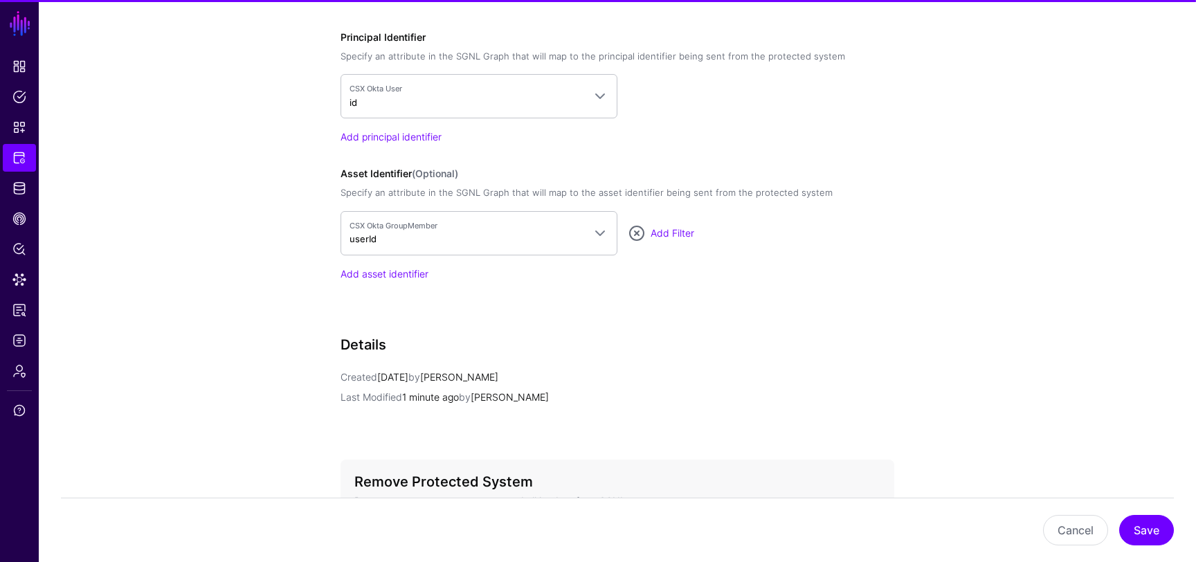
scroll to position [1162, 0]
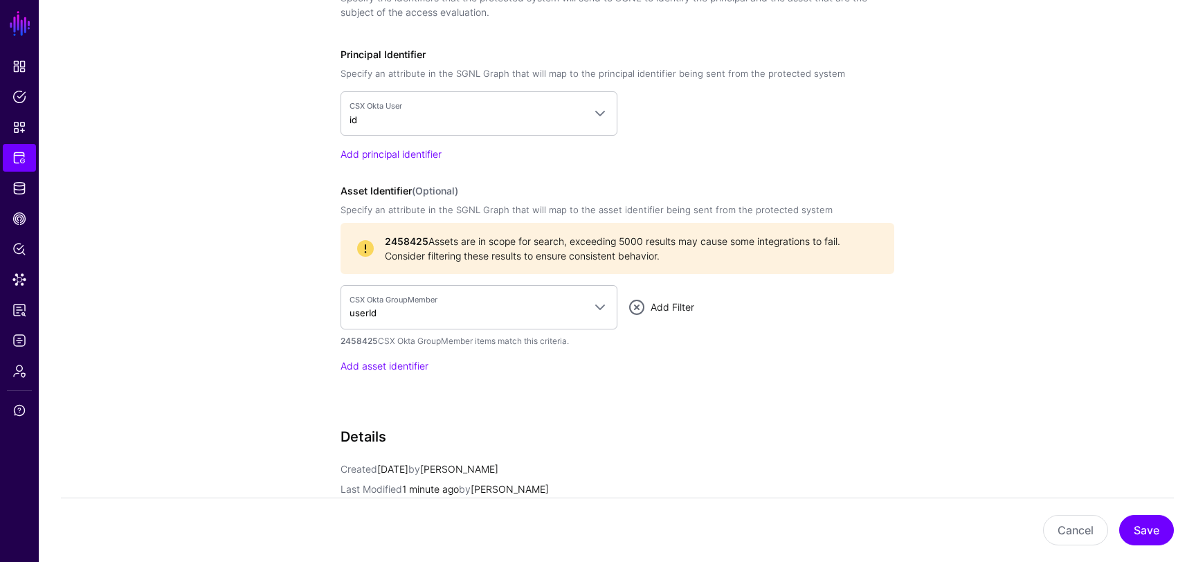
click at [654, 305] on link "Add Filter" at bounding box center [672, 307] width 44 height 12
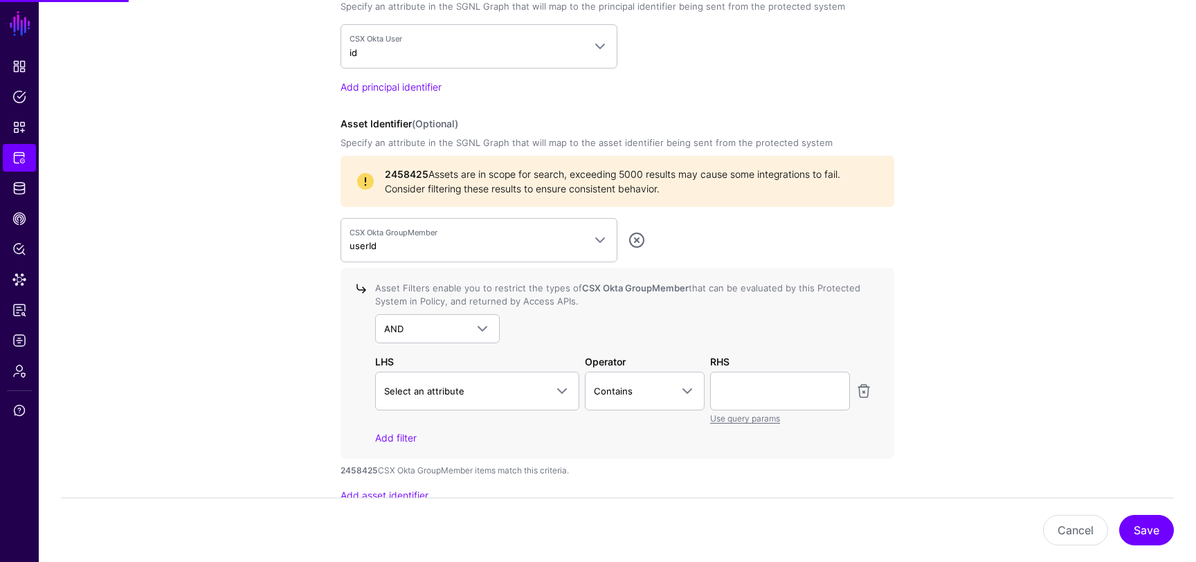
scroll to position [1234, 0]
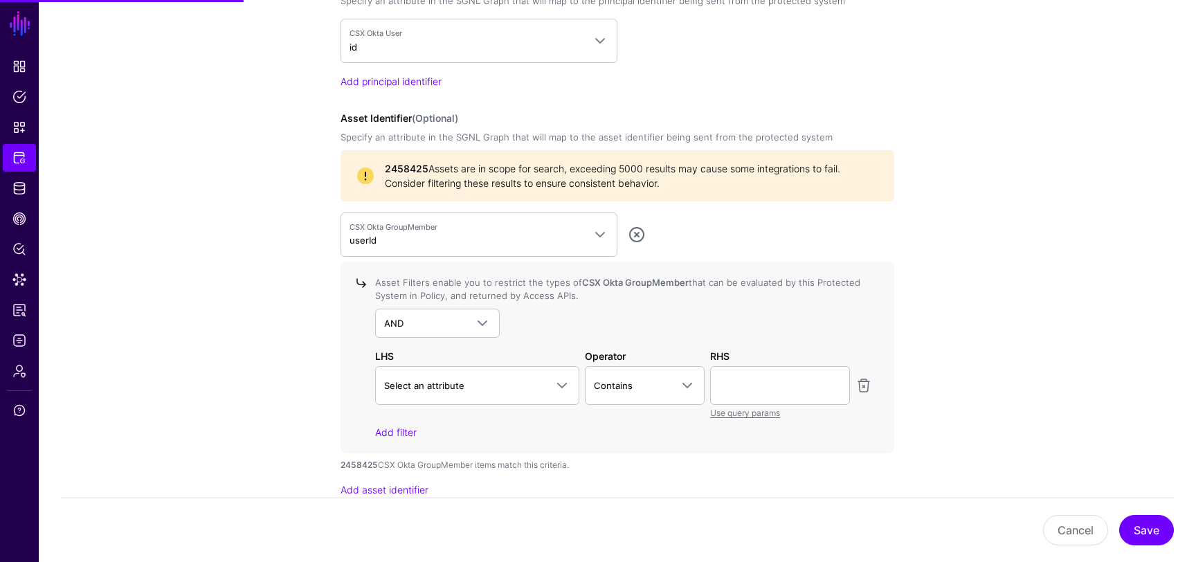
click at [467, 419] on div "Asset Filters enable you to restrict the types of CSX Okta GroupMember that can…" at bounding box center [620, 357] width 502 height 163
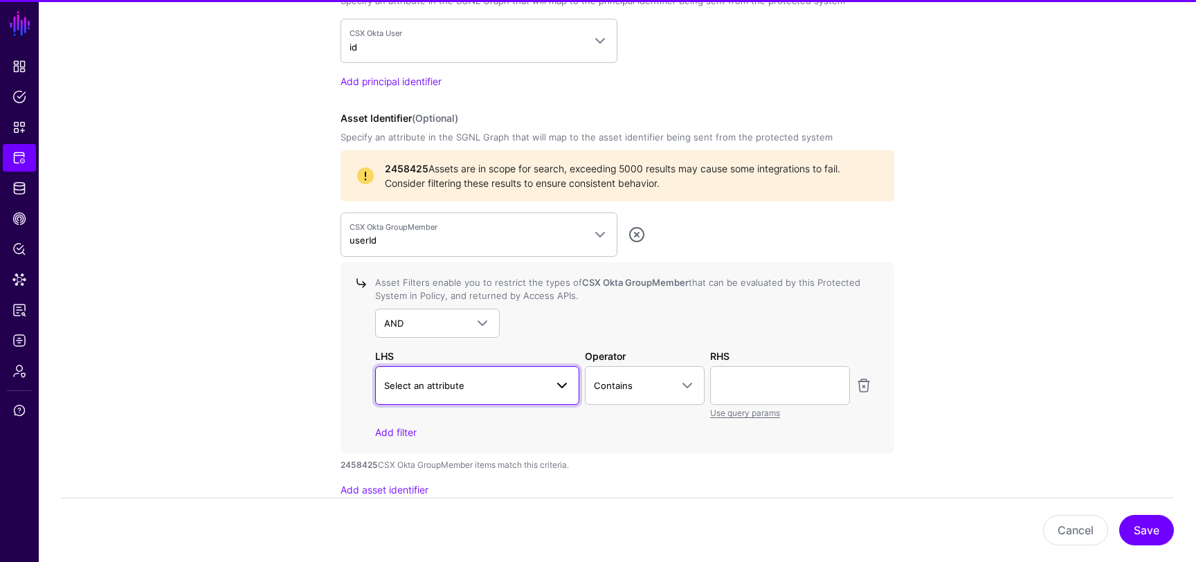
click at [482, 390] on span "Select an attribute" at bounding box center [464, 385] width 161 height 15
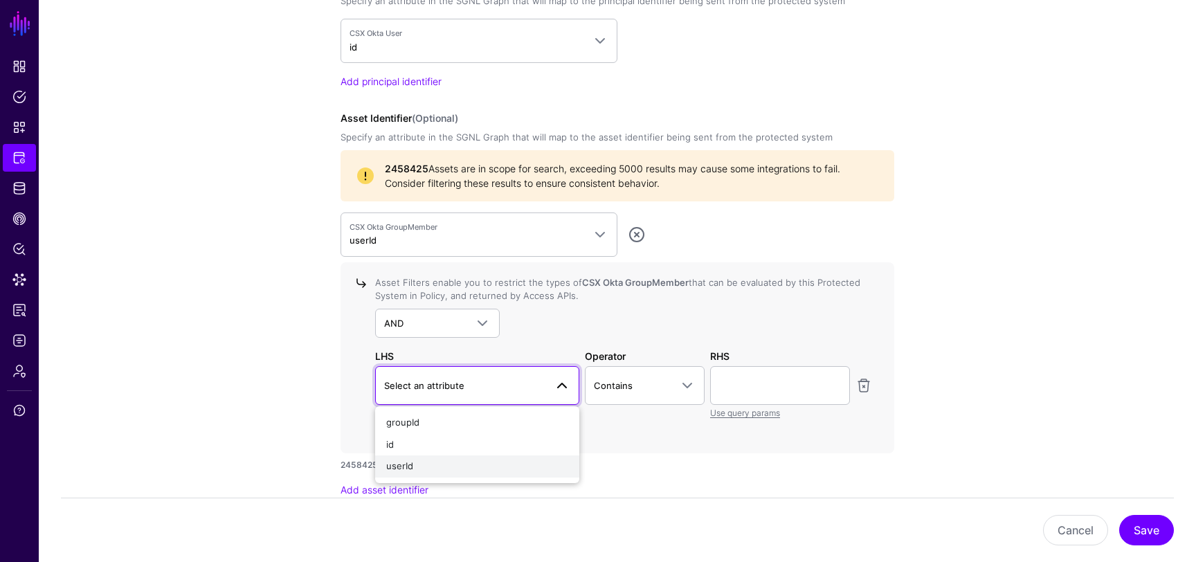
click at [471, 459] on div "userId" at bounding box center [477, 466] width 182 height 14
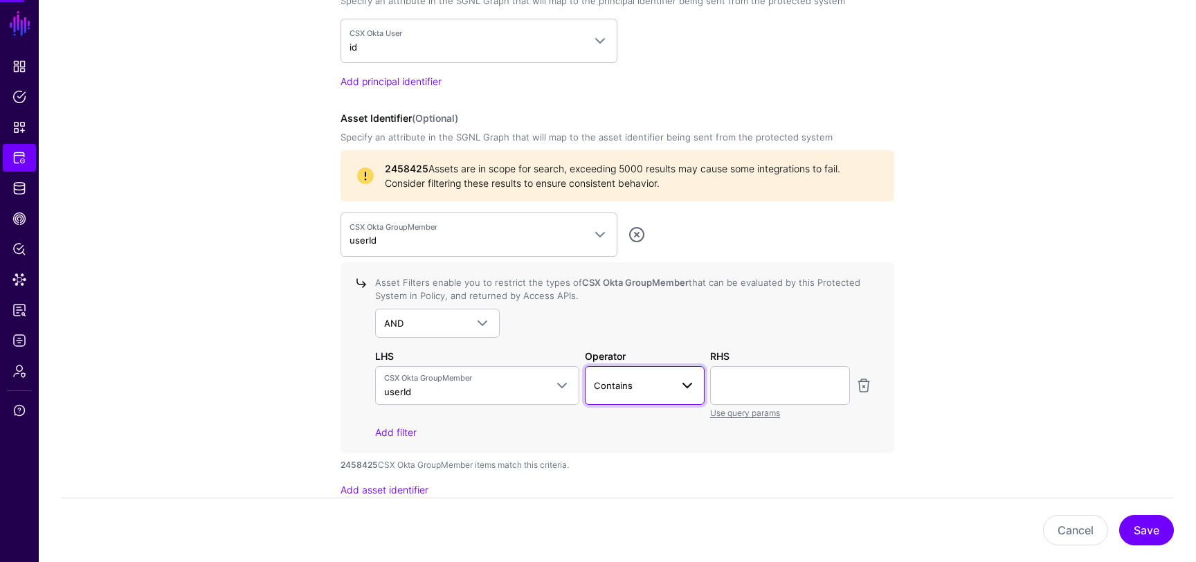
click at [663, 387] on span "Contains" at bounding box center [632, 385] width 77 height 15
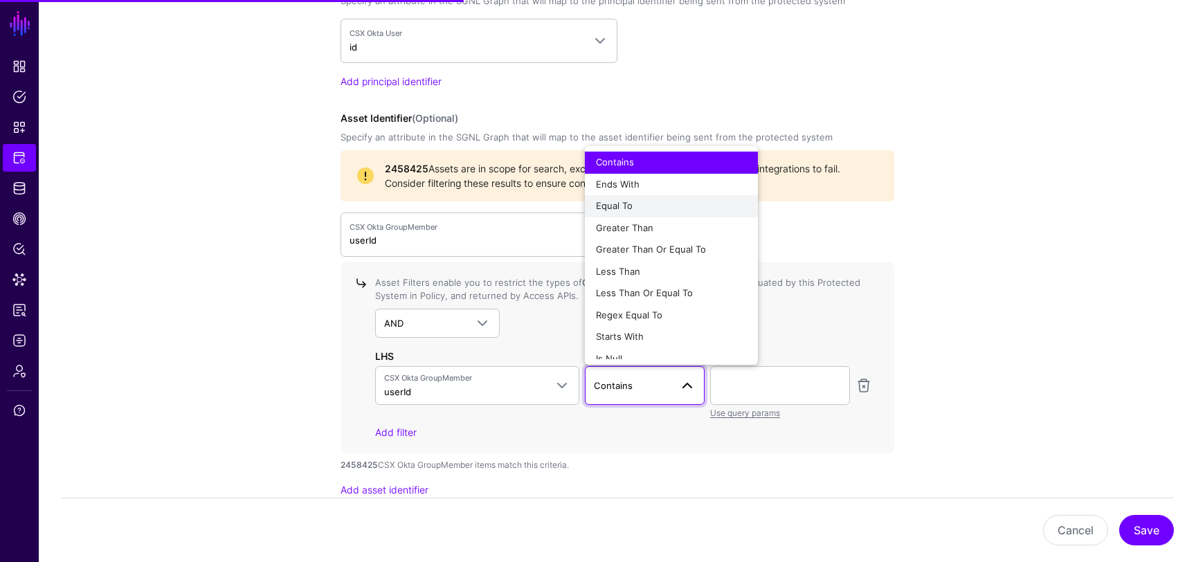
click at [641, 199] on div "Equal To" at bounding box center [671, 206] width 151 height 14
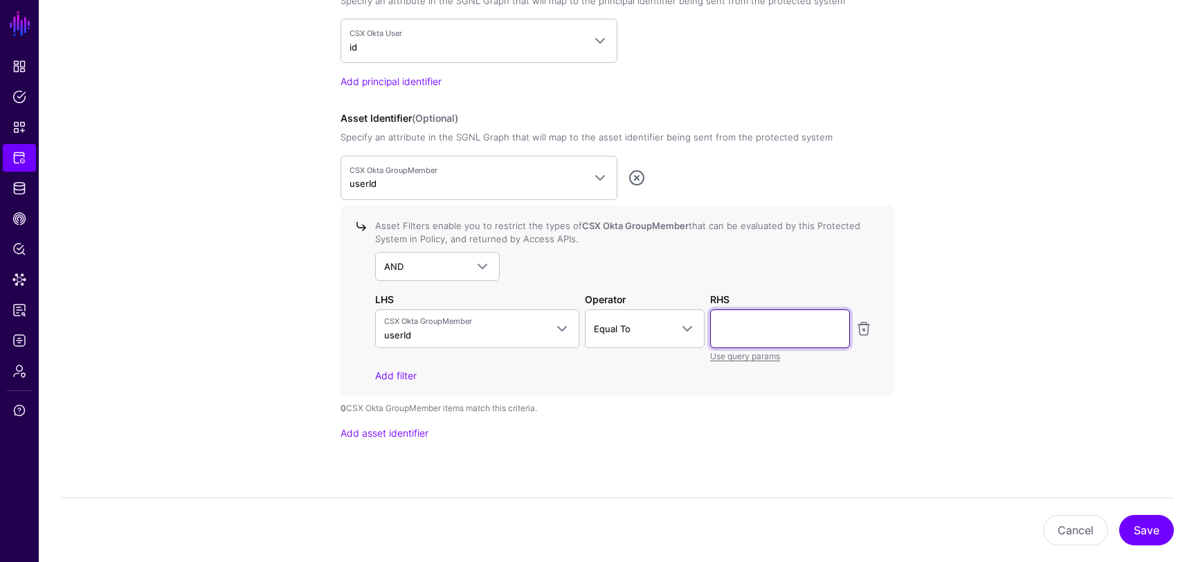
click at [756, 322] on input "text" at bounding box center [780, 328] width 140 height 39
paste input "**********"
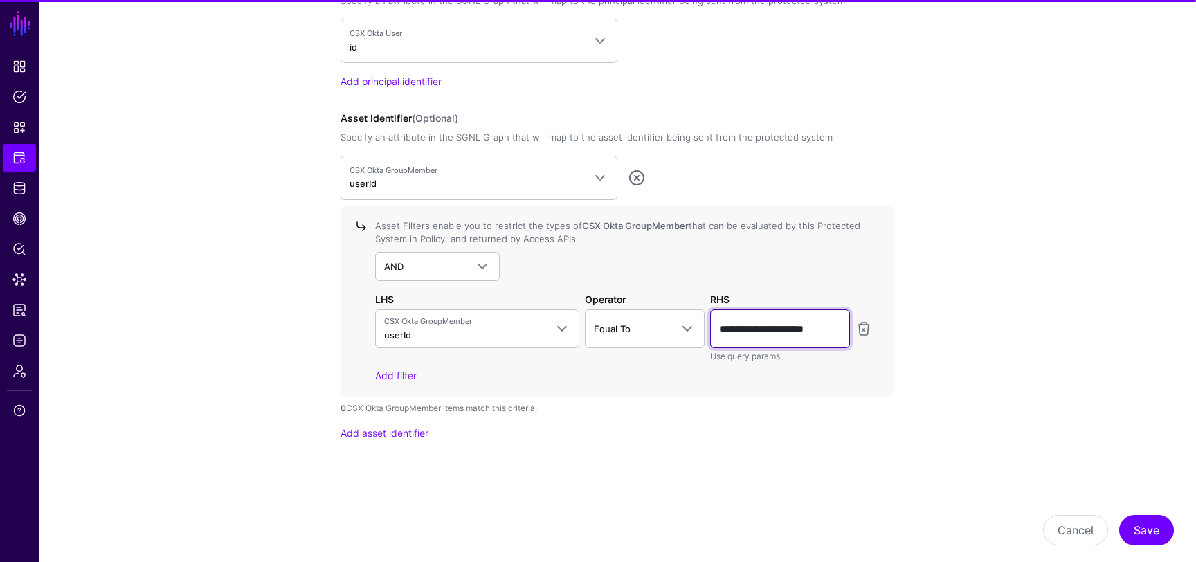
type input "**********"
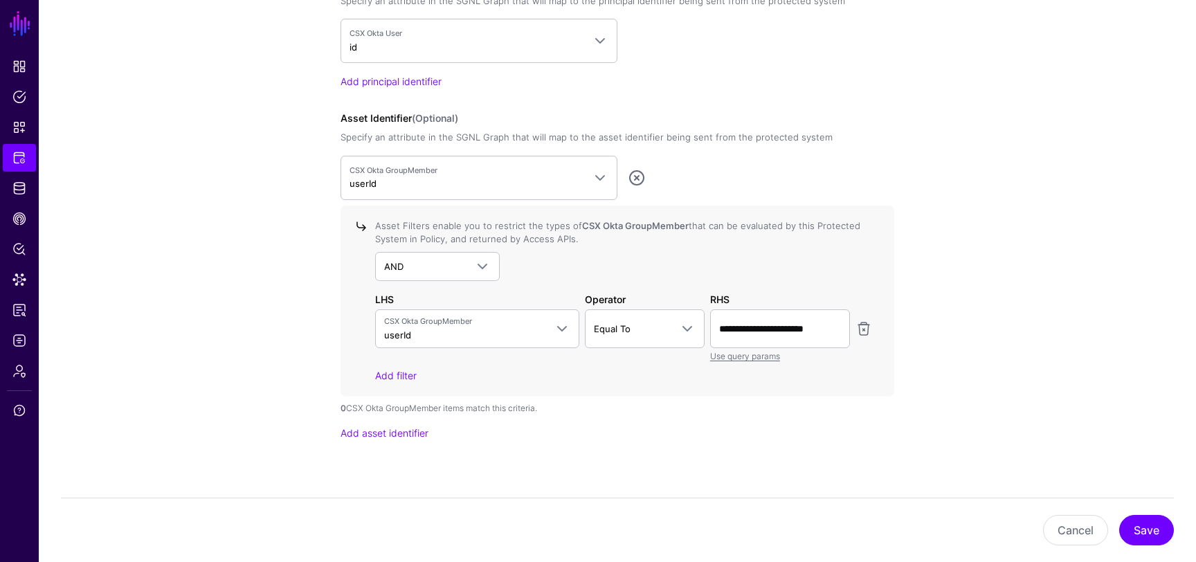
click at [1159, 535] on button "Save" at bounding box center [1146, 530] width 55 height 30
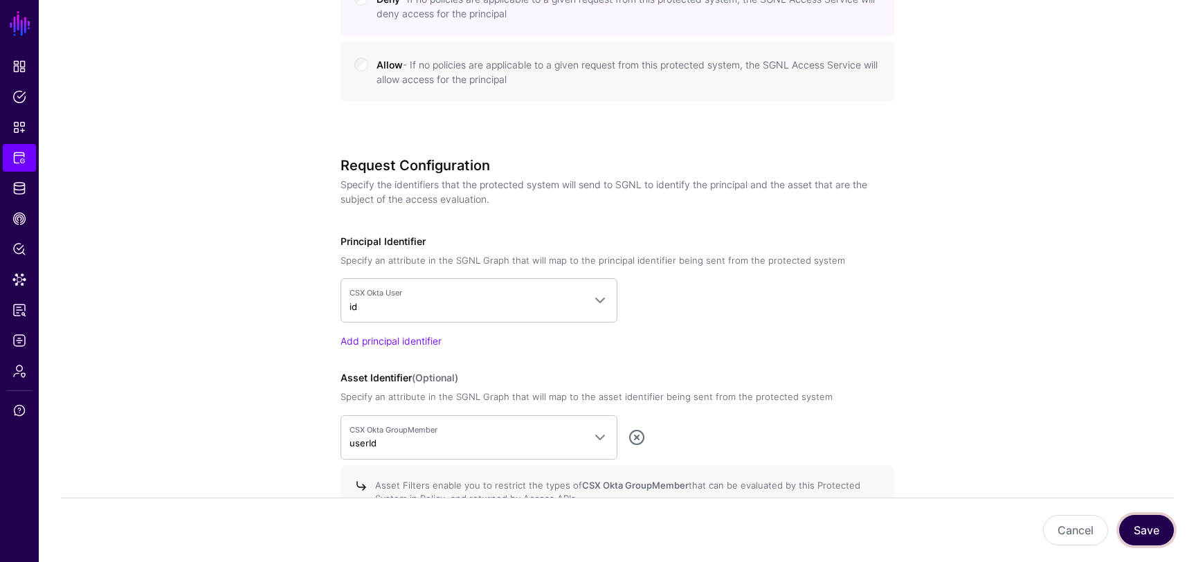
scroll to position [1526, 0]
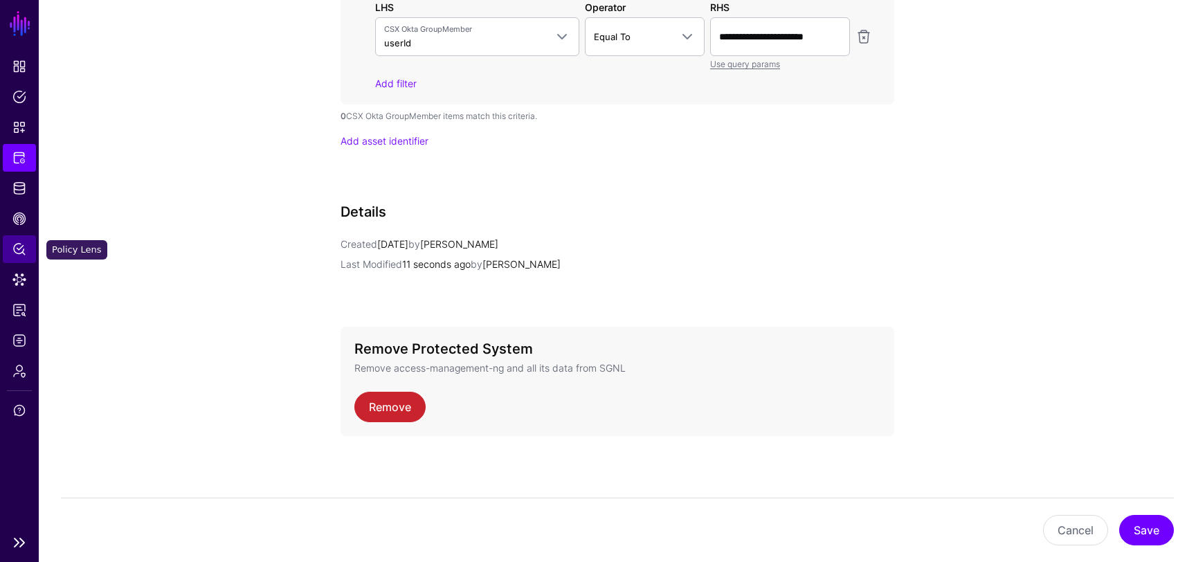
click at [18, 244] on span "Policy Lens" at bounding box center [19, 249] width 14 height 14
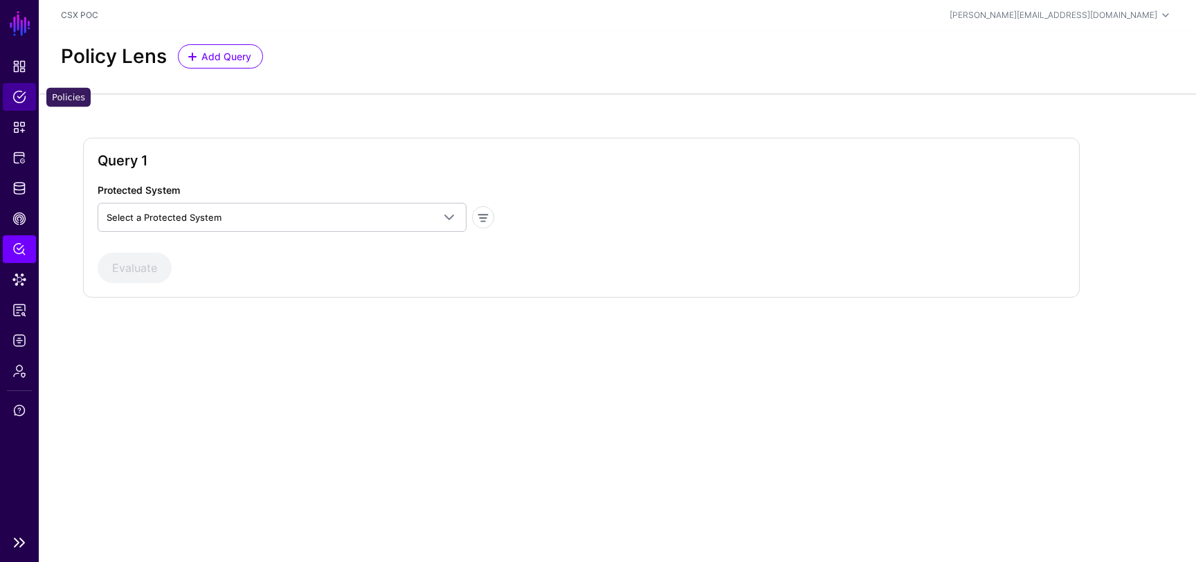
click at [18, 105] on link "Policies" at bounding box center [19, 97] width 33 height 28
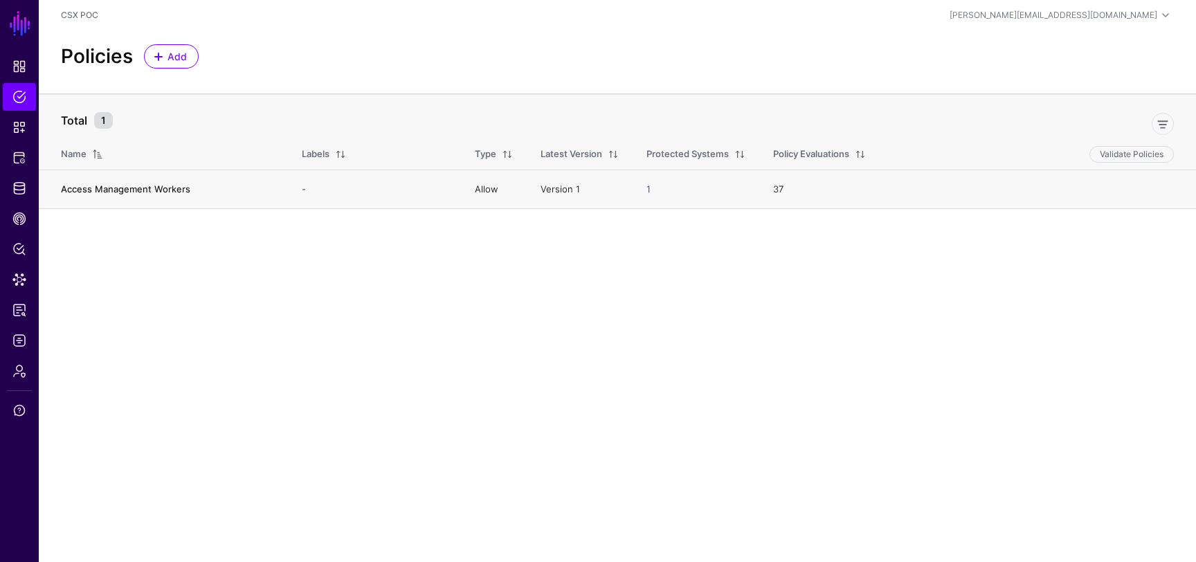
click at [163, 194] on link "Access Management Workers" at bounding box center [125, 188] width 129 height 11
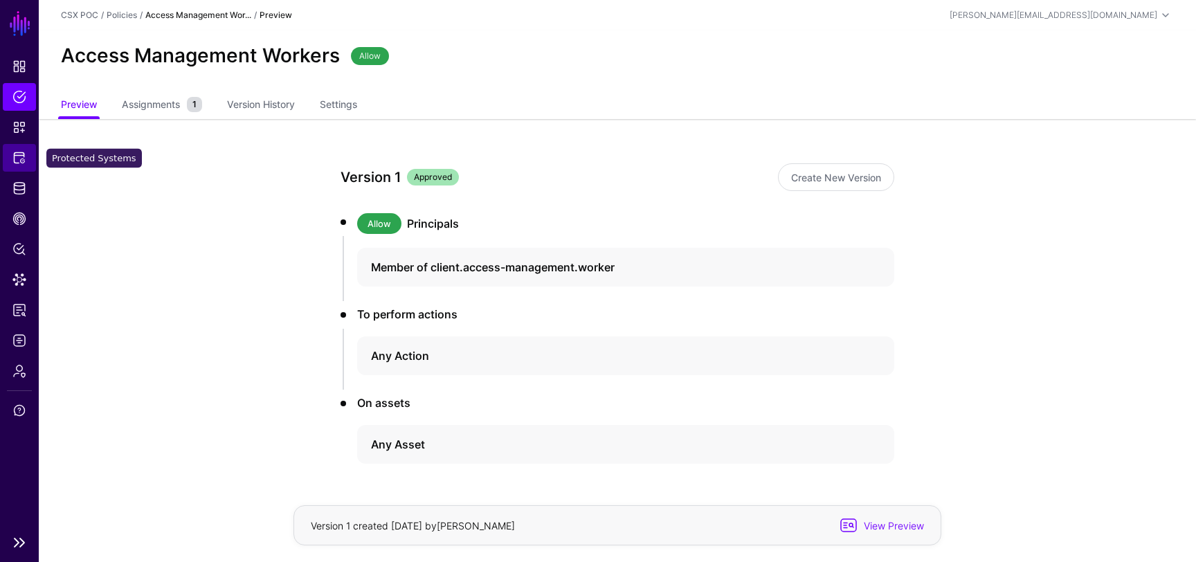
click at [15, 159] on span "Protected Systems" at bounding box center [19, 158] width 14 height 14
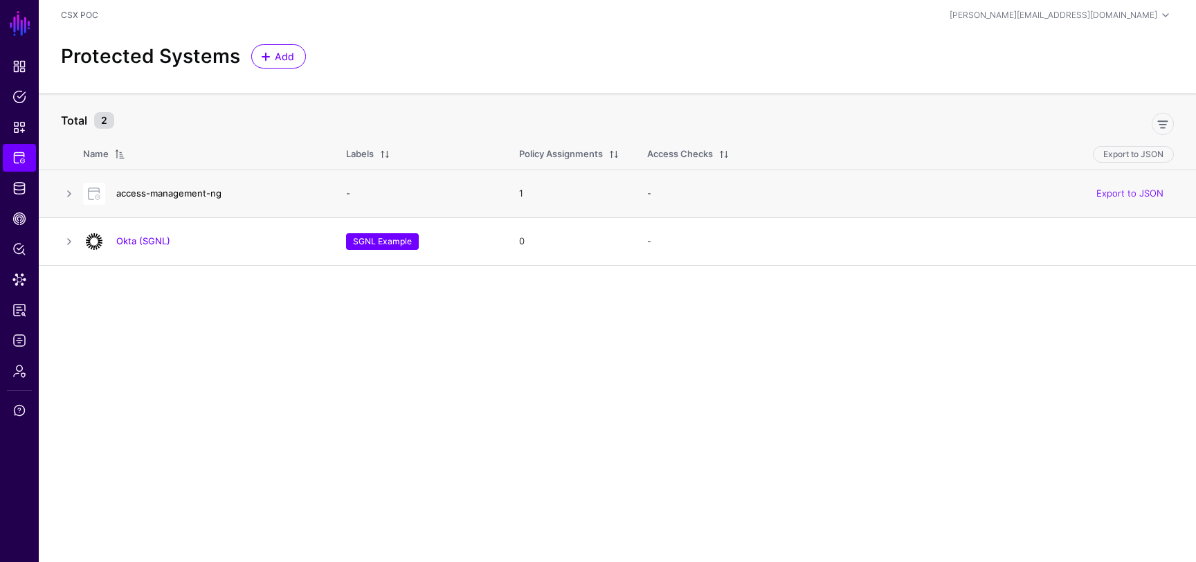
click at [153, 198] on link "access-management-ng" at bounding box center [168, 193] width 105 height 11
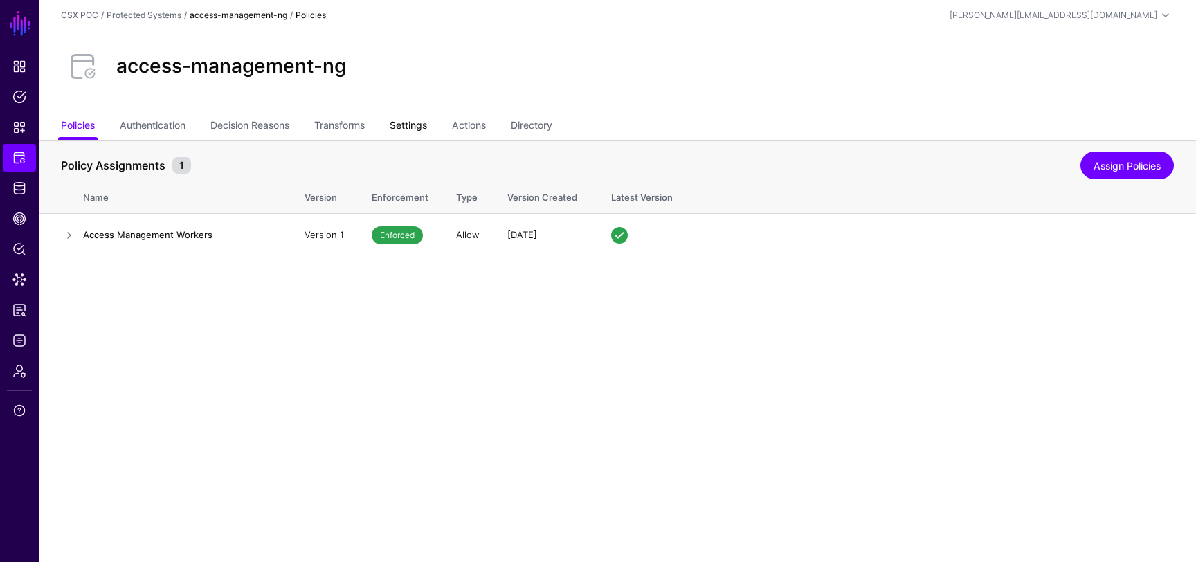
click at [425, 131] on link "Settings" at bounding box center [408, 126] width 37 height 26
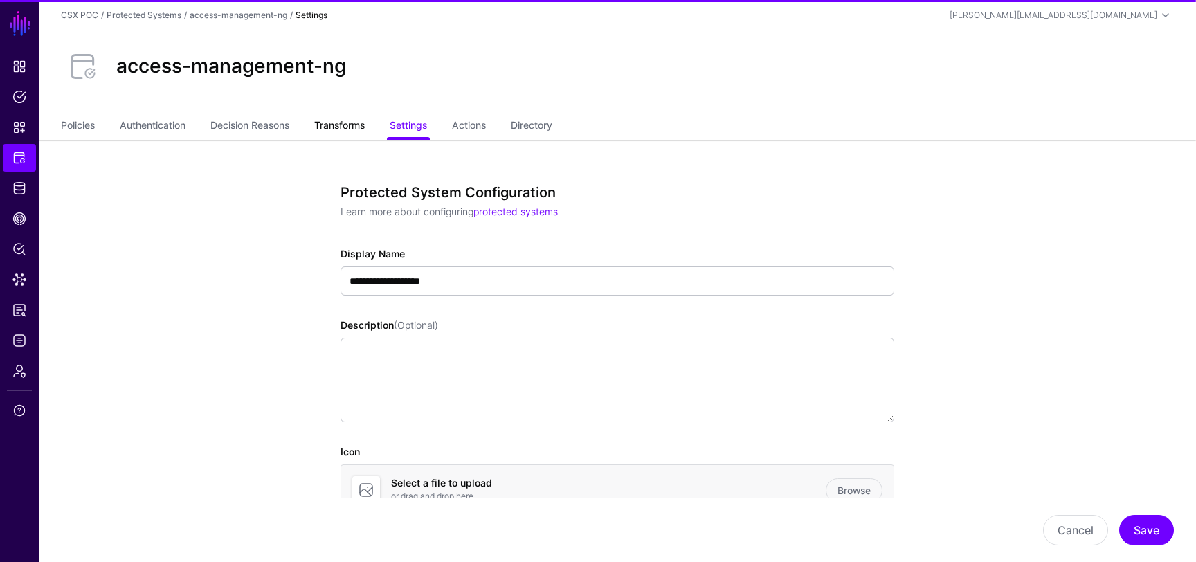
click at [337, 125] on link "Transforms" at bounding box center [339, 126] width 51 height 26
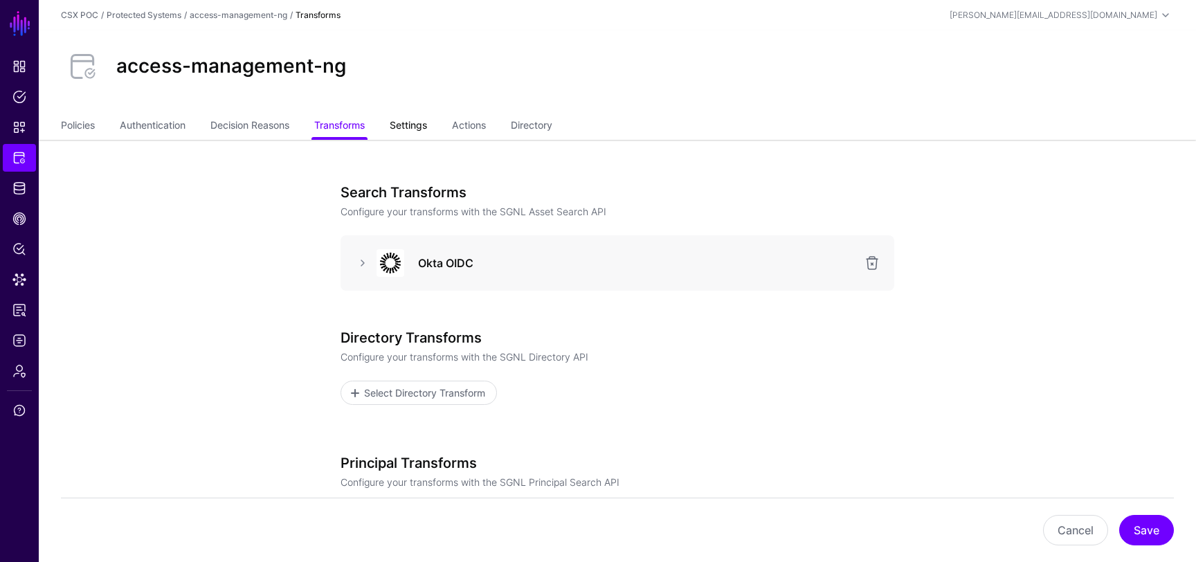
click at [411, 125] on link "Settings" at bounding box center [408, 126] width 37 height 26
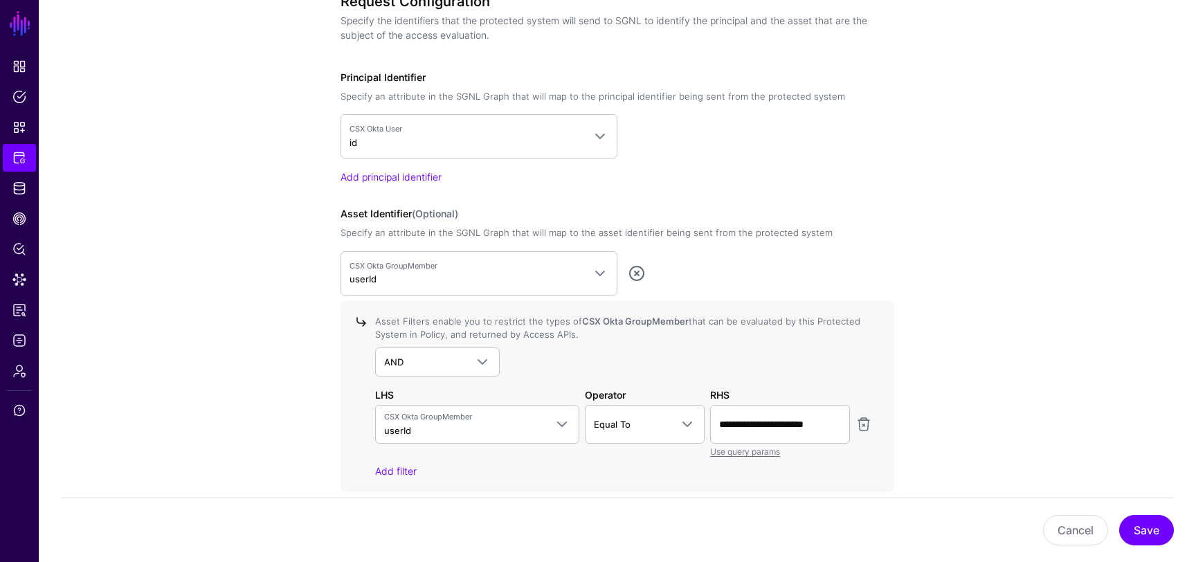
scroll to position [1153, 0]
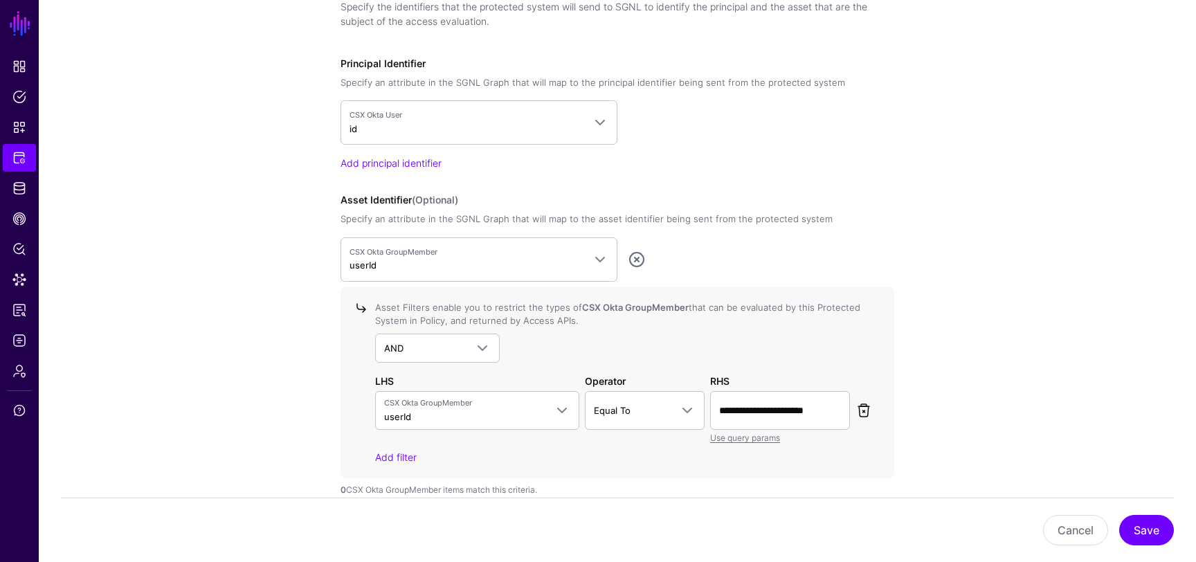
click at [862, 408] on link at bounding box center [863, 410] width 17 height 17
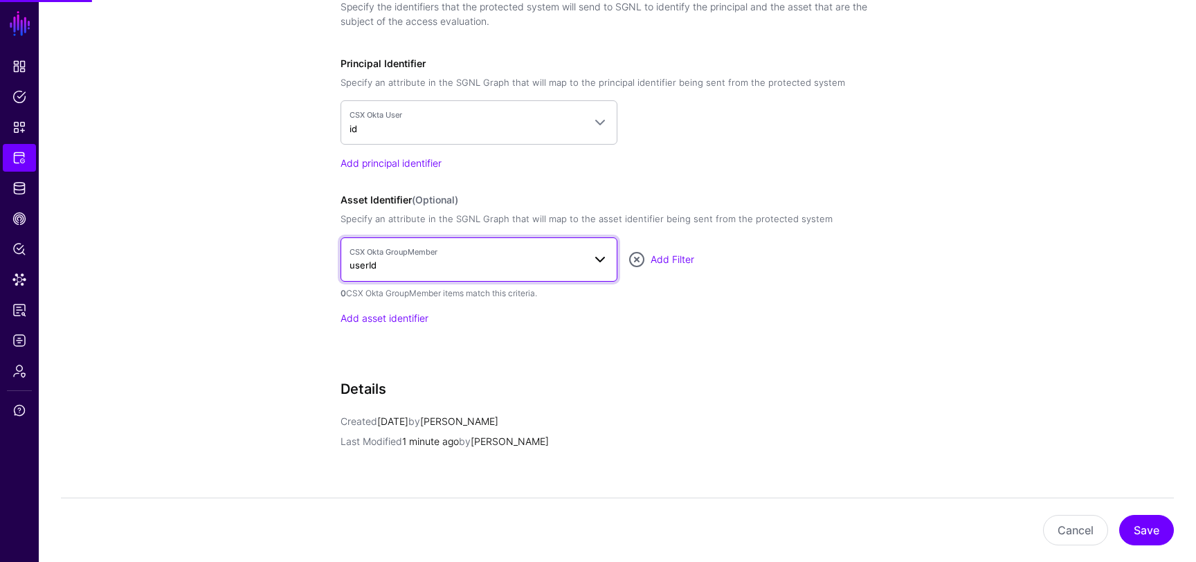
click at [584, 258] on span at bounding box center [595, 259] width 25 height 17
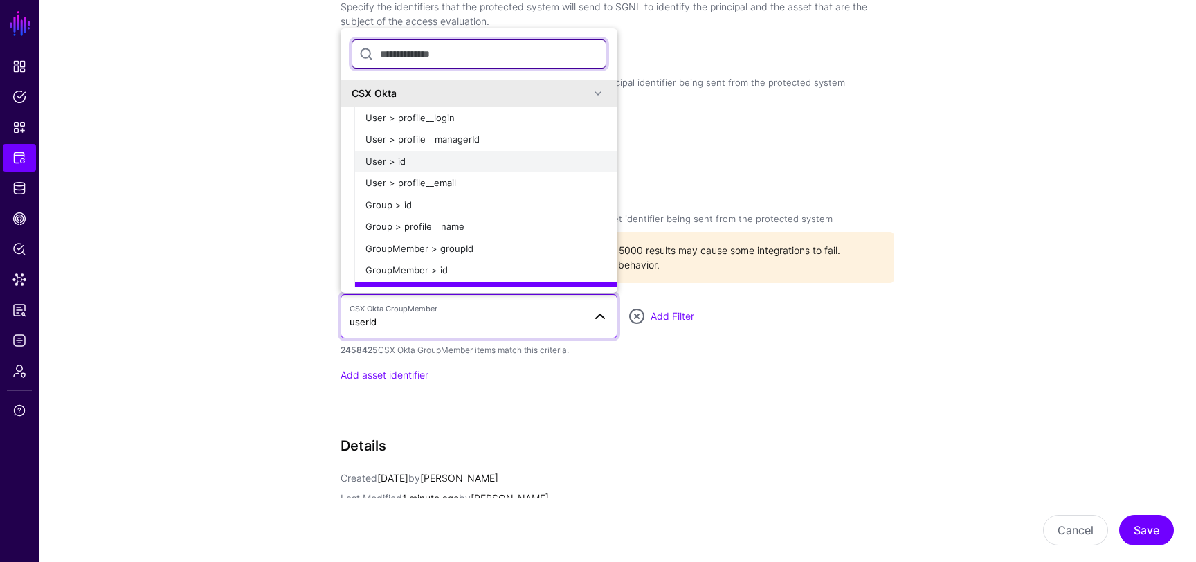
scroll to position [31, 0]
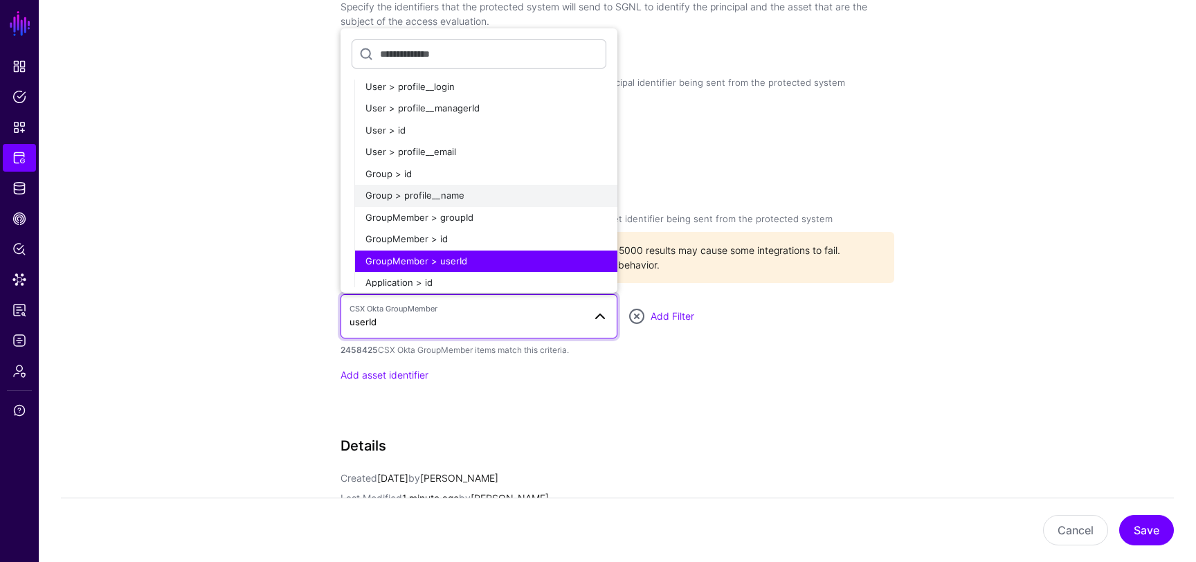
click at [393, 192] on span "Group > profile__name" at bounding box center [414, 195] width 99 height 11
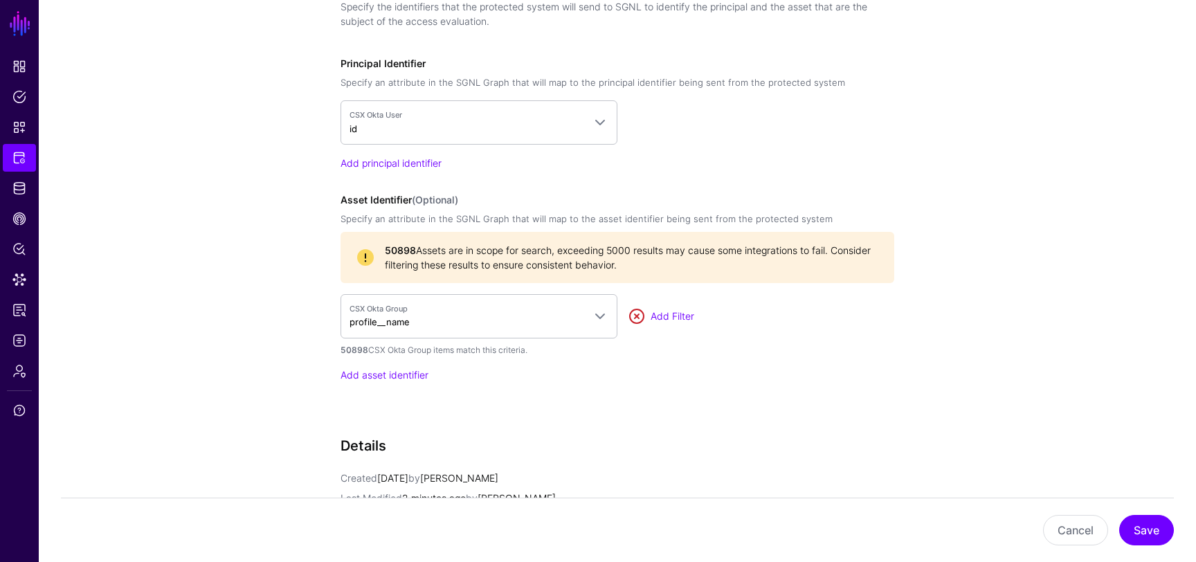
click at [635, 316] on link at bounding box center [636, 316] width 17 height 17
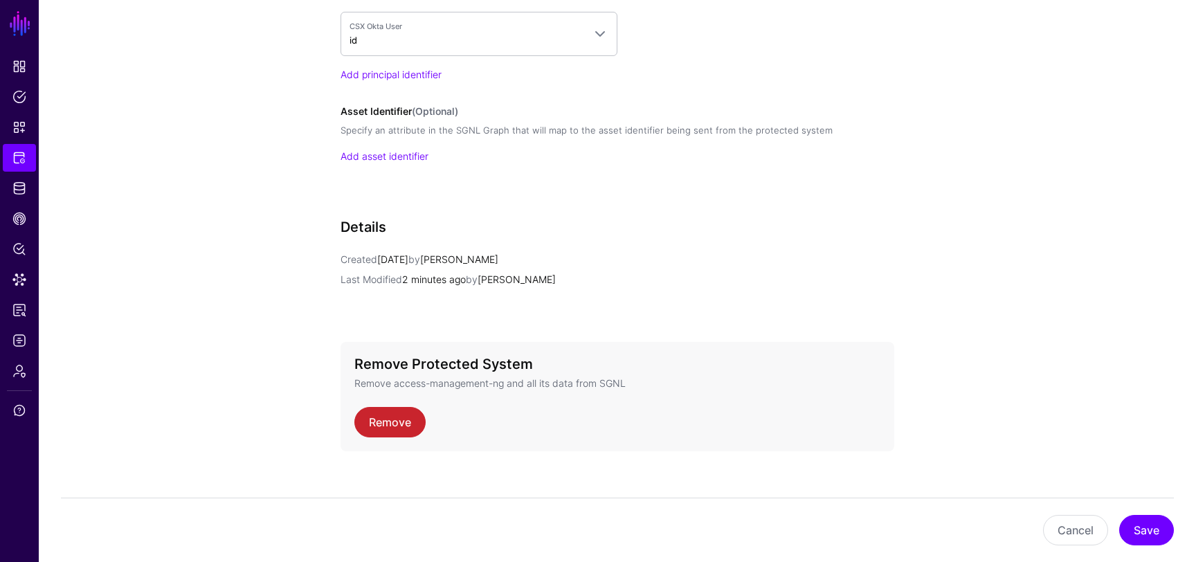
scroll to position [1257, 0]
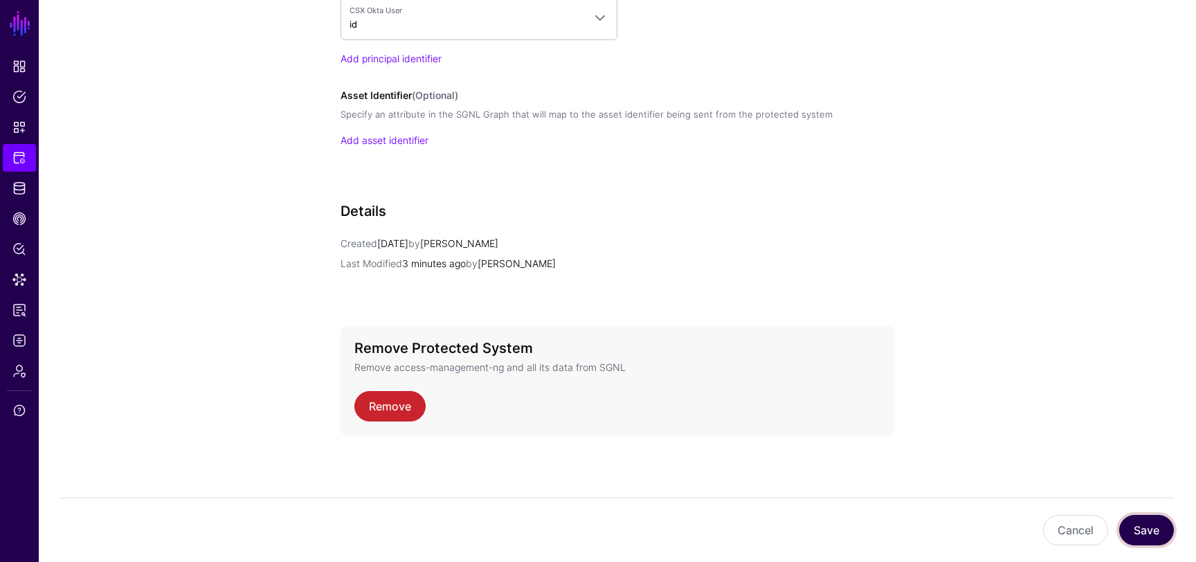
click at [1125, 531] on button "Save" at bounding box center [1146, 530] width 55 height 30
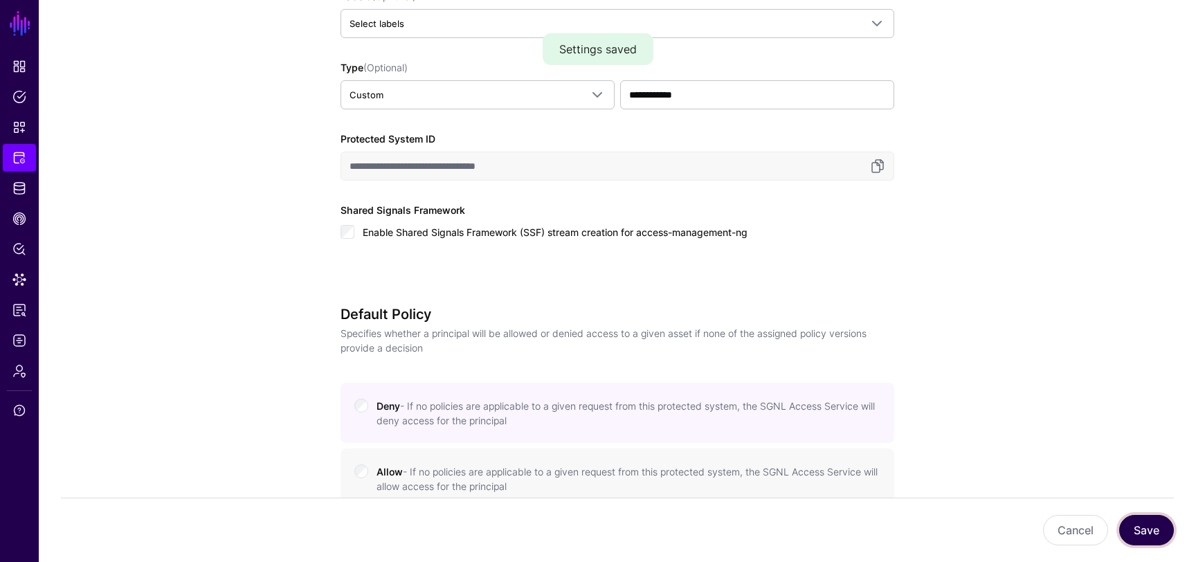
scroll to position [0, 0]
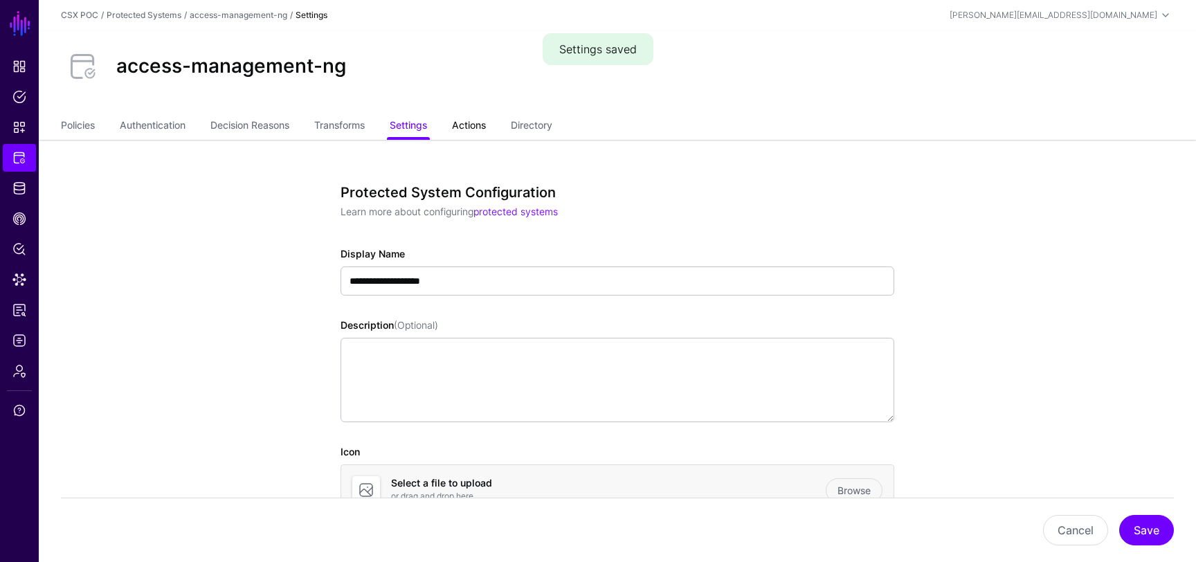
click at [464, 131] on link "Actions" at bounding box center [469, 126] width 34 height 26
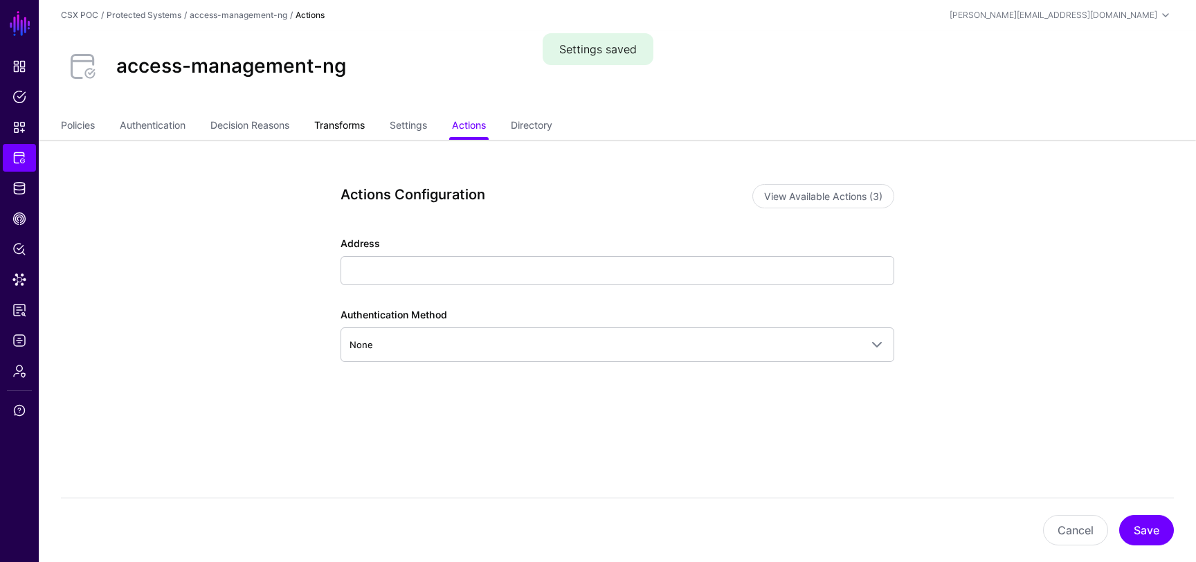
click at [342, 119] on link "Transforms" at bounding box center [339, 126] width 51 height 26
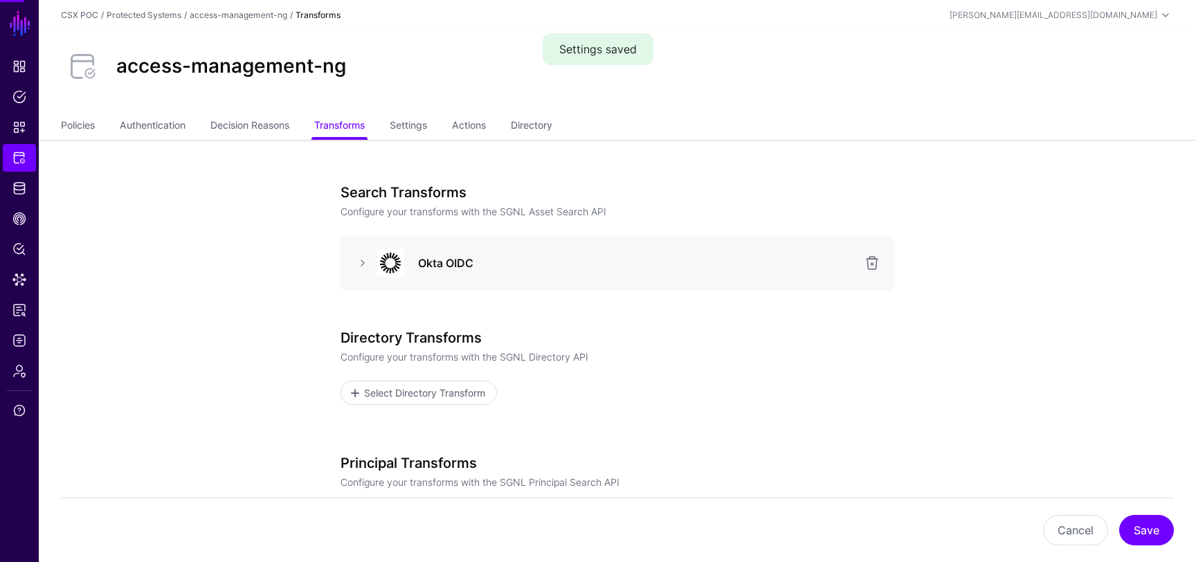
scroll to position [173, 0]
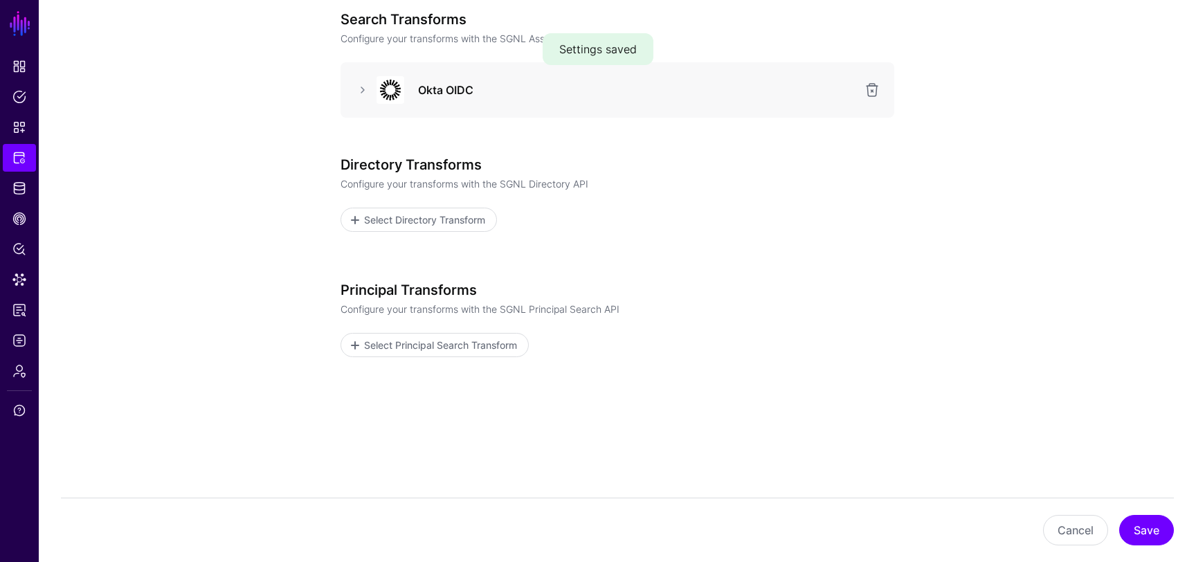
click at [359, 78] on div "Okta OIDC" at bounding box center [617, 90] width 531 height 28
click at [363, 90] on link at bounding box center [362, 90] width 17 height 17
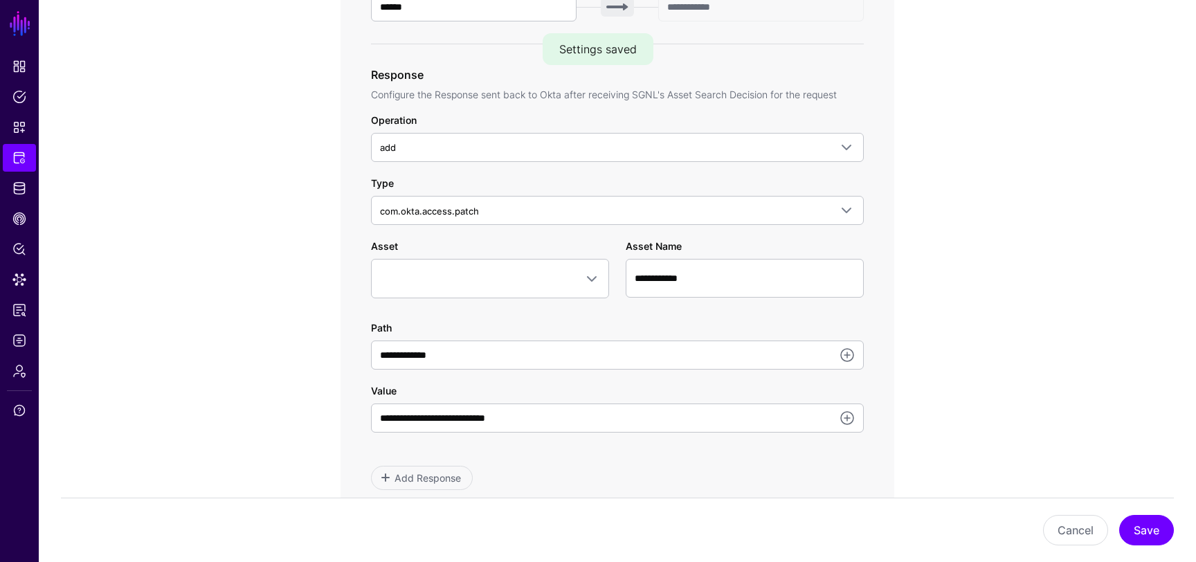
scroll to position [671, 0]
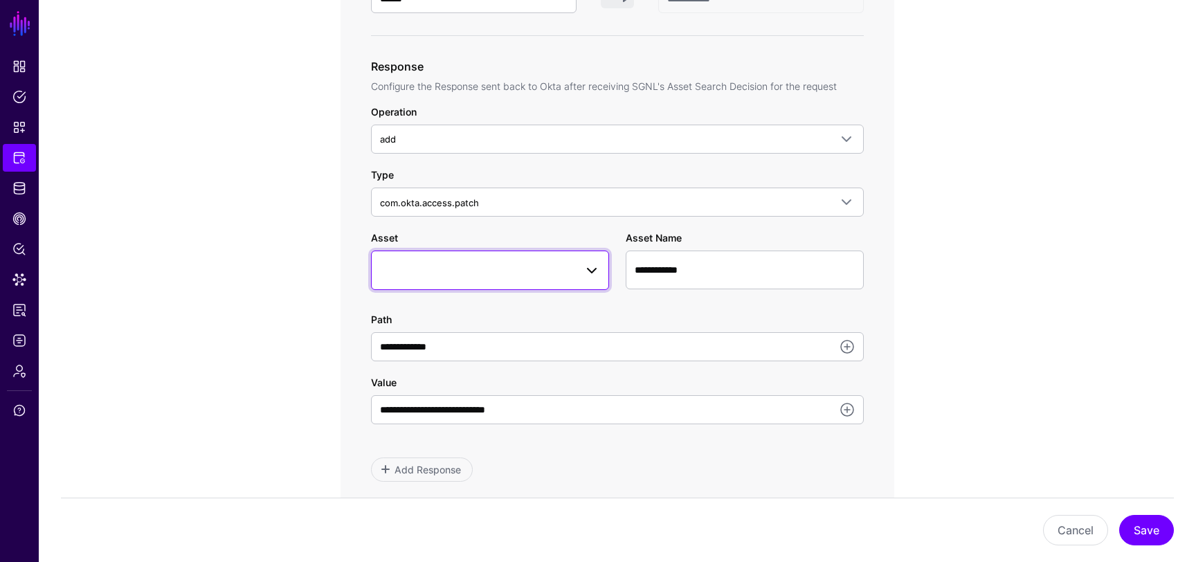
click at [583, 265] on span at bounding box center [587, 270] width 25 height 17
click at [518, 363] on div "No Entity" at bounding box center [490, 330] width 238 height 79
click at [514, 354] on div "No Entity" at bounding box center [490, 353] width 216 height 14
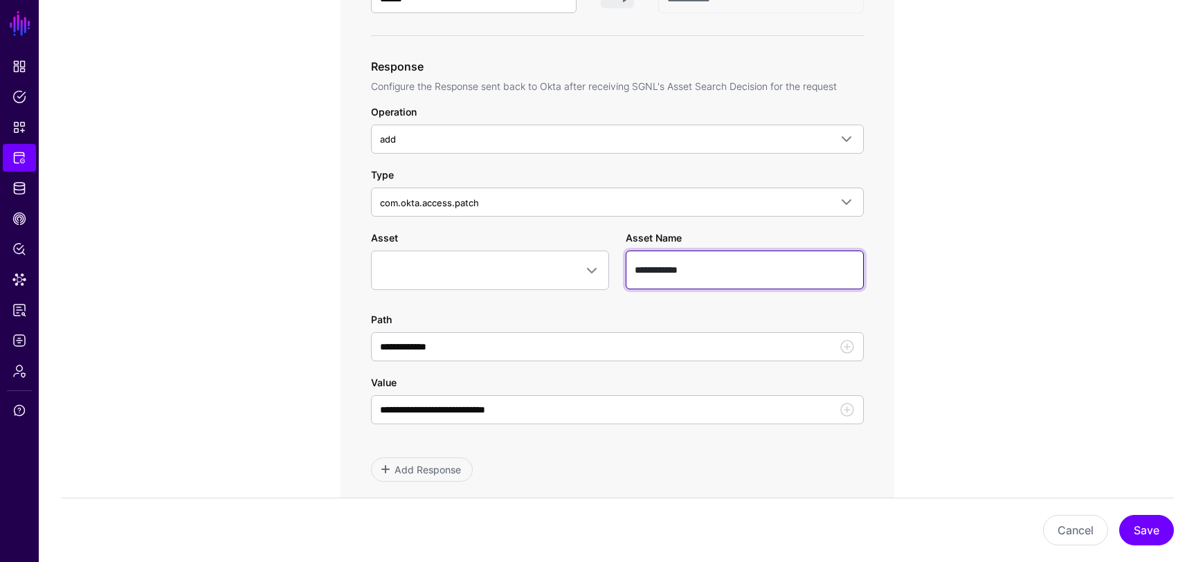
click at [711, 268] on input "**********" at bounding box center [745, 269] width 238 height 39
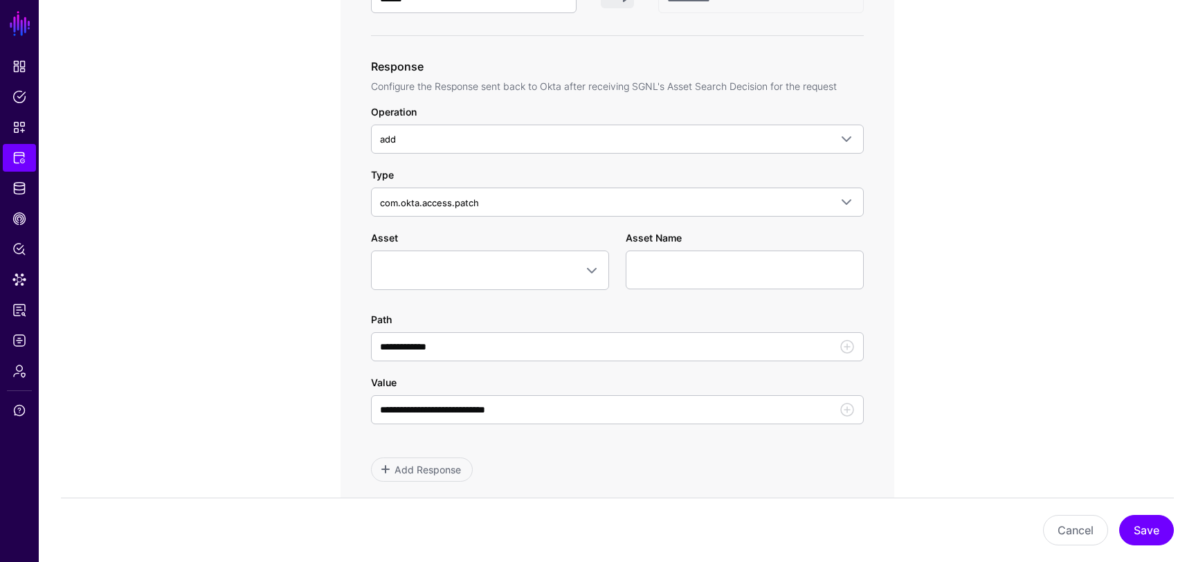
click at [256, 351] on app-integrations-item-transforms "**********" at bounding box center [617, 213] width 1157 height 1488
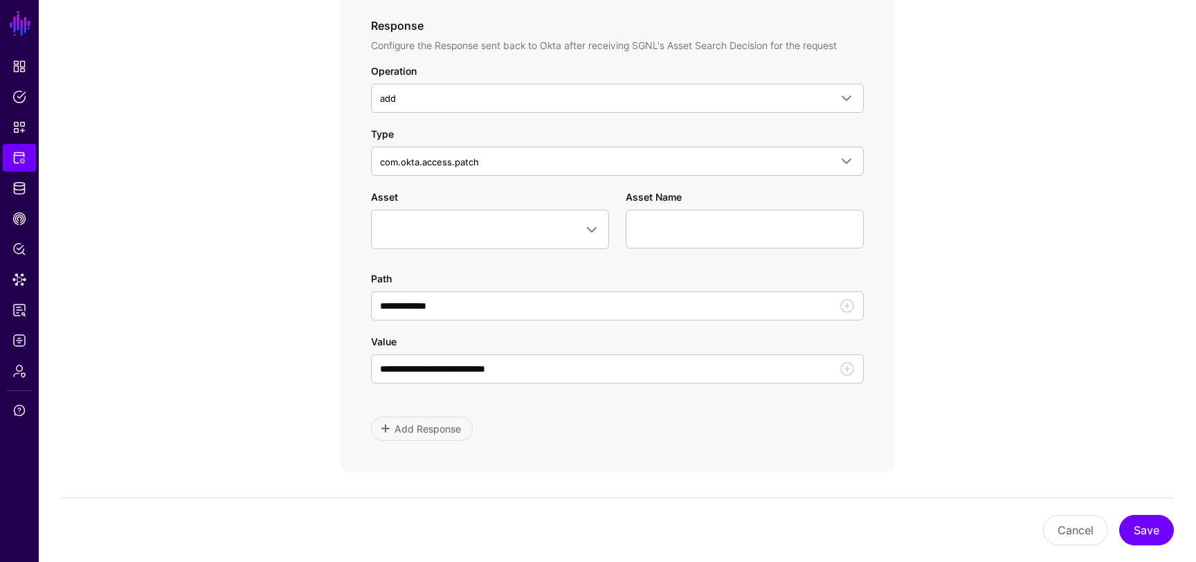
scroll to position [741, 0]
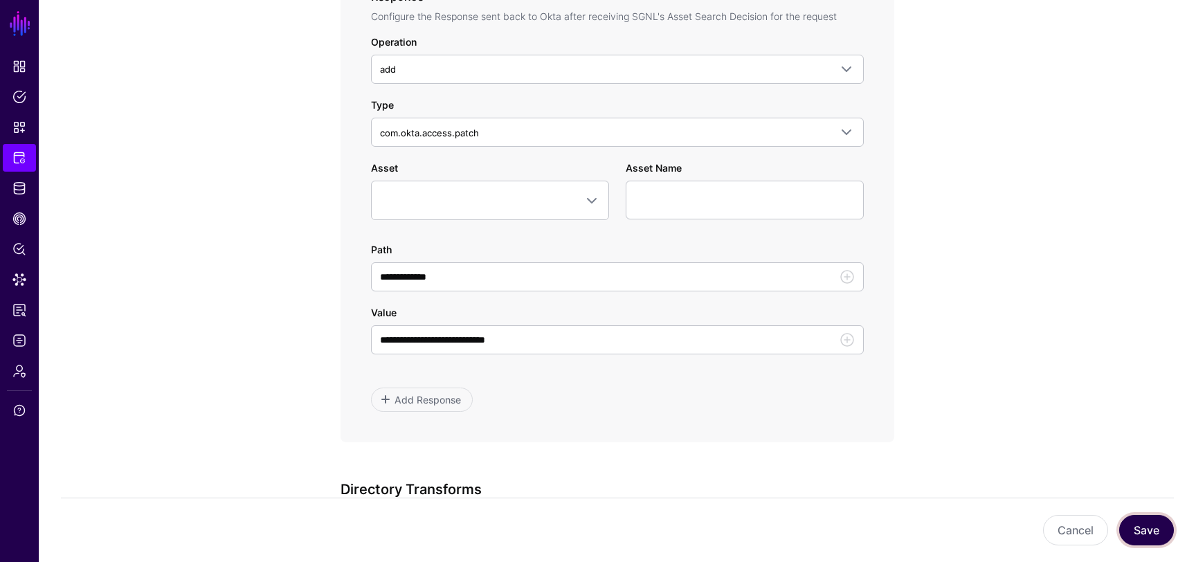
click at [1151, 544] on button "Save" at bounding box center [1146, 530] width 55 height 30
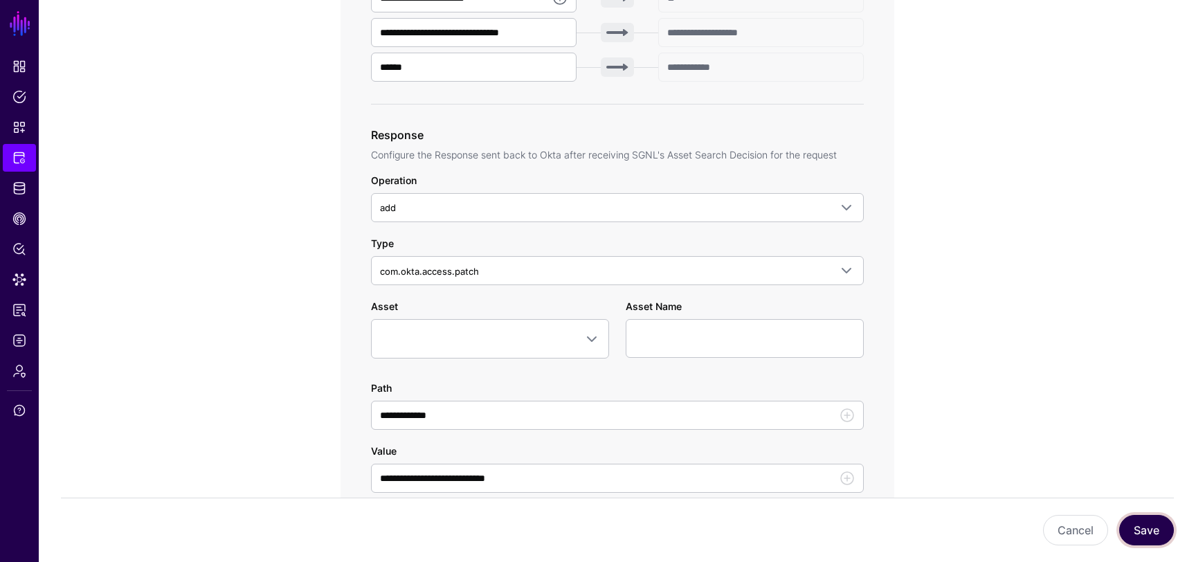
scroll to position [671, 0]
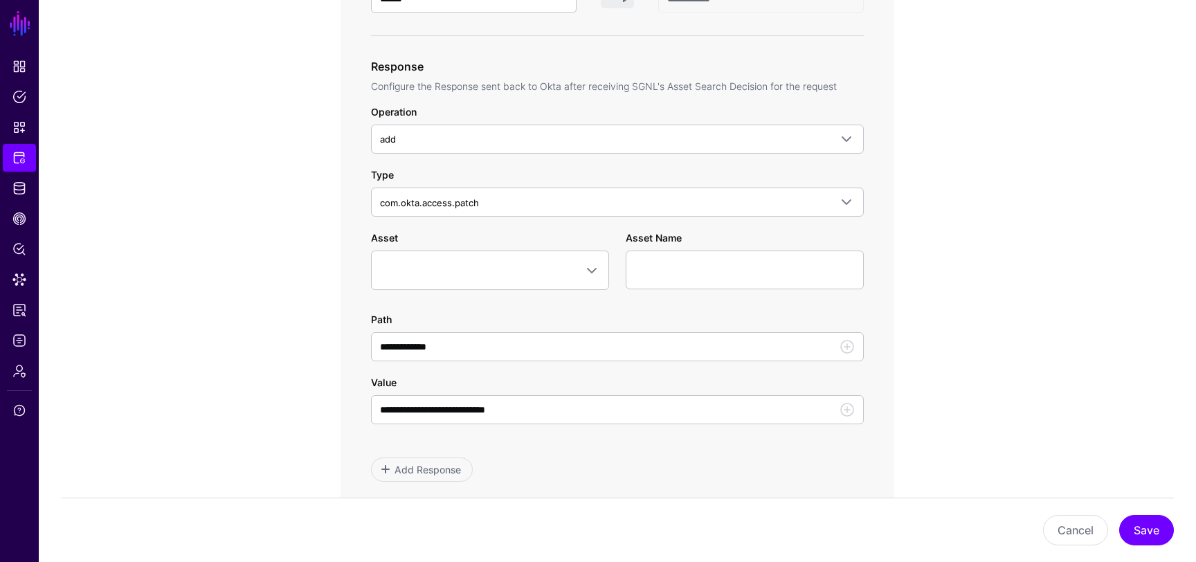
click at [636, 228] on div "**********" at bounding box center [617, 292] width 493 height 377
click at [650, 261] on input "Asset Name" at bounding box center [745, 269] width 238 height 39
click at [624, 238] on div "Asset Name" at bounding box center [744, 259] width 255 height 59
click at [650, 264] on input "Asset Name" at bounding box center [745, 269] width 238 height 39
click at [623, 243] on div "Asset Name" at bounding box center [744, 259] width 255 height 59
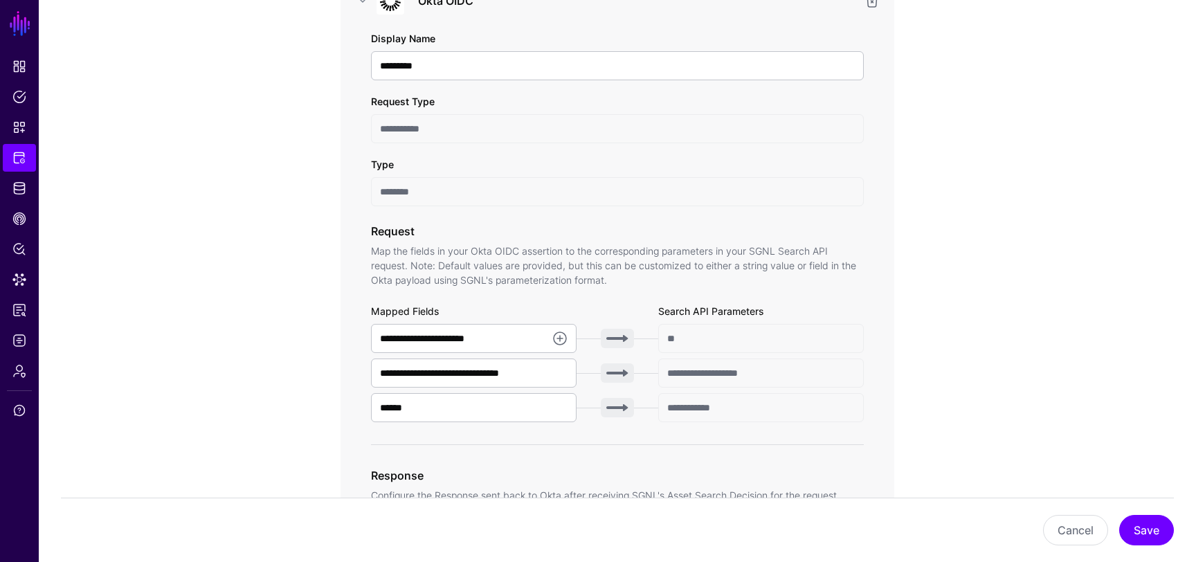
scroll to position [0, 0]
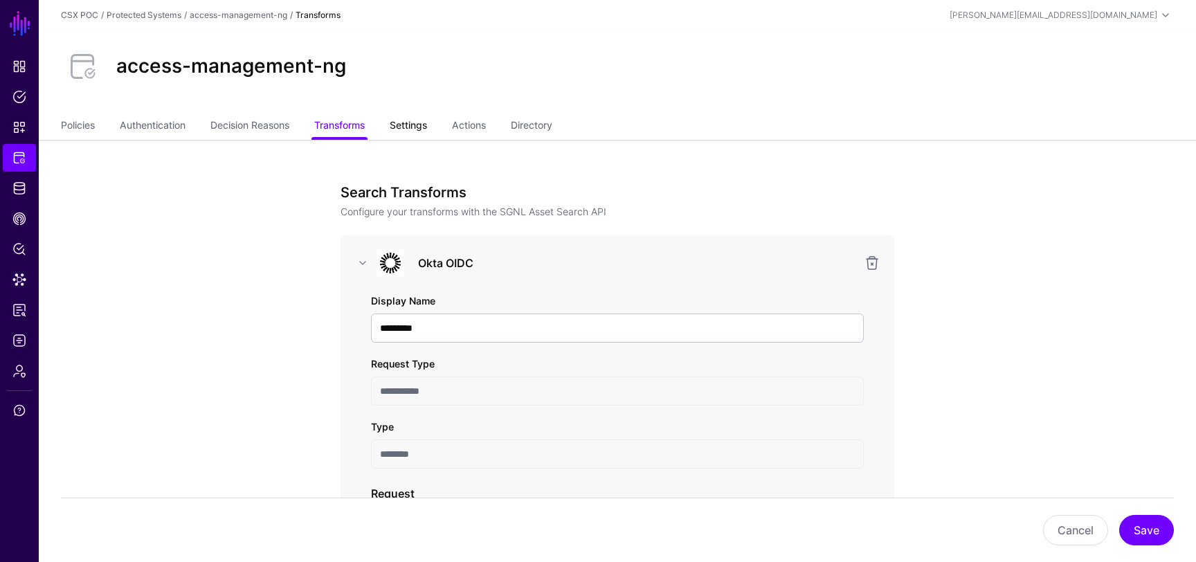
click at [411, 122] on link "Settings" at bounding box center [408, 126] width 37 height 26
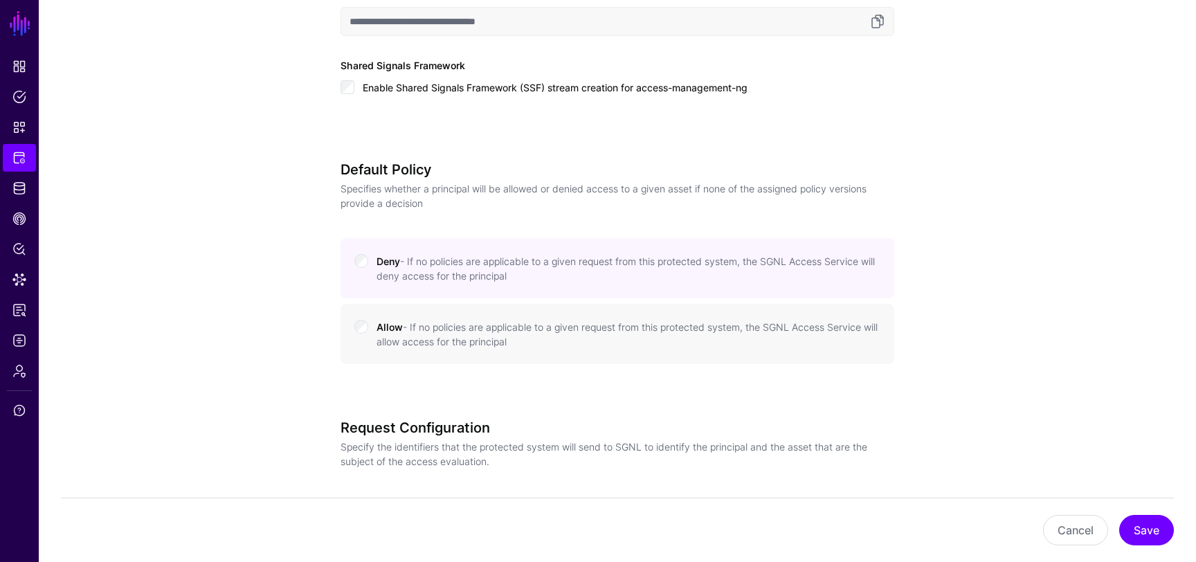
scroll to position [1126, 0]
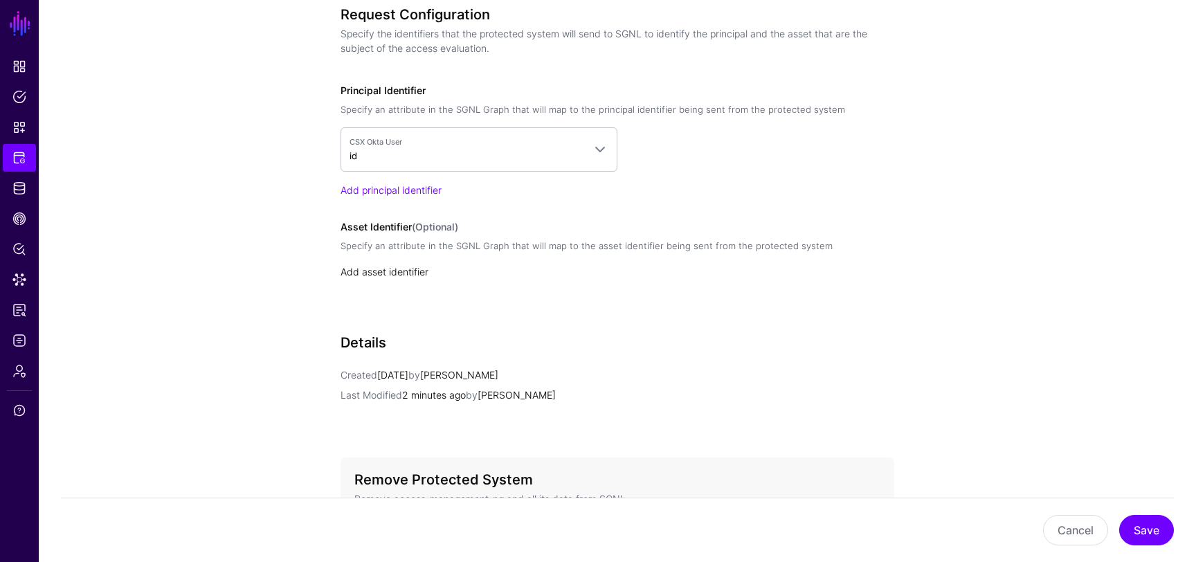
click at [385, 266] on link "Add asset identifier" at bounding box center [384, 272] width 88 height 12
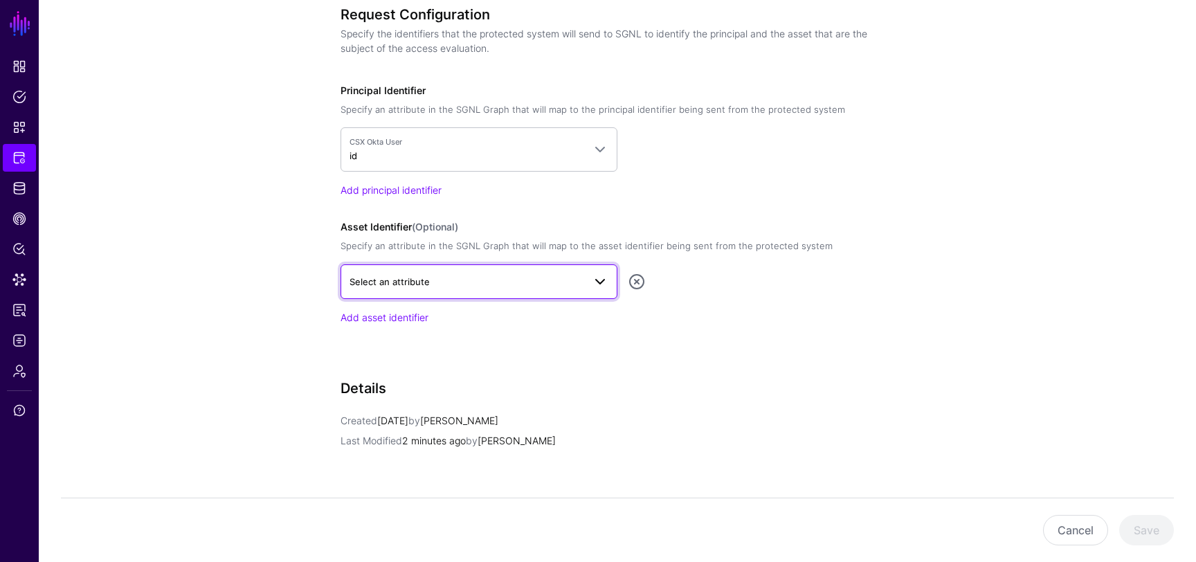
click at [393, 274] on span "Select an attribute" at bounding box center [466, 281] width 234 height 15
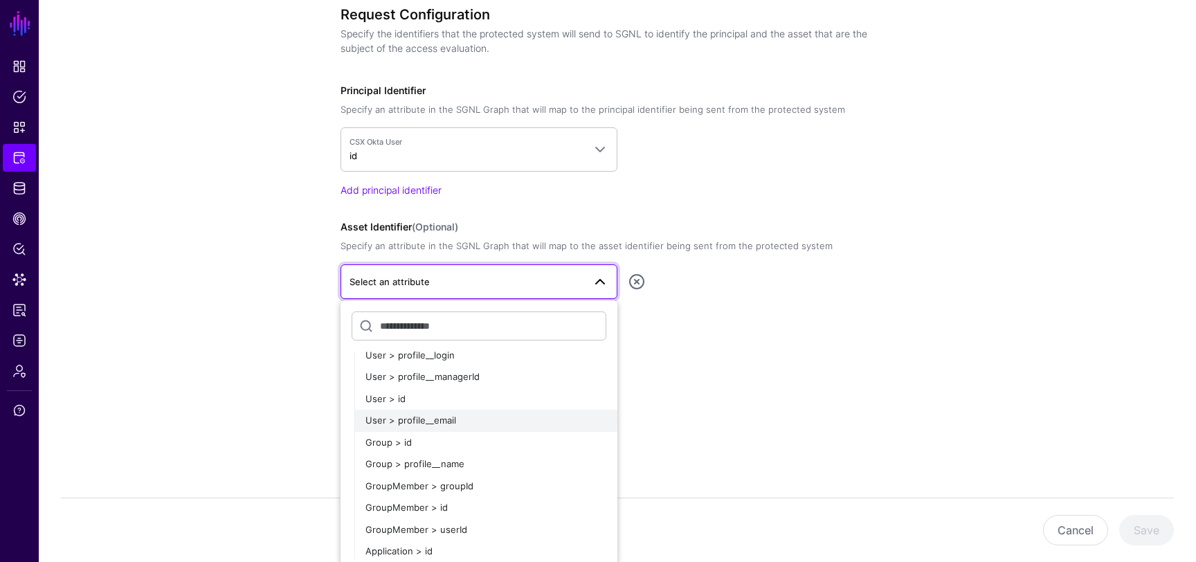
scroll to position [44, 0]
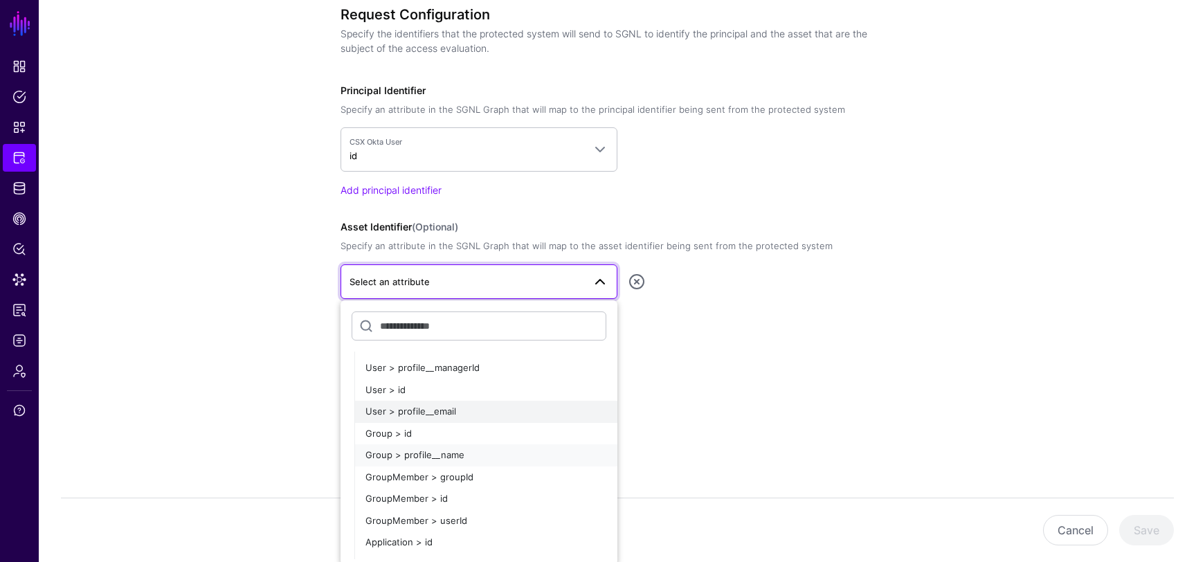
click at [428, 448] on div "Group > profile__name" at bounding box center [485, 455] width 241 height 14
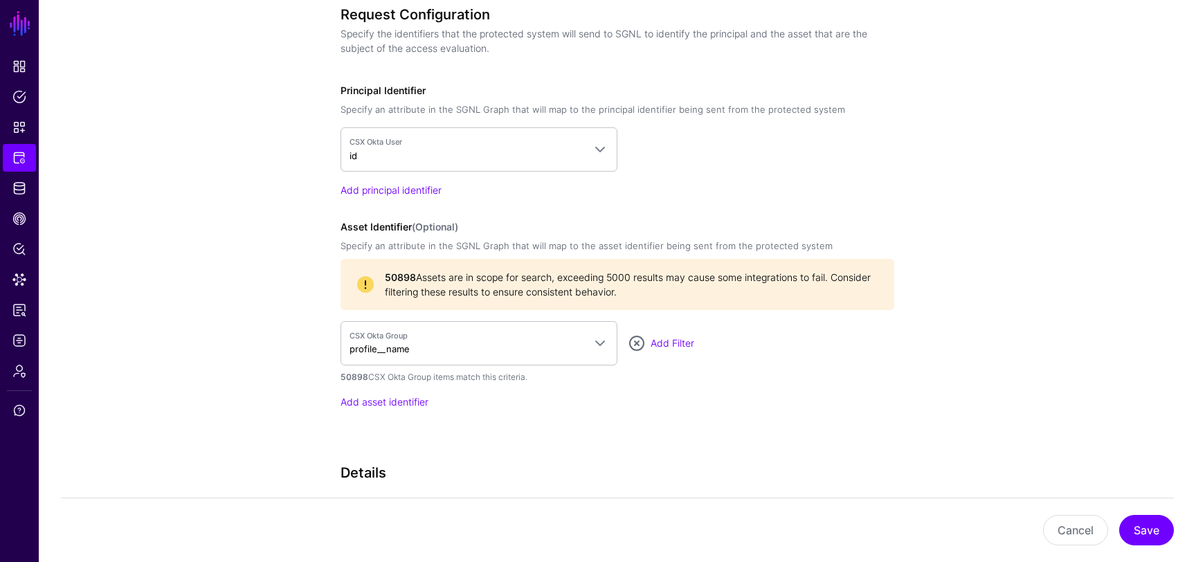
click at [664, 349] on div "CSX Okta Group profile__name CSX Okta User > profile__login User > profile__man…" at bounding box center [617, 343] width 554 height 44
click at [658, 337] on link "Add Filter" at bounding box center [672, 343] width 44 height 12
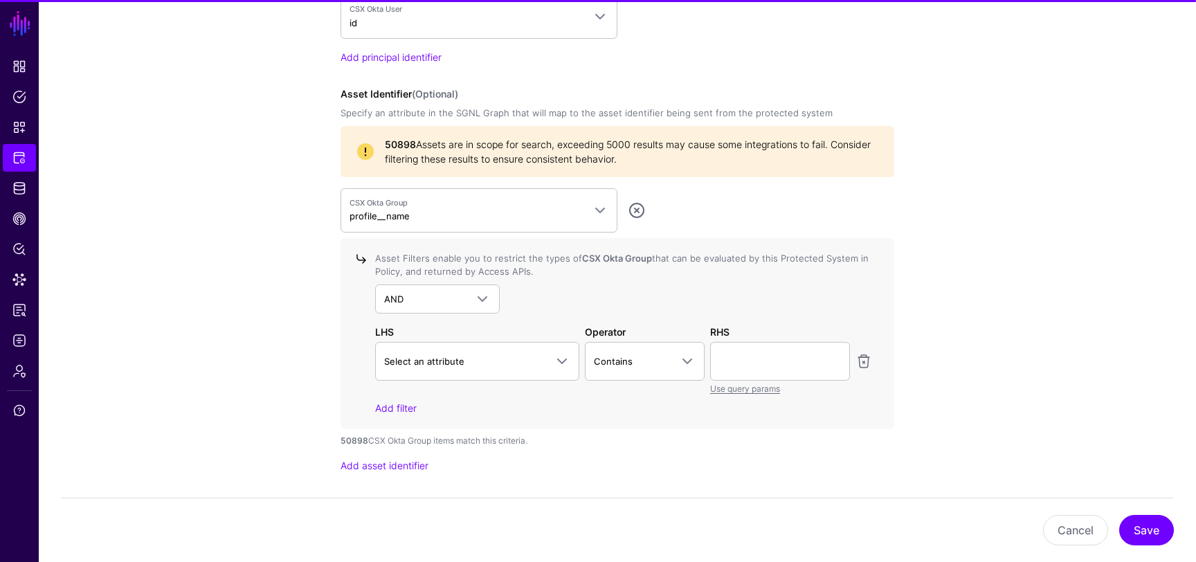
scroll to position [1263, 0]
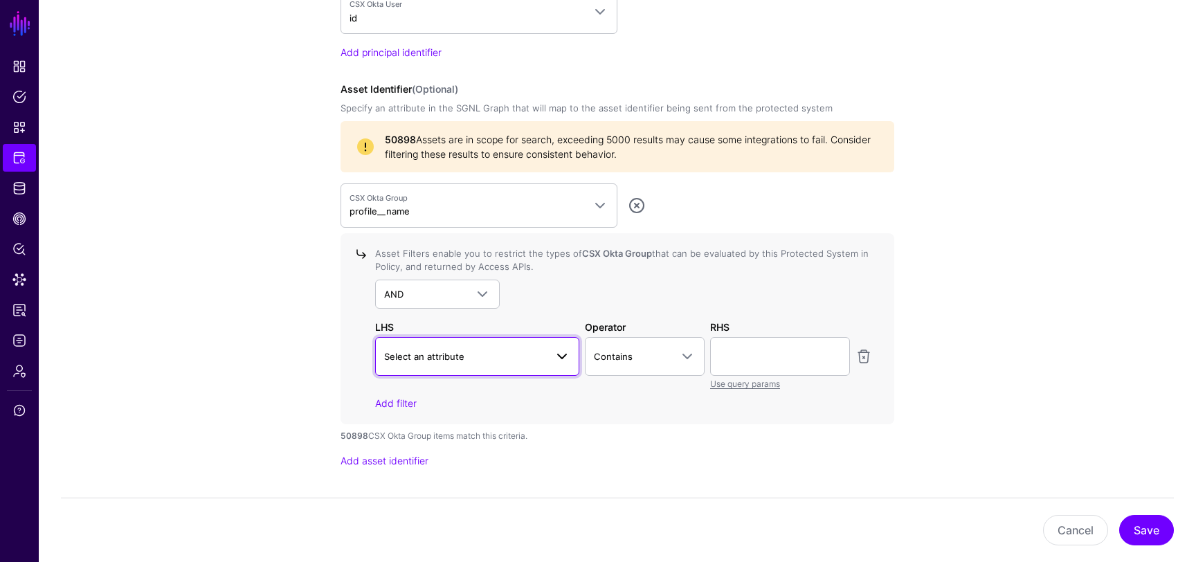
click at [509, 355] on span "Select an attribute" at bounding box center [464, 356] width 161 height 15
type input "****"
click at [446, 439] on div "profile__name" at bounding box center [477, 439] width 182 height 14
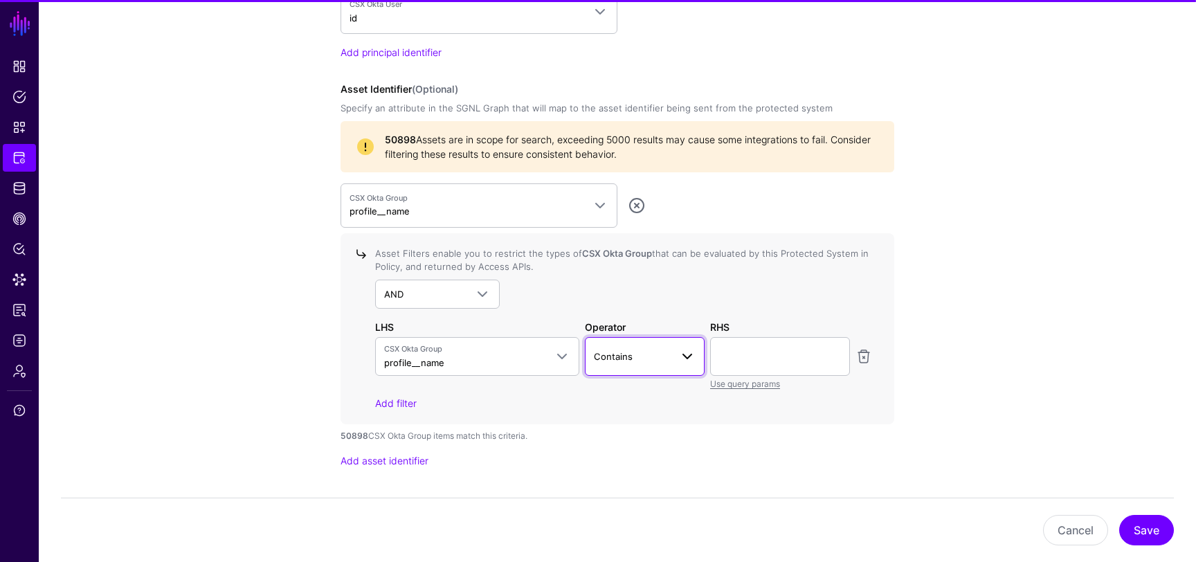
click at [652, 361] on span "Contains" at bounding box center [632, 356] width 77 height 15
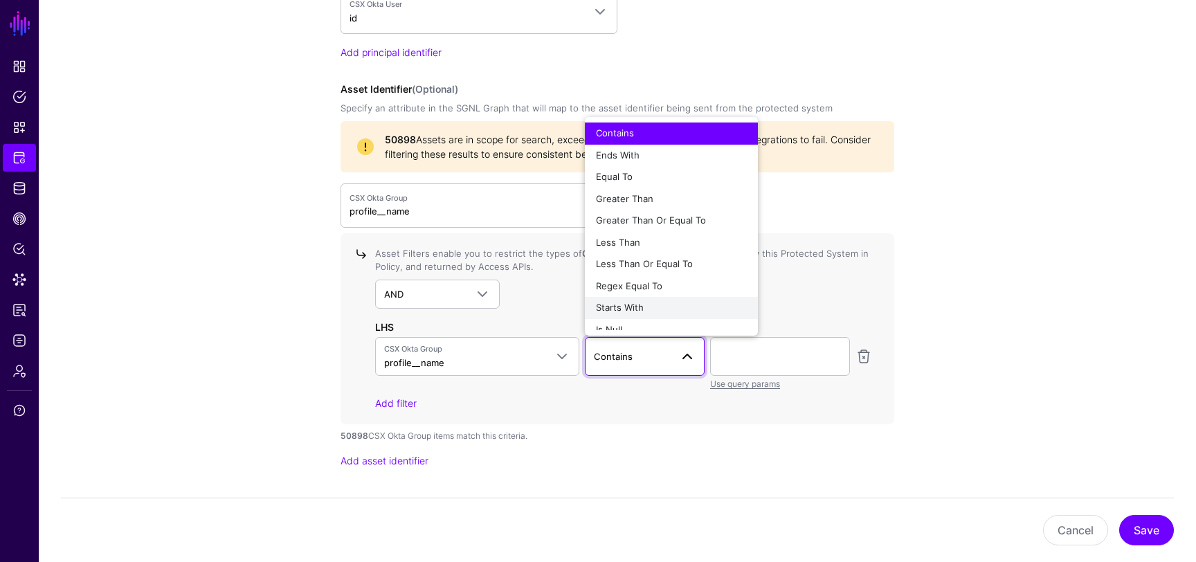
click at [650, 304] on div "Starts With" at bounding box center [671, 308] width 151 height 14
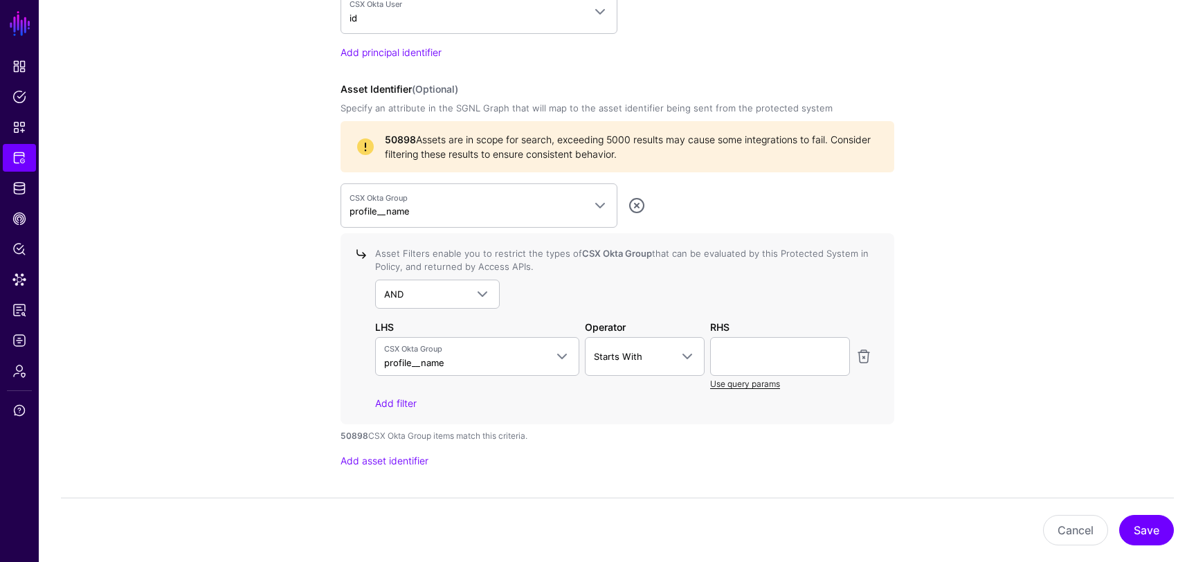
click at [767, 380] on link "Use query params" at bounding box center [745, 383] width 70 height 10
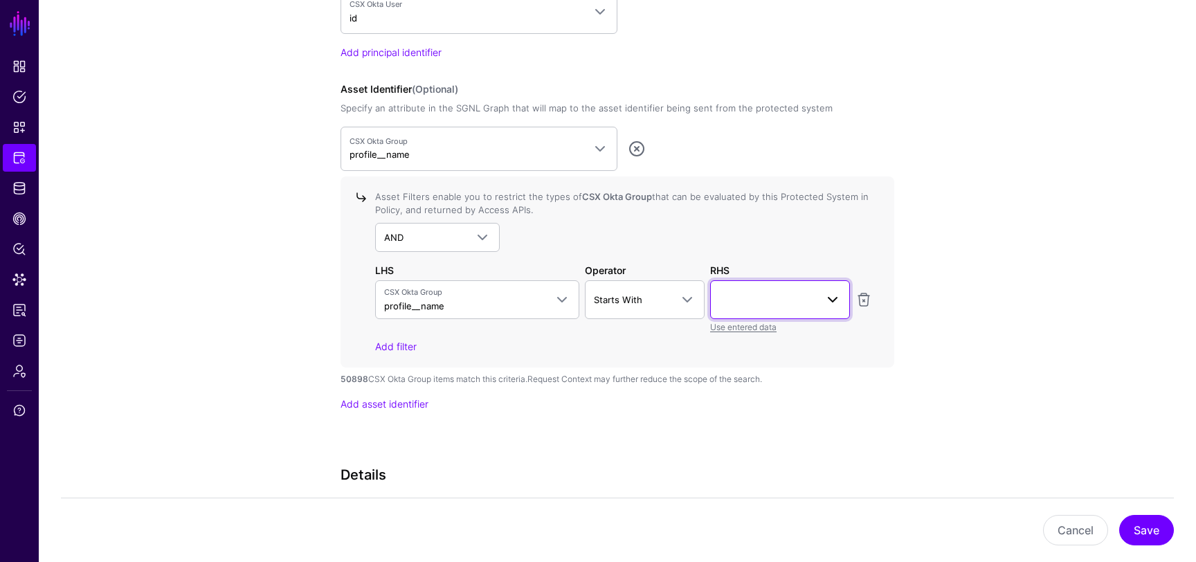
click at [743, 302] on span at bounding box center [780, 299] width 122 height 17
click at [814, 305] on span at bounding box center [780, 299] width 122 height 17
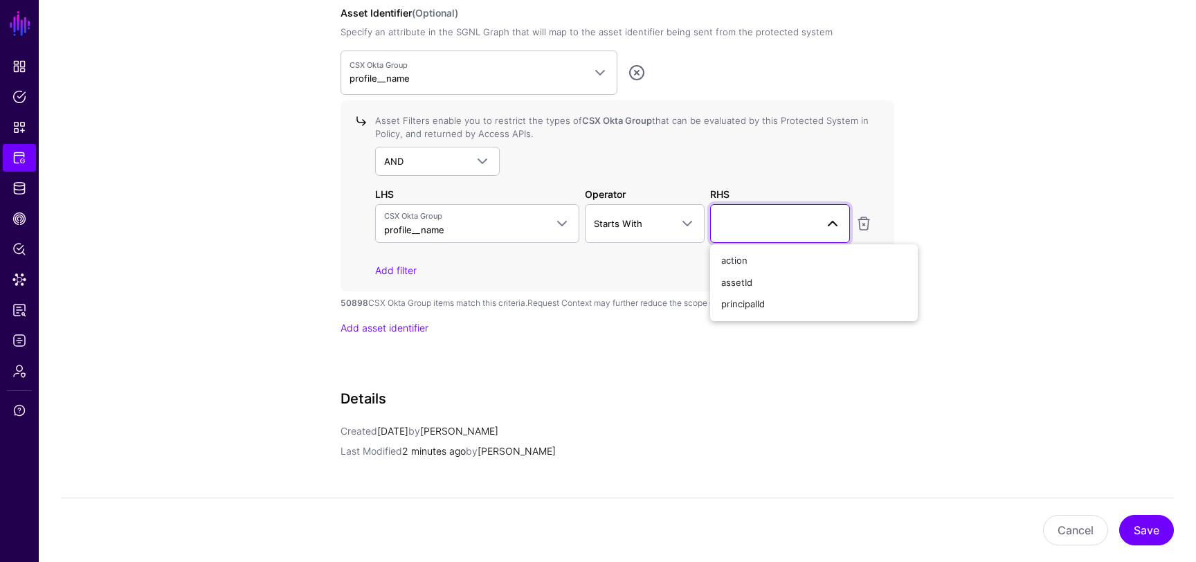
scroll to position [1297, 0]
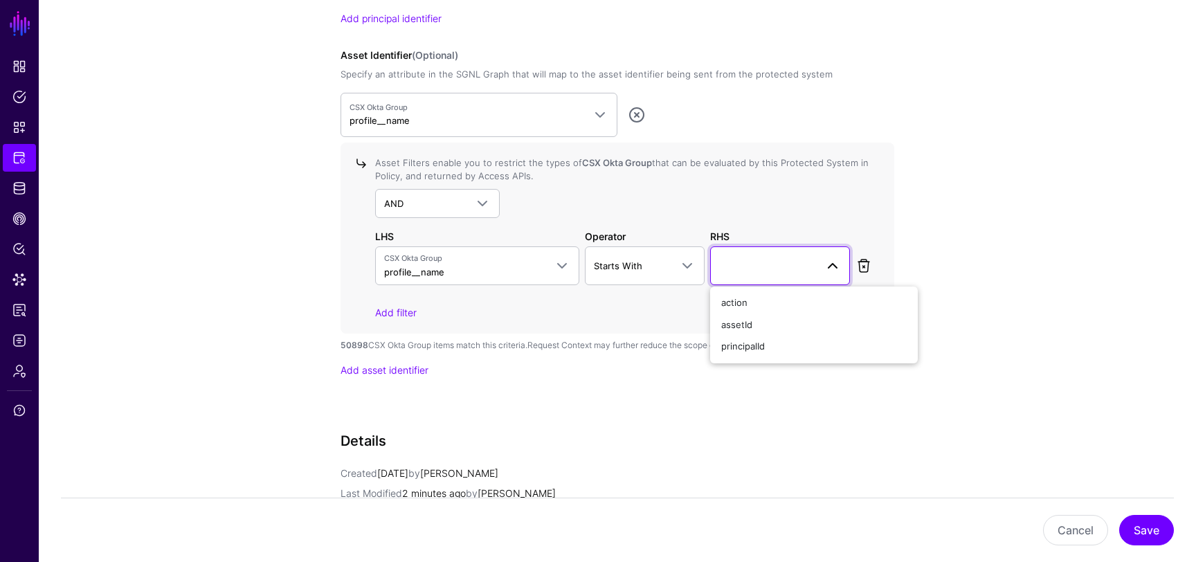
click at [856, 260] on link at bounding box center [863, 265] width 17 height 17
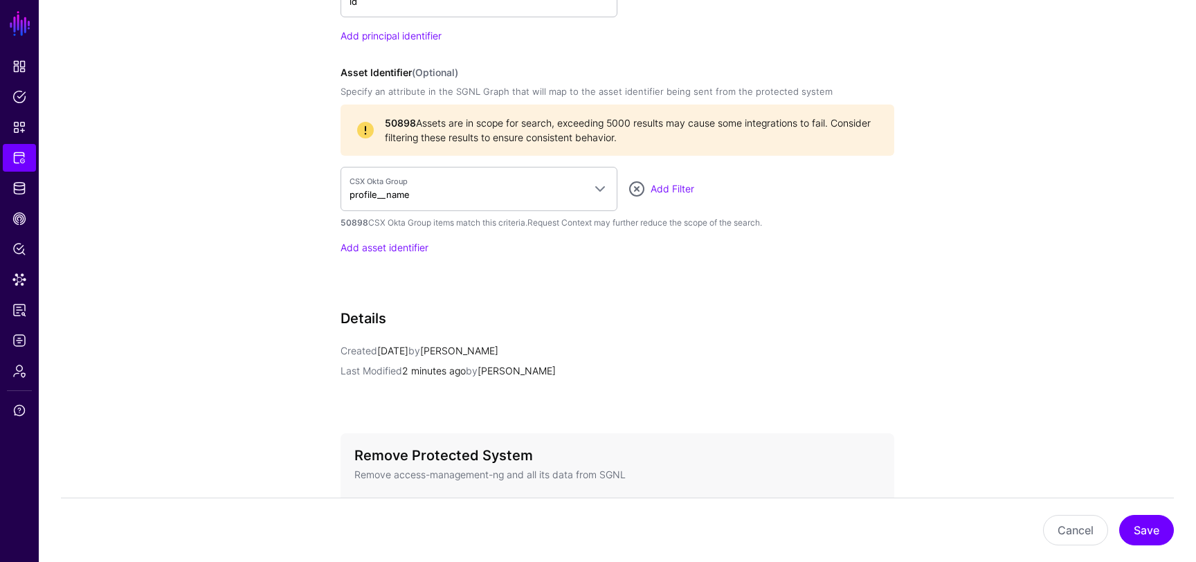
scroll to position [1274, 0]
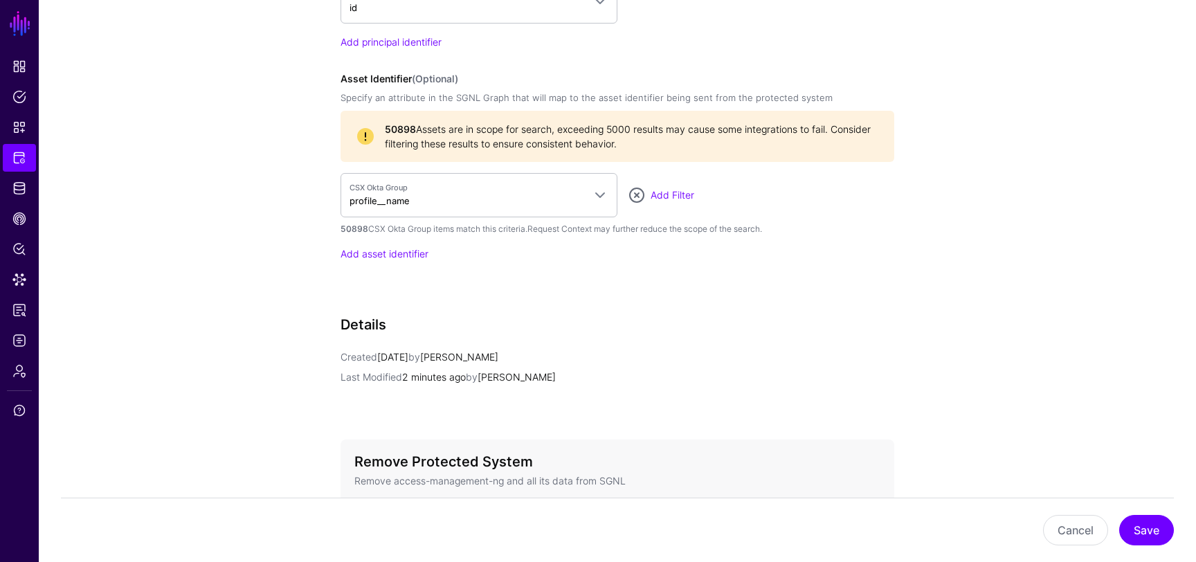
click at [669, 202] on div "CSX Okta Group profile__name CSX Okta User > profile__login User > profile__man…" at bounding box center [617, 195] width 554 height 44
click at [668, 192] on link "Add Filter" at bounding box center [672, 195] width 44 height 12
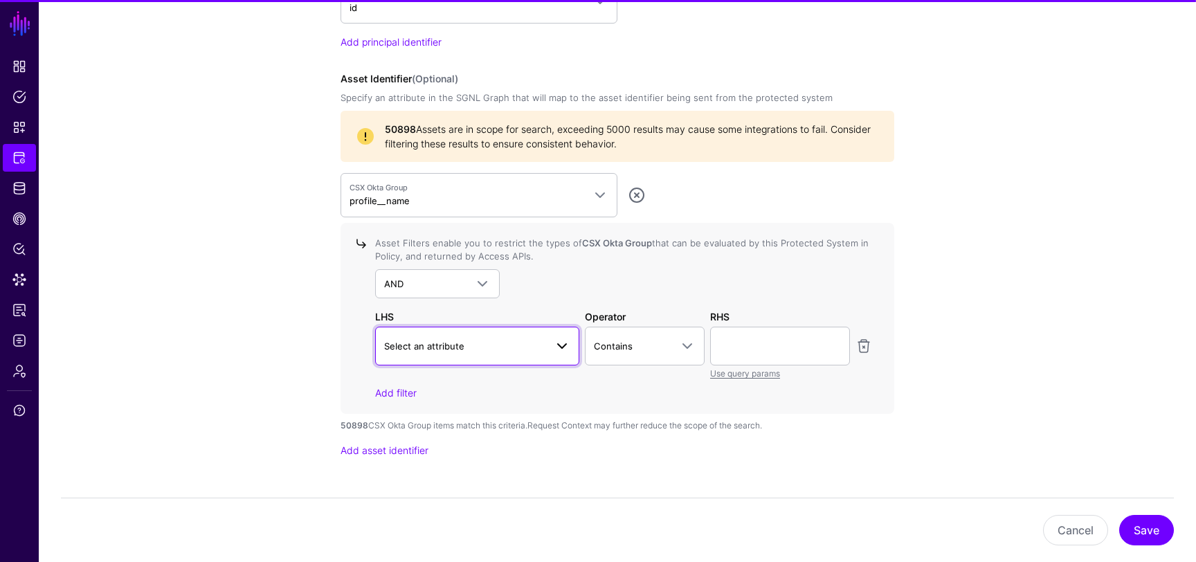
click at [523, 346] on span "Select an attribute" at bounding box center [464, 345] width 161 height 15
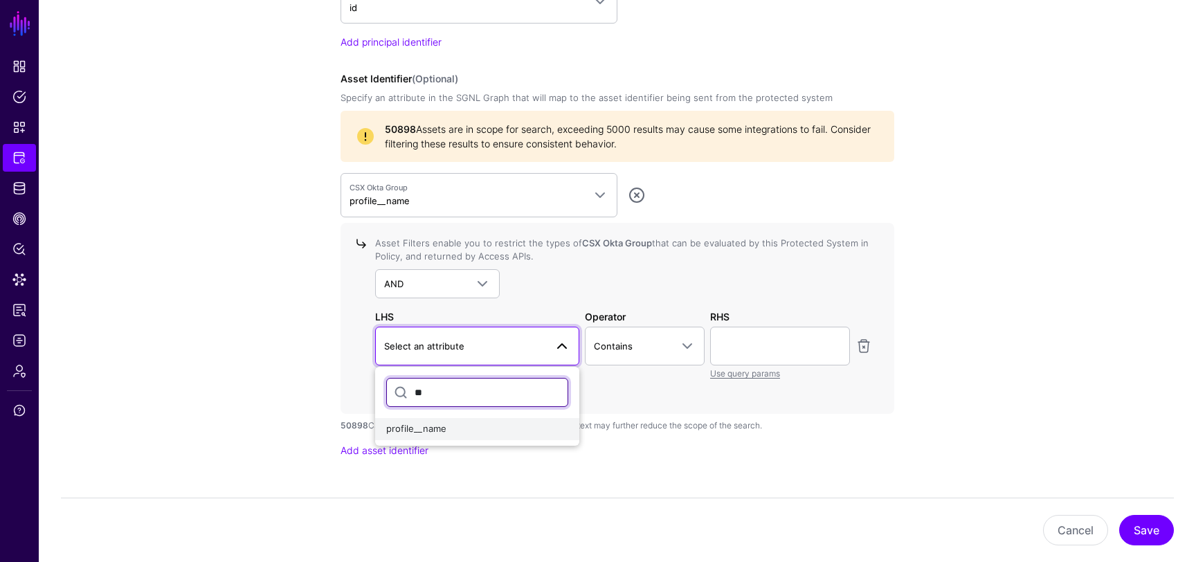
type input "**"
click at [486, 425] on div "profile__name" at bounding box center [477, 429] width 182 height 14
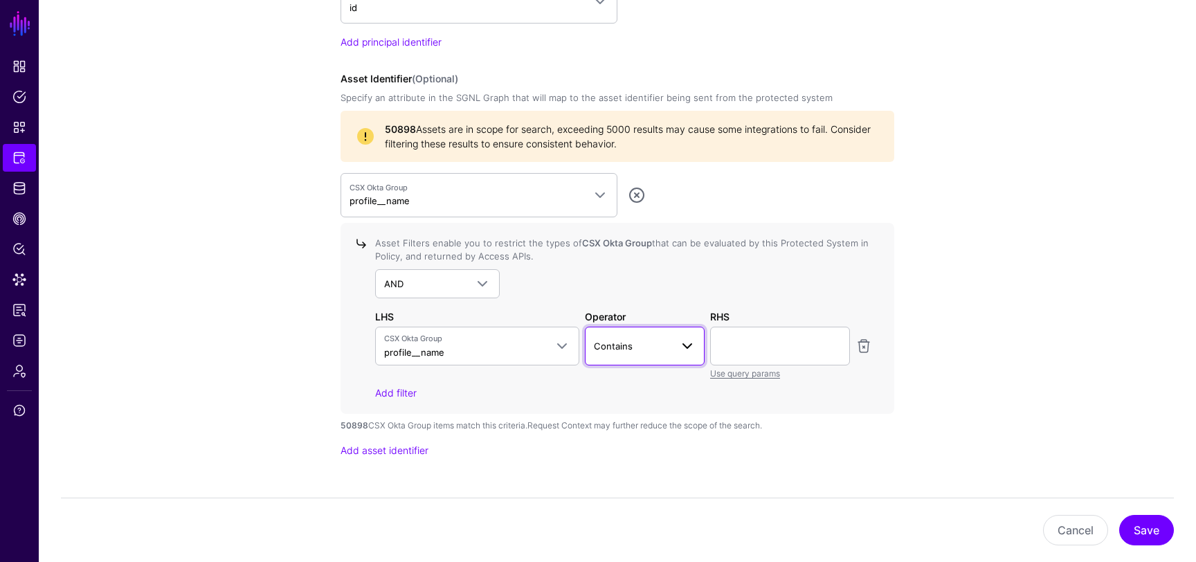
click at [629, 340] on span "Contains" at bounding box center [613, 345] width 39 height 11
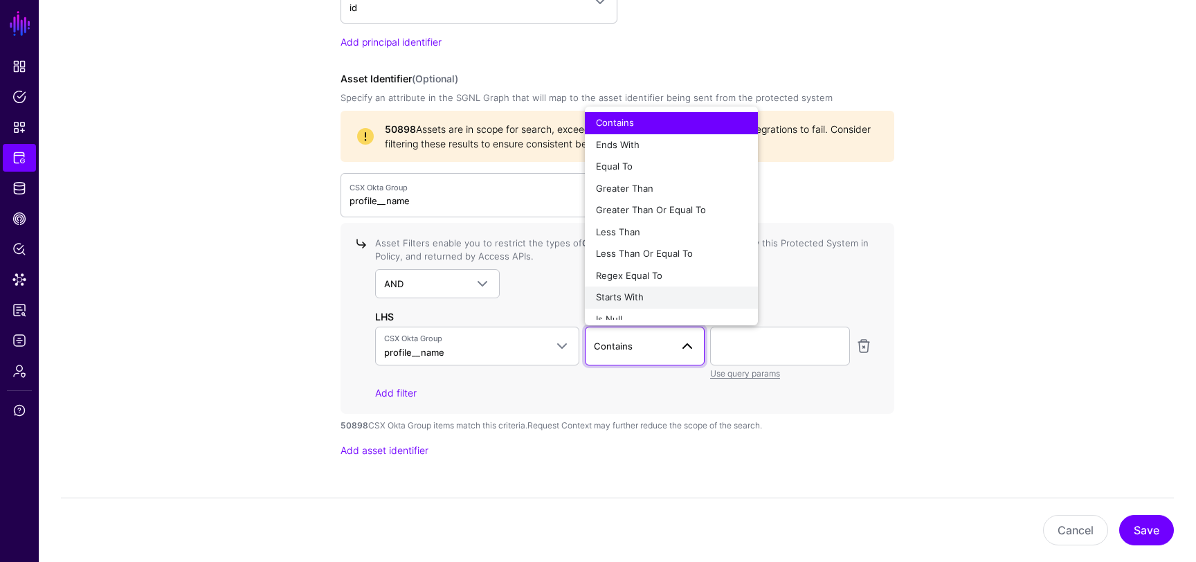
click at [646, 298] on div "Starts With" at bounding box center [671, 298] width 151 height 14
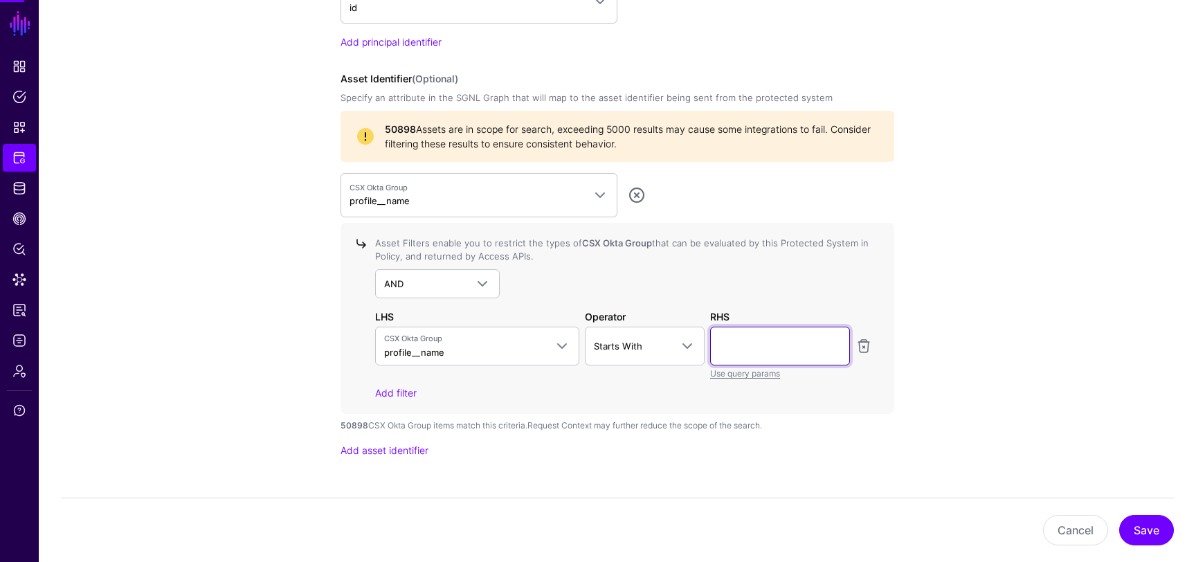
click at [752, 343] on input "text" at bounding box center [780, 346] width 140 height 39
type input "**********"
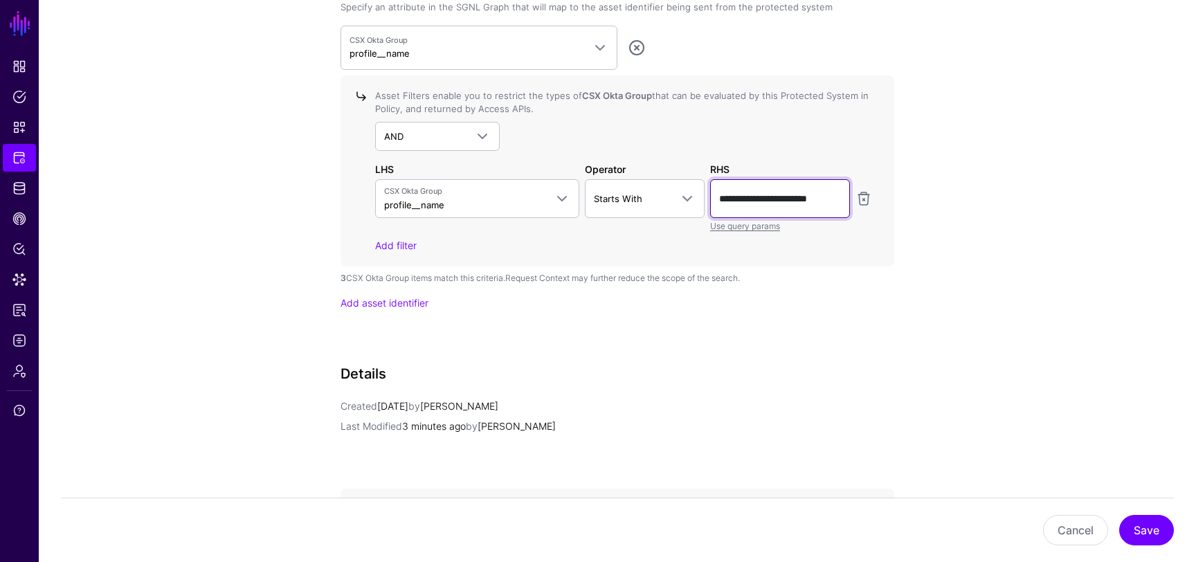
scroll to position [1378, 0]
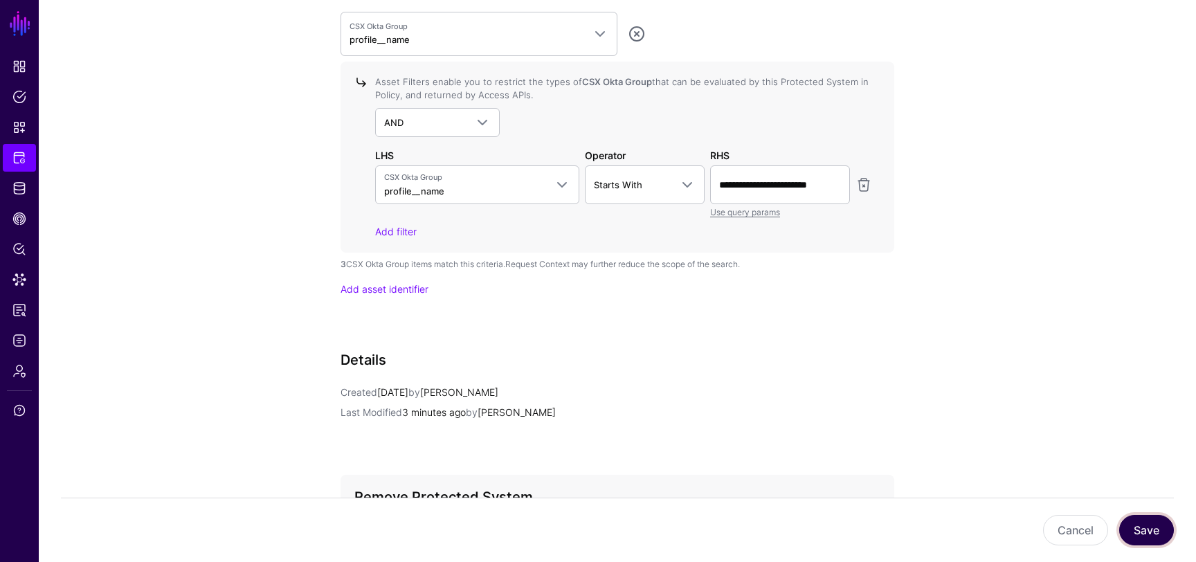
click at [1148, 533] on button "Save" at bounding box center [1146, 530] width 55 height 30
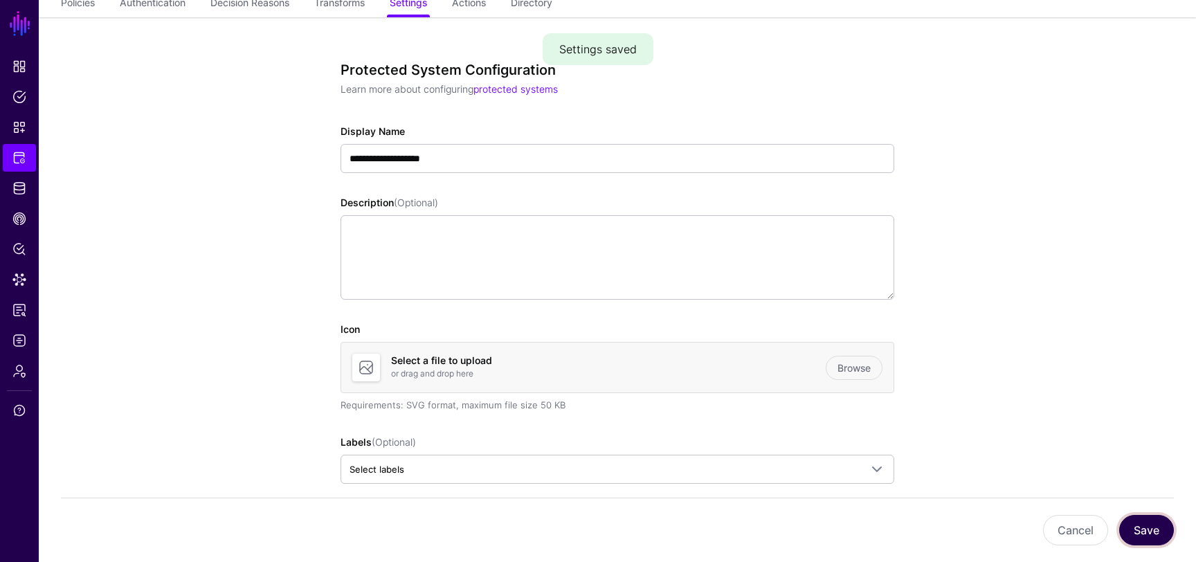
scroll to position [0, 0]
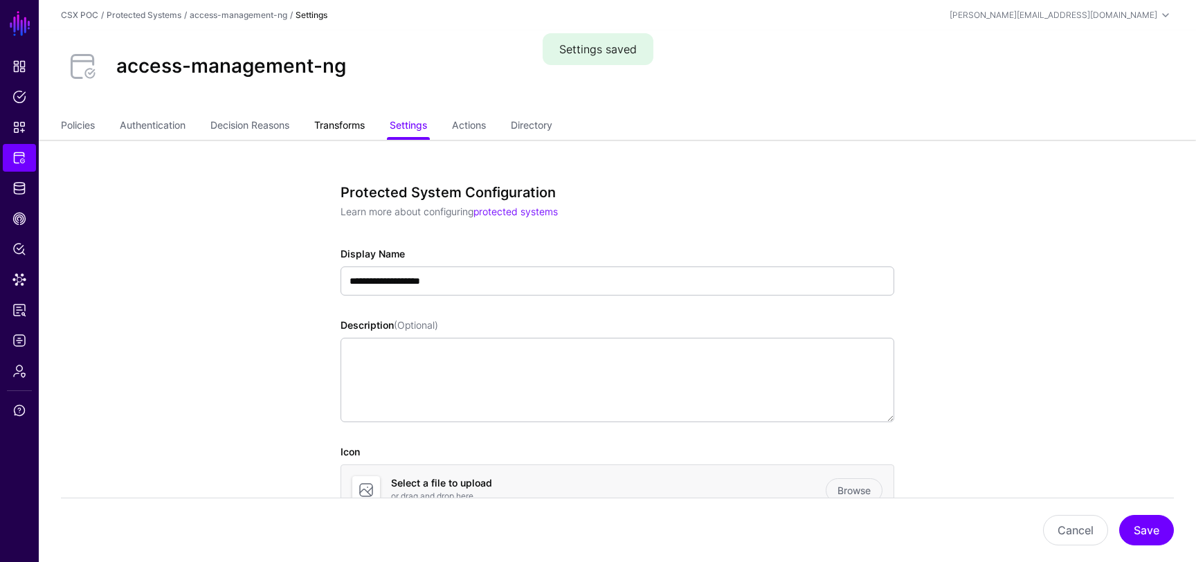
click at [350, 126] on link "Transforms" at bounding box center [339, 126] width 51 height 26
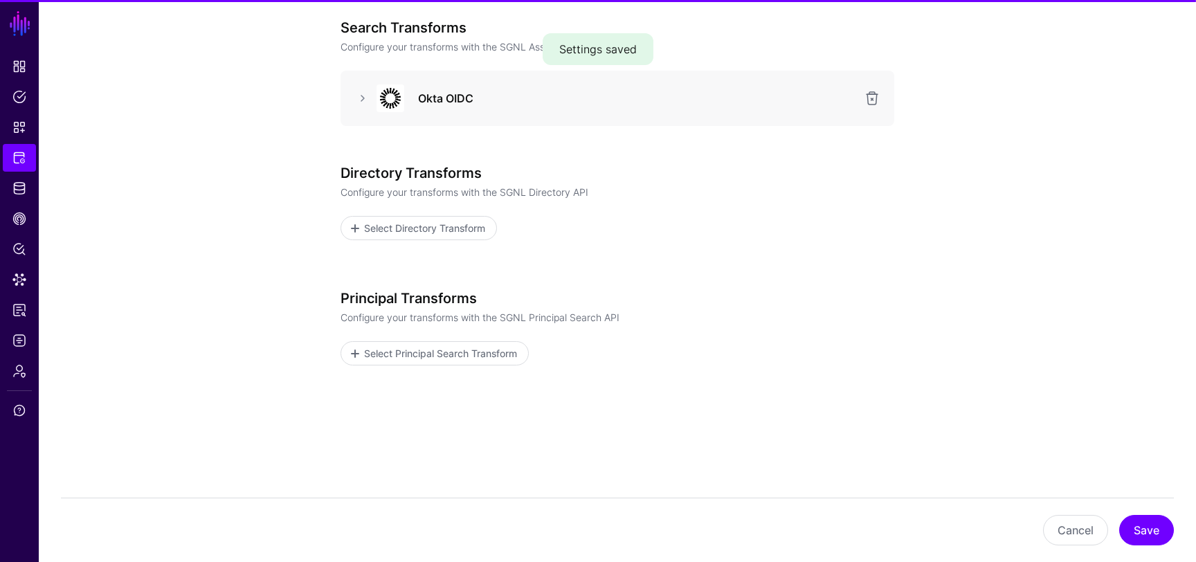
scroll to position [173, 0]
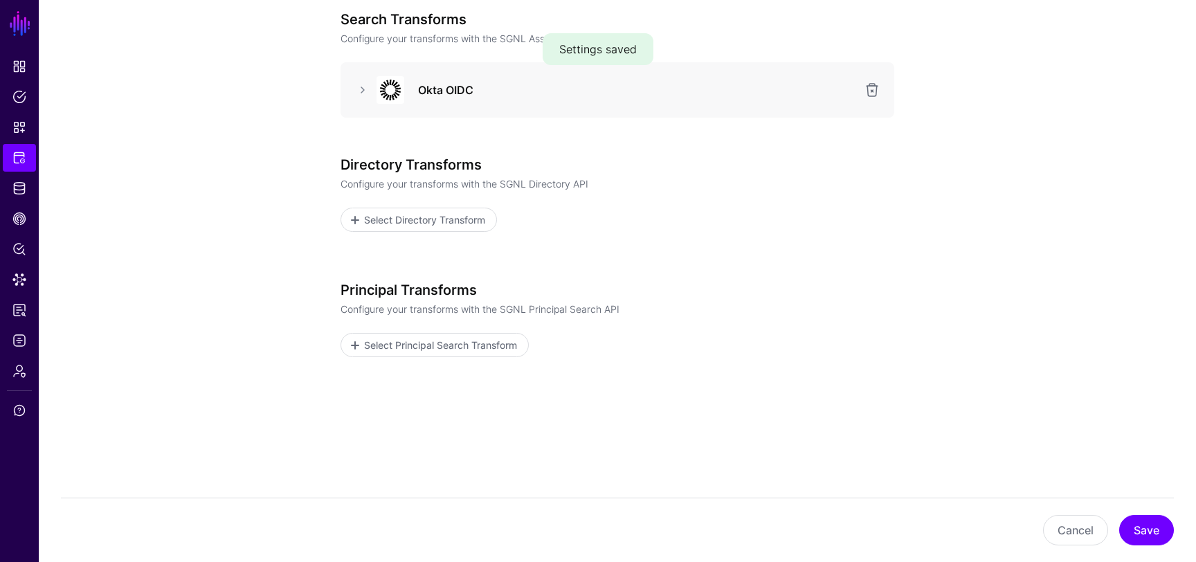
click at [382, 96] on img at bounding box center [390, 90] width 28 height 28
click at [363, 94] on link at bounding box center [362, 90] width 17 height 17
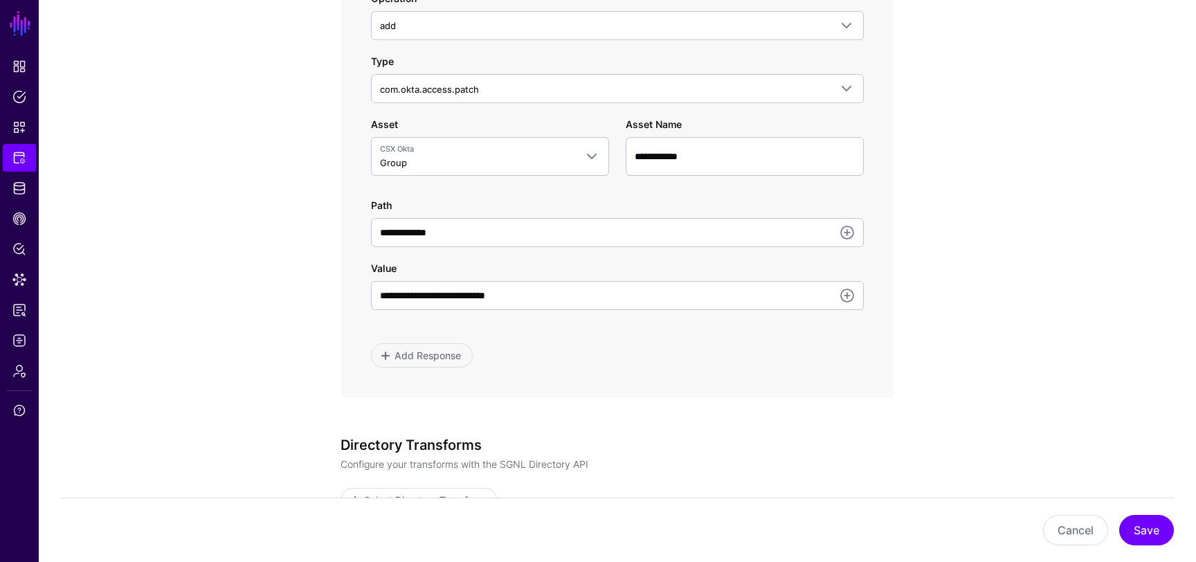
scroll to position [787, 0]
click at [1142, 531] on button "Save" at bounding box center [1146, 530] width 55 height 30
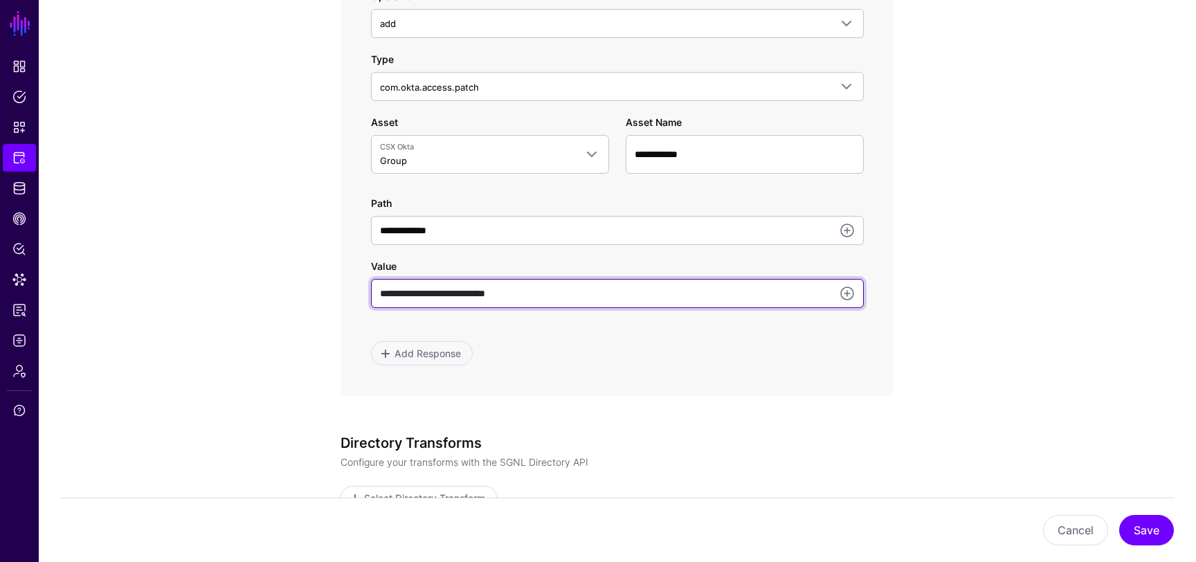
click at [711, 306] on input "**********" at bounding box center [617, 293] width 493 height 29
click at [711, 307] on input "**********" at bounding box center [617, 293] width 493 height 29
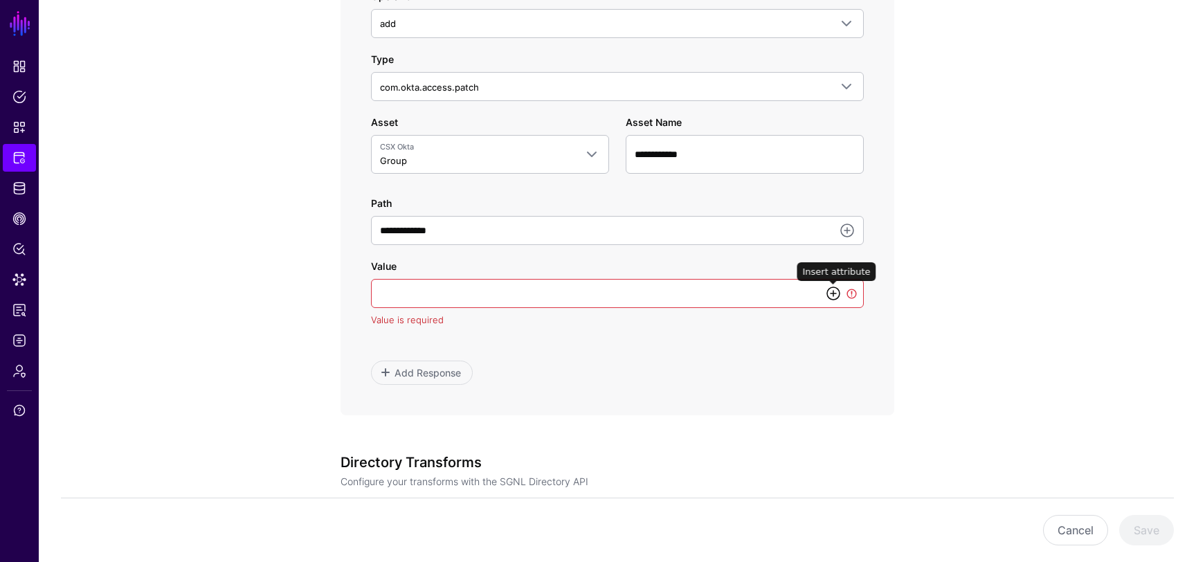
click at [833, 291] on link at bounding box center [833, 293] width 17 height 17
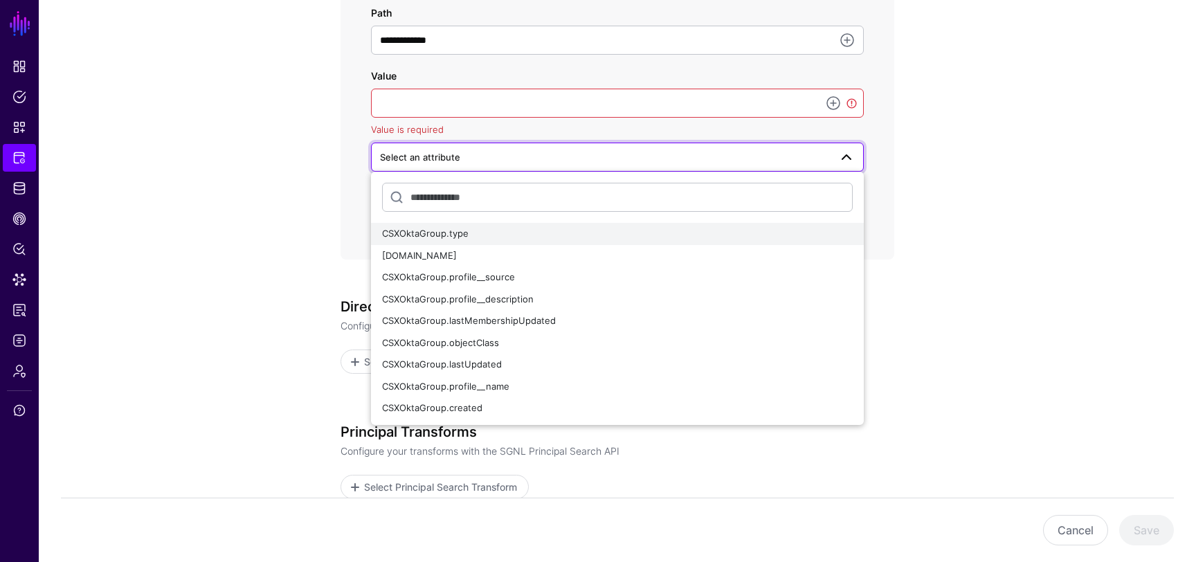
scroll to position [980, 0]
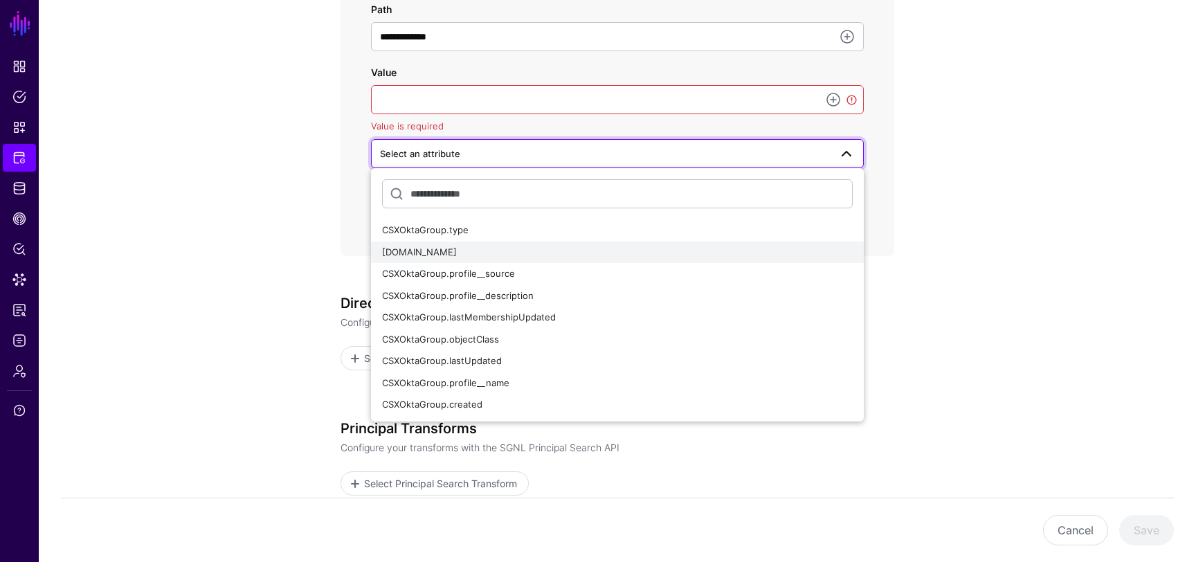
click at [493, 254] on div "[DOMAIN_NAME]" at bounding box center [617, 253] width 471 height 14
type input "**********"
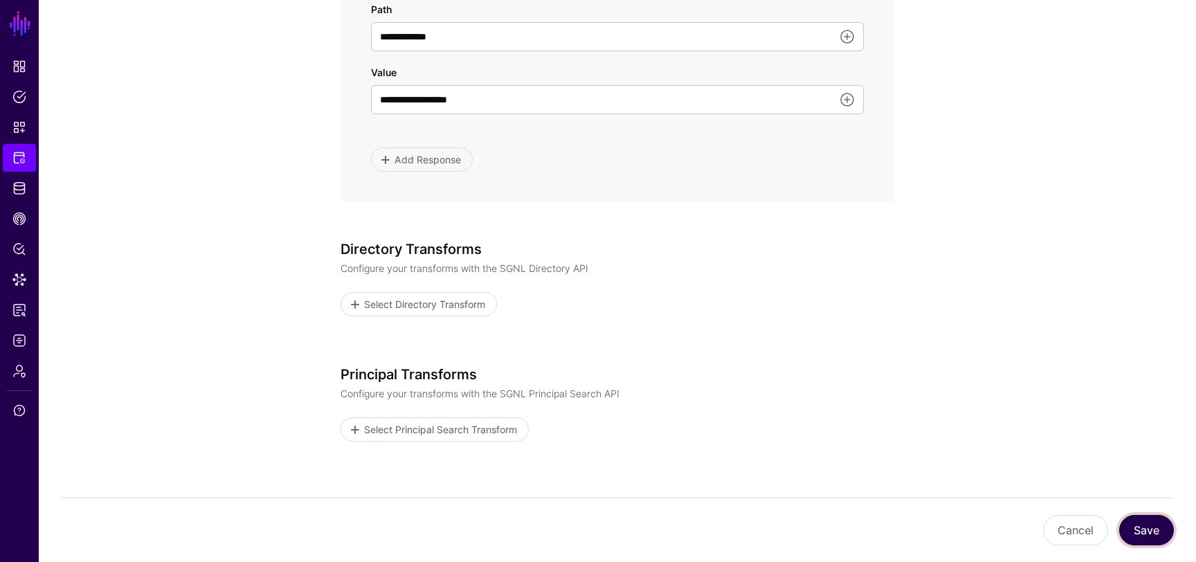
click at [1131, 518] on button "Save" at bounding box center [1146, 530] width 55 height 30
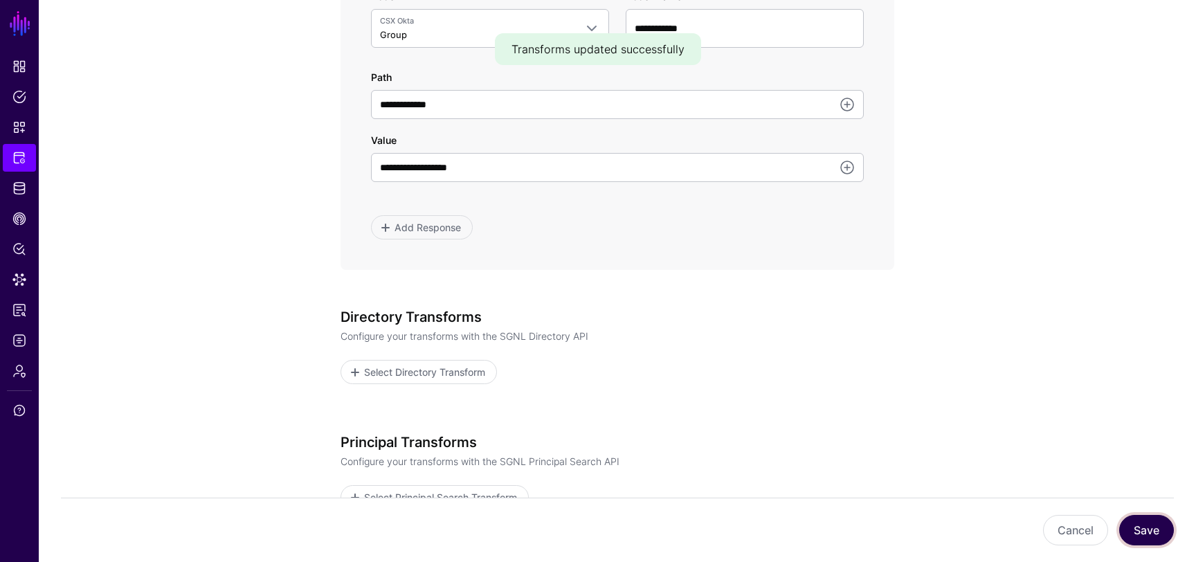
scroll to position [898, 0]
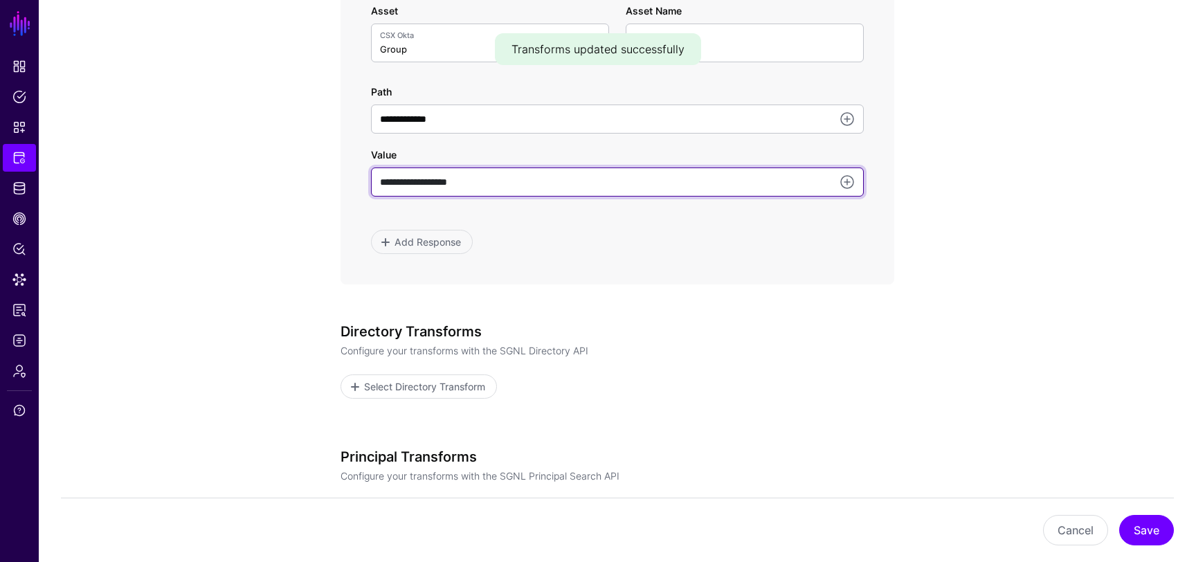
click at [495, 189] on input "**********" at bounding box center [617, 181] width 493 height 29
type input "*"
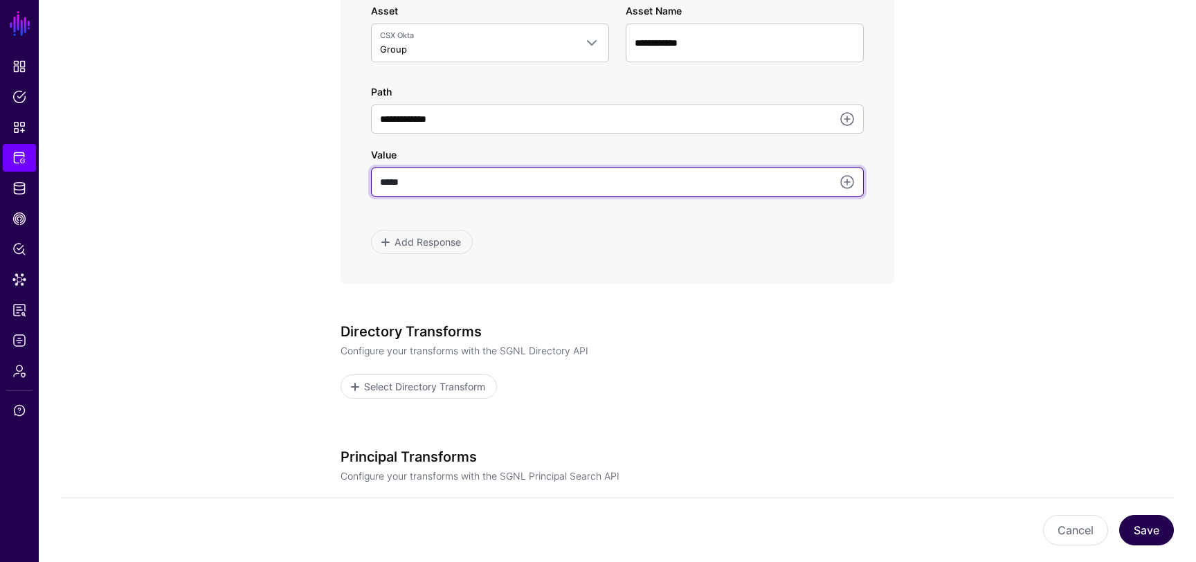
type input "*****"
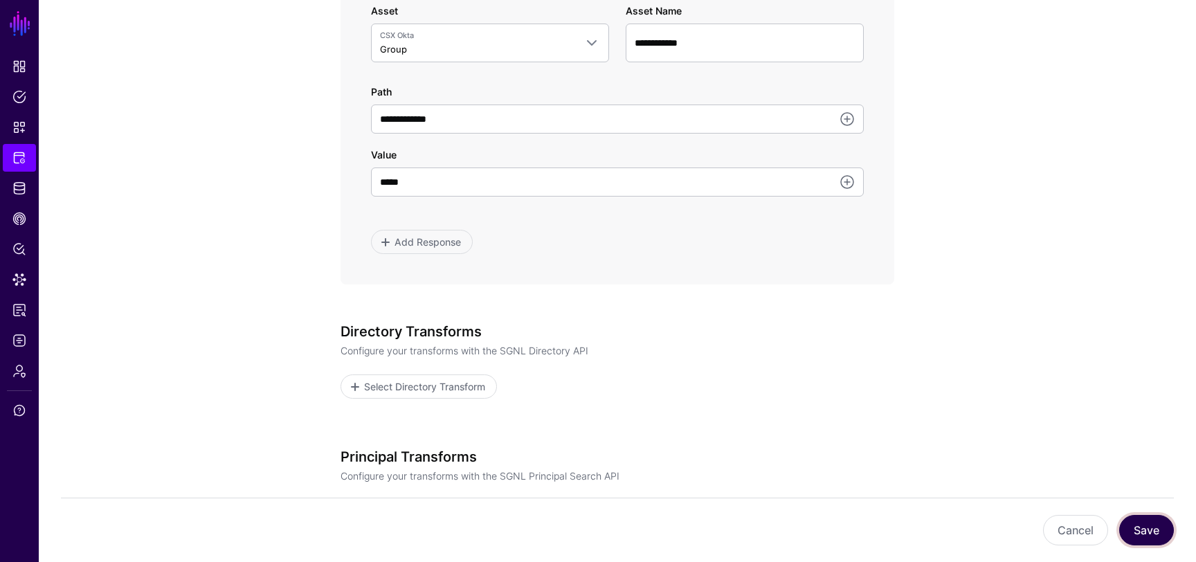
click at [1156, 536] on button "Save" at bounding box center [1146, 530] width 55 height 30
